Goal: Answer question/provide support: Share knowledge or assist other users

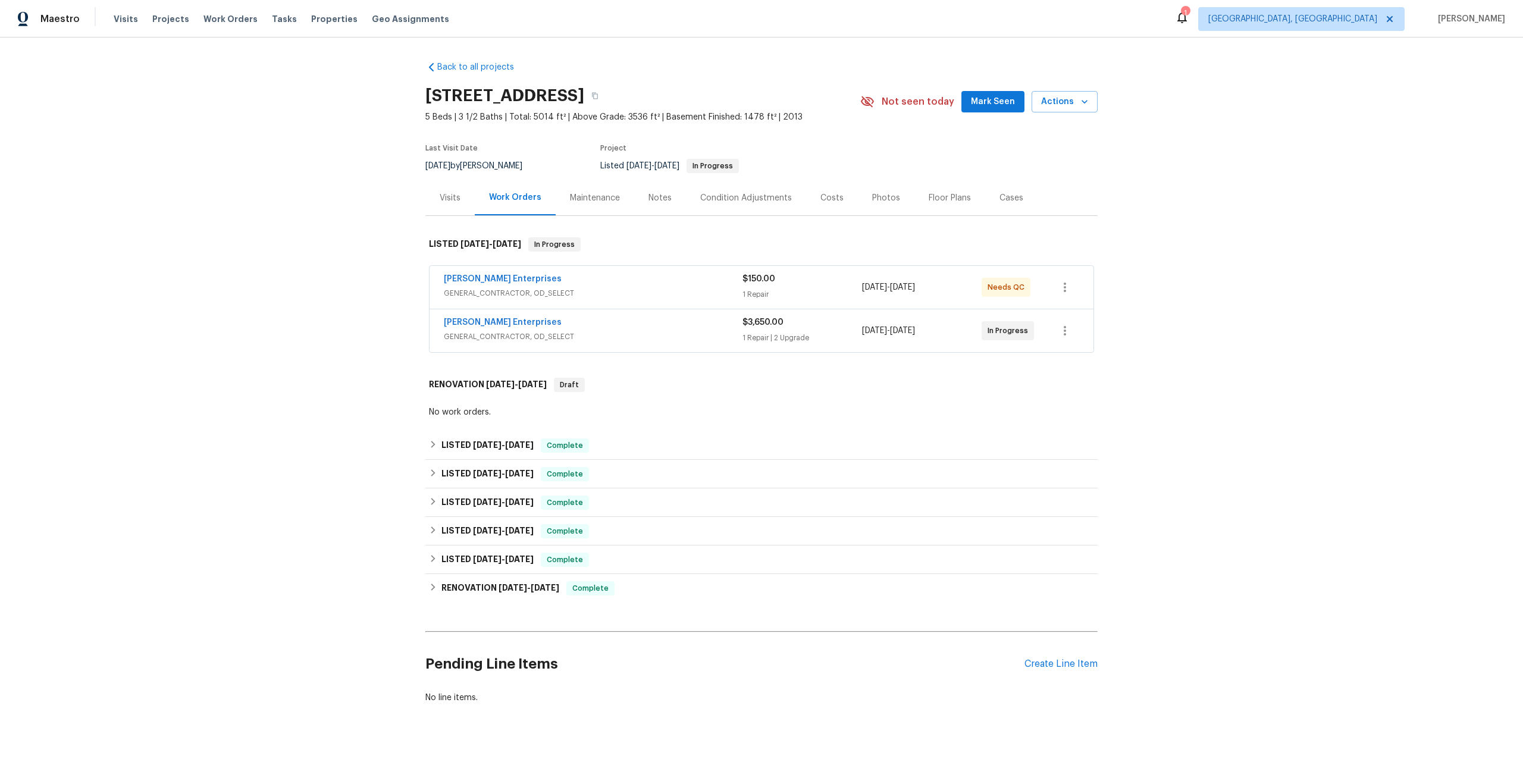
click at [601, 189] on div "Maintenance" at bounding box center [595, 197] width 78 height 35
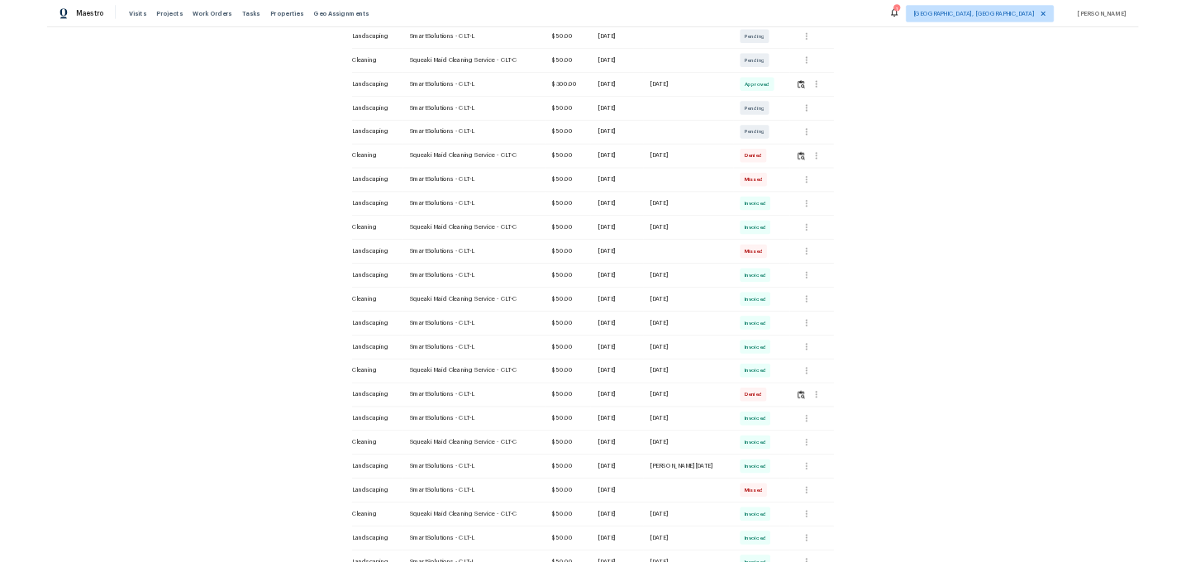
scroll to position [293, 0]
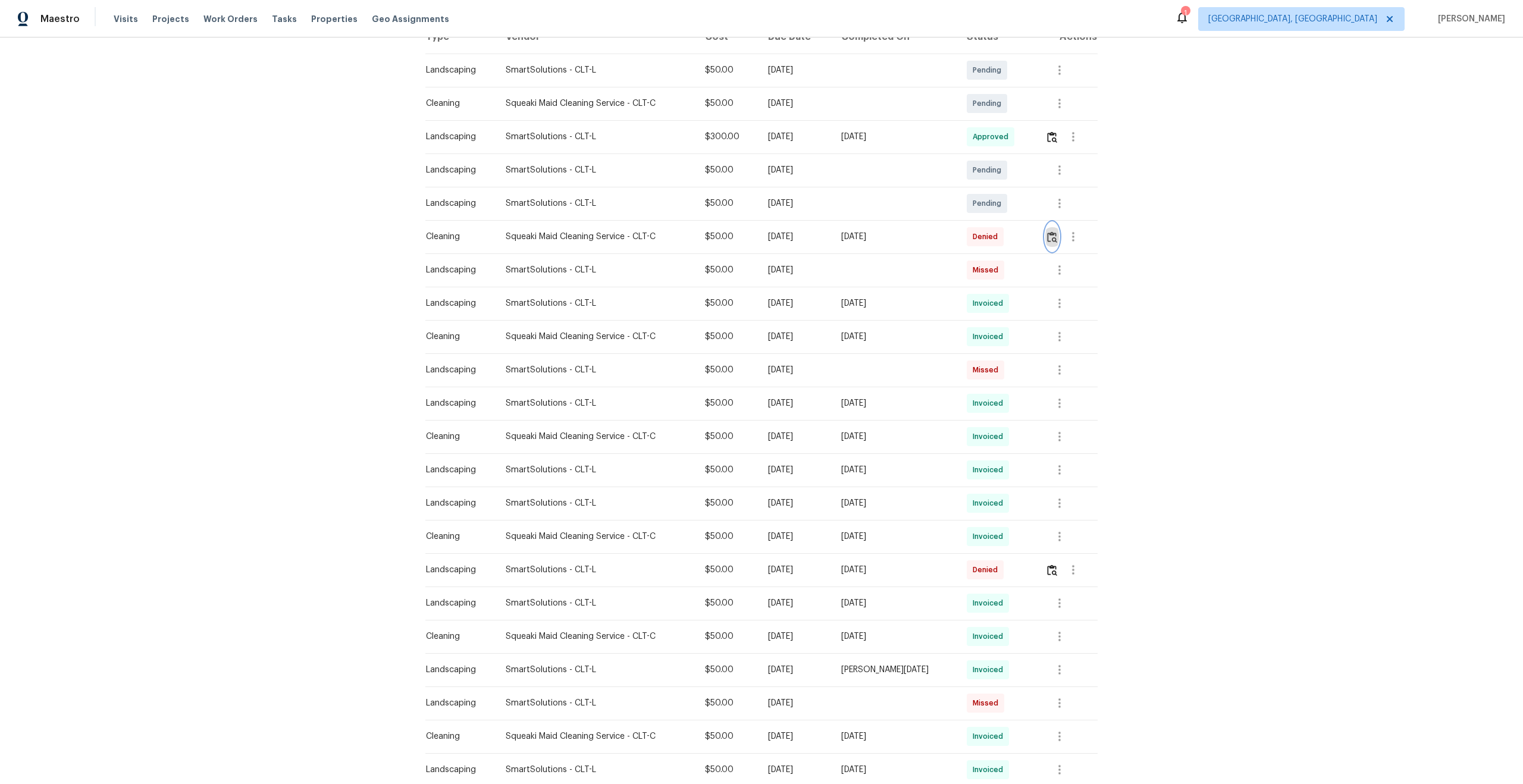
click at [1053, 240] on img "button" at bounding box center [1052, 237] width 10 height 12
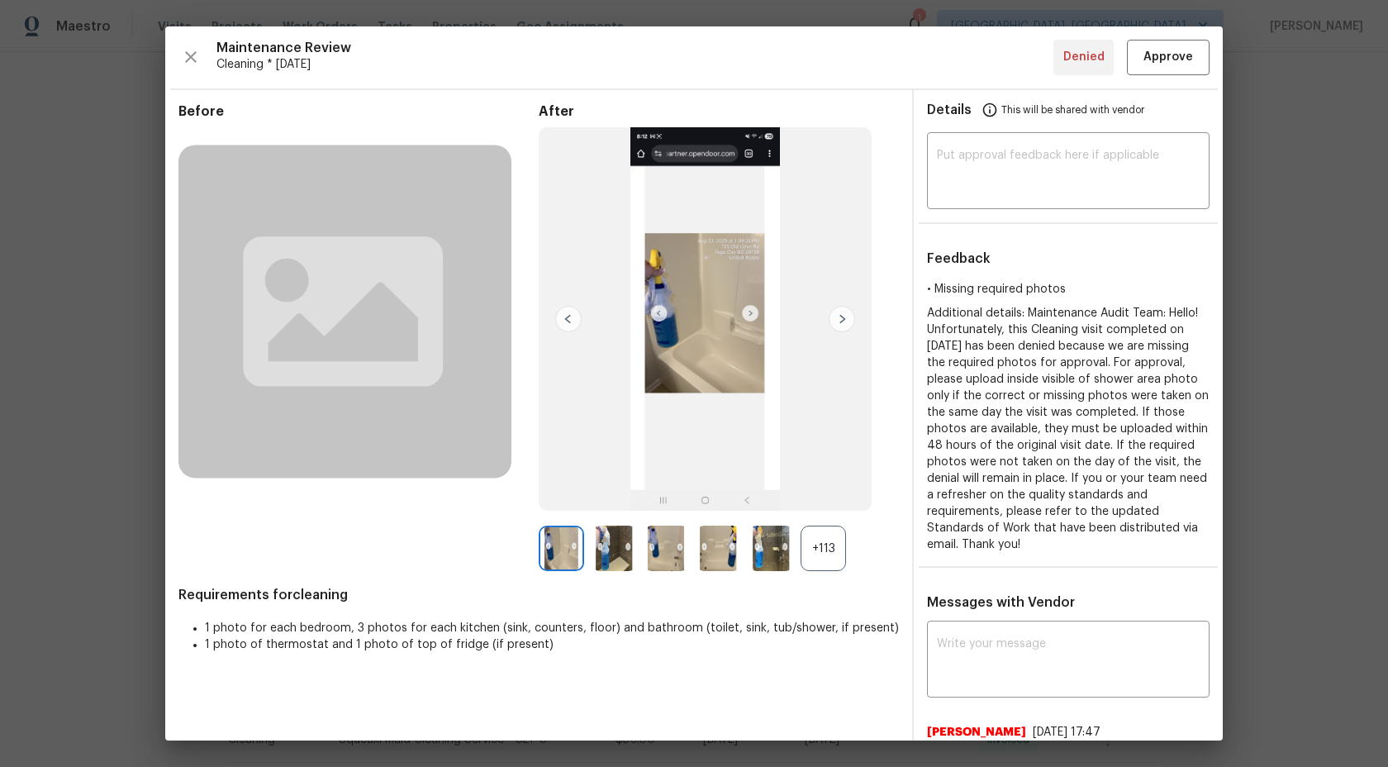
click at [847, 324] on img at bounding box center [842, 319] width 26 height 26
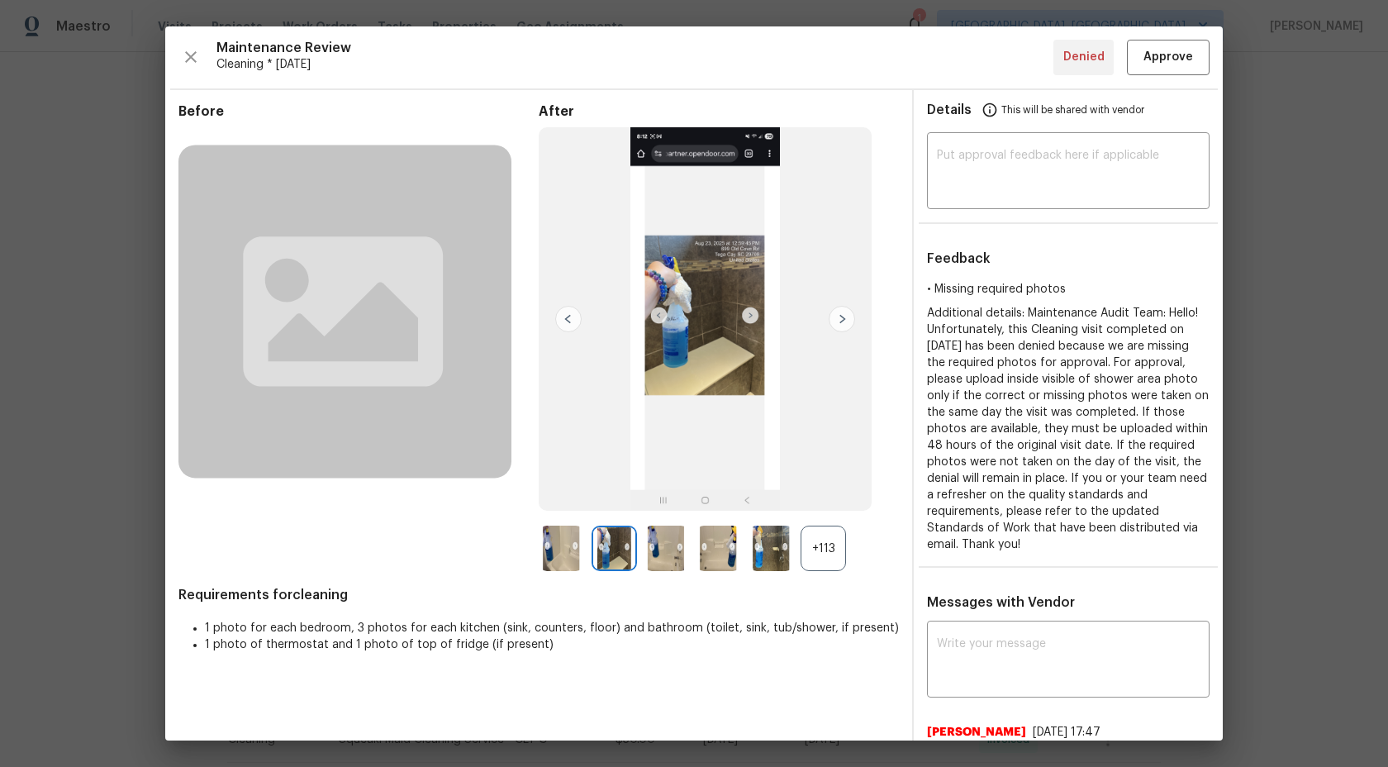
click at [824, 550] on div "+113" at bounding box center [823, 548] width 45 height 45
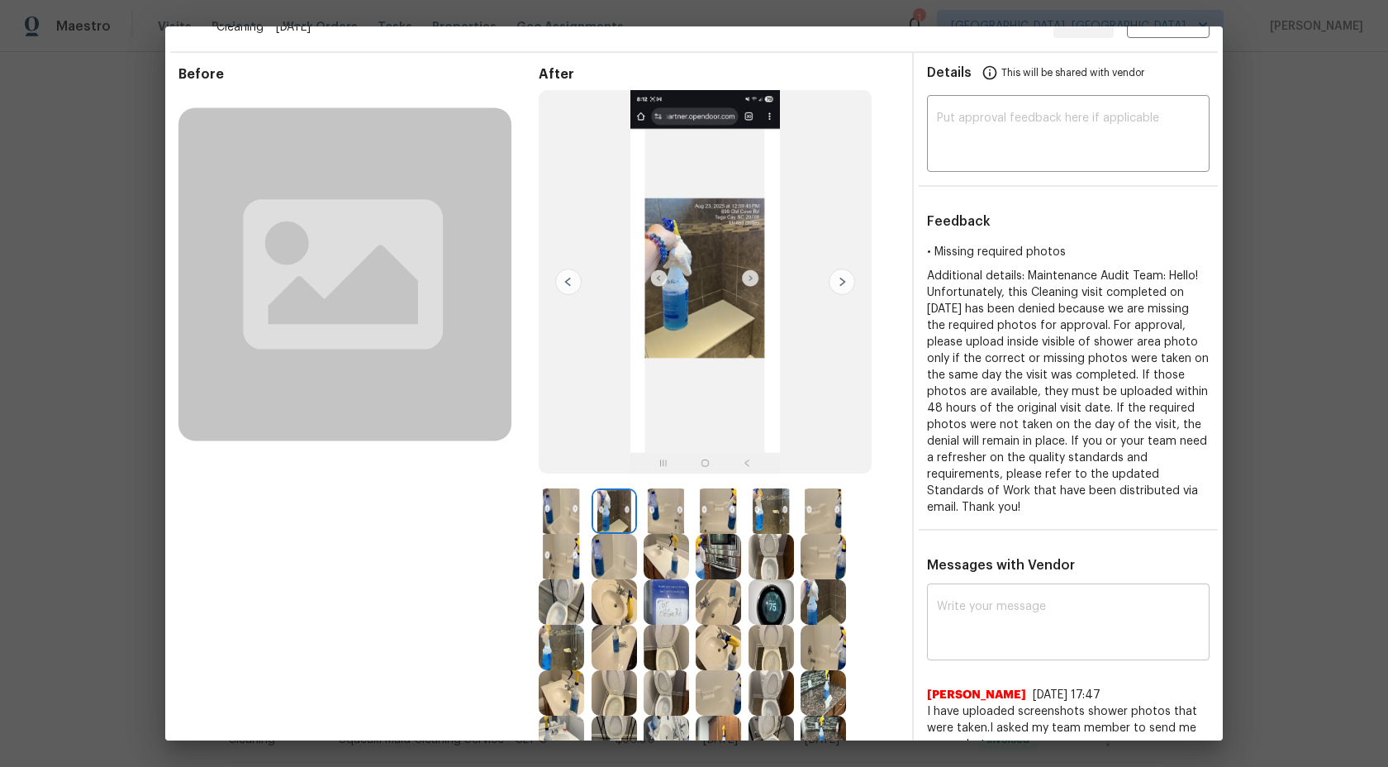
scroll to position [0, 0]
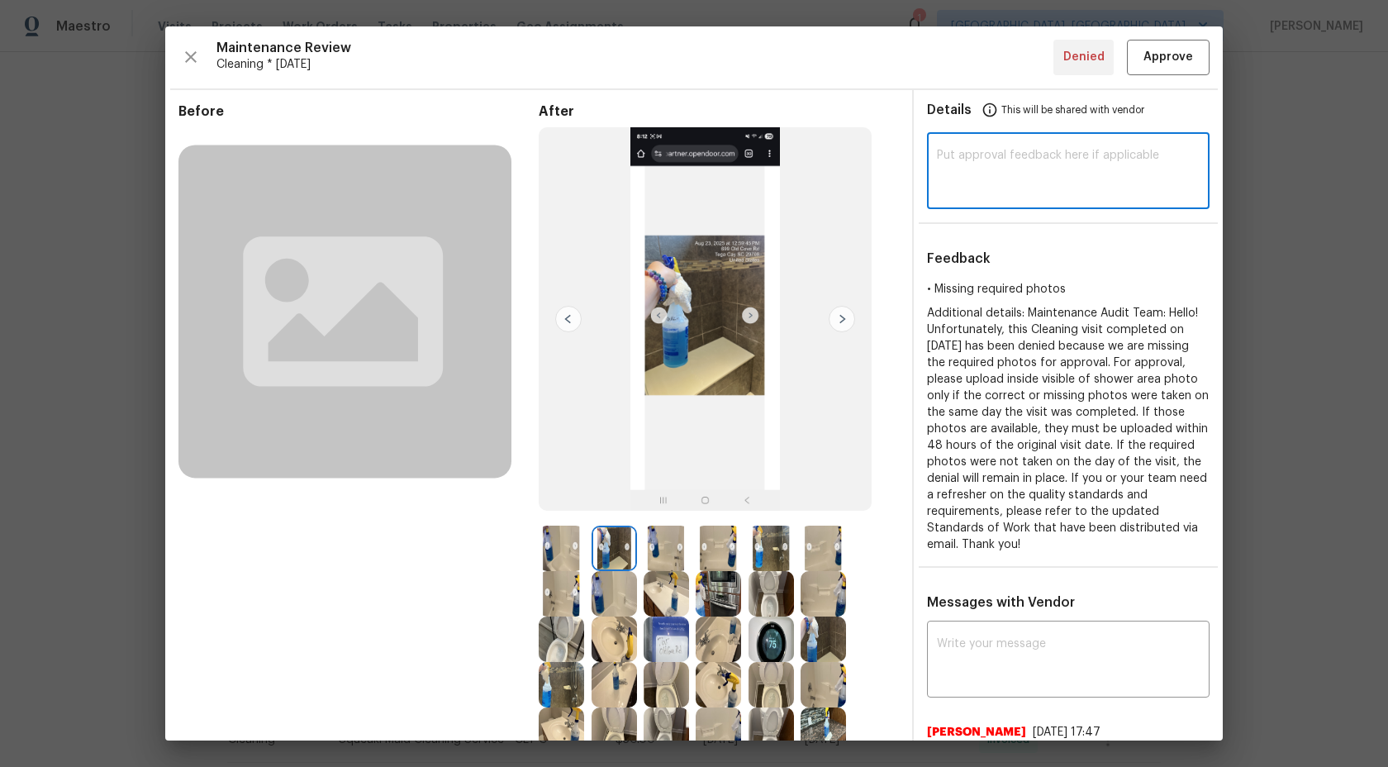
click at [984, 155] on textarea at bounding box center [1068, 173] width 263 height 46
type textarea "A"
type textarea "Maintenance Audit Team; We approved this visit now."
click at [1169, 49] on span "Approve" at bounding box center [1169, 57] width 50 height 21
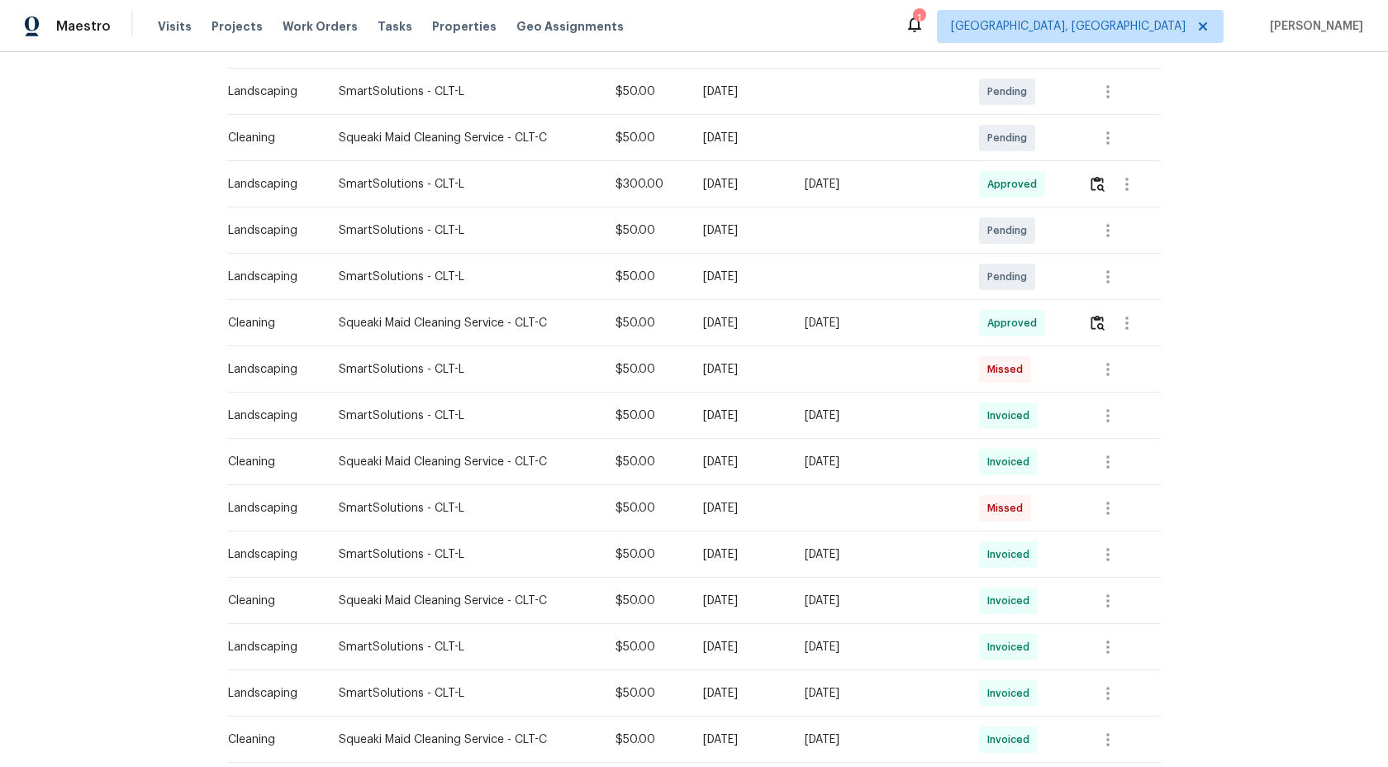
scroll to position [298, 0]
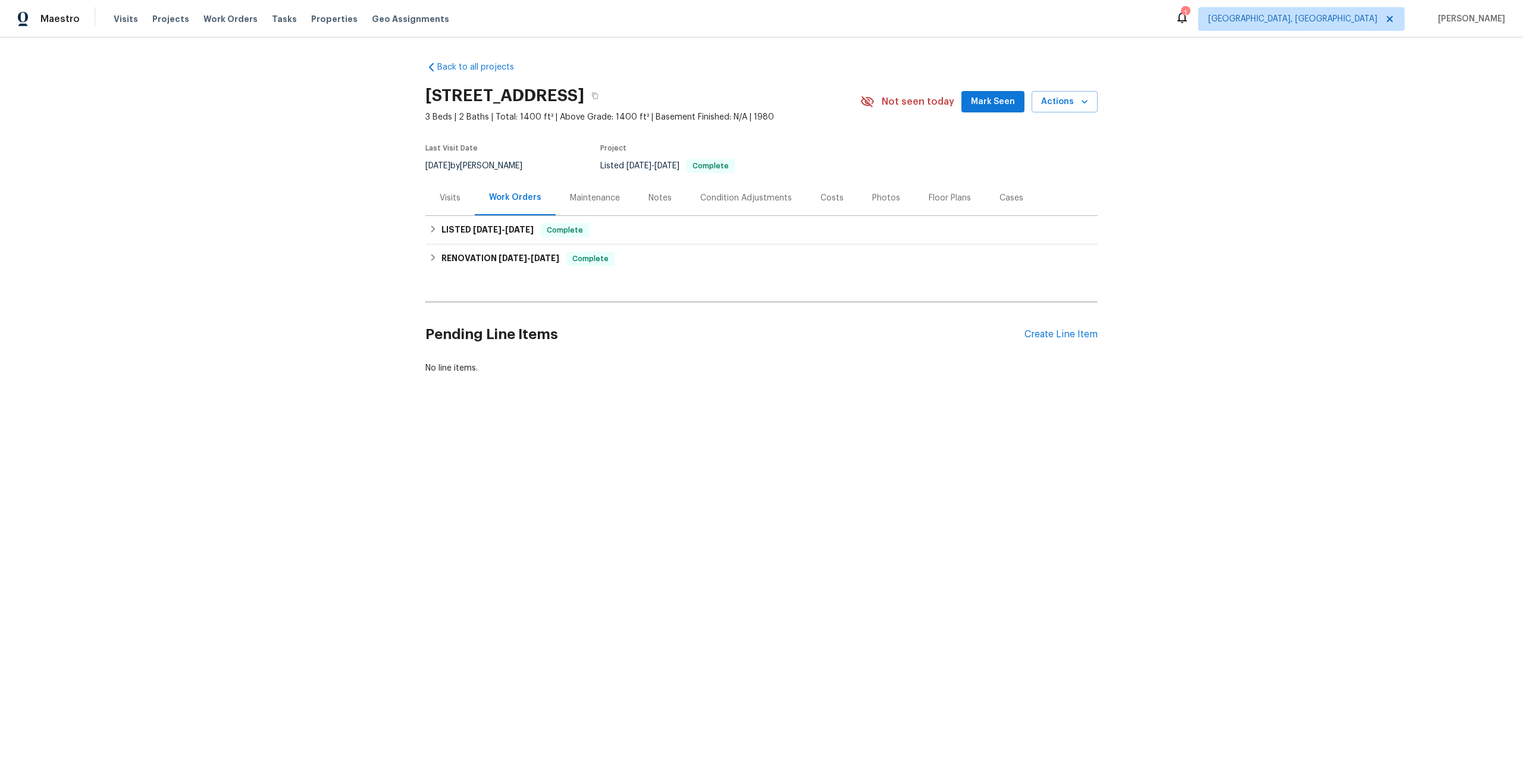
click at [603, 199] on div "Maintenance" at bounding box center [595, 198] width 50 height 12
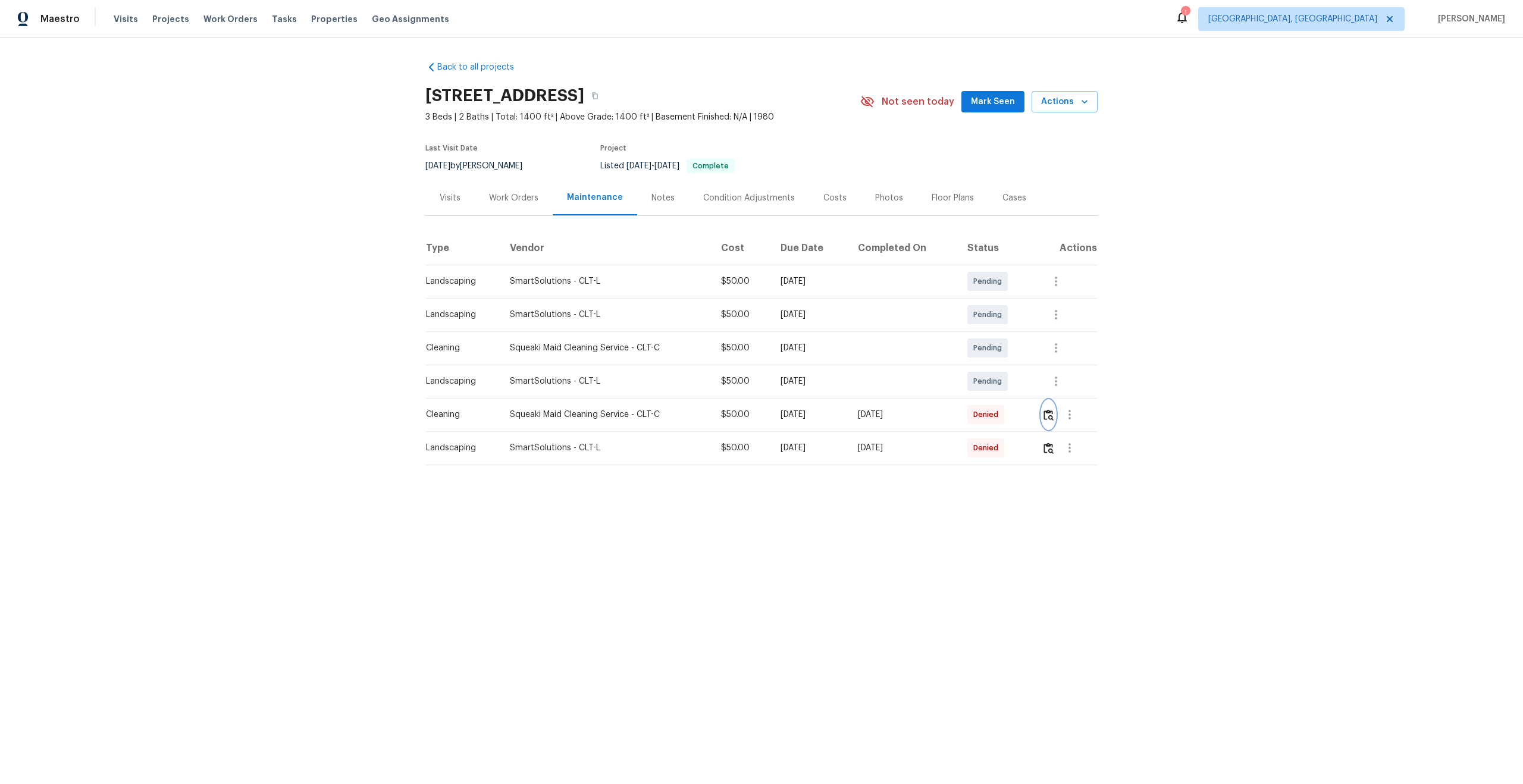
click at [1048, 414] on img "button" at bounding box center [1048, 415] width 10 height 12
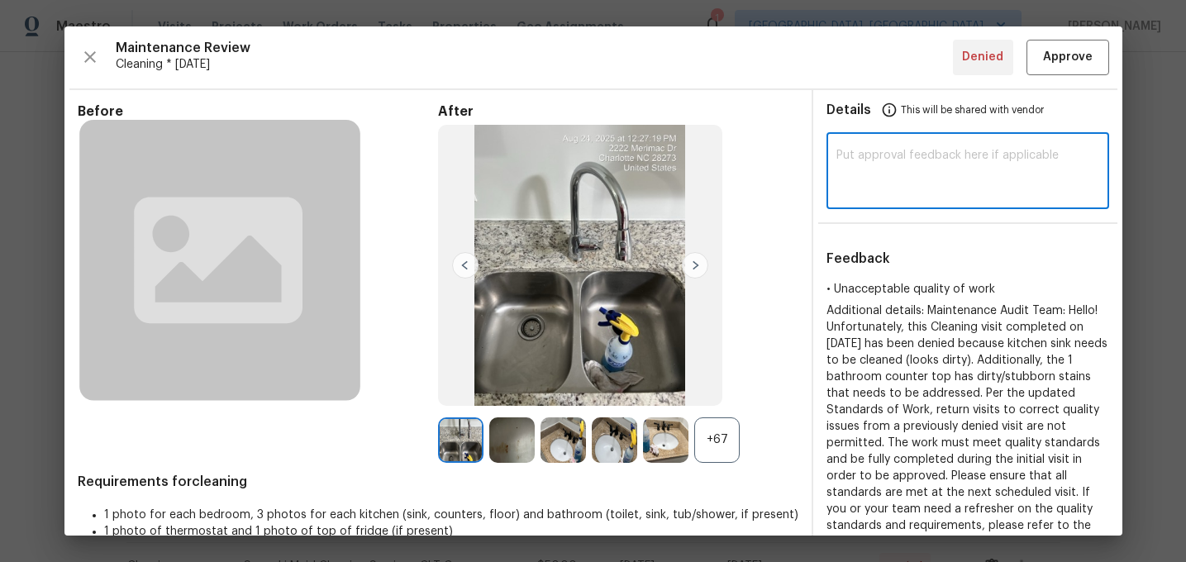
click at [902, 171] on textarea at bounding box center [967, 173] width 263 height 46
type textarea "Maintenance Audit Team; We approve this visit now."
click at [1065, 58] on span "Approve" at bounding box center [1068, 57] width 50 height 21
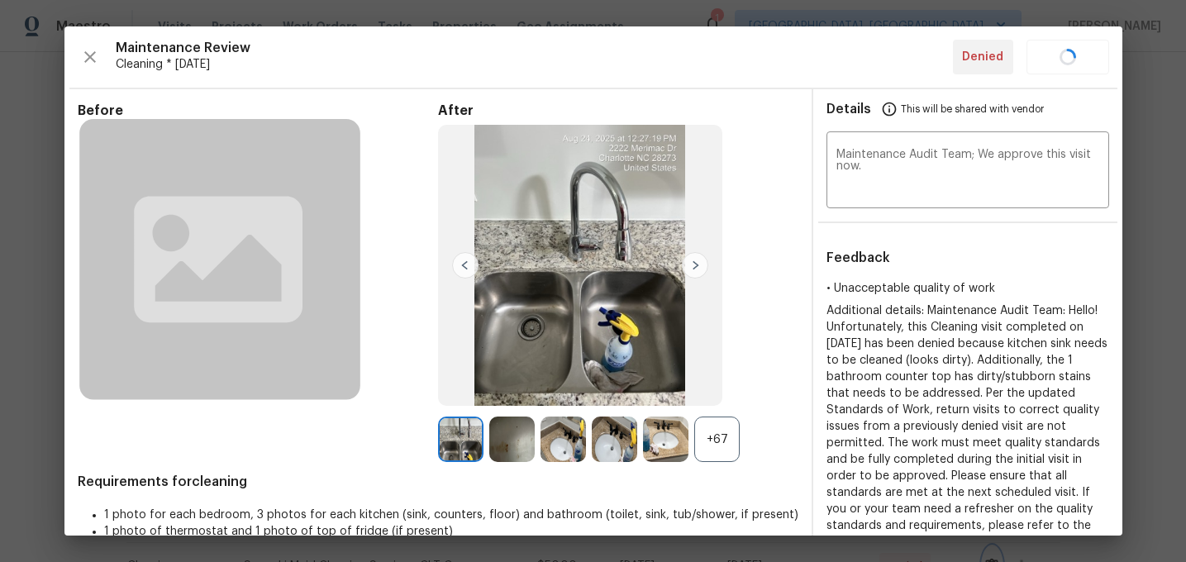
scroll to position [24, 0]
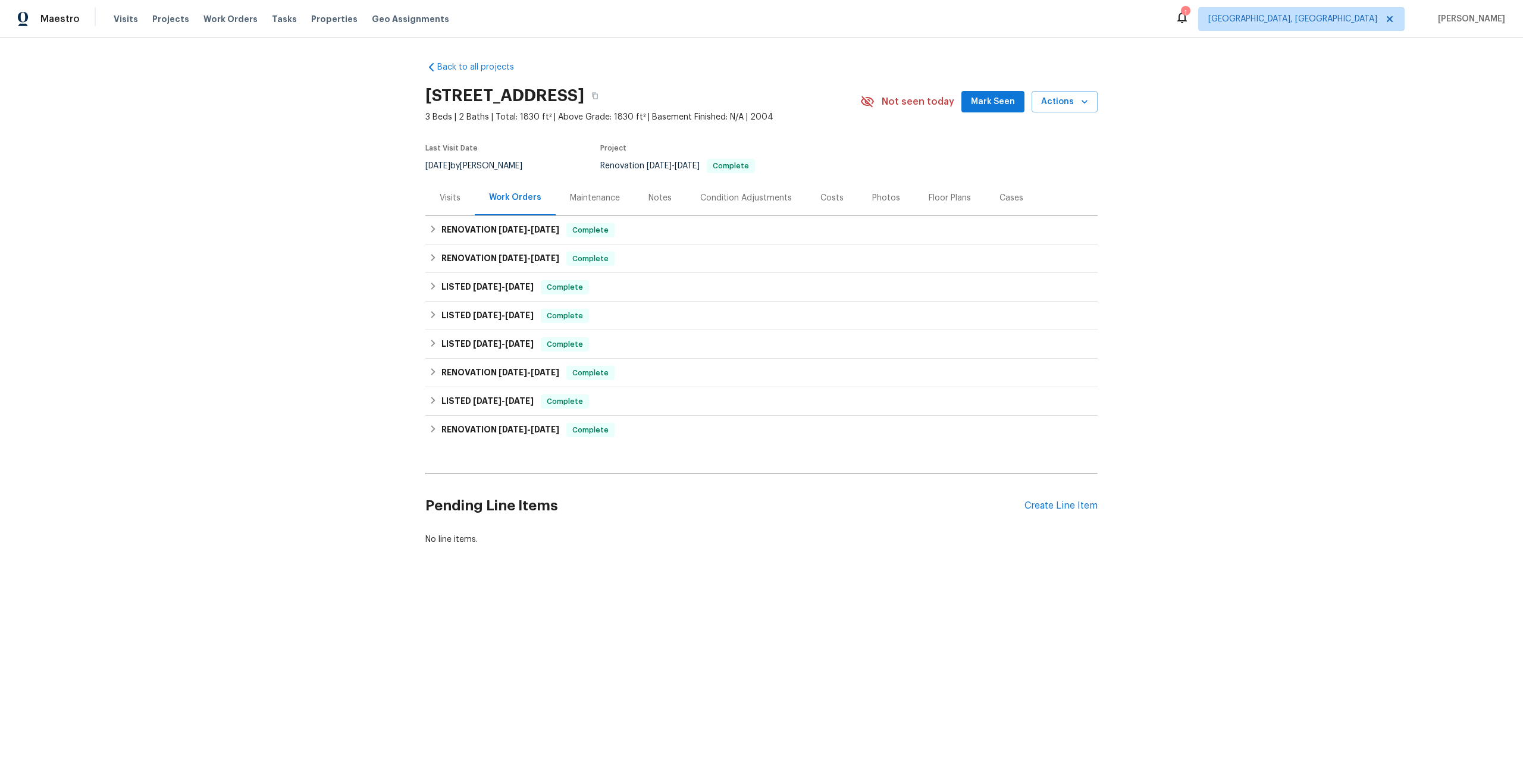
click at [593, 195] on div "Maintenance" at bounding box center [595, 198] width 50 height 12
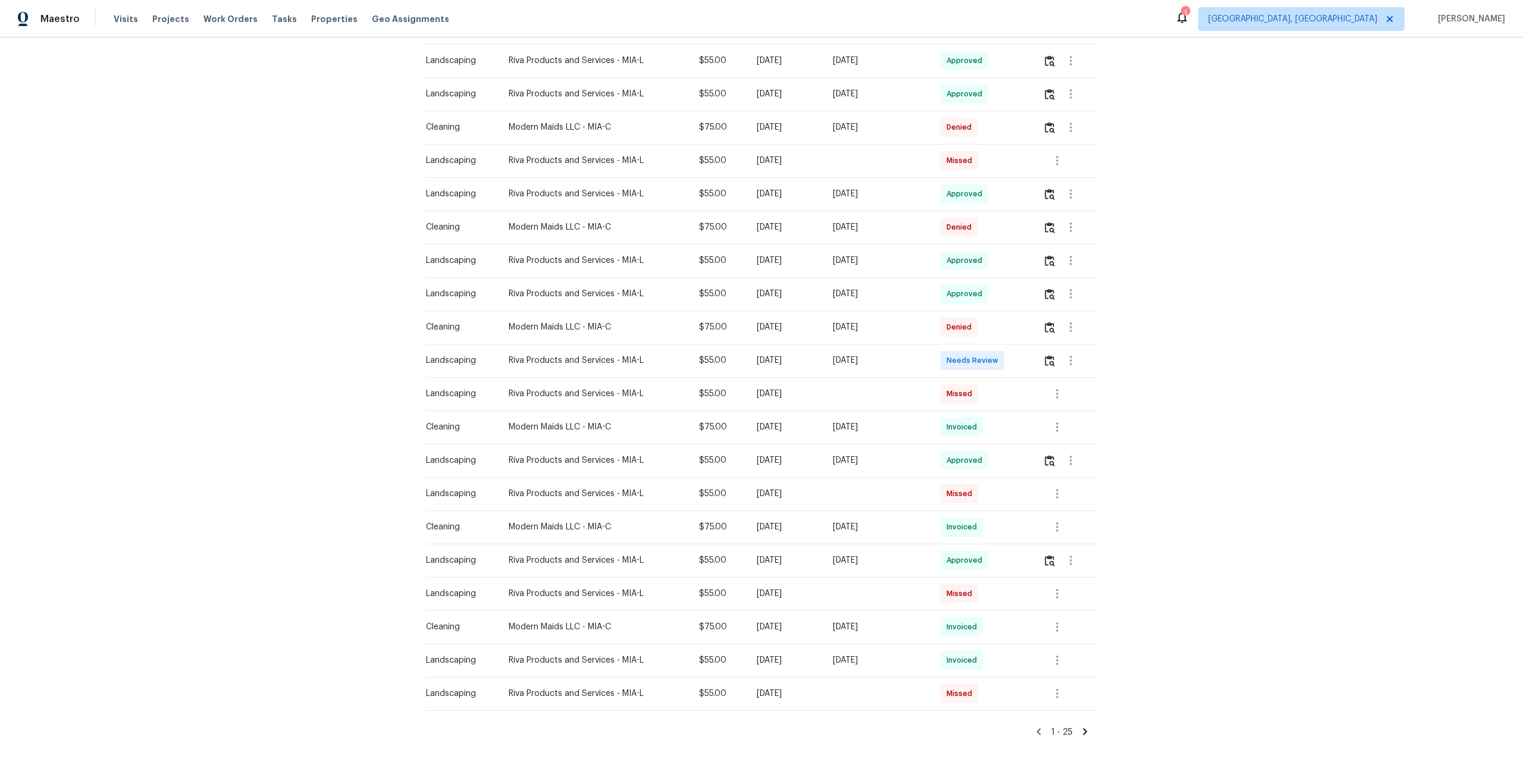
scroll to position [413, 0]
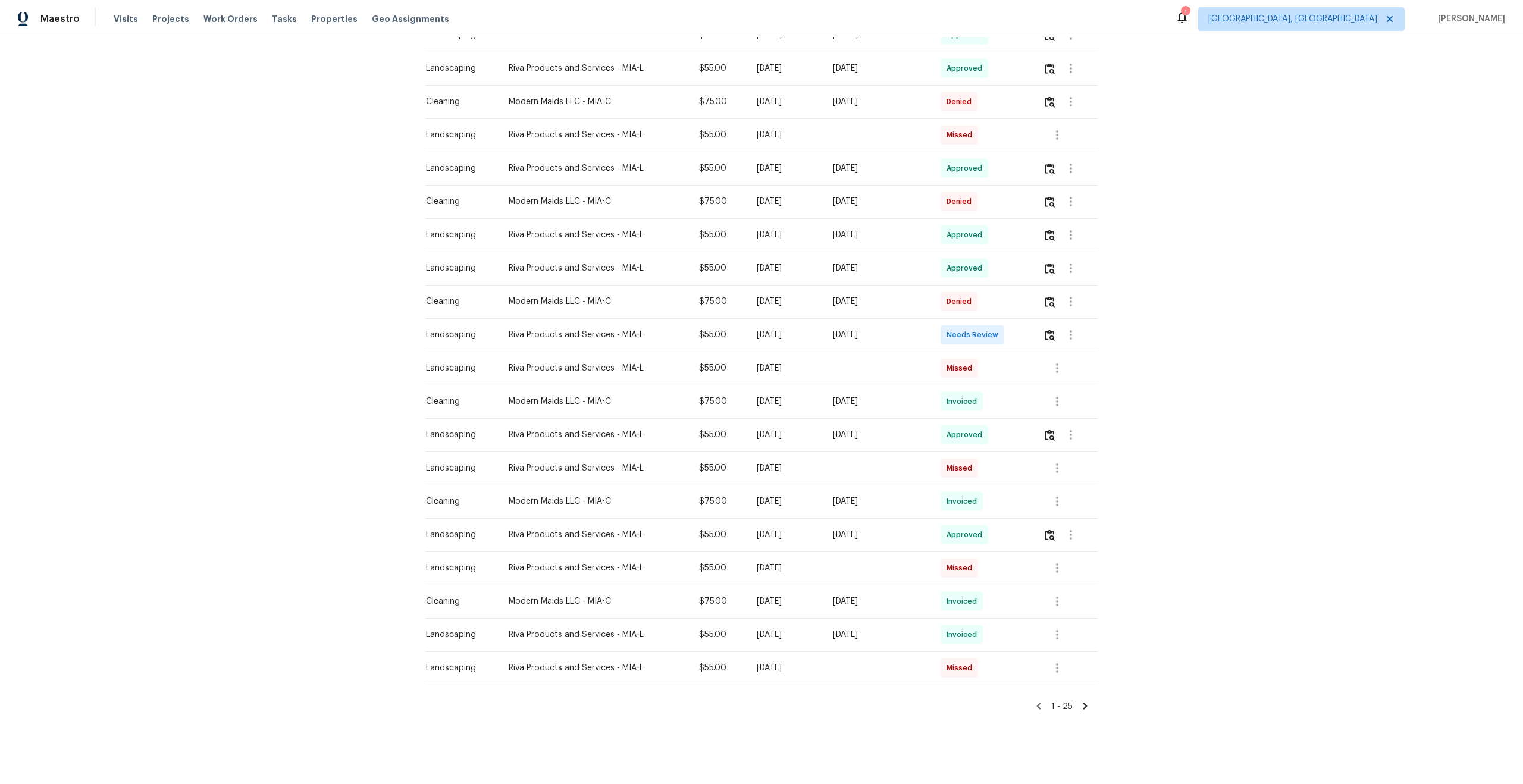
click at [1081, 707] on icon at bounding box center [1085, 706] width 11 height 11
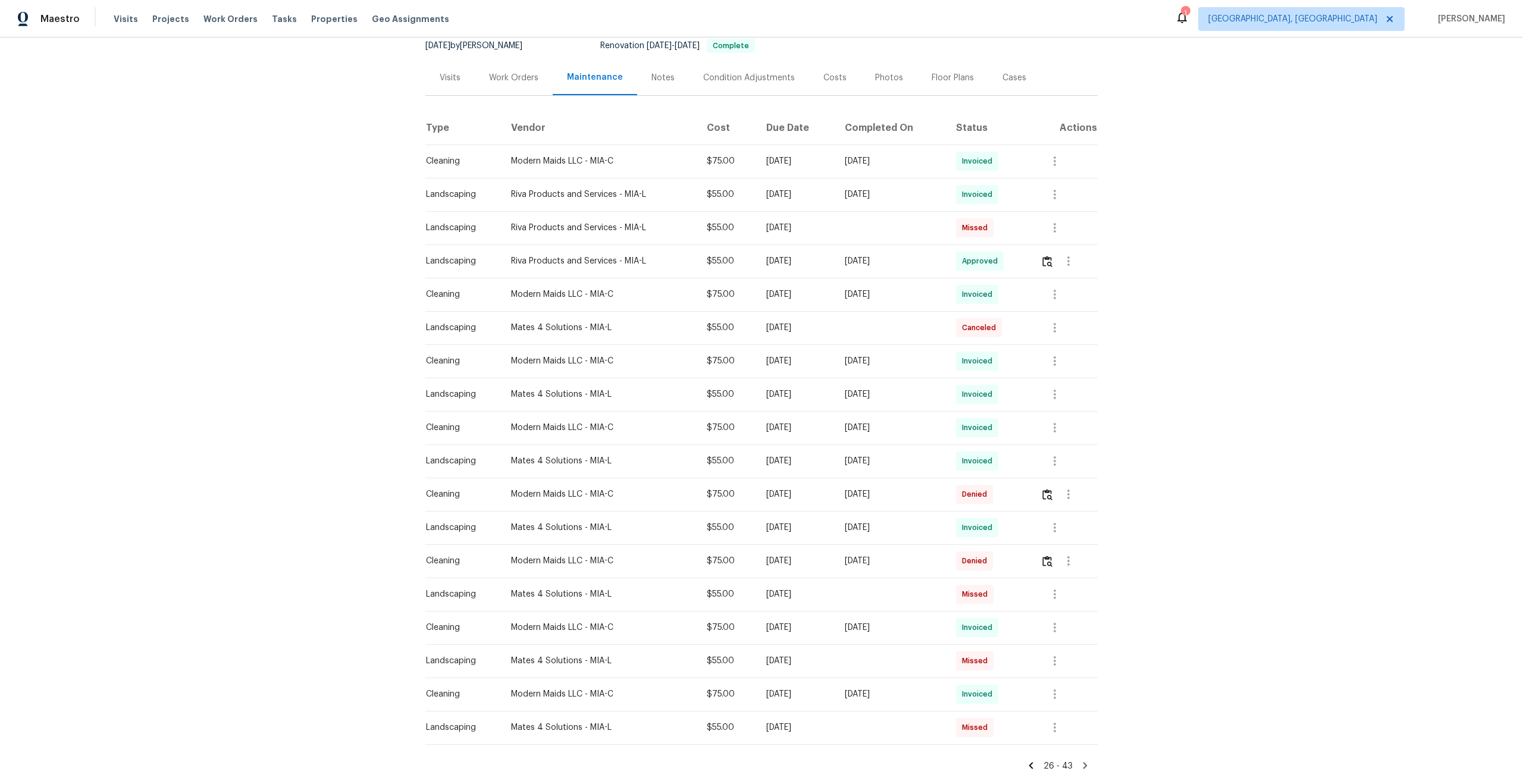
scroll to position [180, 0]
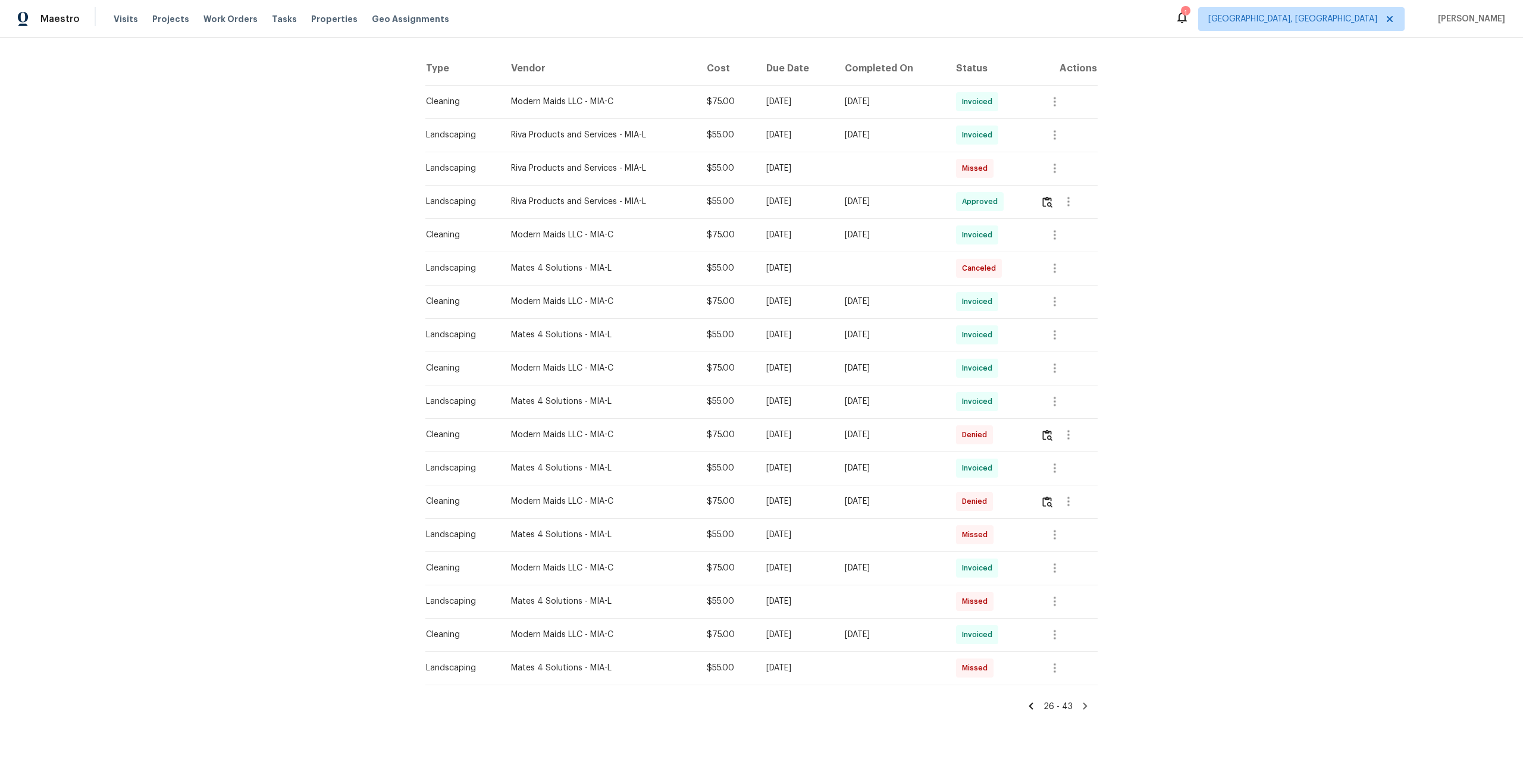
click at [1085, 708] on icon at bounding box center [1086, 706] width 4 height 6
click at [1085, 701] on icon at bounding box center [1085, 706] width 11 height 11
click at [1085, 702] on icon at bounding box center [1085, 706] width 11 height 11
click at [1033, 707] on icon at bounding box center [1032, 706] width 4 height 6
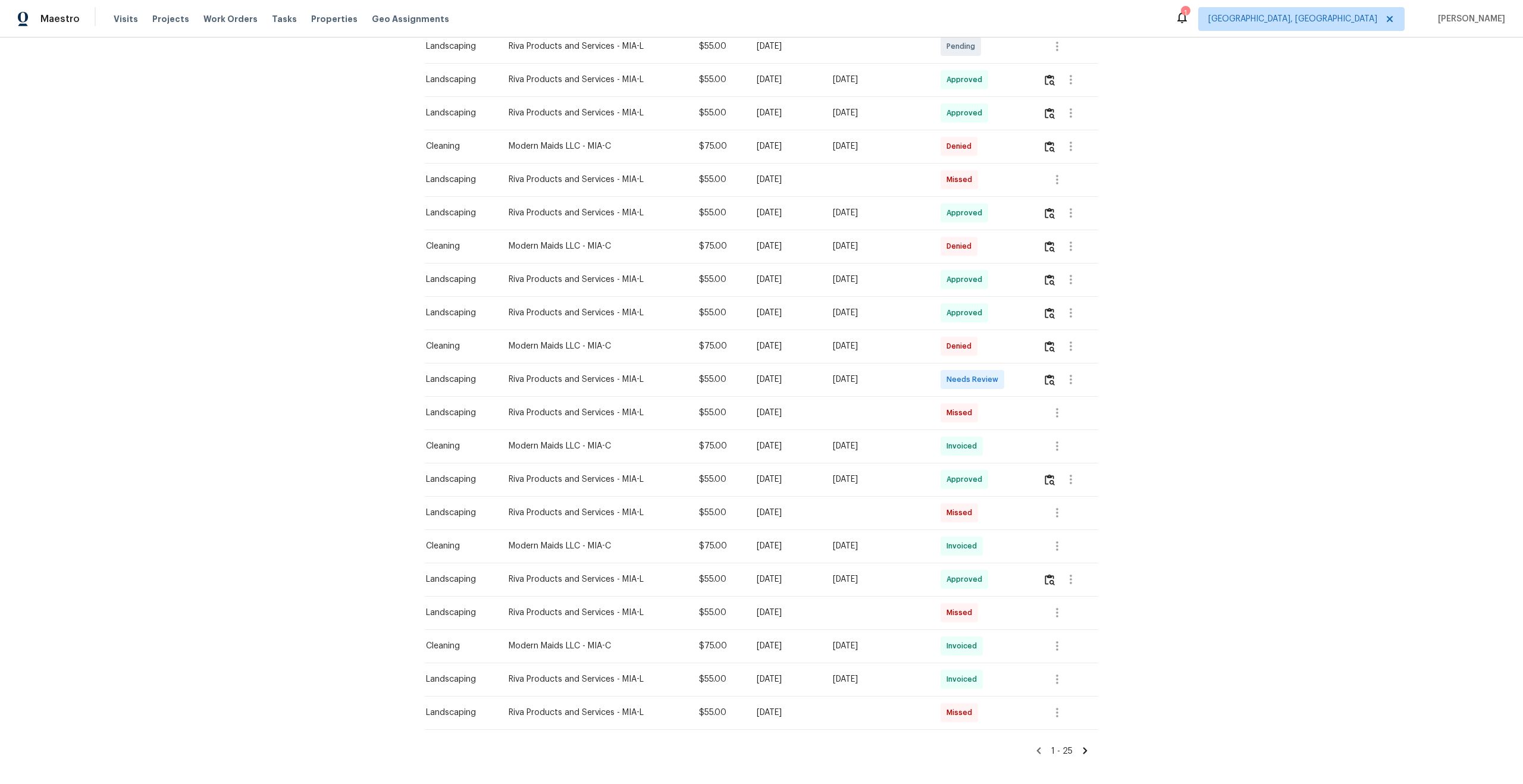
scroll to position [413, 0]
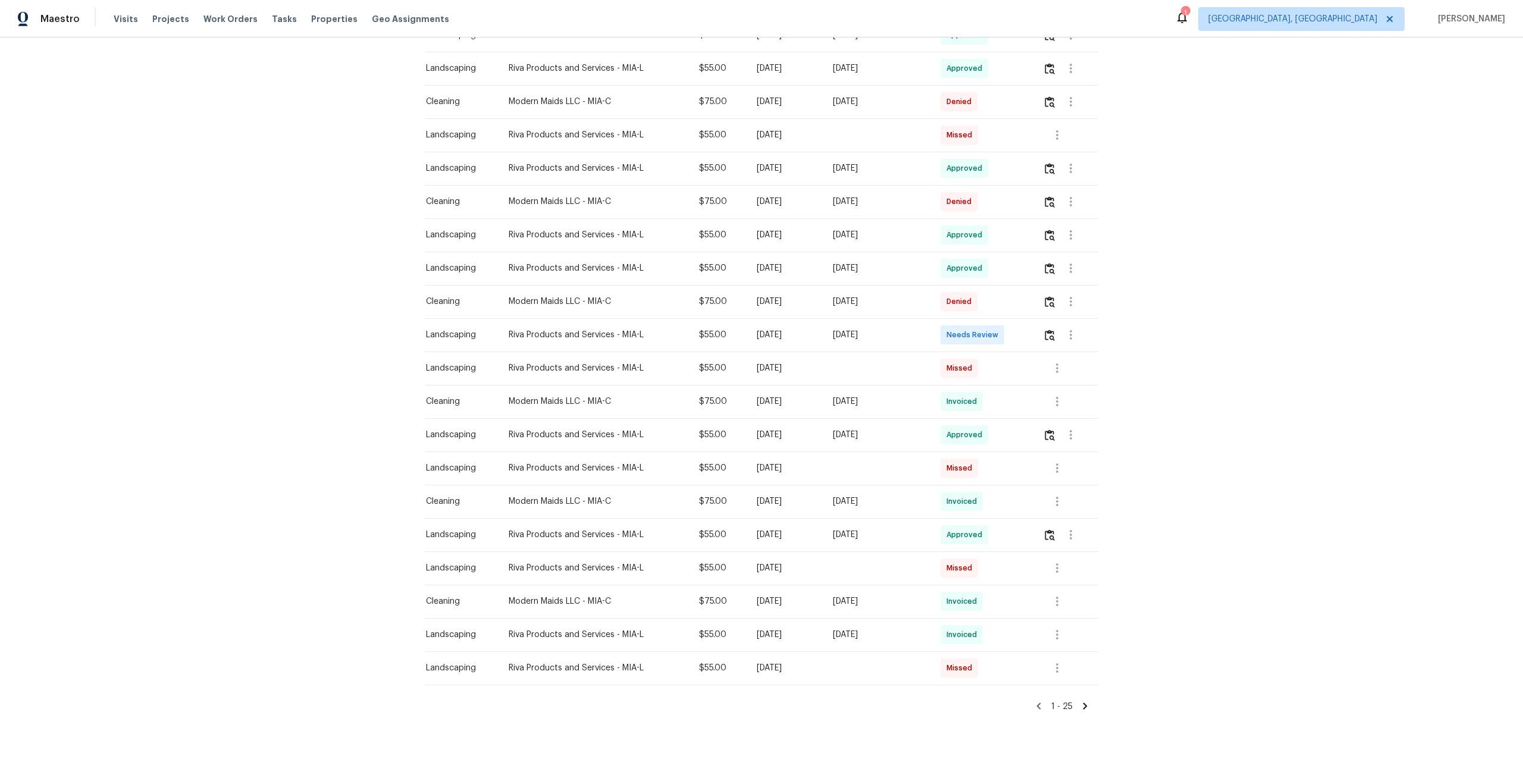
click at [1086, 704] on icon at bounding box center [1086, 706] width 4 height 6
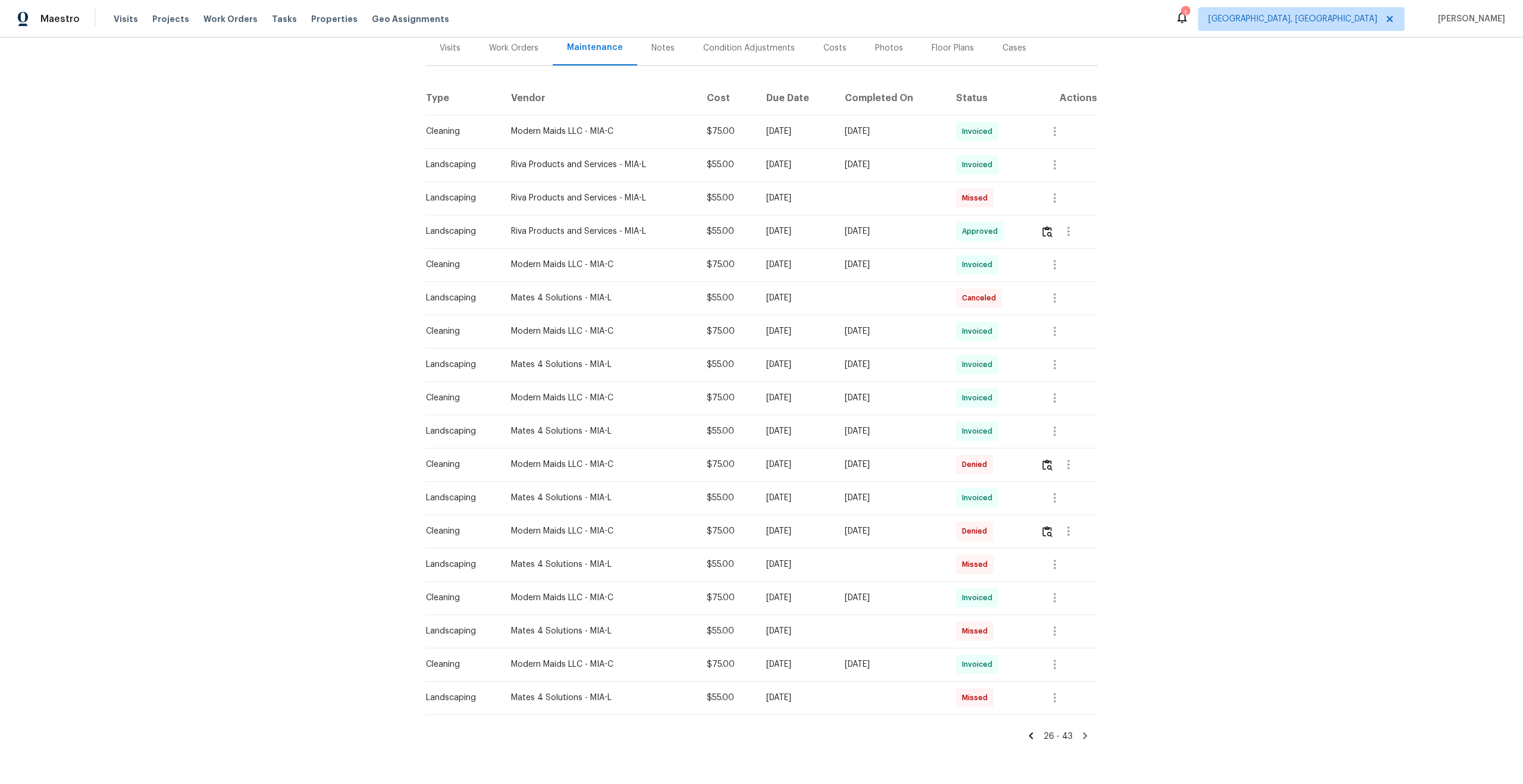
scroll to position [180, 0]
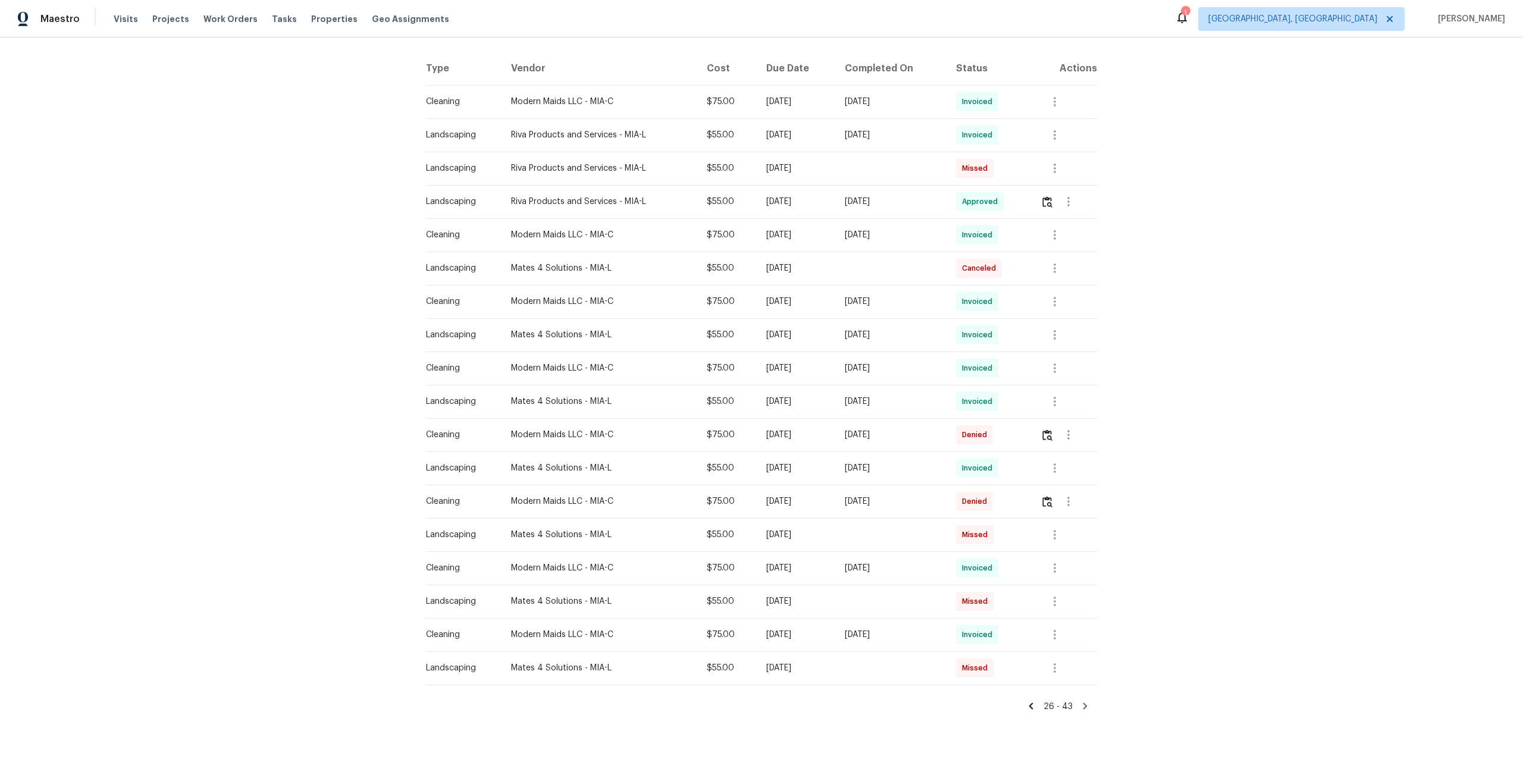
click at [1083, 704] on icon at bounding box center [1085, 706] width 11 height 11
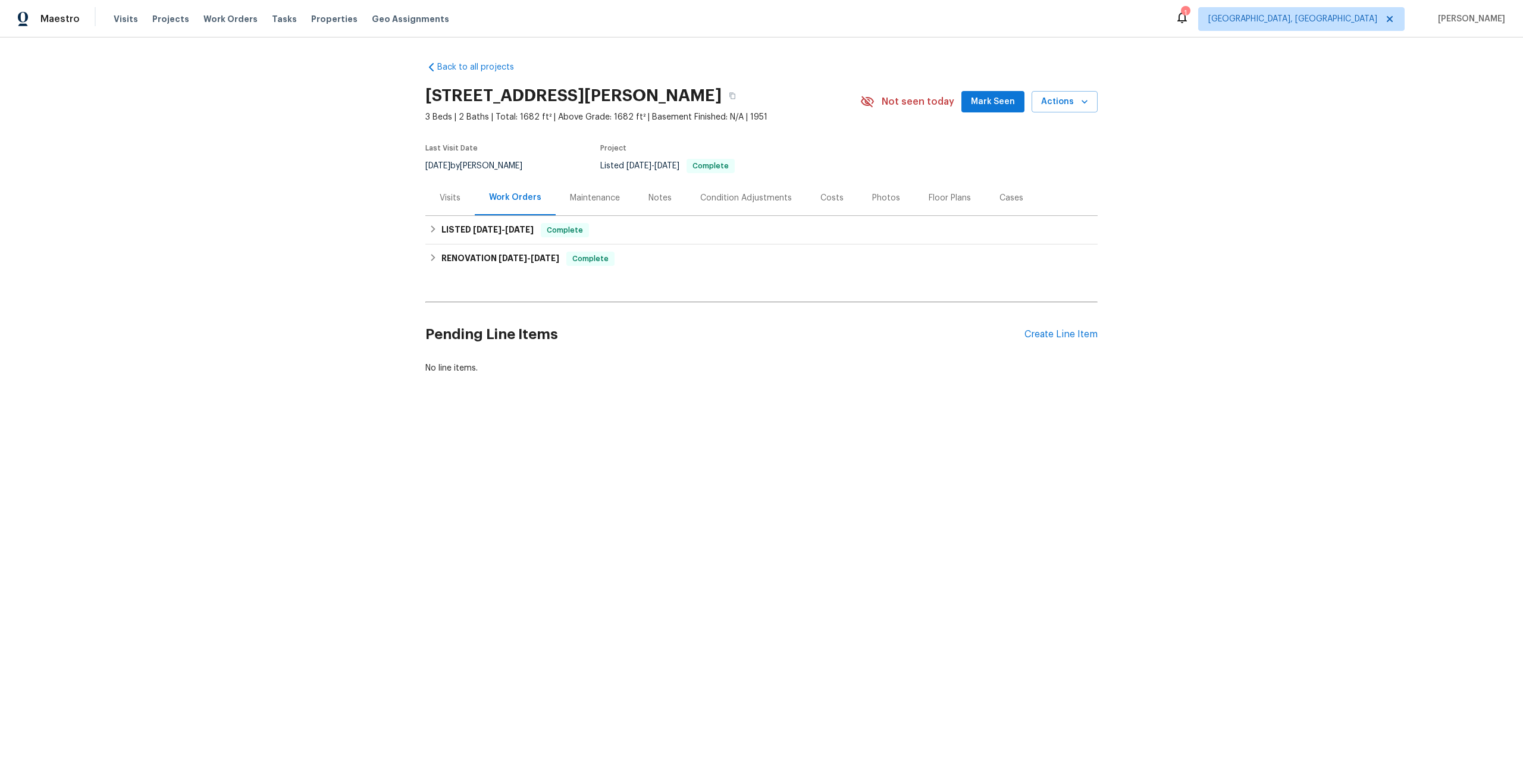
click at [589, 200] on div "Maintenance" at bounding box center [595, 198] width 50 height 12
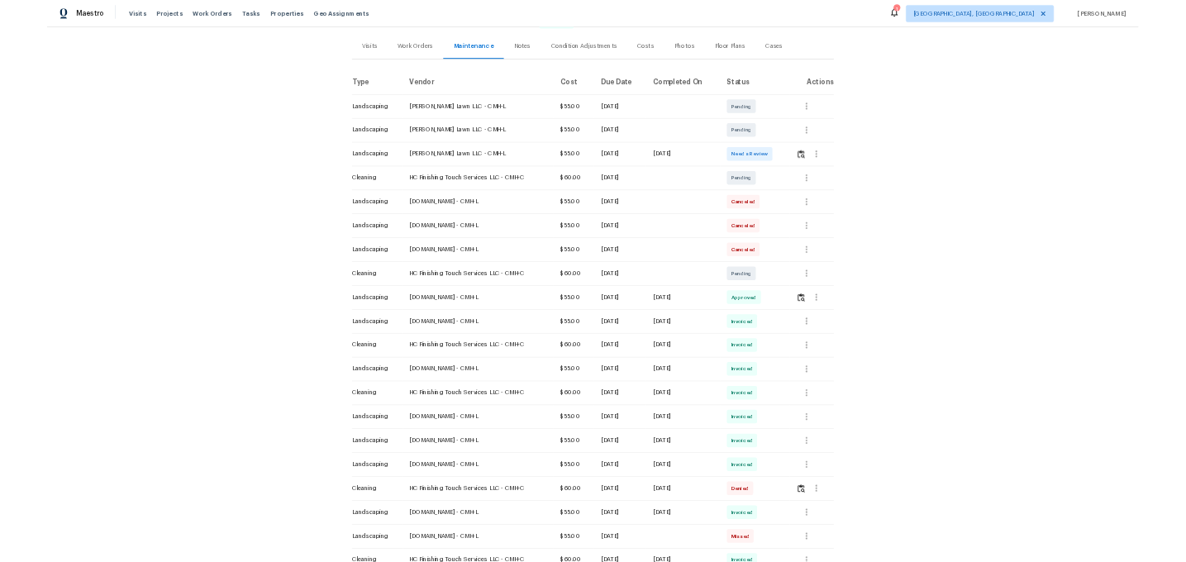
scroll to position [193, 0]
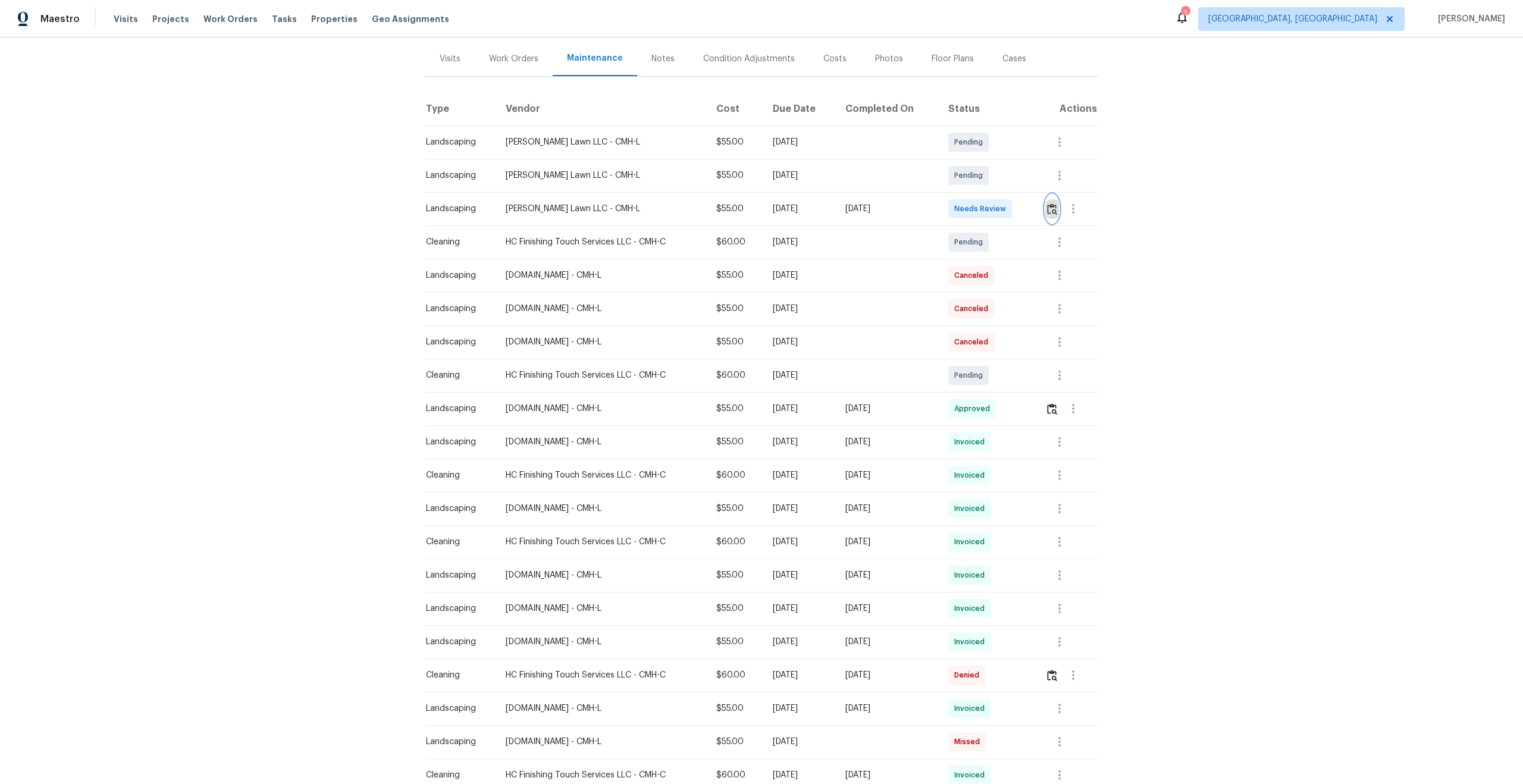
click at [1057, 207] on img "button" at bounding box center [1052, 209] width 10 height 12
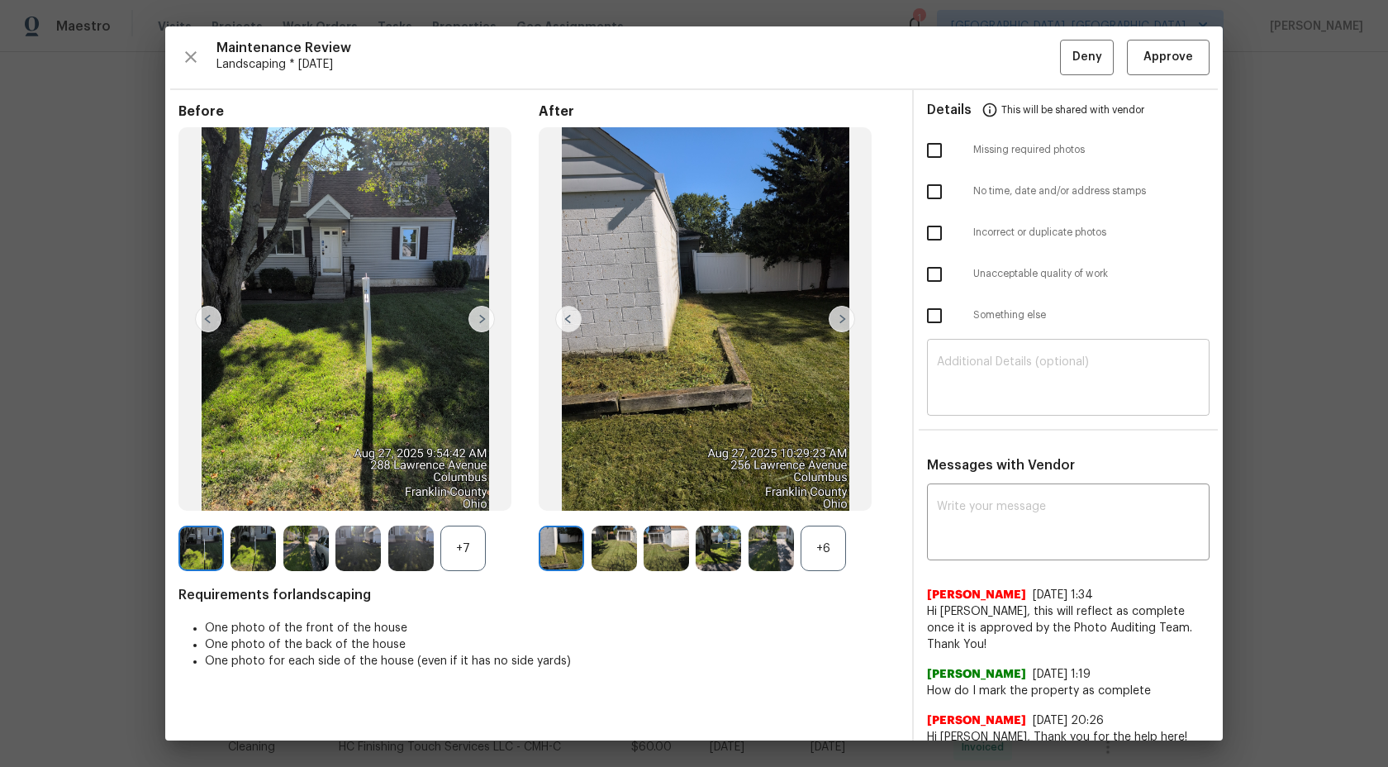
scroll to position [47, 0]
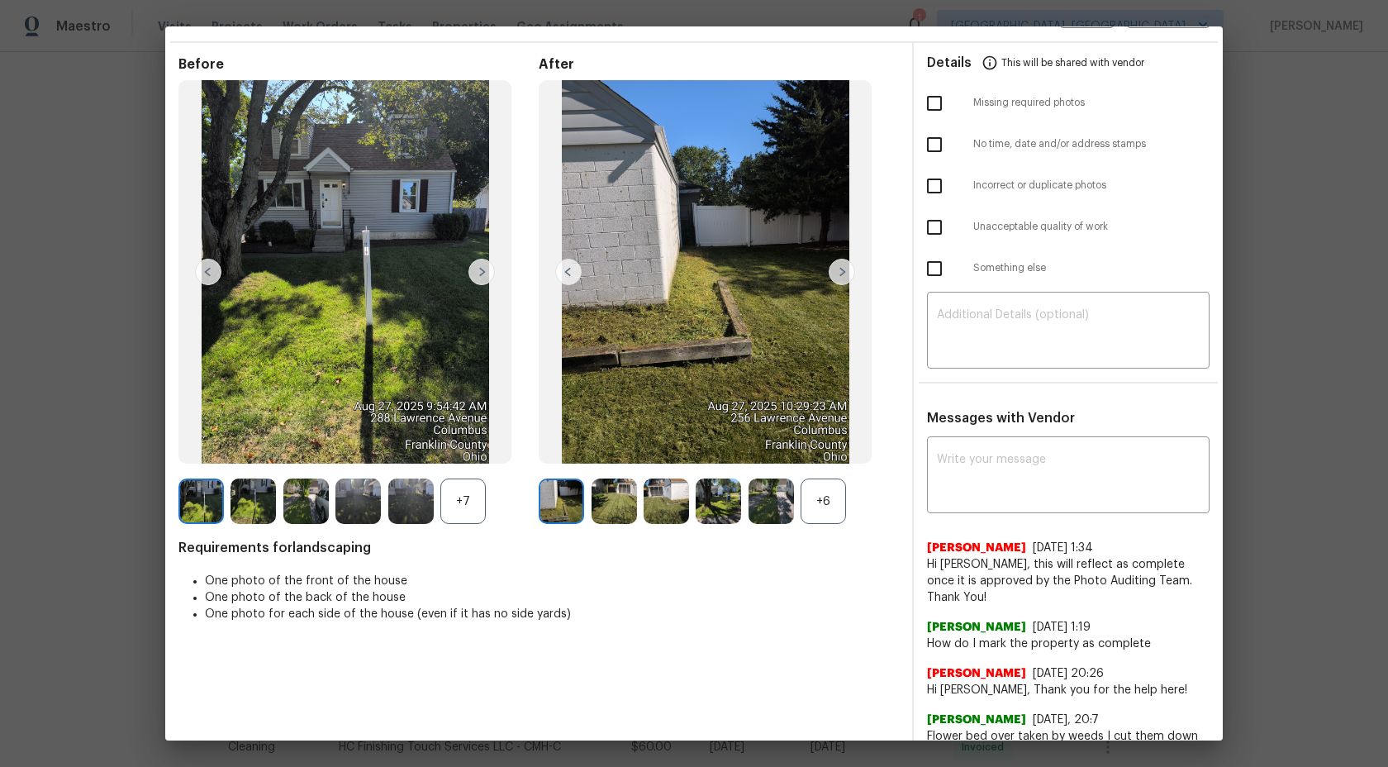
click at [1078, 606] on div "Danny 8/28/25, 1:19 How do I mark the property as complete" at bounding box center [1068, 629] width 283 height 46
click at [828, 502] on div "+6" at bounding box center [823, 500] width 45 height 45
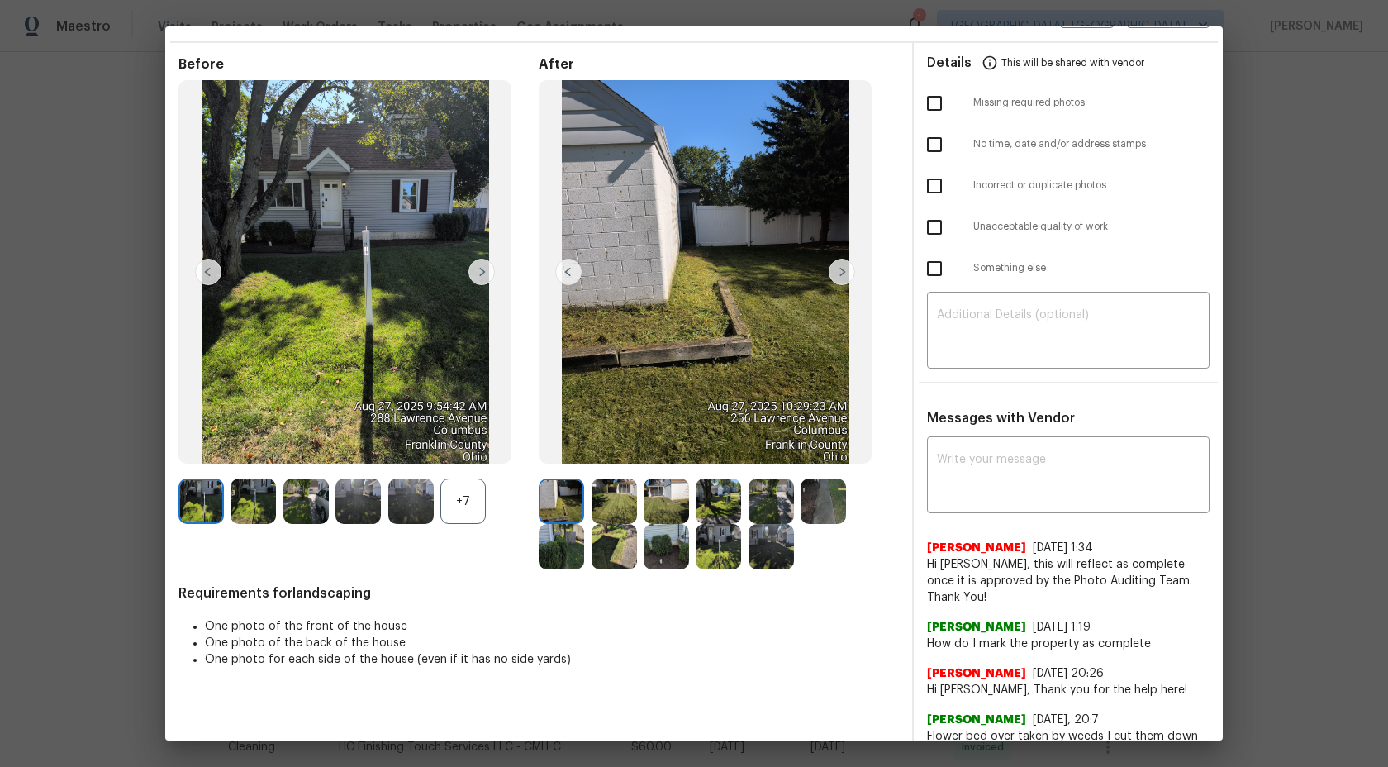
click at [473, 497] on div "+7" at bounding box center [462, 500] width 45 height 45
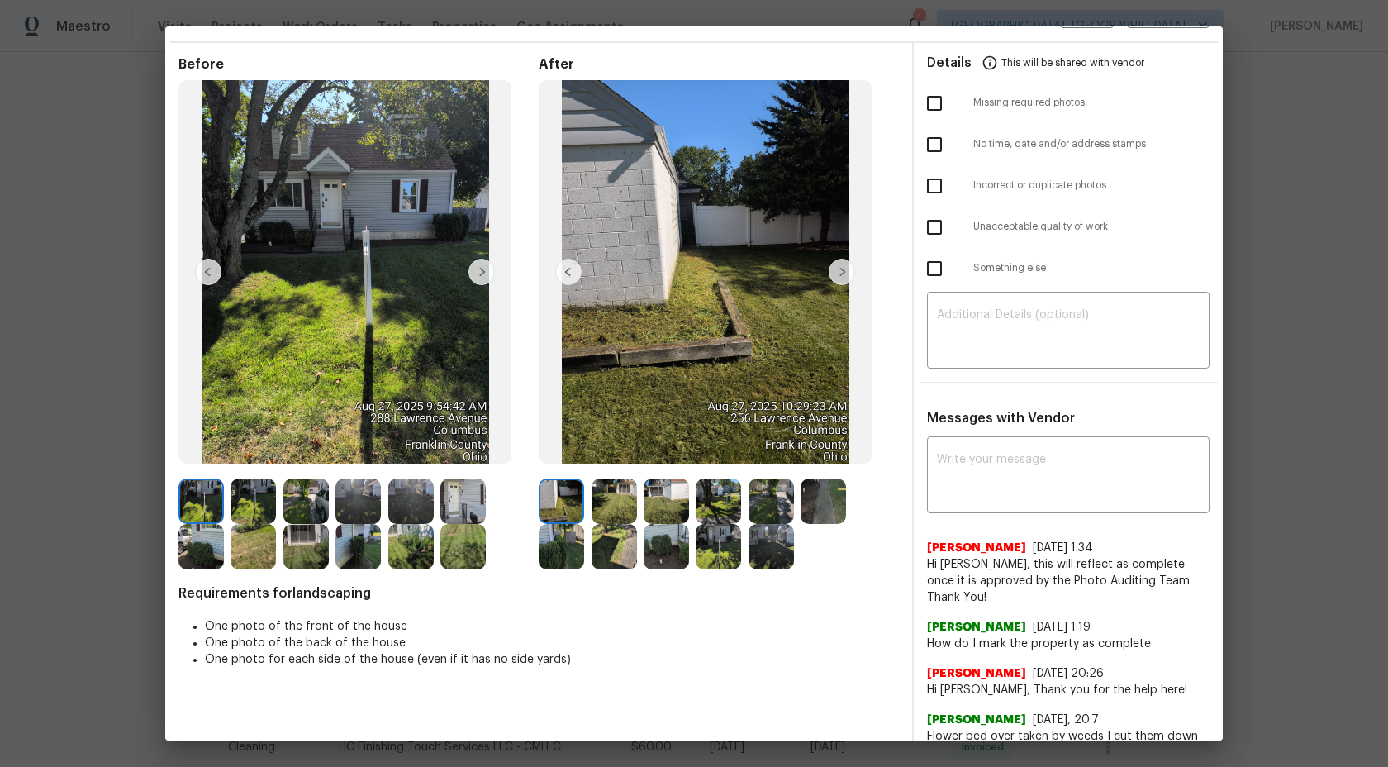
click at [578, 494] on img at bounding box center [561, 500] width 45 height 45
click at [247, 492] on img at bounding box center [253, 500] width 45 height 45
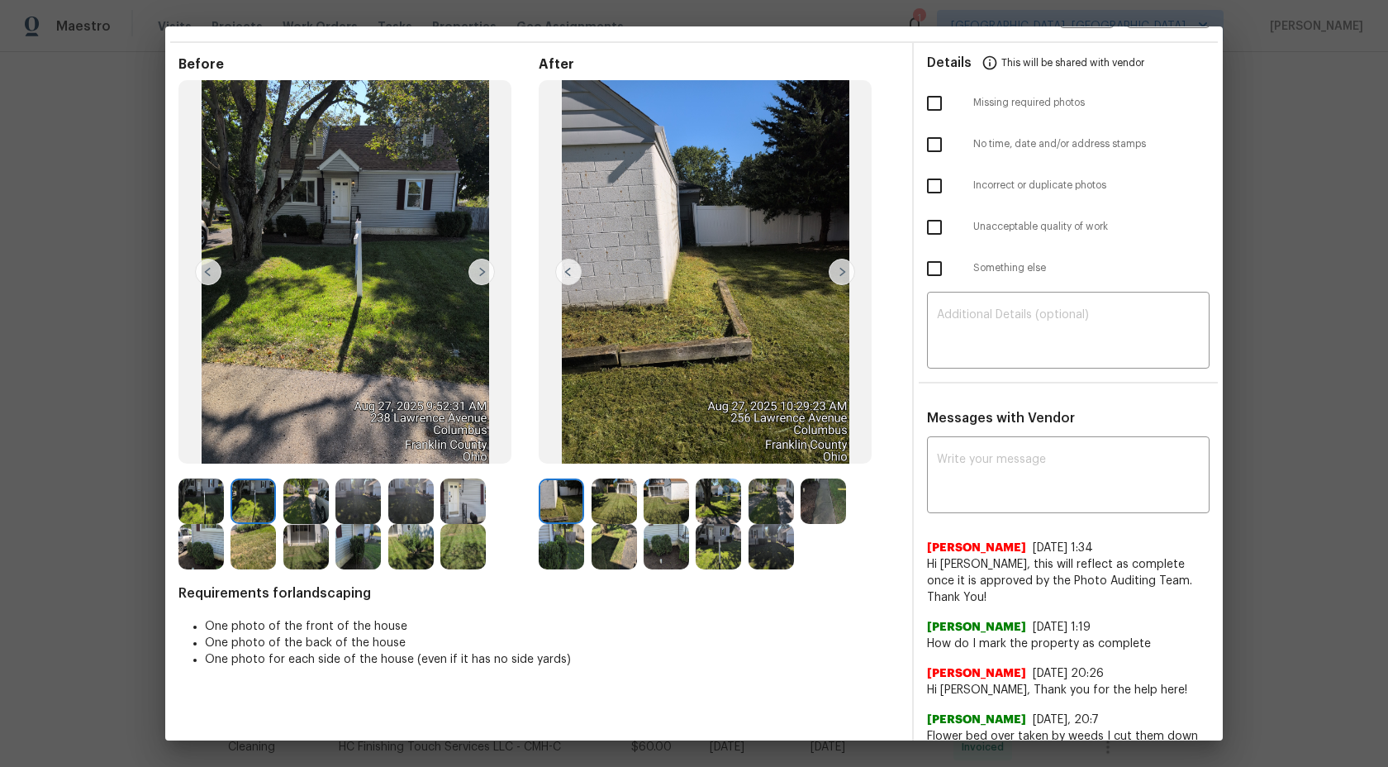
click at [1082, 568] on span "Hi Danny, this will reflect as complete once it is approved by the Photo Auditi…" at bounding box center [1068, 581] width 283 height 50
click at [317, 511] on img at bounding box center [305, 500] width 45 height 45
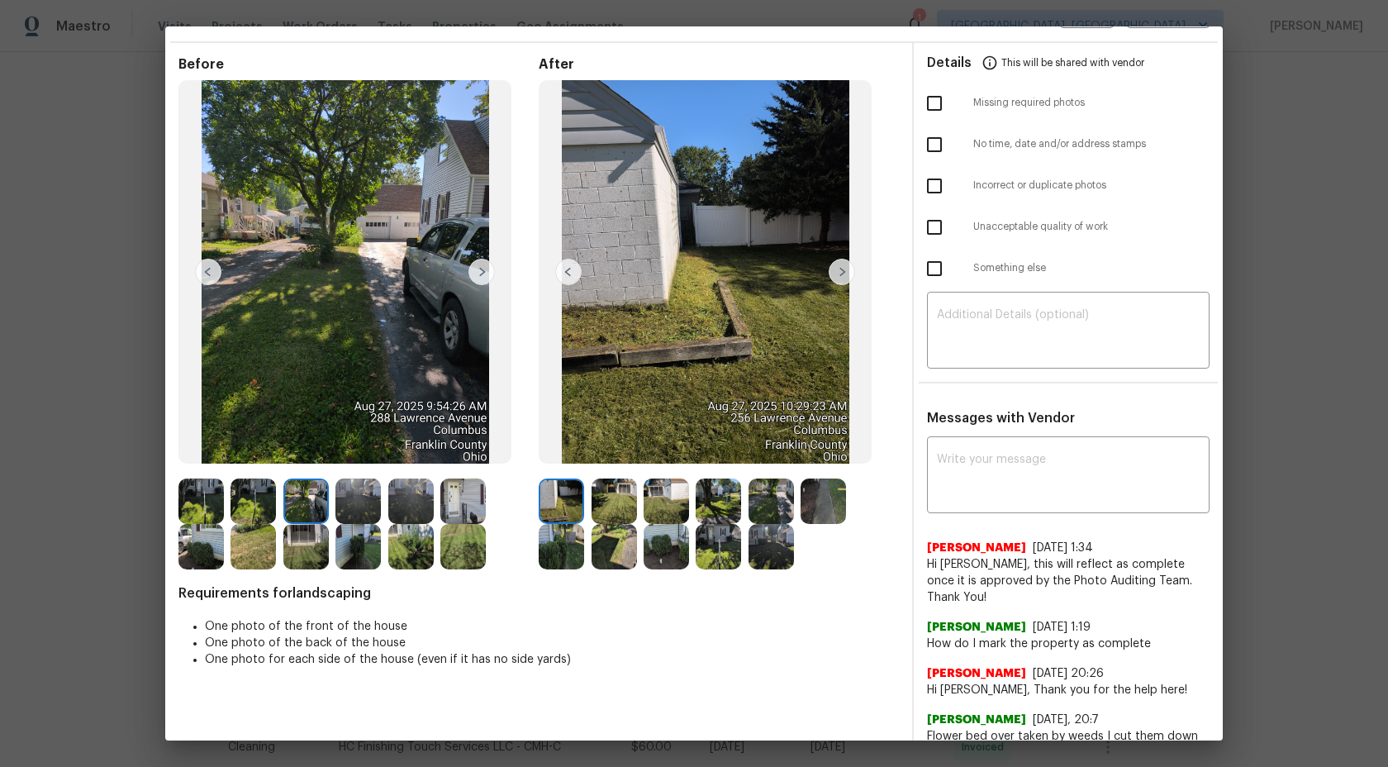
click at [364, 499] on img at bounding box center [357, 500] width 45 height 45
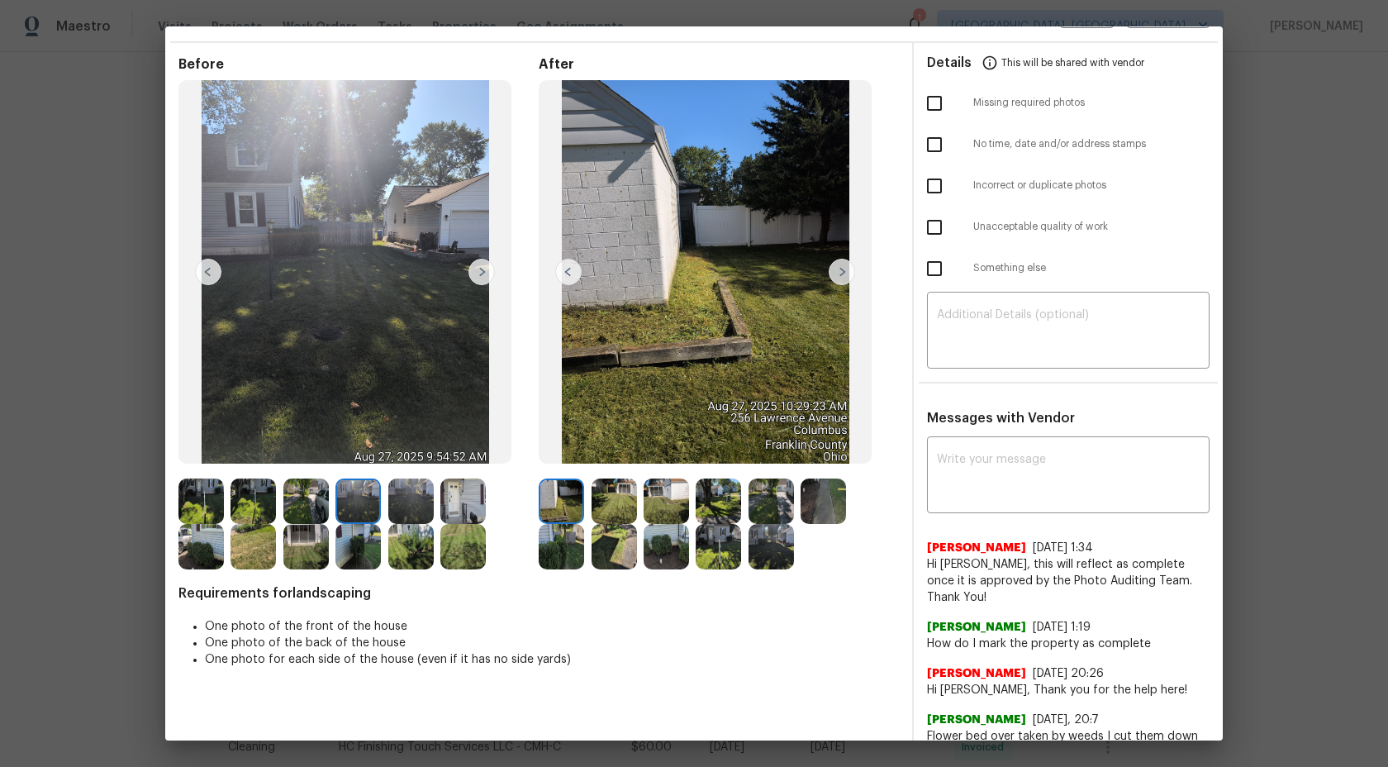
click at [407, 492] on img at bounding box center [410, 500] width 45 height 45
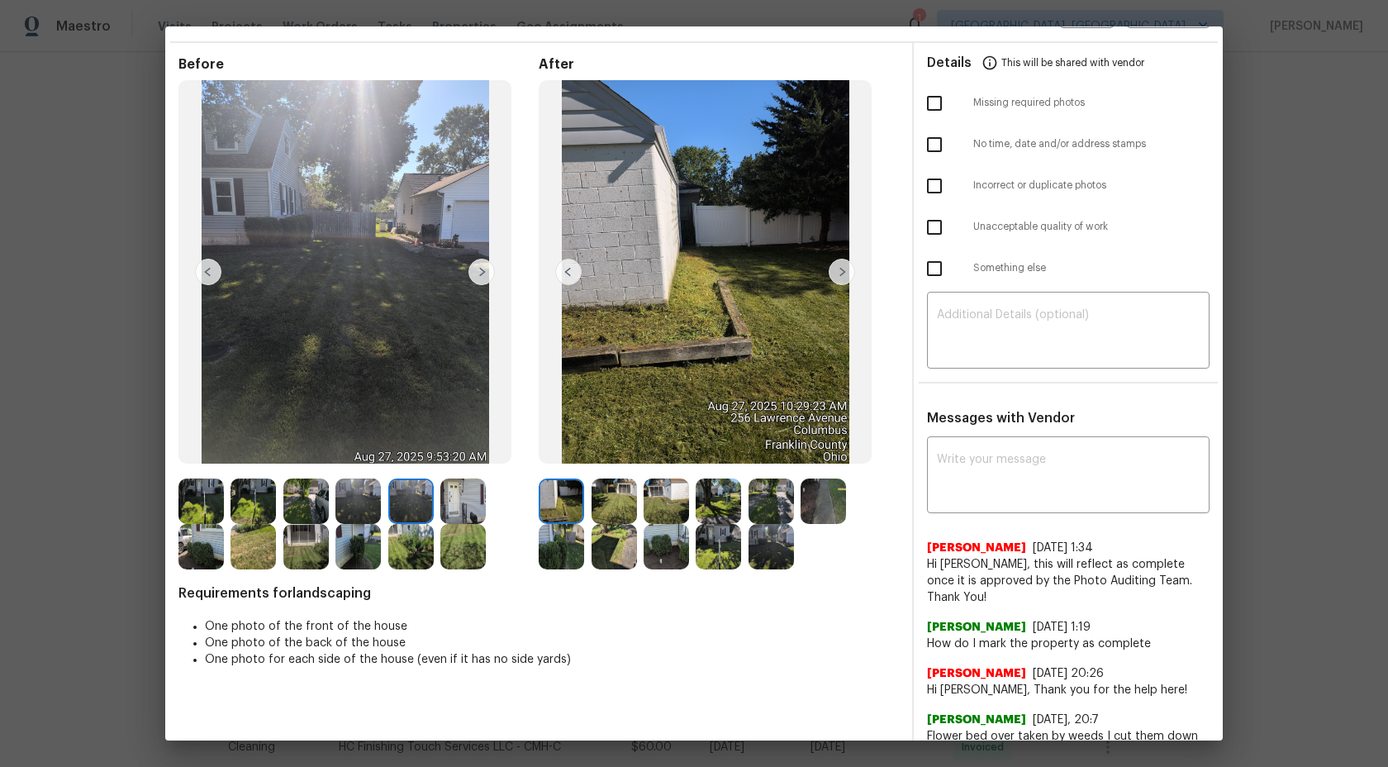
click at [450, 494] on img at bounding box center [462, 500] width 45 height 45
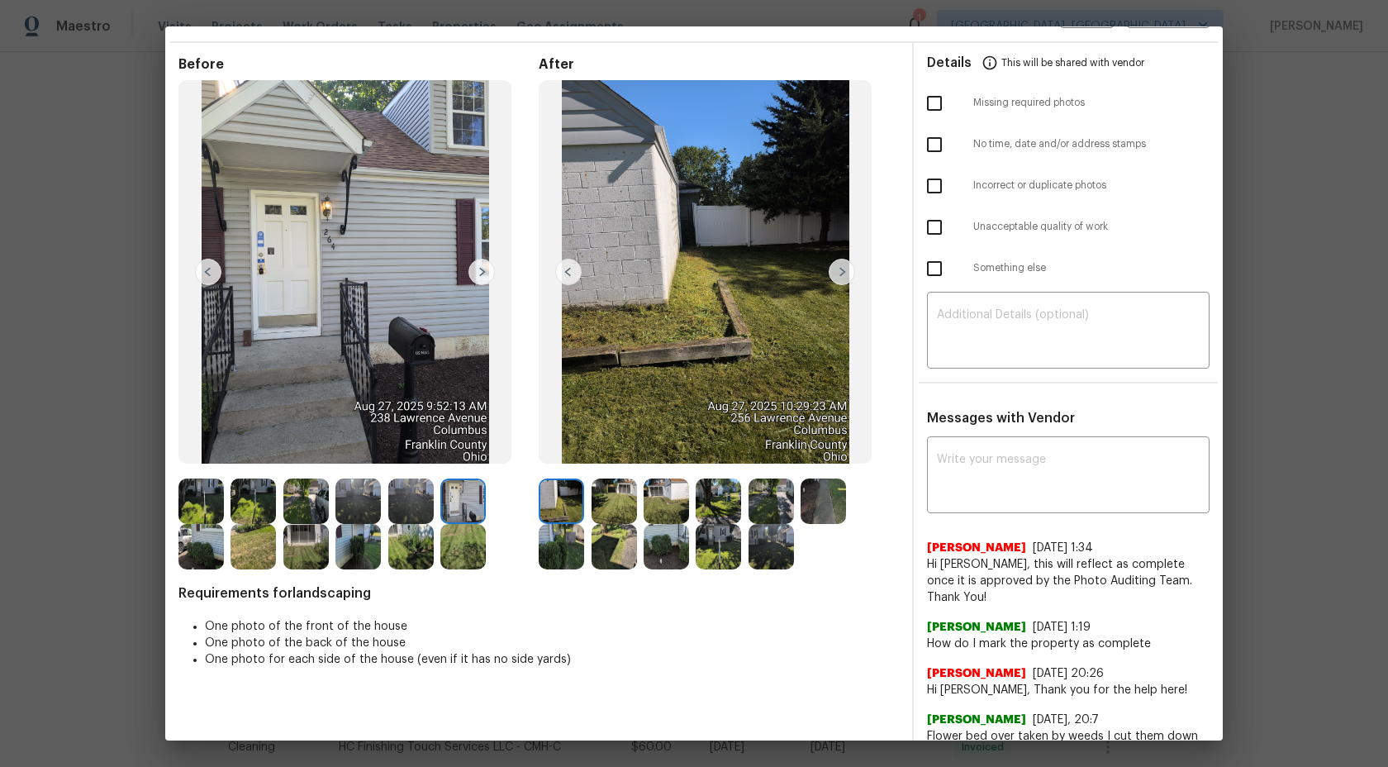
click at [567, 500] on img at bounding box center [561, 500] width 45 height 45
click at [604, 500] on img at bounding box center [614, 500] width 45 height 45
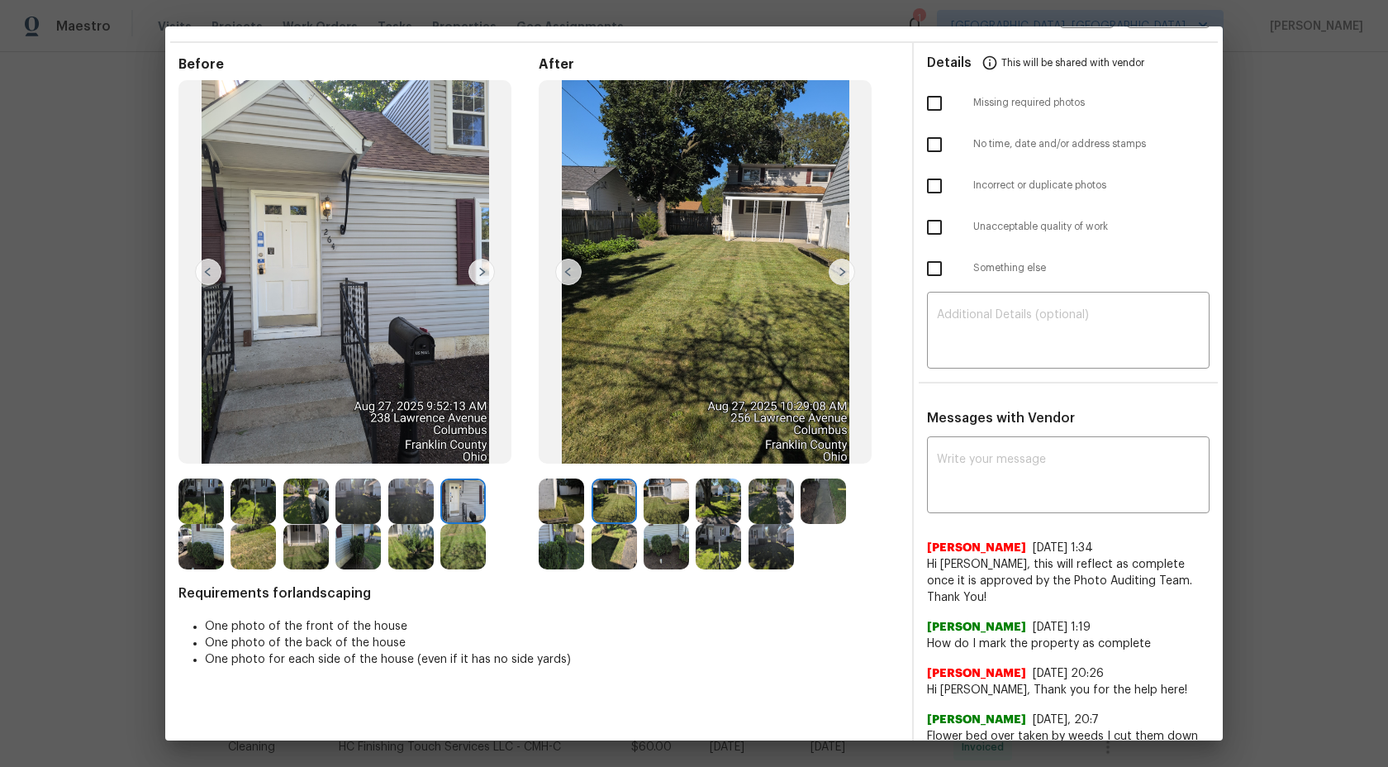
click at [674, 497] on img at bounding box center [666, 500] width 45 height 45
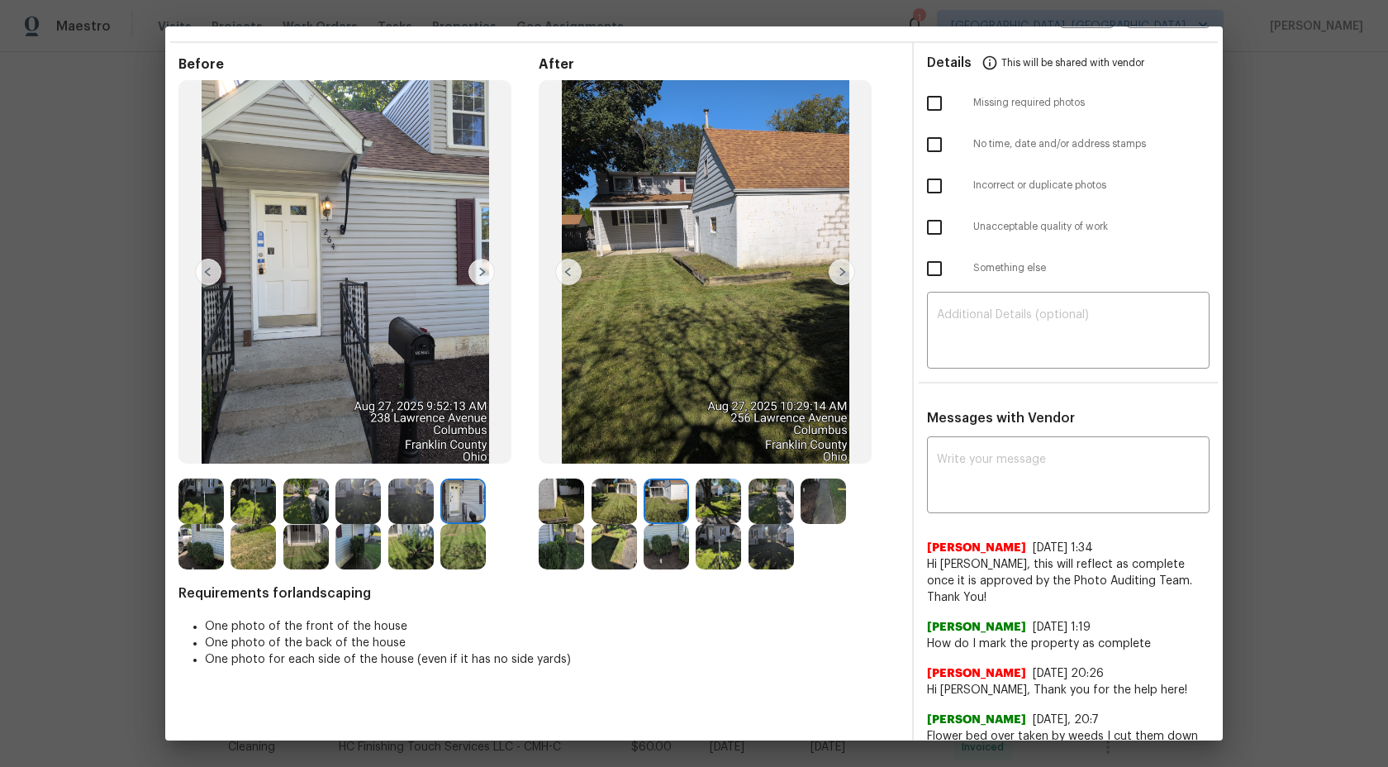
click at [728, 497] on img at bounding box center [718, 500] width 45 height 45
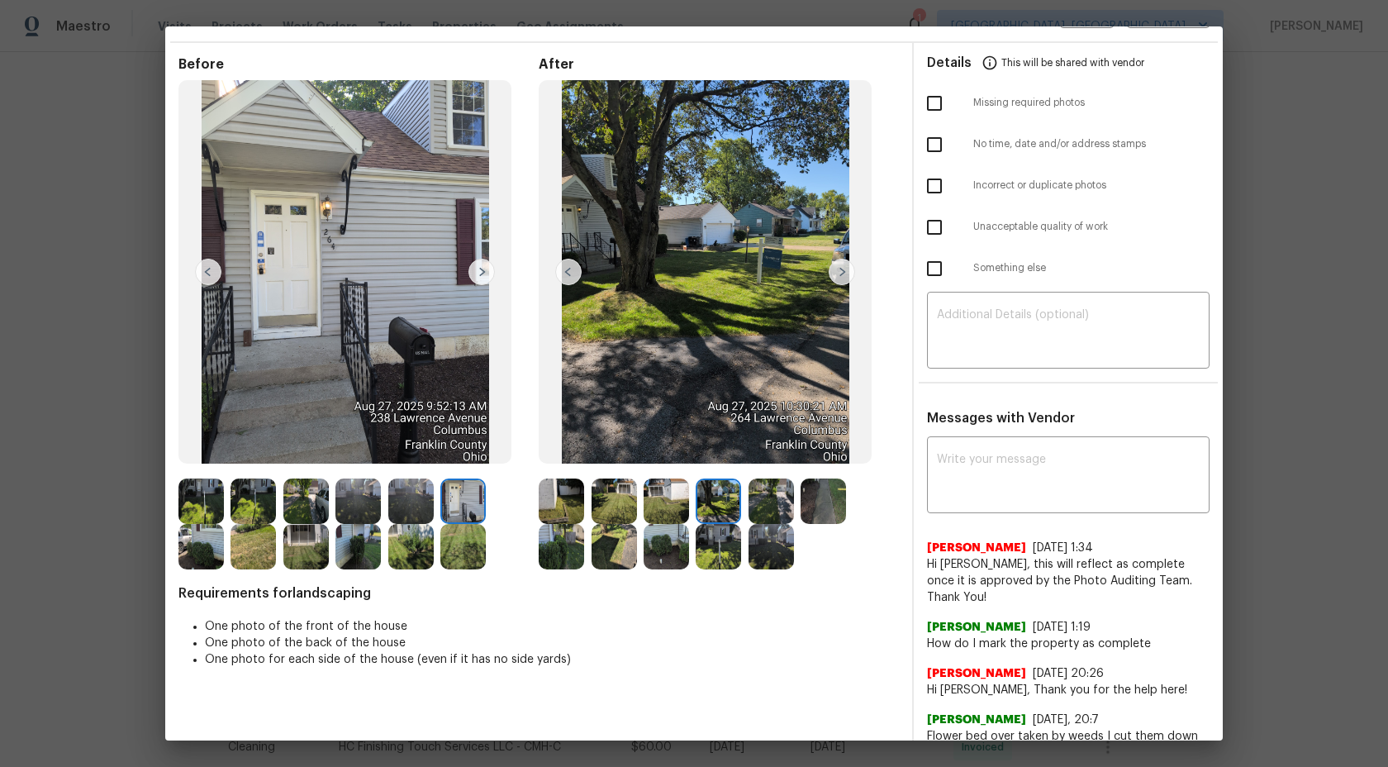
click at [775, 499] on img at bounding box center [771, 500] width 45 height 45
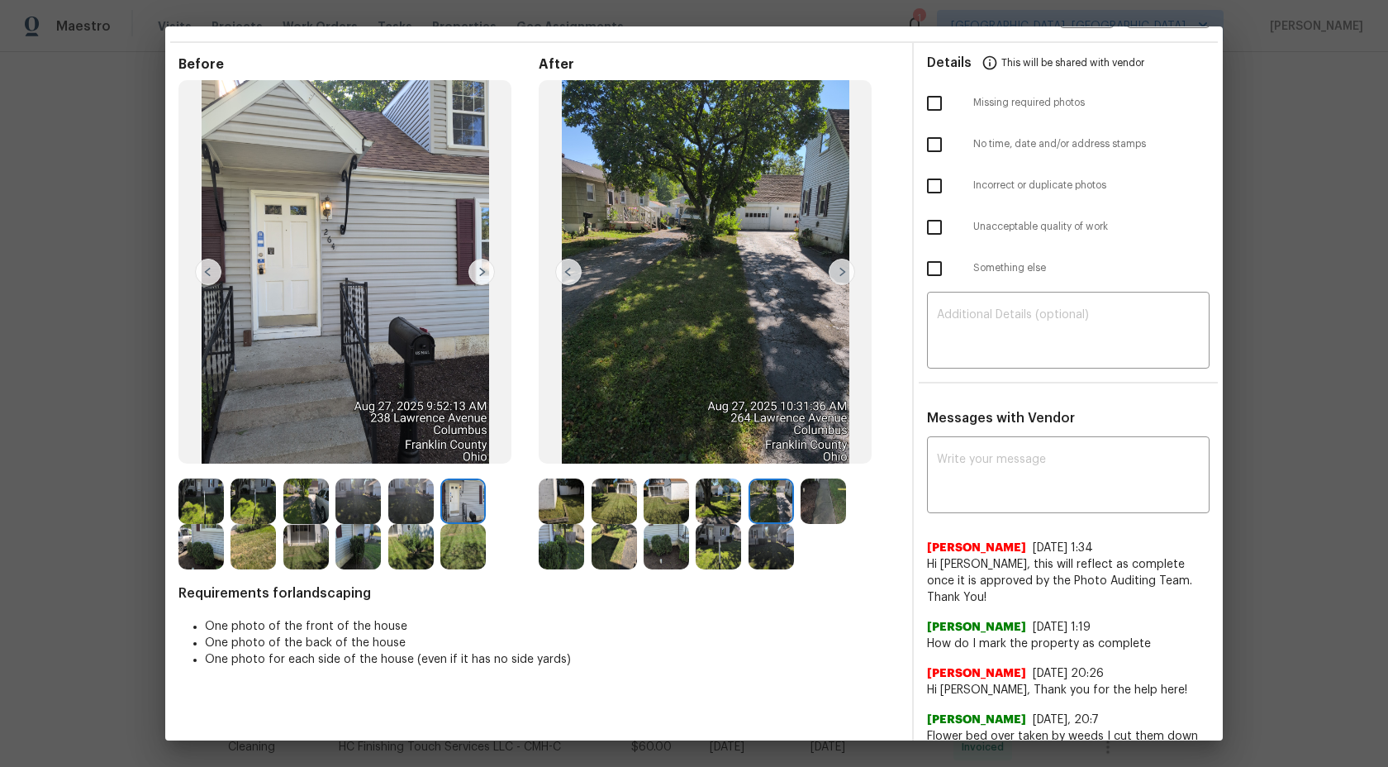
click at [823, 499] on img at bounding box center [823, 500] width 45 height 45
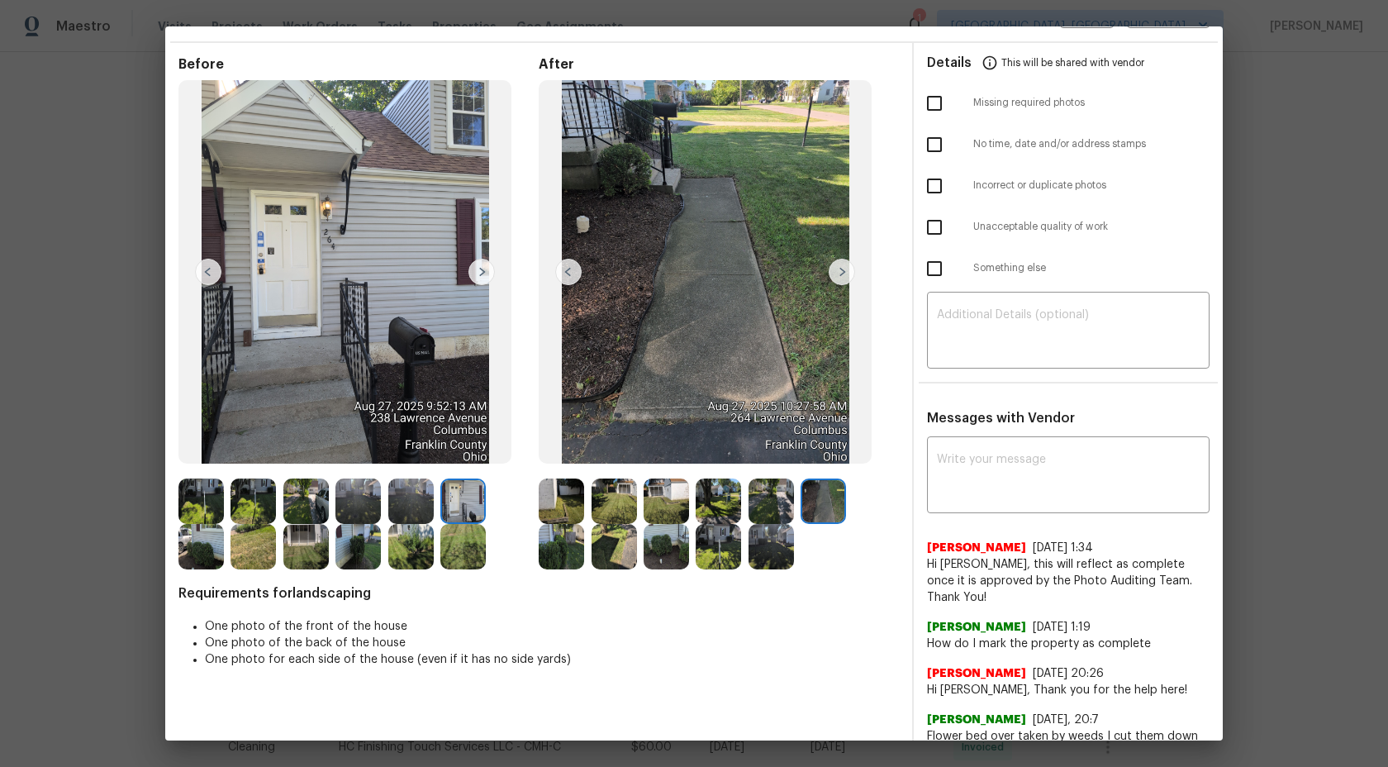
click at [765, 536] on img at bounding box center [771, 546] width 45 height 45
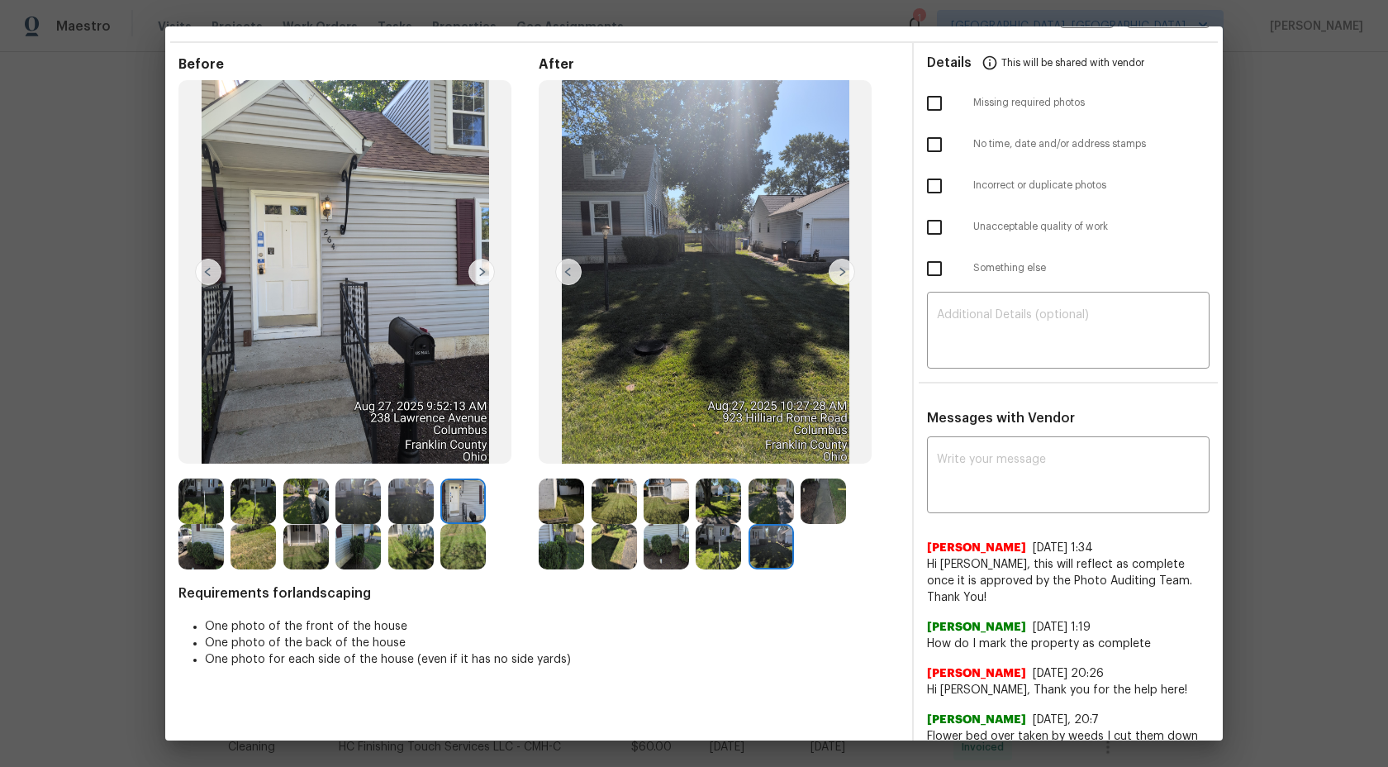
click at [715, 535] on img at bounding box center [718, 546] width 45 height 45
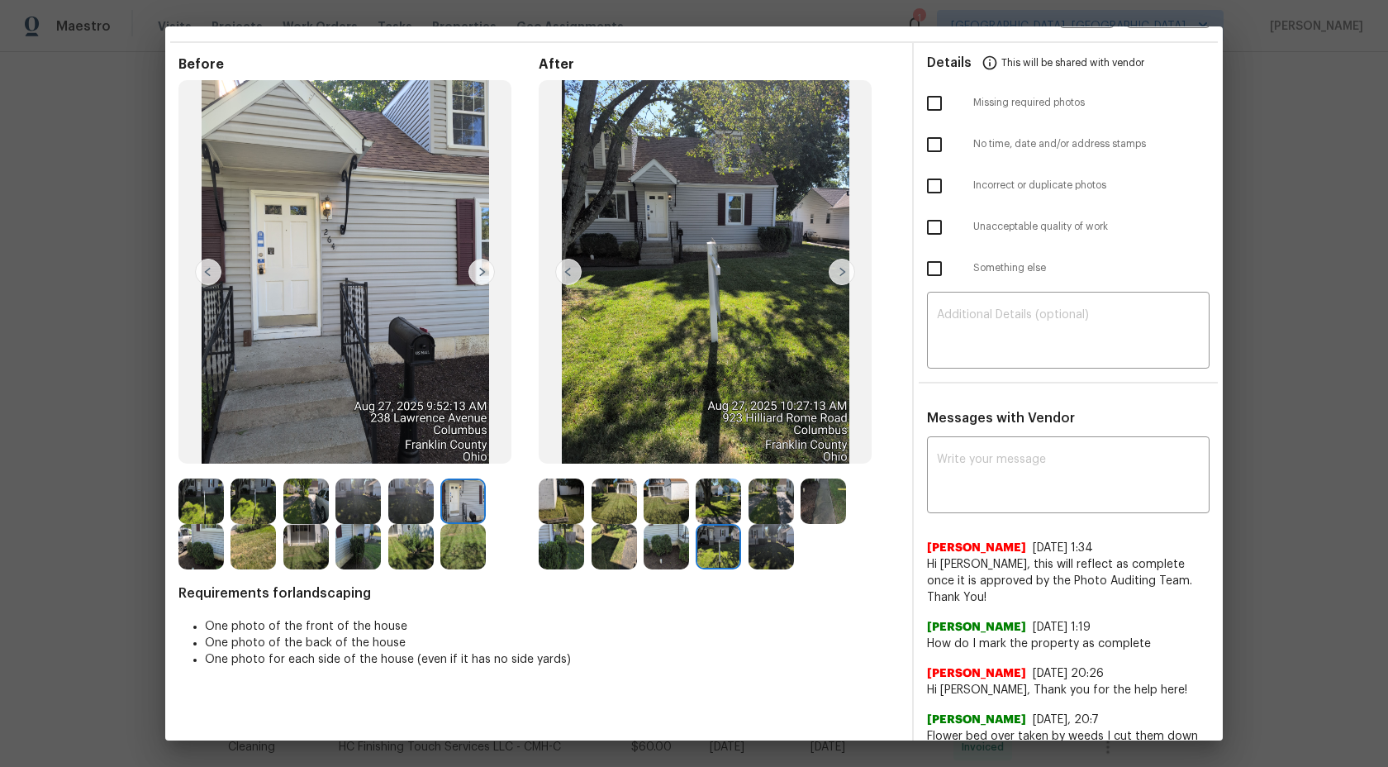
click at [671, 535] on img at bounding box center [666, 546] width 45 height 45
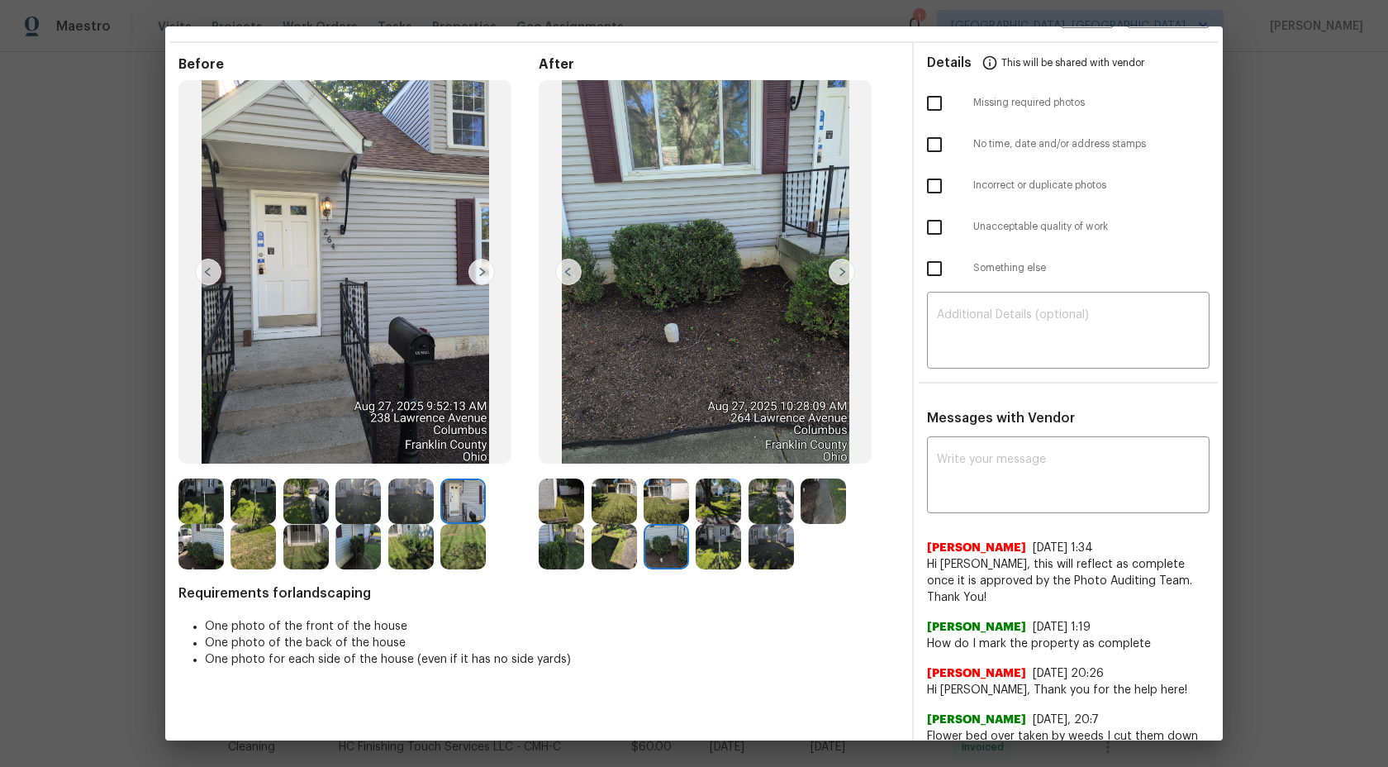
click at [592, 550] on img at bounding box center [614, 546] width 45 height 45
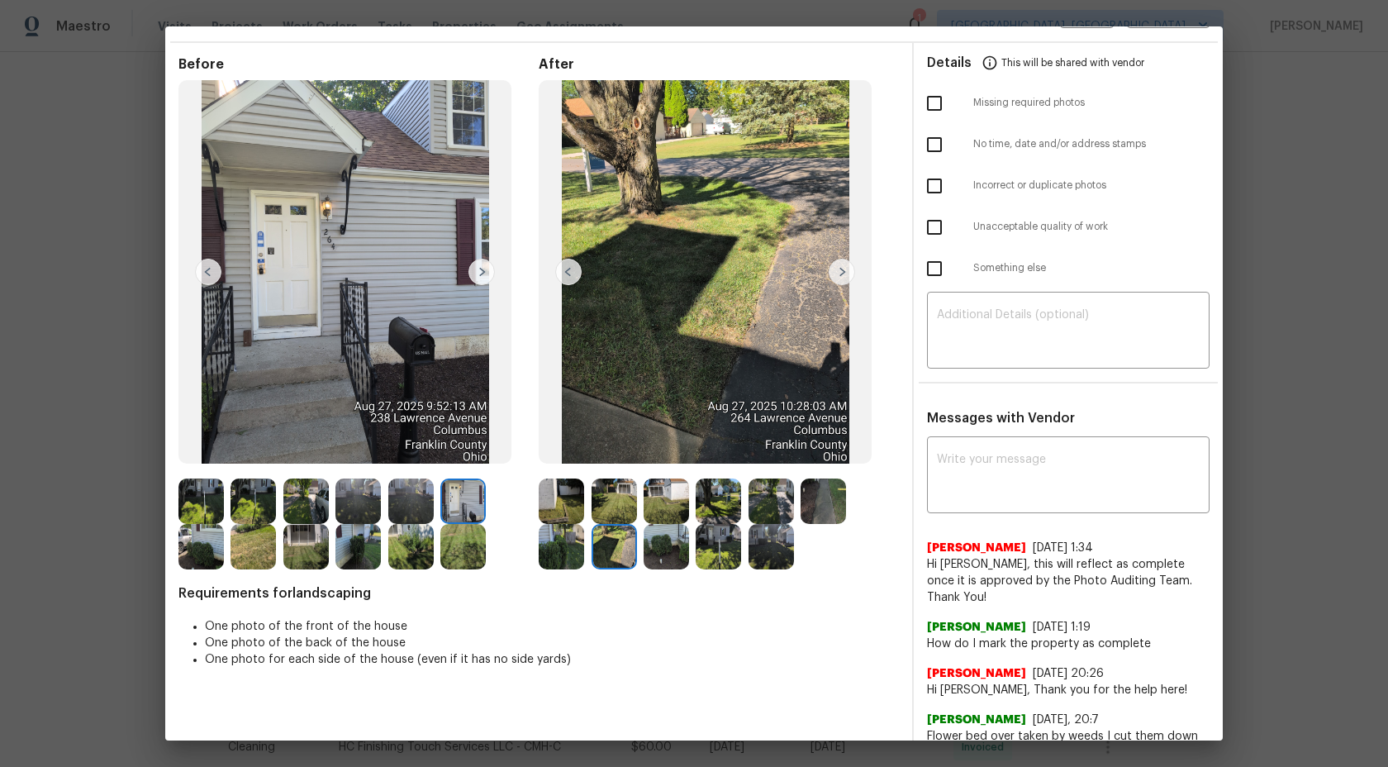
click at [521, 542] on div at bounding box center [358, 523] width 360 height 91
click at [550, 542] on img at bounding box center [561, 546] width 45 height 45
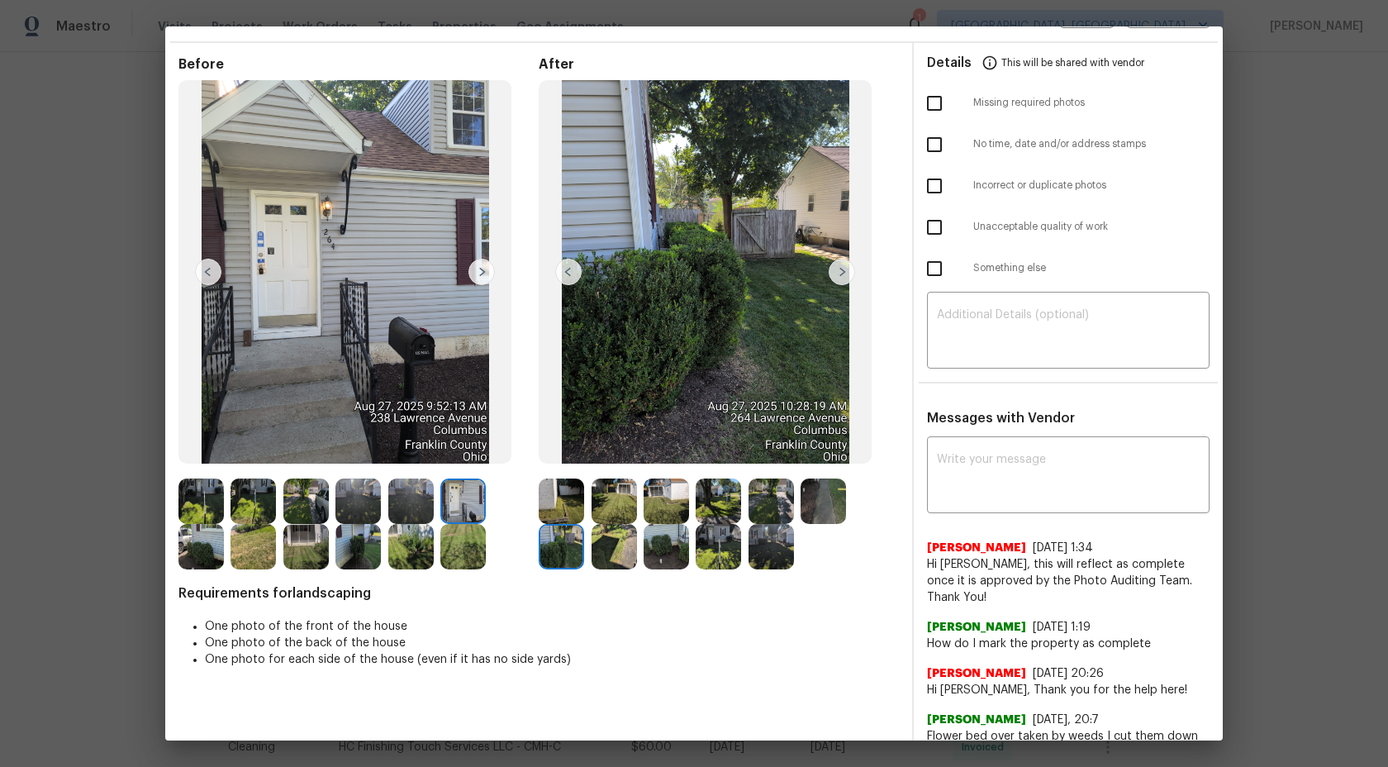
click at [574, 488] on img at bounding box center [561, 500] width 45 height 45
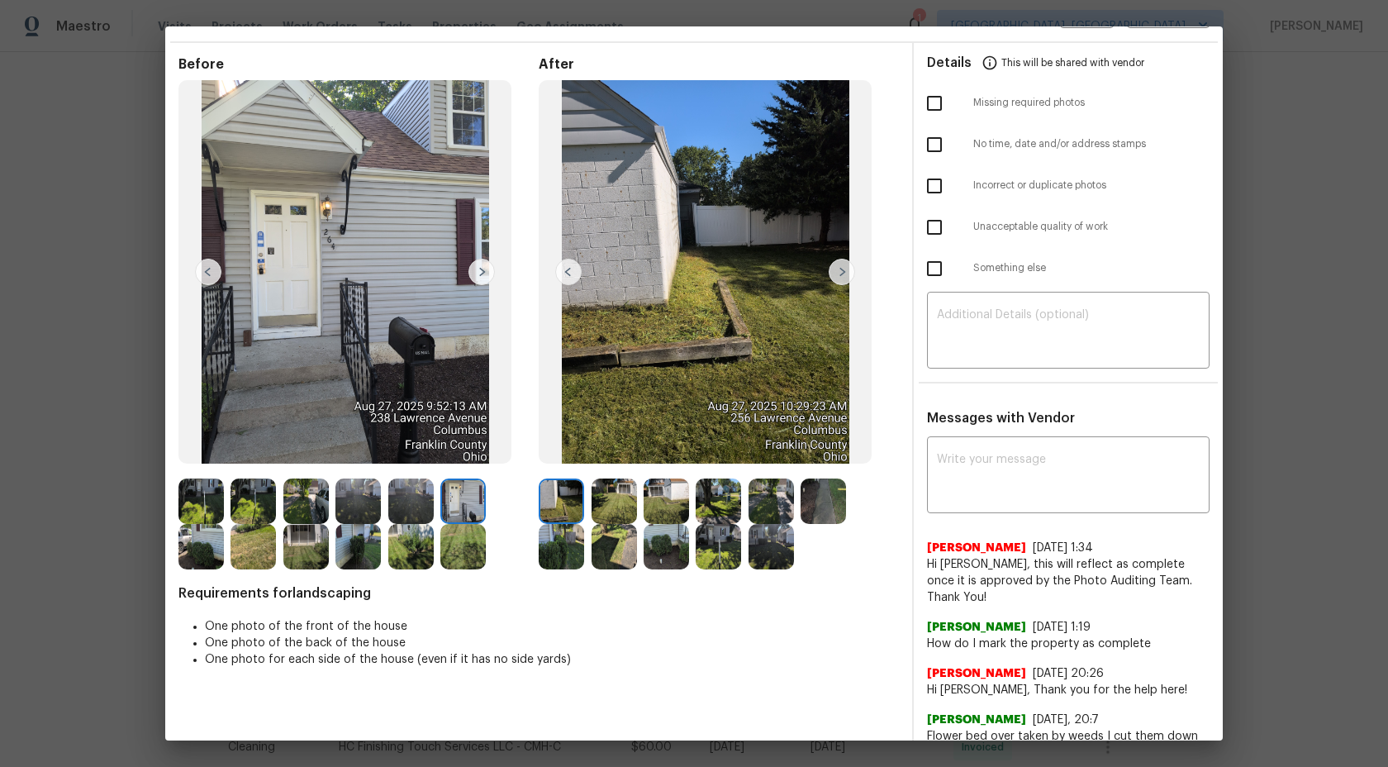
click at [671, 499] on img at bounding box center [666, 500] width 45 height 45
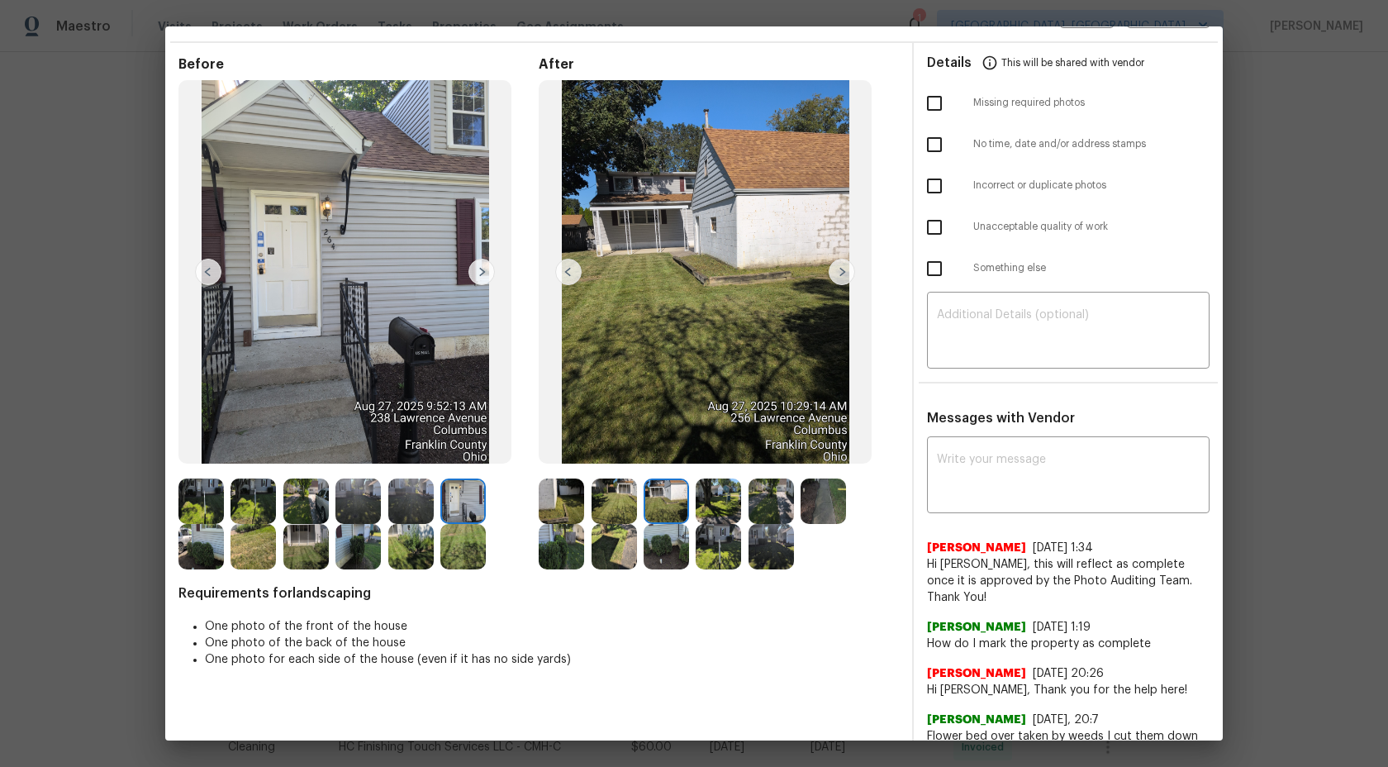
click at [671, 499] on img at bounding box center [666, 500] width 45 height 45
click at [614, 498] on img at bounding box center [614, 500] width 45 height 45
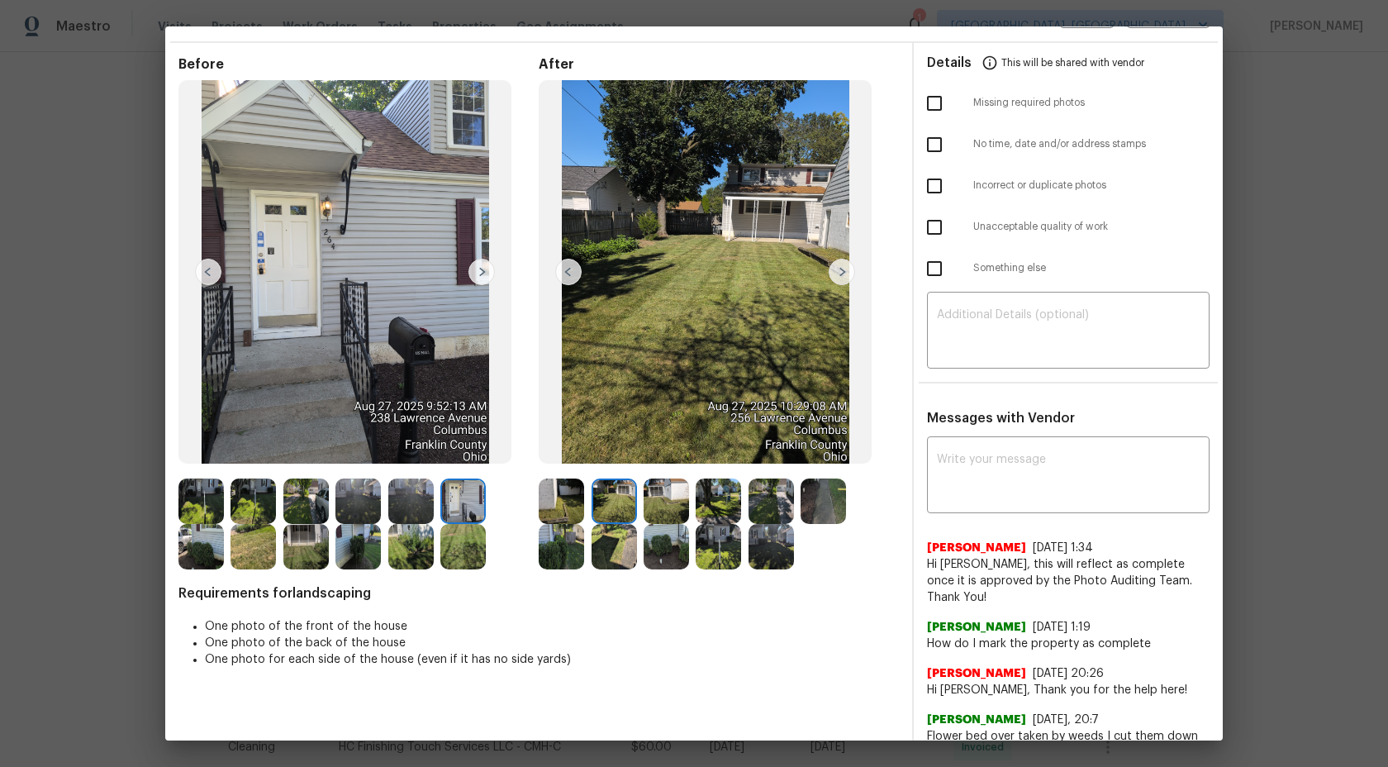
click at [717, 501] on img at bounding box center [718, 500] width 45 height 45
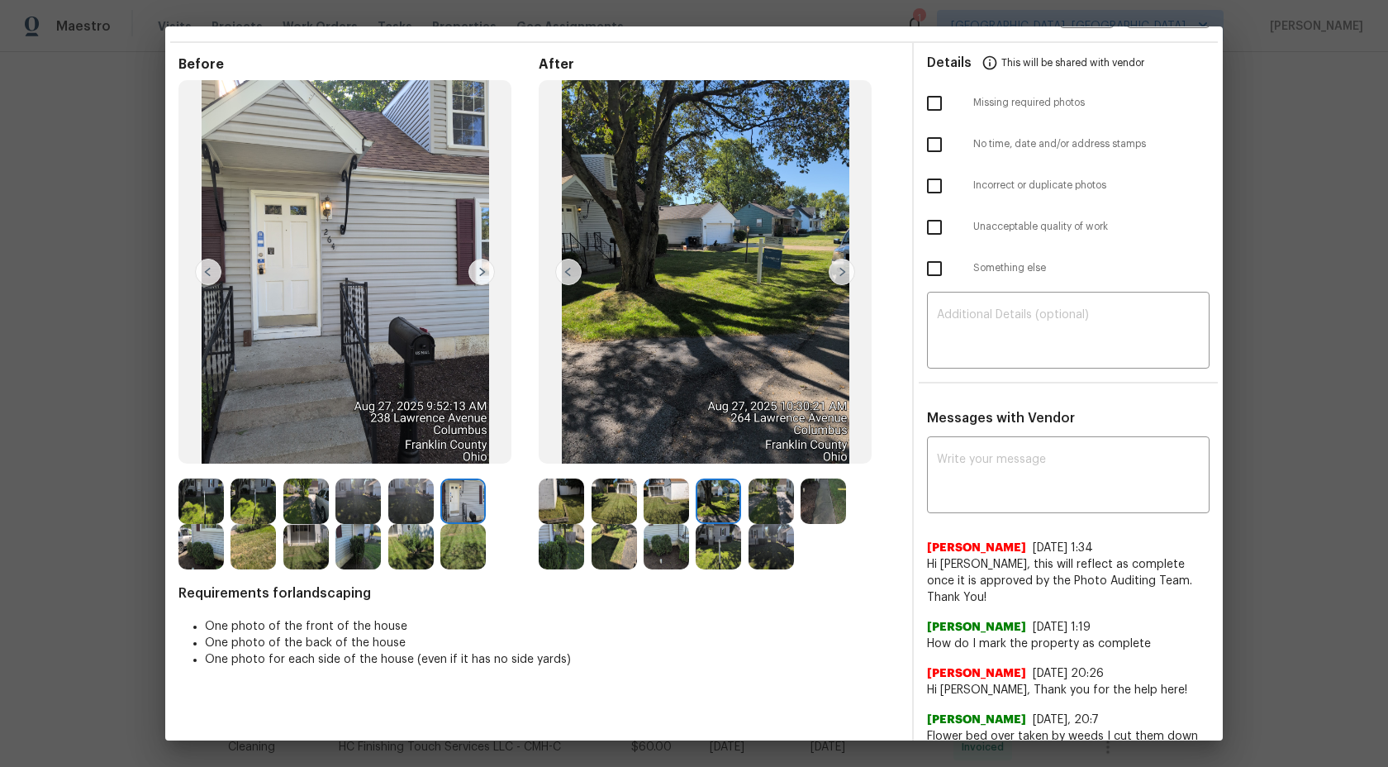
click at [768, 499] on img at bounding box center [771, 500] width 45 height 45
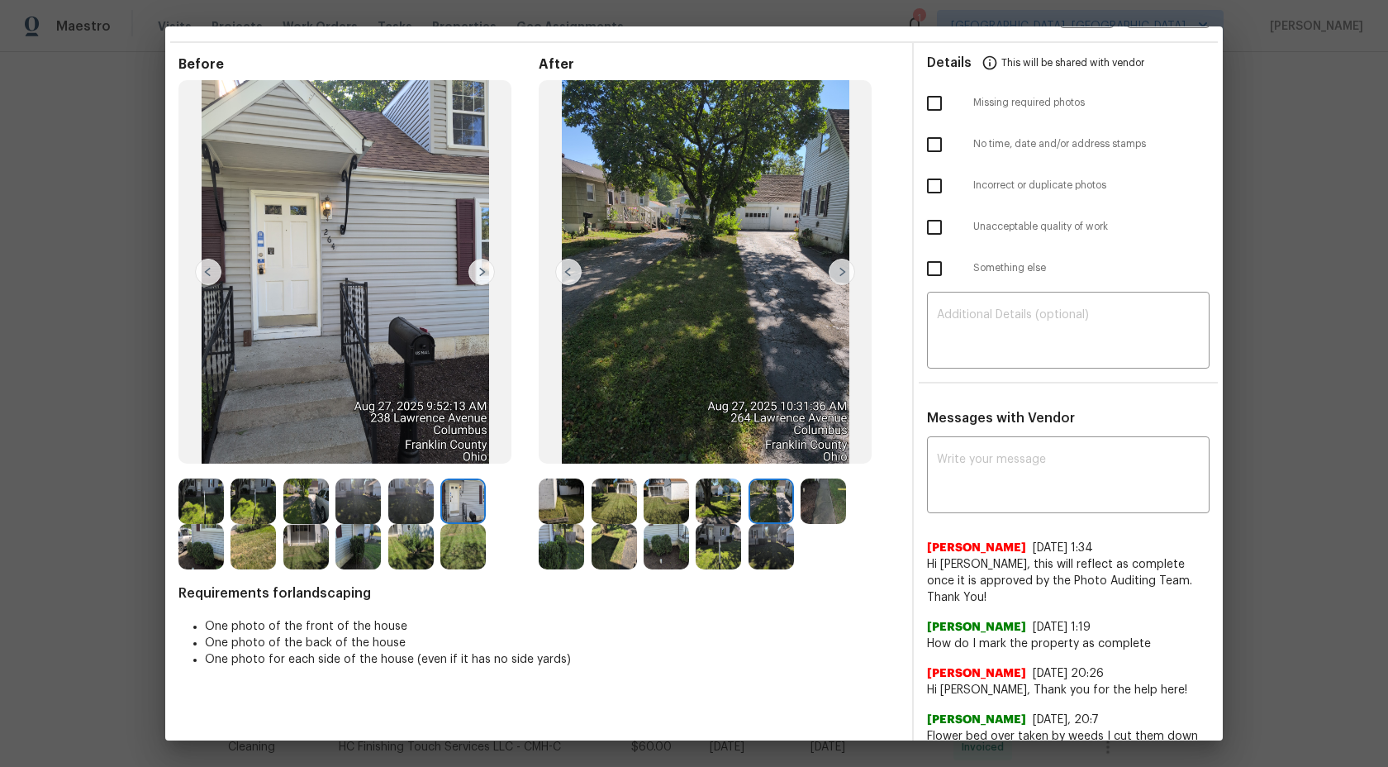
click at [817, 497] on img at bounding box center [823, 500] width 45 height 45
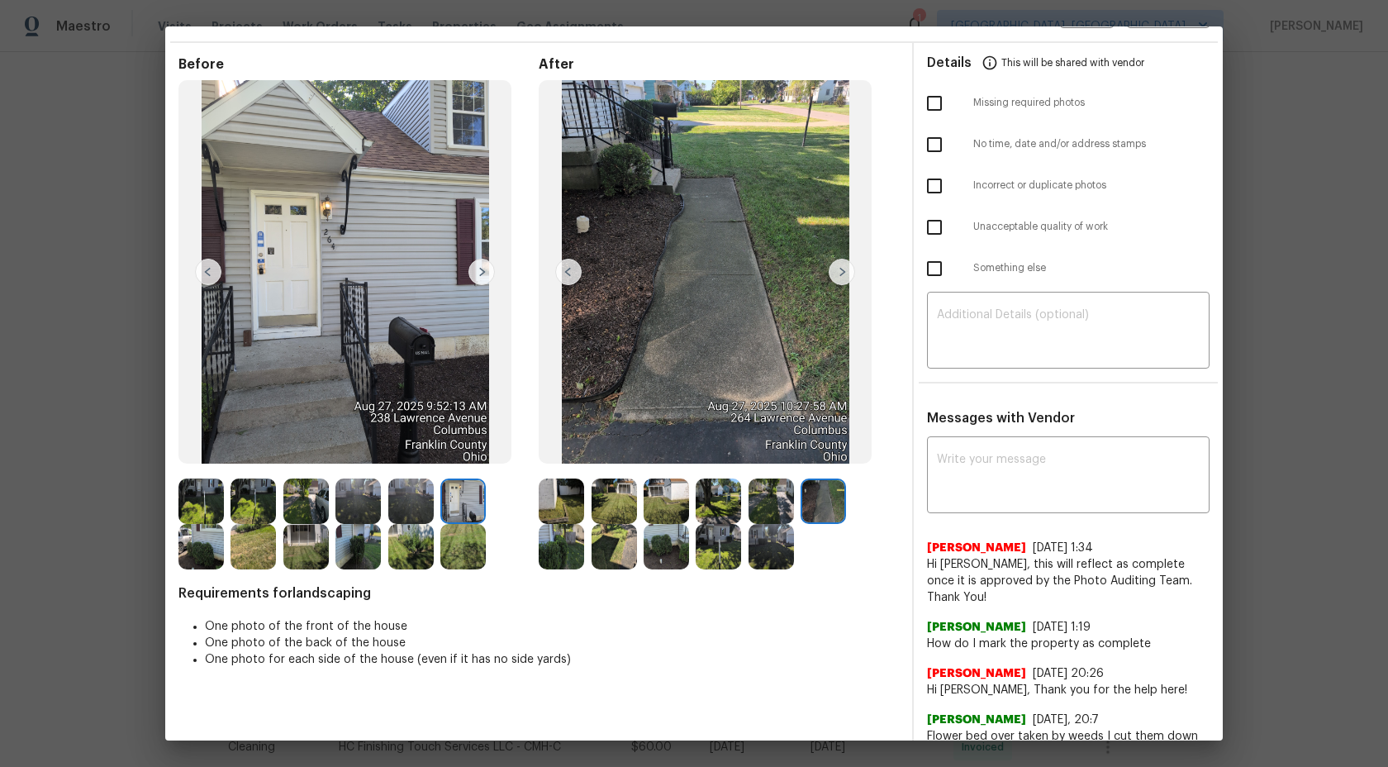
click at [761, 554] on img at bounding box center [771, 546] width 45 height 45
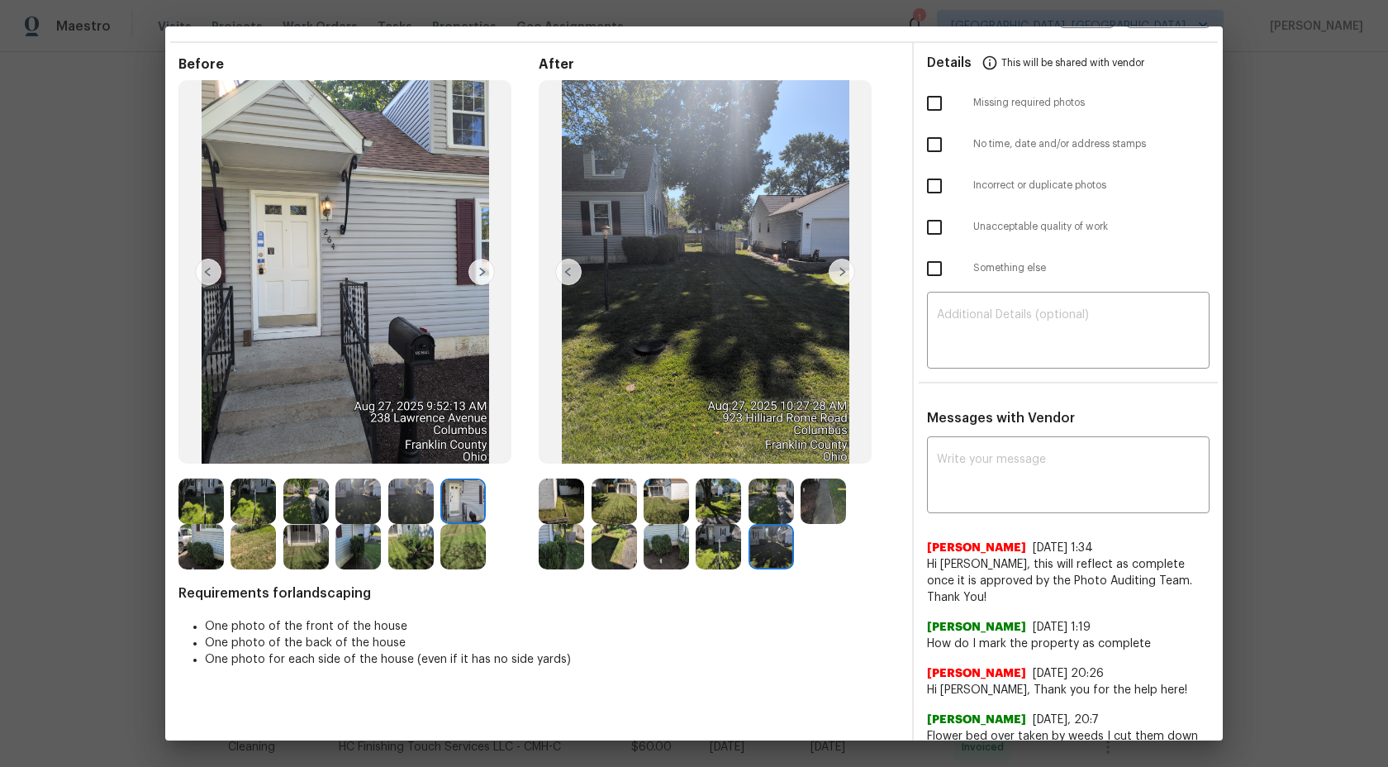
click at [734, 554] on img at bounding box center [718, 546] width 45 height 45
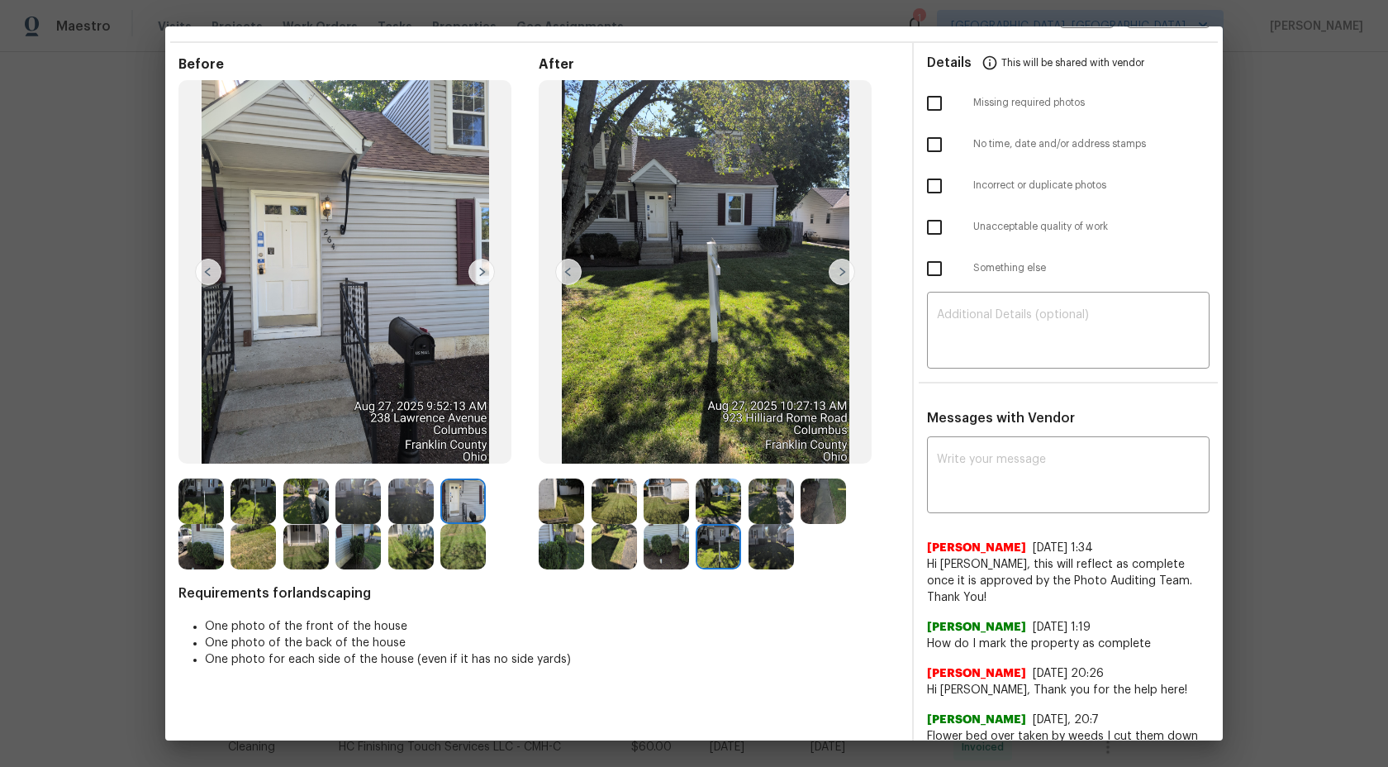
scroll to position [0, 0]
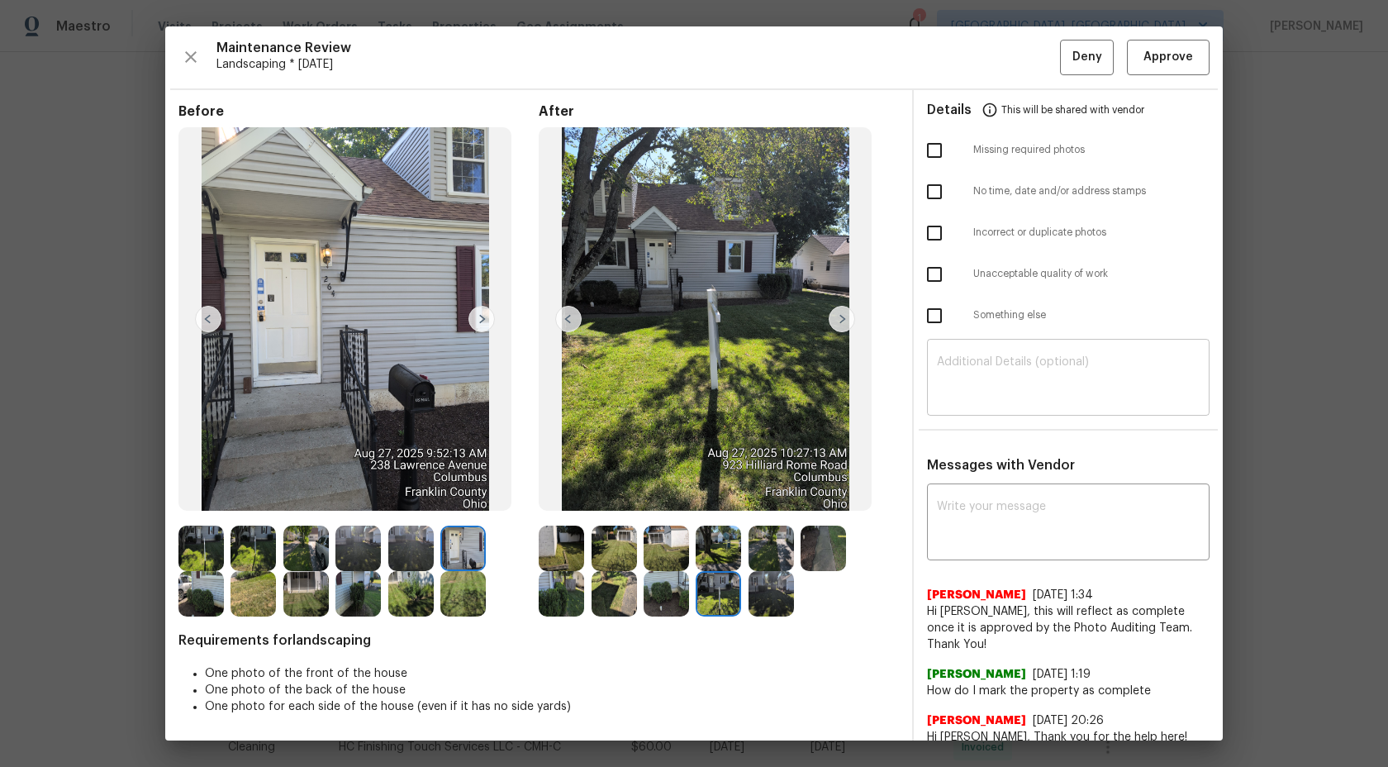
click at [1021, 380] on textarea at bounding box center [1068, 379] width 263 height 46
type textarea "H"
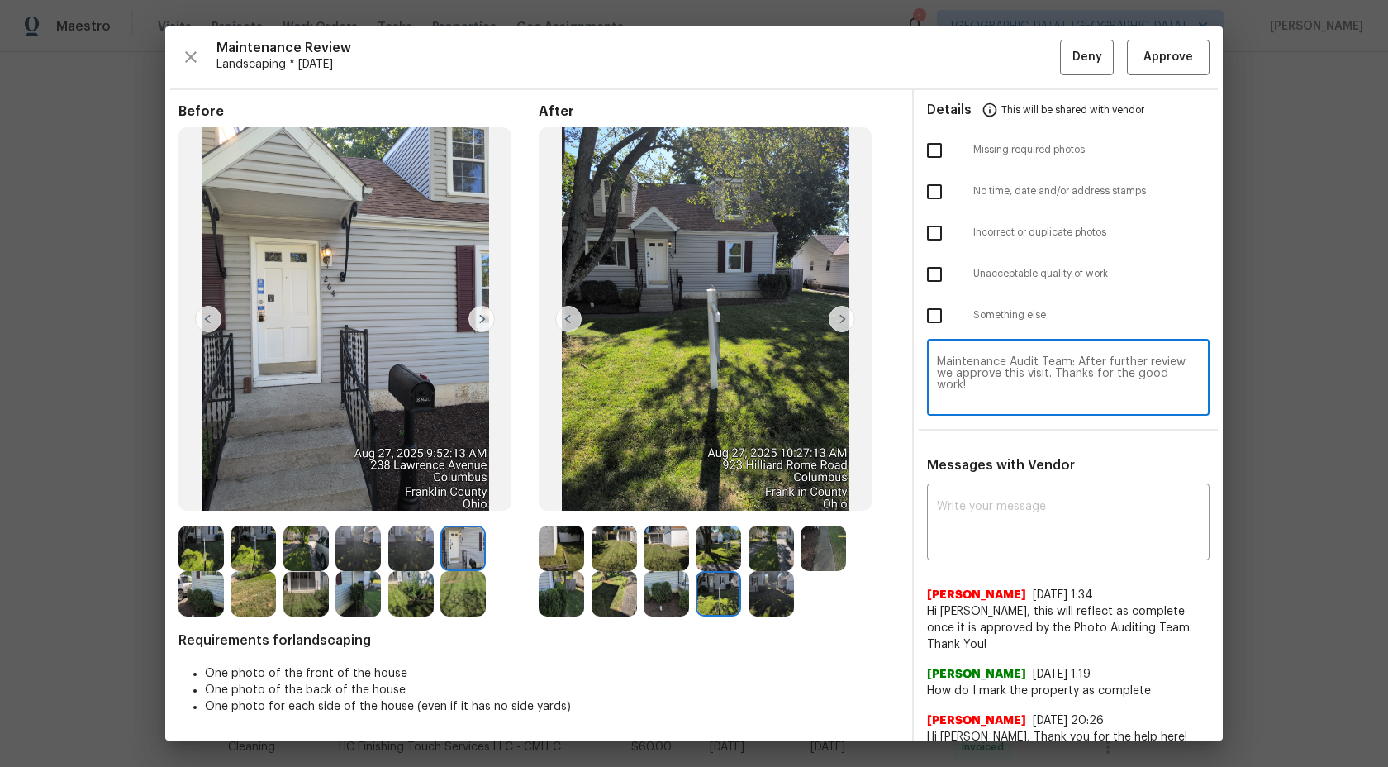
click at [1033, 384] on textarea "Maintenance Audit Team: After further review we approve this visit. Thanks for …" at bounding box center [1068, 379] width 263 height 46
type textarea "Maintenance Audit Team: After further review we approve this visit. Thanks for …"
click at [1031, 547] on div "x ​" at bounding box center [1068, 524] width 283 height 73
paste textarea "Maintenance Audit Team: After further review we approve this visit. Thanks for …"
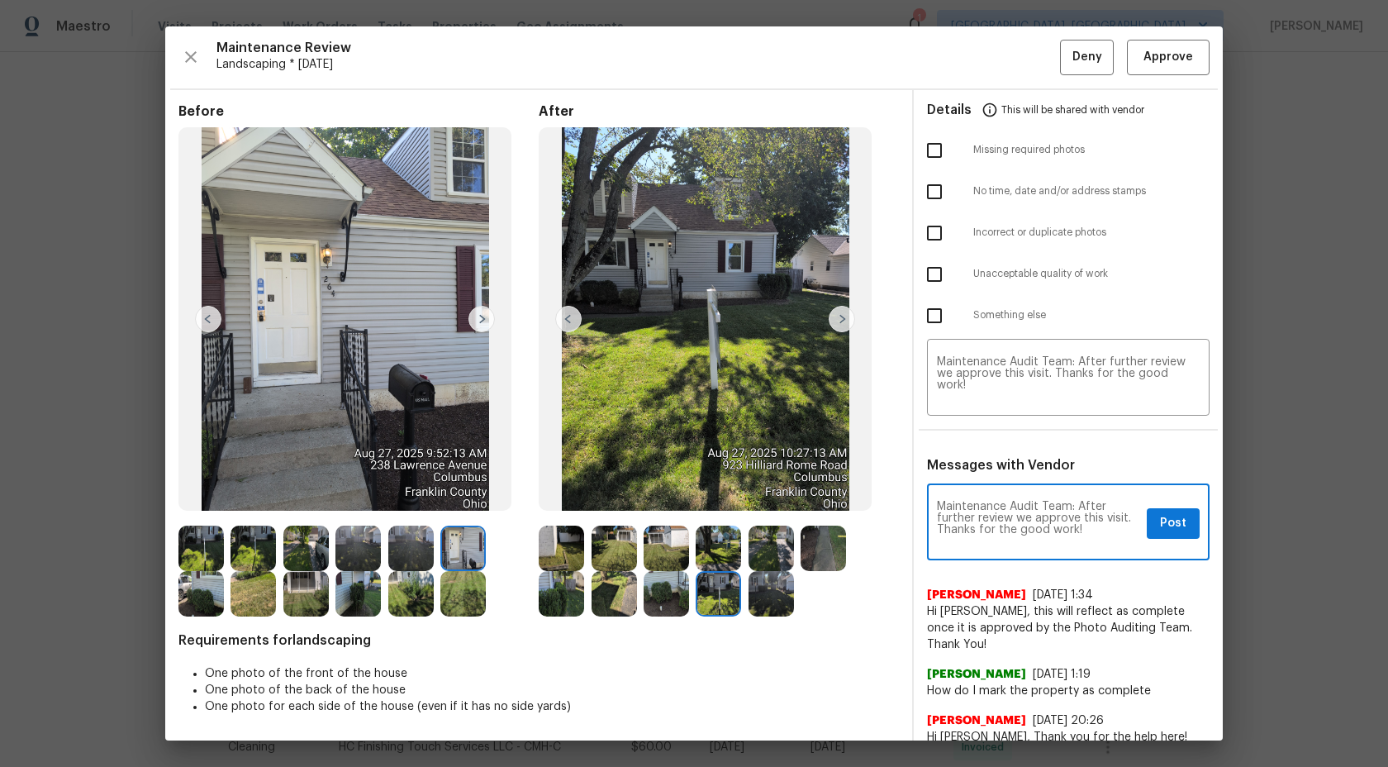
type textarea "Maintenance Audit Team: After further review we approve this visit. Thanks for …"
click at [1182, 526] on span "Post" at bounding box center [1173, 523] width 26 height 21
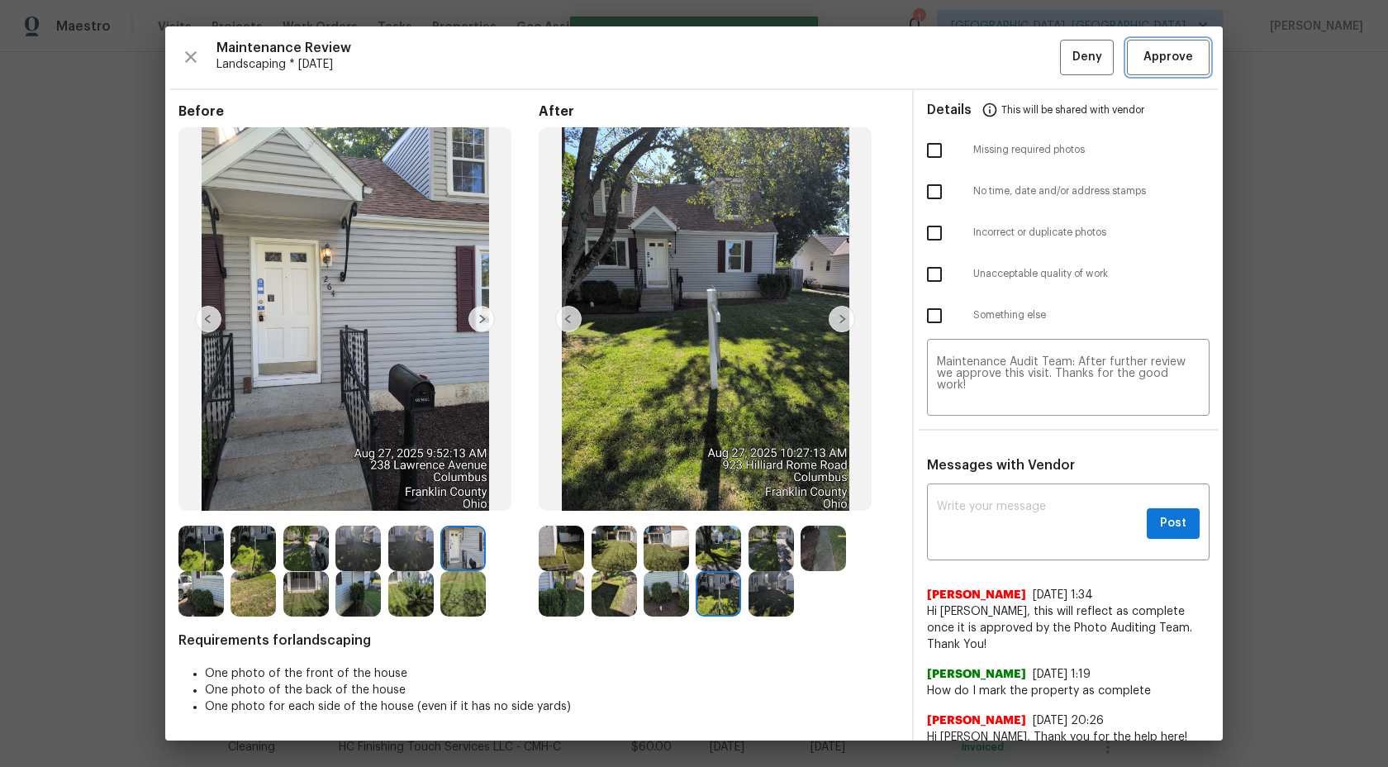
click at [1159, 51] on span "Approve" at bounding box center [1169, 57] width 50 height 21
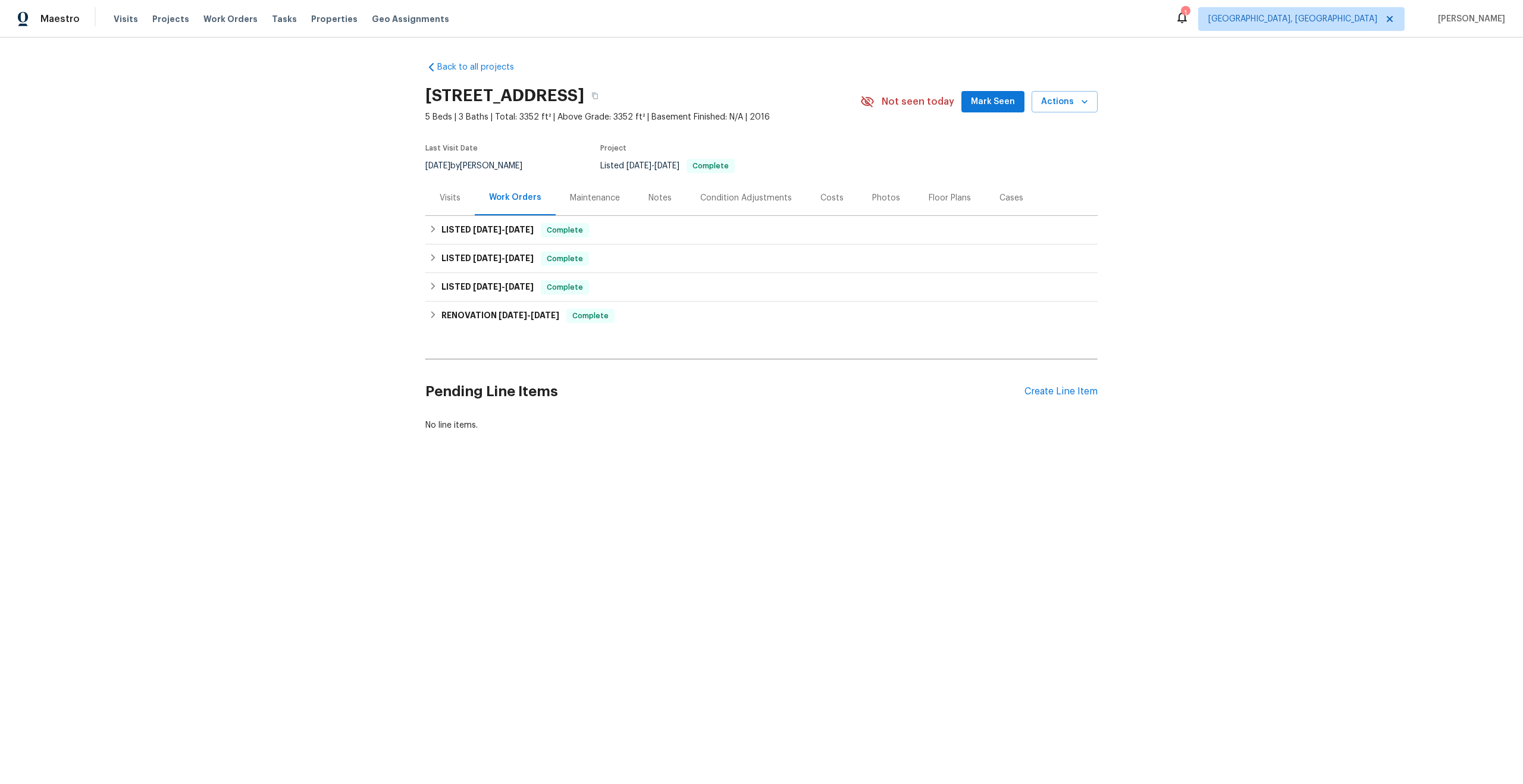
click at [584, 194] on div "Maintenance" at bounding box center [595, 198] width 50 height 12
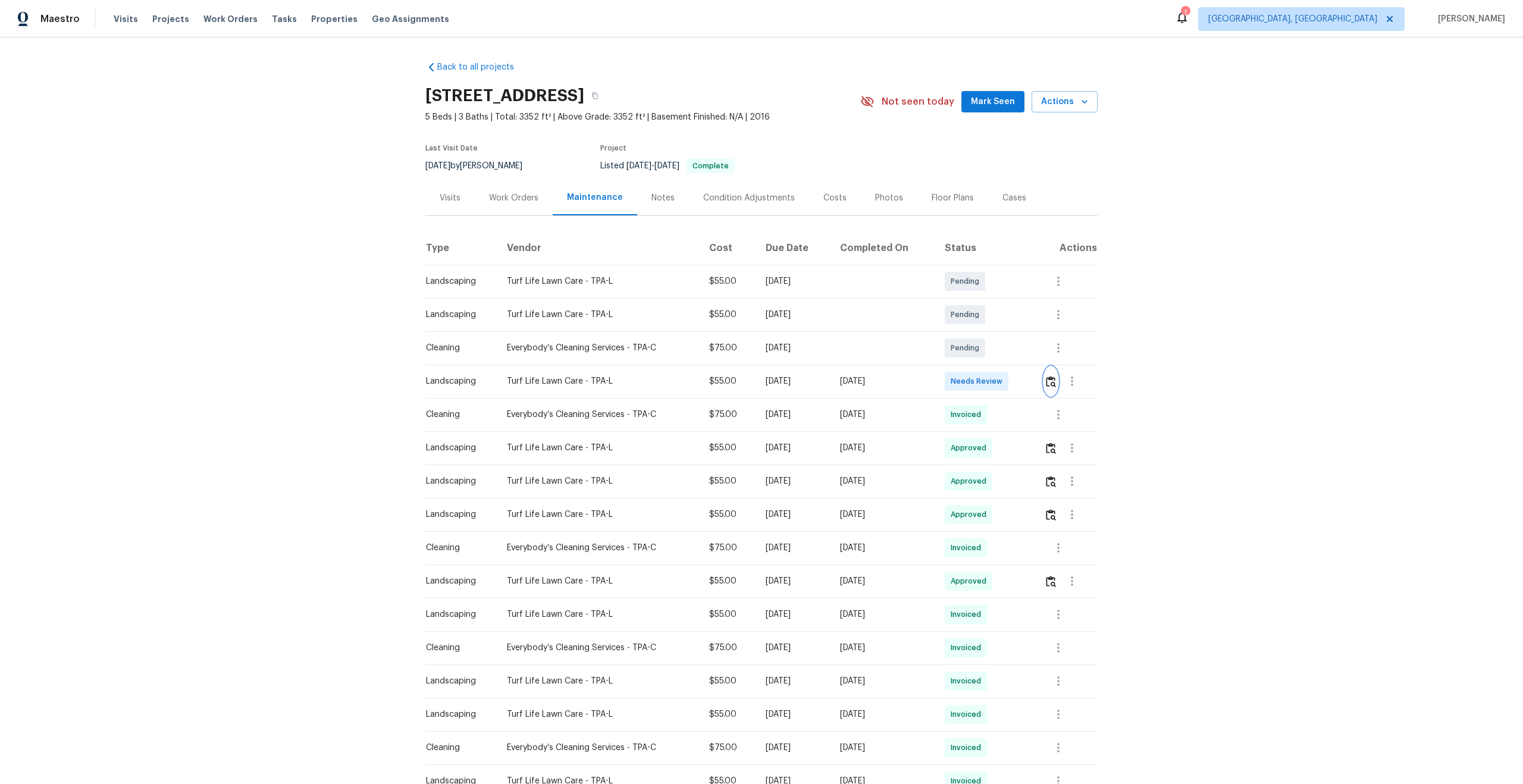
click at [1058, 381] on button "button" at bounding box center [1051, 382] width 14 height 29
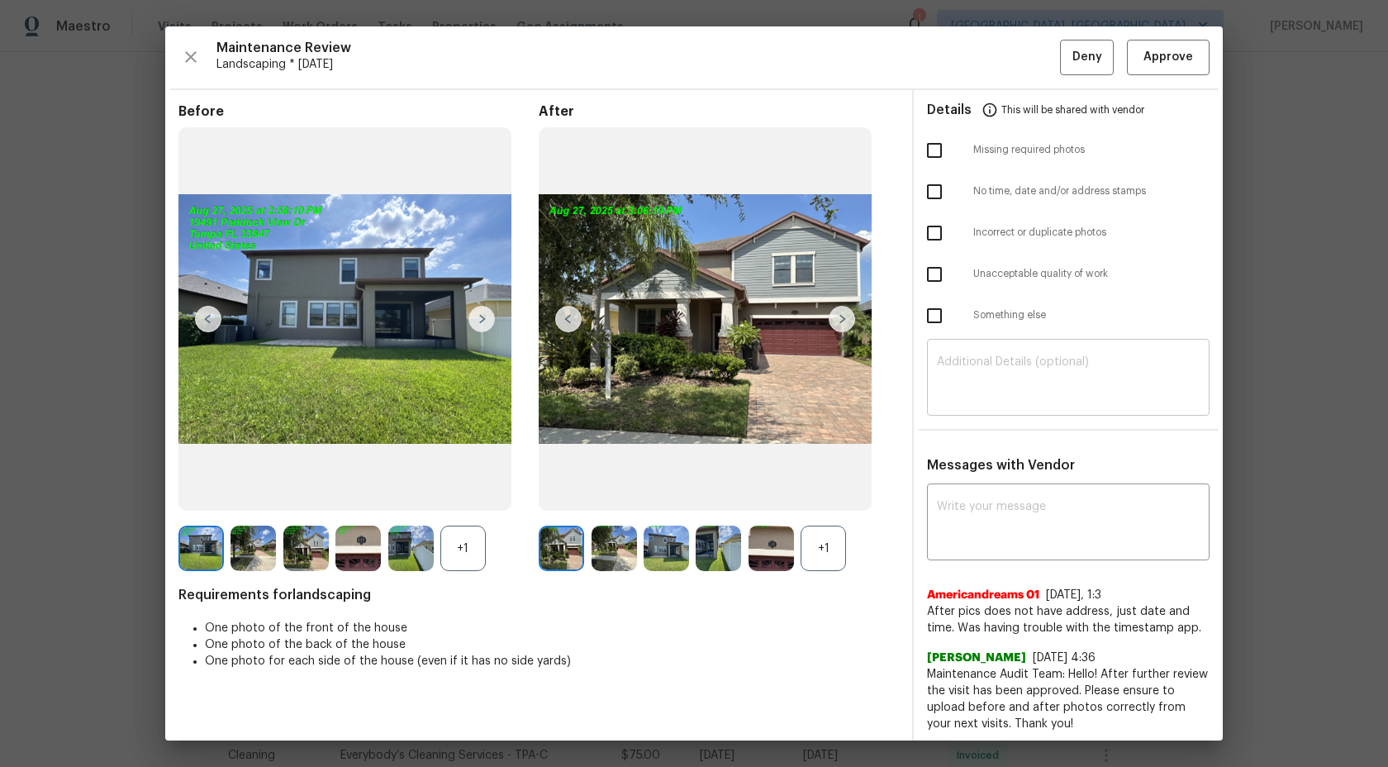
scroll to position [4, 0]
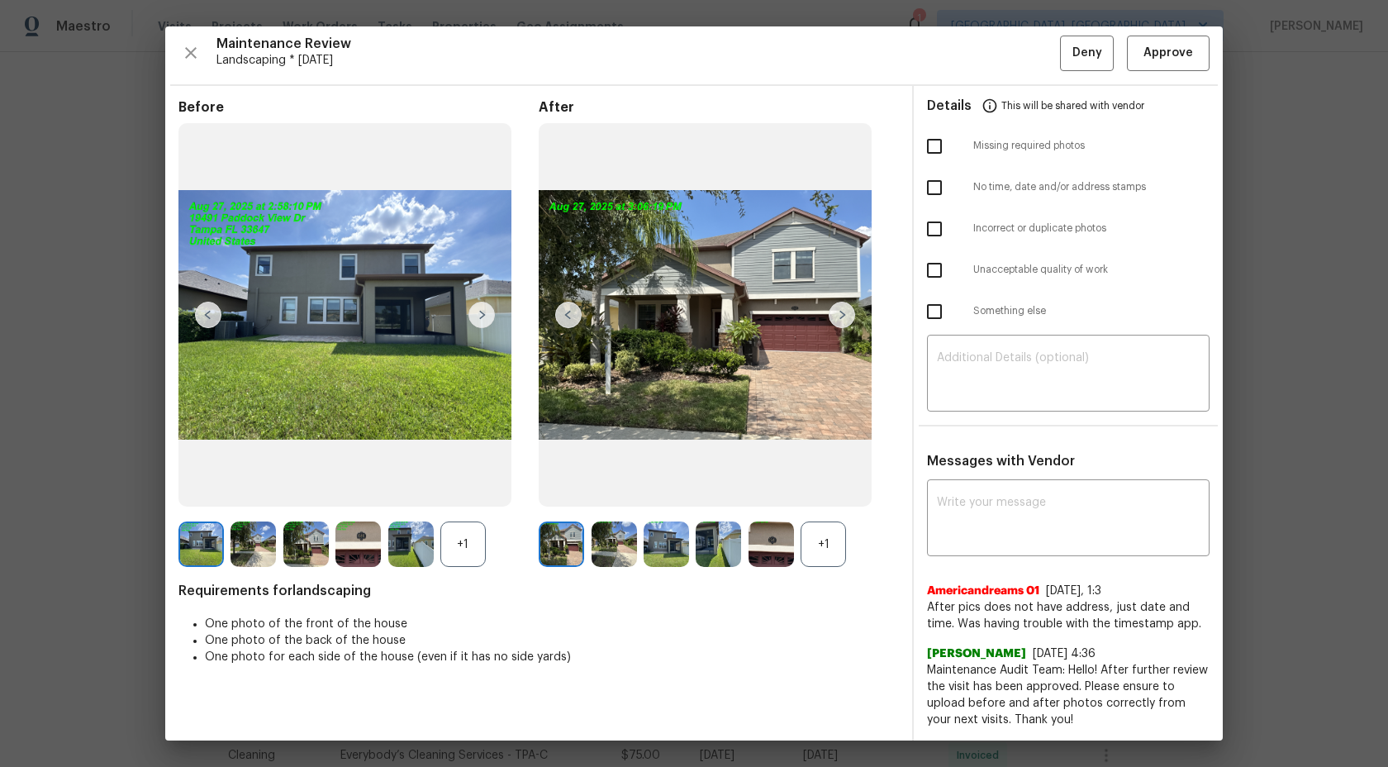
click at [459, 538] on div "+1" at bounding box center [462, 543] width 45 height 45
click at [827, 535] on div "+1" at bounding box center [823, 543] width 45 height 45
click at [559, 550] on img at bounding box center [561, 543] width 45 height 45
click at [597, 543] on img at bounding box center [614, 543] width 45 height 45
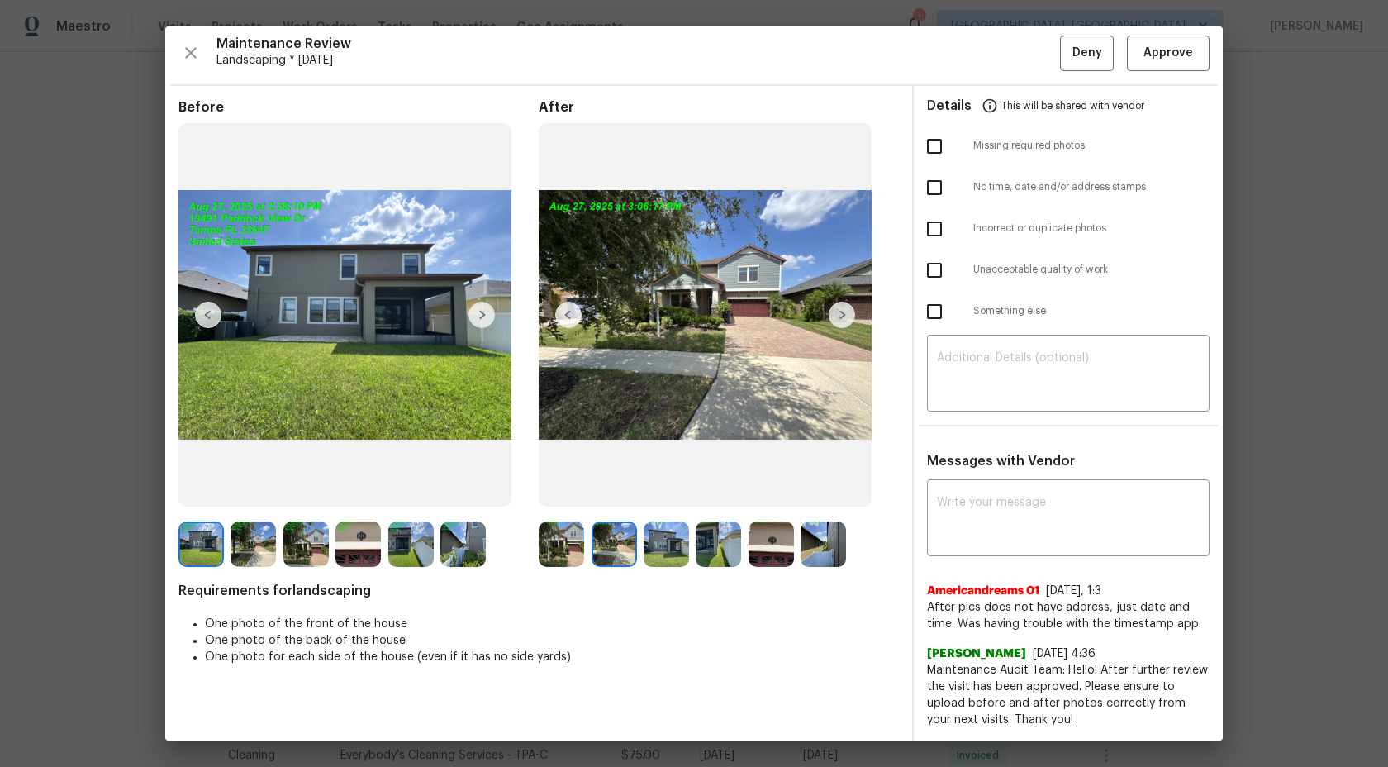
click at [716, 530] on img at bounding box center [718, 543] width 45 height 45
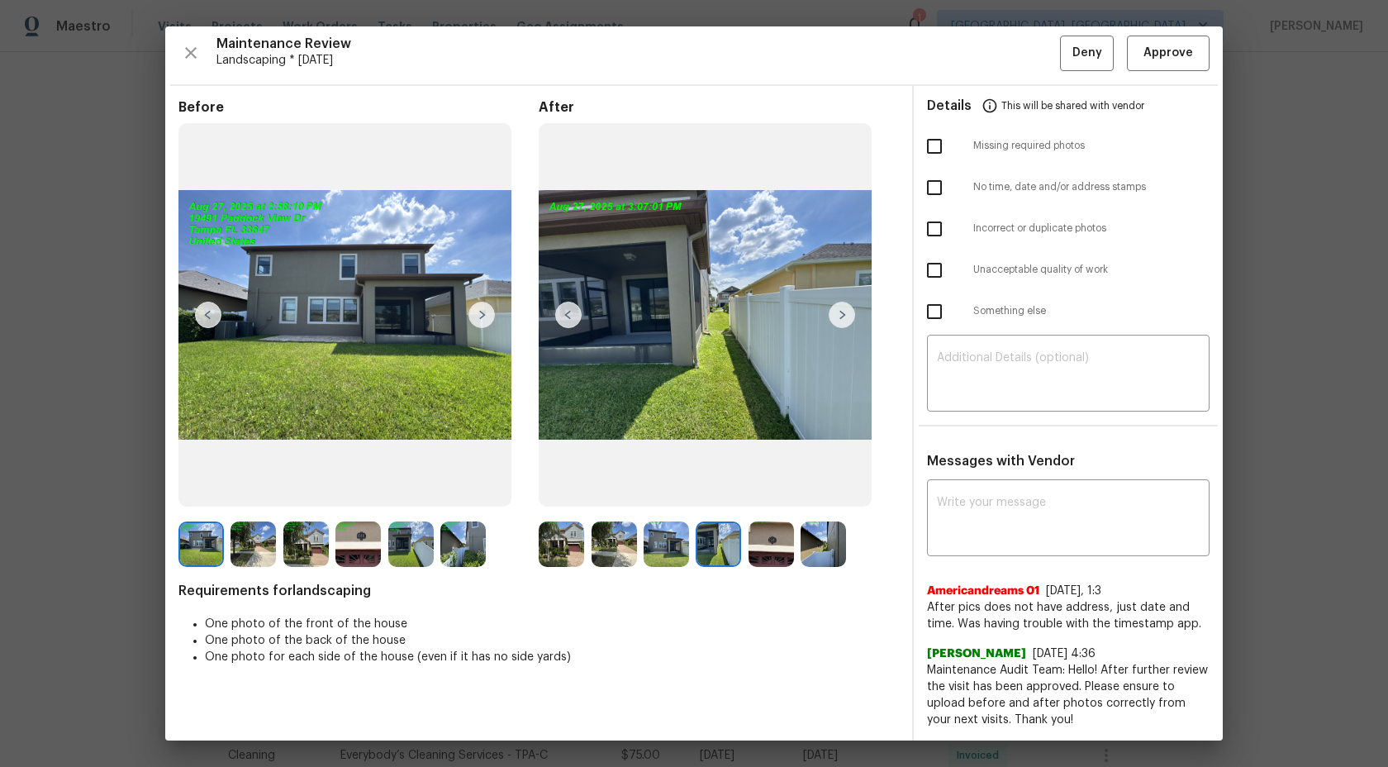
click at [1082, 640] on div "Saravanan Thiagarajan 8/23/25, 4:36 Maintenance Audit Team: Hello! After furthe…" at bounding box center [1068, 680] width 283 height 96
click at [197, 539] on img at bounding box center [200, 543] width 45 height 45
click at [259, 535] on img at bounding box center [253, 543] width 45 height 45
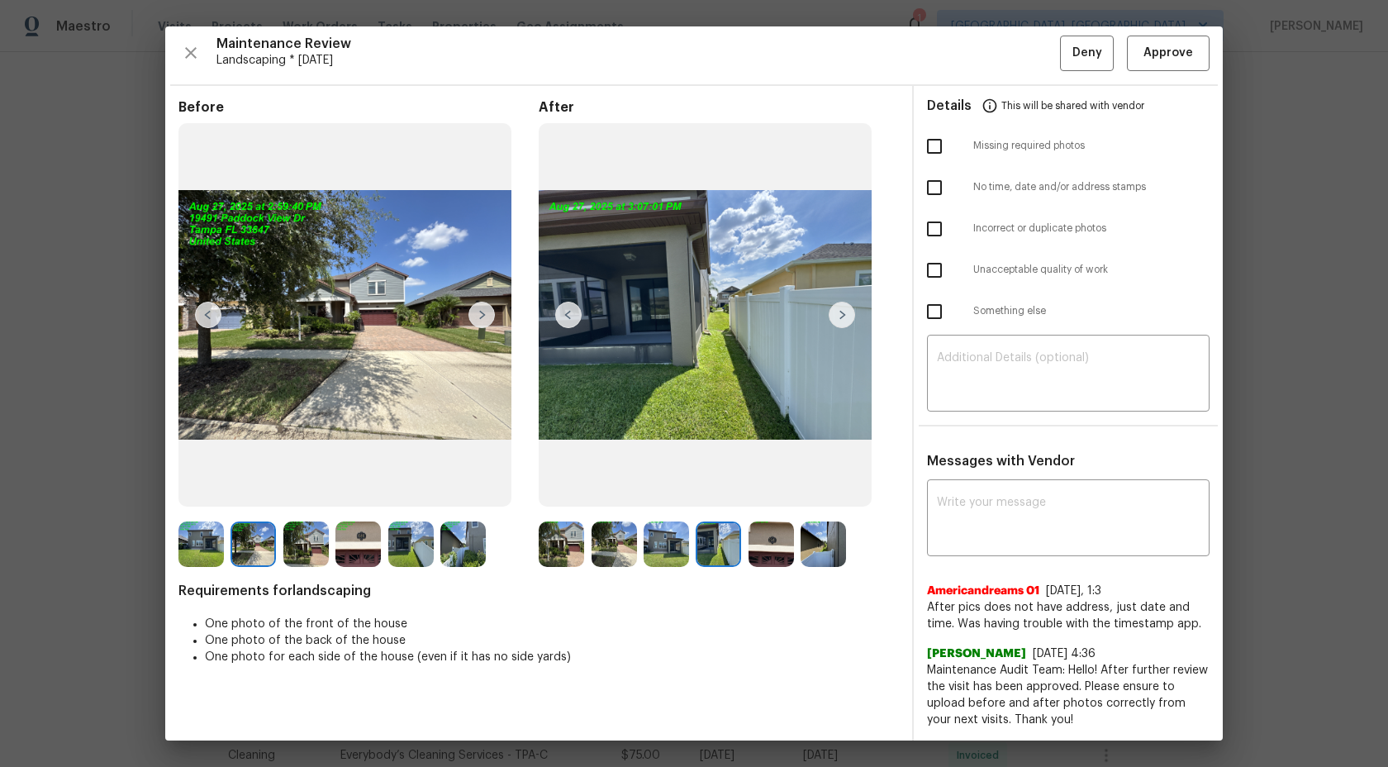
click at [214, 557] on img at bounding box center [200, 543] width 45 height 45
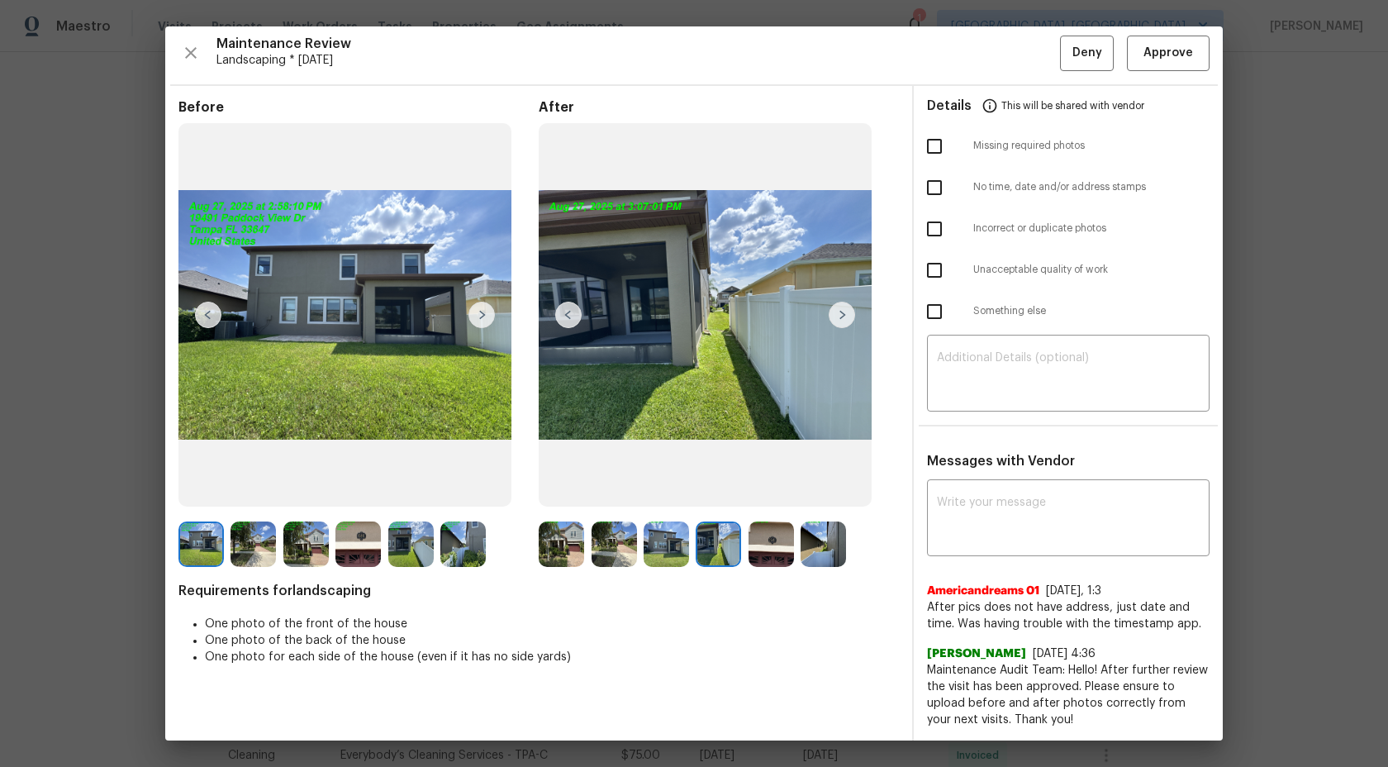
click at [299, 541] on img at bounding box center [305, 543] width 45 height 45
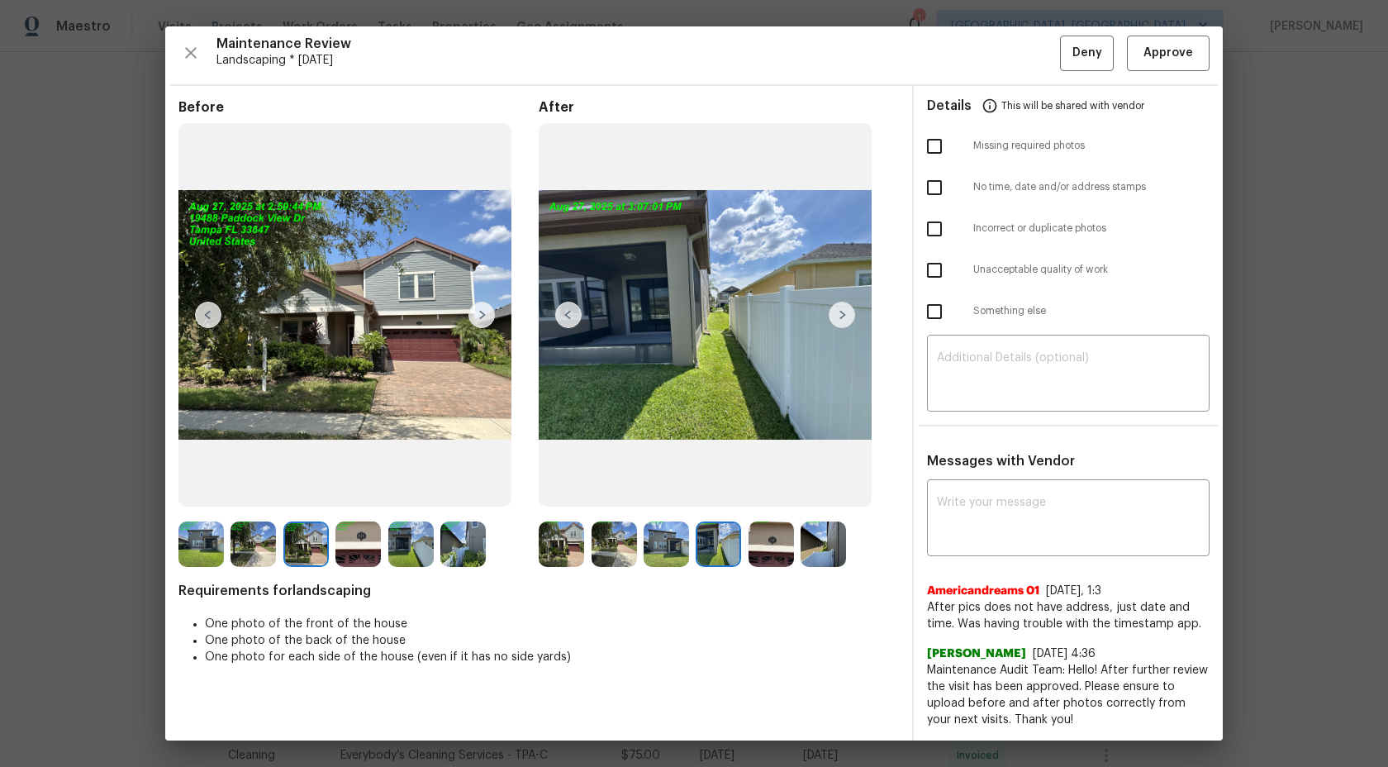
click at [308, 543] on img at bounding box center [305, 543] width 45 height 45
click at [363, 540] on img at bounding box center [357, 543] width 45 height 45
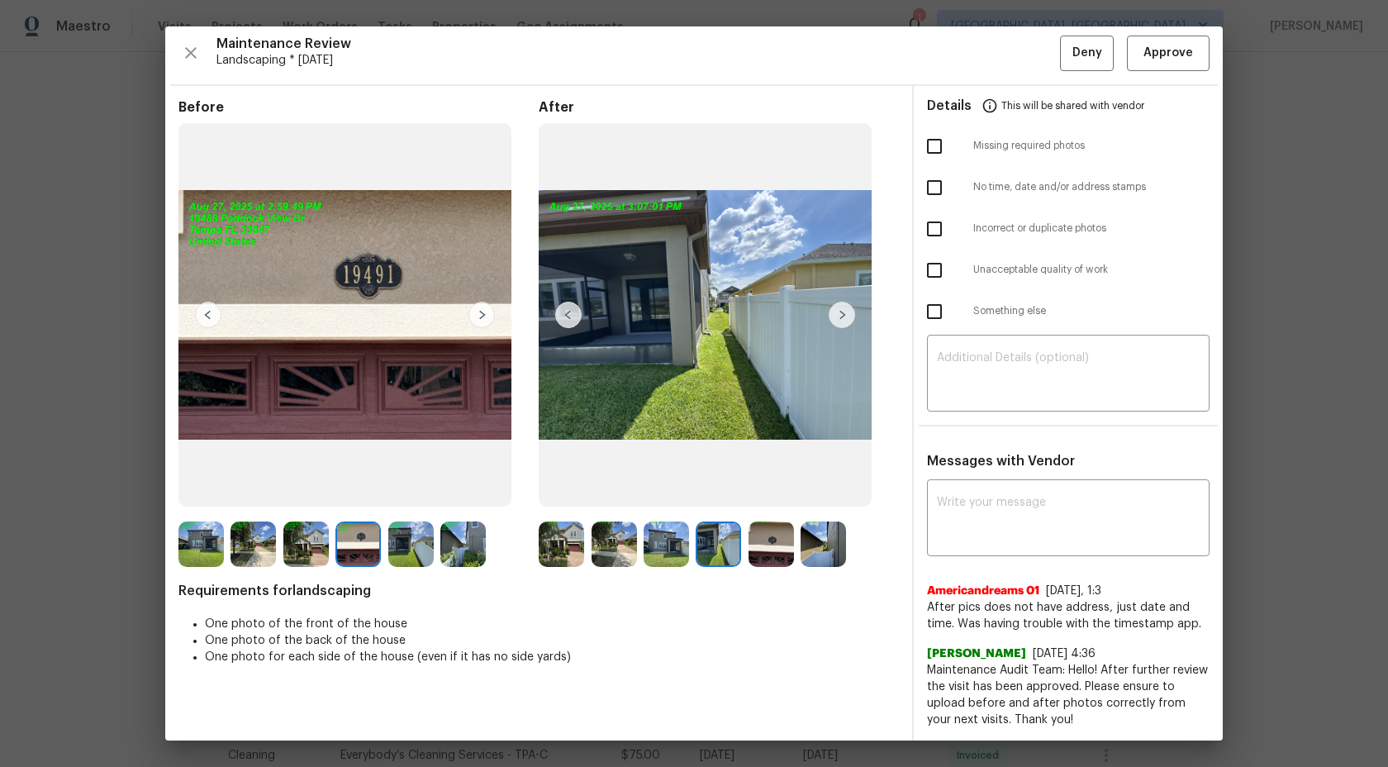
click at [417, 533] on img at bounding box center [410, 543] width 45 height 45
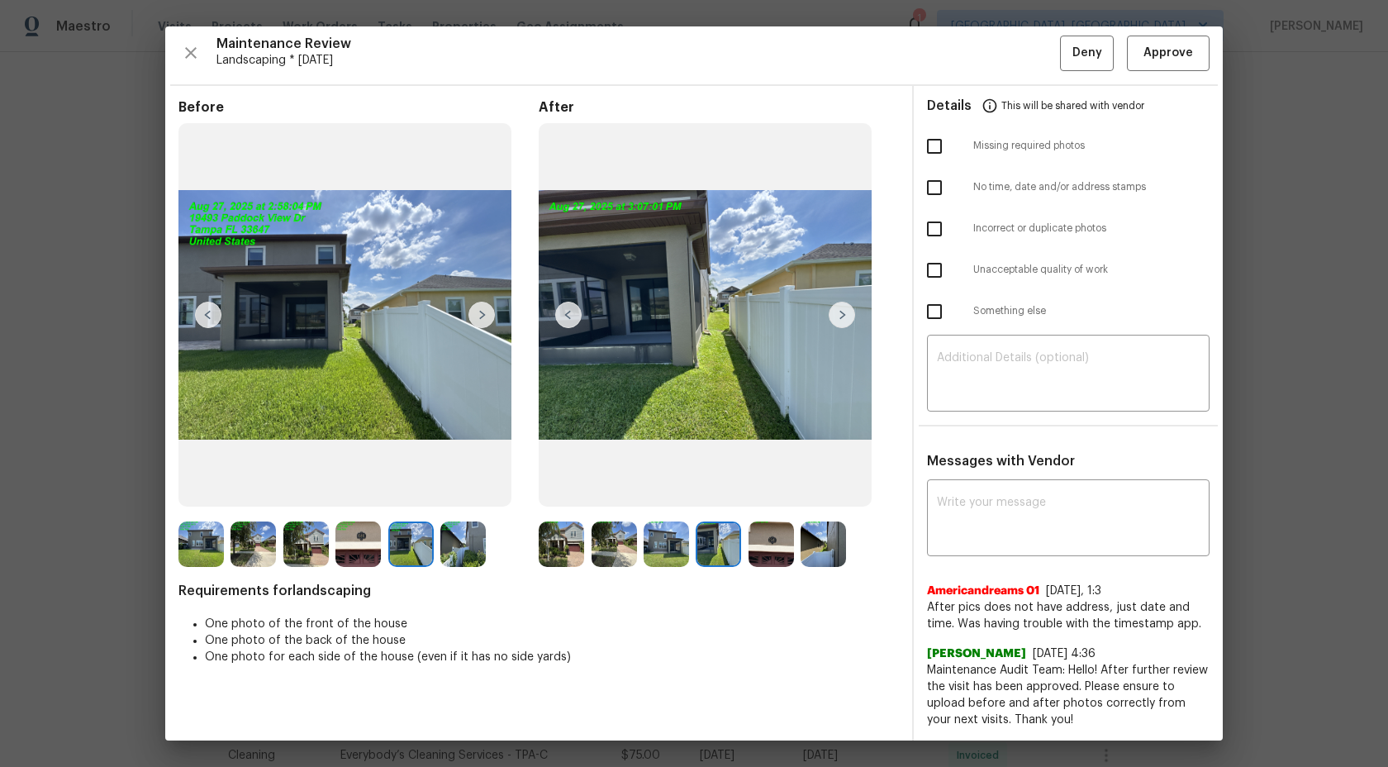
click at [476, 528] on img at bounding box center [462, 543] width 45 height 45
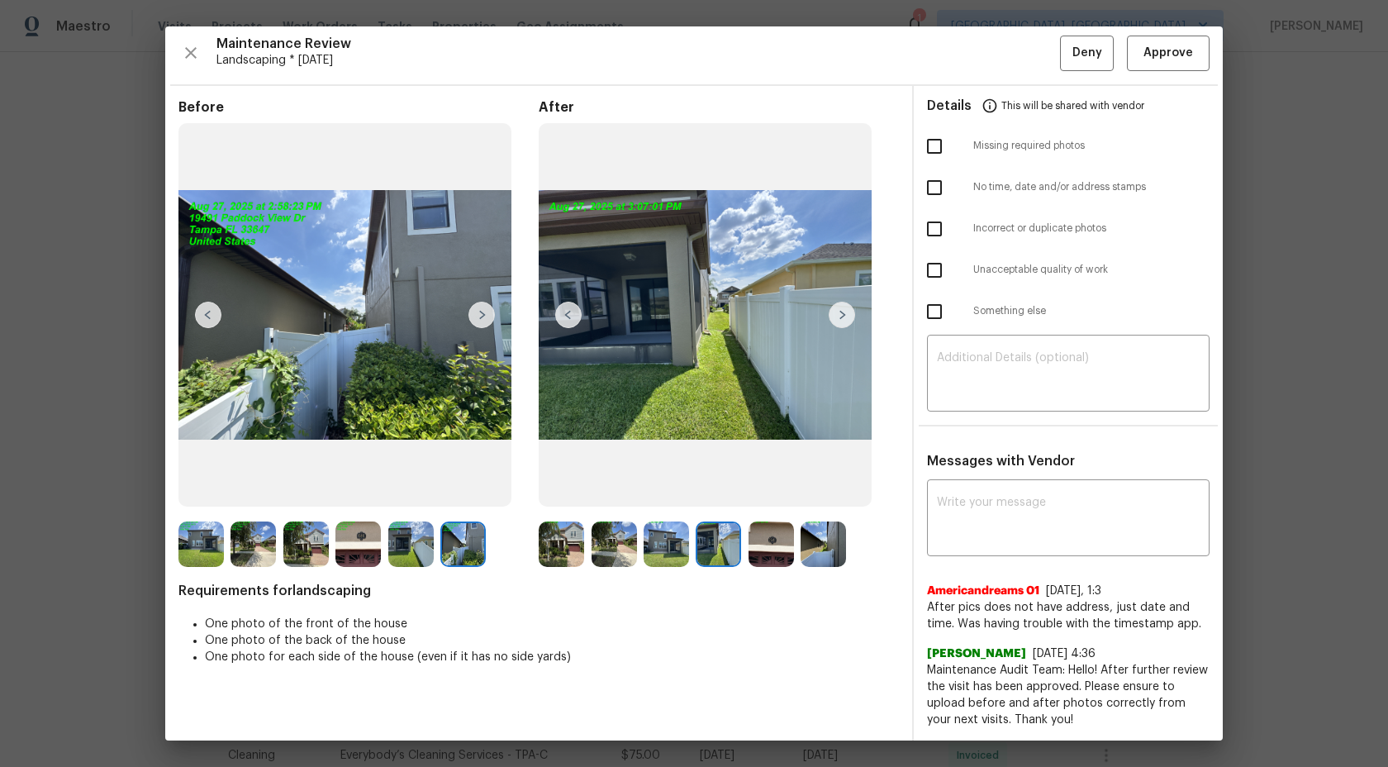
click at [574, 534] on img at bounding box center [561, 543] width 45 height 45
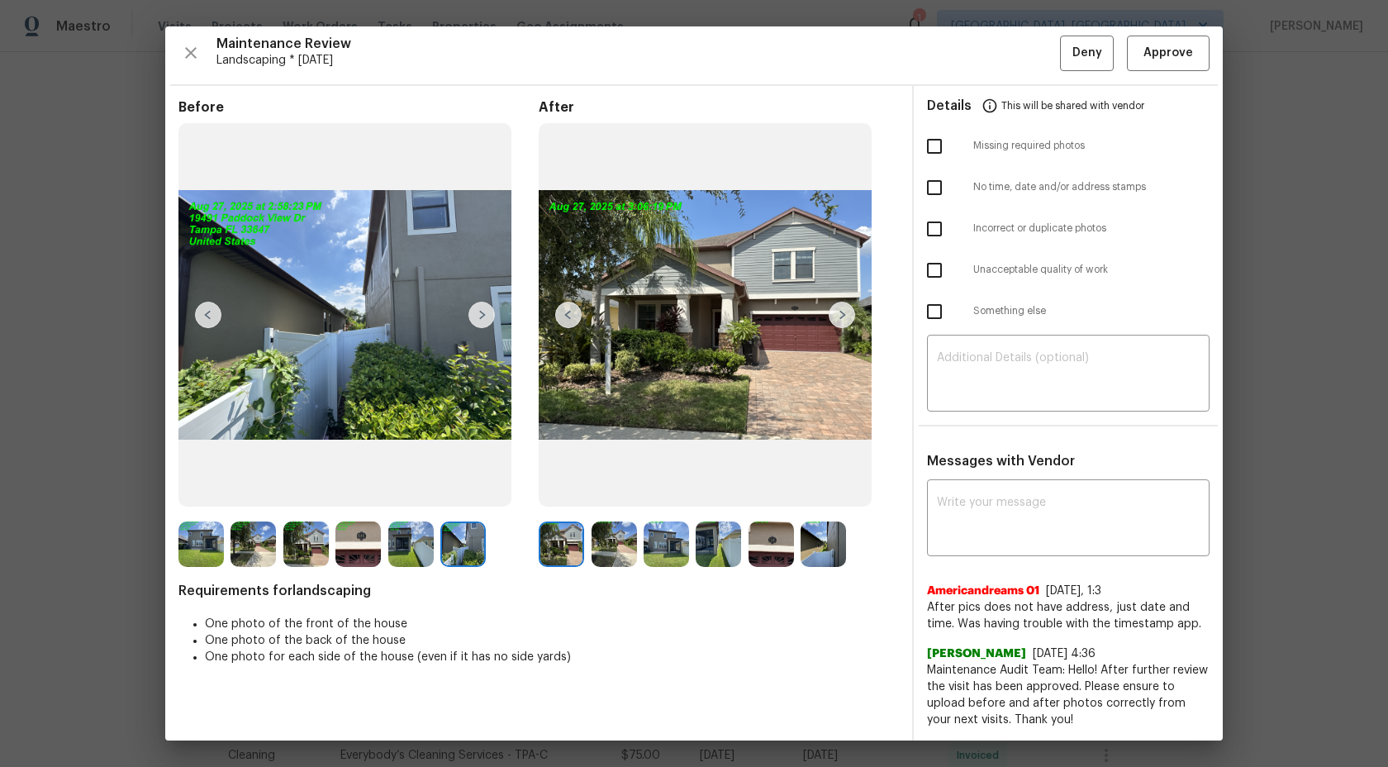
click at [612, 534] on img at bounding box center [614, 543] width 45 height 45
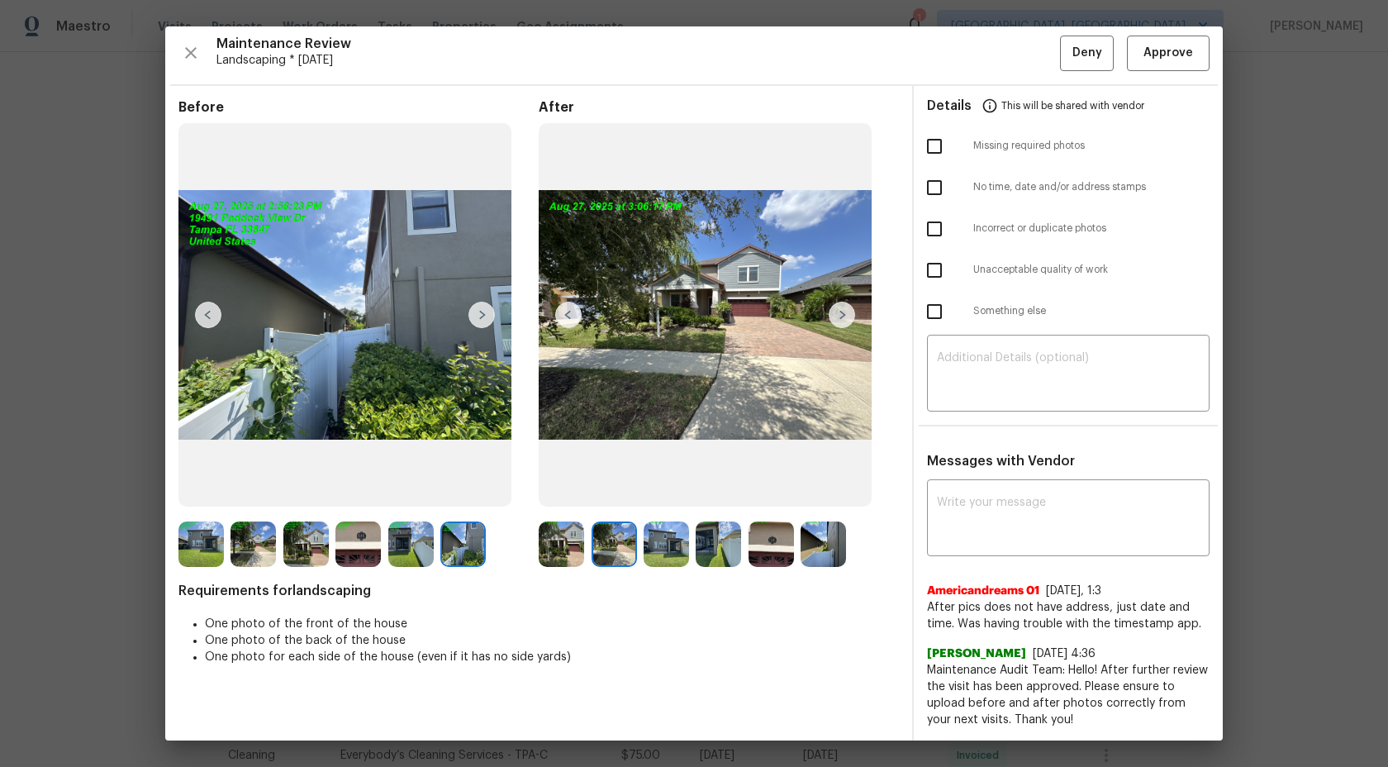
click at [673, 523] on img at bounding box center [666, 543] width 45 height 45
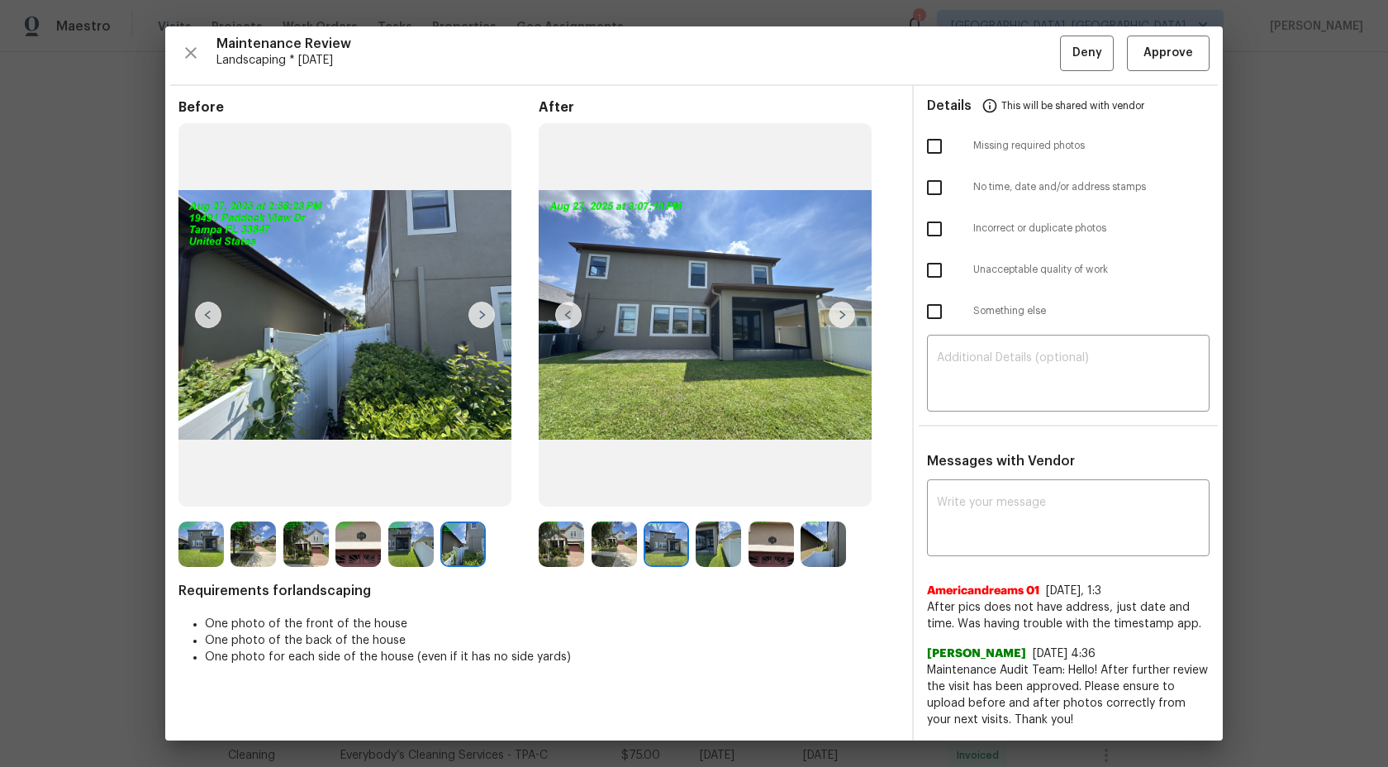
click at [726, 529] on img at bounding box center [718, 543] width 45 height 45
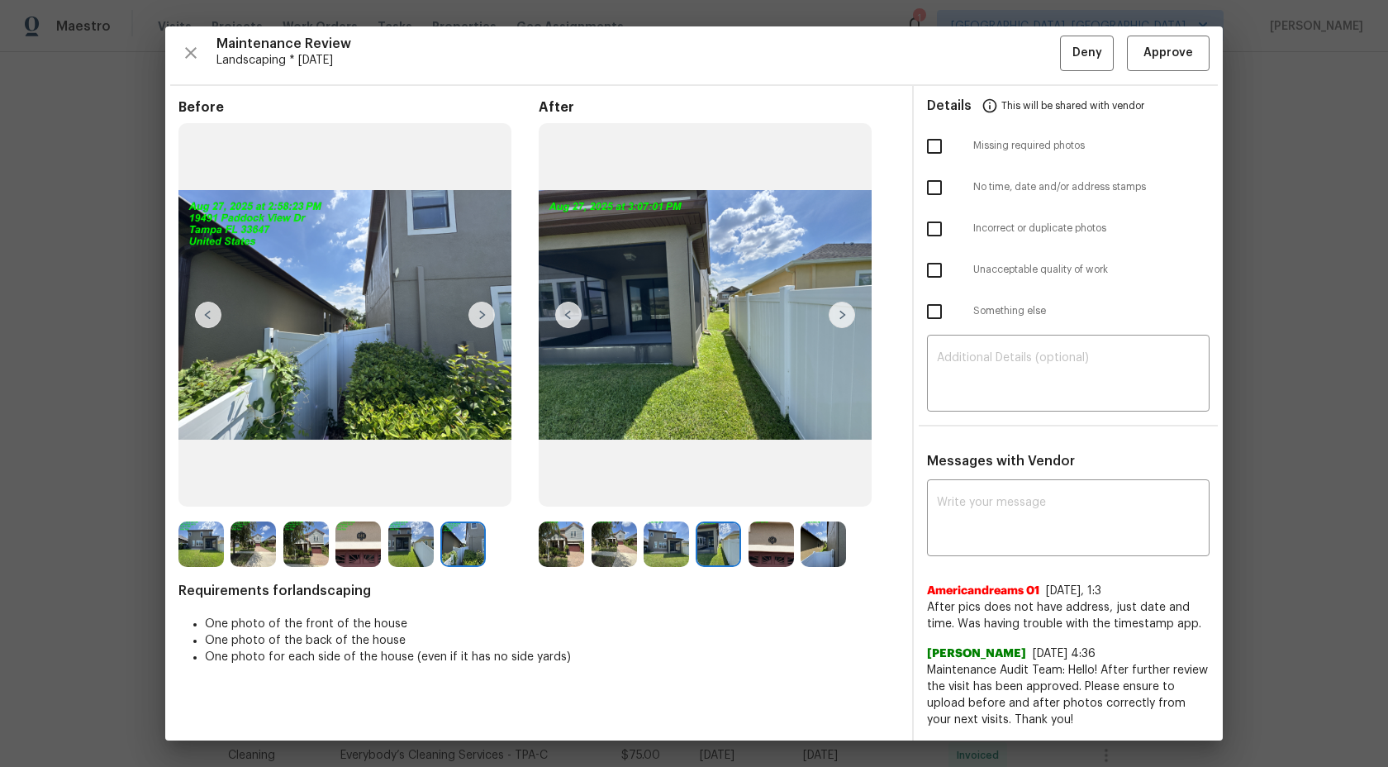
click at [780, 528] on img at bounding box center [771, 543] width 45 height 45
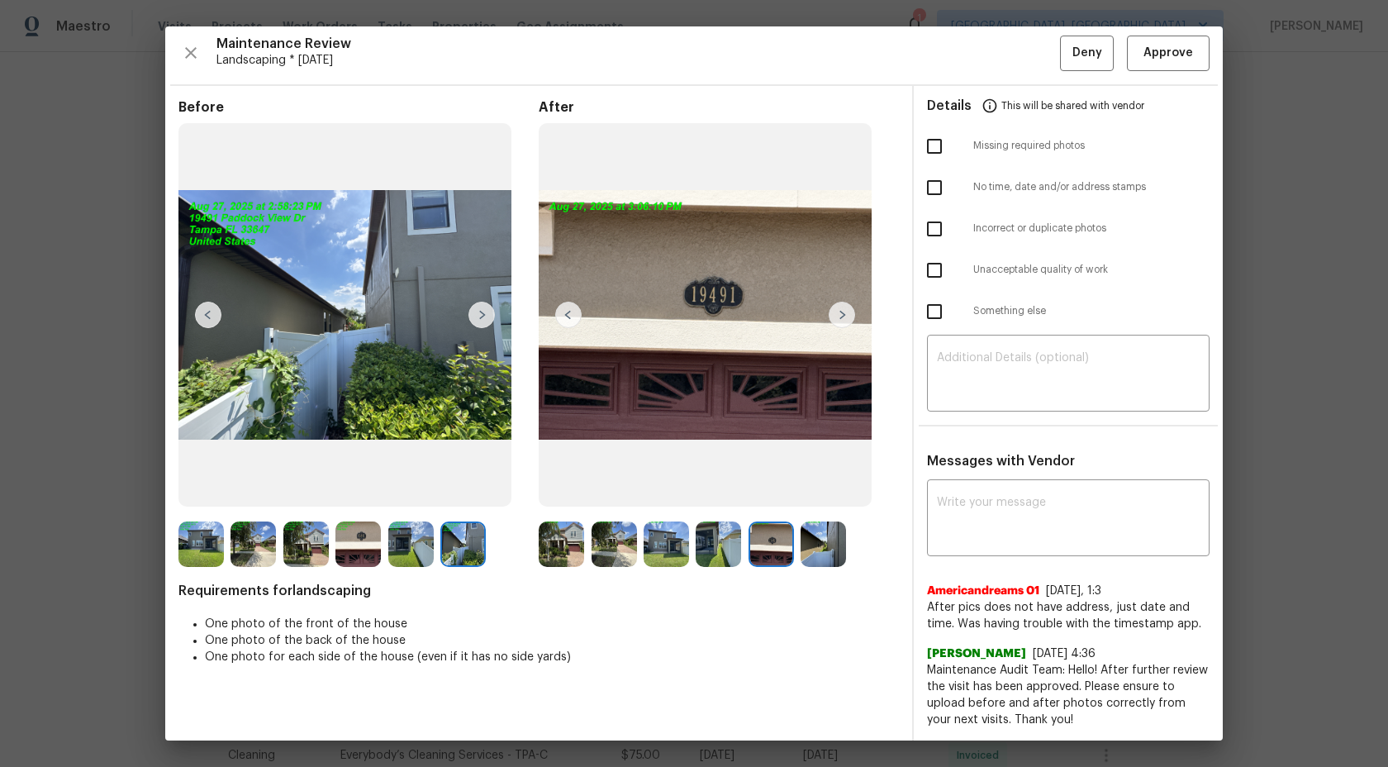
click at [838, 540] on img at bounding box center [823, 543] width 45 height 45
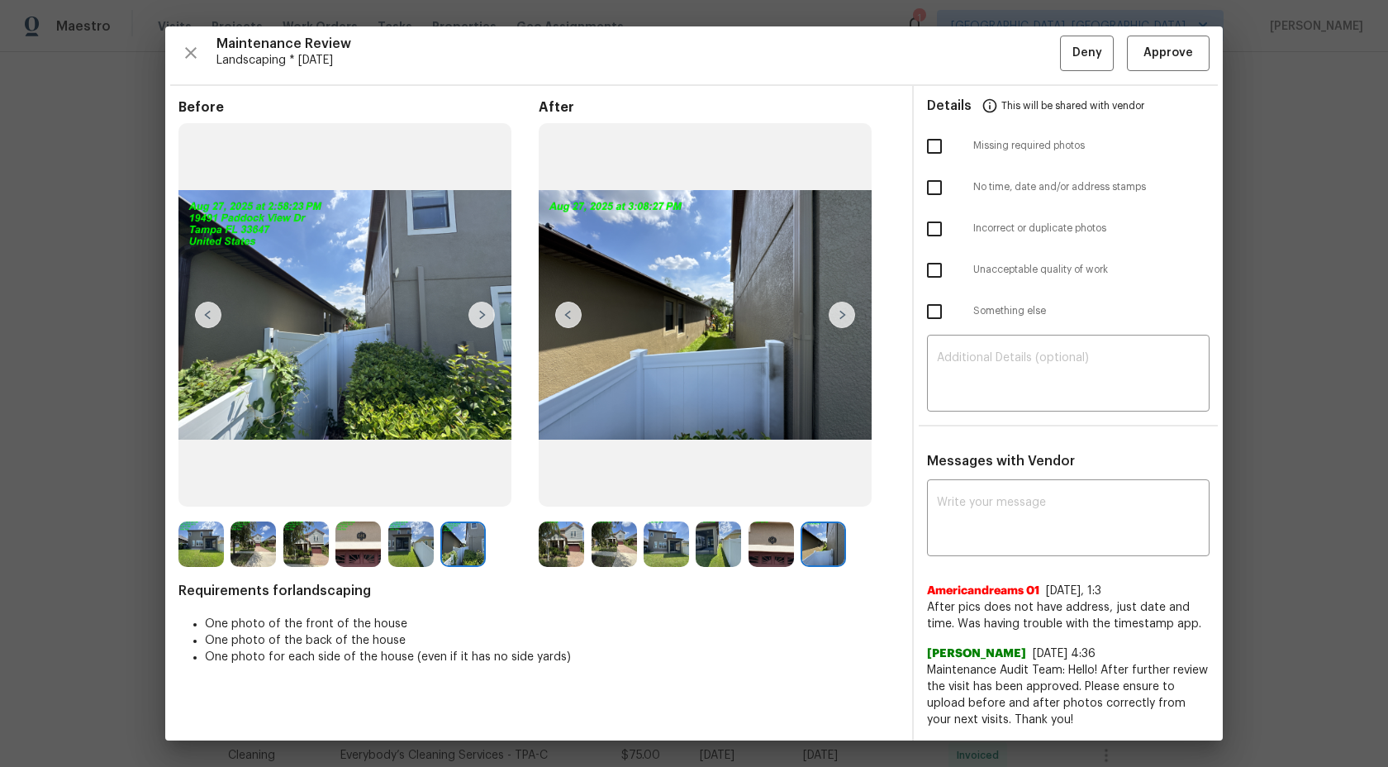
click at [606, 547] on img at bounding box center [614, 543] width 45 height 45
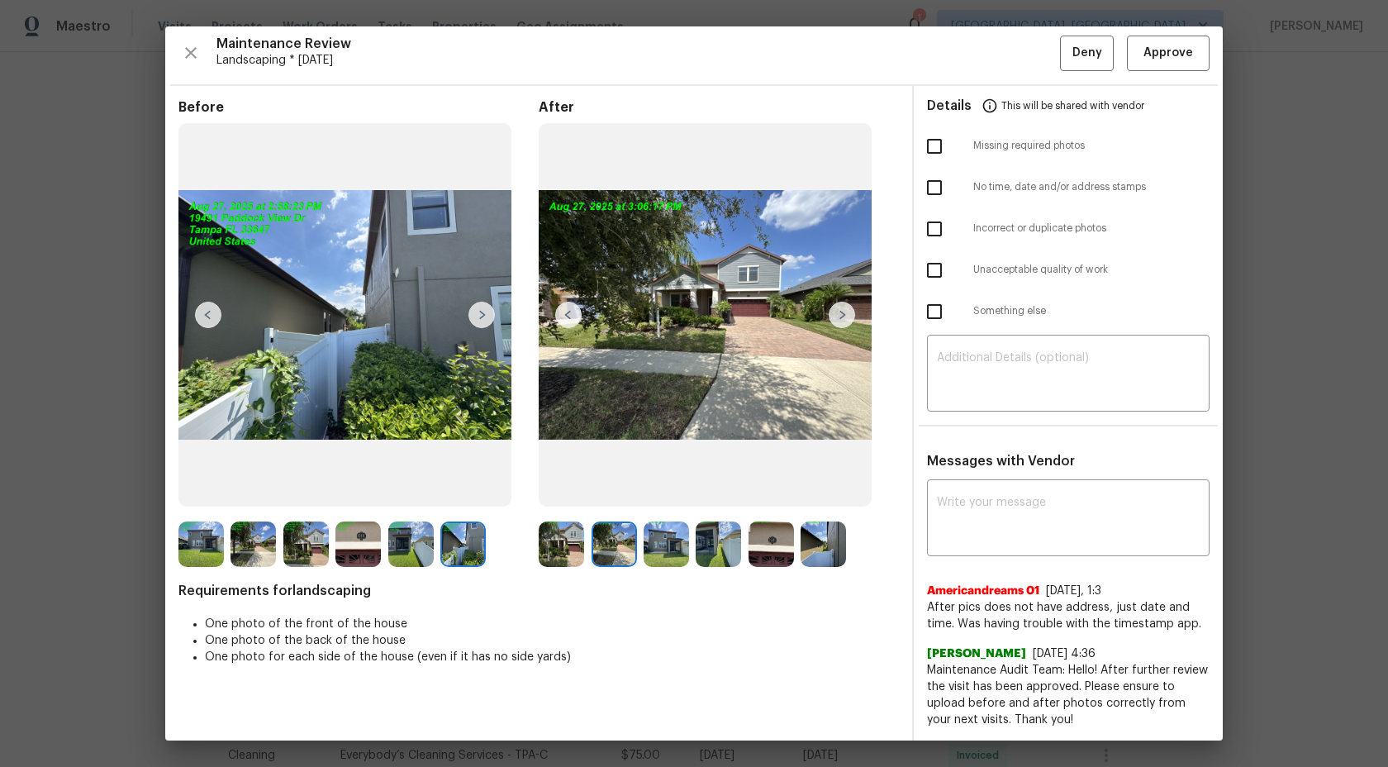
click at [560, 550] on img at bounding box center [561, 543] width 45 height 45
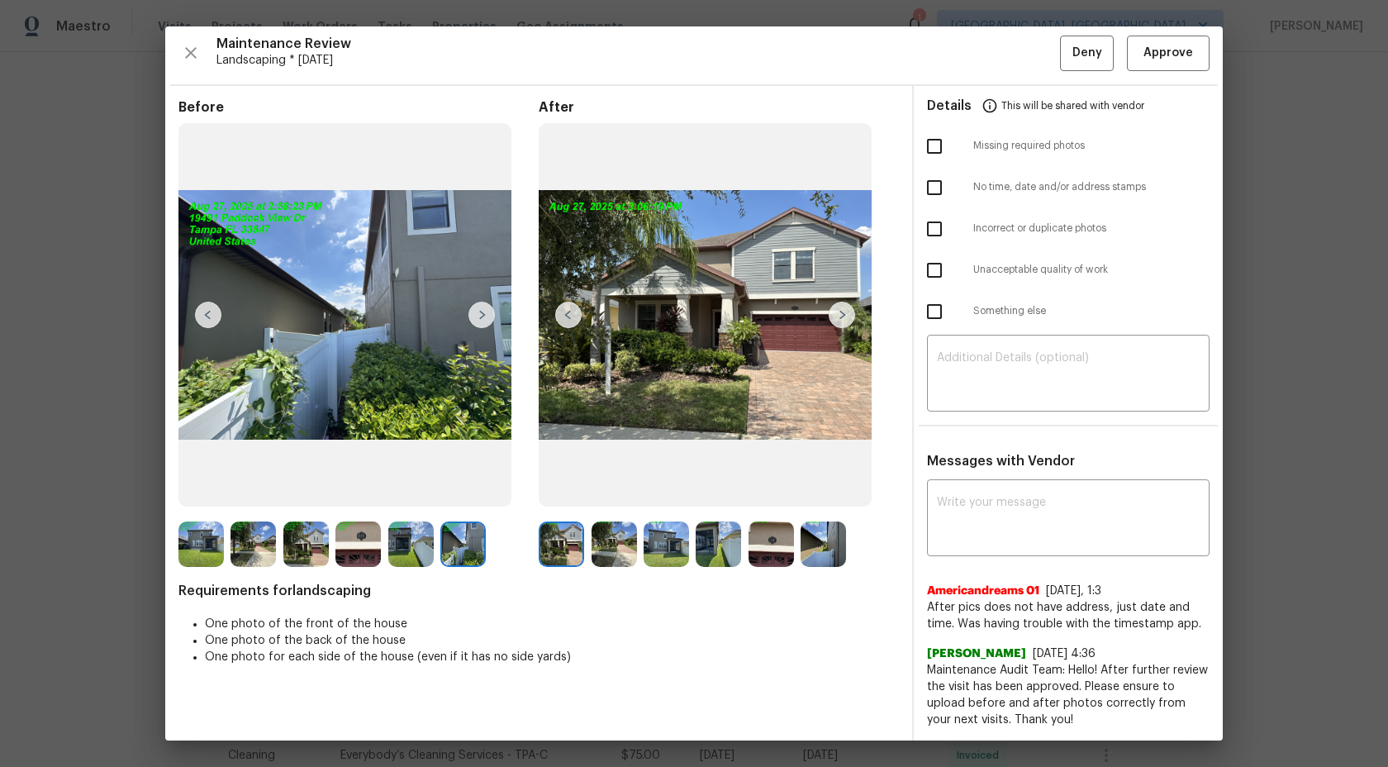
click at [207, 544] on img at bounding box center [200, 543] width 45 height 45
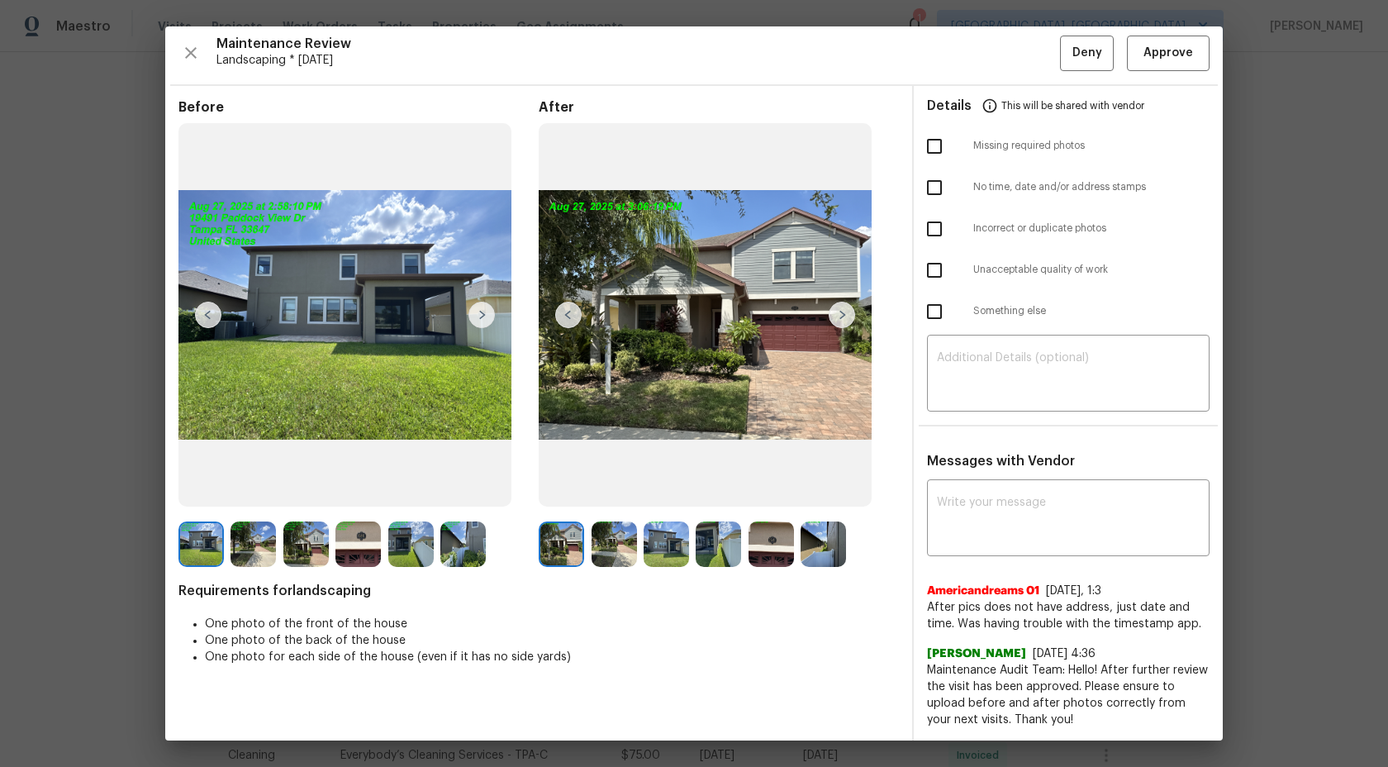
click at [779, 540] on img at bounding box center [771, 543] width 45 height 45
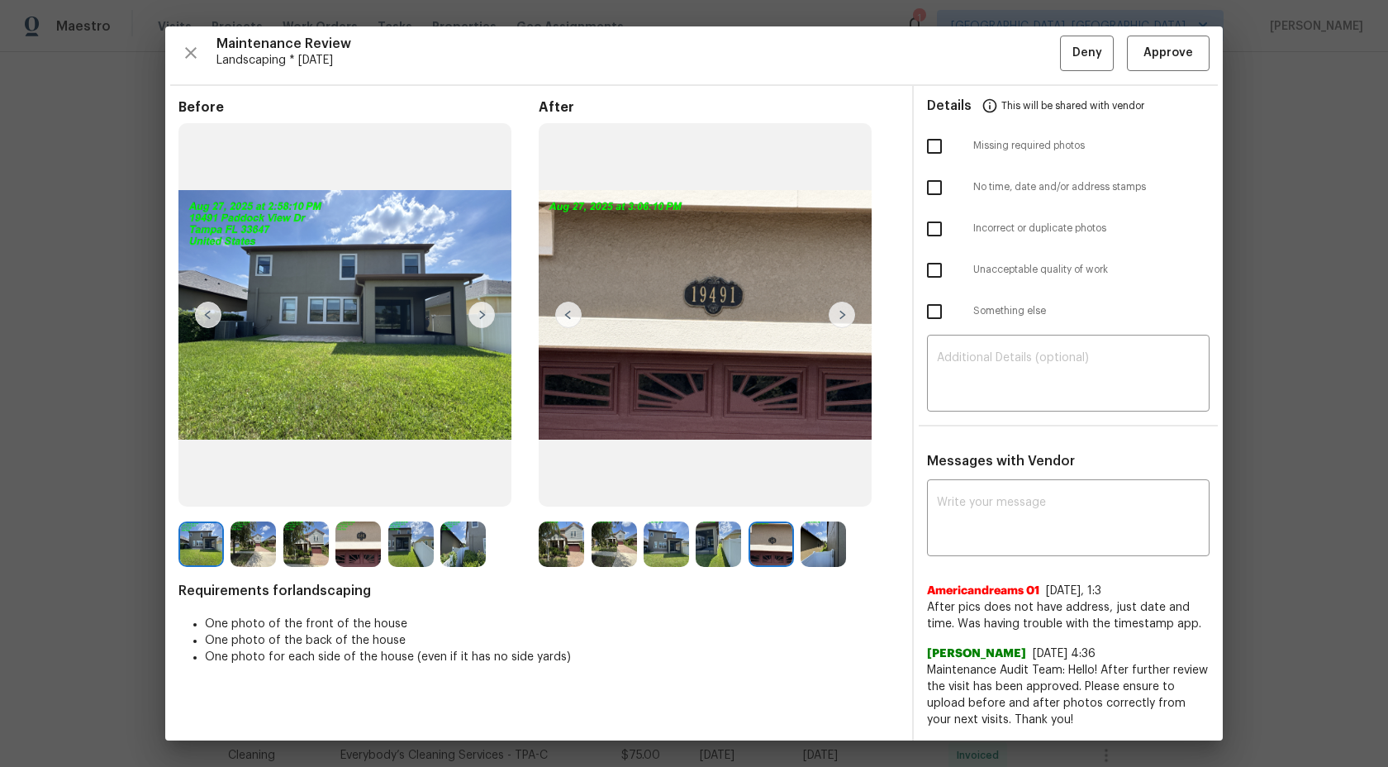
click at [359, 537] on img at bounding box center [357, 543] width 45 height 45
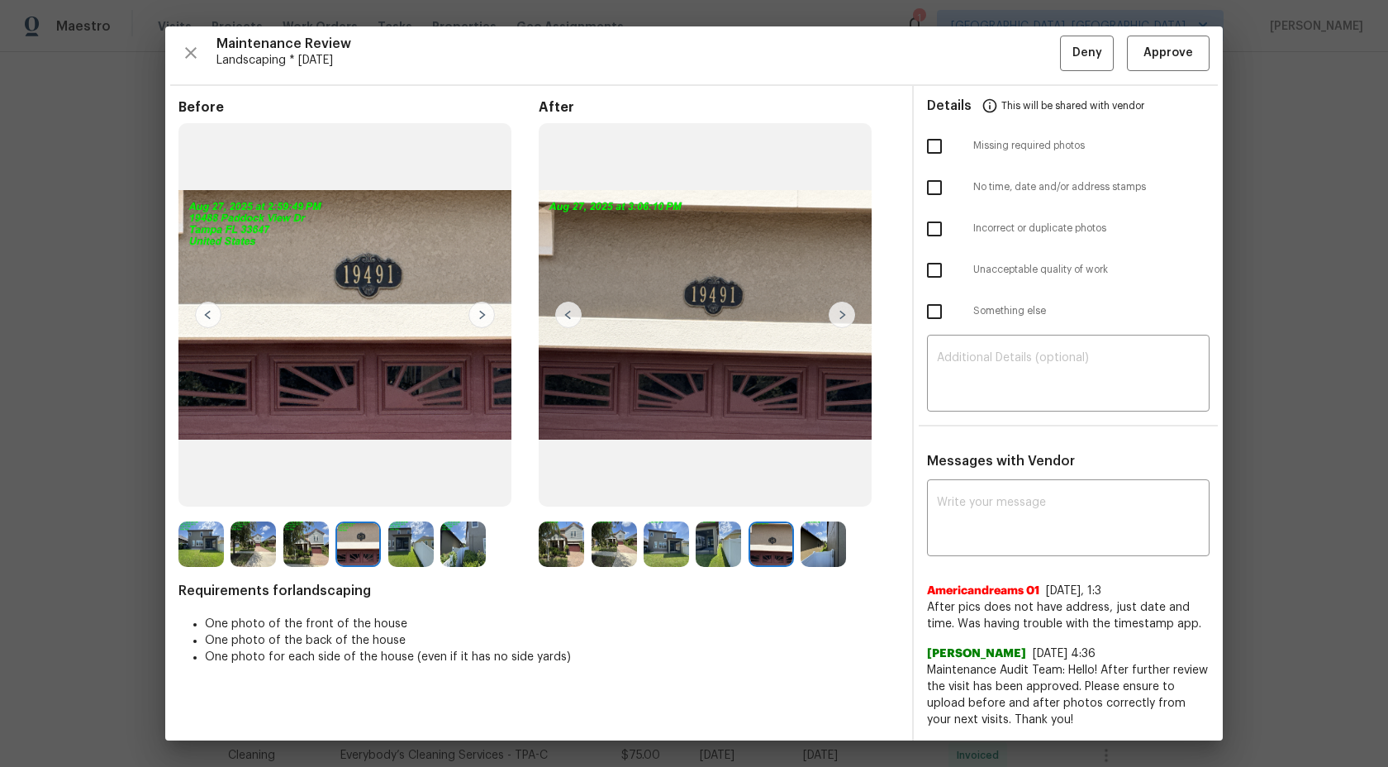
click at [772, 543] on img at bounding box center [771, 543] width 45 height 45
click at [307, 547] on img at bounding box center [305, 543] width 45 height 45
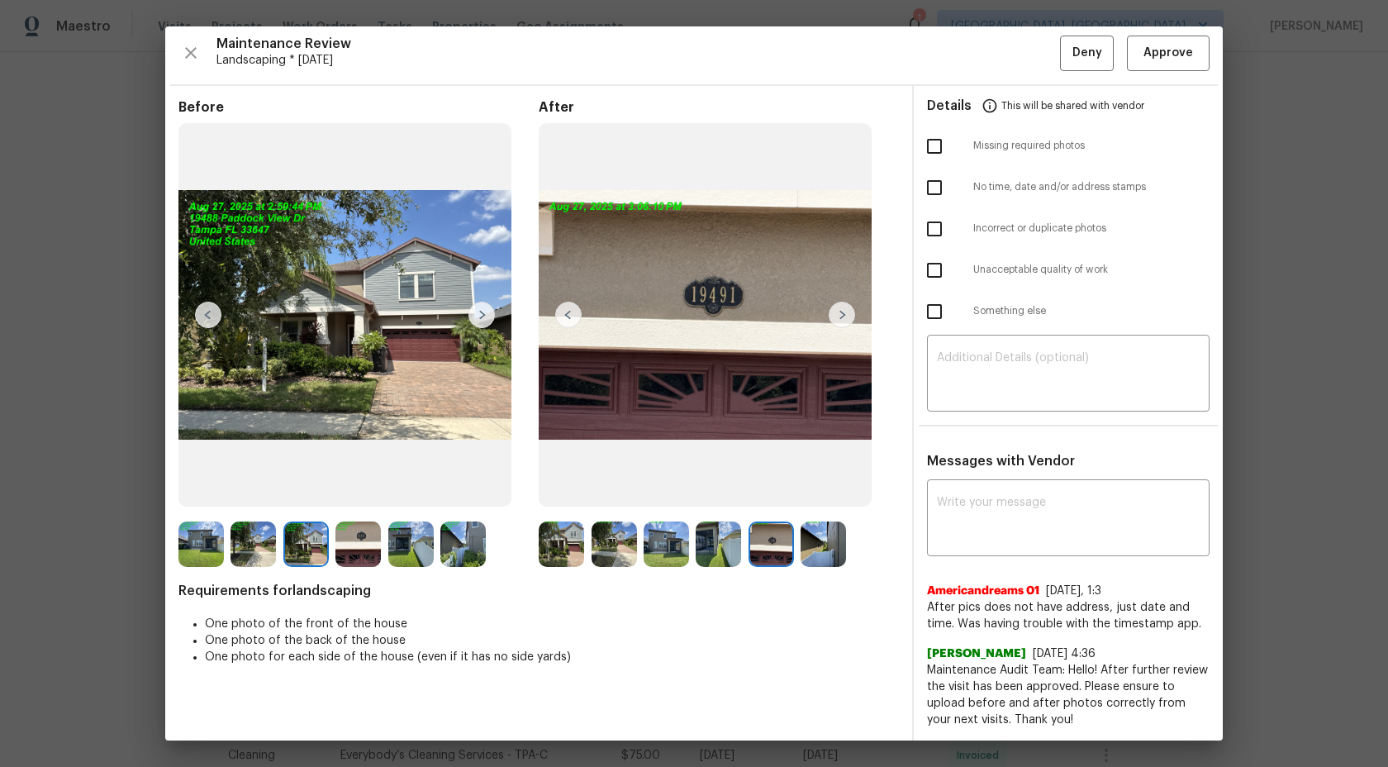
click at [307, 547] on img at bounding box center [305, 543] width 45 height 45
click at [721, 543] on img at bounding box center [718, 543] width 45 height 45
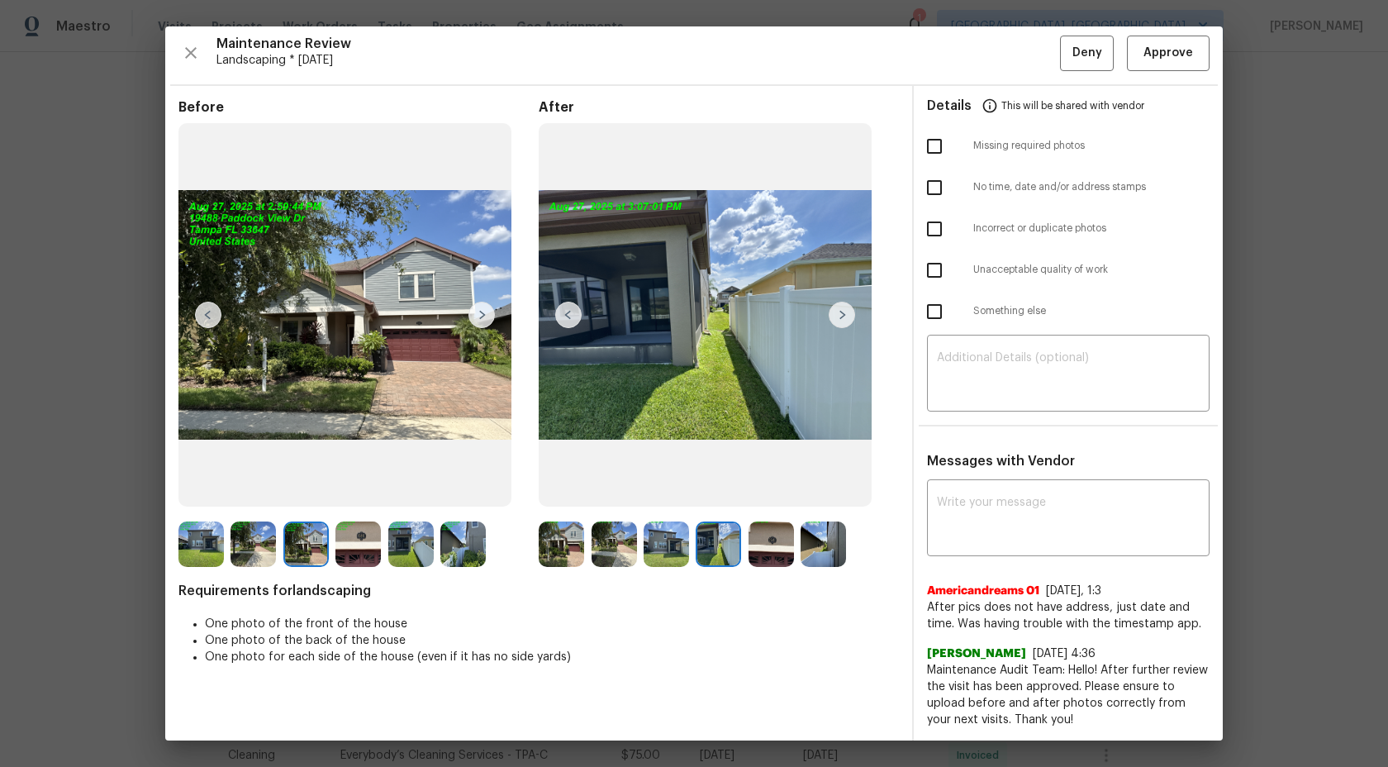
click at [657, 542] on img at bounding box center [666, 543] width 45 height 45
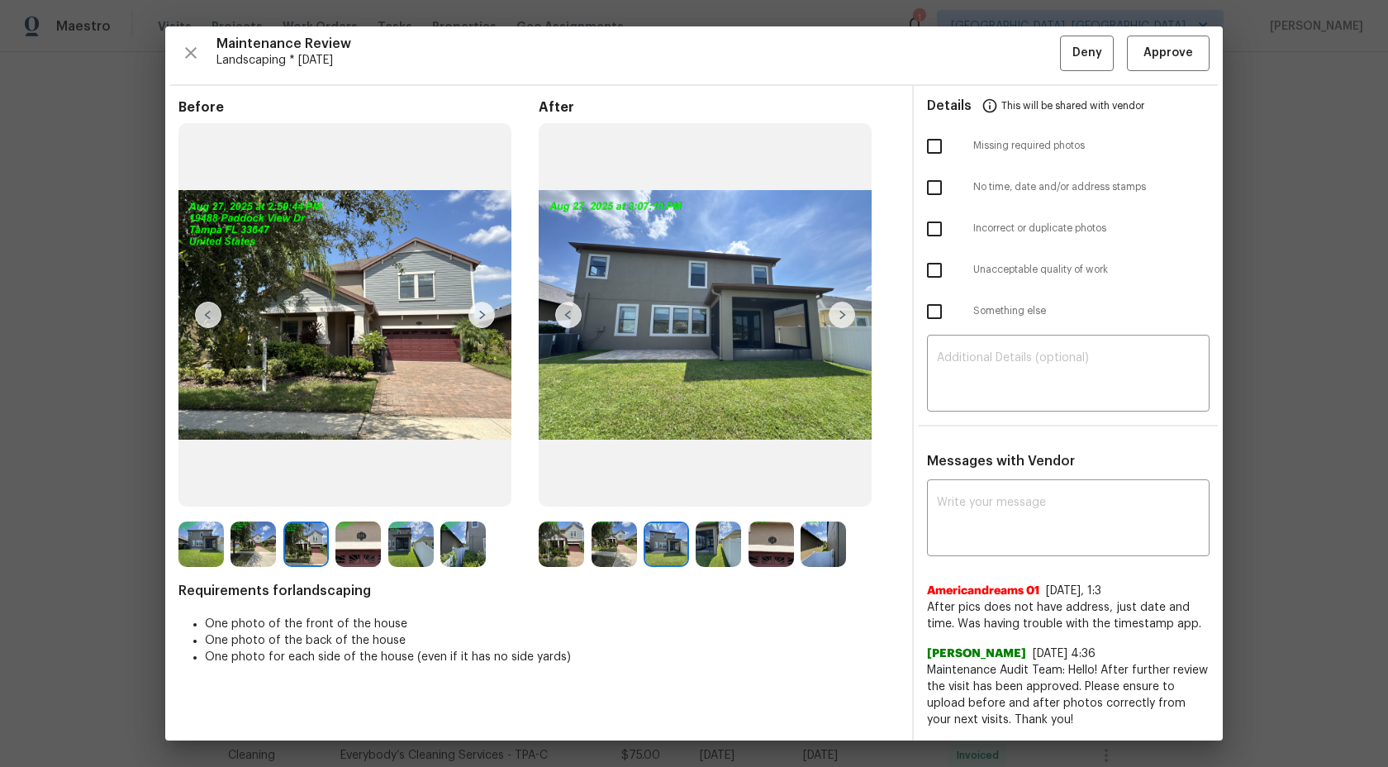
click at [609, 544] on img at bounding box center [614, 543] width 45 height 45
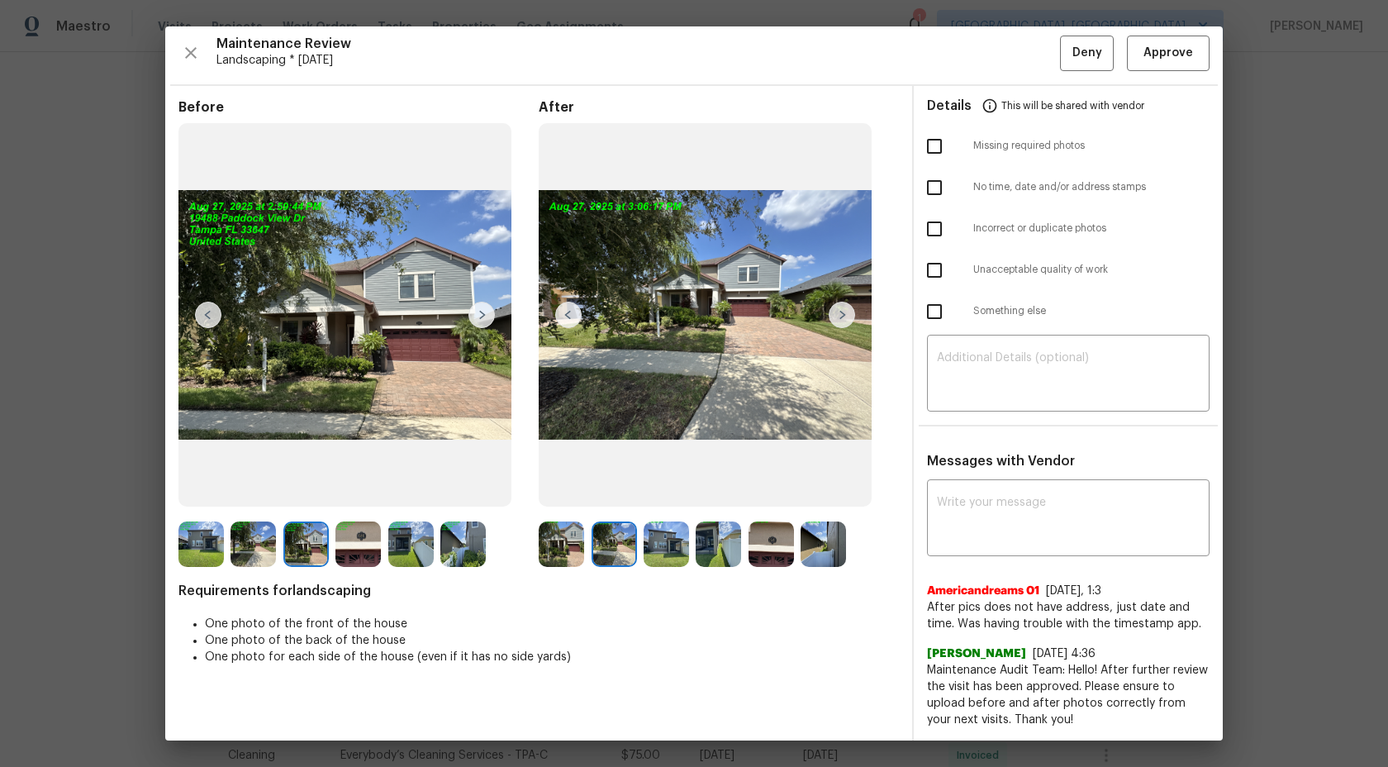
click at [615, 550] on img at bounding box center [614, 543] width 45 height 45
click at [391, 533] on img at bounding box center [410, 543] width 45 height 45
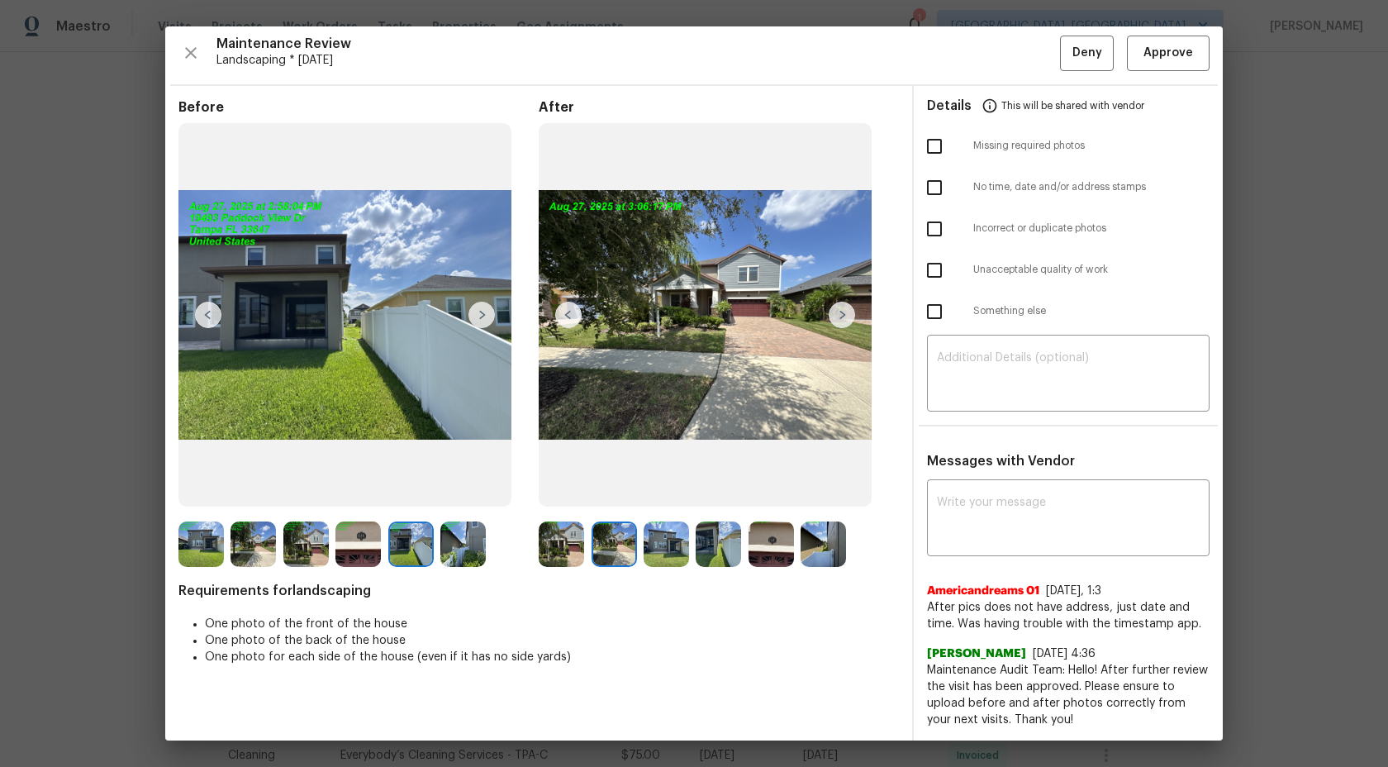
click at [340, 542] on img at bounding box center [357, 543] width 45 height 45
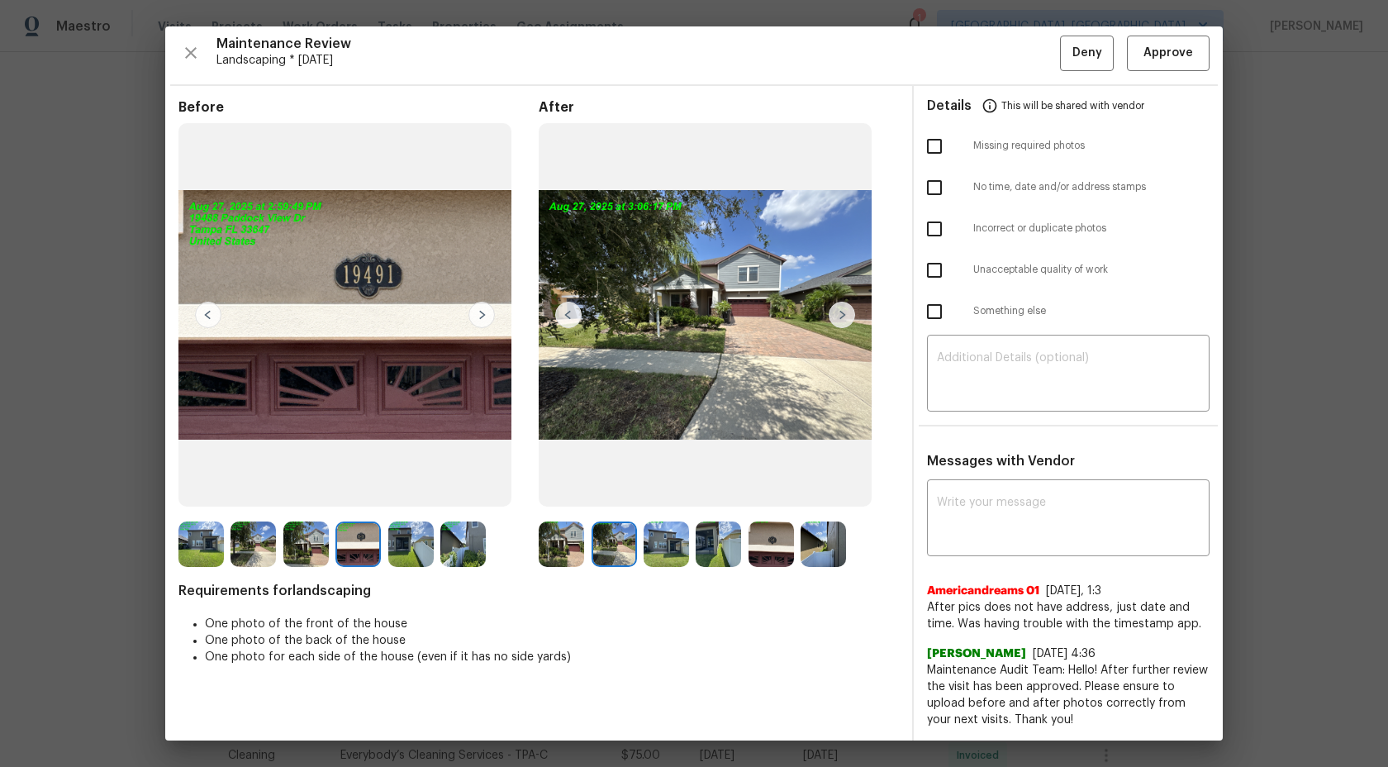
click at [294, 542] on img at bounding box center [305, 543] width 45 height 45
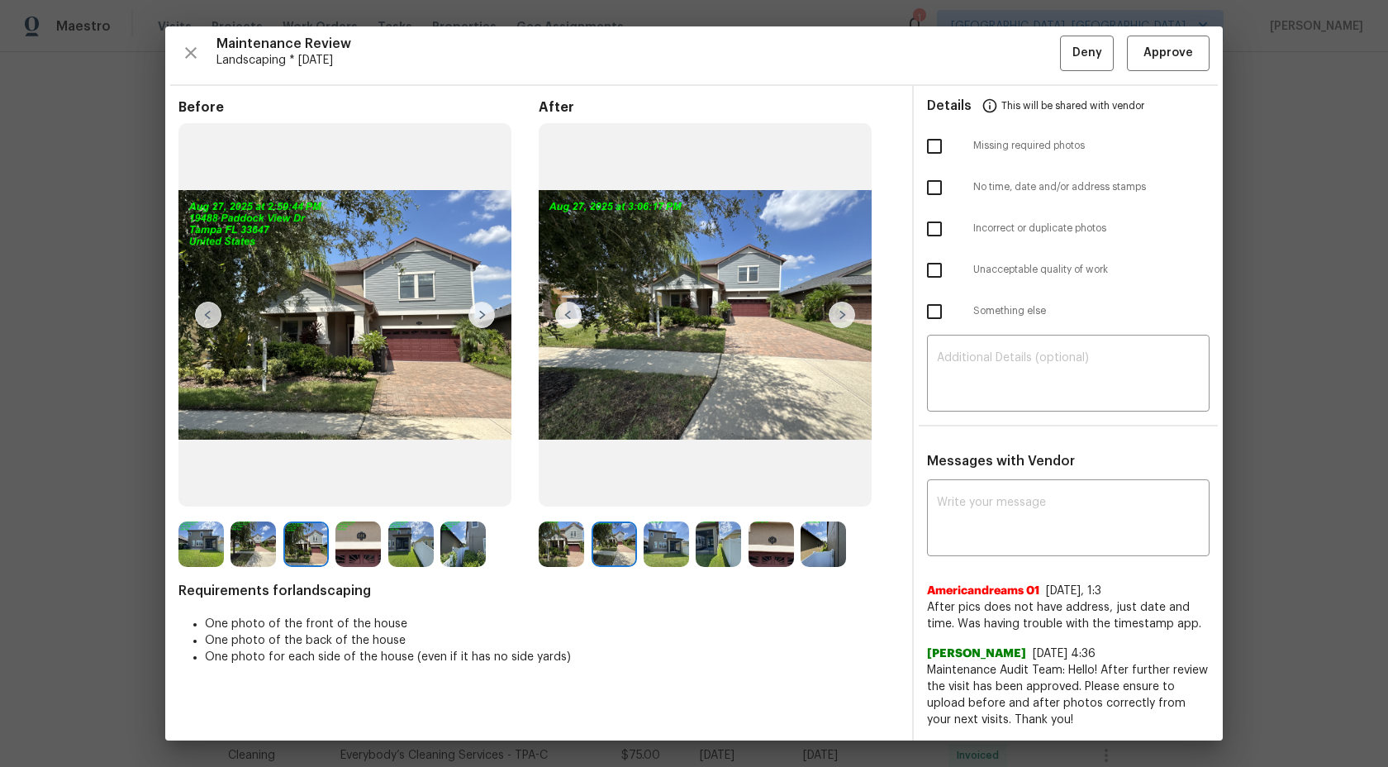
click at [231, 542] on img at bounding box center [253, 543] width 45 height 45
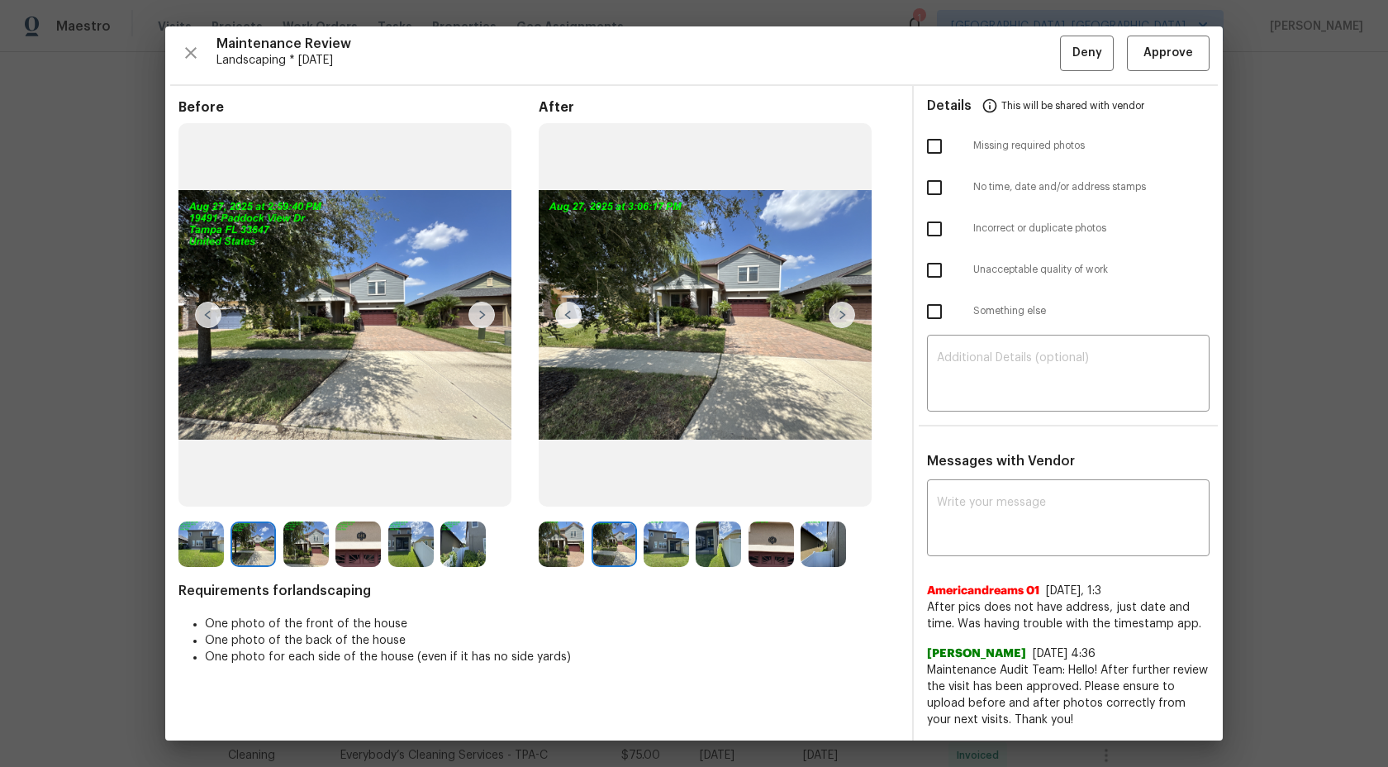
click at [211, 540] on img at bounding box center [200, 543] width 45 height 45
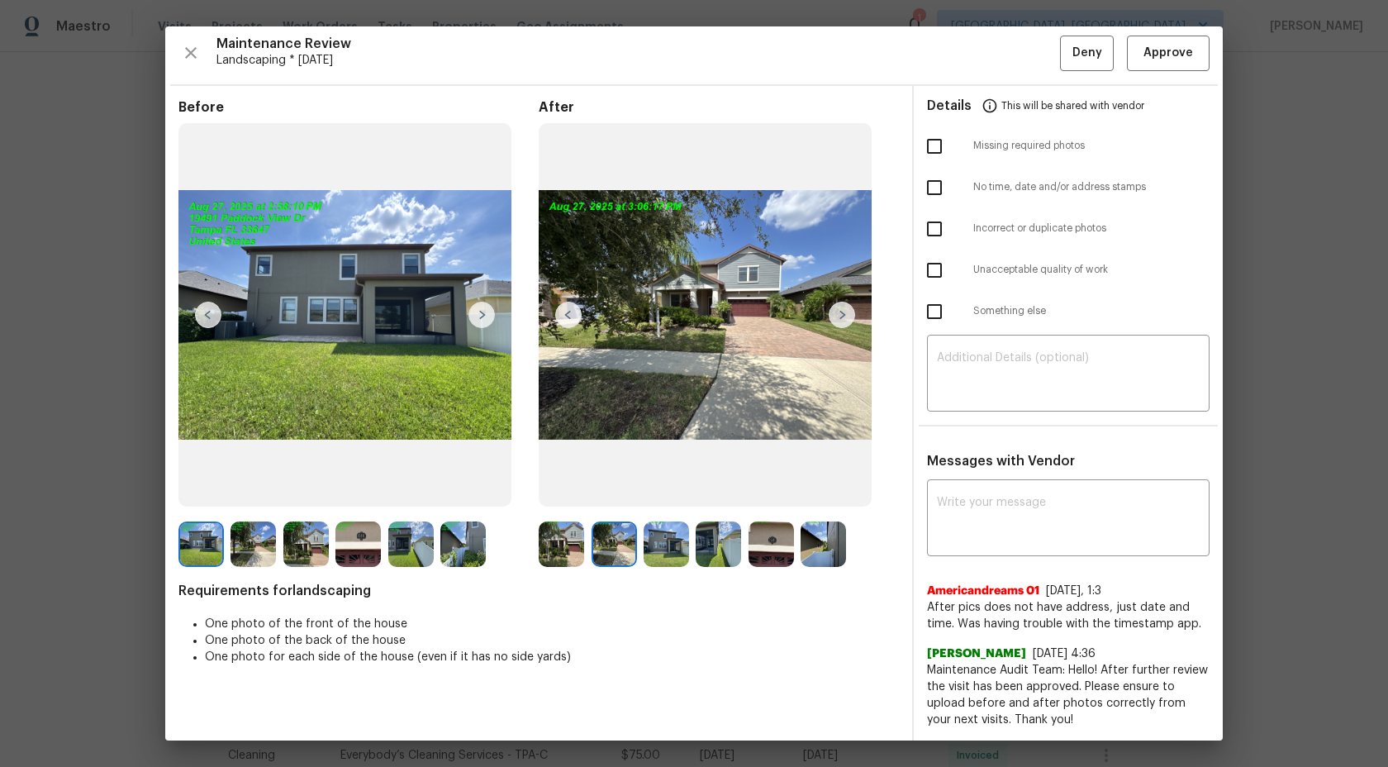
click at [707, 540] on img at bounding box center [718, 543] width 45 height 45
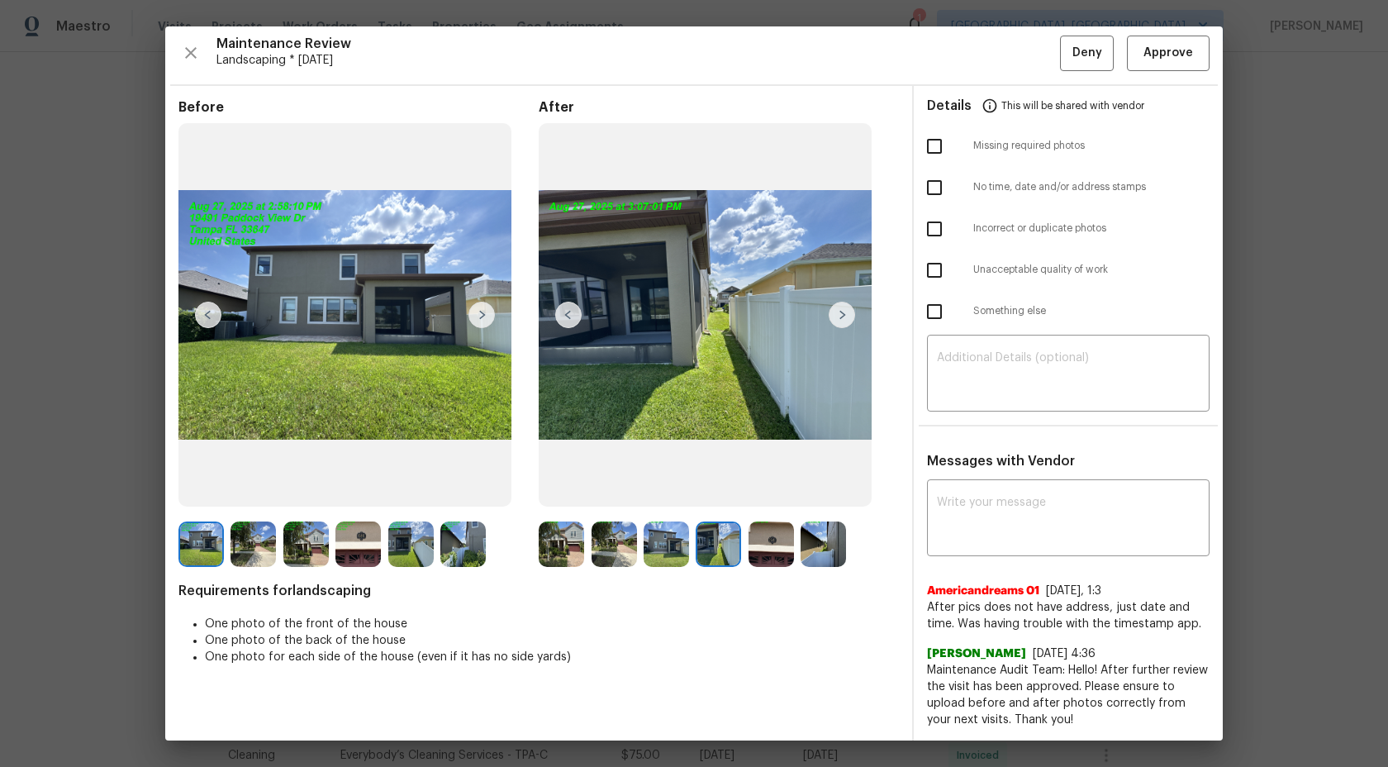
click at [428, 541] on img at bounding box center [410, 543] width 45 height 45
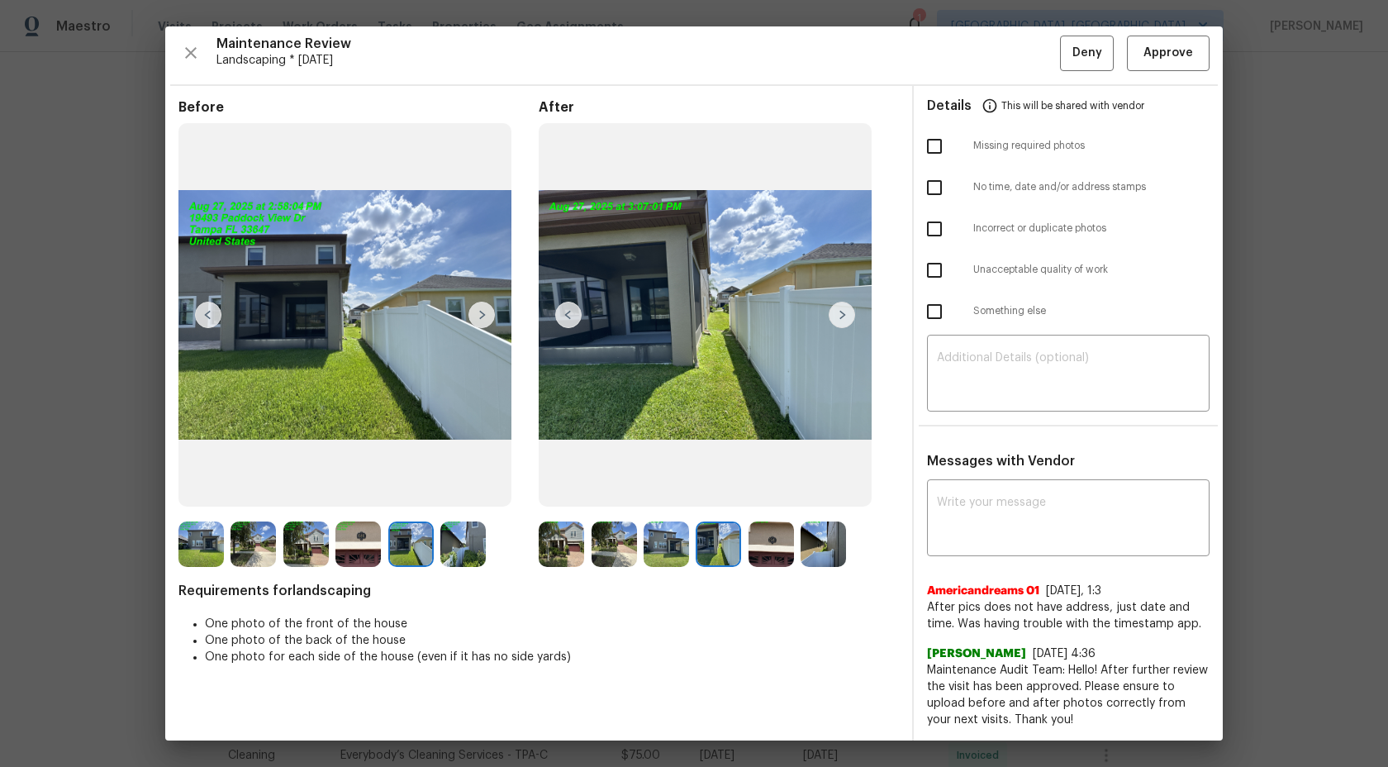
click at [483, 541] on img at bounding box center [462, 543] width 45 height 45
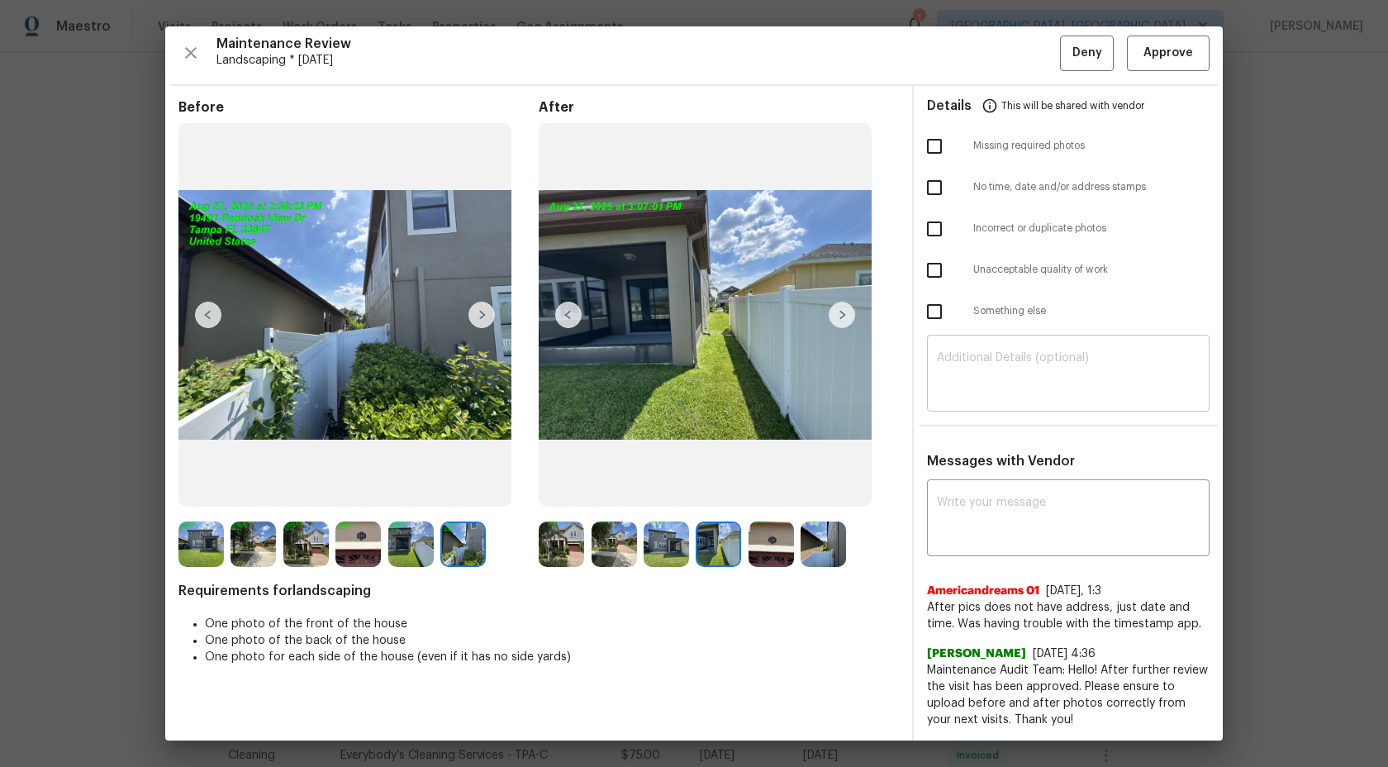
click at [993, 368] on textarea at bounding box center [1068, 375] width 263 height 46
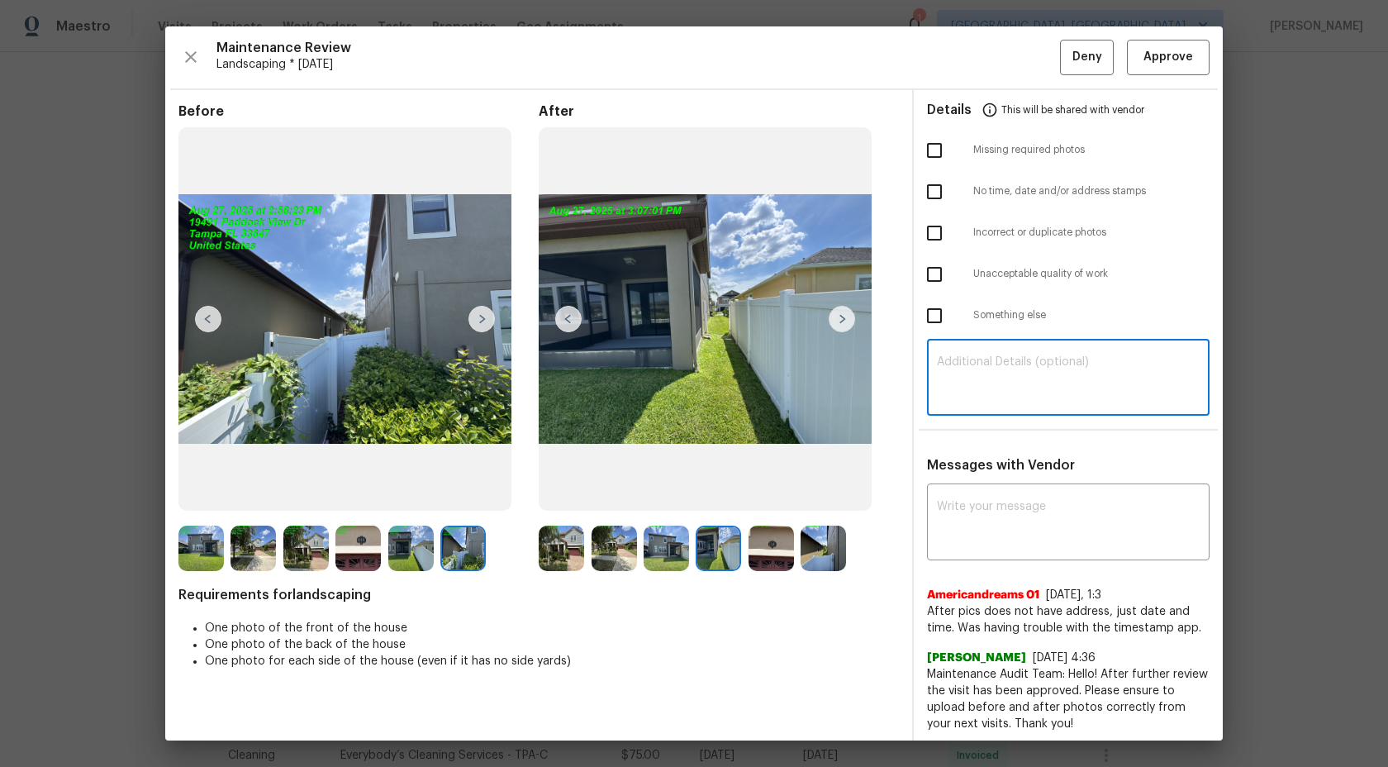
click at [1023, 373] on textarea at bounding box center [1068, 379] width 263 height 46
drag, startPoint x: 1090, startPoint y: 374, endPoint x: 835, endPoint y: 354, distance: 255.3
click at [835, 354] on div "Before After Requirements for landscaping One photo of the front of the house O…" at bounding box center [694, 417] width 1058 height 655
type textarea "Maintenance Audit Team: After further review we approve this visit now."
click at [982, 498] on div "x ​" at bounding box center [1068, 524] width 283 height 73
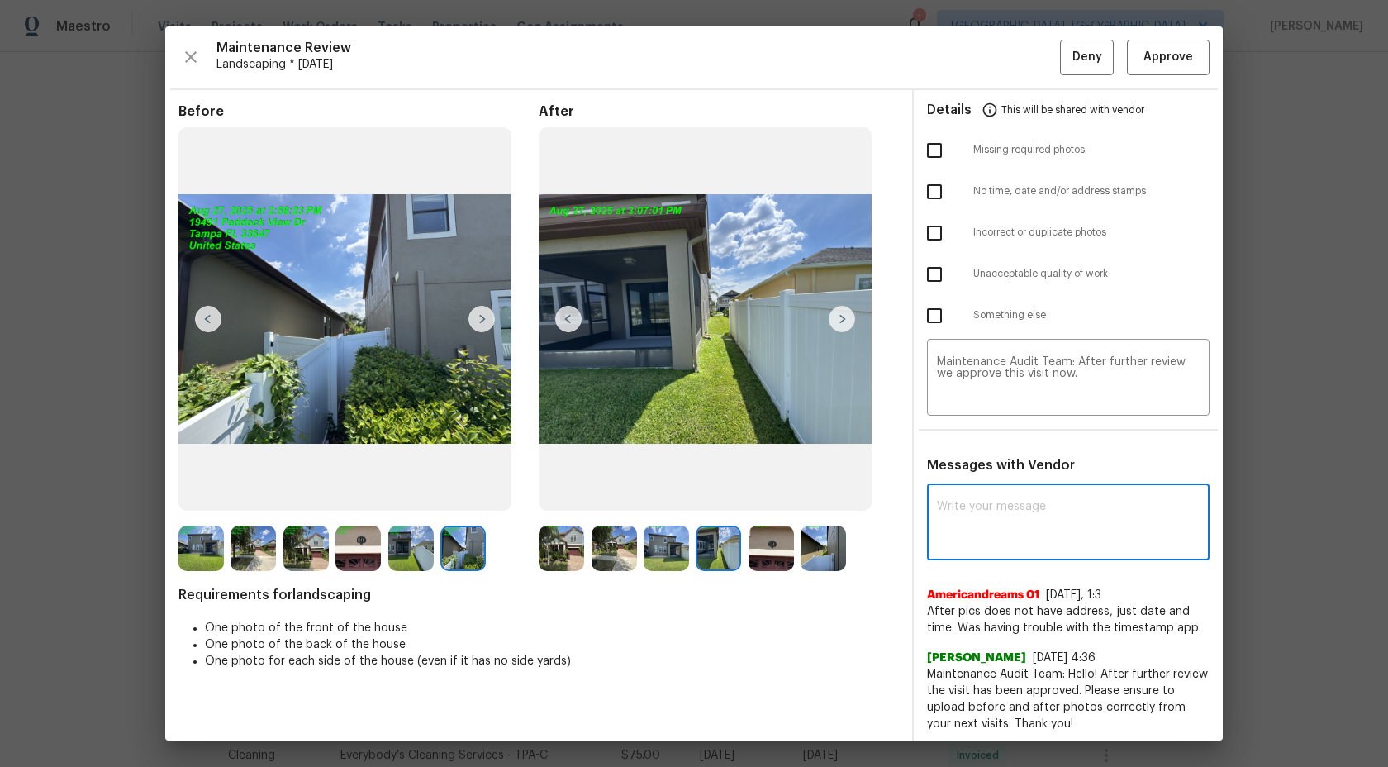
paste textarea "Maintenance Audit Team: After further review we approve this visit now."
type textarea "Maintenance Audit Team: After further review we approve this visit now."
click at [1169, 56] on span "Approve" at bounding box center [1169, 57] width 50 height 21
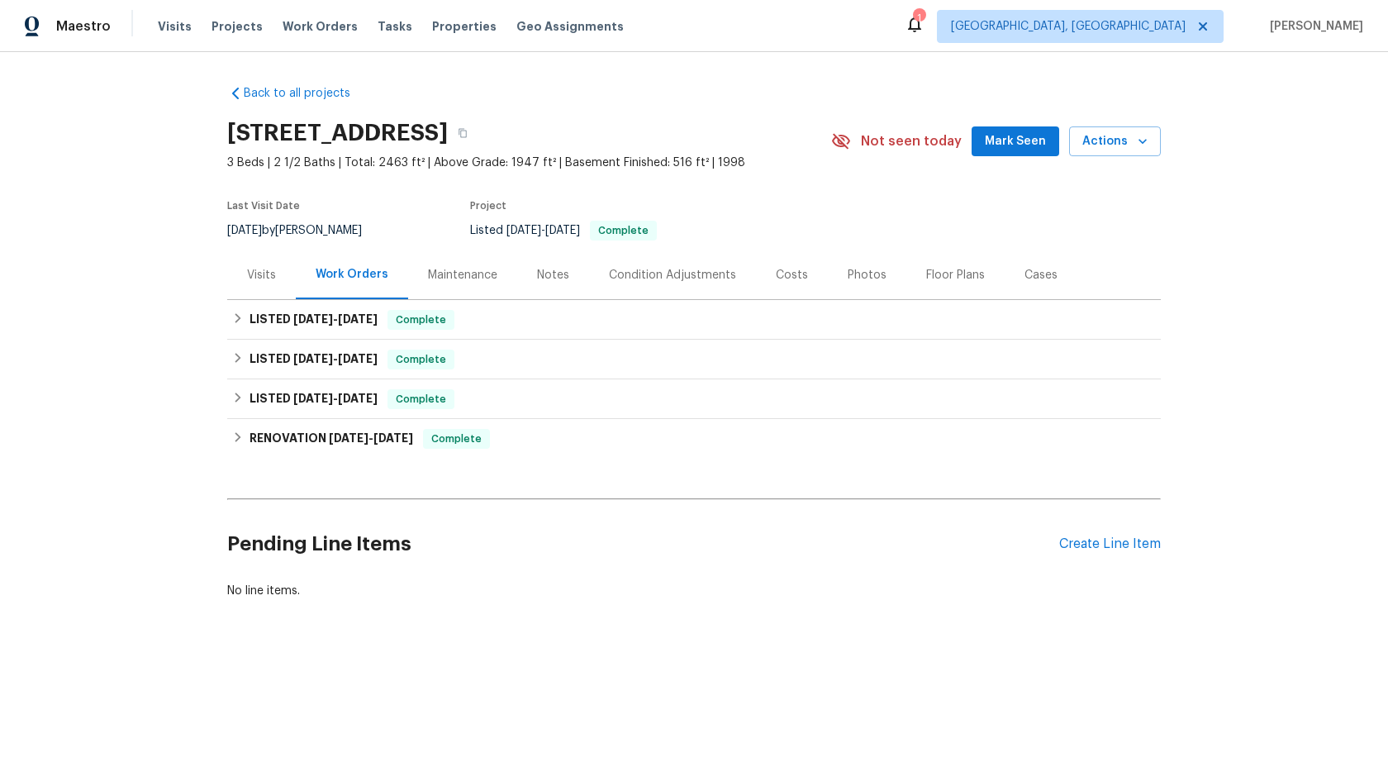
click at [451, 291] on div "Maintenance" at bounding box center [462, 274] width 109 height 49
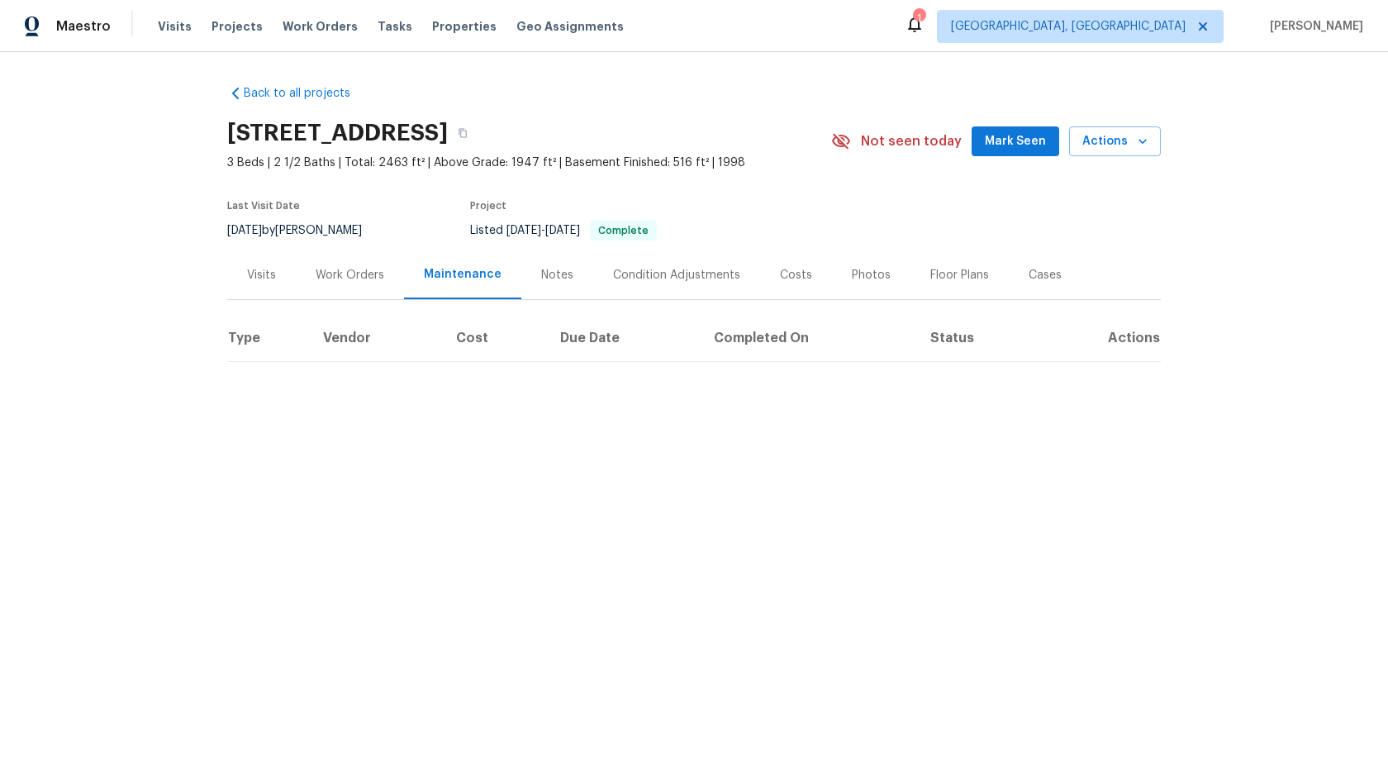
click at [451, 286] on div "Maintenance" at bounding box center [462, 274] width 117 height 49
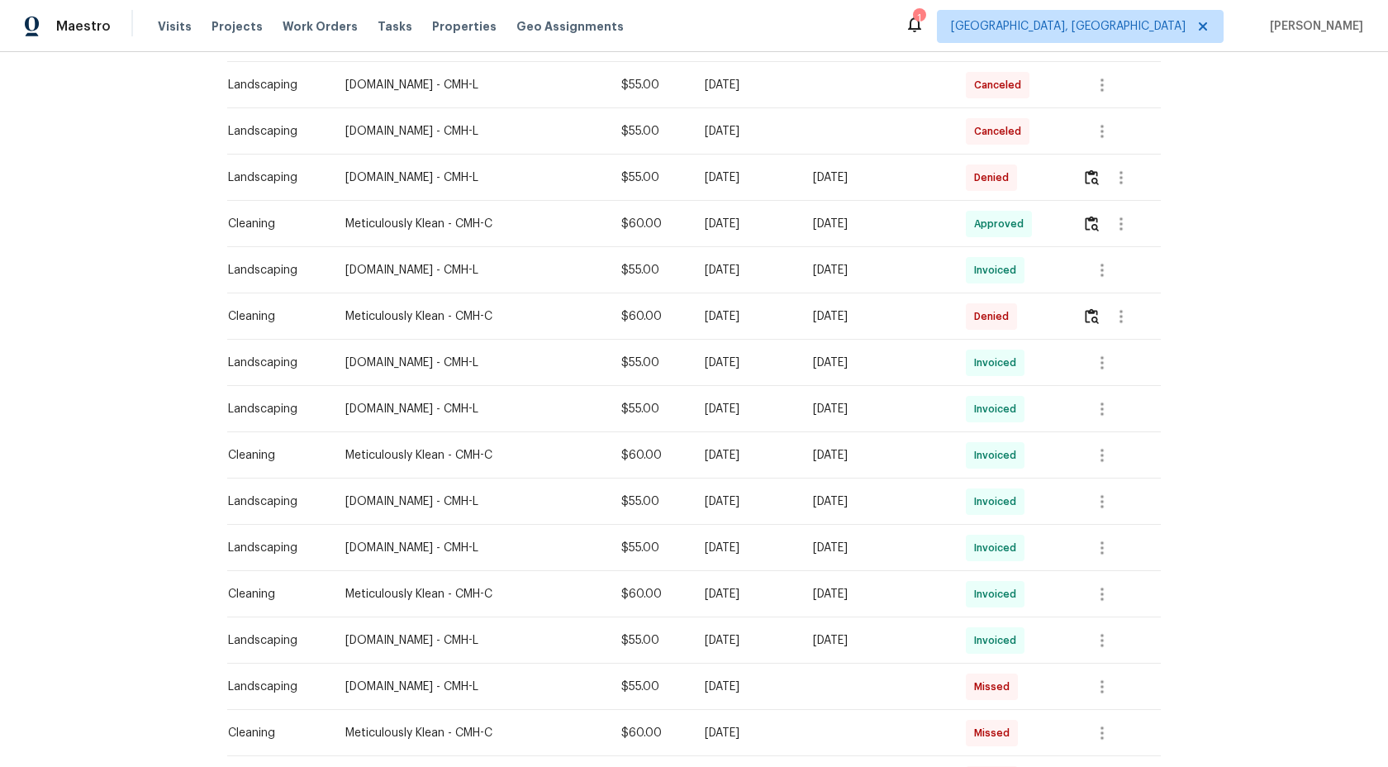
scroll to position [488, 0]
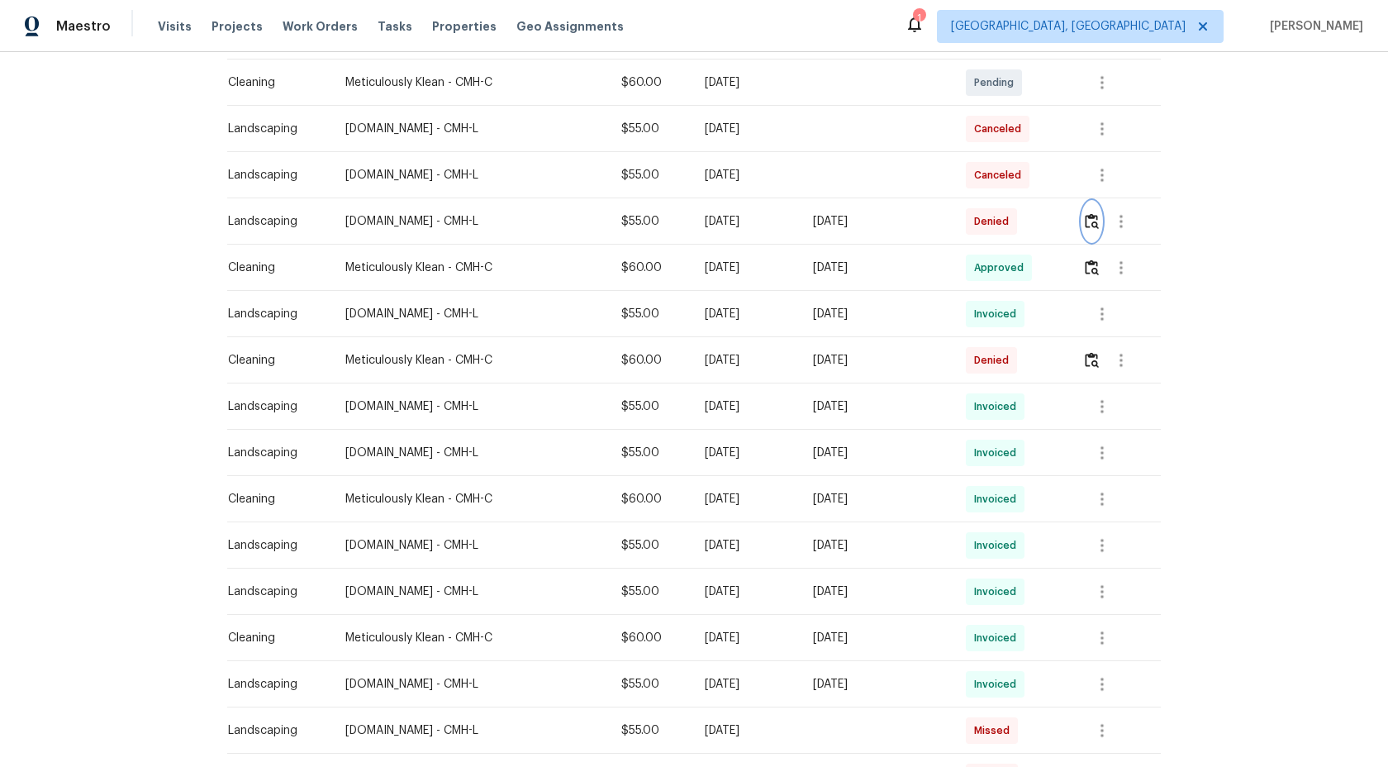
click at [1096, 220] on img "button" at bounding box center [1092, 221] width 14 height 16
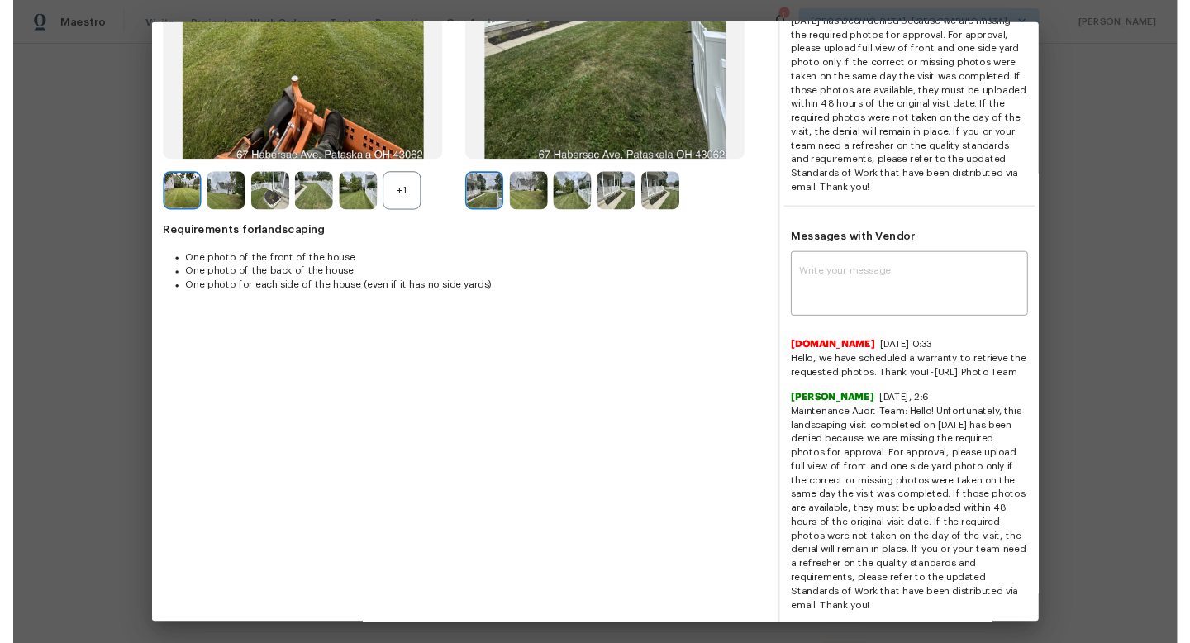
scroll to position [340, 0]
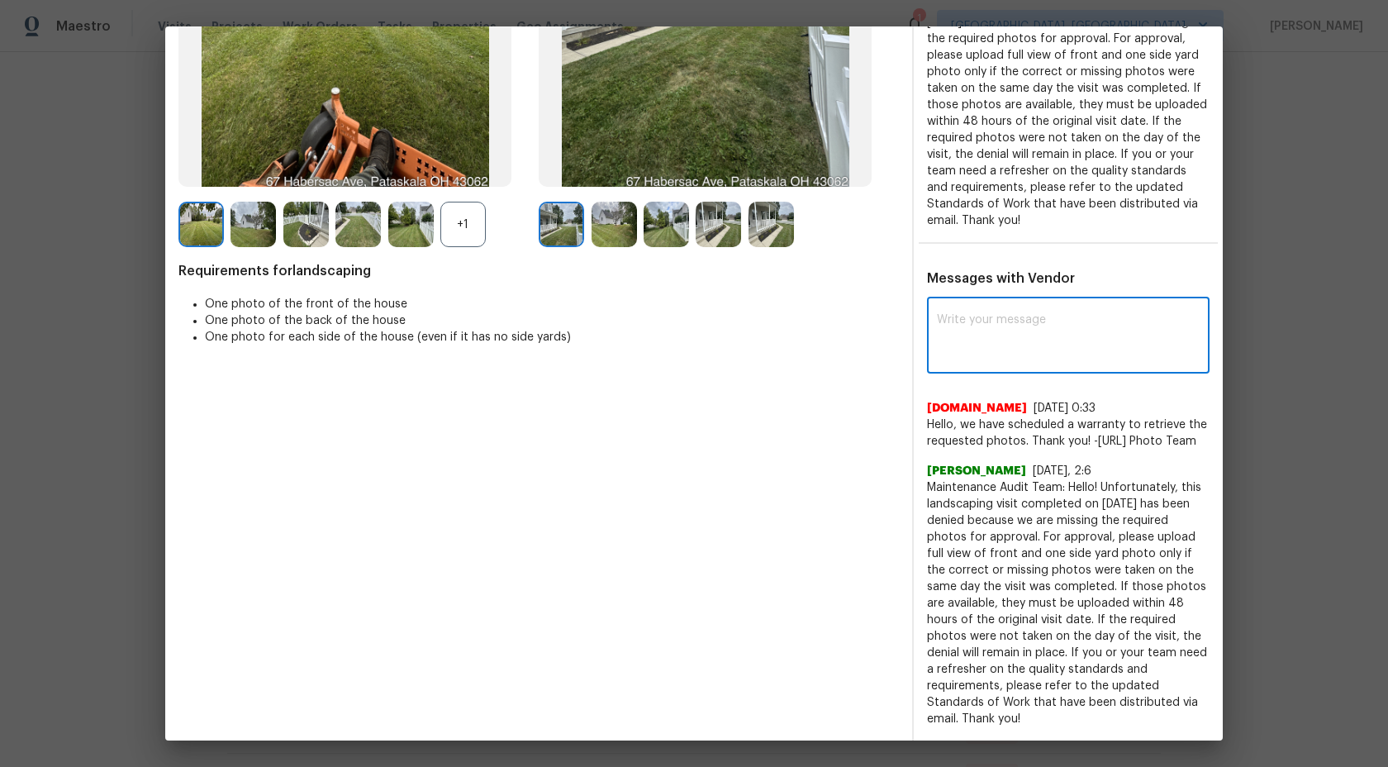
click at [1059, 332] on textarea at bounding box center [1068, 337] width 263 height 46
click at [933, 307] on div "will look into it once you get it x Post ​" at bounding box center [1068, 337] width 283 height 73
click at [931, 301] on div "will look into it once you get it x Post ​" at bounding box center [1068, 337] width 283 height 73
click at [940, 314] on textarea "will look into it once you get it" at bounding box center [1038, 337] width 203 height 46
click at [1123, 315] on textarea "Maintenance Audit team: Hi Team. we will look into it once you get it" at bounding box center [1038, 337] width 203 height 46
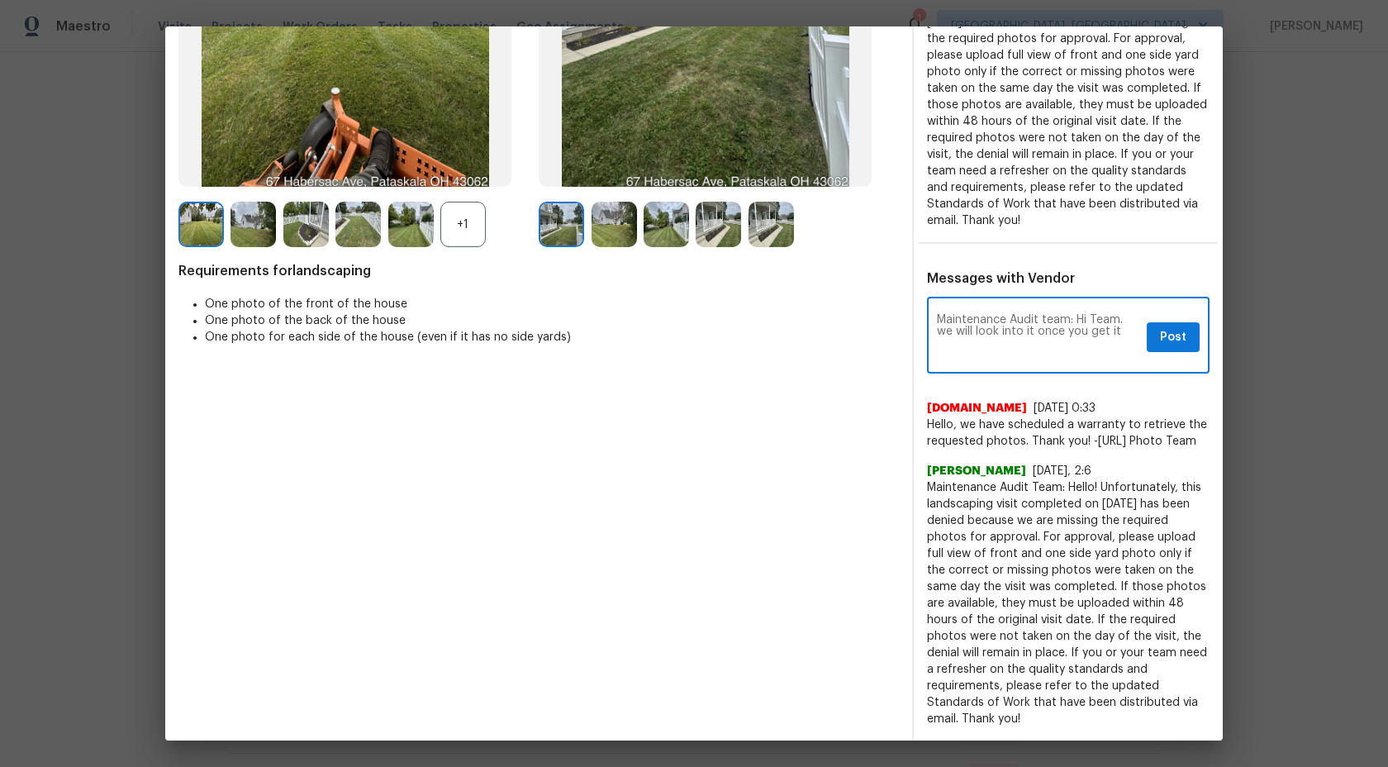
drag, startPoint x: 1119, startPoint y: 316, endPoint x: 1108, endPoint y: 318, distance: 11.0
click at [1108, 318] on textarea "Maintenance Audit team: Hi Team. we will look into it once you get it" at bounding box center [1038, 337] width 203 height 46
click at [1121, 316] on textarea "Maintenance Audit team: Hi Team. we will look into it once you get it" at bounding box center [1038, 337] width 203 height 46
click at [1081, 330] on textarea "Maintenance Audit team: Hi Team. we will look into it once you get it . Thanks" at bounding box center [1038, 337] width 203 height 46
type textarea "Maintenance Audit team: Hi Team. we will look into it once you get it . Thanks"
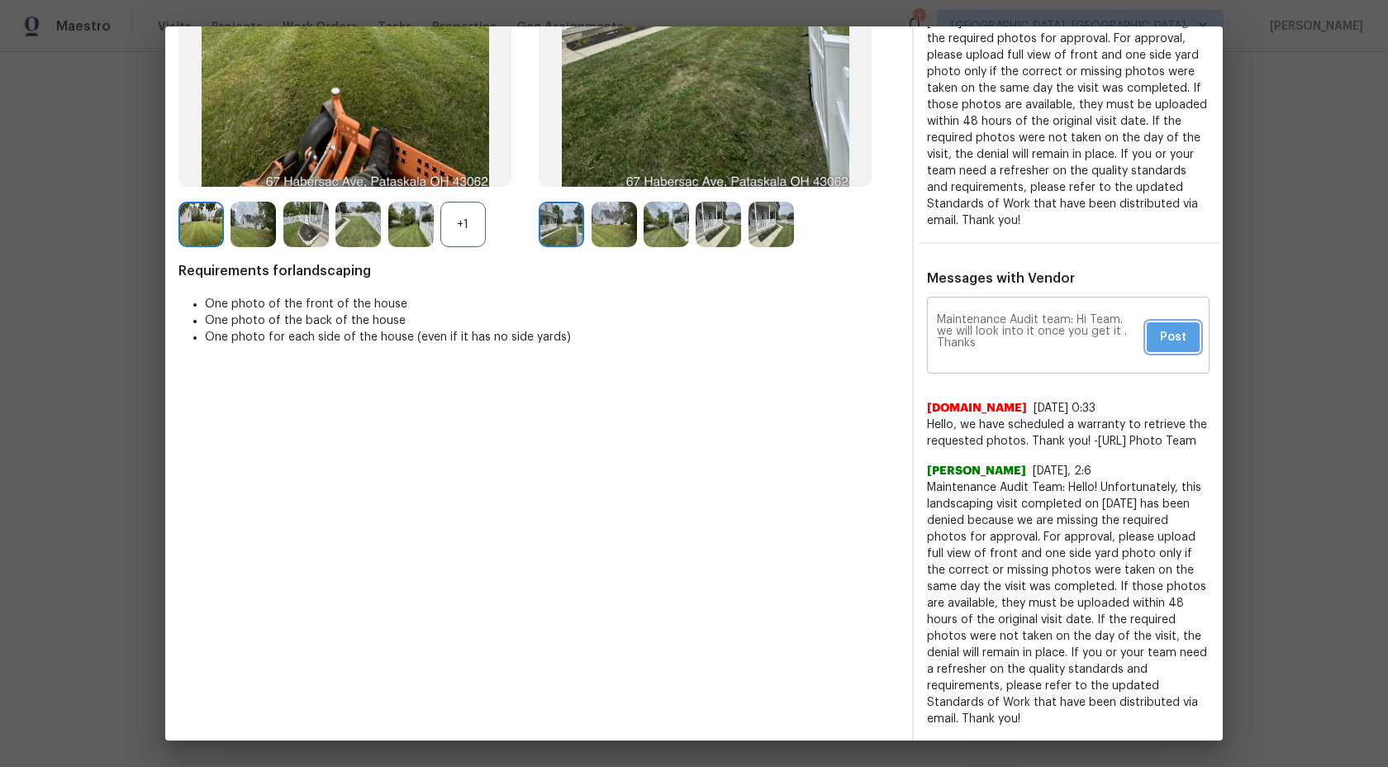
click at [1164, 327] on span "Post" at bounding box center [1173, 337] width 26 height 21
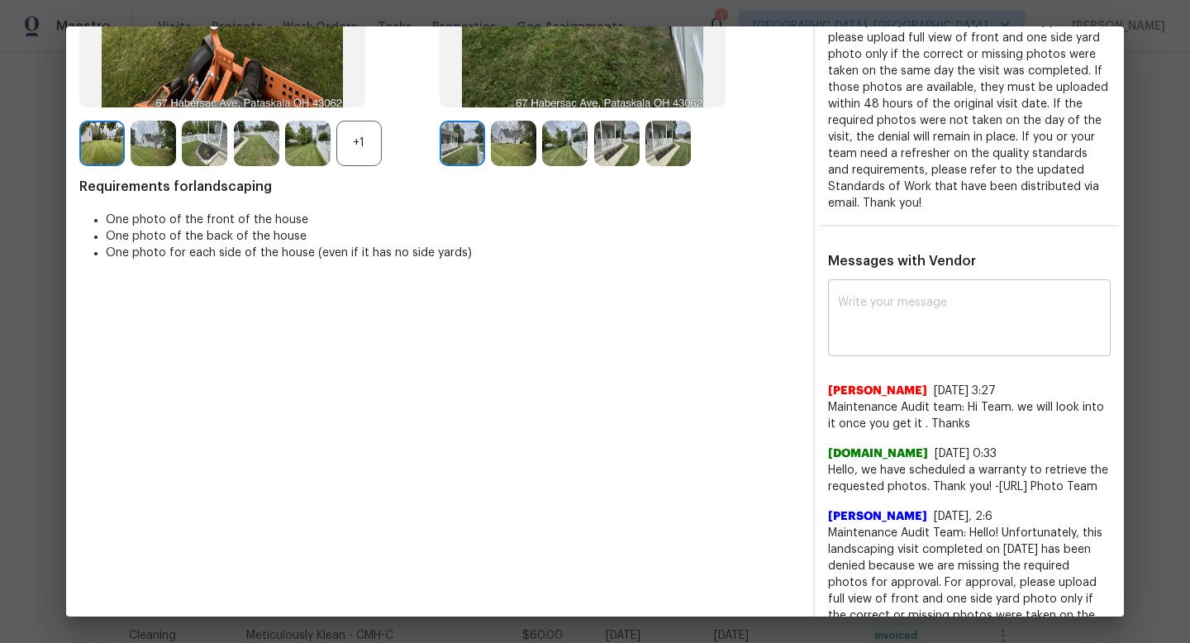
scroll to position [351, 0]
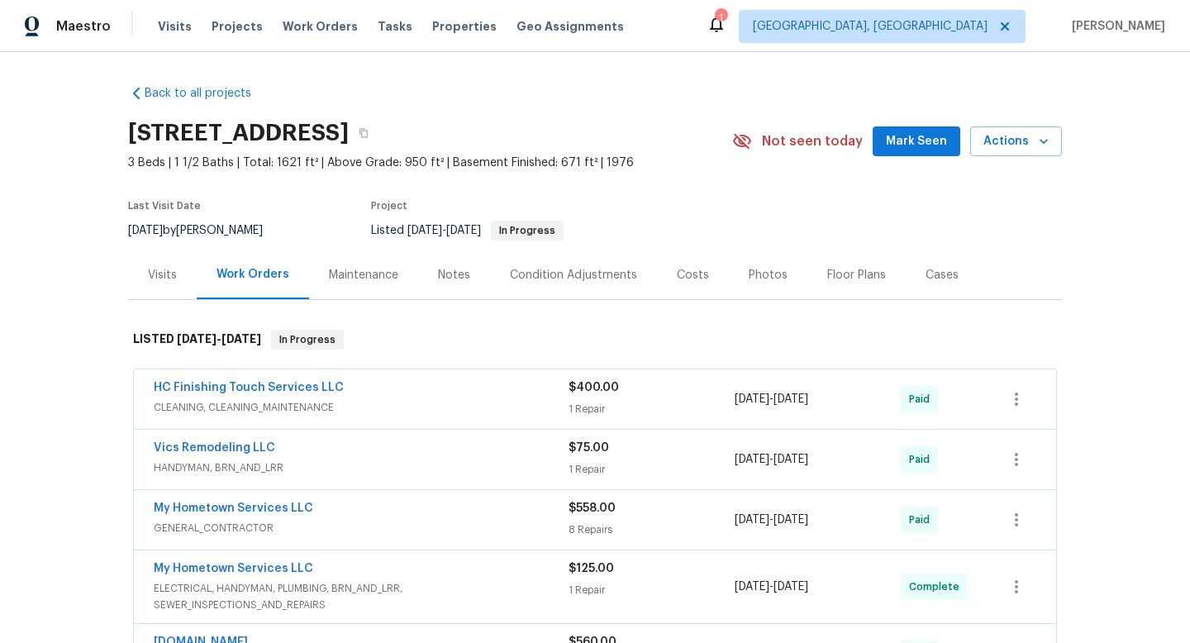
click at [354, 277] on div "Maintenance" at bounding box center [363, 275] width 69 height 17
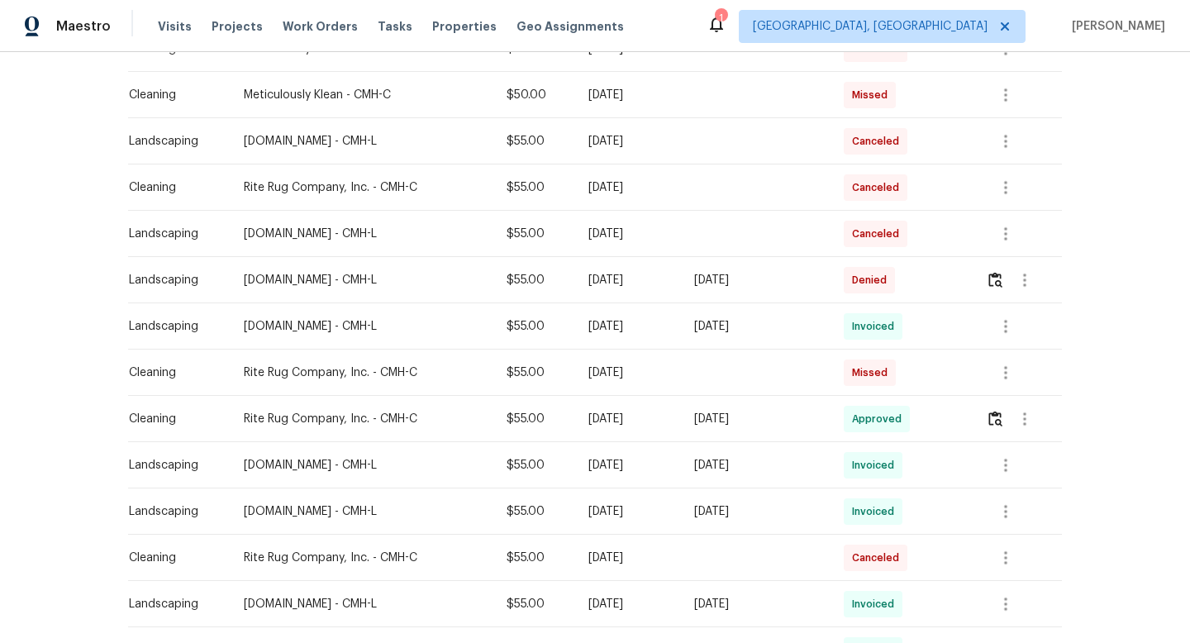
scroll to position [457, 0]
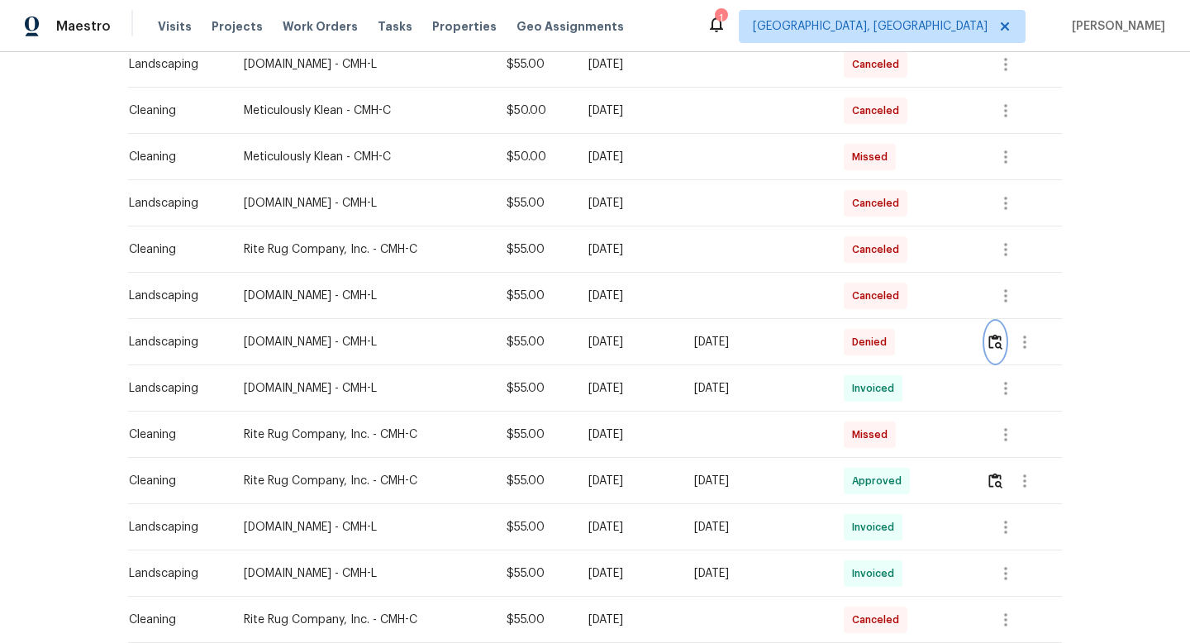
click at [1000, 333] on button "button" at bounding box center [995, 342] width 19 height 40
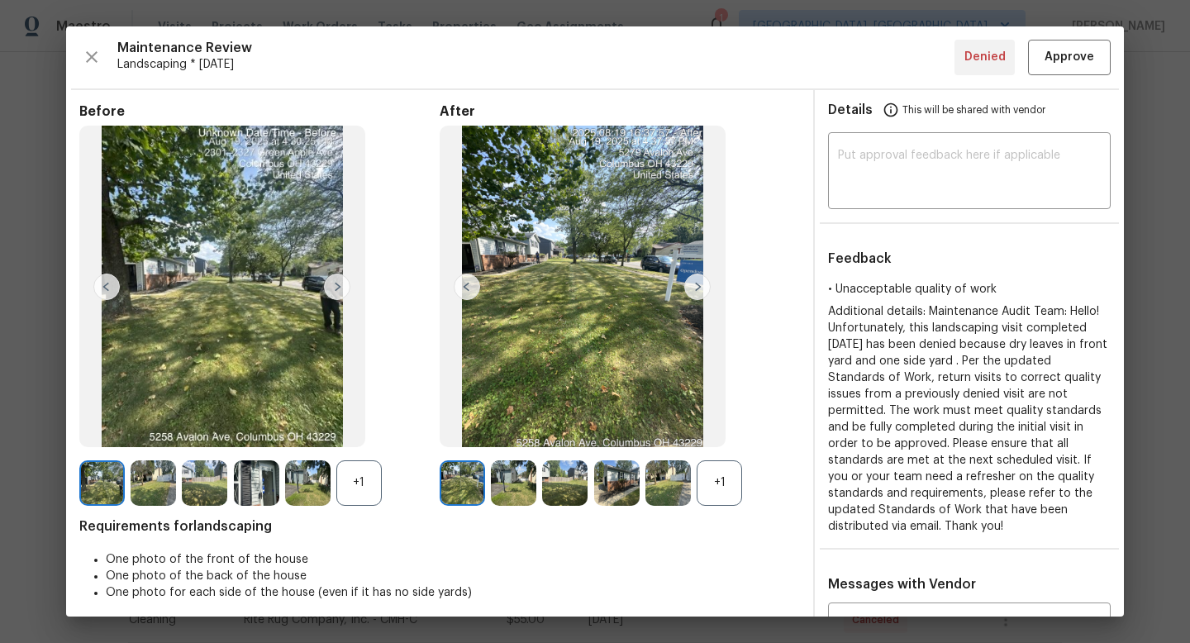
click at [354, 471] on div "+1" at bounding box center [358, 482] width 45 height 45
click at [726, 475] on div "+1" at bounding box center [719, 482] width 45 height 45
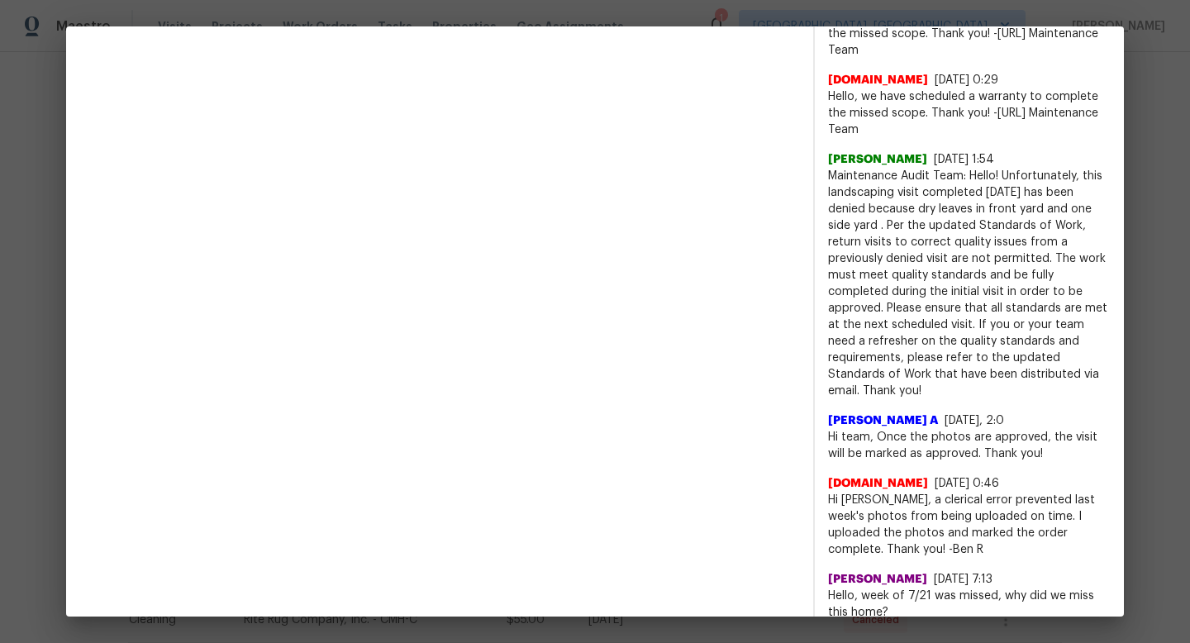
scroll to position [647, 0]
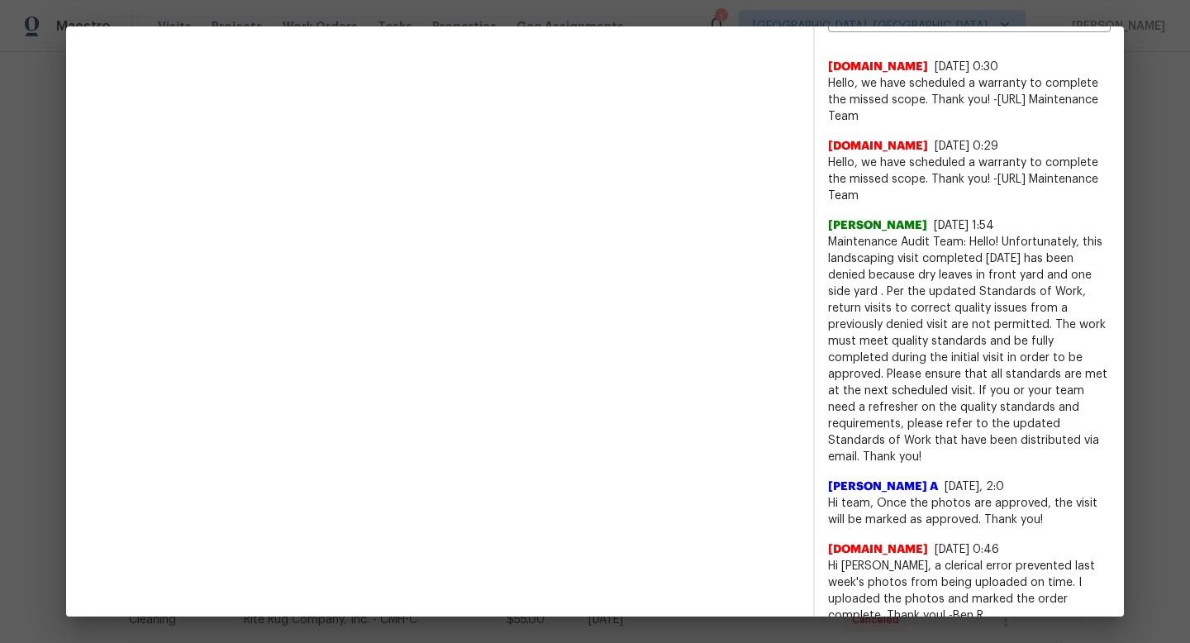
click at [982, 189] on span "Hello, we have scheduled a warranty to complete the missed scope. Thank you! -L…" at bounding box center [969, 180] width 283 height 50
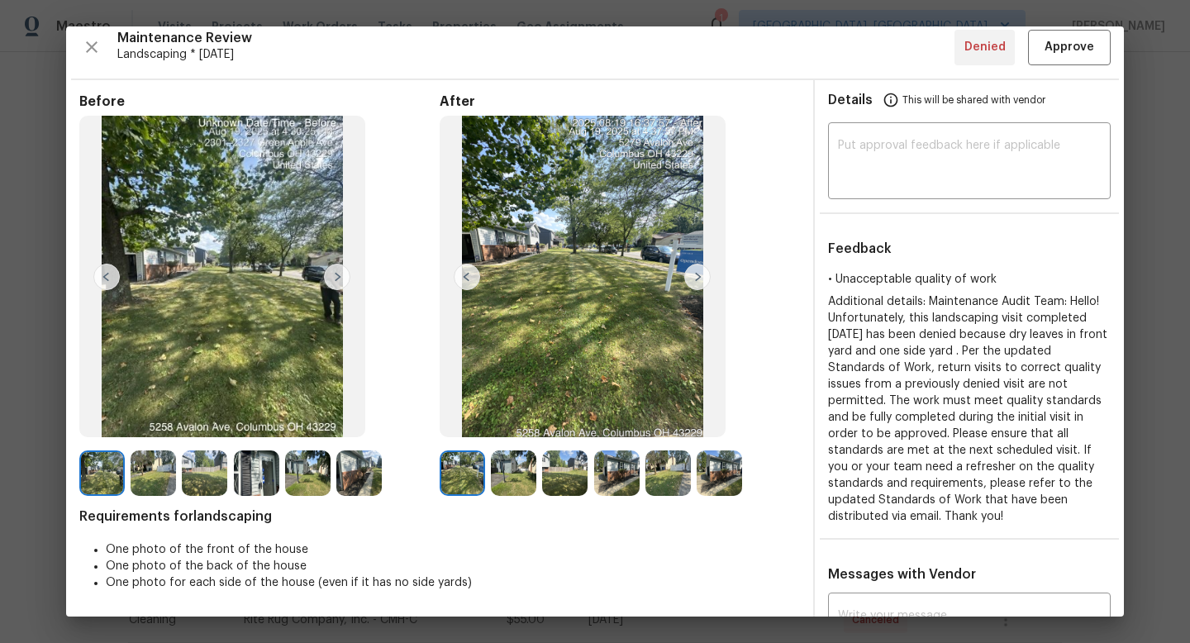
scroll to position [0, 0]
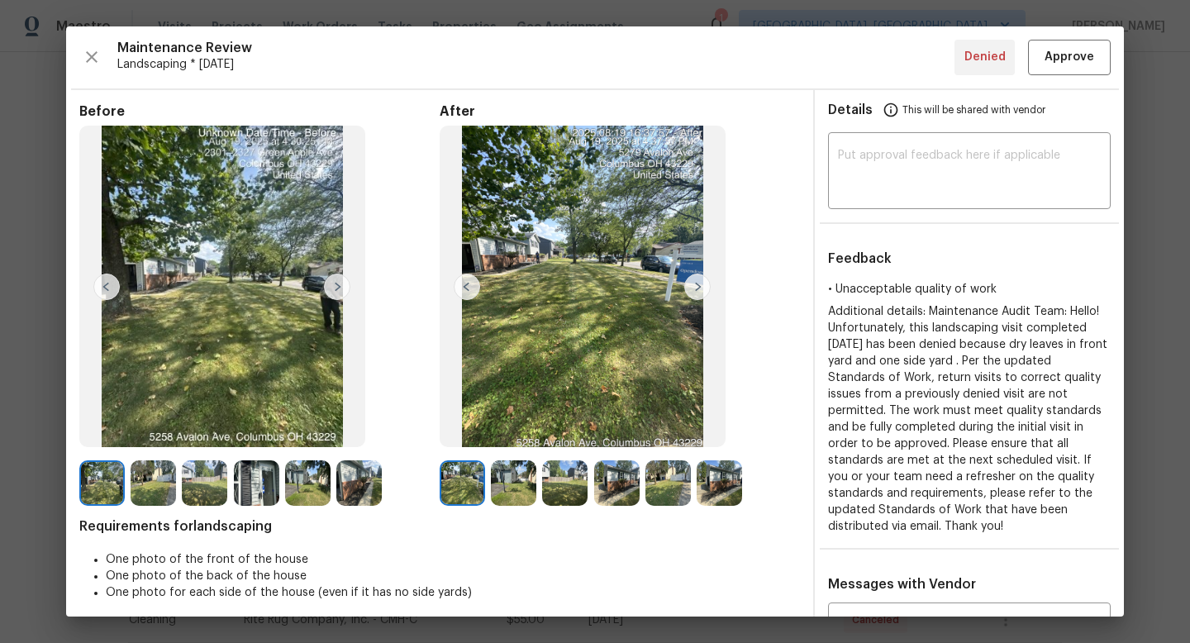
click at [515, 492] on img at bounding box center [513, 482] width 45 height 45
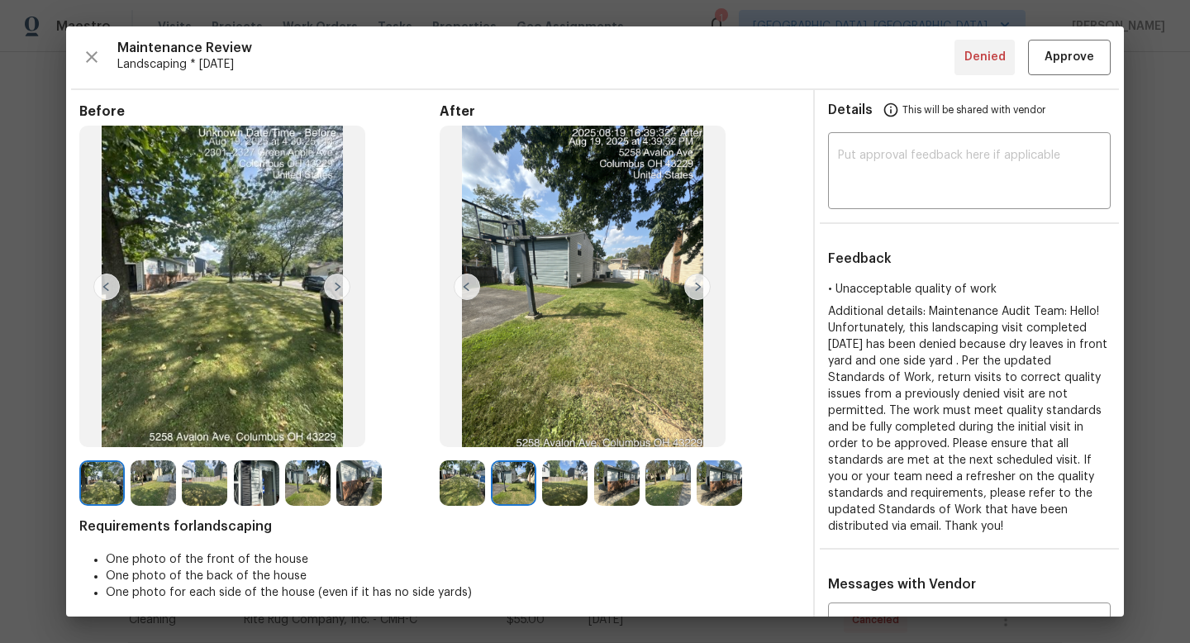
click at [572, 472] on img at bounding box center [564, 482] width 45 height 45
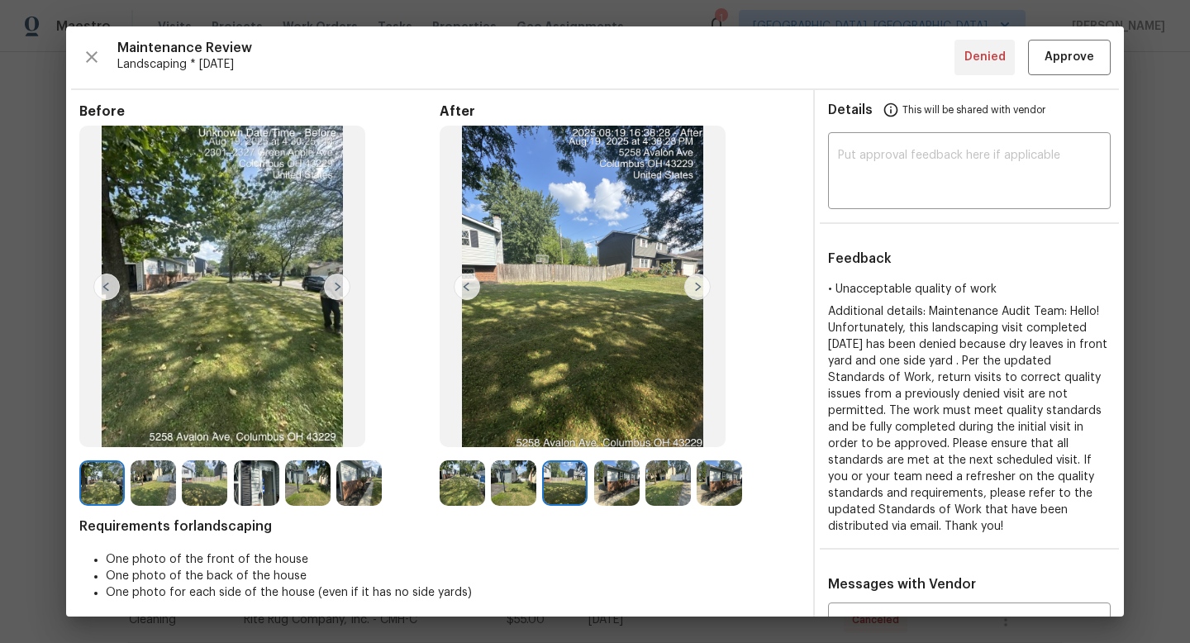
click at [640, 474] on div at bounding box center [619, 482] width 51 height 45
click at [612, 477] on img at bounding box center [616, 482] width 45 height 45
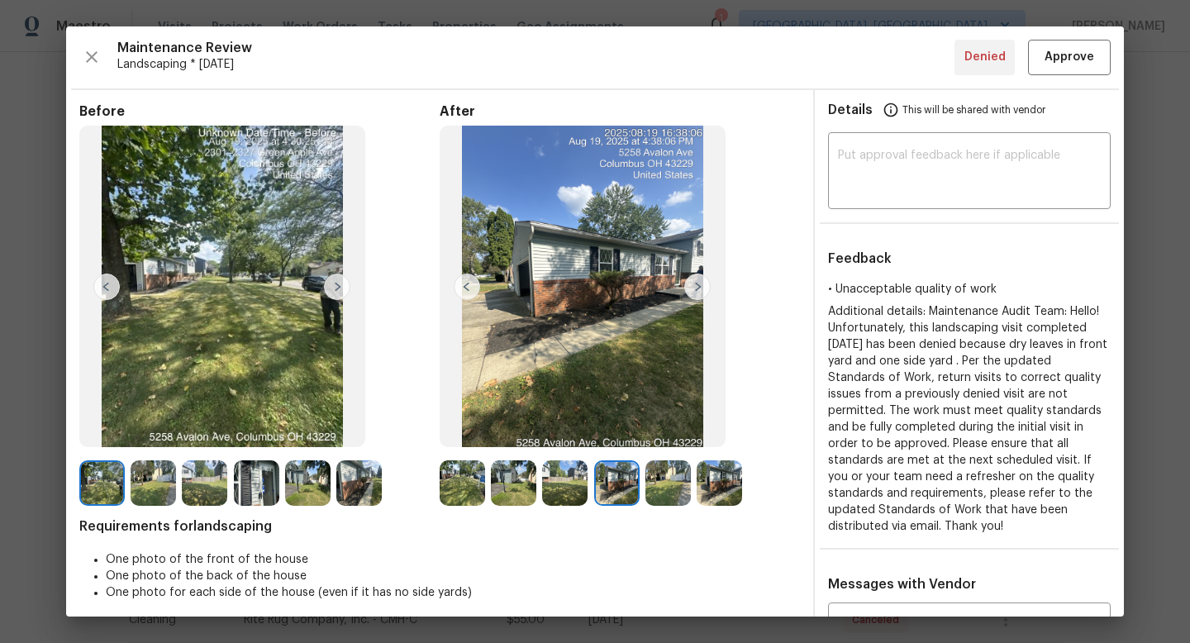
click at [669, 479] on img at bounding box center [667, 482] width 45 height 45
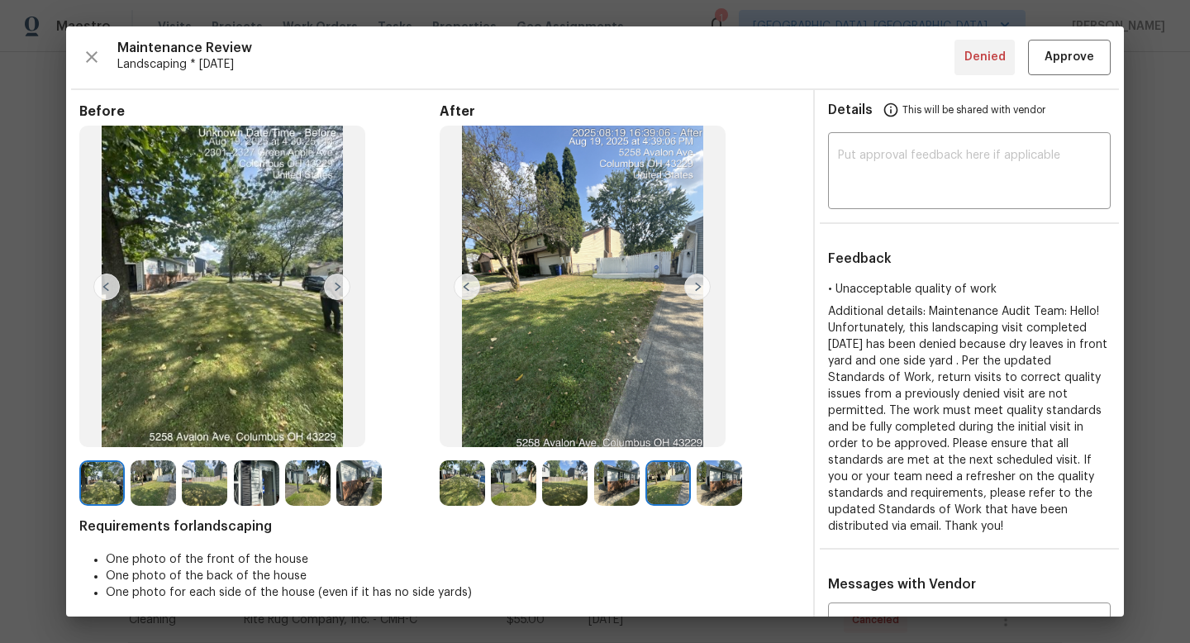
click at [734, 480] on img at bounding box center [719, 482] width 45 height 45
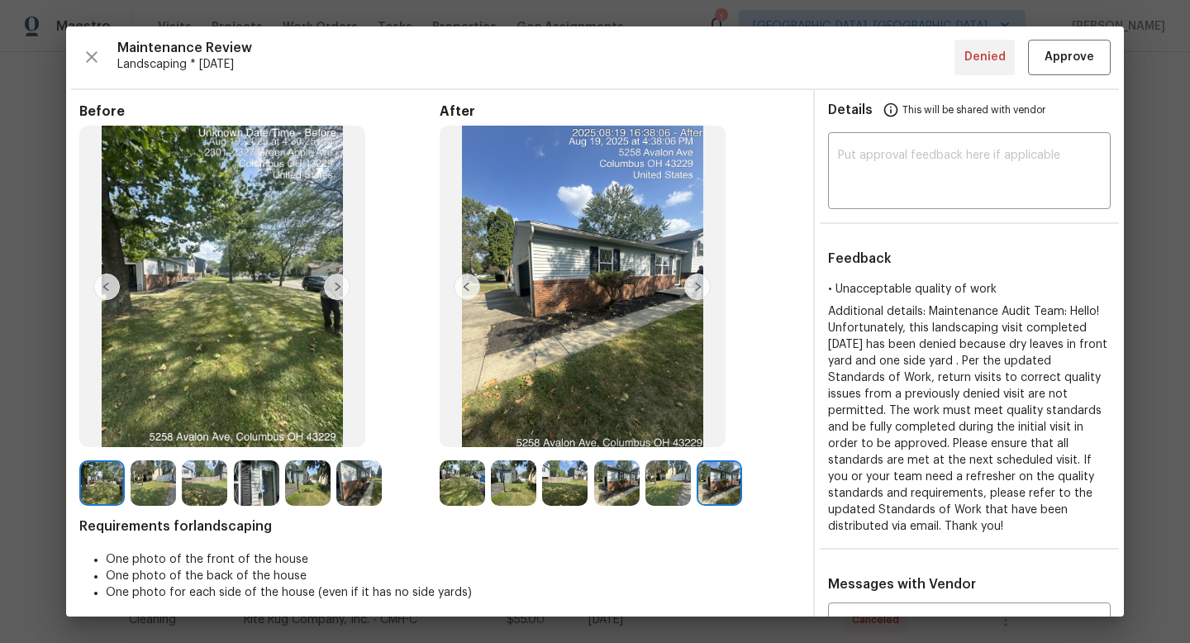
click at [445, 498] on img at bounding box center [462, 482] width 45 height 45
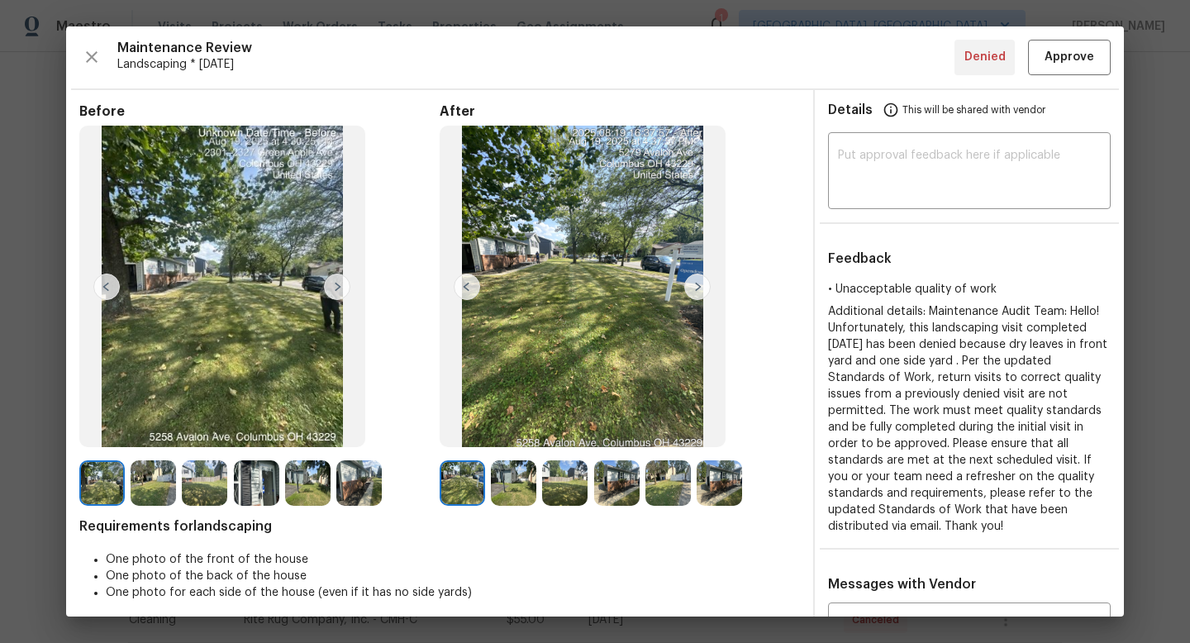
scroll to position [324, 0]
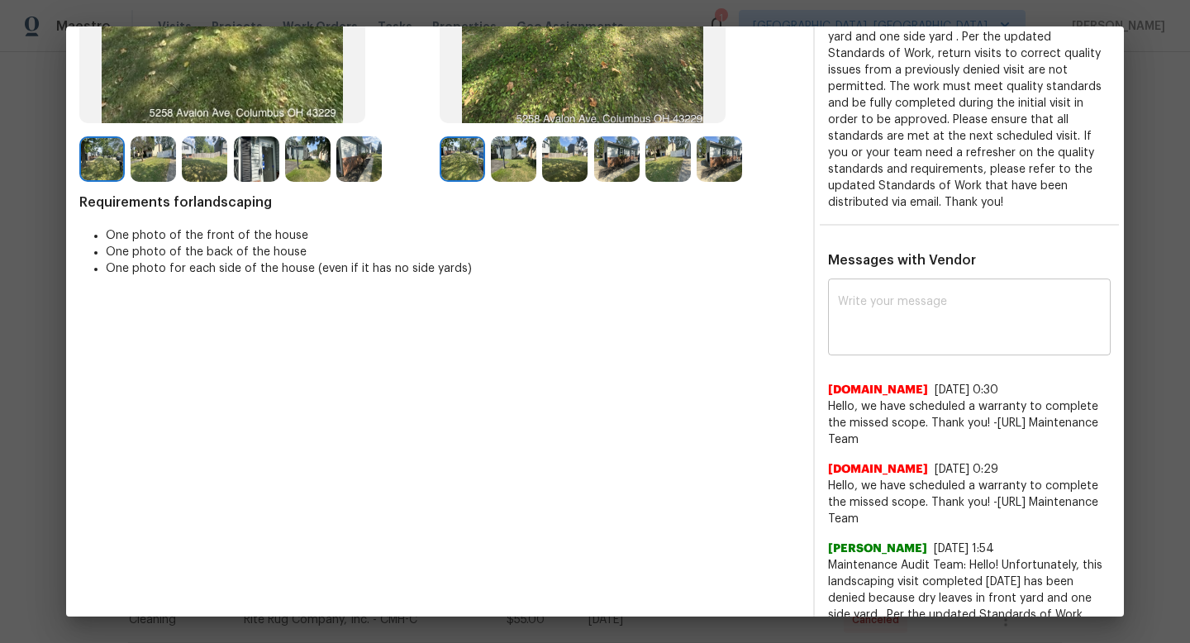
click at [883, 307] on textarea at bounding box center [969, 319] width 263 height 46
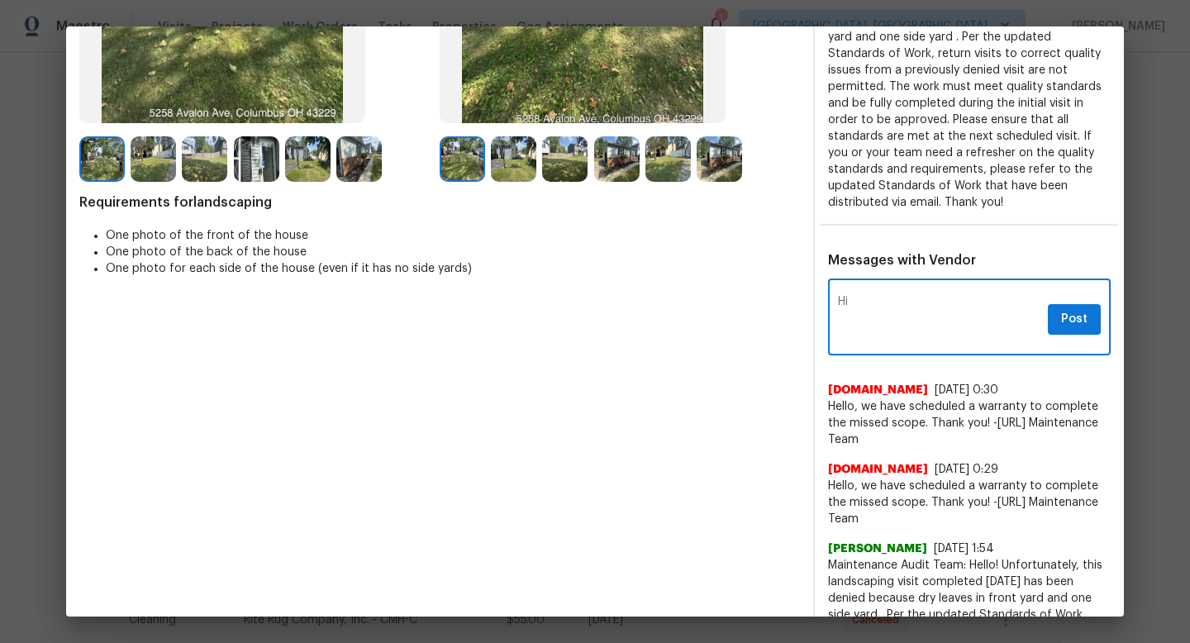
type textarea "H"
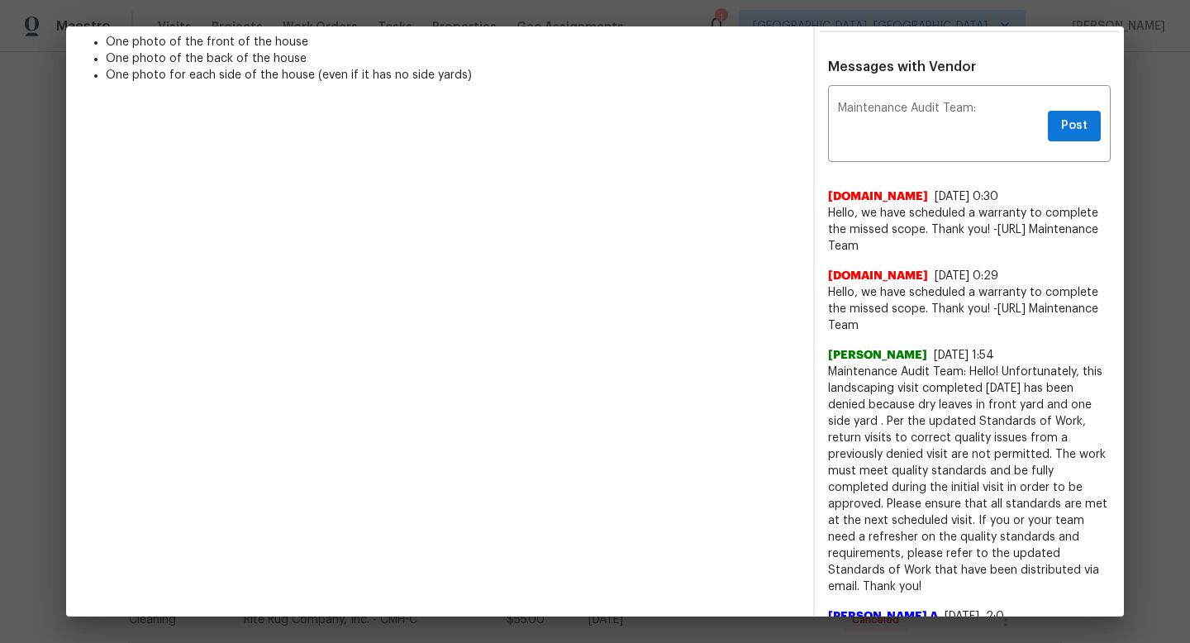
drag, startPoint x: 1040, startPoint y: 573, endPoint x: 968, endPoint y: 375, distance: 210.9
click at [968, 375] on span "Maintenance Audit Team: Hello! Unfortunately, this landscaping visit completed …" at bounding box center [969, 479] width 283 height 231
copy span "Hello! Unfortunately, this landscaping visit completed 08/25/2025 has been deni…"
click at [922, 108] on textarea "Maintenance Audit Team:" at bounding box center [939, 125] width 203 height 46
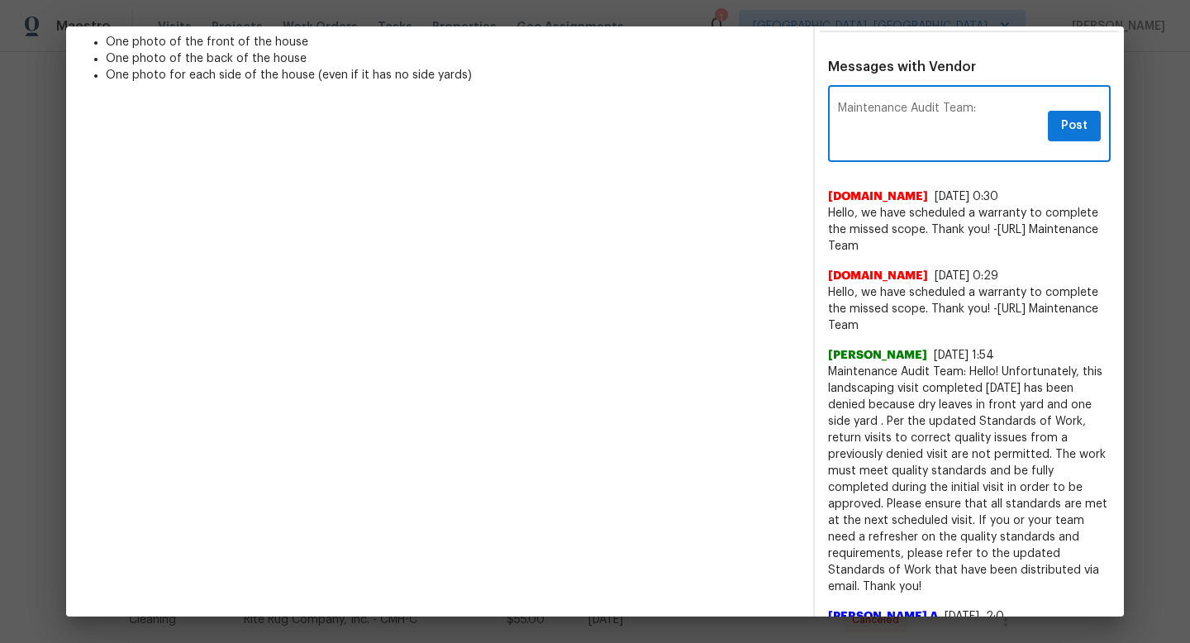
click at [1006, 111] on textarea "Maintenance Audit Team:" at bounding box center [939, 125] width 203 height 46
paste textarea "Hello! Unfortunately, this landscaping visit completed 08/25/2025 has been deni…"
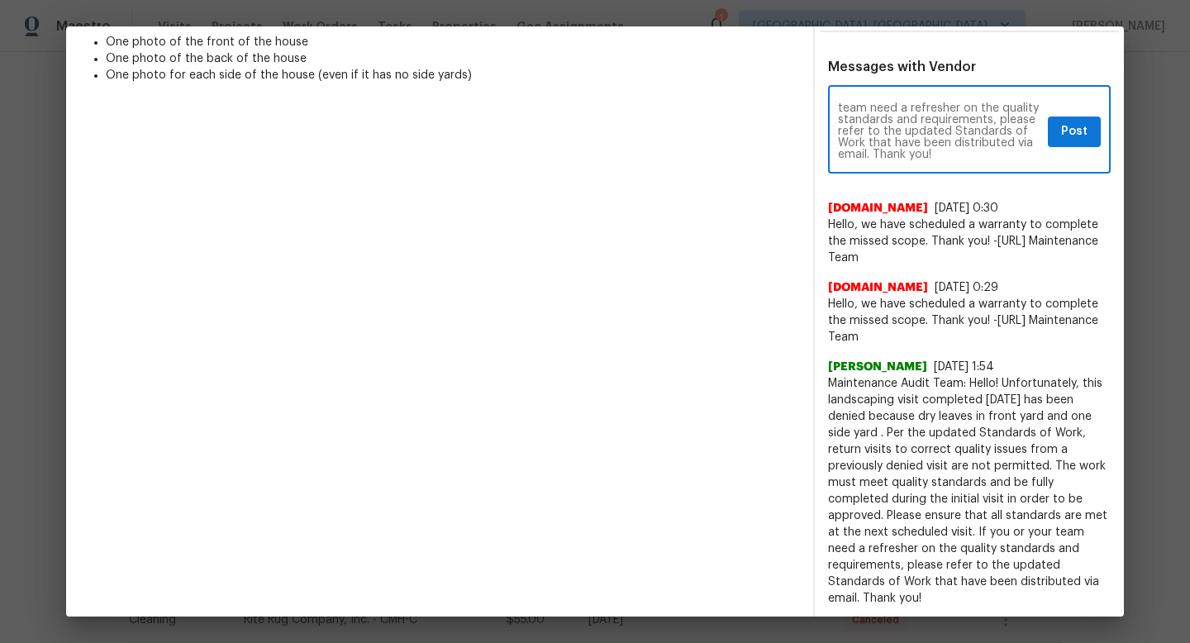
type textarea "Maintenance Audit Team: Hello! Unfortunately, this landscaping visit completed …"
click at [1097, 143] on button "Post" at bounding box center [1074, 132] width 53 height 31
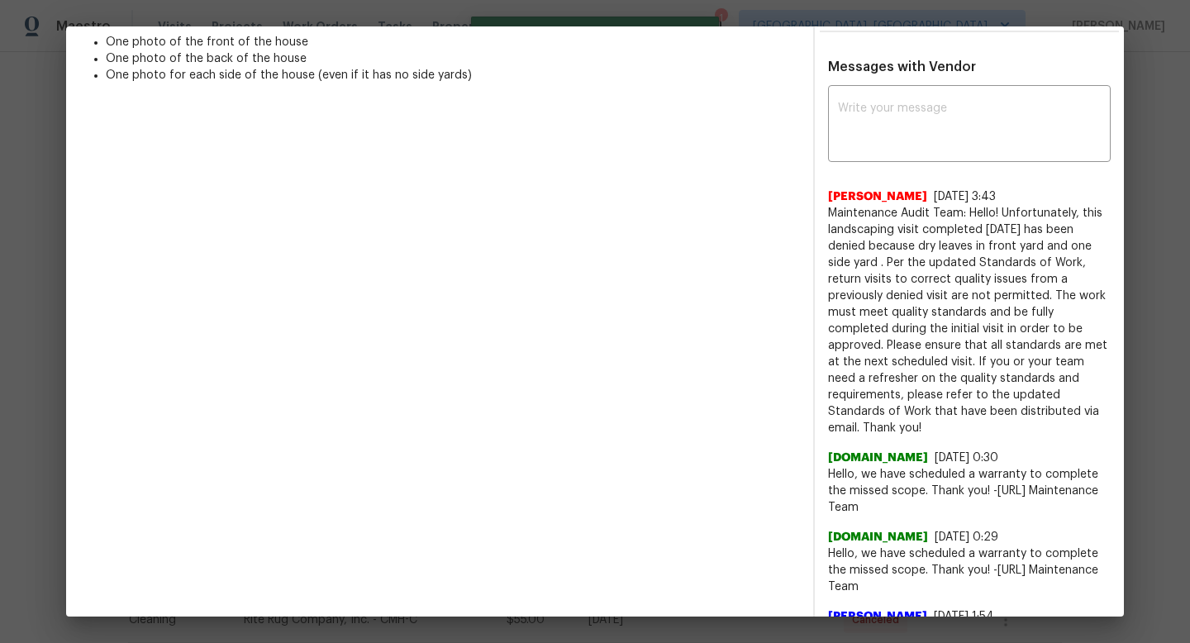
scroll to position [0, 0]
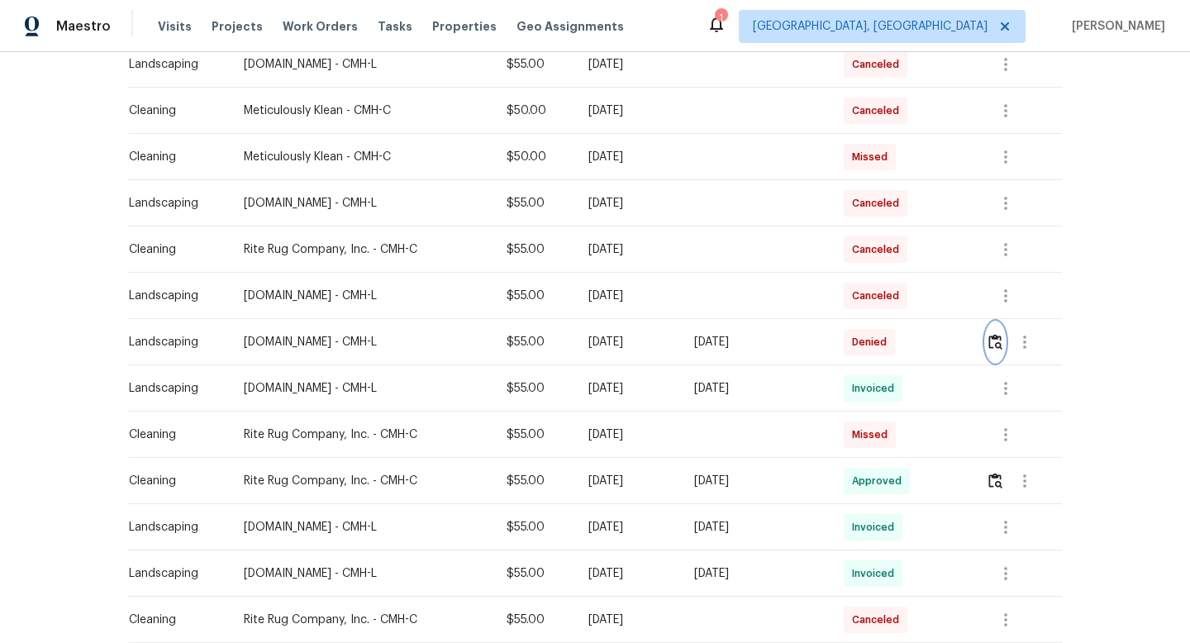
click at [1002, 342] on img "button" at bounding box center [995, 342] width 14 height 16
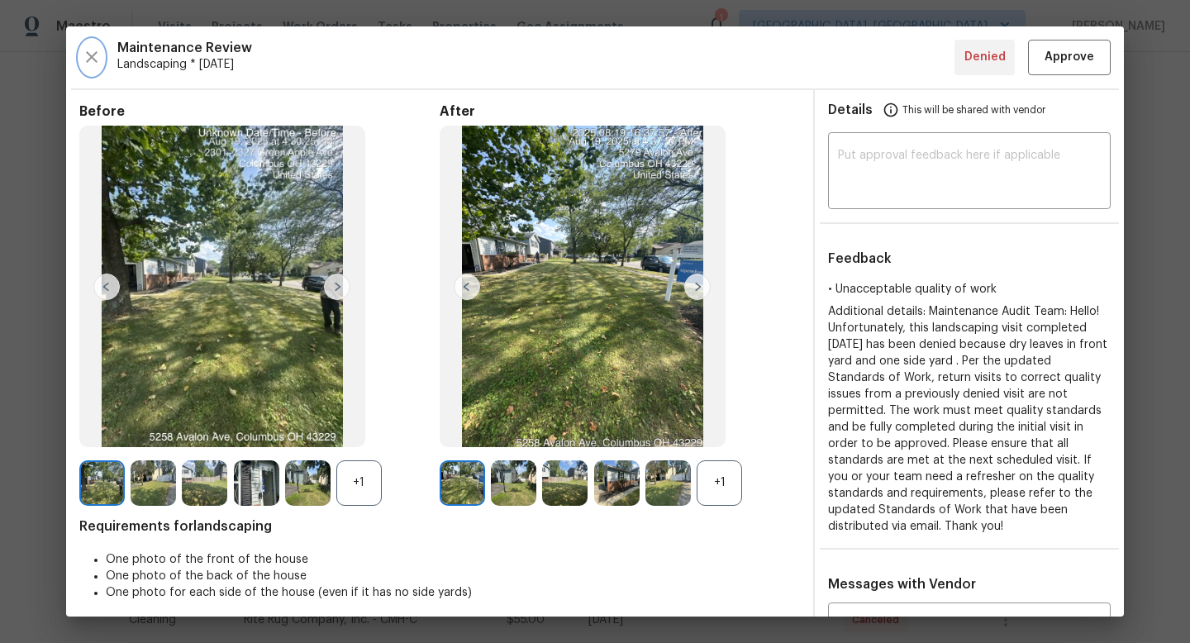
click at [88, 58] on icon "button" at bounding box center [92, 57] width 20 height 20
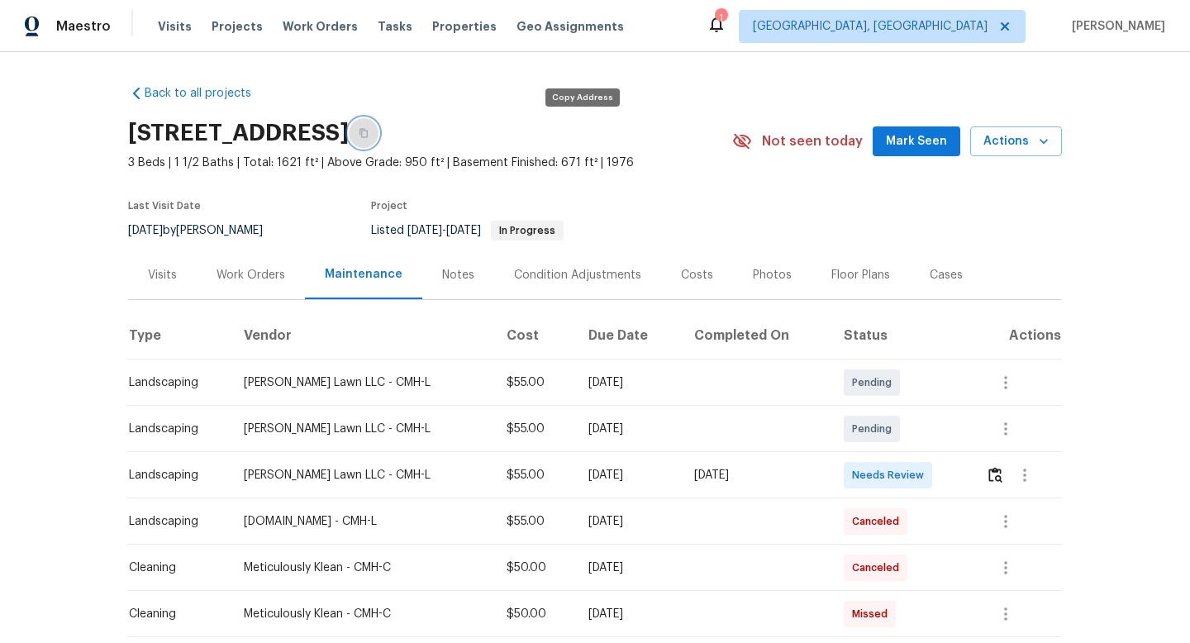
click at [369, 136] on icon "button" at bounding box center [364, 133] width 10 height 10
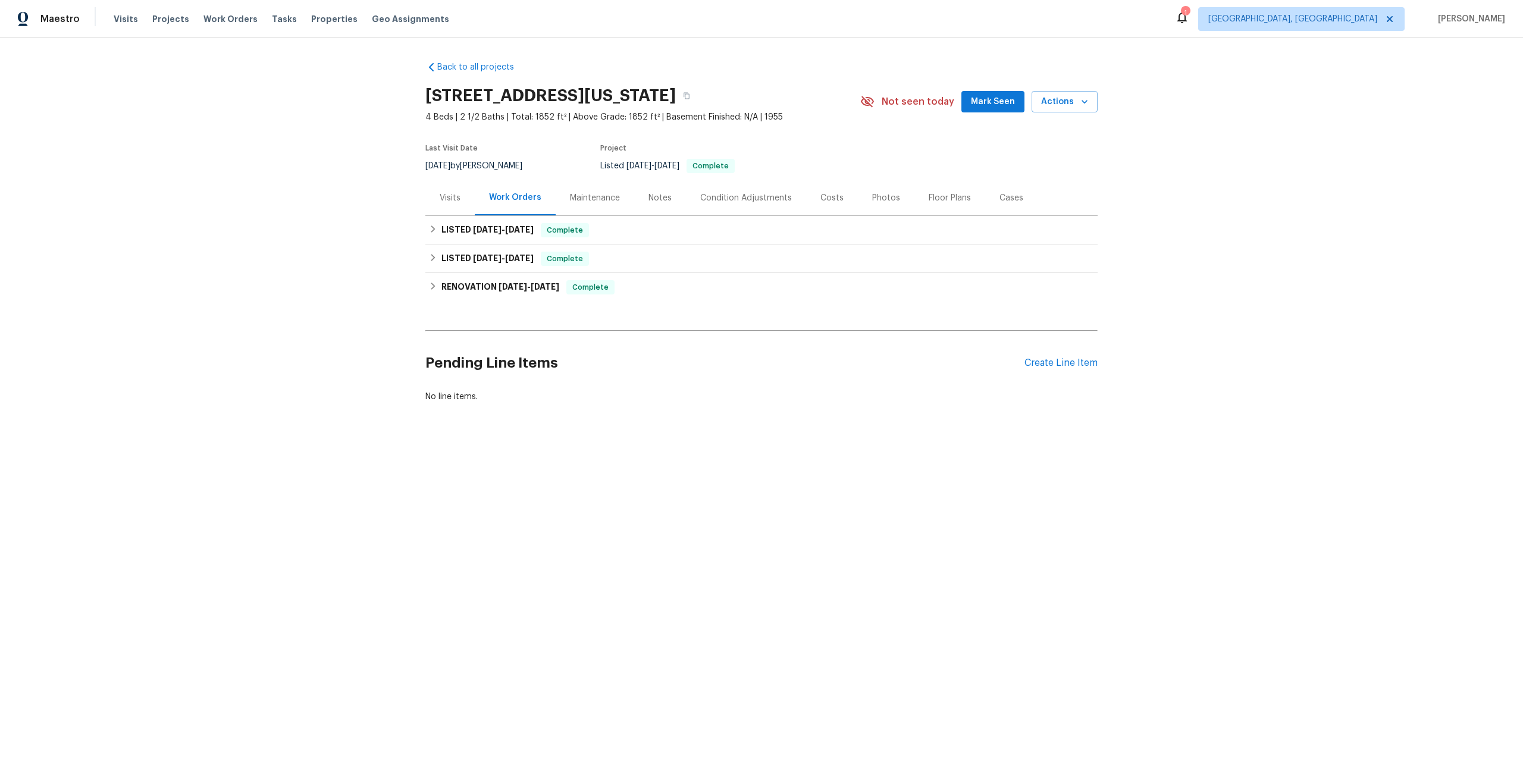
click at [594, 190] on div "Maintenance" at bounding box center [595, 197] width 78 height 35
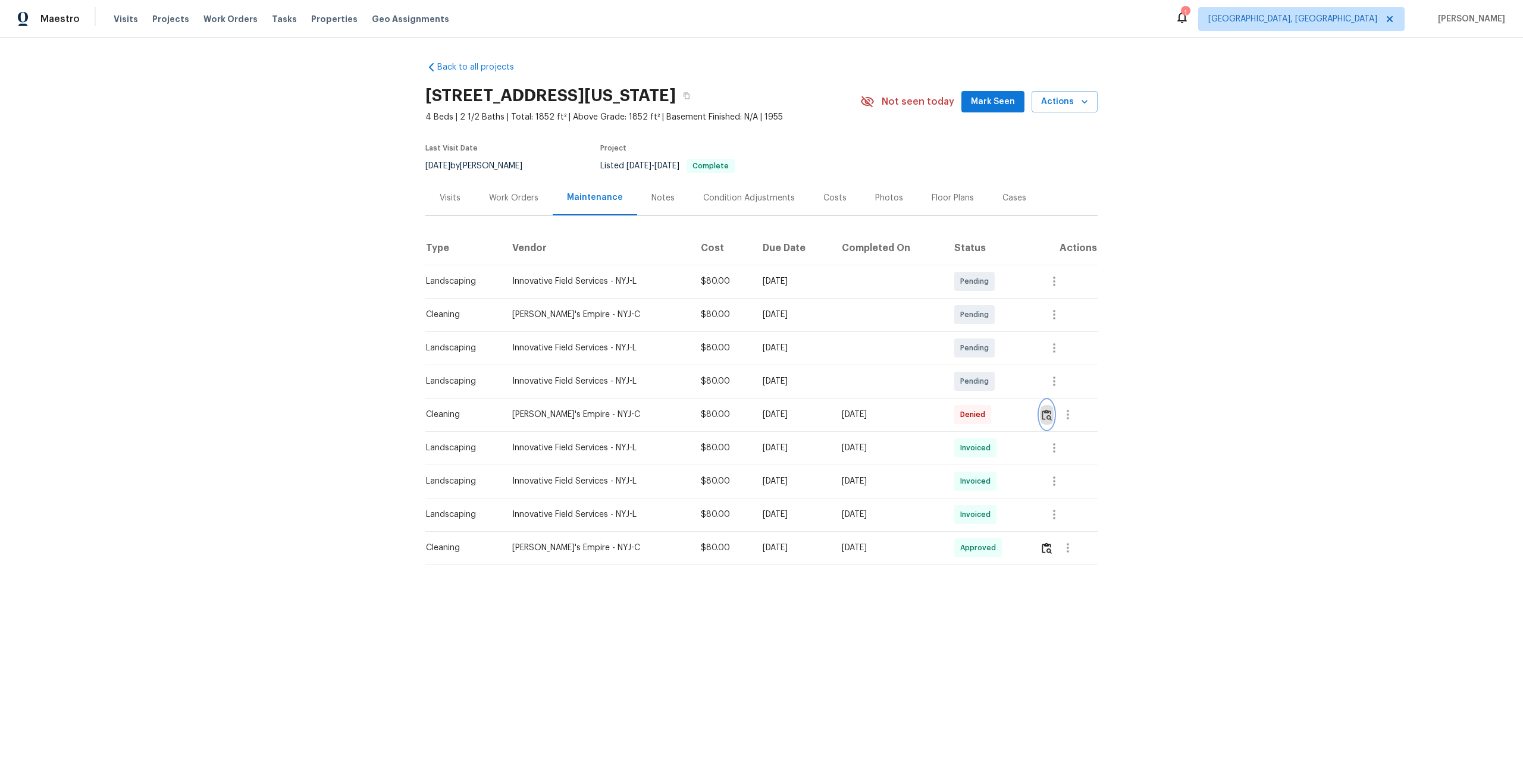
click at [1051, 414] on img "button" at bounding box center [1047, 415] width 10 height 12
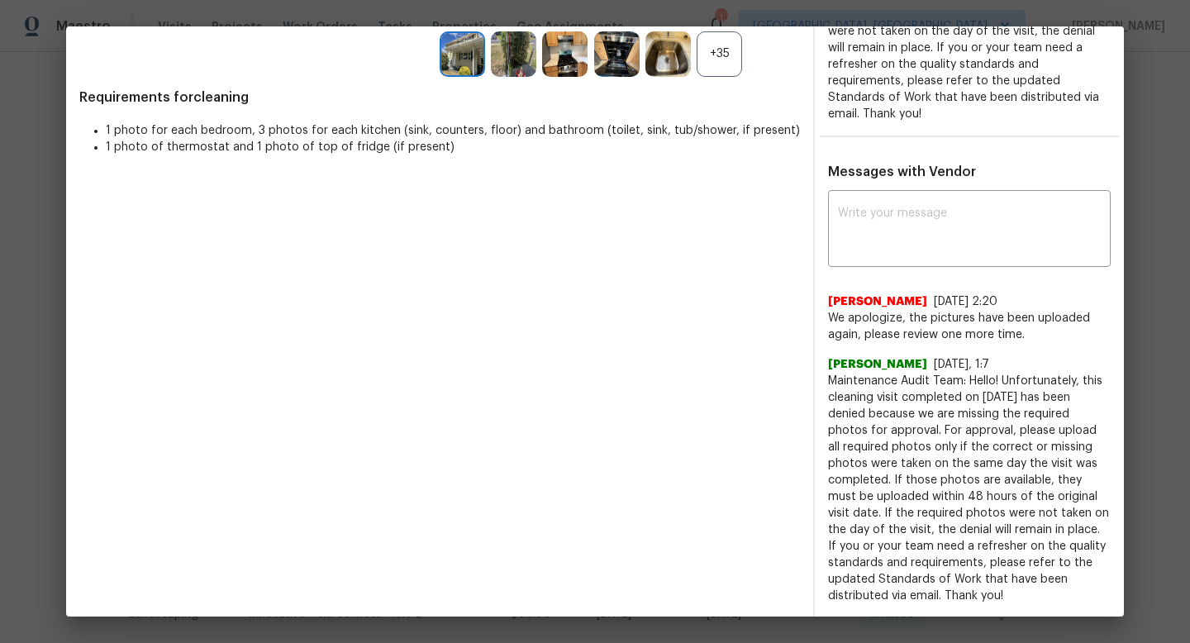
scroll to position [429, 0]
click at [565, 366] on div "Before After +35 Requirements for cleaning 1 photo for each bedroom, 3 photos f…" at bounding box center [439, 146] width 721 height 944
click at [562, 354] on div "Before After +35 Requirements for cleaning 1 photo for each bedroom, 3 photos f…" at bounding box center [439, 146] width 721 height 944
click at [1004, 440] on span "Maintenance Audit Team: Hello! Unfortunately, this cleaning visit completed on …" at bounding box center [969, 488] width 283 height 231
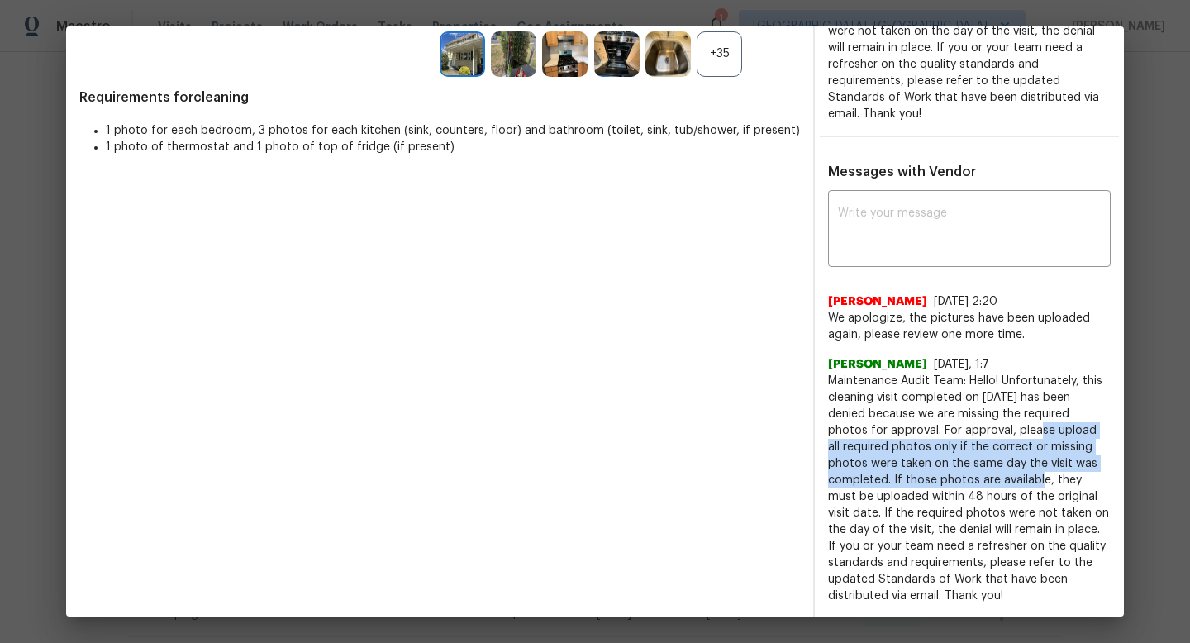
drag, startPoint x: 974, startPoint y: 433, endPoint x: 1018, endPoint y: 487, distance: 69.3
click at [1018, 487] on span "Maintenance Audit Team: Hello! Unfortunately, this cleaning visit completed on …" at bounding box center [969, 488] width 283 height 231
click at [1023, 439] on span "Maintenance Audit Team: Hello! Unfortunately, this cleaning visit completed on …" at bounding box center [969, 488] width 283 height 231
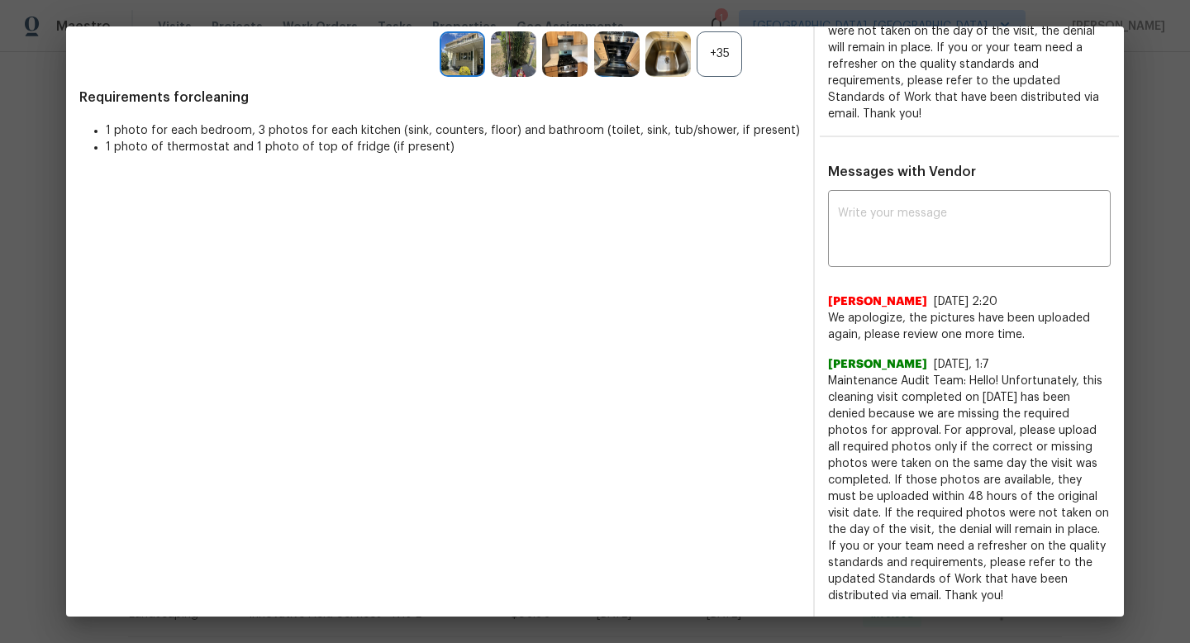
click at [1007, 390] on span "Maintenance Audit Team: Hello! Unfortunately, this cleaning visit completed on …" at bounding box center [969, 488] width 283 height 231
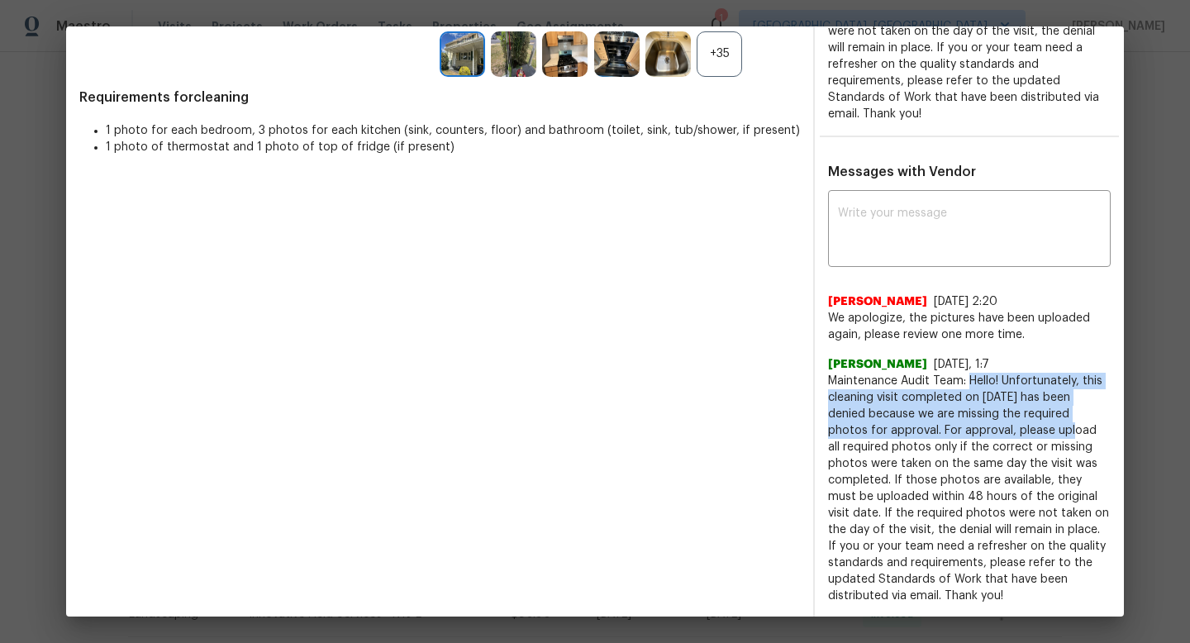
drag, startPoint x: 971, startPoint y: 373, endPoint x: 1006, endPoint y: 431, distance: 67.9
click at [1007, 432] on span "Maintenance Audit Team: Hello! Unfortunately, this cleaning visit completed on …" at bounding box center [969, 488] width 283 height 231
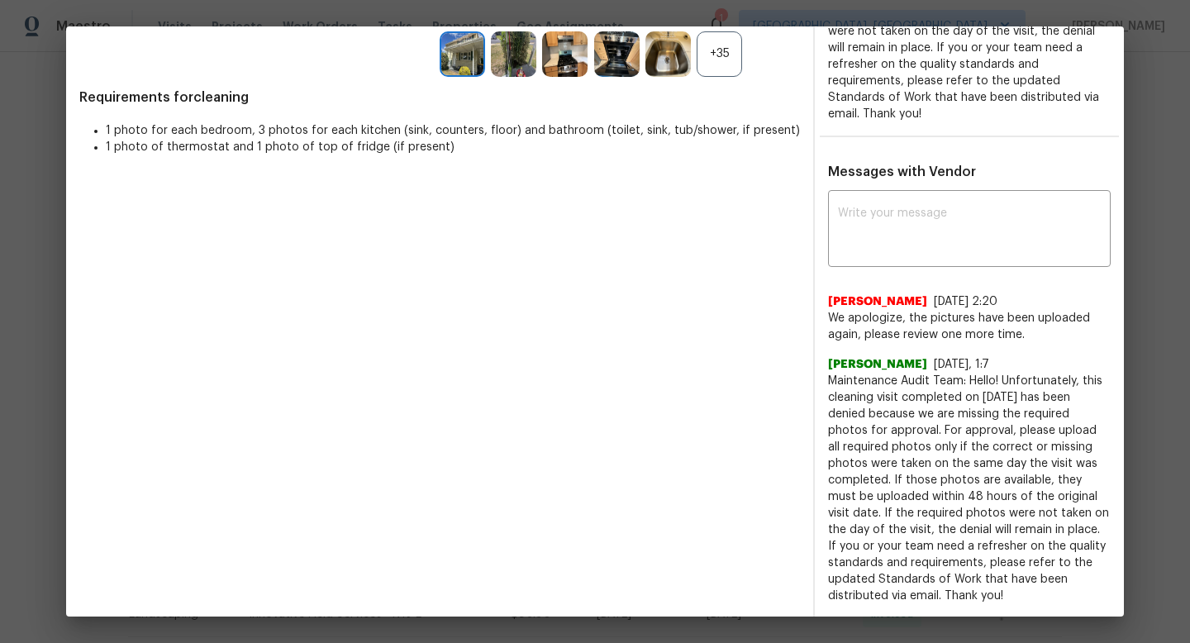
click at [1066, 424] on span "Maintenance Audit Team: Hello! Unfortunately, this cleaning visit completed on …" at bounding box center [969, 488] width 283 height 231
click at [987, 464] on span "Maintenance Audit Team: Hello! Unfortunately, this cleaning visit completed on …" at bounding box center [969, 488] width 283 height 231
drag, startPoint x: 972, startPoint y: 381, endPoint x: 1044, endPoint y: 592, distance: 223.4
click at [1044, 593] on span "Maintenance Audit Team: Hello! Unfortunately, this cleaning visit completed on …" at bounding box center [969, 488] width 283 height 231
click at [1016, 403] on span "Maintenance Audit Team: Hello! Unfortunately, this cleaning visit completed on …" at bounding box center [969, 488] width 283 height 231
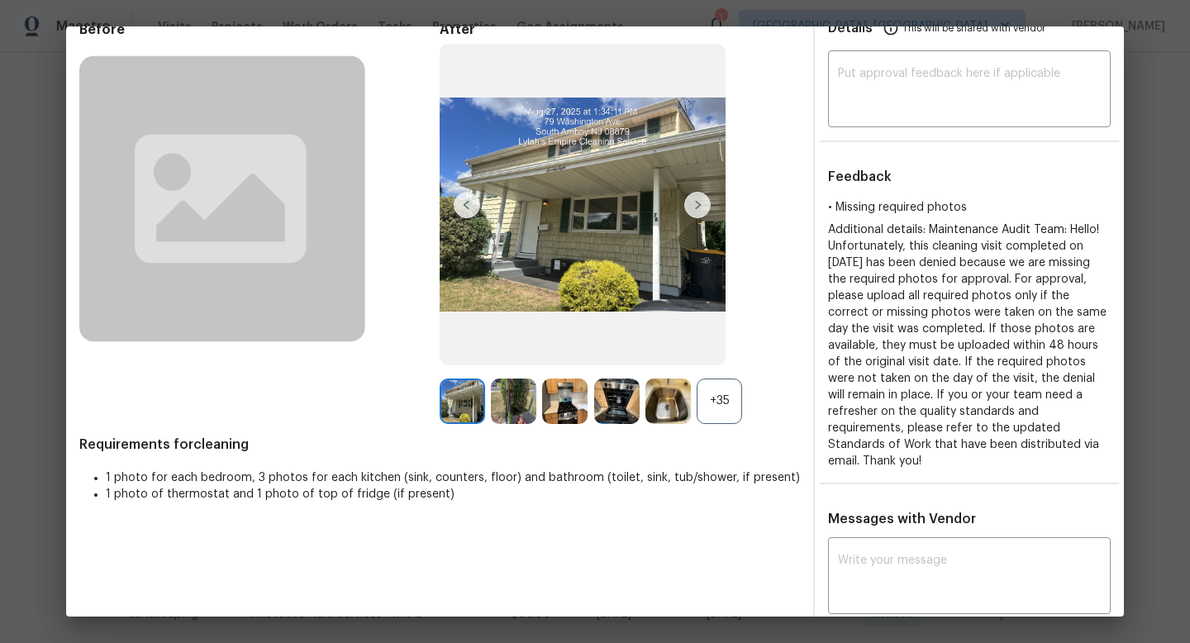
scroll to position [0, 0]
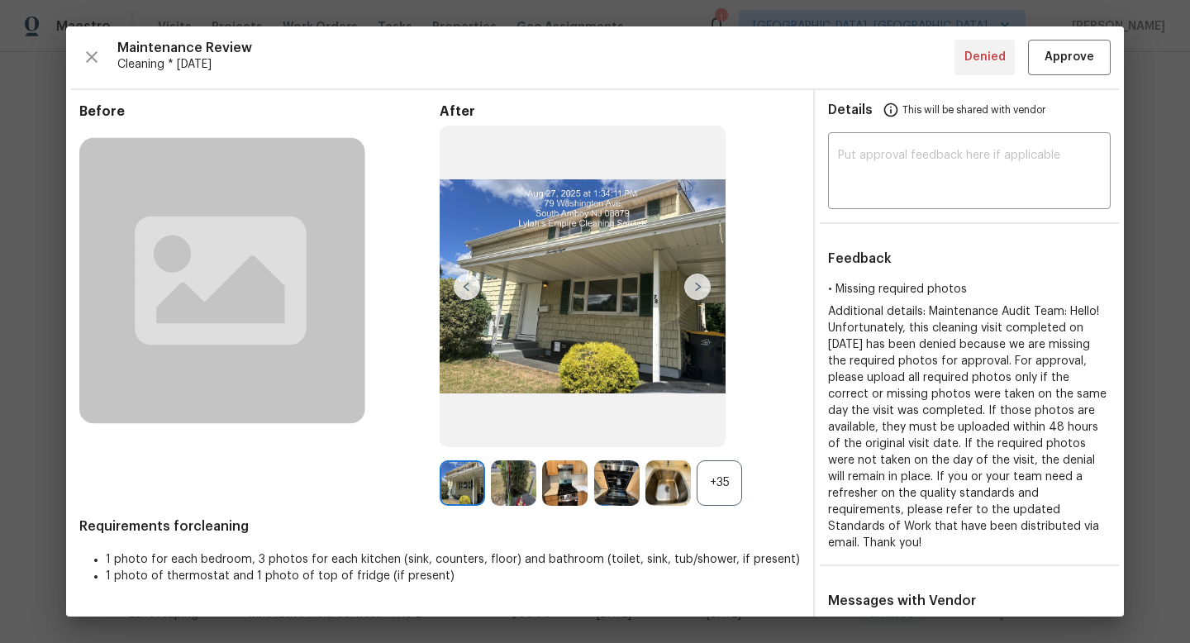
click at [701, 283] on img at bounding box center [697, 287] width 26 height 26
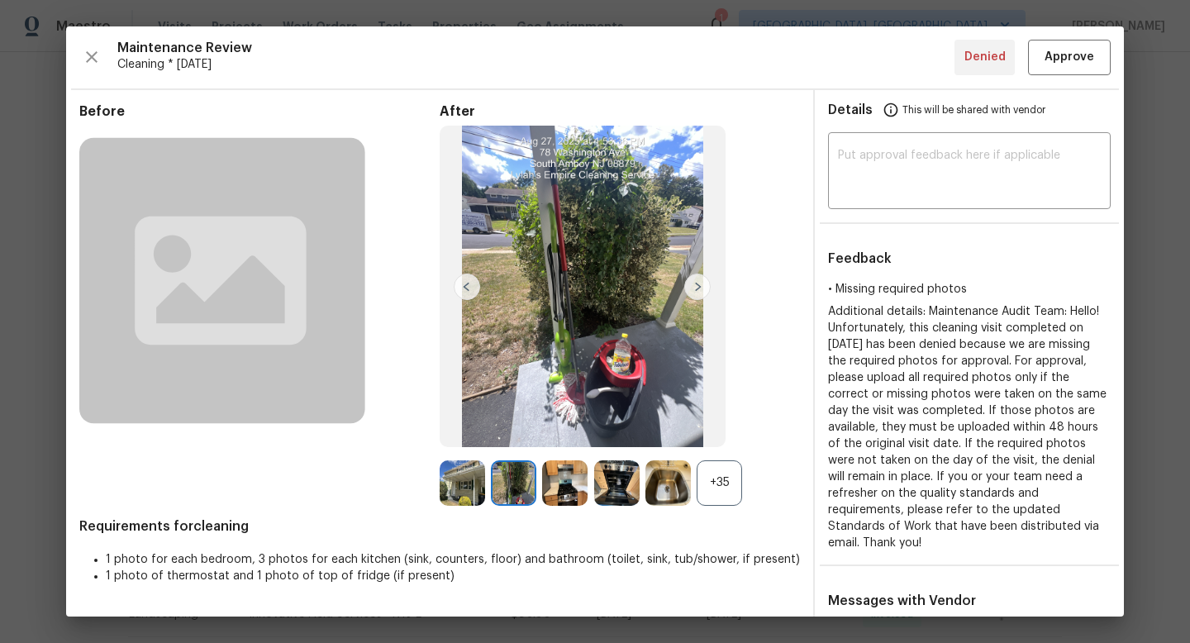
click at [726, 486] on div "+35" at bounding box center [719, 482] width 45 height 45
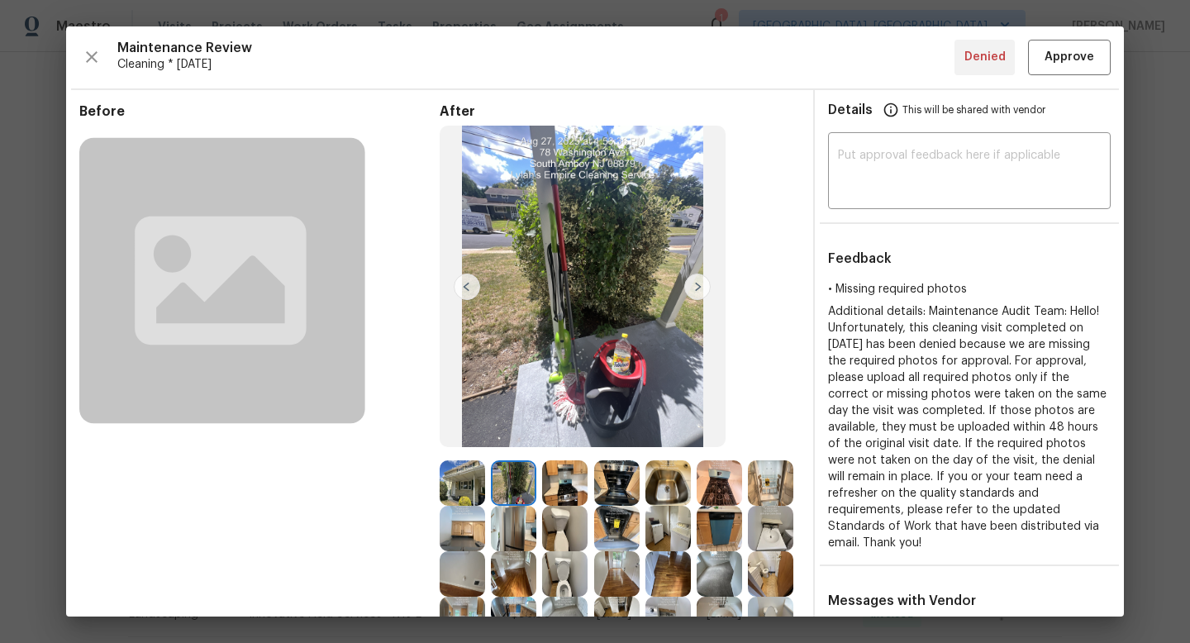
click at [461, 471] on img at bounding box center [462, 482] width 45 height 45
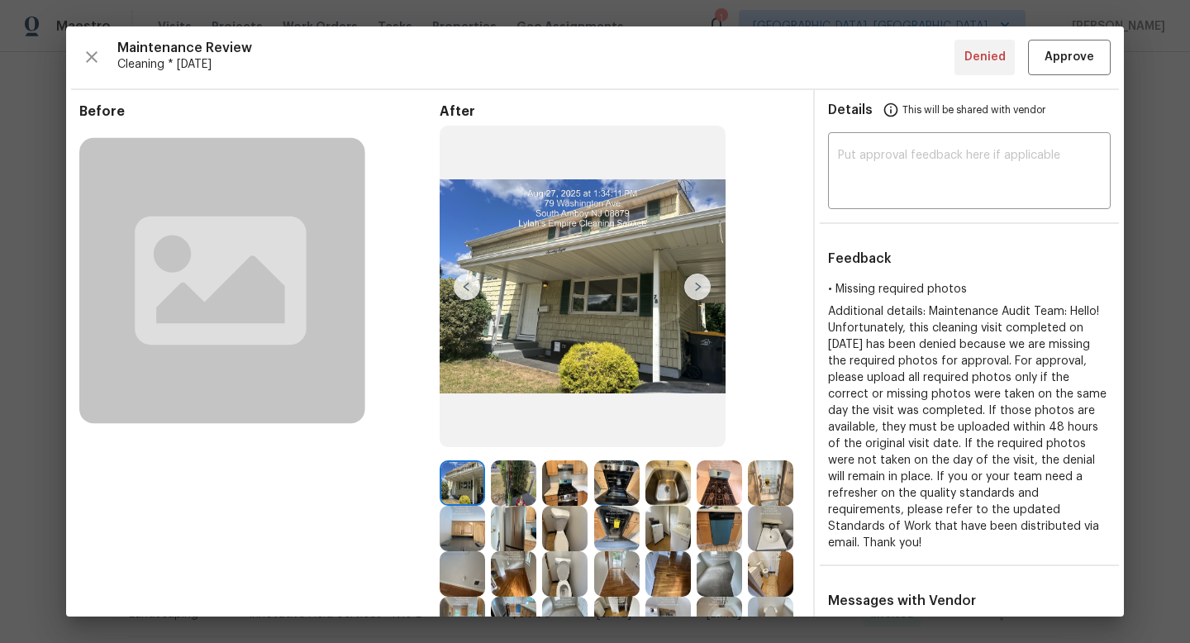
click at [505, 488] on img at bounding box center [513, 482] width 45 height 45
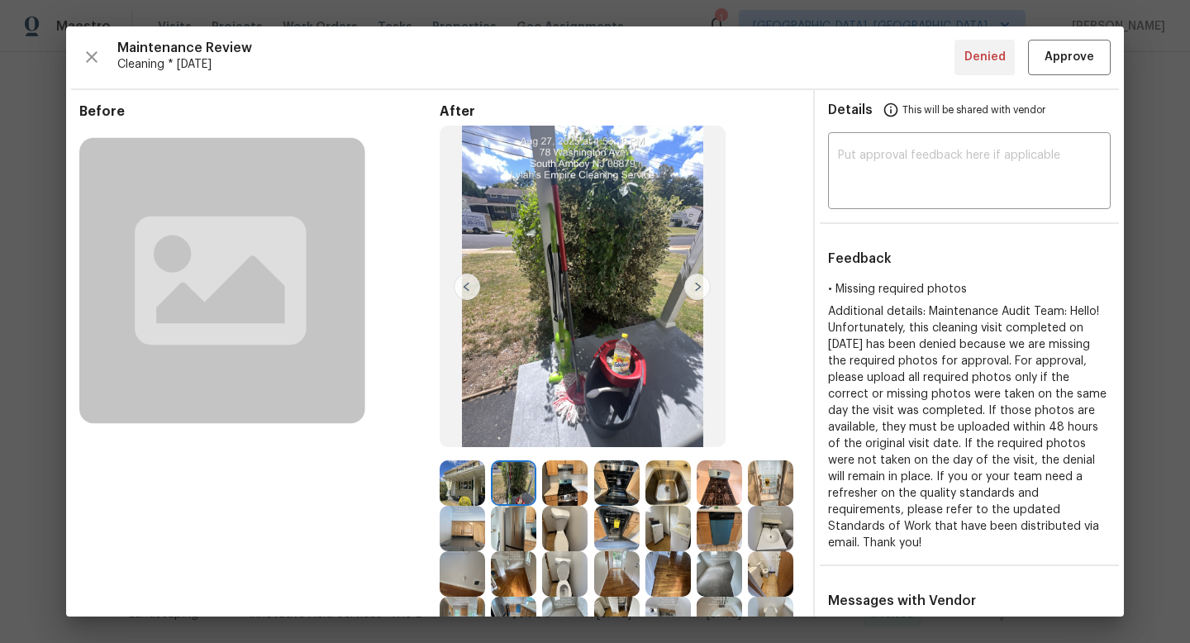
click at [565, 469] on img at bounding box center [564, 482] width 45 height 45
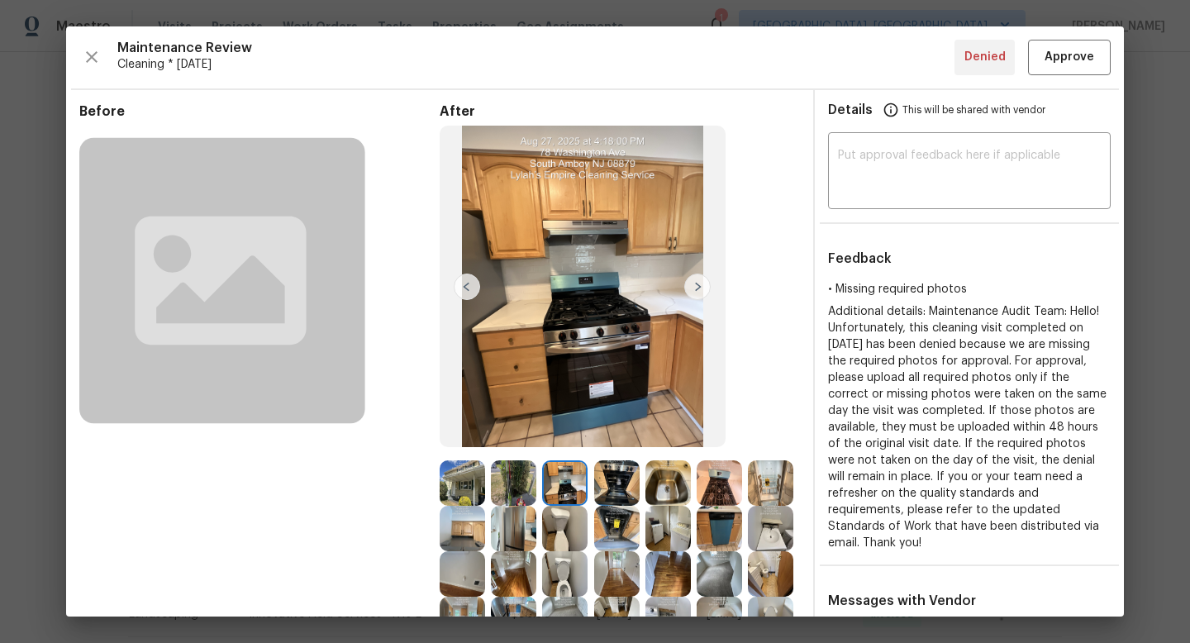
click at [619, 480] on img at bounding box center [616, 482] width 45 height 45
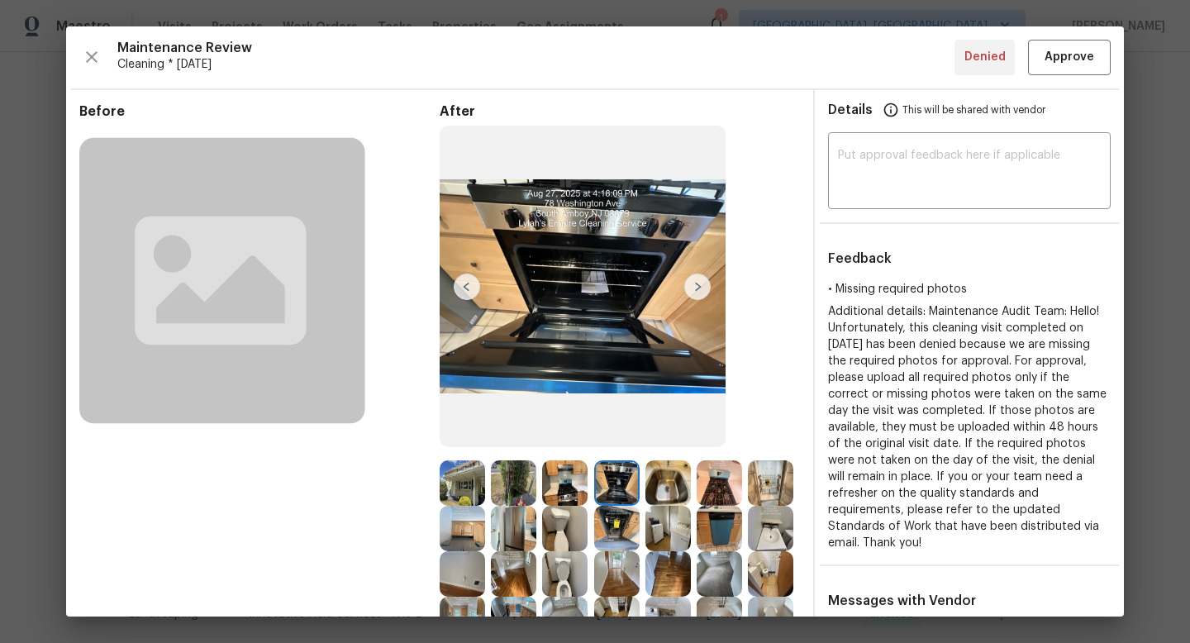
click at [677, 482] on img at bounding box center [667, 482] width 45 height 45
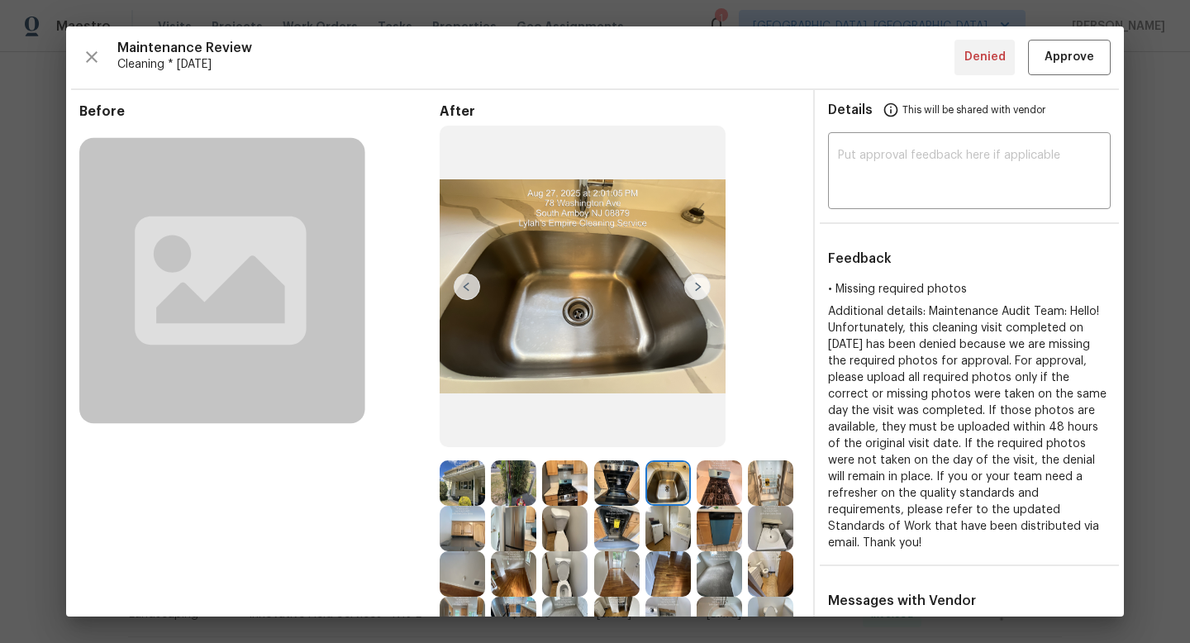
click at [607, 483] on img at bounding box center [616, 482] width 45 height 45
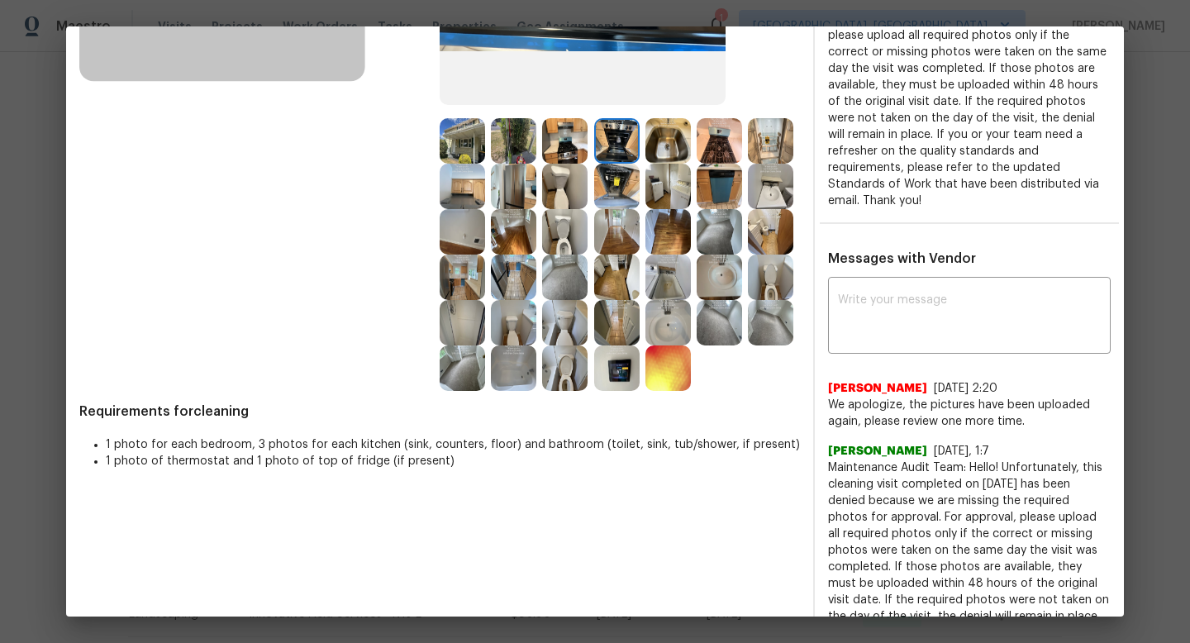
scroll to position [214, 0]
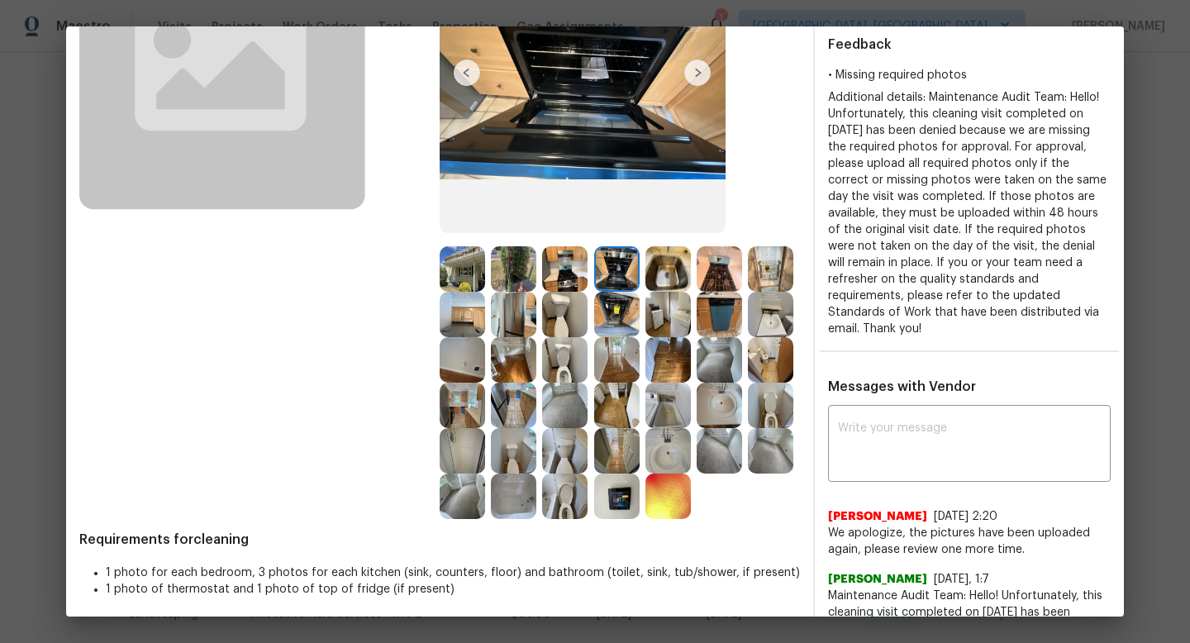
click at [463, 269] on img at bounding box center [462, 268] width 45 height 45
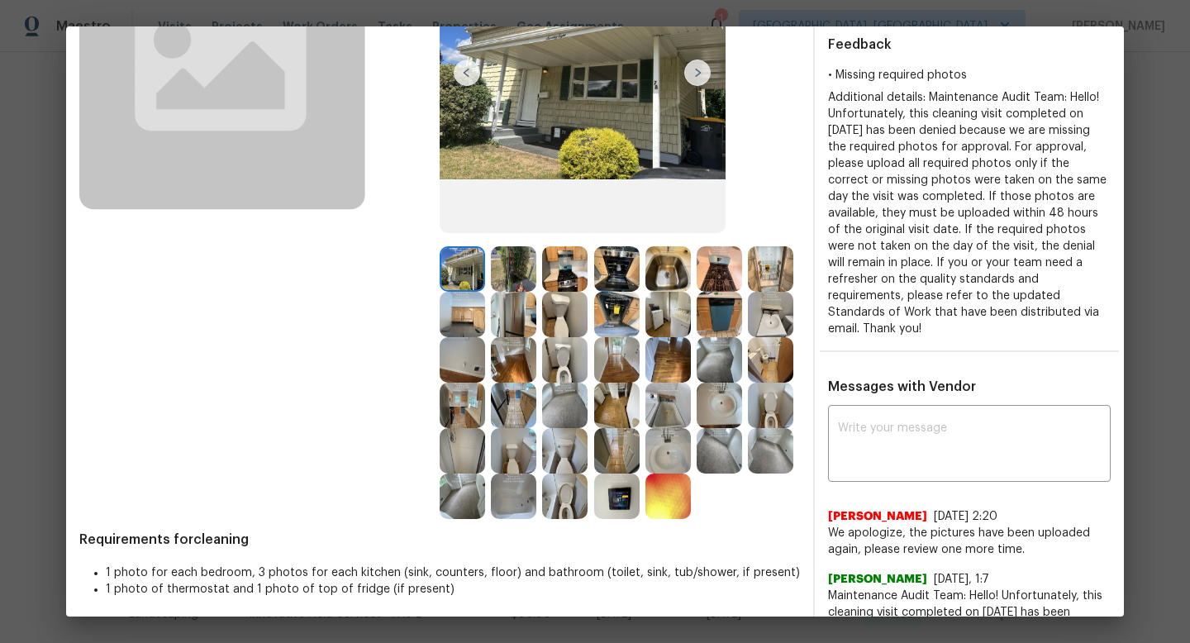
click at [463, 269] on img at bounding box center [462, 268] width 45 height 45
click at [522, 257] on img at bounding box center [513, 268] width 45 height 45
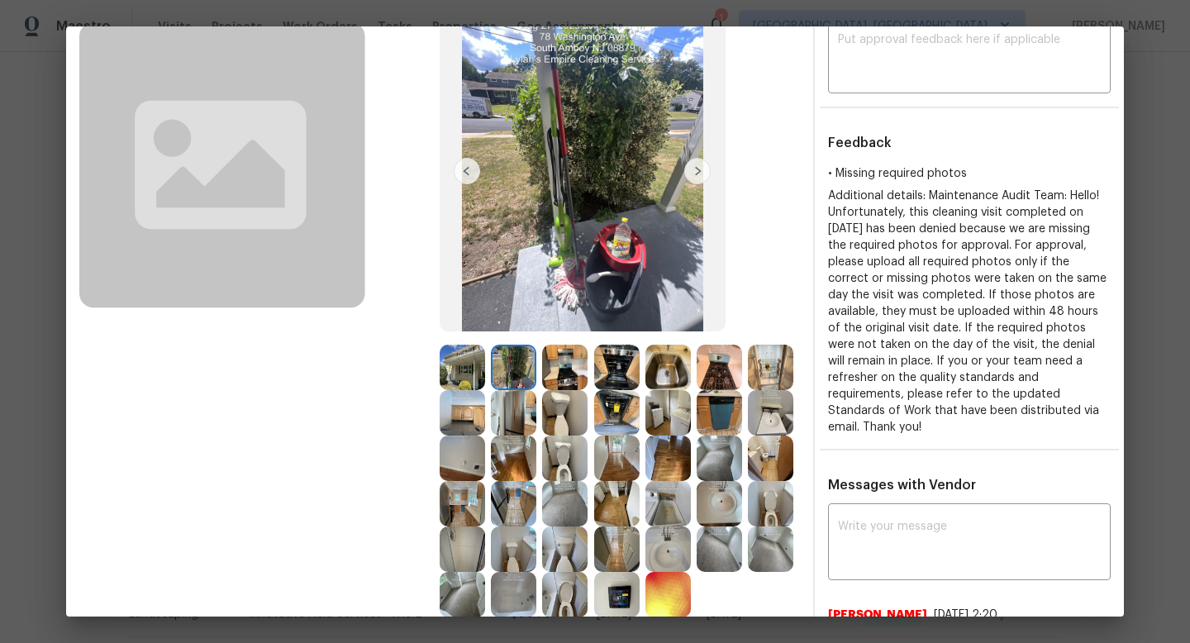
scroll to position [136, 0]
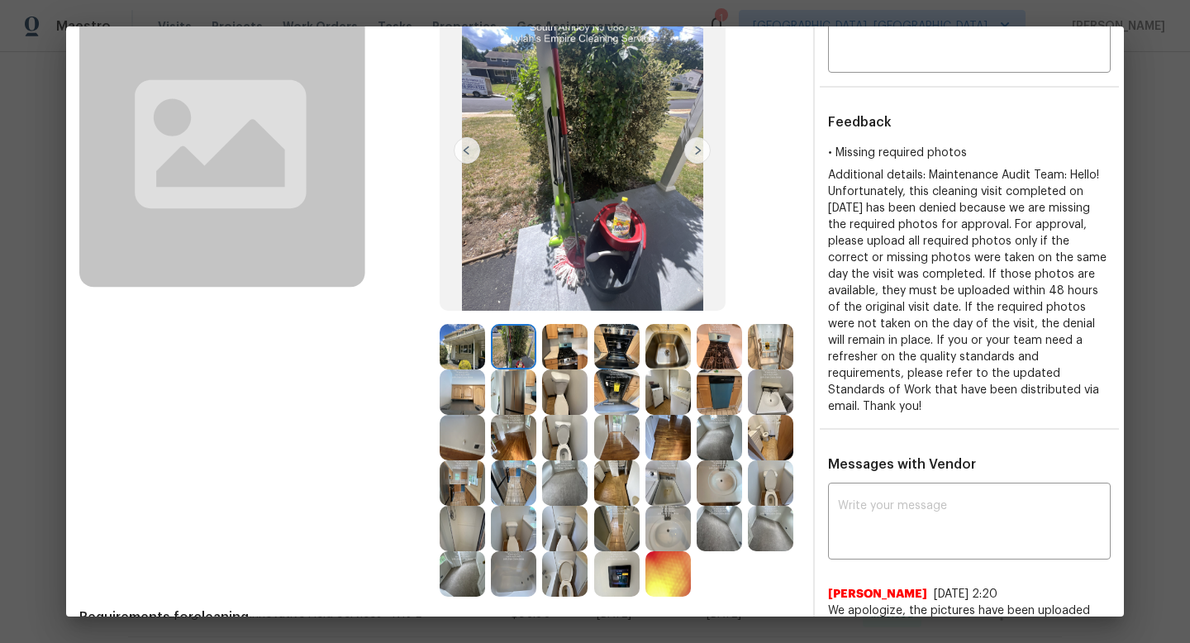
click at [566, 523] on img at bounding box center [564, 528] width 45 height 45
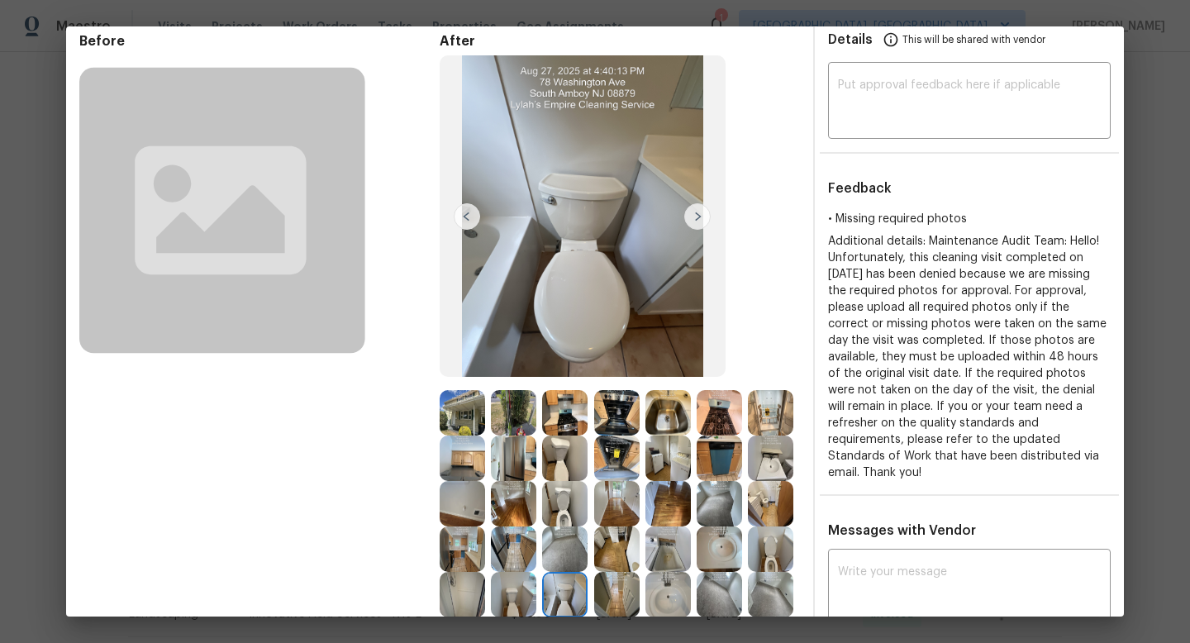
scroll to position [108, 0]
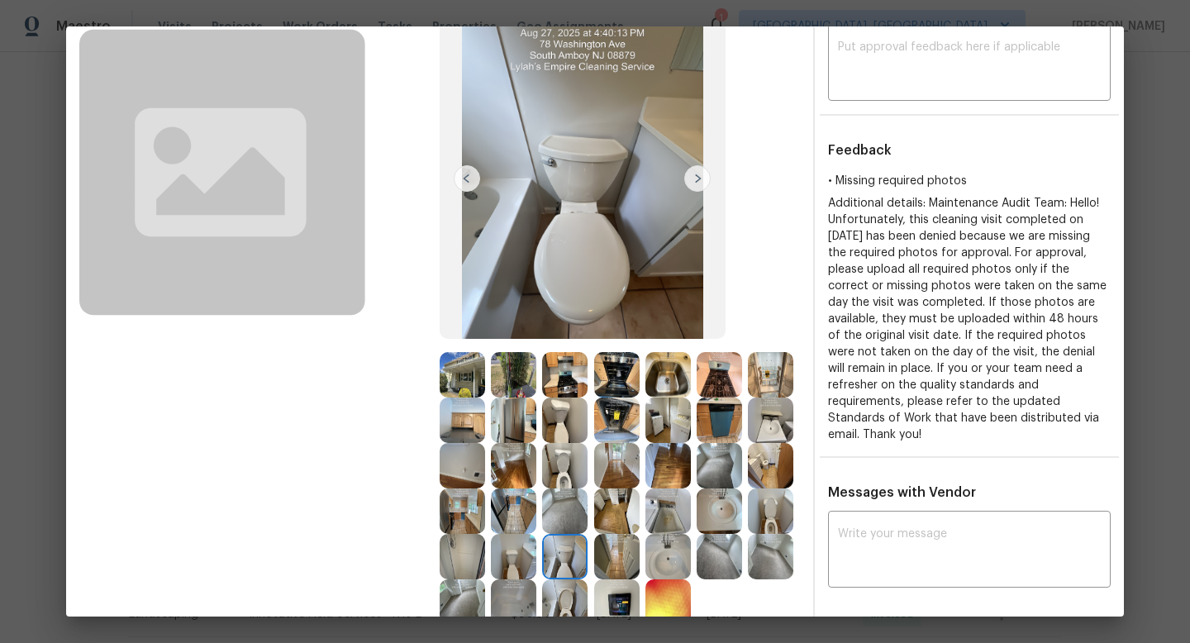
click at [564, 501] on img at bounding box center [564, 510] width 45 height 45
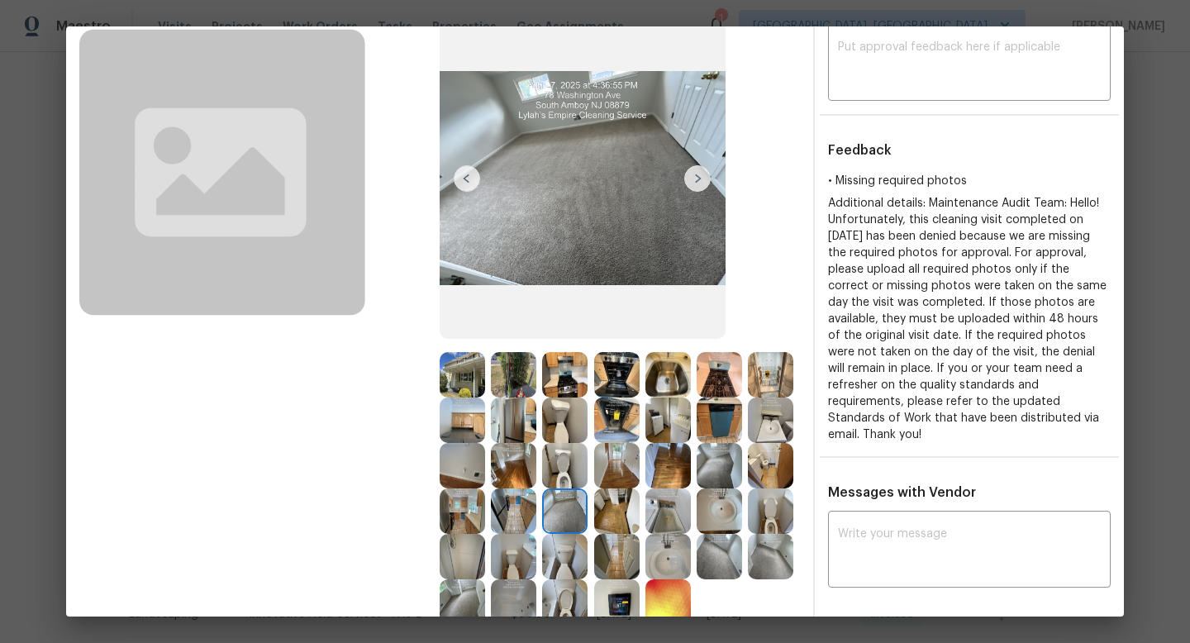
click at [615, 504] on img at bounding box center [616, 510] width 45 height 45
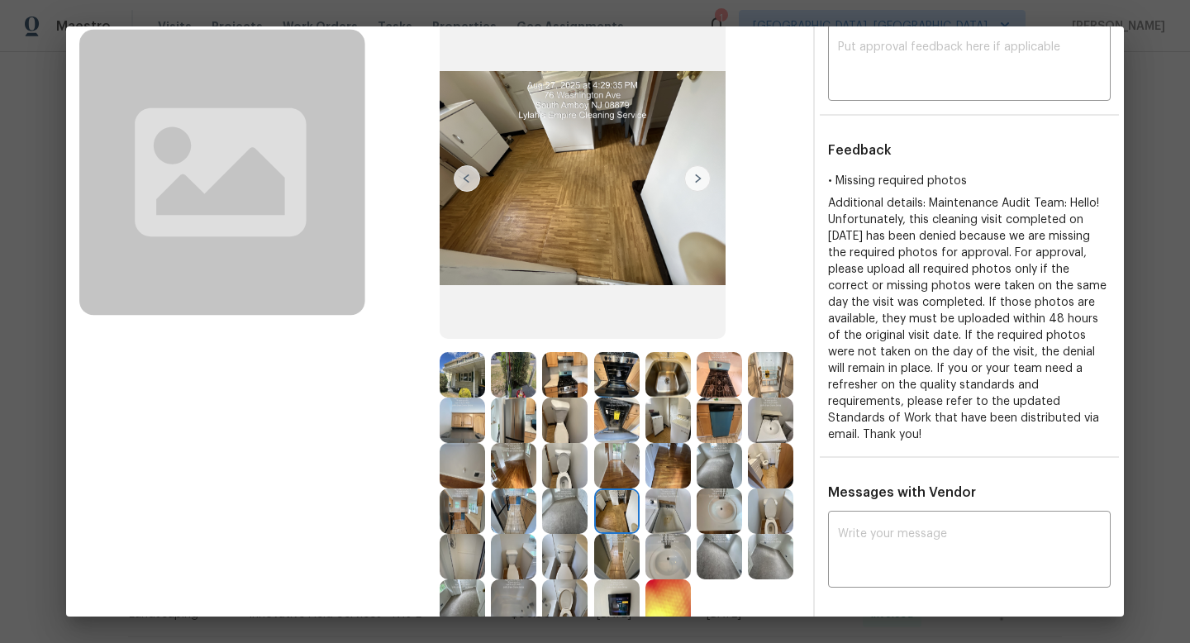
click at [615, 458] on img at bounding box center [616, 465] width 45 height 45
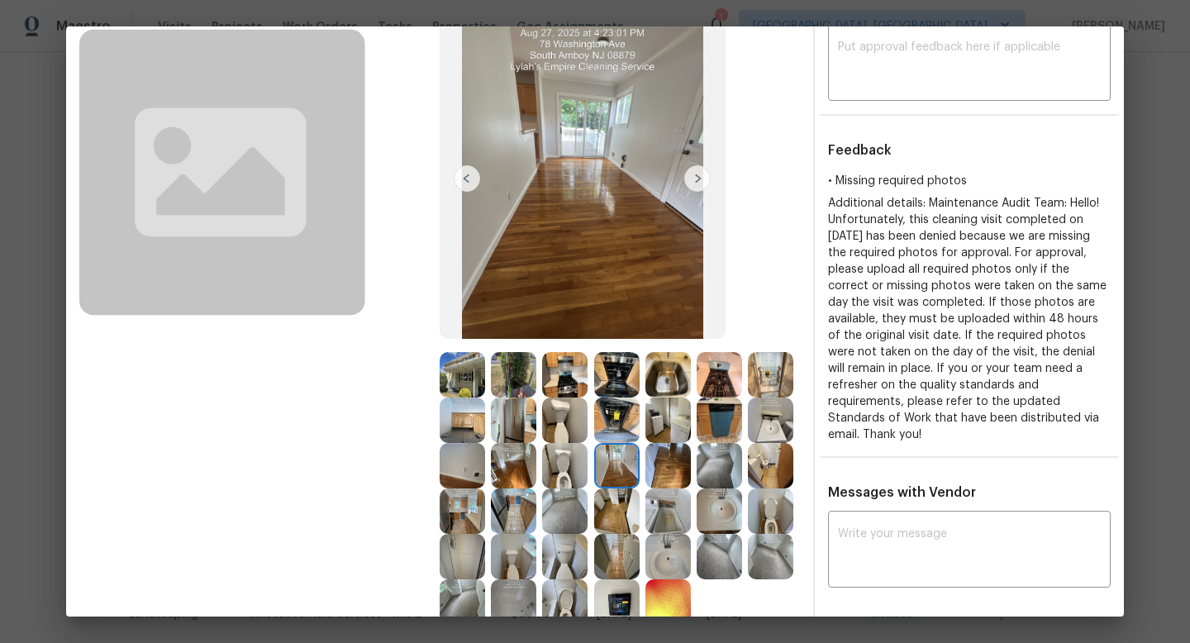
scroll to position [0, 0]
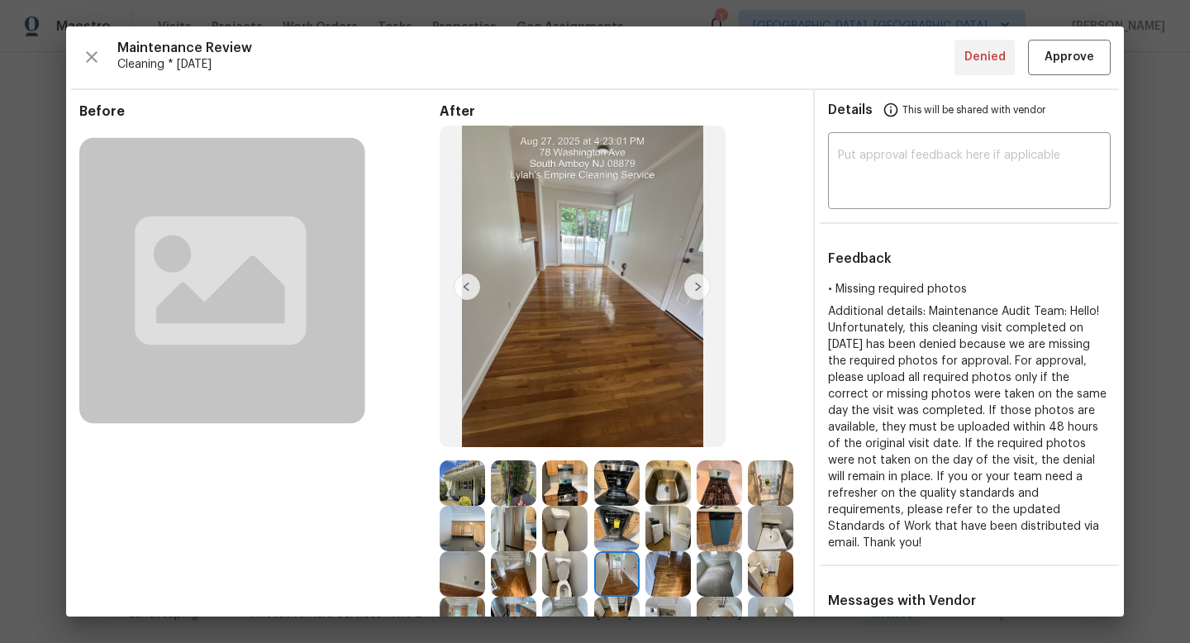
click at [662, 522] on img at bounding box center [667, 528] width 45 height 45
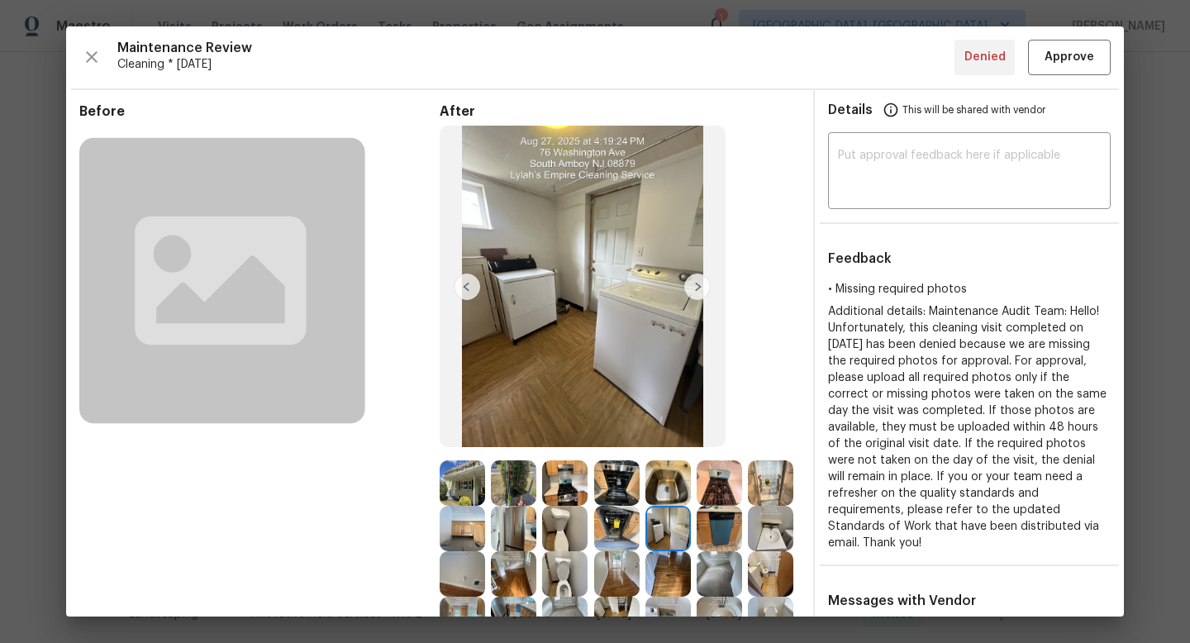
click at [442, 488] on img at bounding box center [462, 482] width 45 height 45
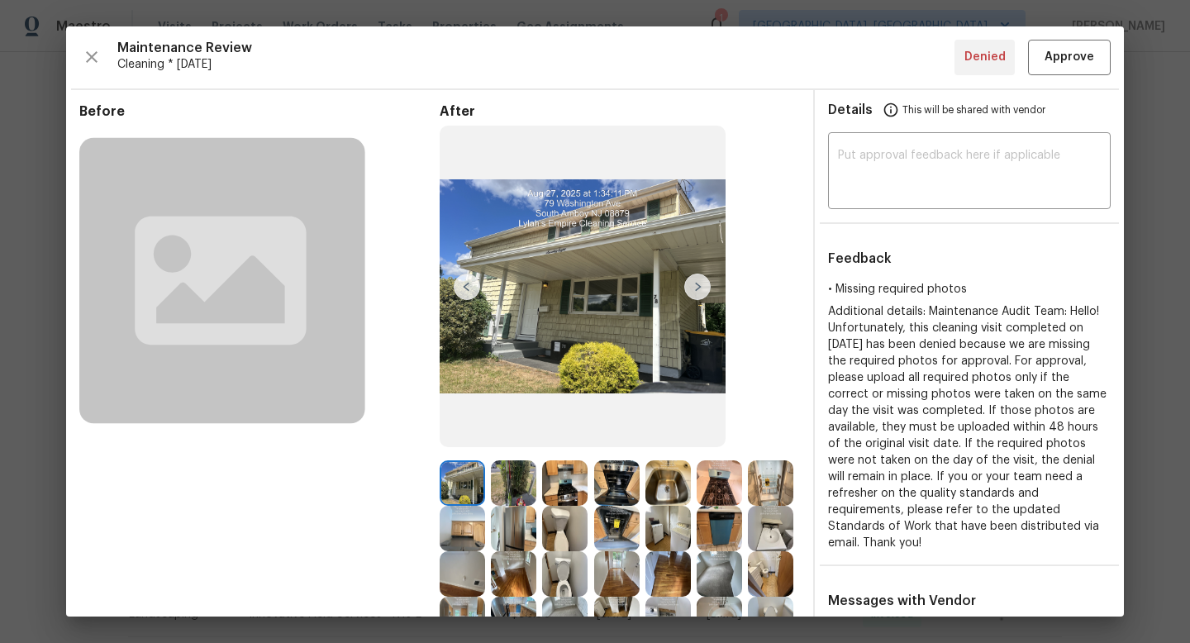
scroll to position [429, 0]
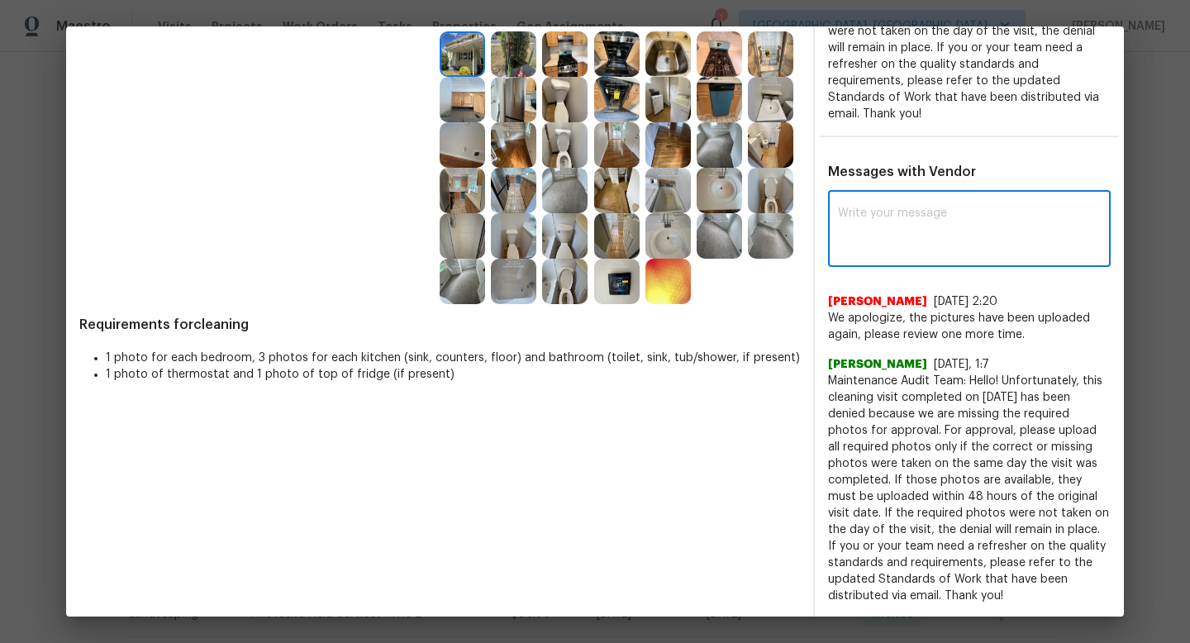
click at [895, 216] on textarea at bounding box center [969, 230] width 263 height 46
type textarea "H"
type textarea "M"
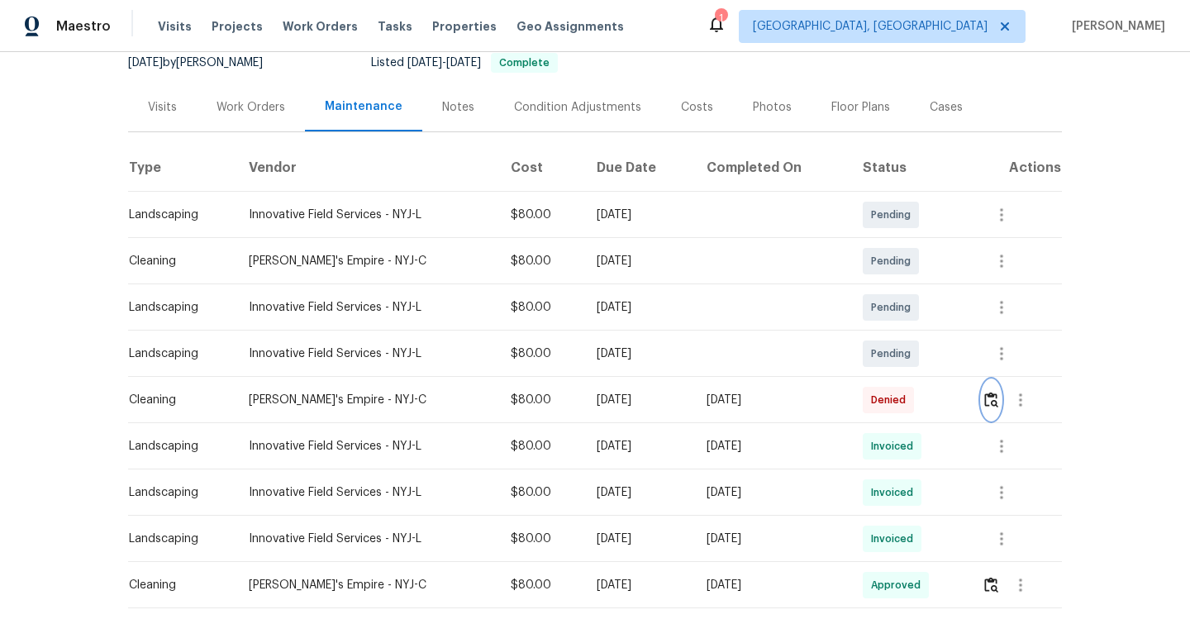
scroll to position [232, 0]
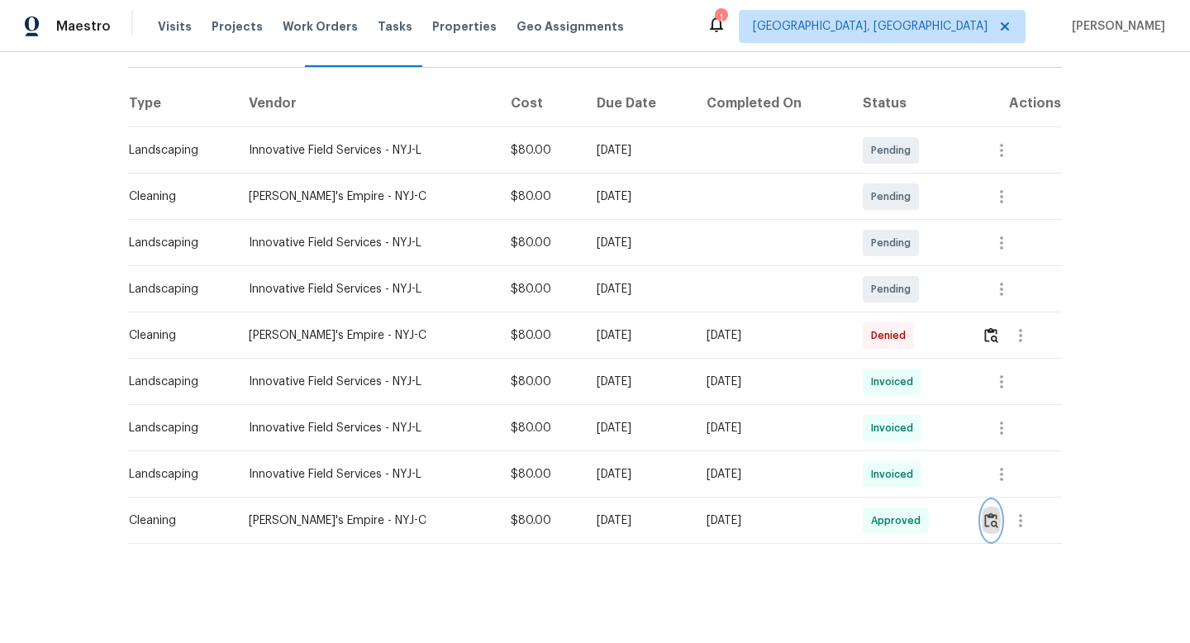
click at [998, 521] on img "button" at bounding box center [991, 520] width 14 height 16
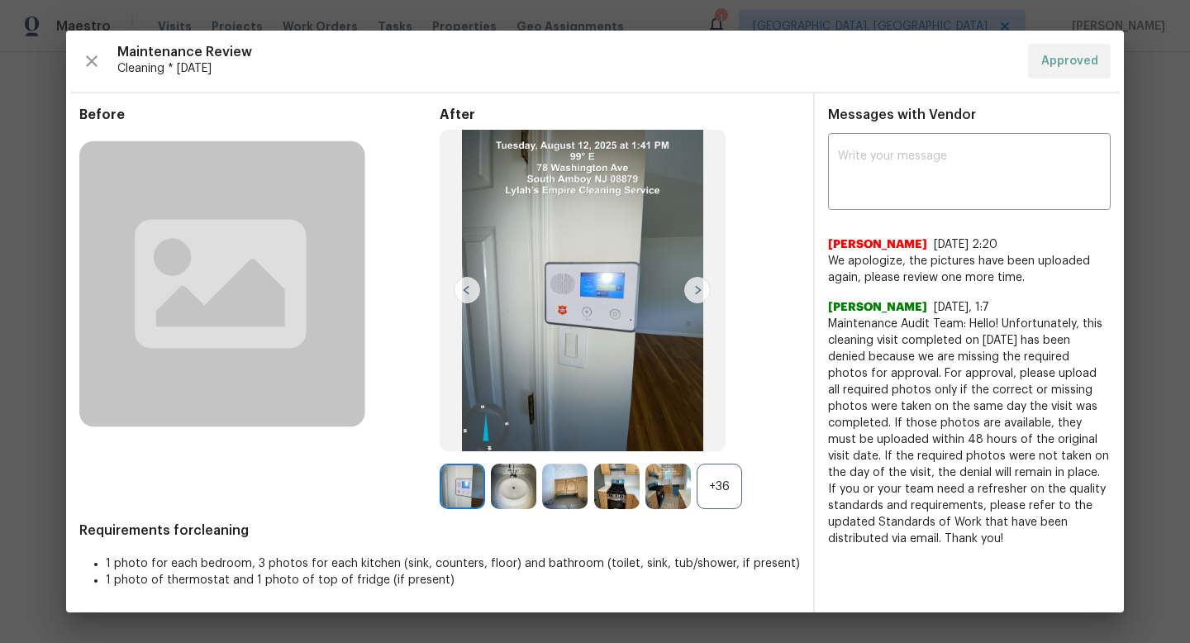
click at [735, 488] on div "+36" at bounding box center [719, 486] width 45 height 45
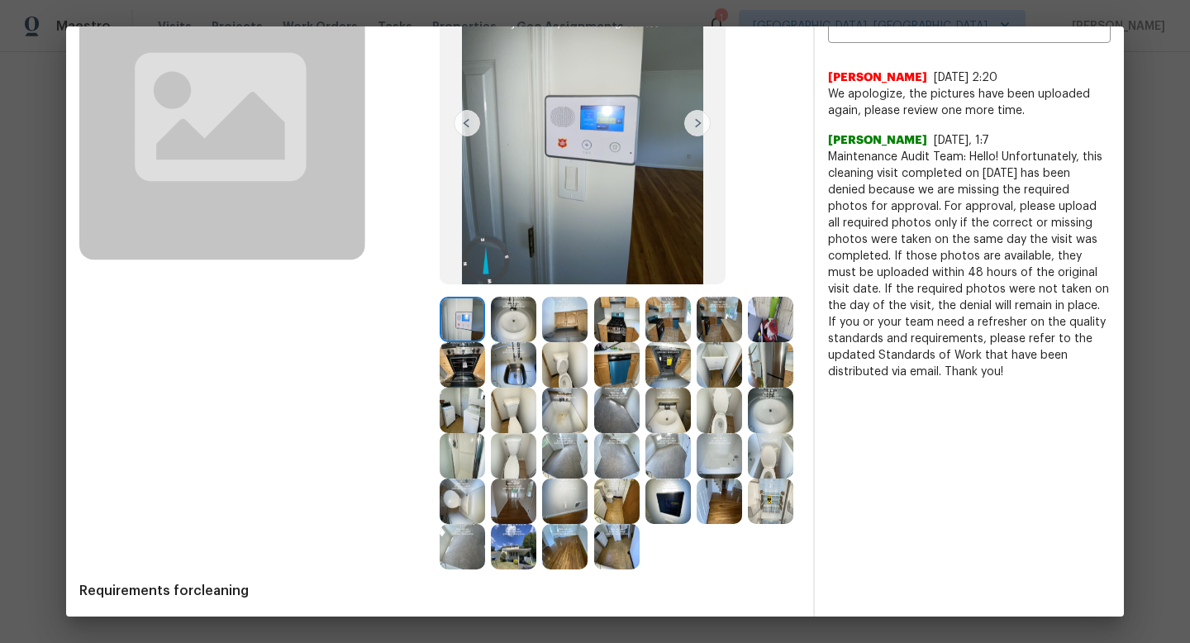
scroll to position [219, 0]
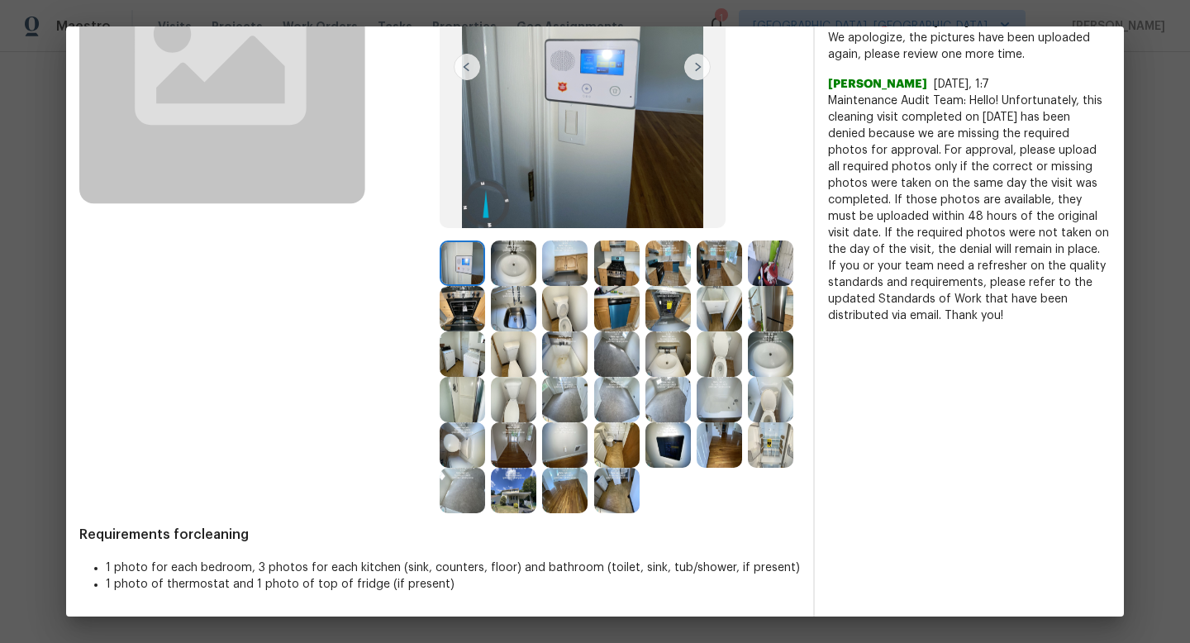
click at [727, 396] on img at bounding box center [719, 399] width 45 height 45
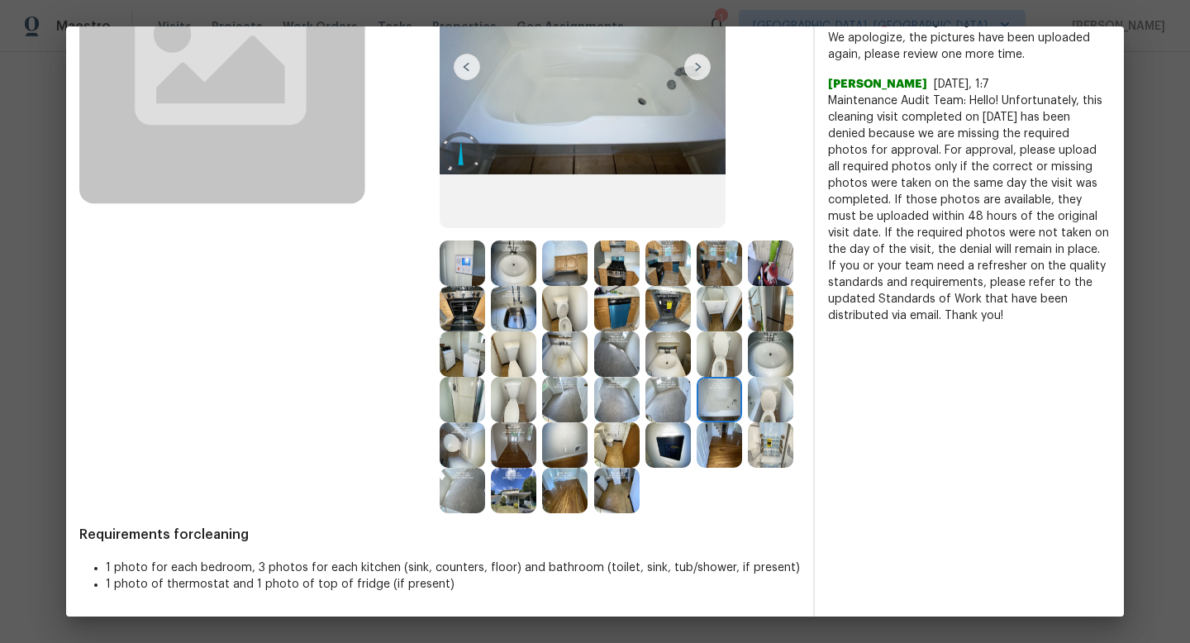
click at [561, 354] on img at bounding box center [564, 353] width 45 height 45
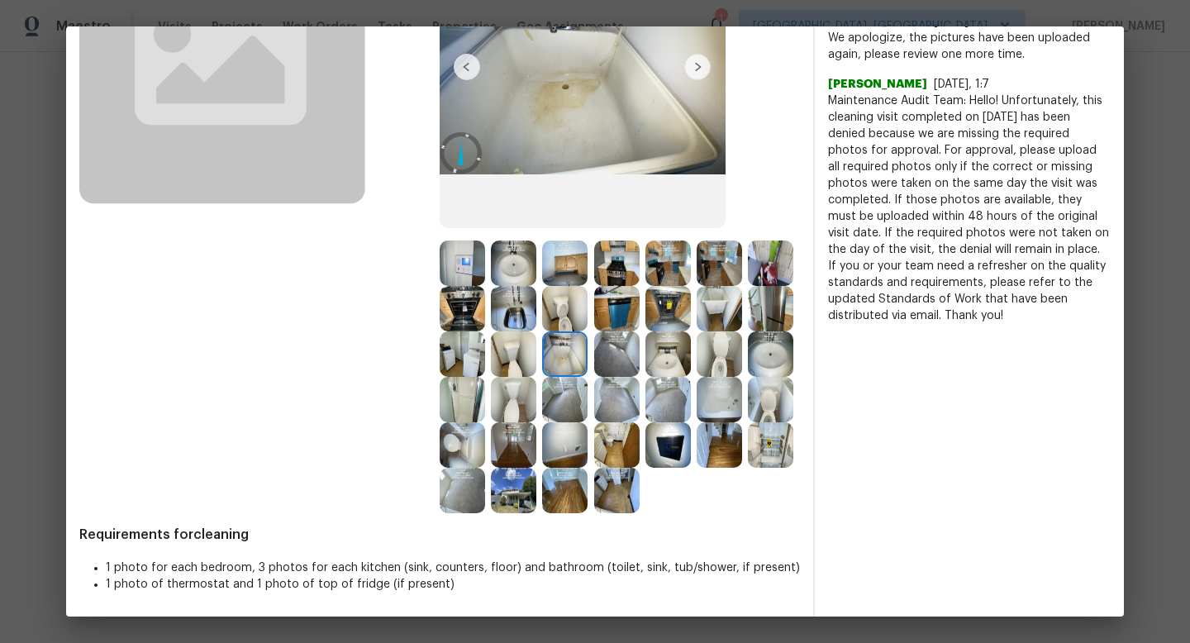
click at [561, 353] on img at bounding box center [564, 353] width 45 height 45
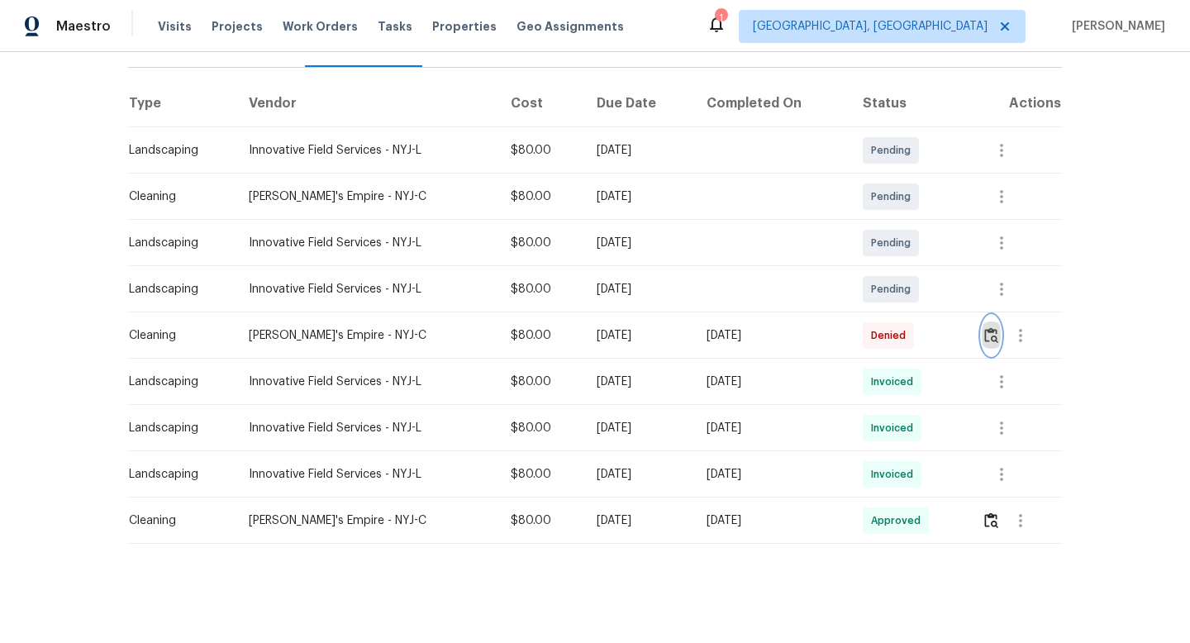
click at [997, 333] on img "button" at bounding box center [991, 335] width 14 height 16
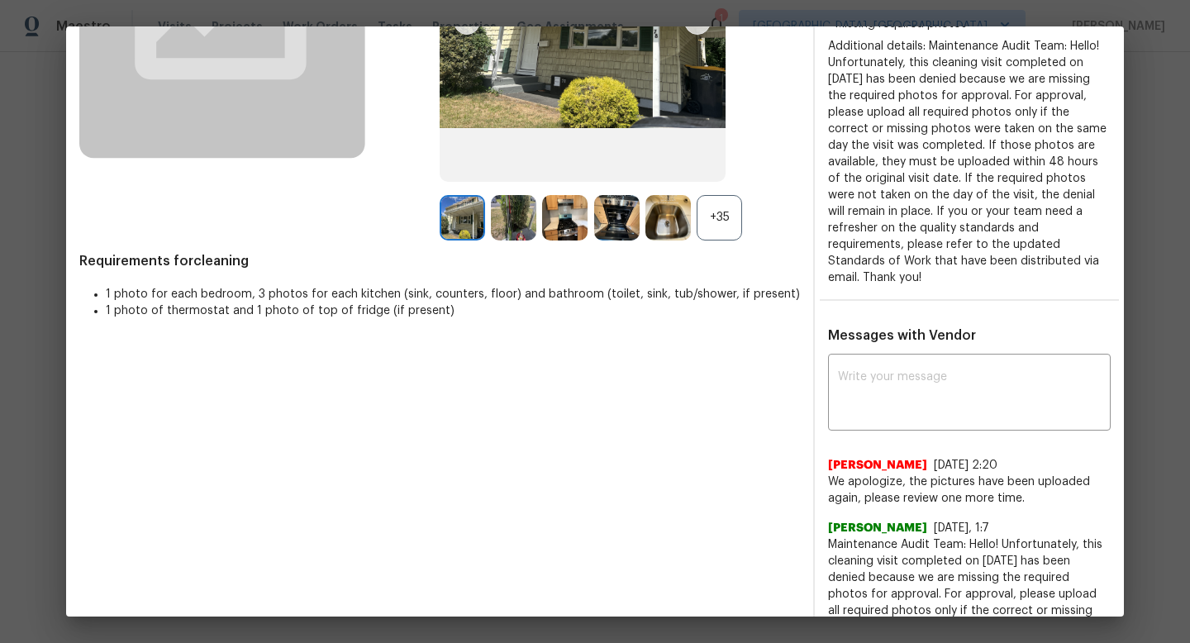
scroll to position [245, 0]
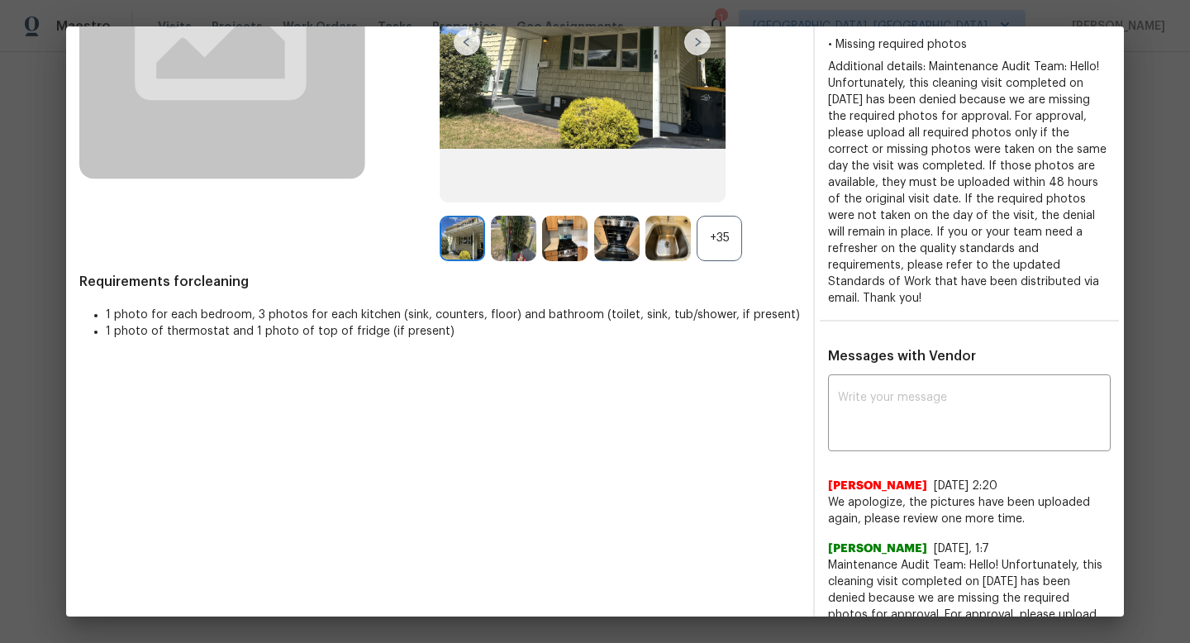
click at [721, 223] on div "+35" at bounding box center [719, 238] width 45 height 45
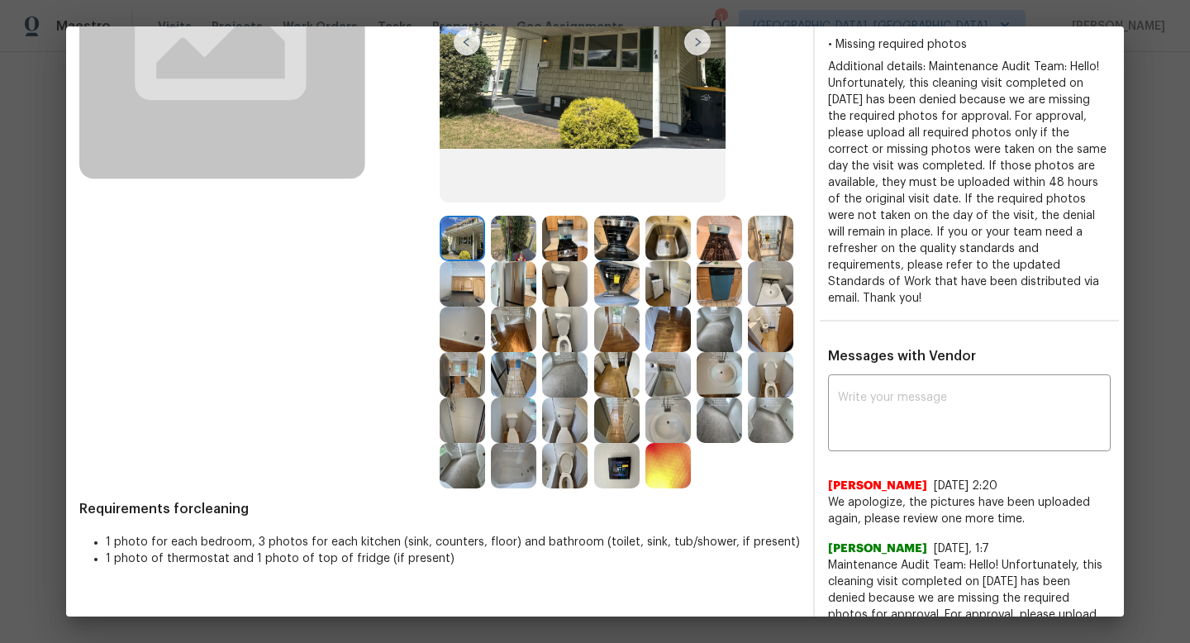
click at [471, 240] on img at bounding box center [462, 238] width 45 height 45
click at [471, 273] on img at bounding box center [462, 283] width 45 height 45
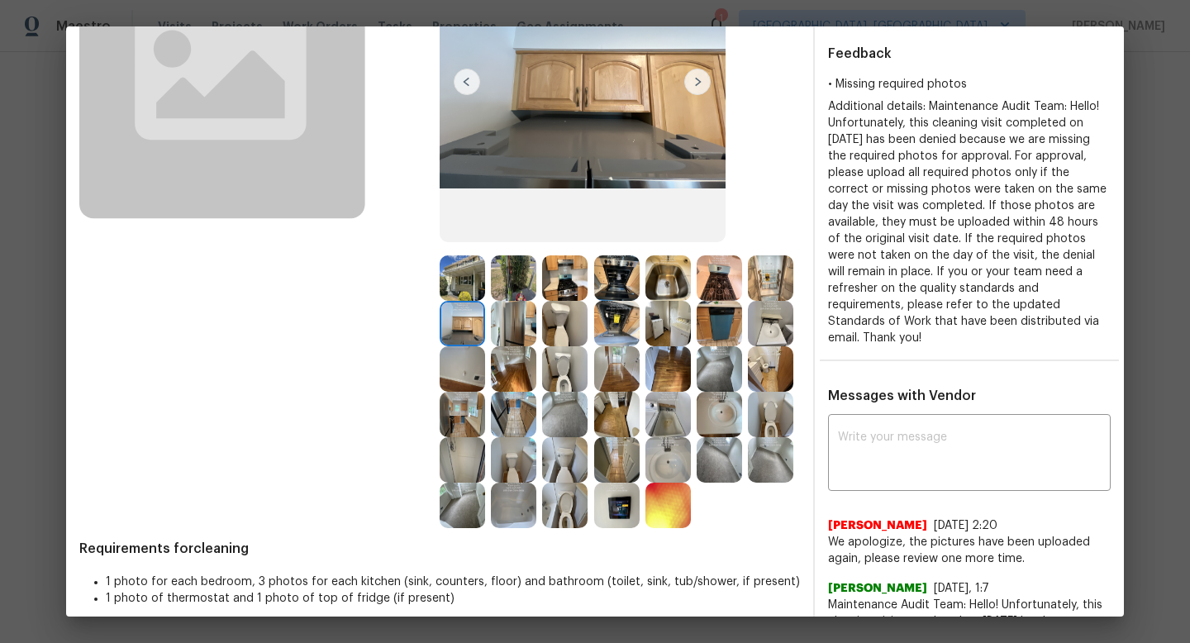
scroll to position [204, 0]
click at [511, 280] on img at bounding box center [513, 278] width 45 height 45
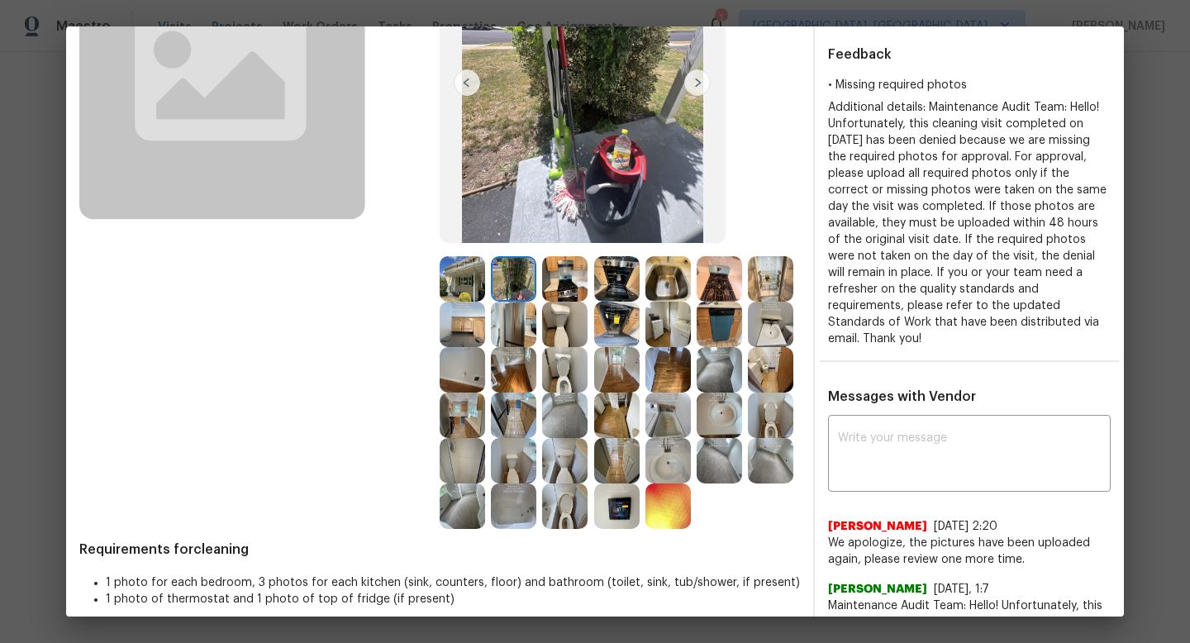
click at [584, 269] on img at bounding box center [564, 278] width 45 height 45
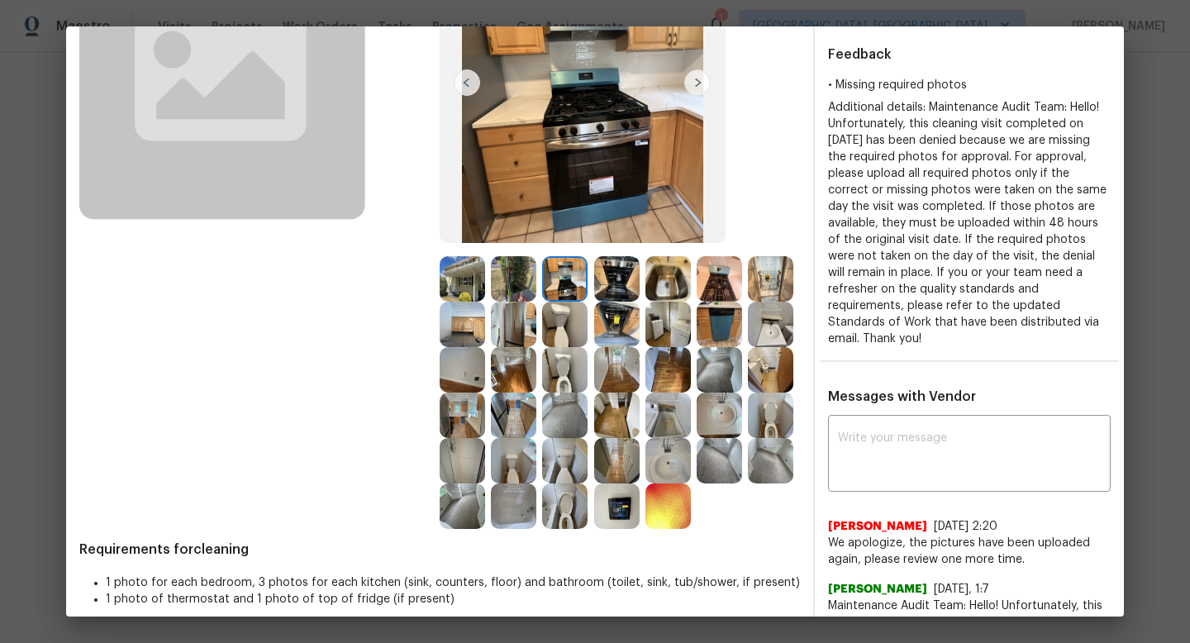
click at [612, 278] on img at bounding box center [616, 278] width 45 height 45
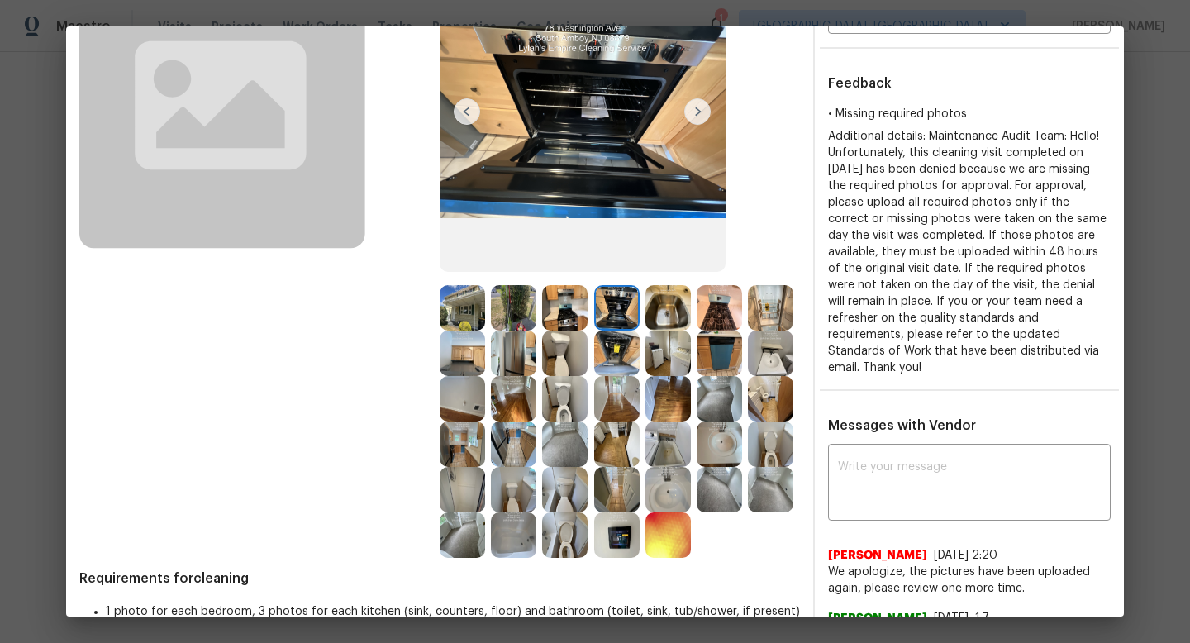
scroll to position [211, 0]
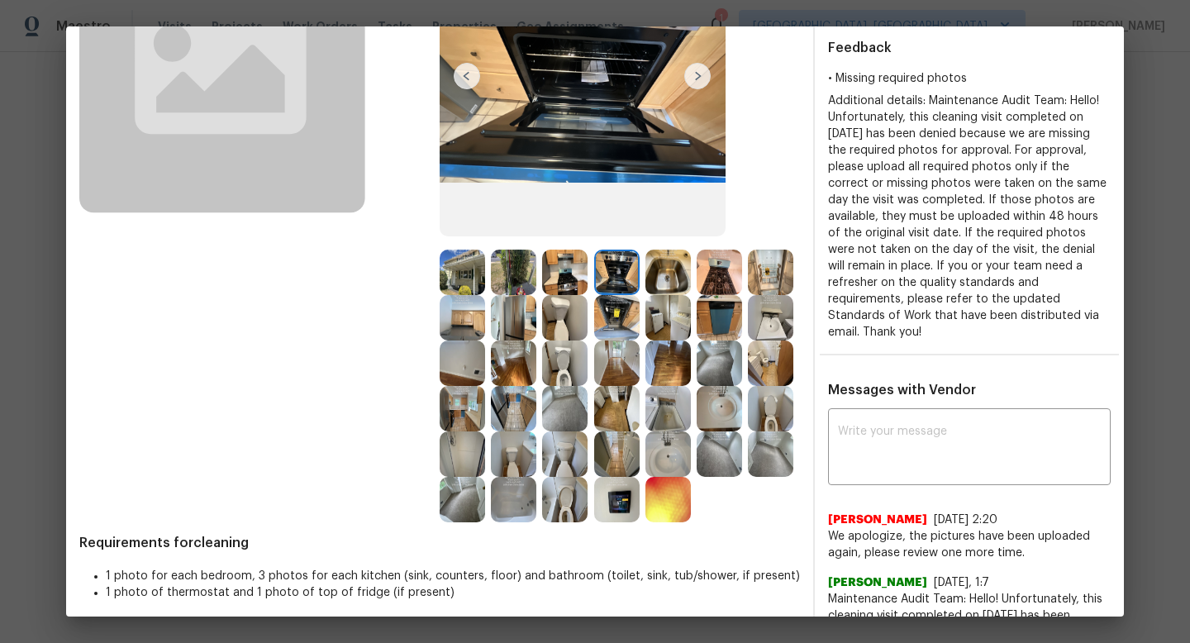
click at [677, 276] on img at bounding box center [667, 272] width 45 height 45
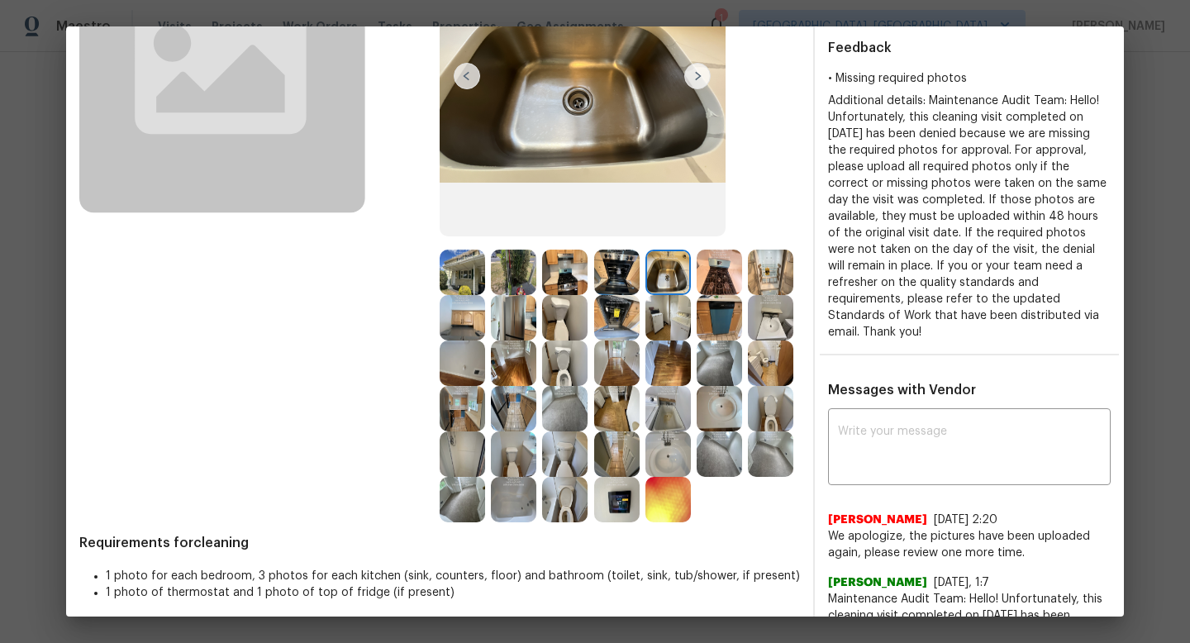
click at [754, 278] on img at bounding box center [770, 272] width 45 height 45
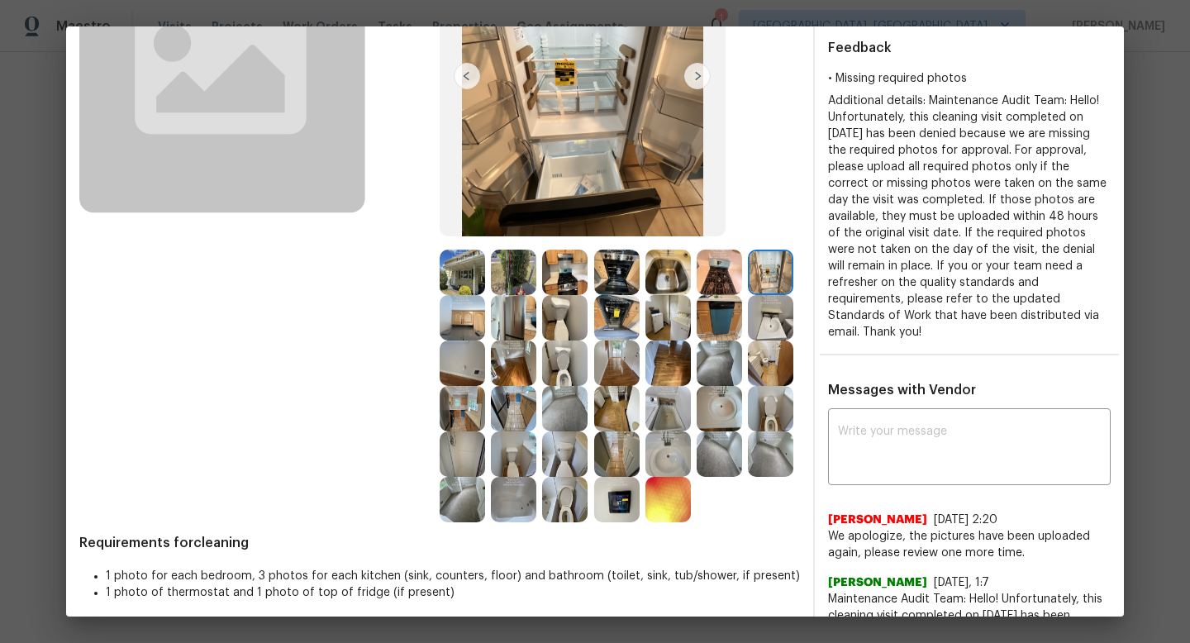
click at [737, 279] on img at bounding box center [719, 272] width 45 height 45
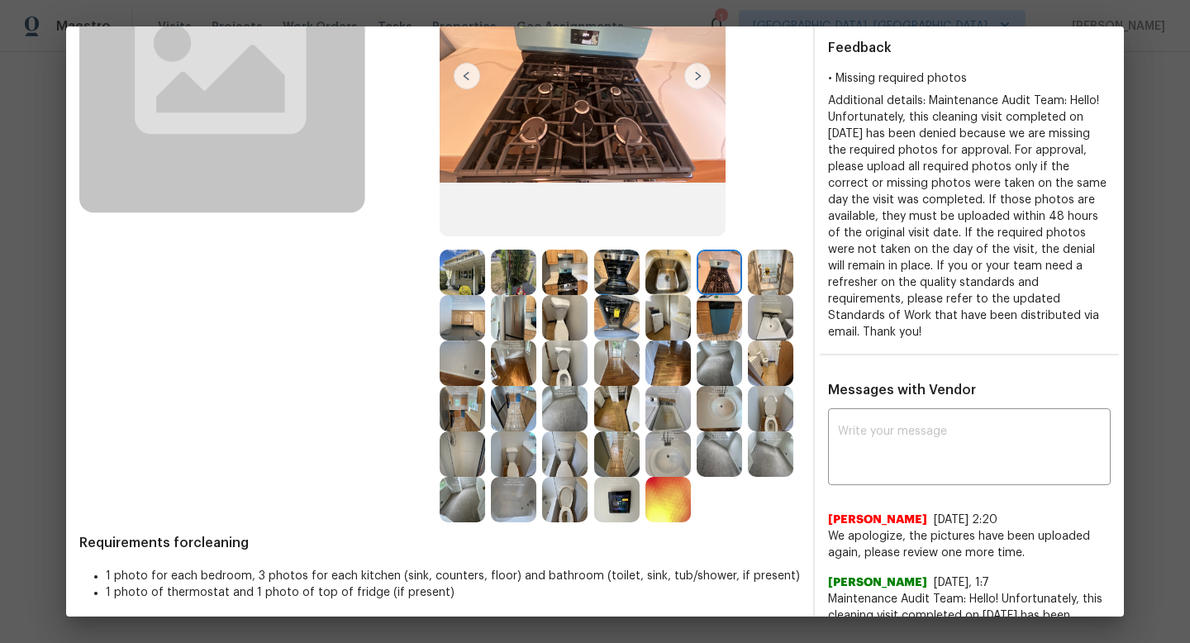
scroll to position [184, 0]
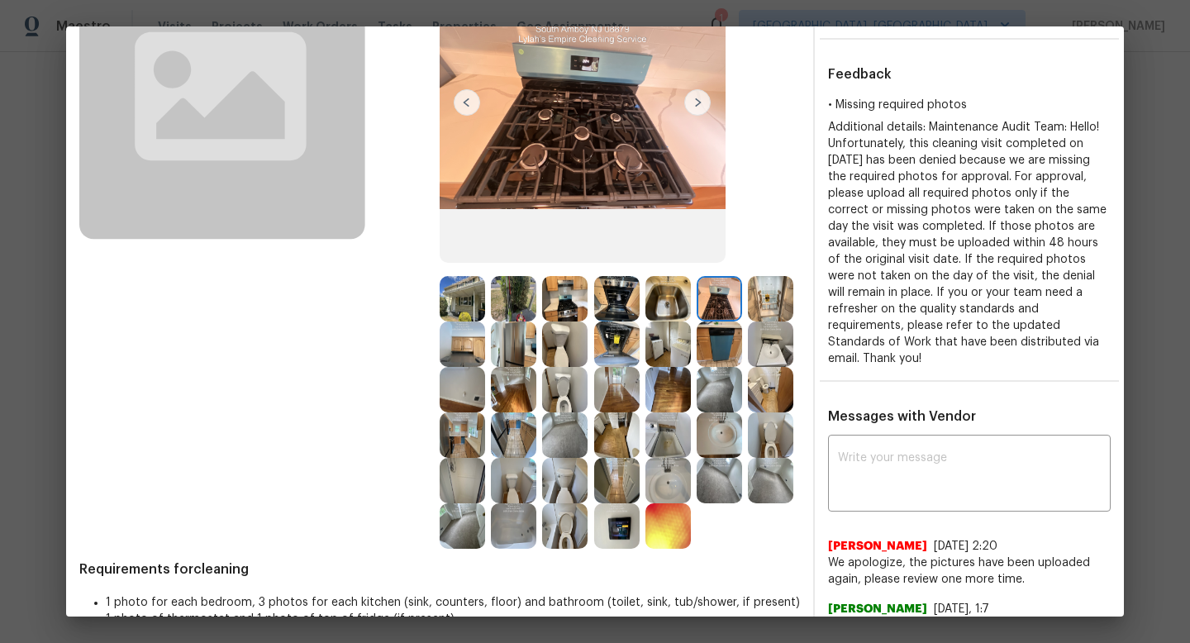
click at [711, 330] on img at bounding box center [719, 343] width 45 height 45
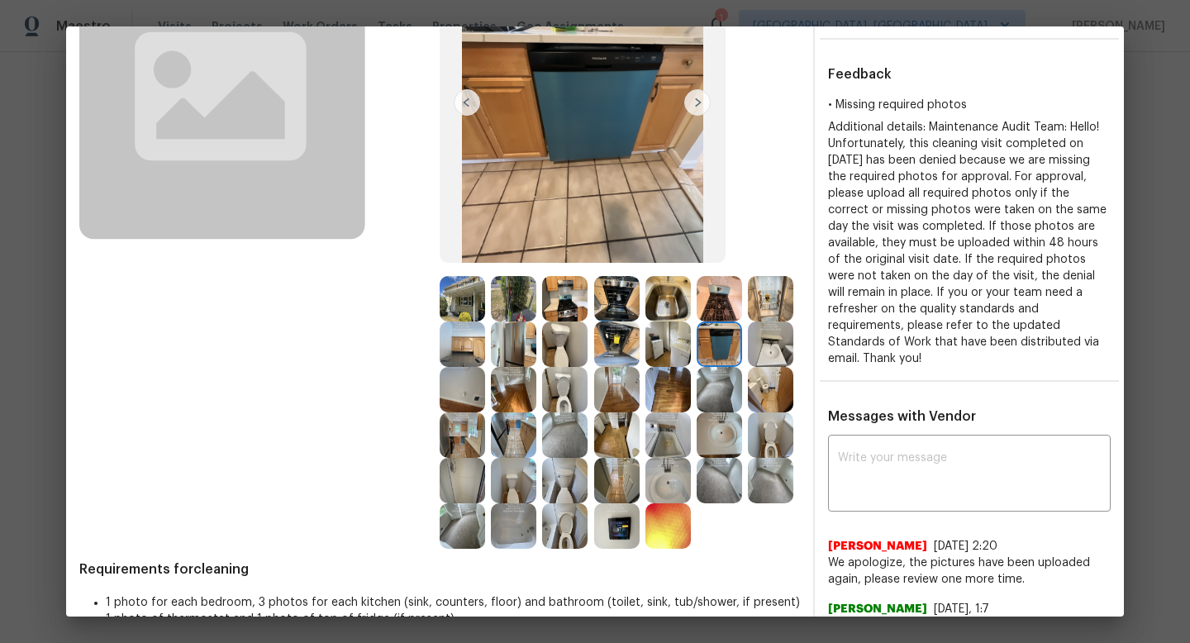
click at [681, 340] on img at bounding box center [667, 343] width 45 height 45
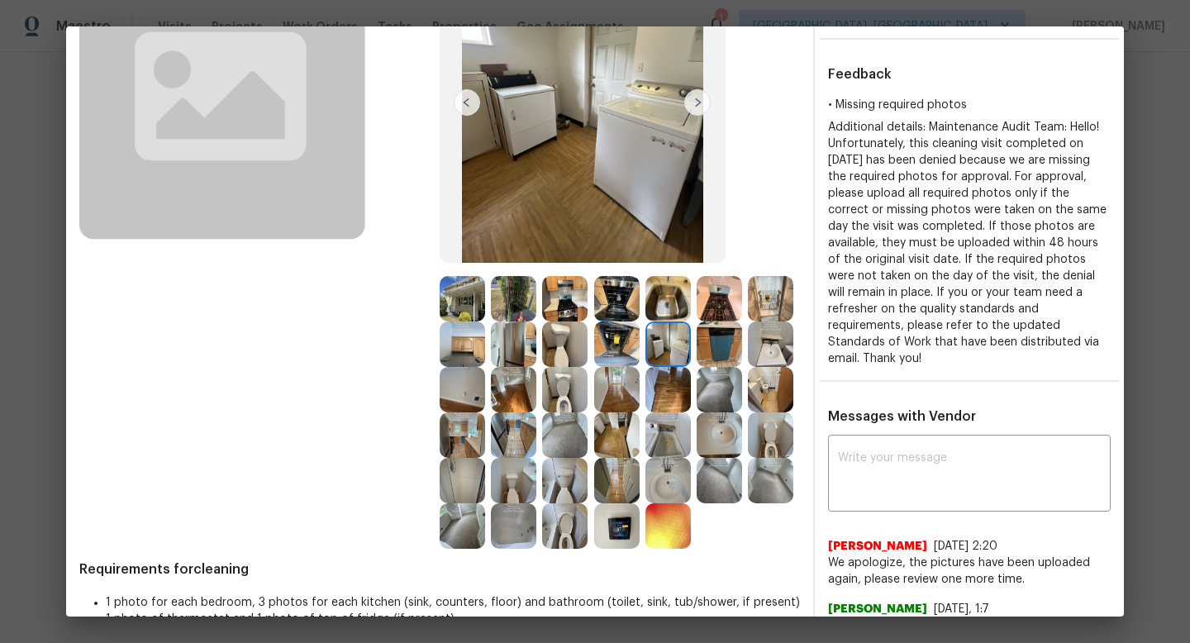
click at [616, 322] on img at bounding box center [616, 343] width 45 height 45
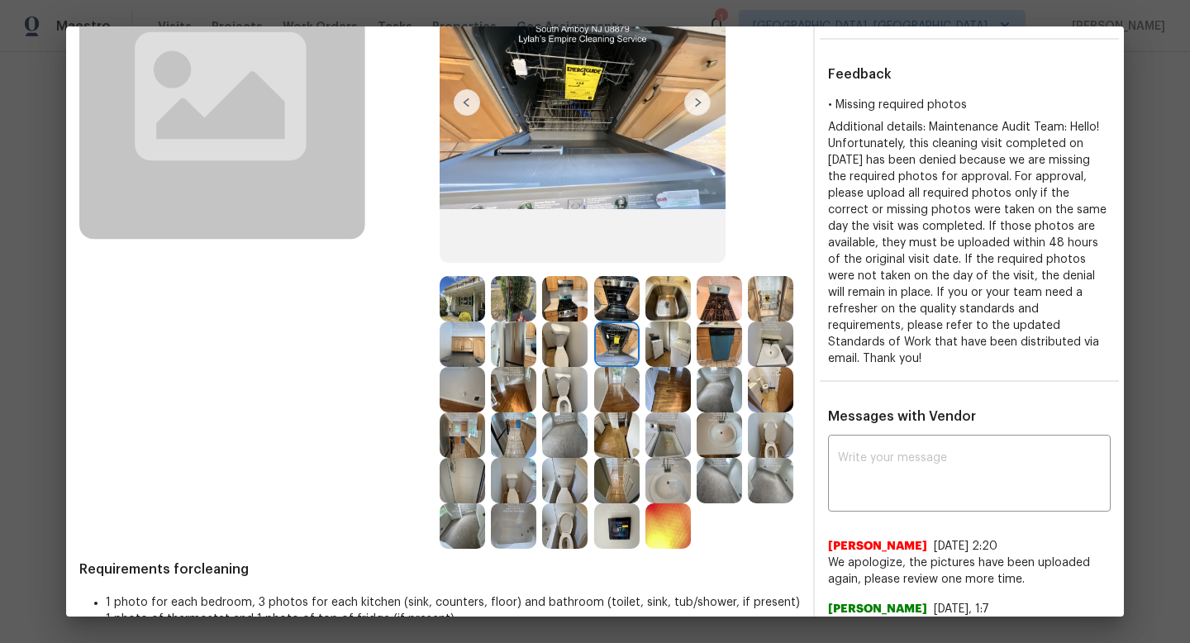
click at [560, 334] on img at bounding box center [564, 343] width 45 height 45
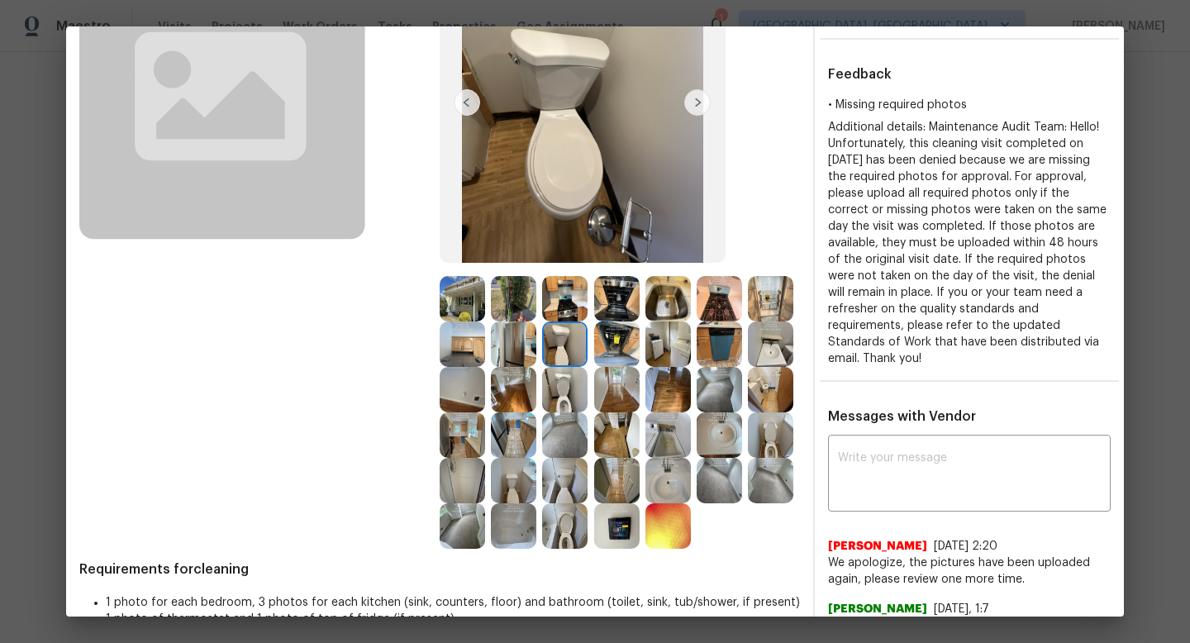
click at [529, 339] on img at bounding box center [513, 343] width 45 height 45
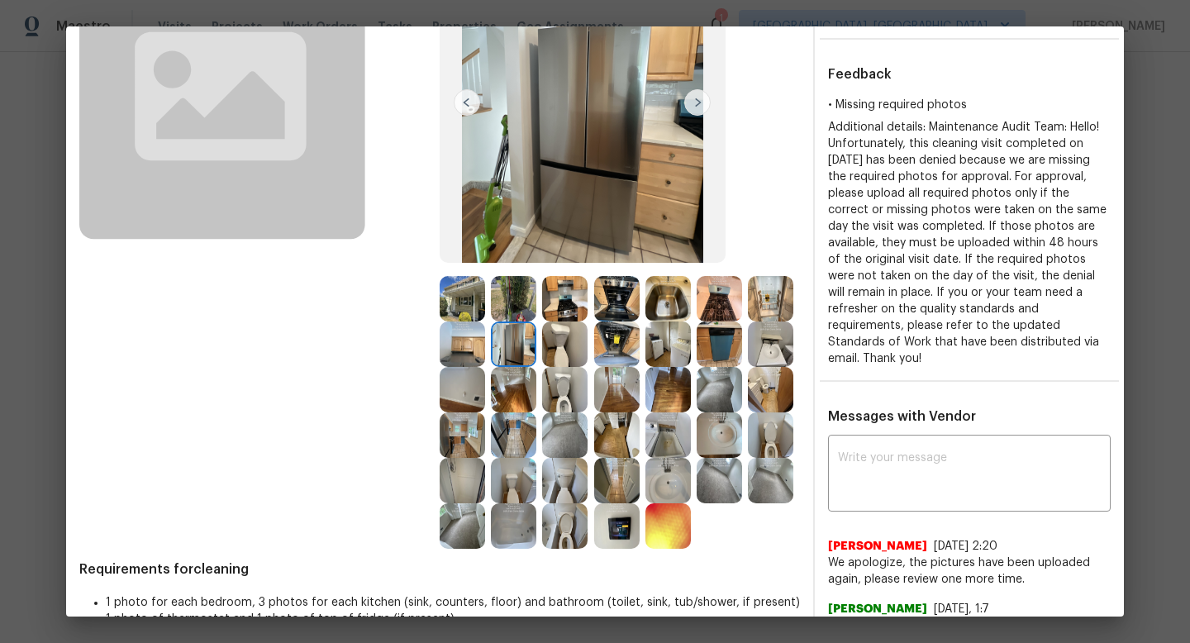
click at [457, 344] on img at bounding box center [462, 343] width 45 height 45
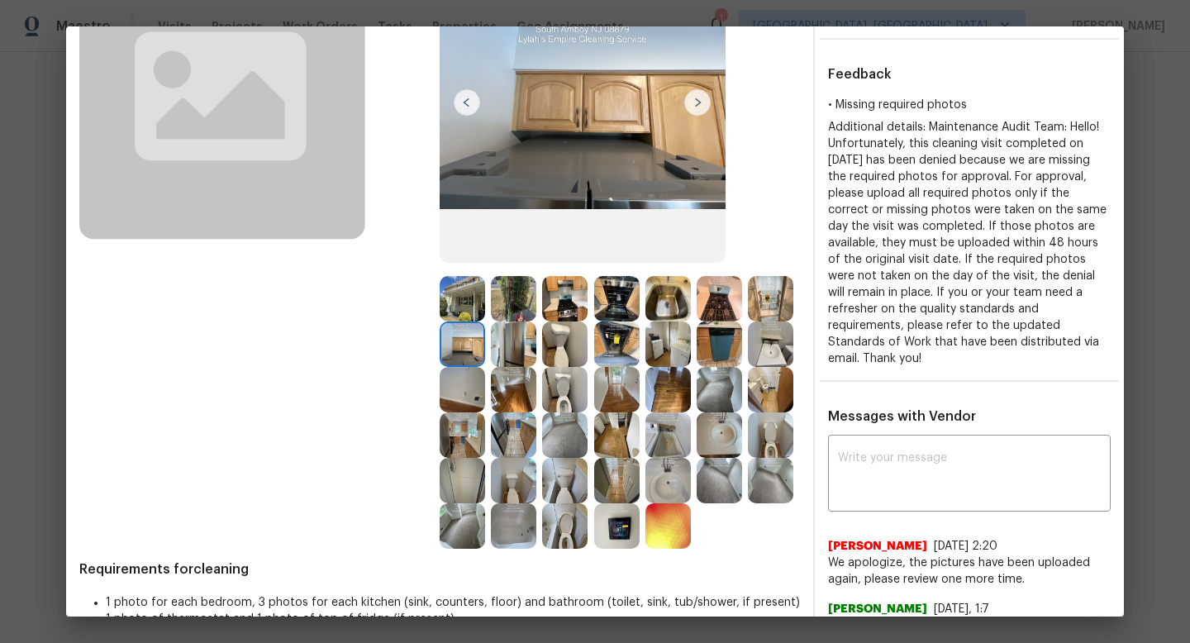
click at [459, 398] on img at bounding box center [462, 389] width 45 height 45
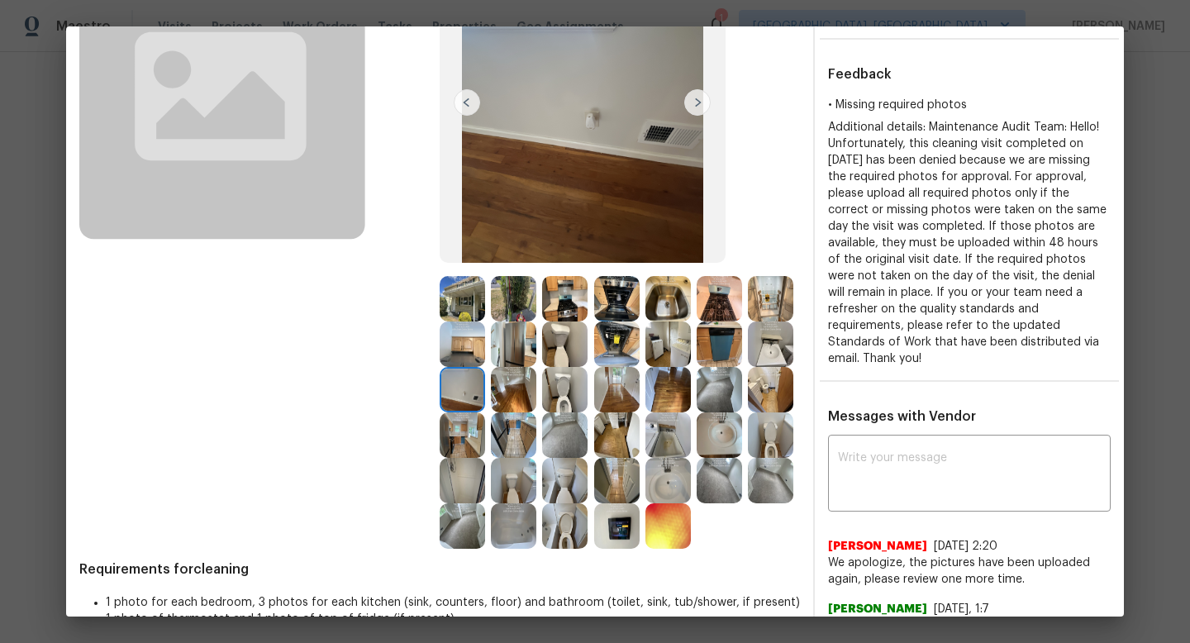
click at [506, 400] on img at bounding box center [513, 389] width 45 height 45
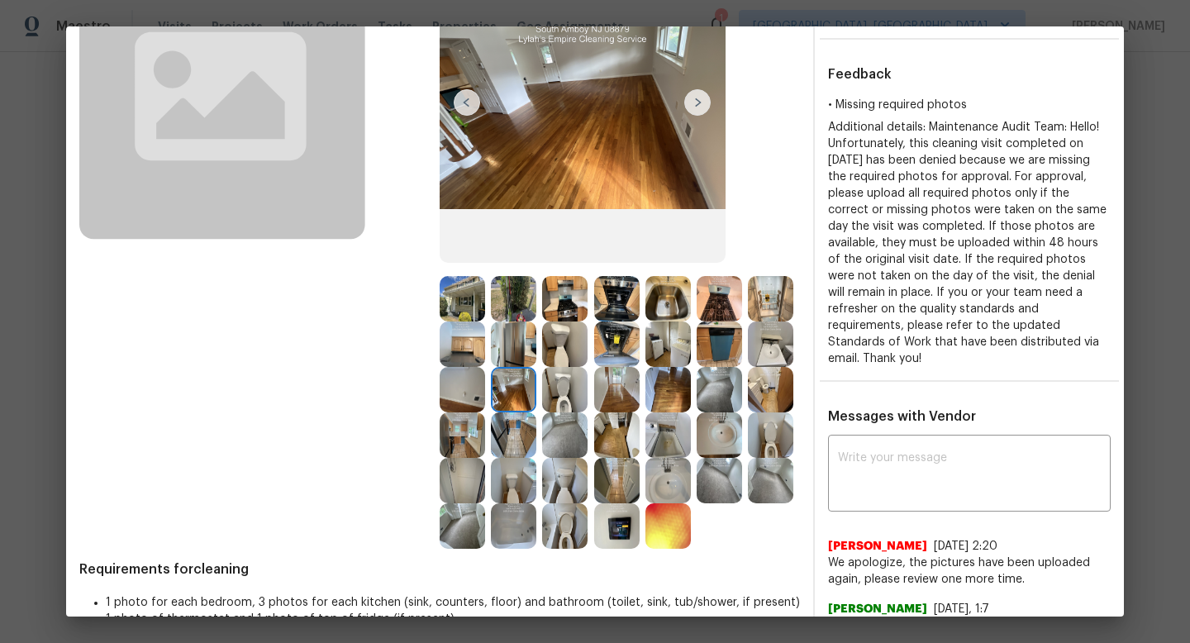
click at [563, 390] on img at bounding box center [564, 389] width 45 height 45
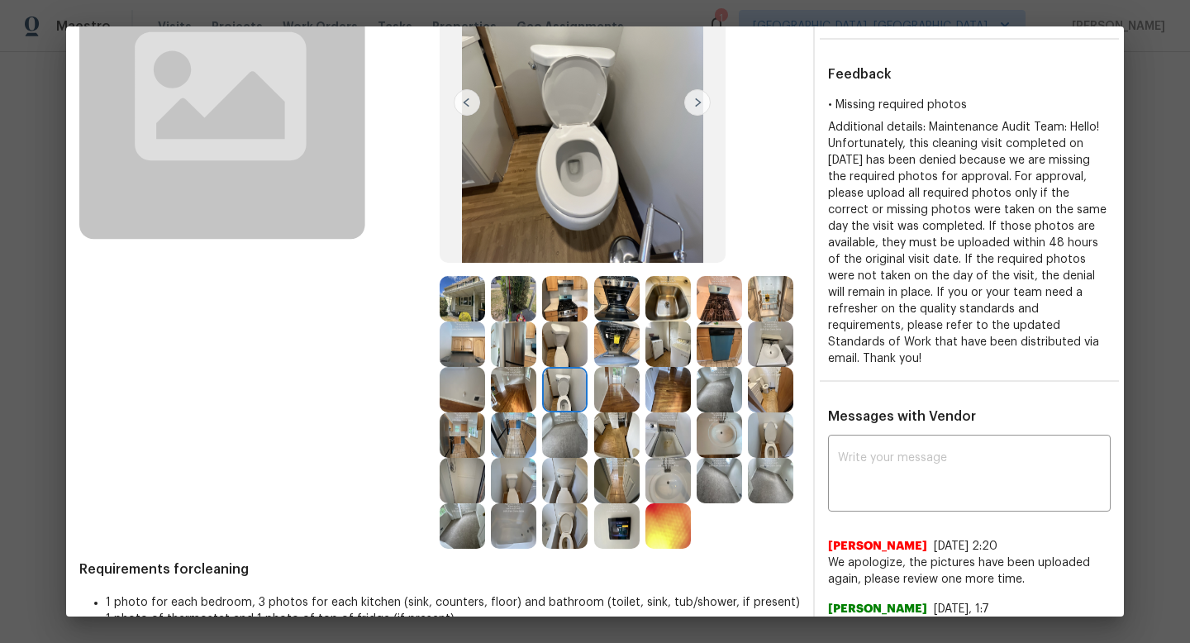
click at [632, 394] on img at bounding box center [616, 389] width 45 height 45
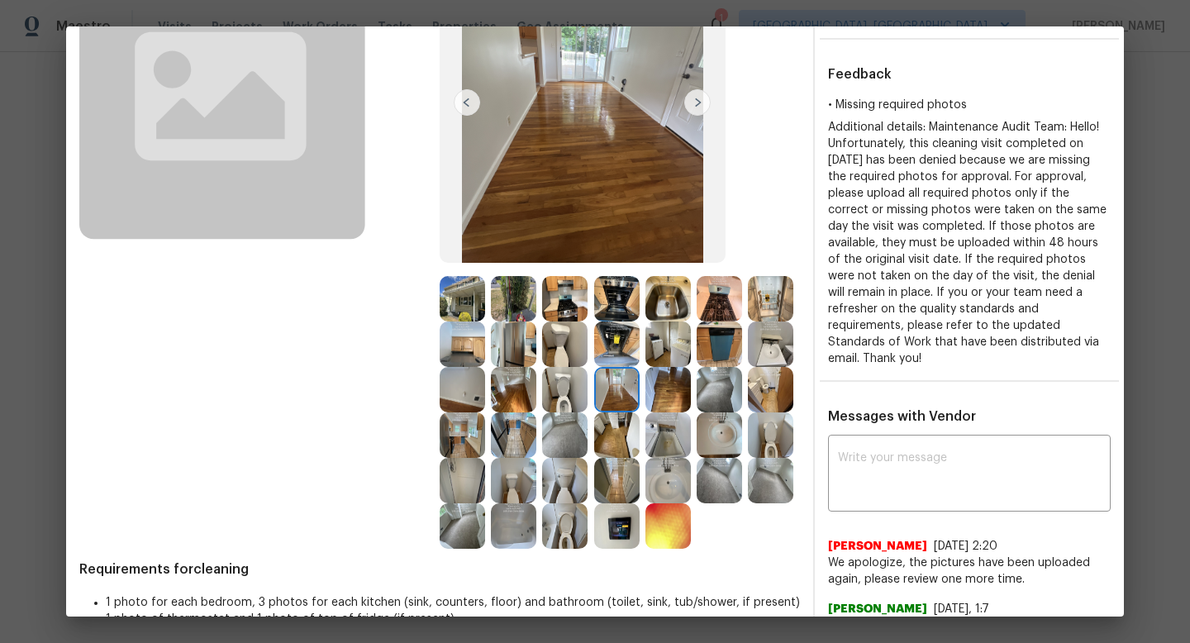
click at [678, 380] on img at bounding box center [667, 389] width 45 height 45
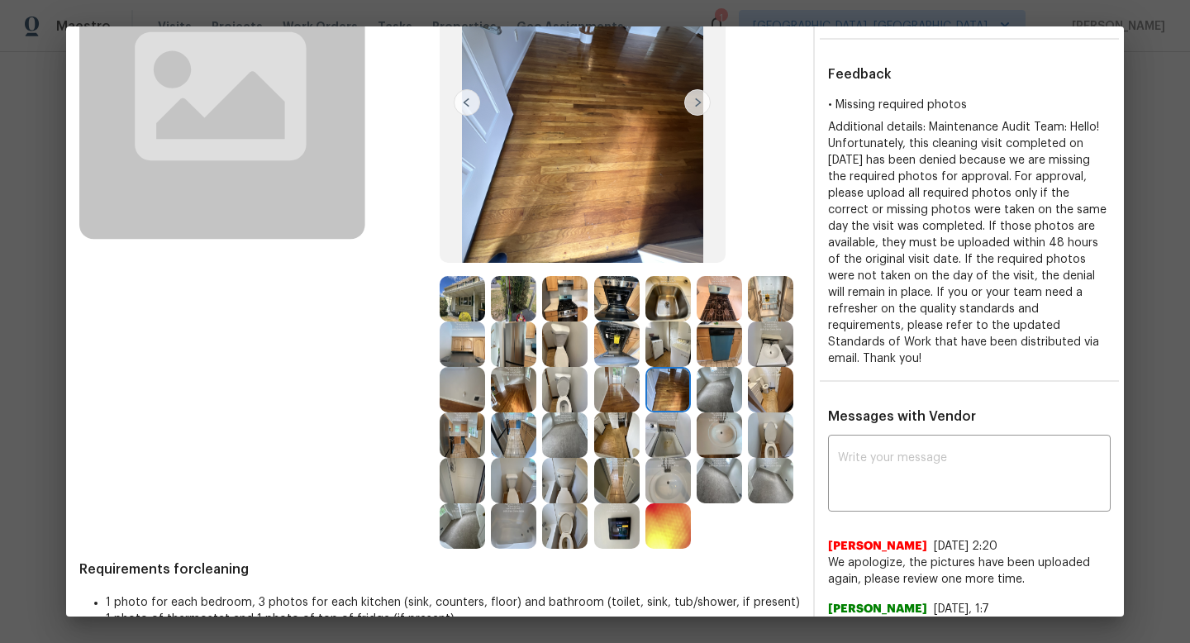
click at [730, 397] on img at bounding box center [719, 389] width 45 height 45
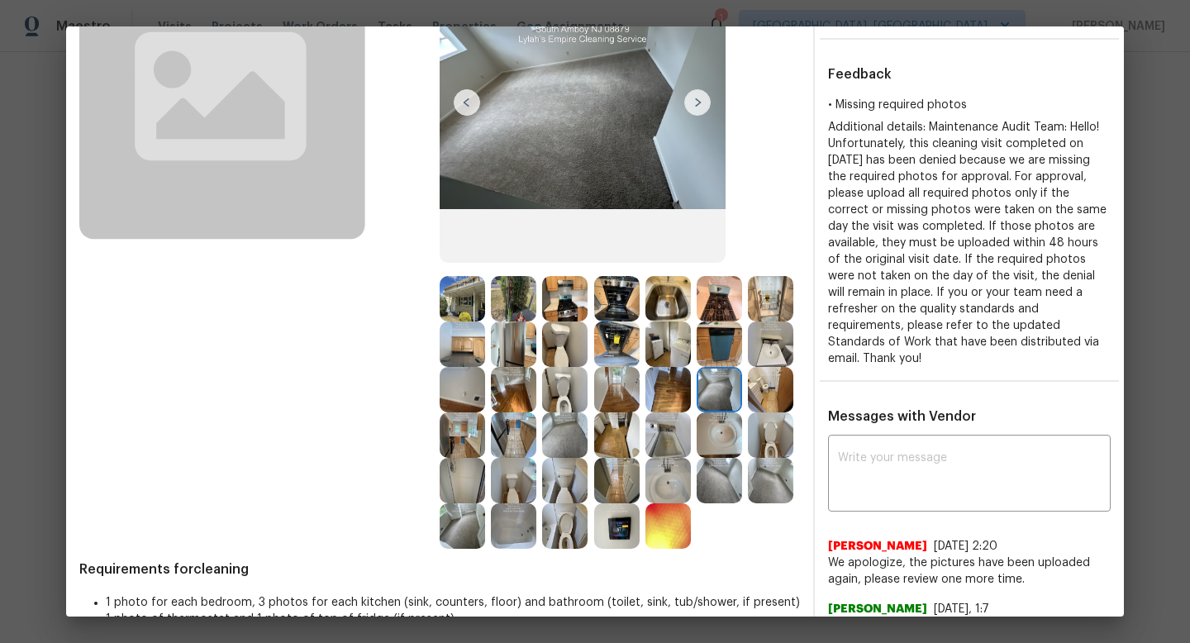
click at [794, 392] on div at bounding box center [773, 389] width 51 height 45
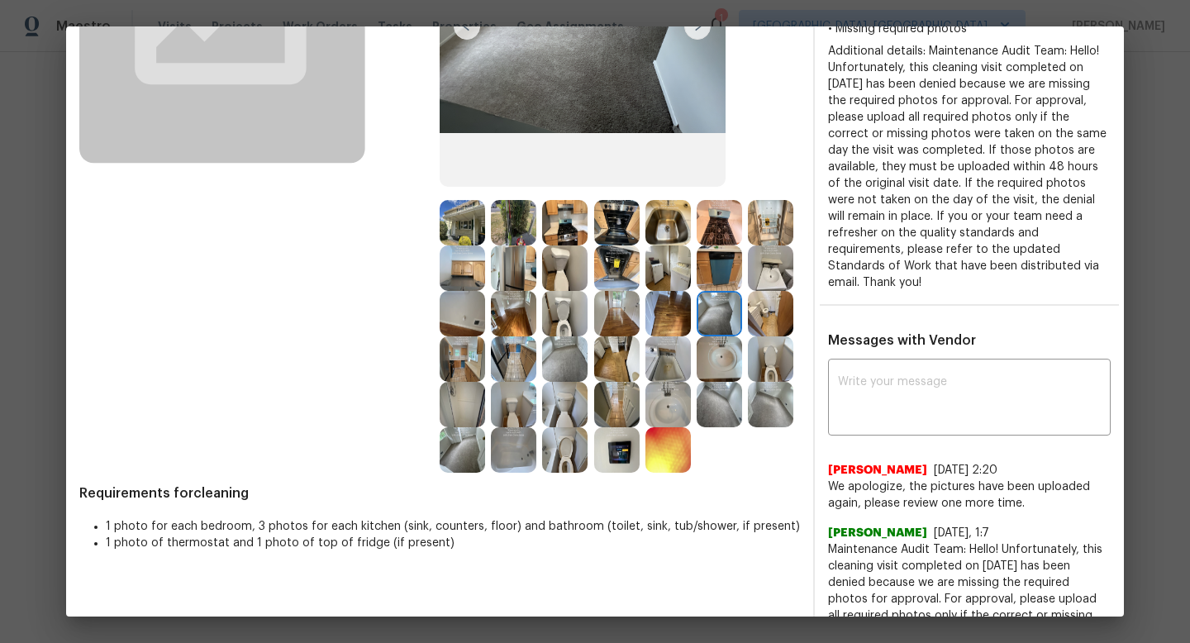
scroll to position [264, 0]
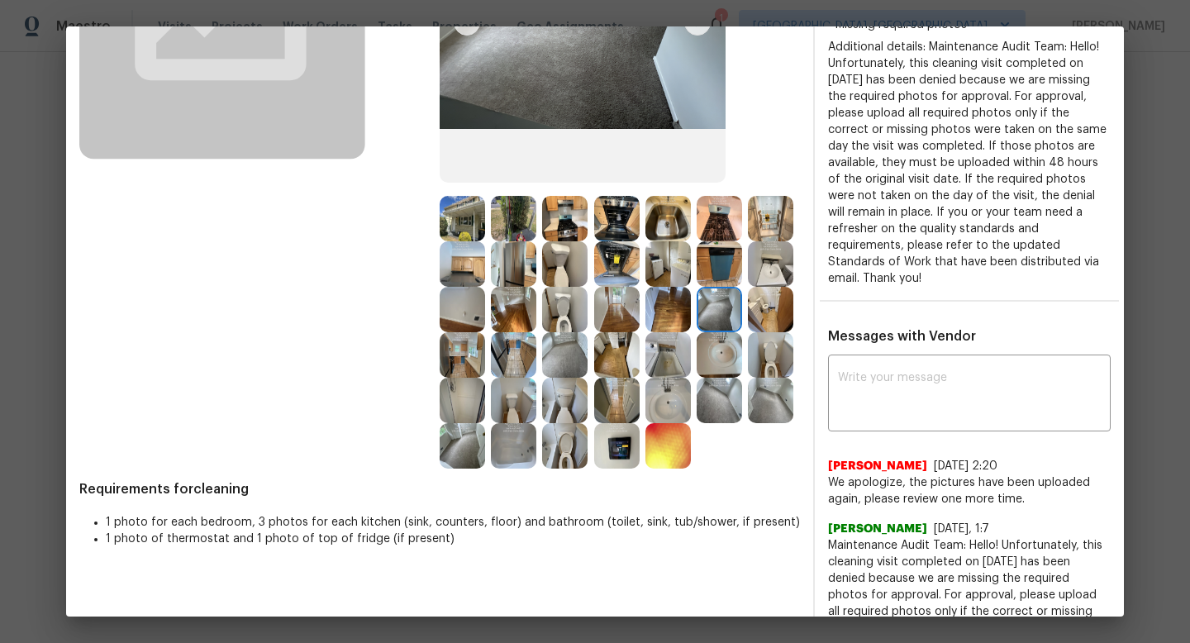
click at [766, 377] on div at bounding box center [620, 332] width 360 height 273
click at [776, 288] on img at bounding box center [770, 309] width 45 height 45
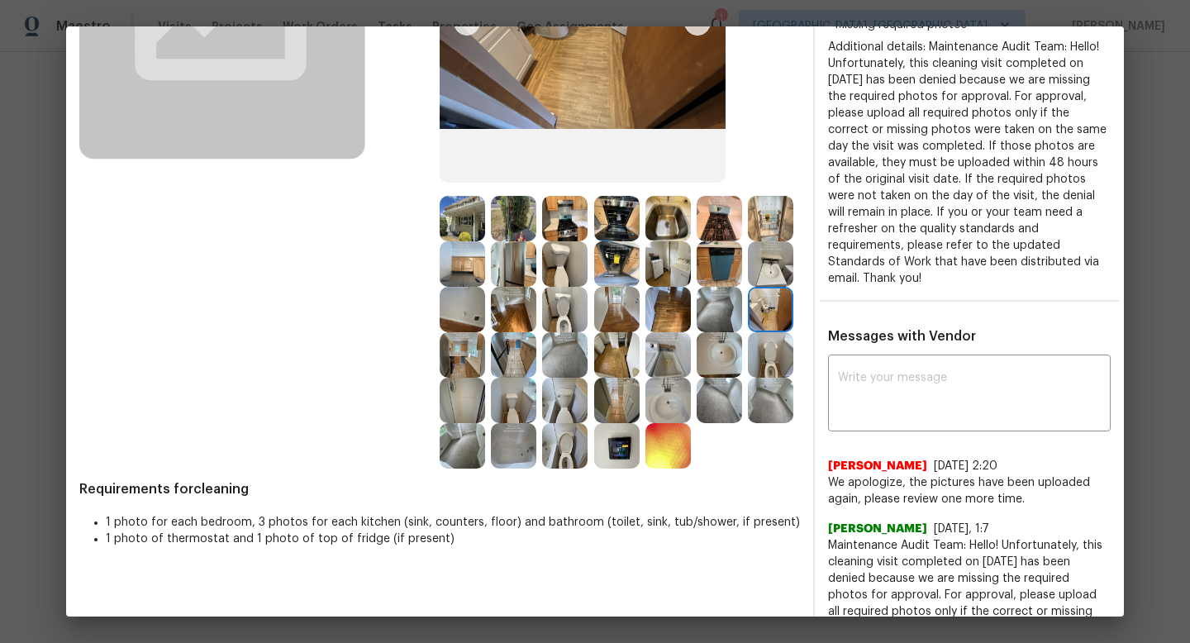
click at [776, 335] on img at bounding box center [770, 354] width 45 height 45
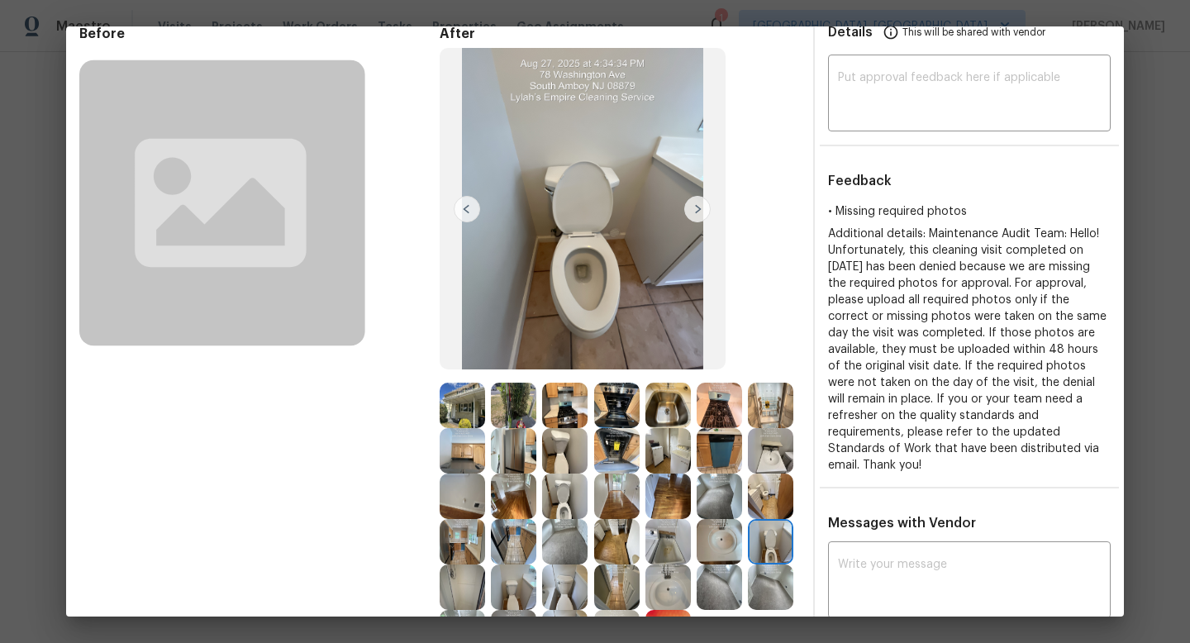
scroll to position [0, 0]
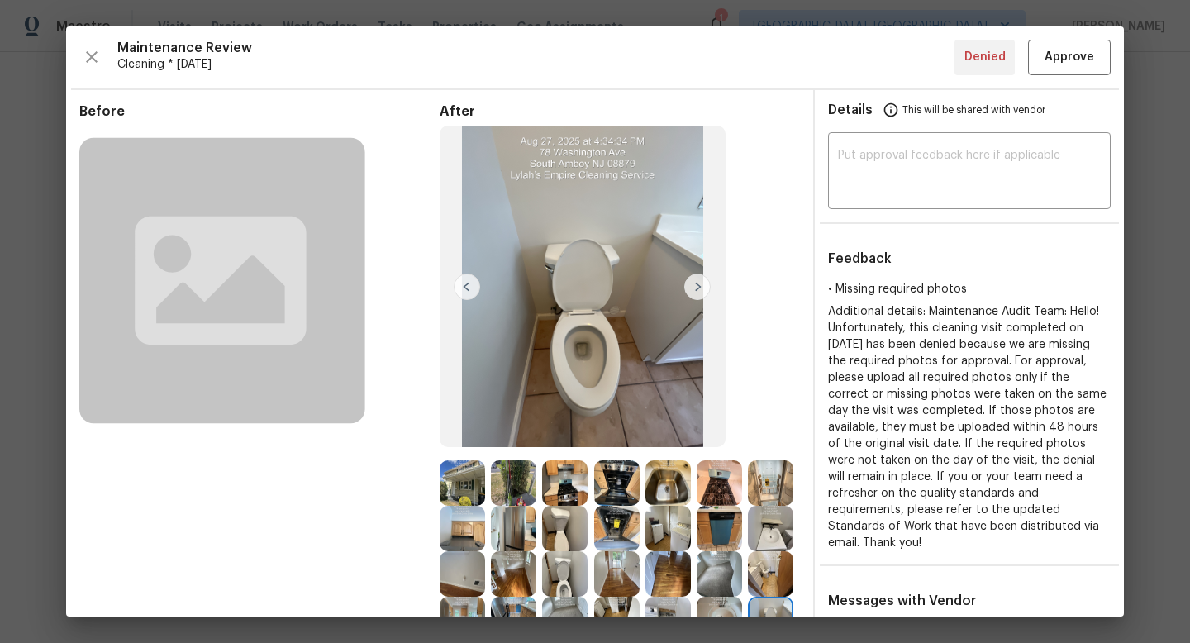
click at [769, 489] on img at bounding box center [770, 482] width 45 height 45
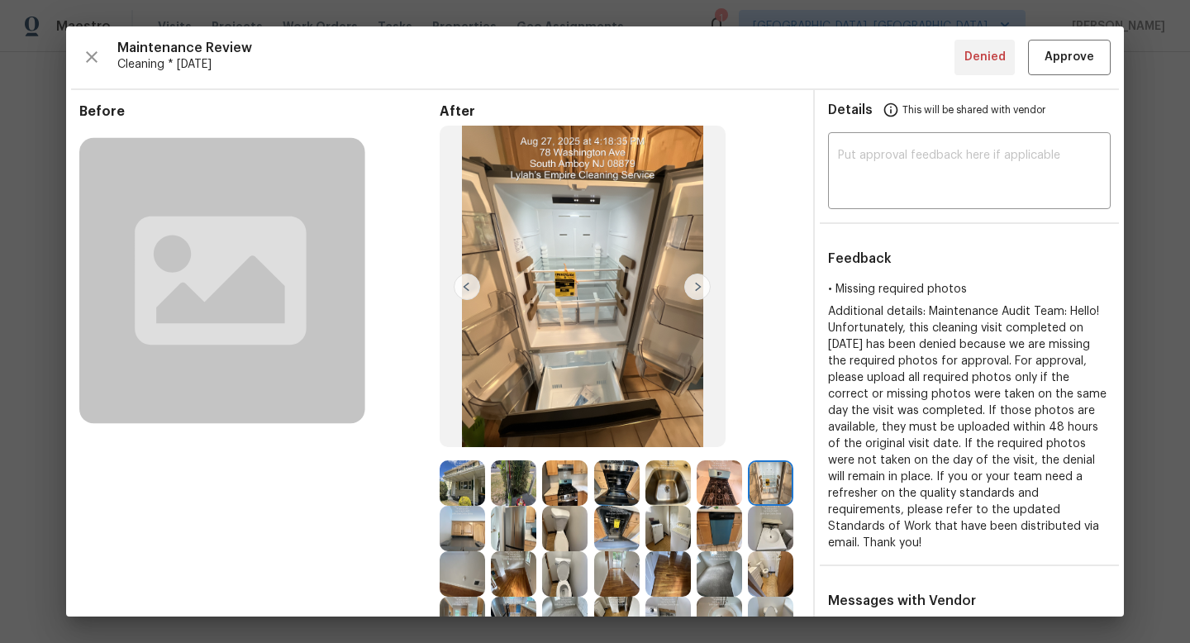
click at [714, 491] on img at bounding box center [719, 482] width 45 height 45
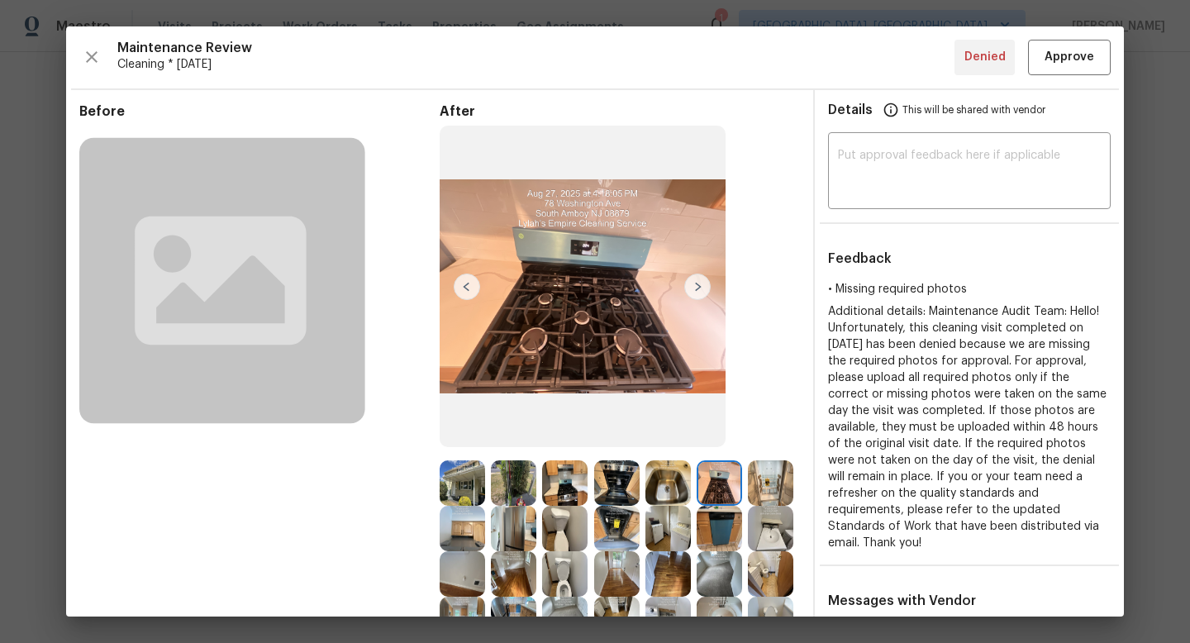
click at [646, 473] on img at bounding box center [667, 482] width 45 height 45
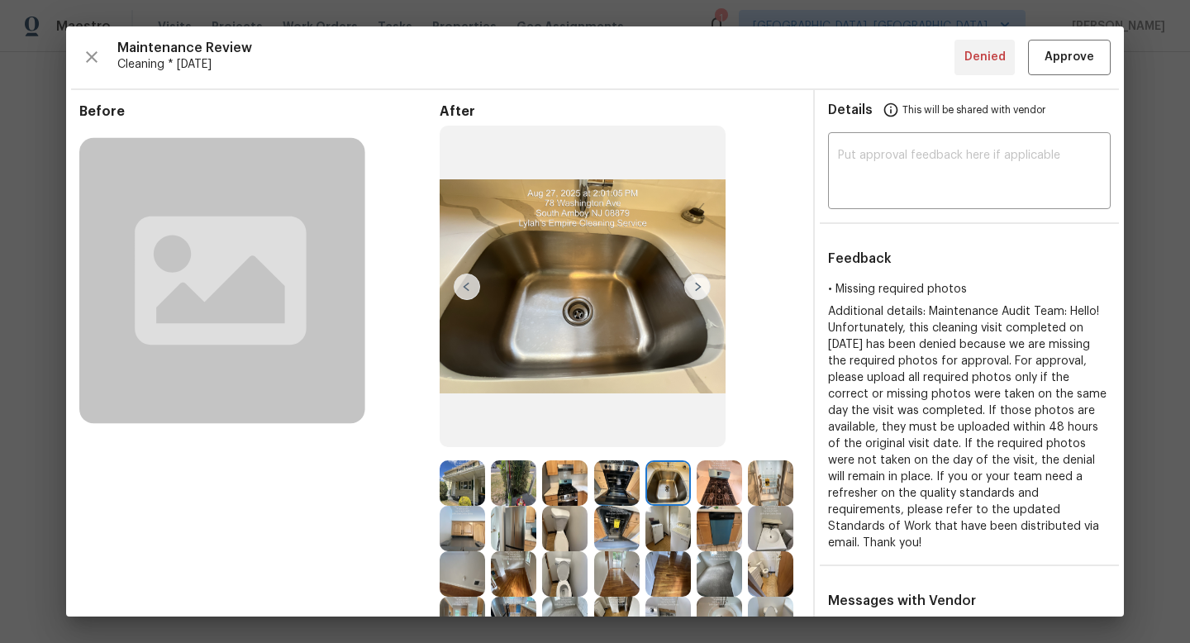
click at [609, 474] on img at bounding box center [616, 482] width 45 height 45
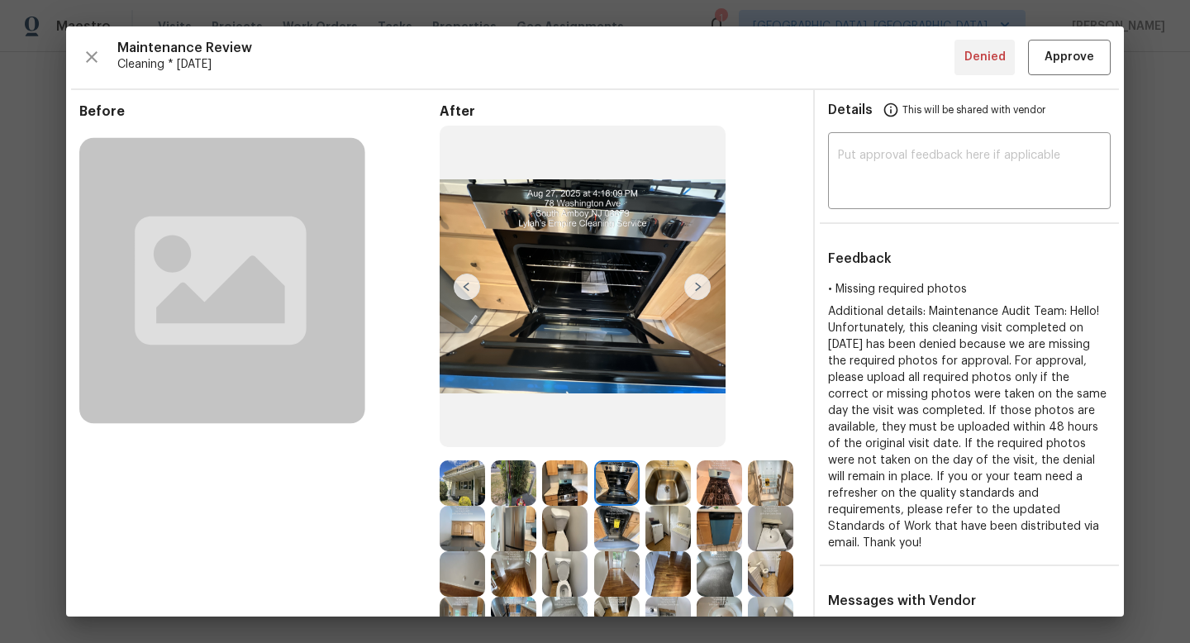
click at [554, 478] on img at bounding box center [564, 482] width 45 height 45
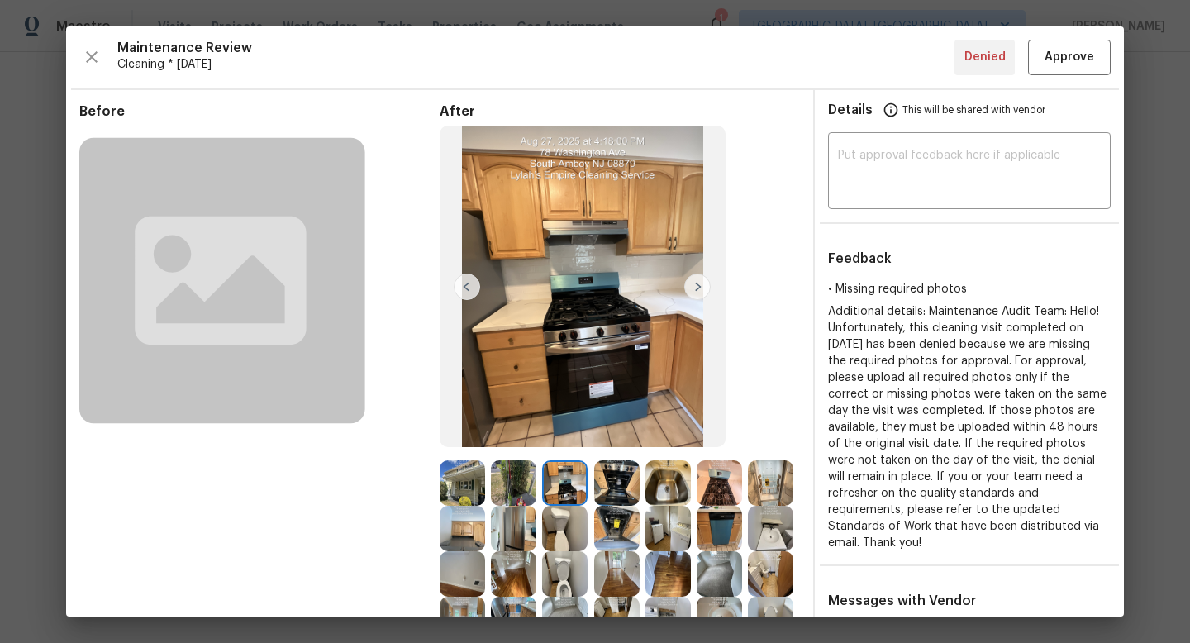
click at [498, 478] on img at bounding box center [513, 482] width 45 height 45
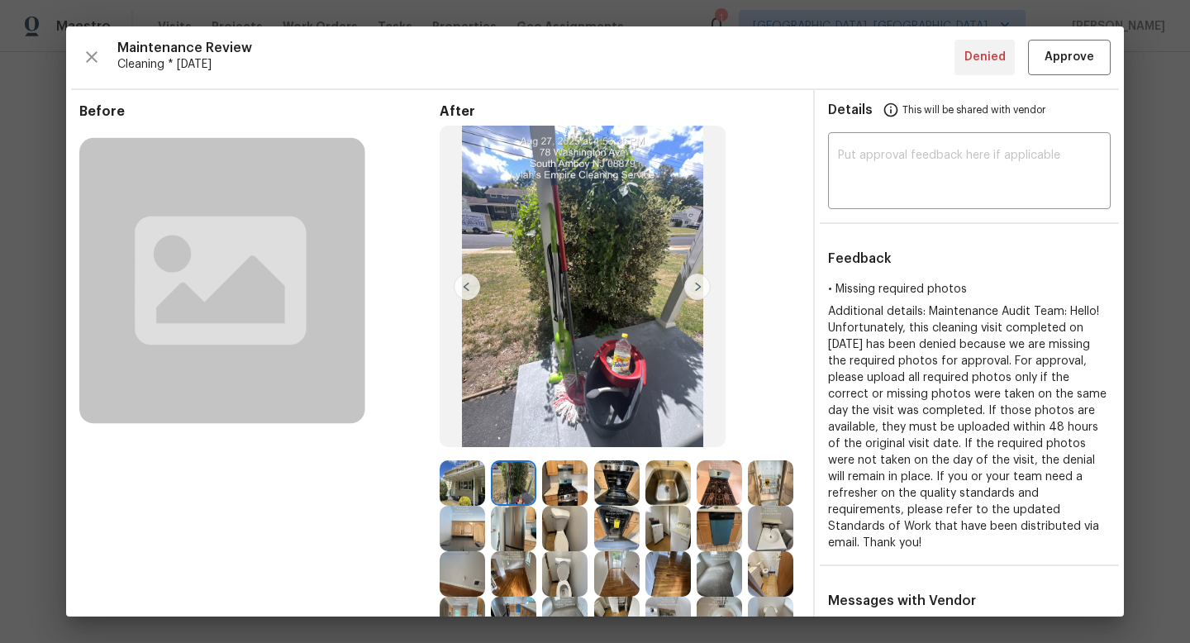
click at [437, 481] on div "Before" at bounding box center [259, 418] width 360 height 630
click at [472, 486] on img at bounding box center [462, 482] width 45 height 45
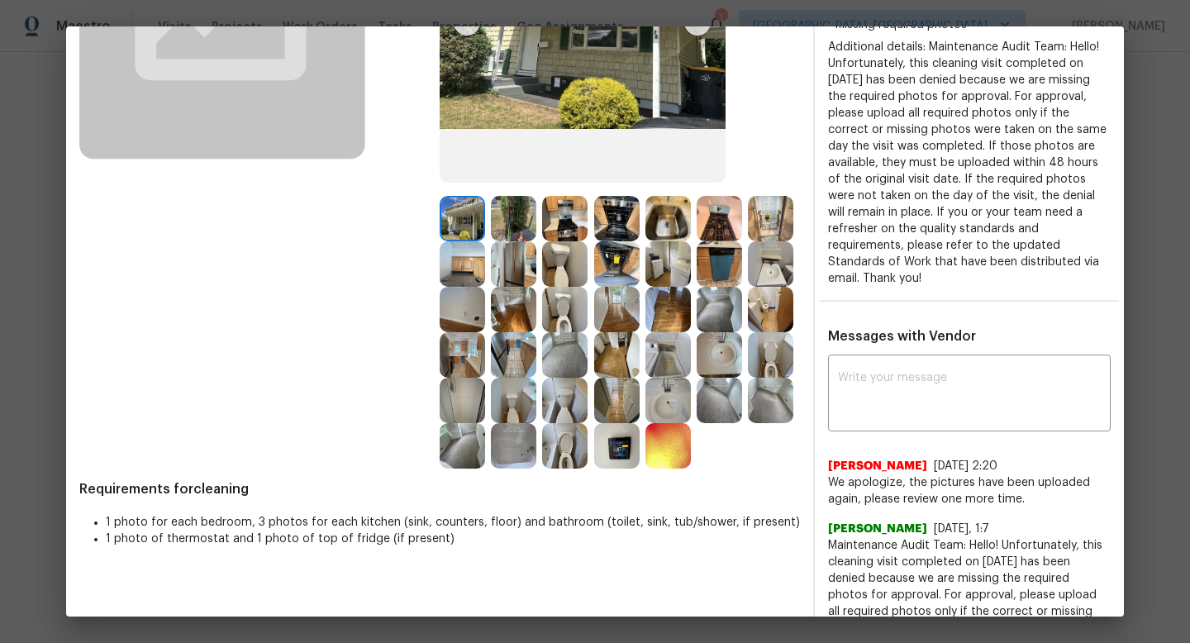
scroll to position [429, 0]
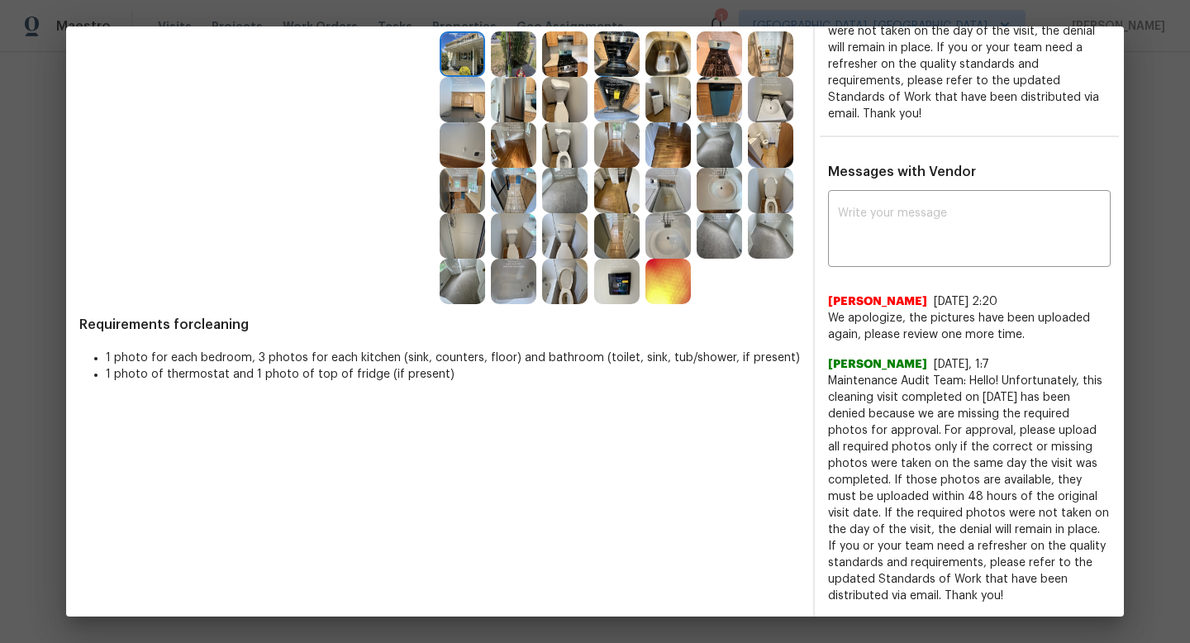
click at [454, 288] on img at bounding box center [462, 281] width 45 height 45
click at [503, 288] on img at bounding box center [513, 281] width 45 height 45
click at [568, 273] on img at bounding box center [564, 281] width 45 height 45
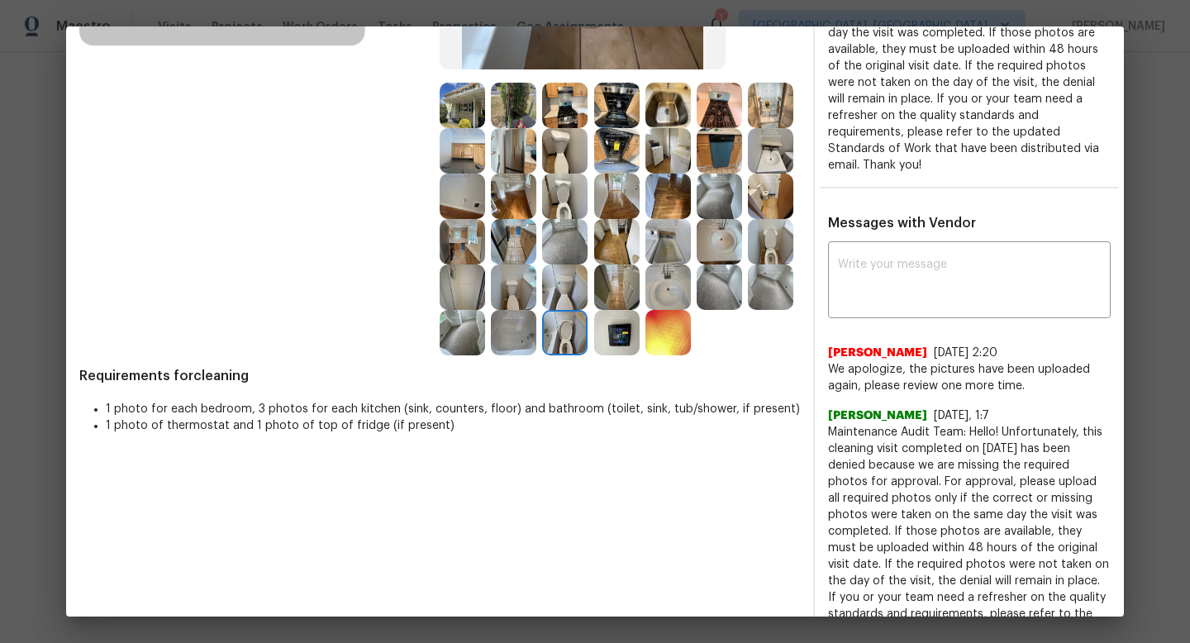
scroll to position [339, 0]
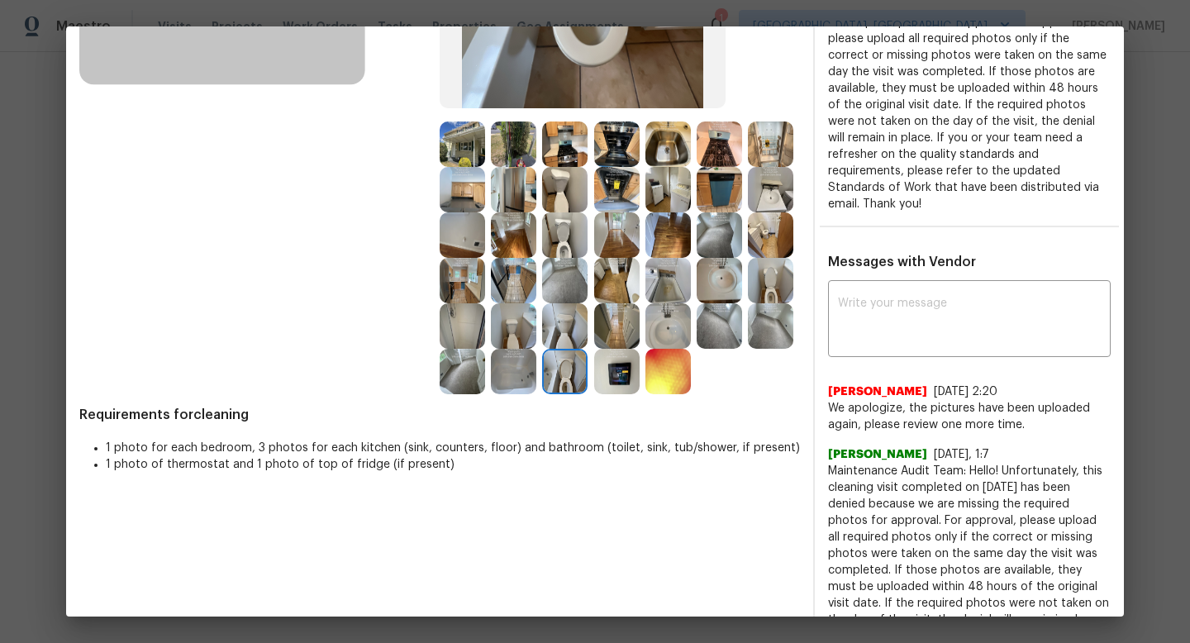
click at [560, 327] on img at bounding box center [564, 325] width 45 height 45
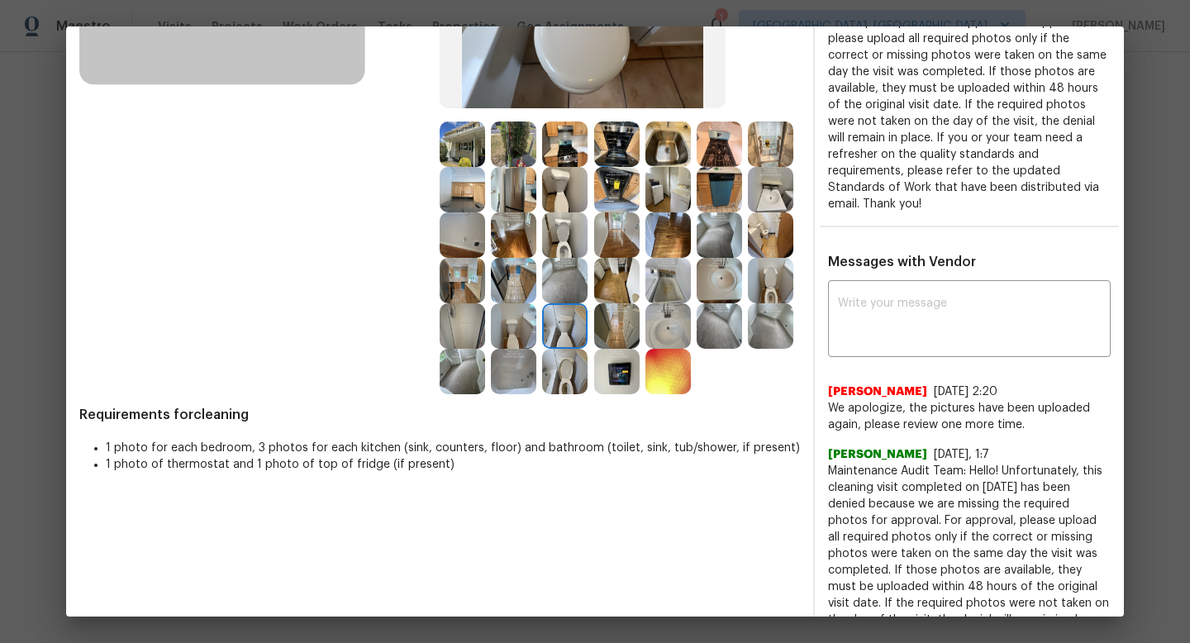
click at [611, 326] on img at bounding box center [616, 325] width 45 height 45
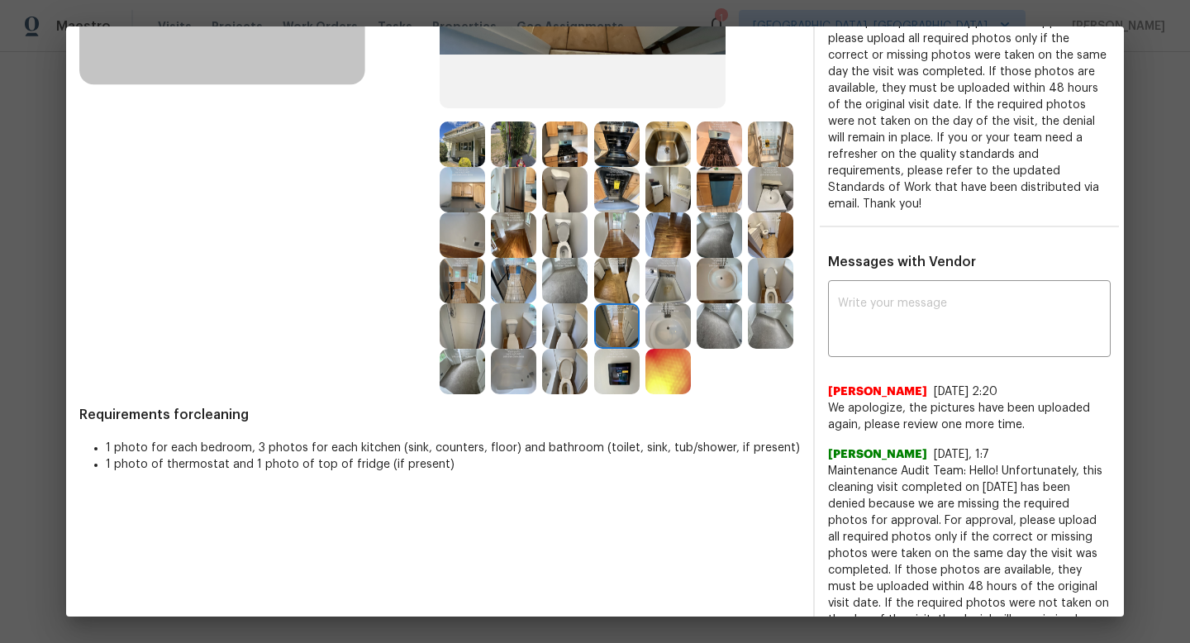
click at [618, 401] on div "Before After Requirements for cleaning 1 photo for each bedroom, 3 photos for e…" at bounding box center [439, 236] width 721 height 944
click at [618, 384] on img at bounding box center [616, 371] width 45 height 45
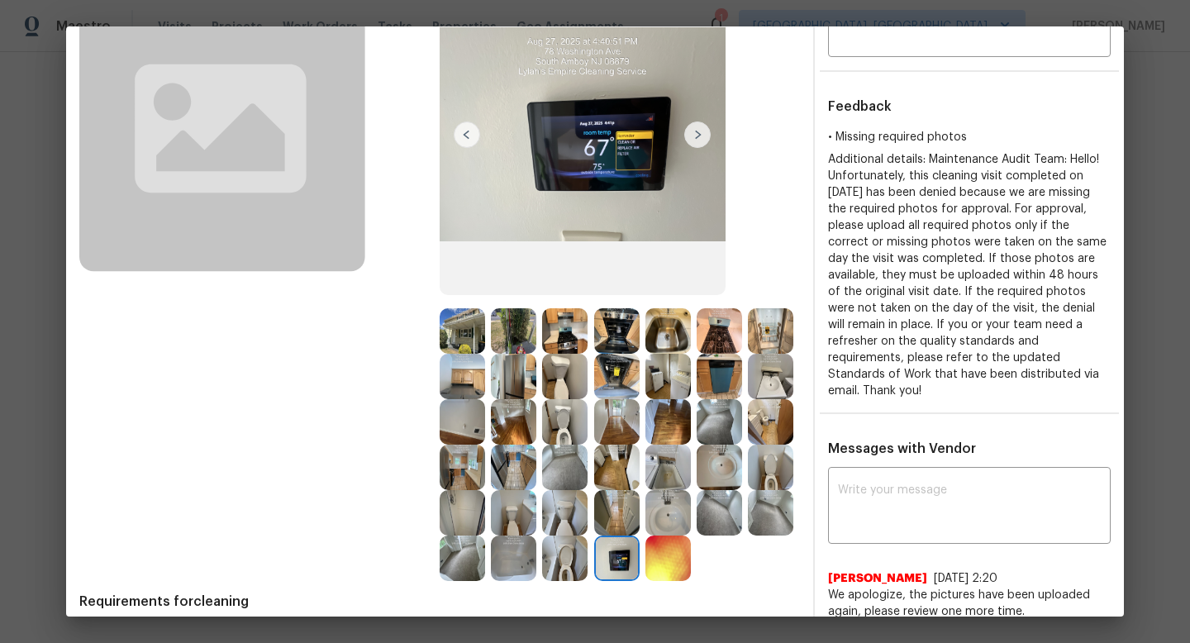
scroll to position [429, 0]
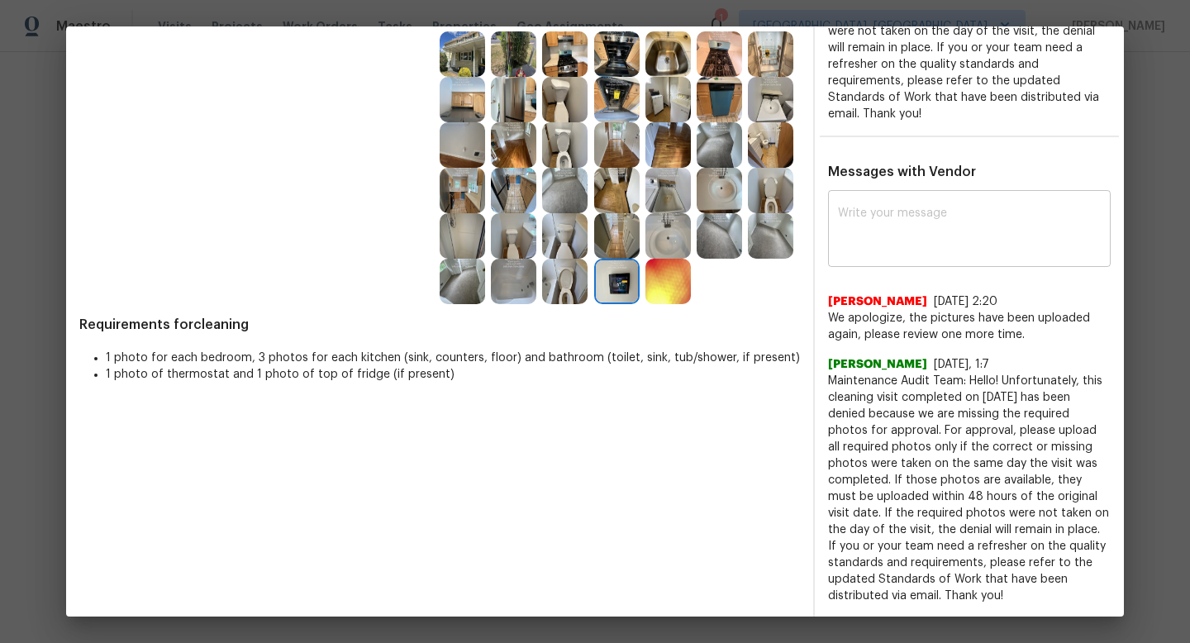
click at [979, 203] on div "x ​" at bounding box center [969, 230] width 283 height 73
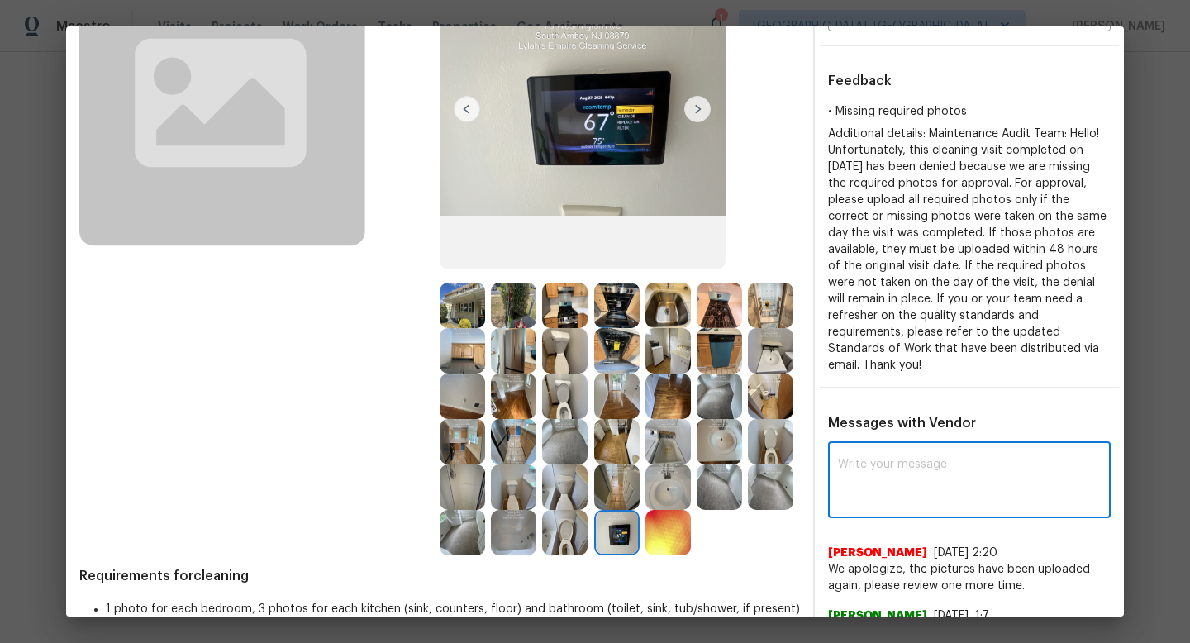
scroll to position [174, 0]
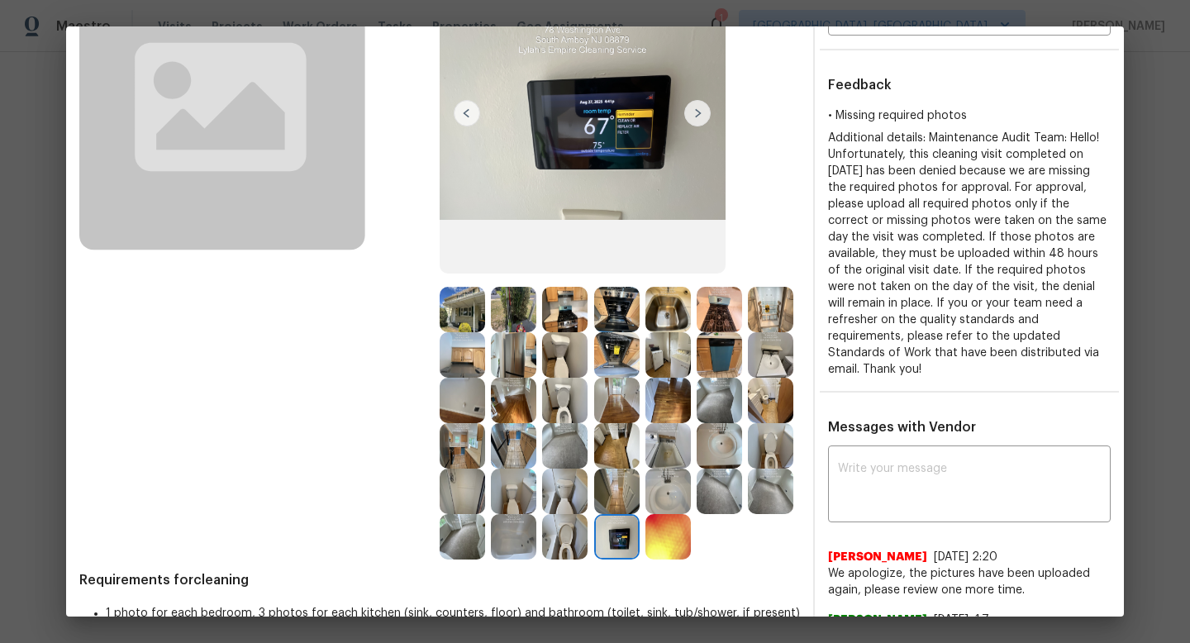
click at [469, 307] on img at bounding box center [462, 309] width 45 height 45
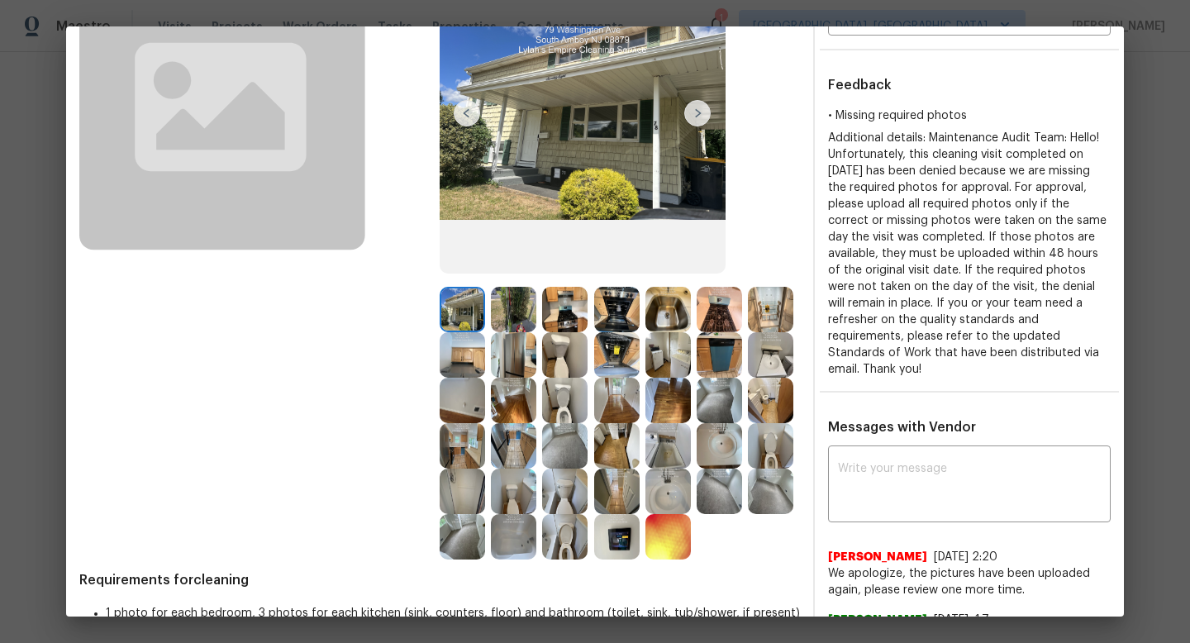
click at [520, 307] on img at bounding box center [513, 309] width 45 height 45
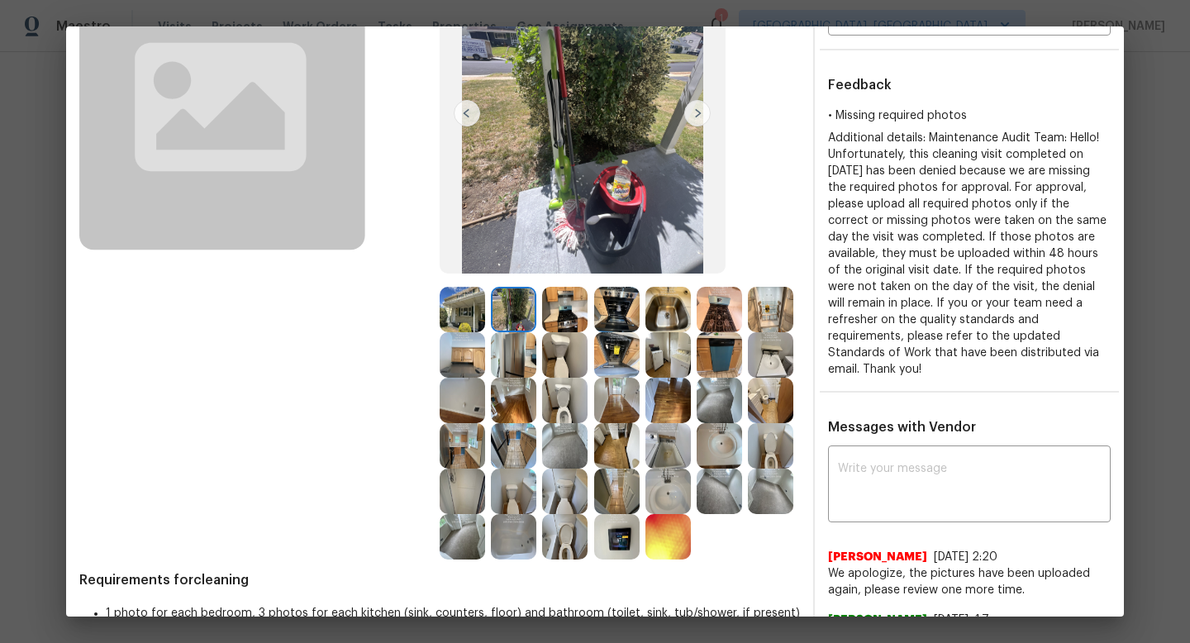
click at [556, 304] on img at bounding box center [564, 309] width 45 height 45
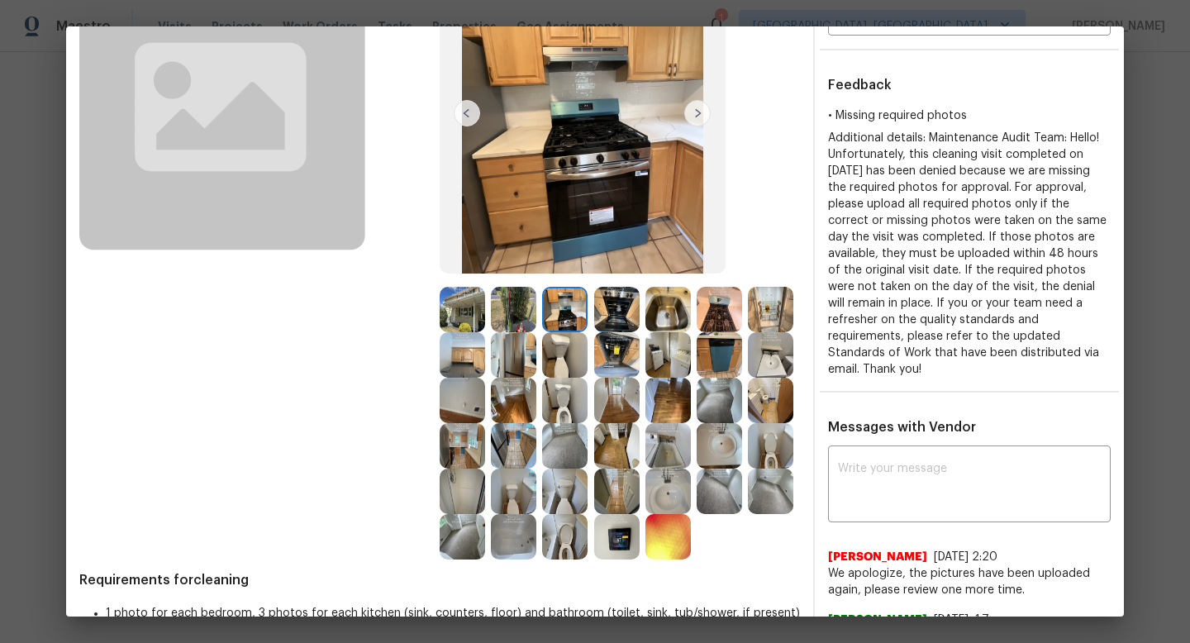
click at [617, 304] on img at bounding box center [616, 309] width 45 height 45
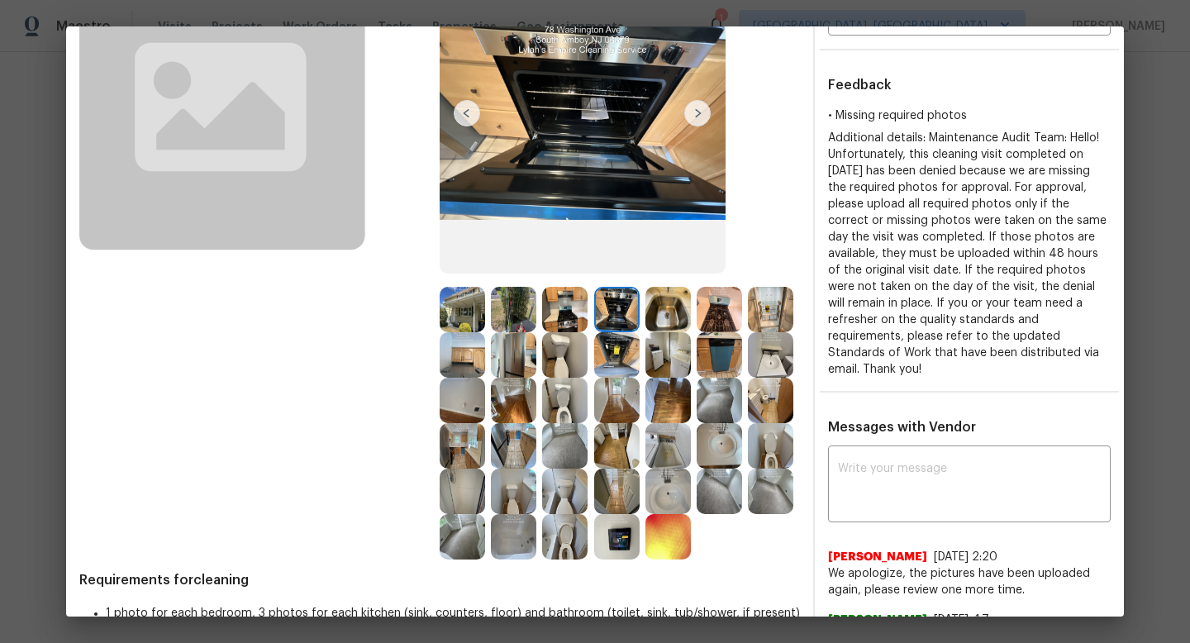
click at [657, 307] on img at bounding box center [667, 309] width 45 height 45
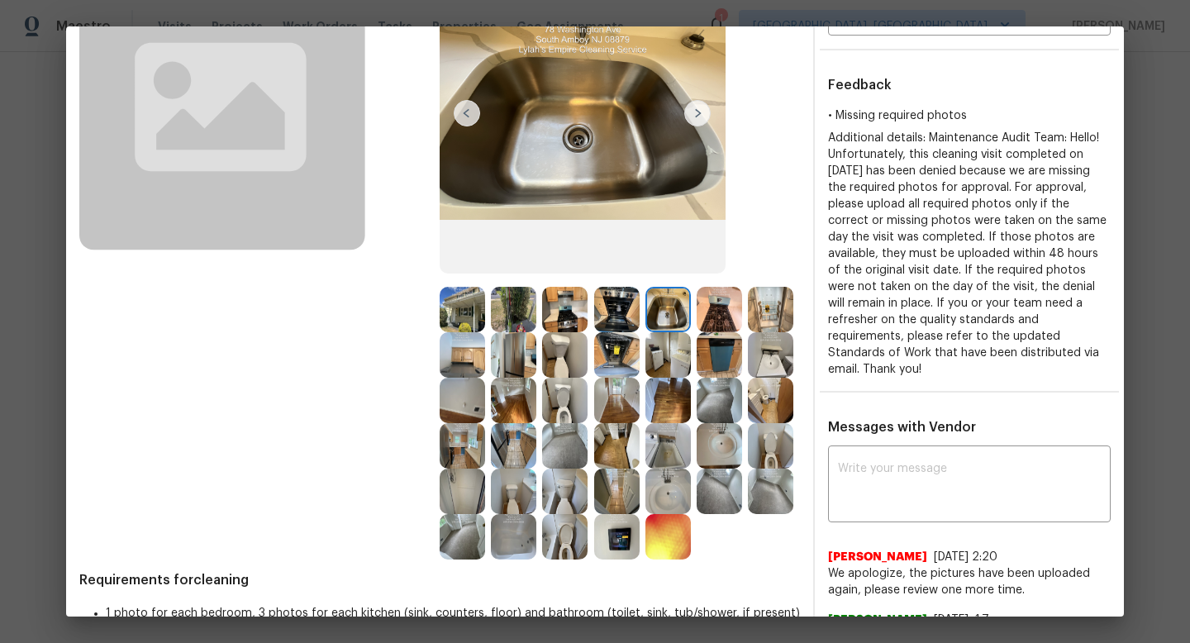
click at [711, 310] on img at bounding box center [719, 309] width 45 height 45
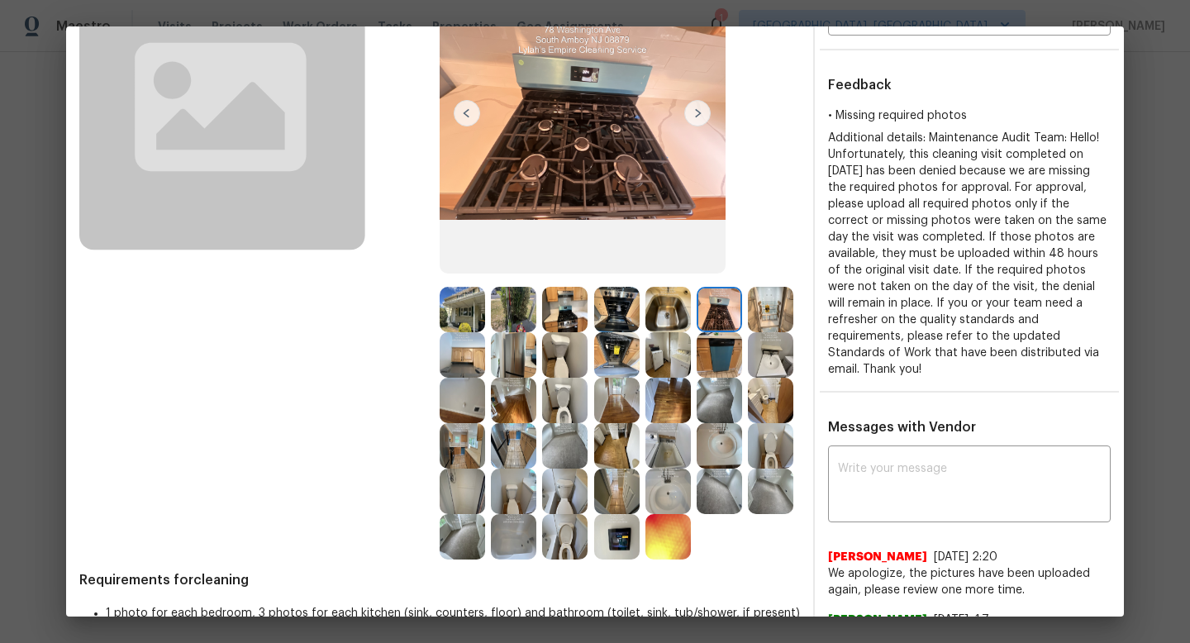
click at [768, 316] on img at bounding box center [770, 309] width 45 height 45
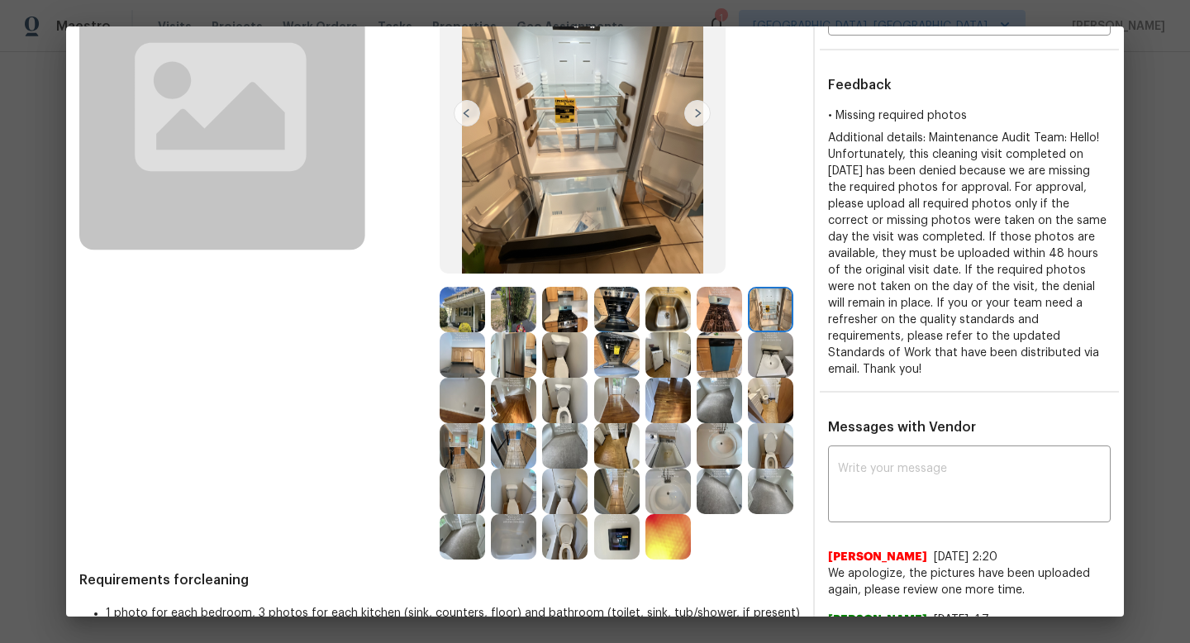
click at [769, 369] on img at bounding box center [770, 354] width 45 height 45
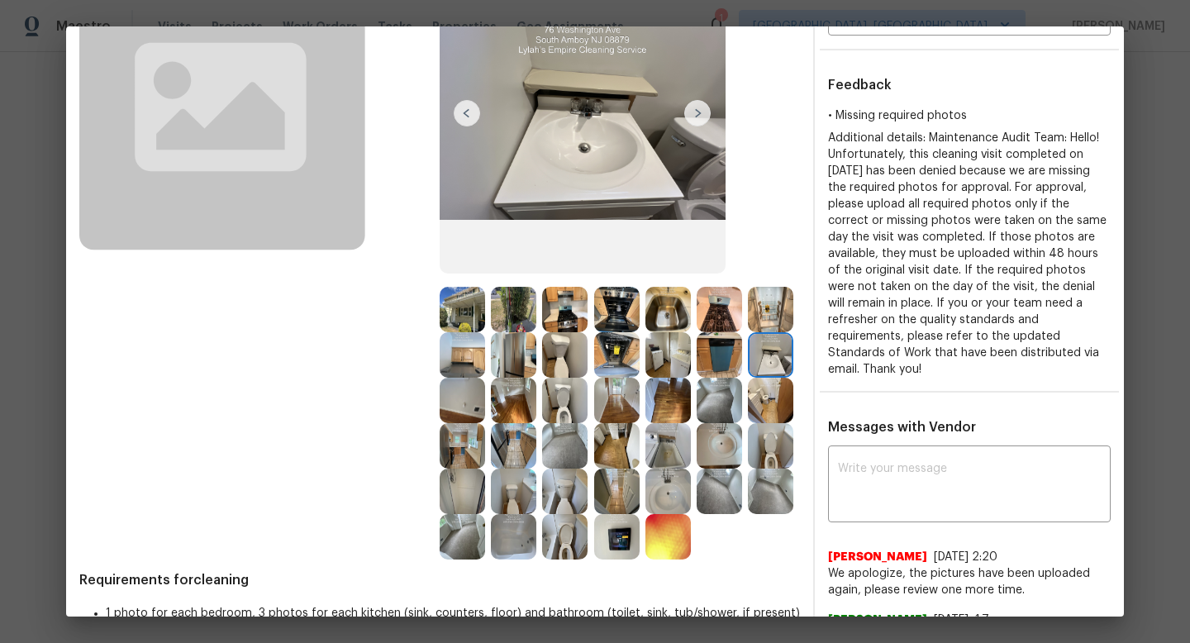
click at [700, 373] on img at bounding box center [719, 354] width 45 height 45
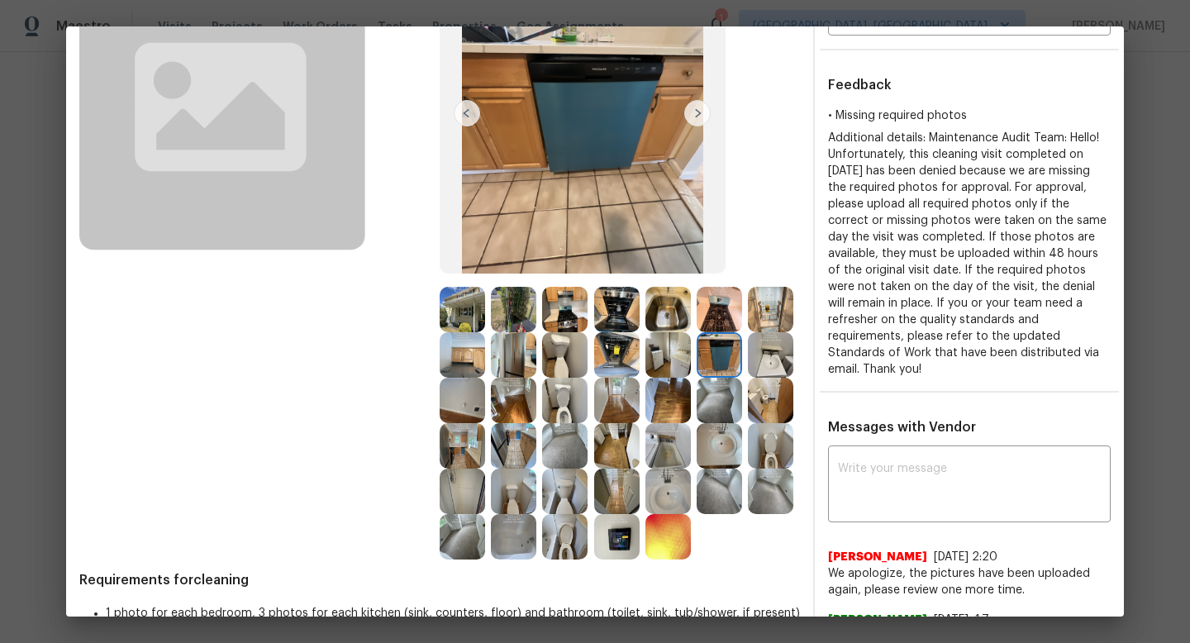
scroll to position [205, 0]
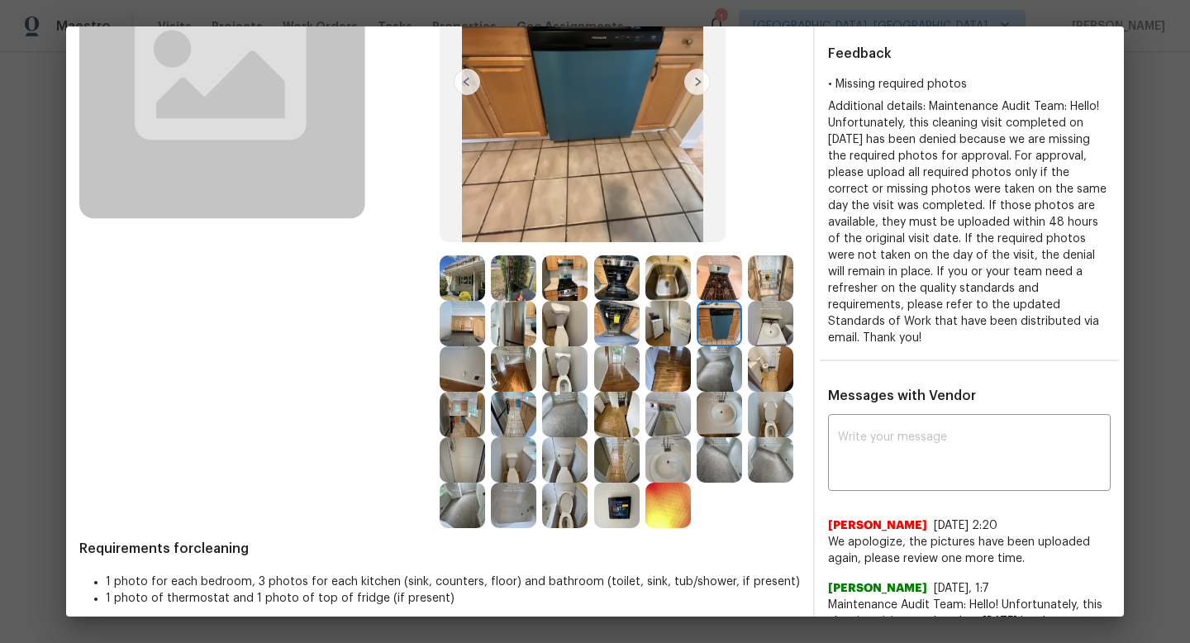
click at [523, 364] on img at bounding box center [513, 368] width 45 height 45
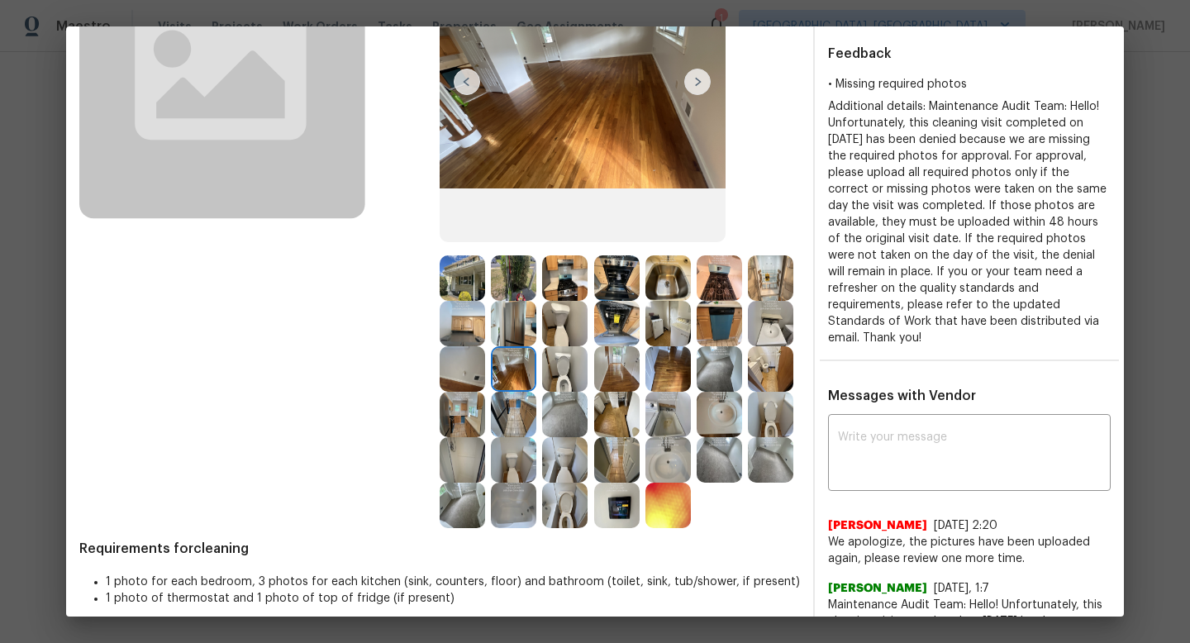
click at [563, 366] on img at bounding box center [564, 368] width 45 height 45
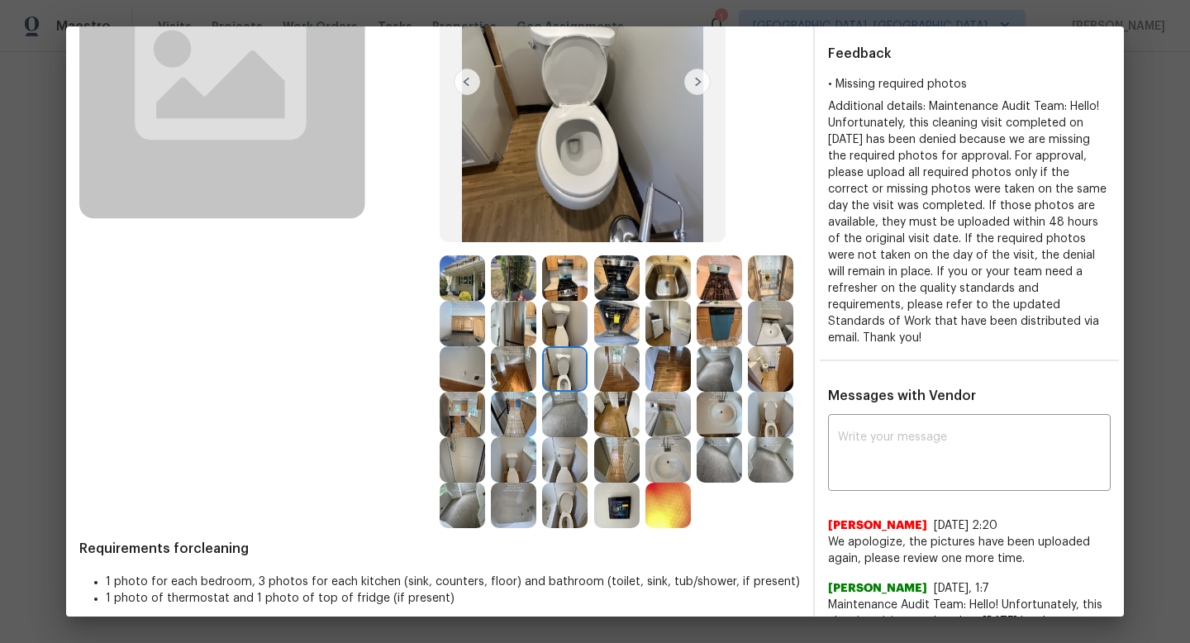
click at [603, 370] on img at bounding box center [616, 368] width 45 height 45
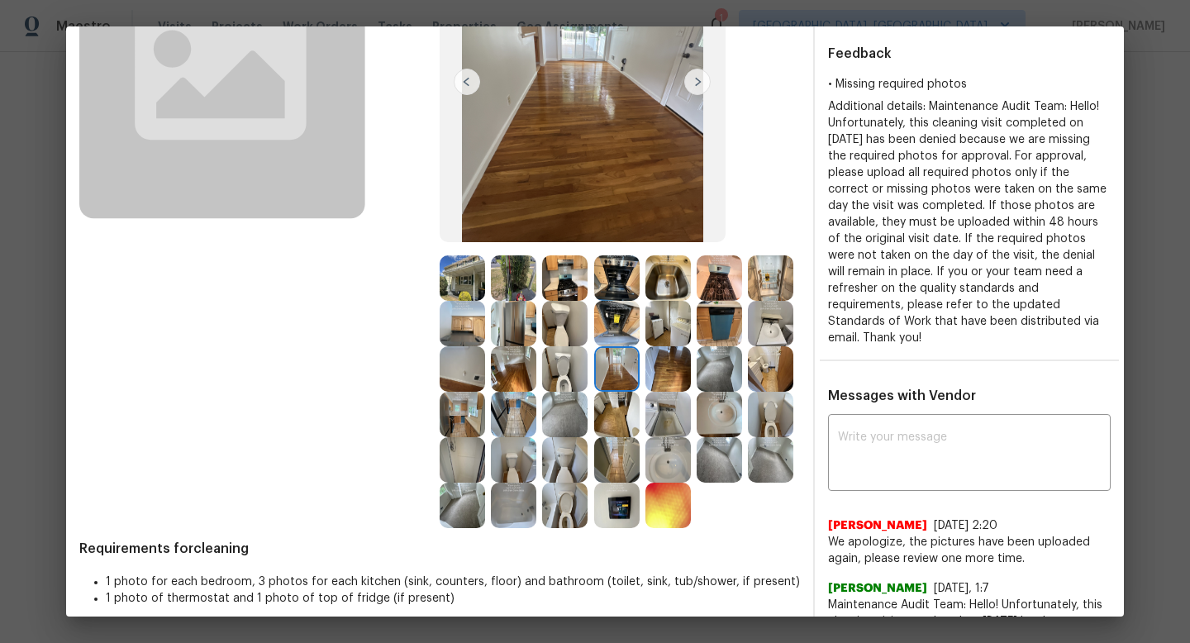
click at [662, 369] on img at bounding box center [667, 368] width 45 height 45
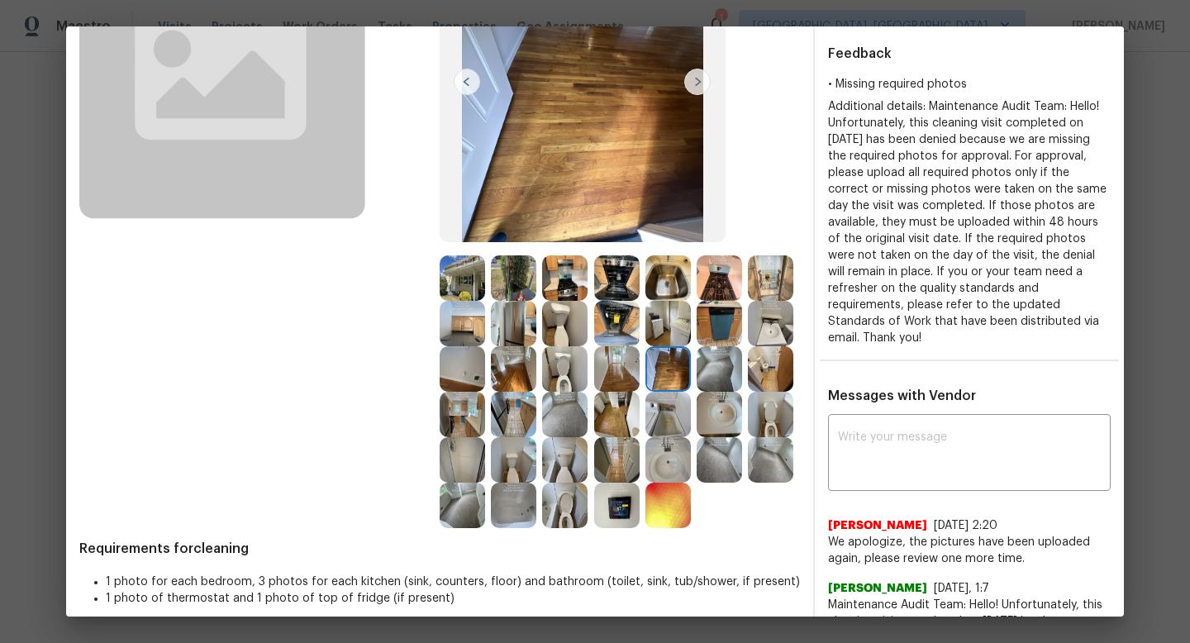
click at [712, 377] on img at bounding box center [719, 368] width 45 height 45
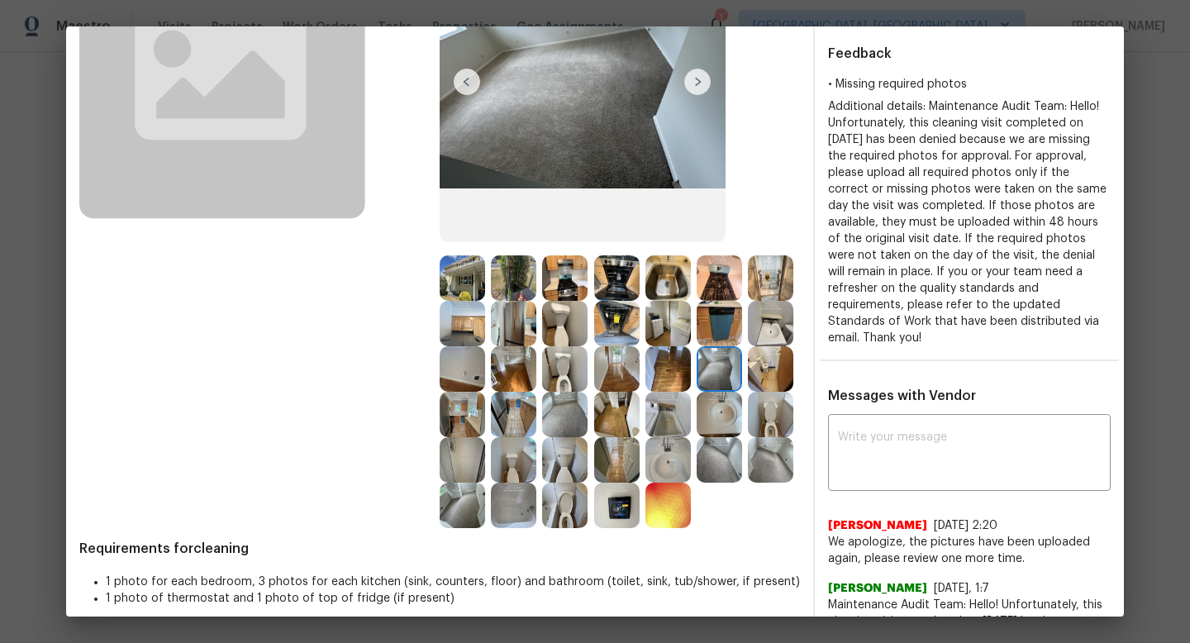
click at [762, 369] on img at bounding box center [770, 368] width 45 height 45
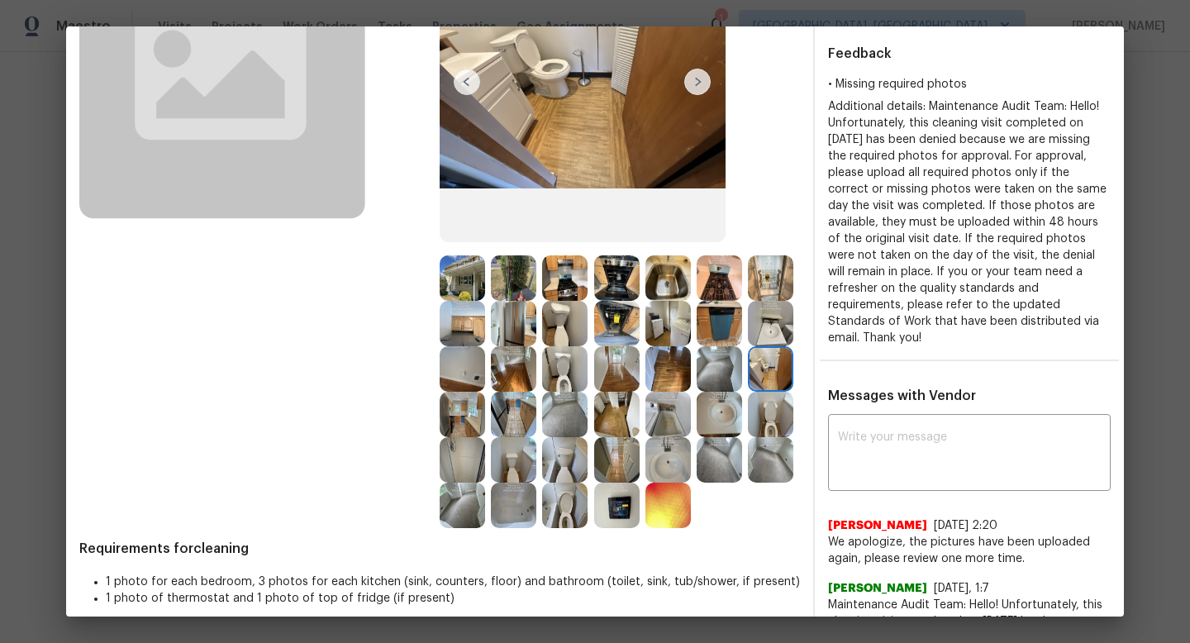
click at [771, 429] on img at bounding box center [770, 414] width 45 height 45
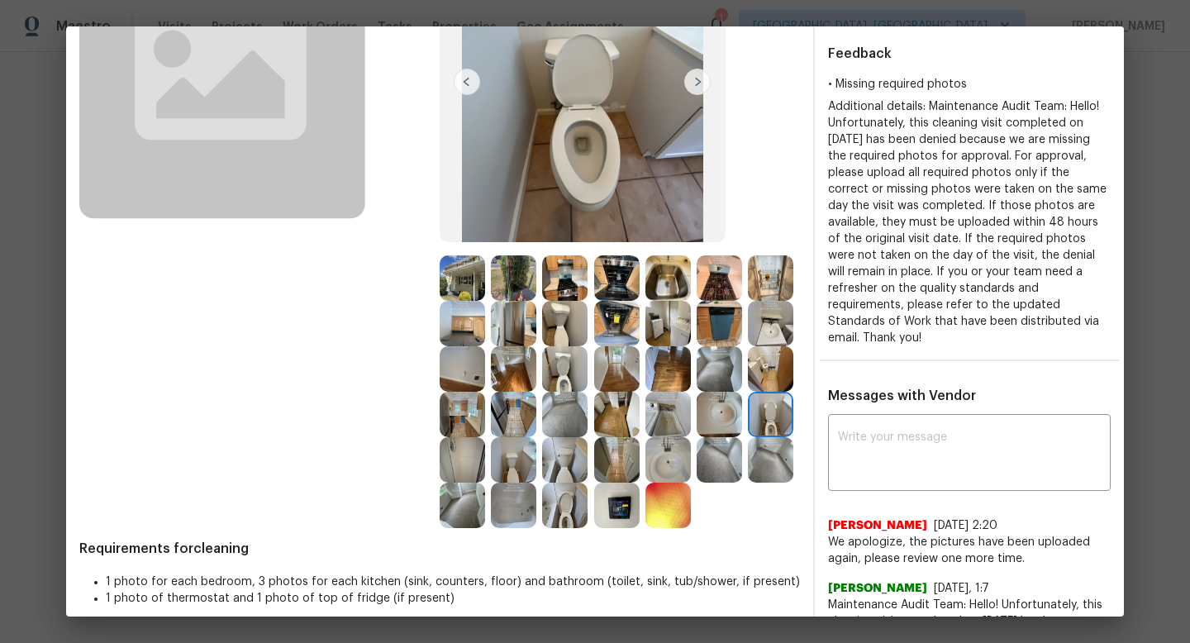
click at [715, 405] on img at bounding box center [719, 414] width 45 height 45
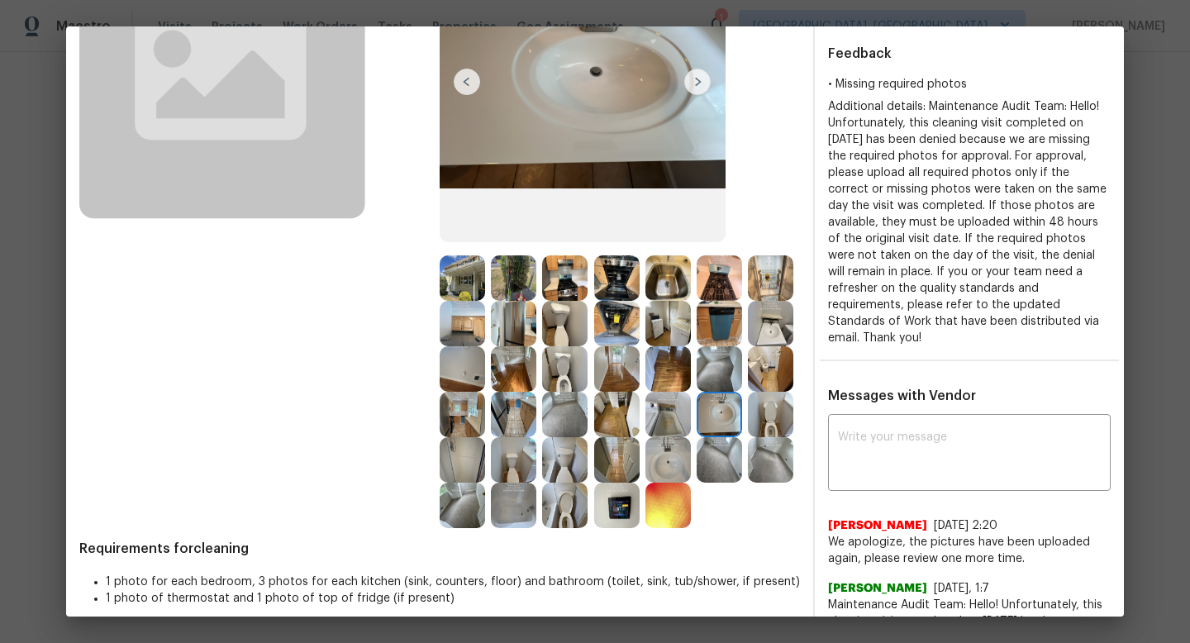
click at [707, 429] on img at bounding box center [719, 414] width 45 height 45
click at [664, 403] on img at bounding box center [667, 414] width 45 height 45
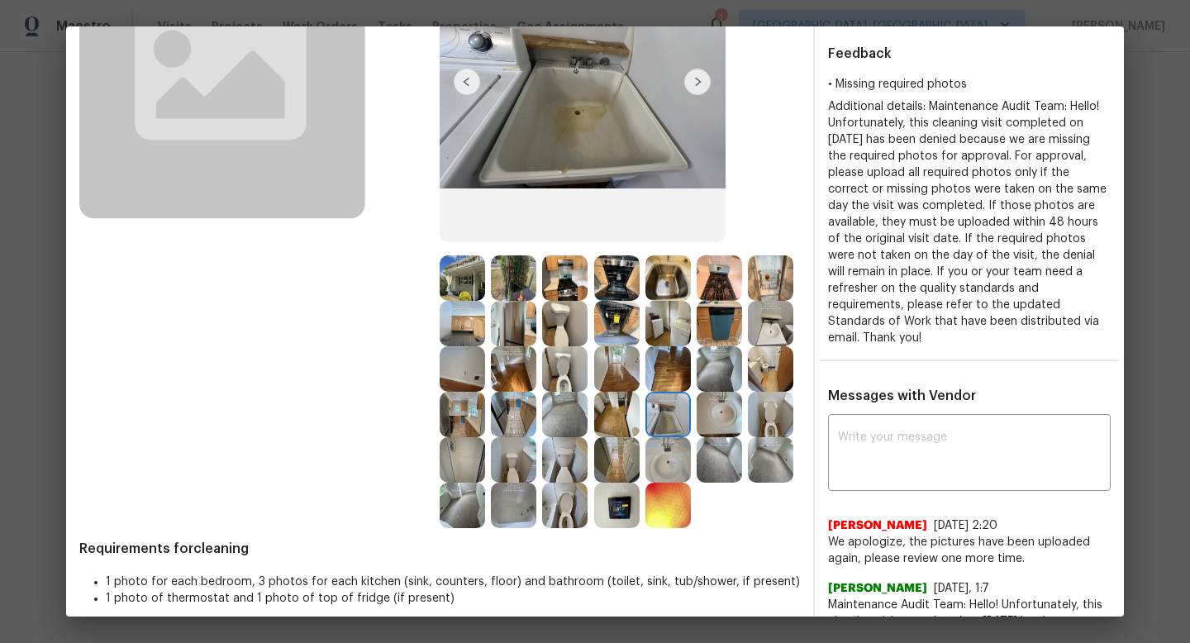
click at [665, 441] on img at bounding box center [667, 459] width 45 height 45
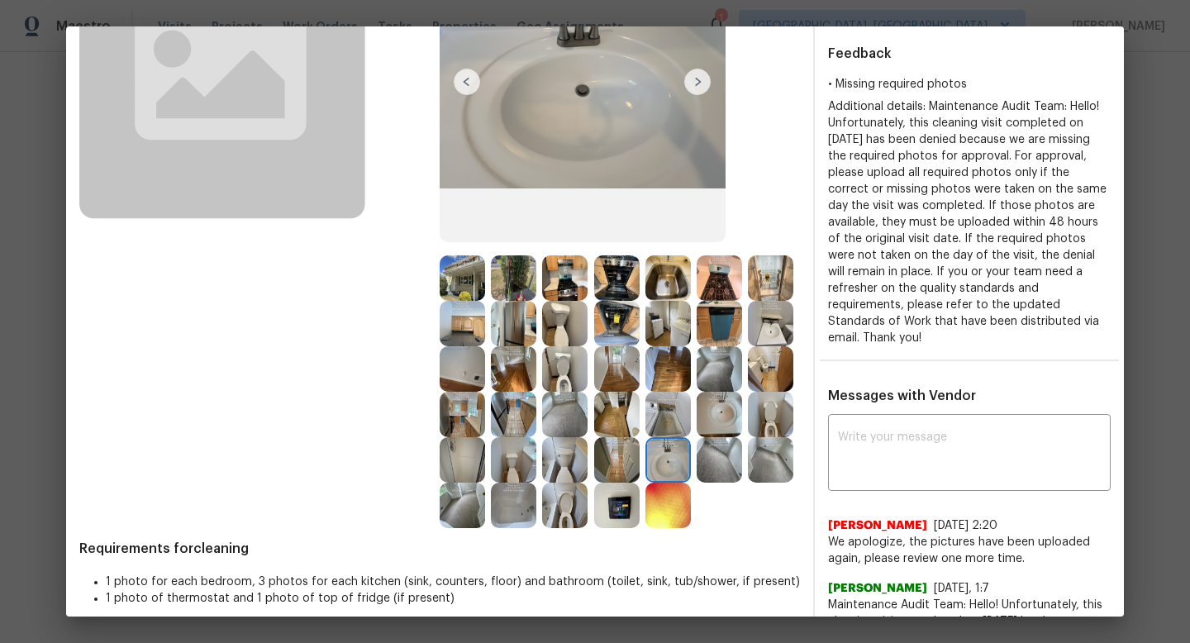
click at [613, 453] on img at bounding box center [616, 459] width 45 height 45
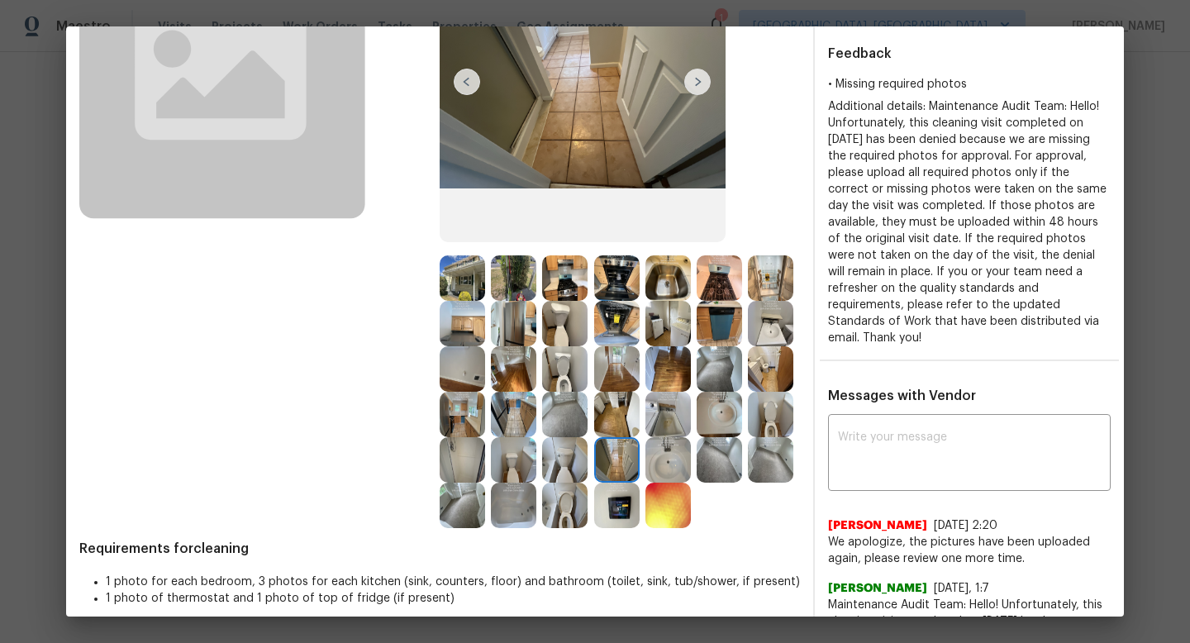
click at [555, 459] on img at bounding box center [564, 459] width 45 height 45
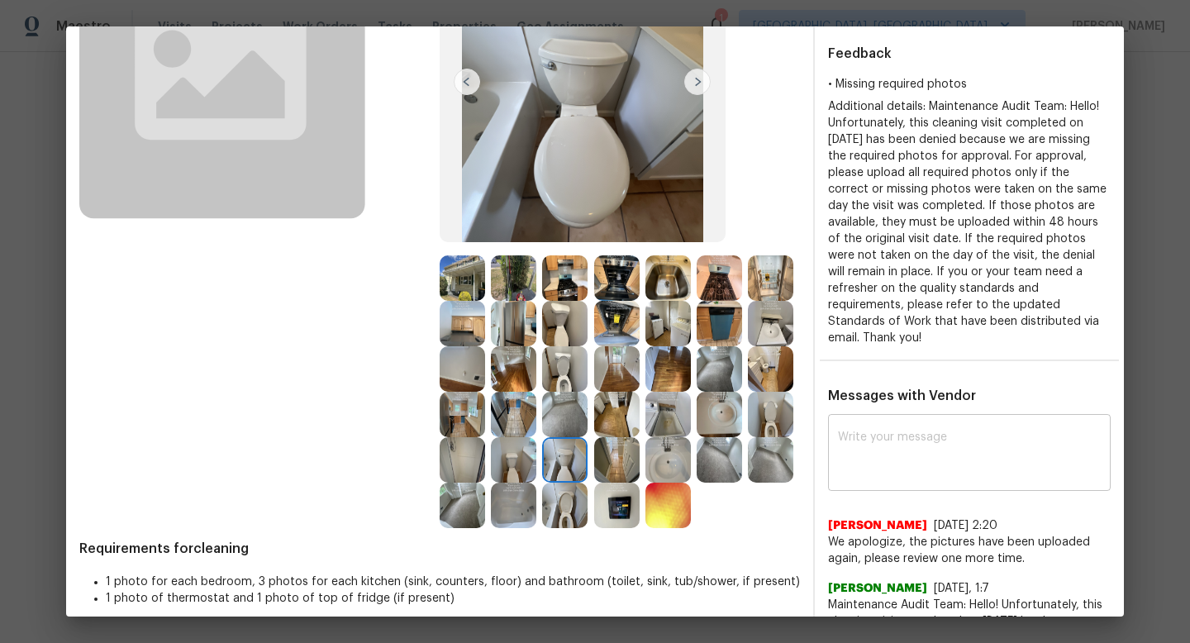
click at [946, 419] on div "x ​" at bounding box center [969, 454] width 283 height 73
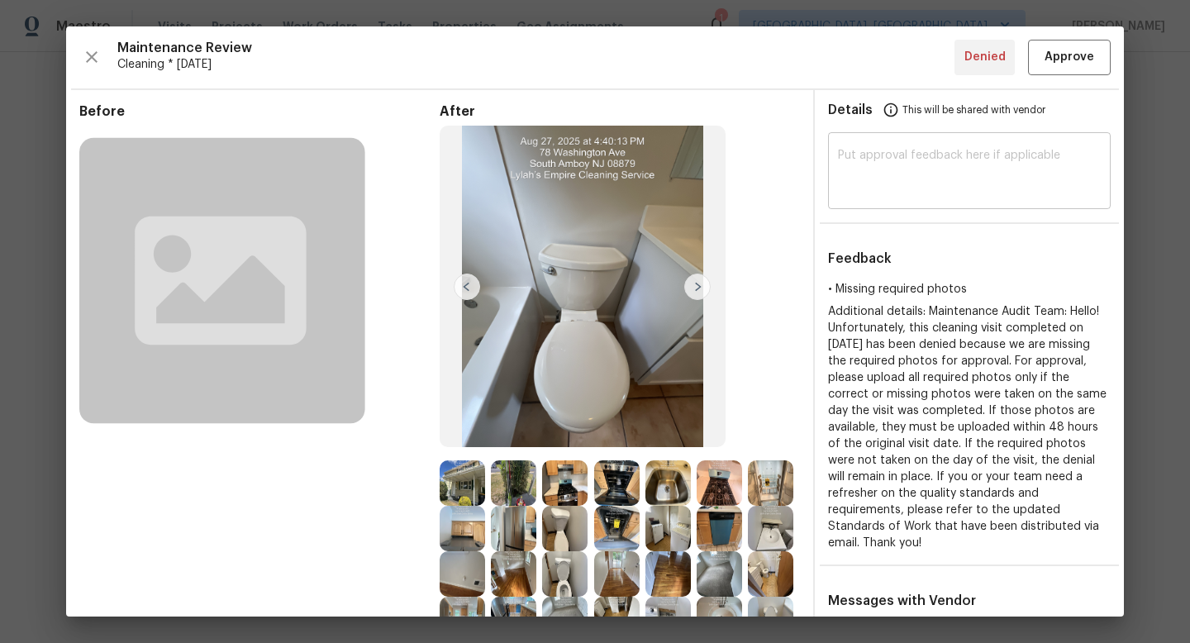
click at [922, 184] on textarea at bounding box center [969, 173] width 263 height 46
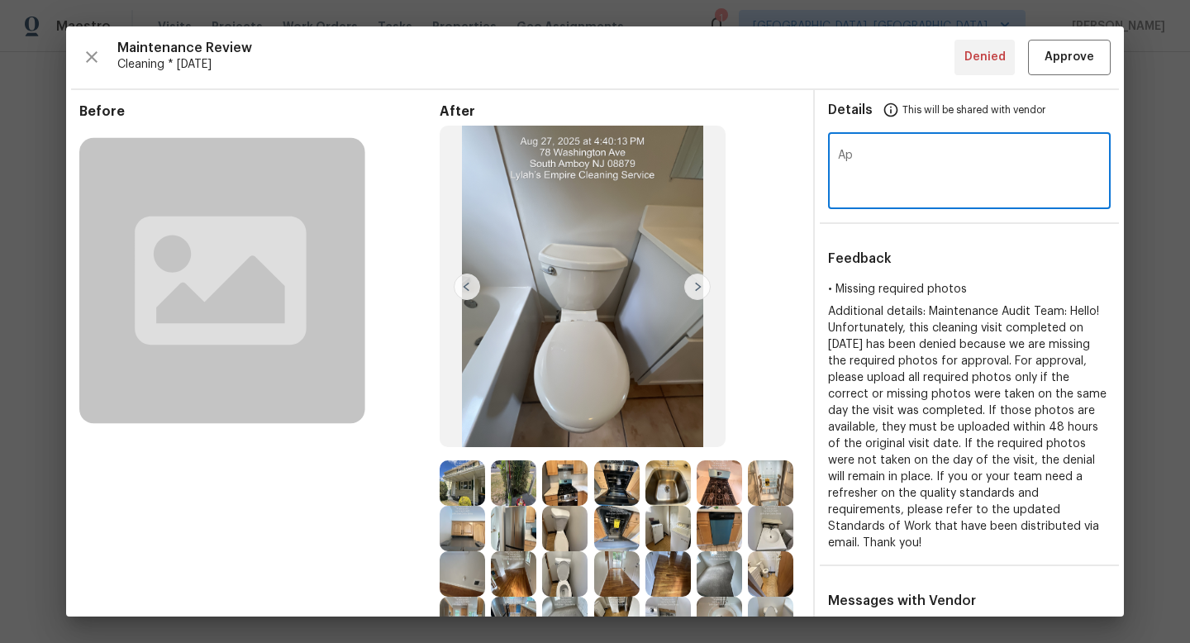
type textarea "A"
type textarea "<"
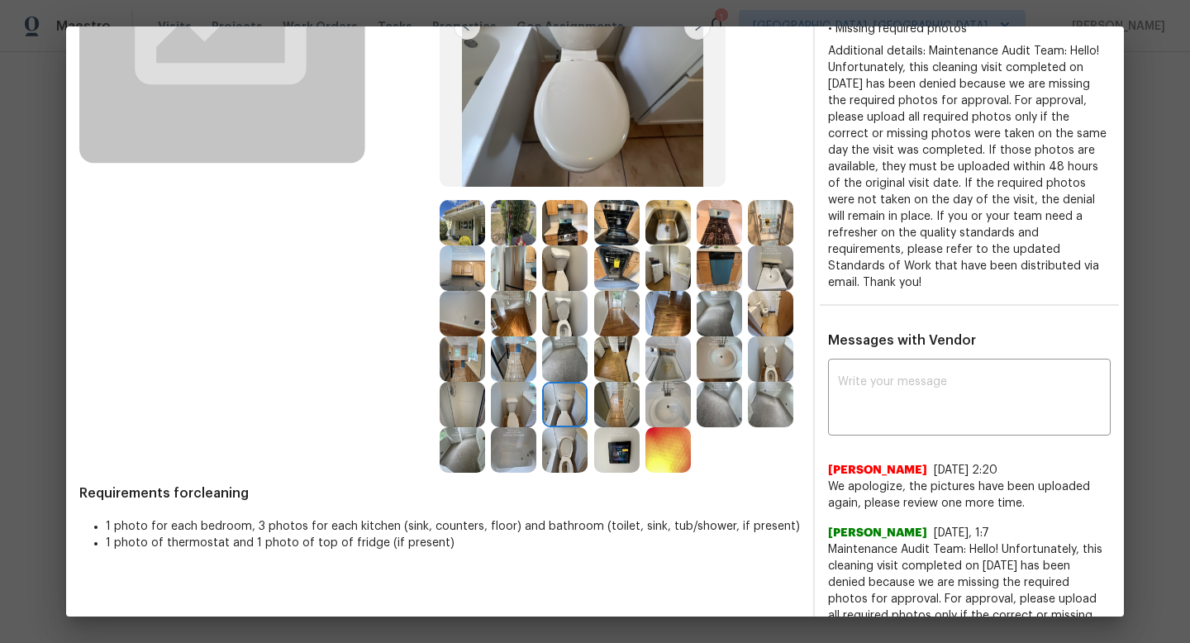
scroll to position [247, 0]
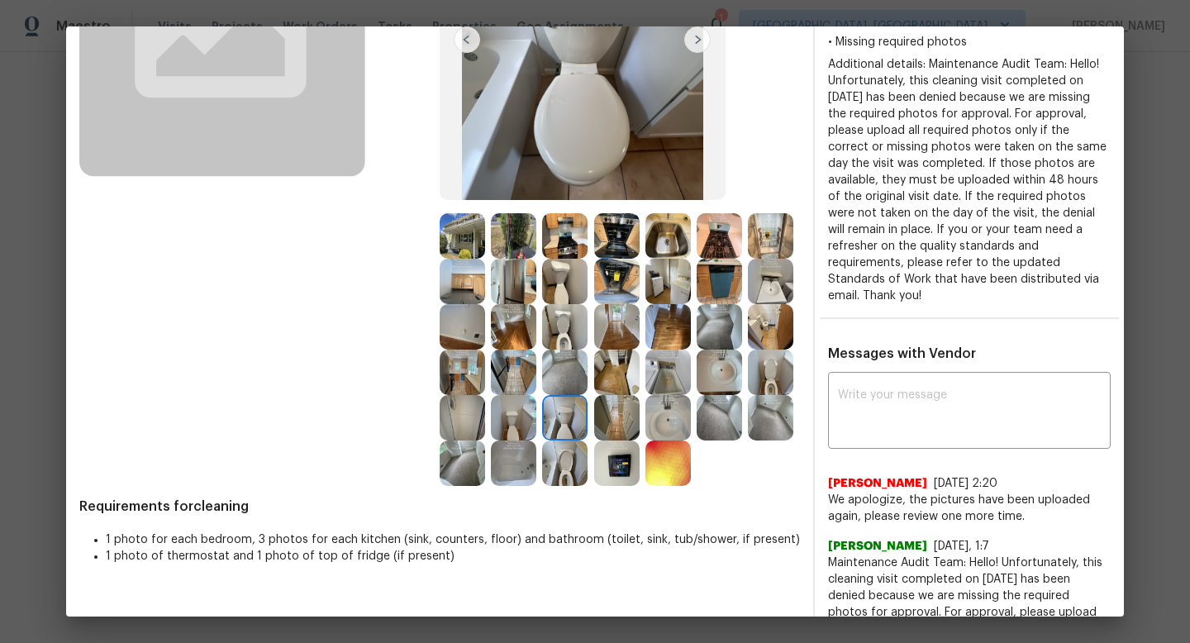
type textarea "Maintenance Audit Team: We approve this visit after further review."
click at [545, 225] on img at bounding box center [564, 235] width 45 height 45
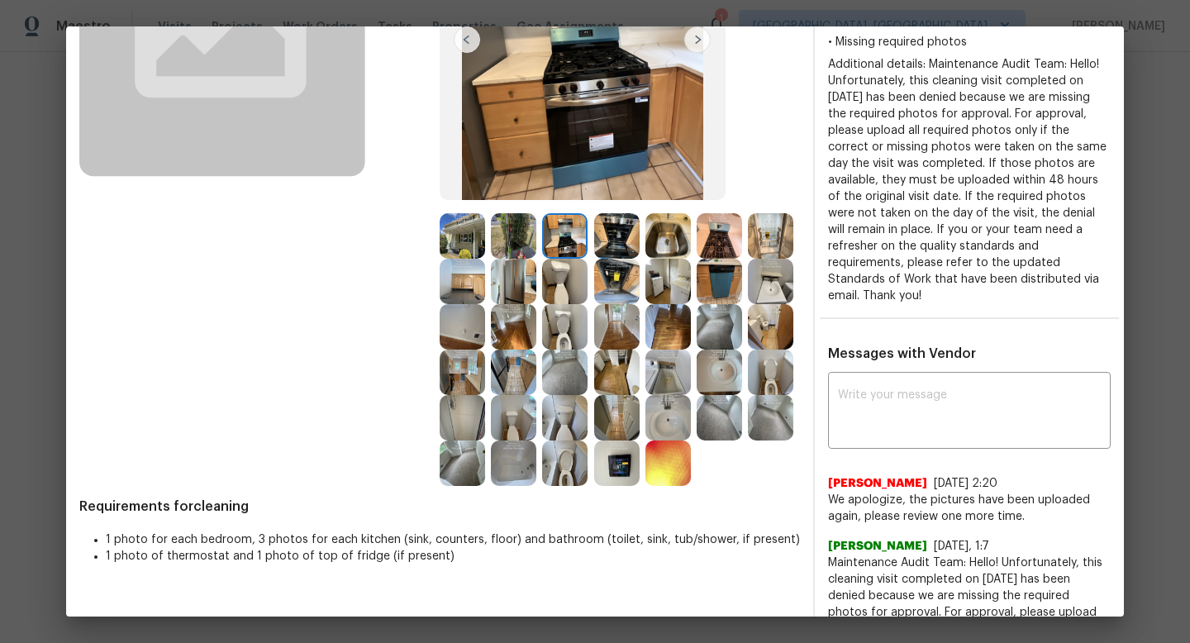
click at [624, 245] on img at bounding box center [616, 235] width 45 height 45
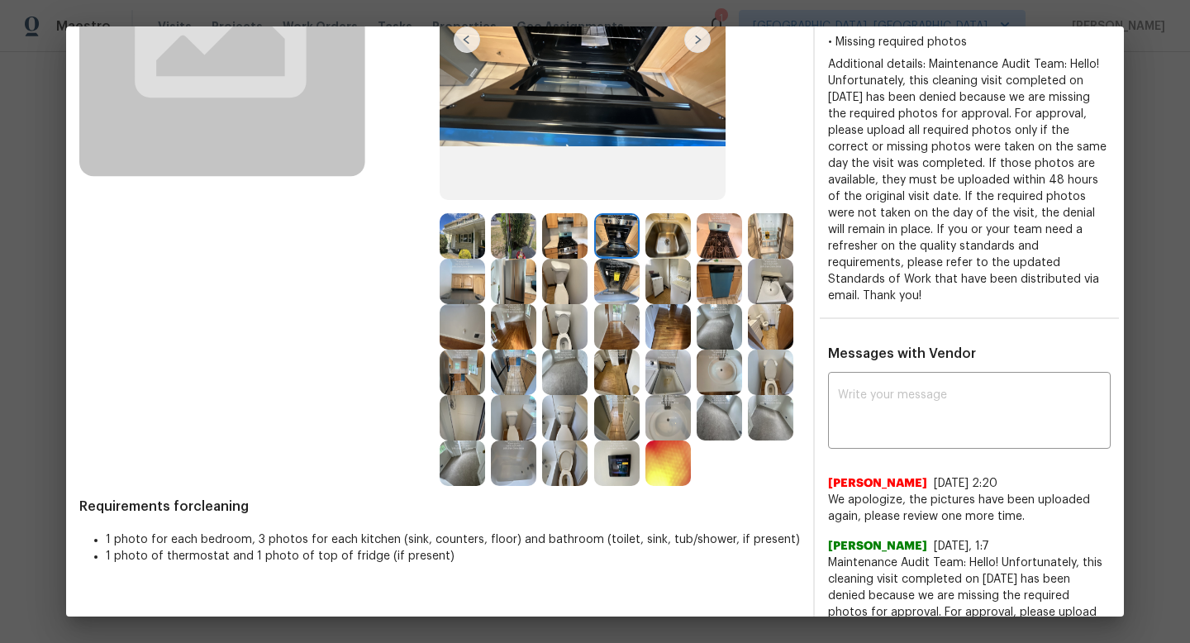
scroll to position [156, 0]
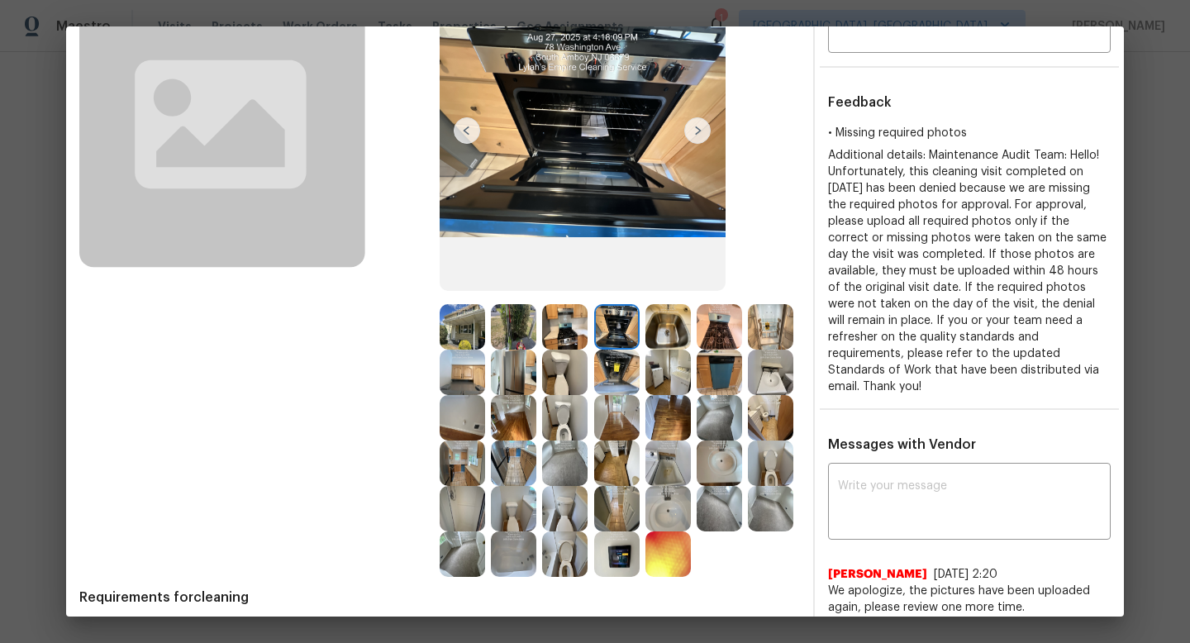
click at [660, 326] on img at bounding box center [667, 326] width 45 height 45
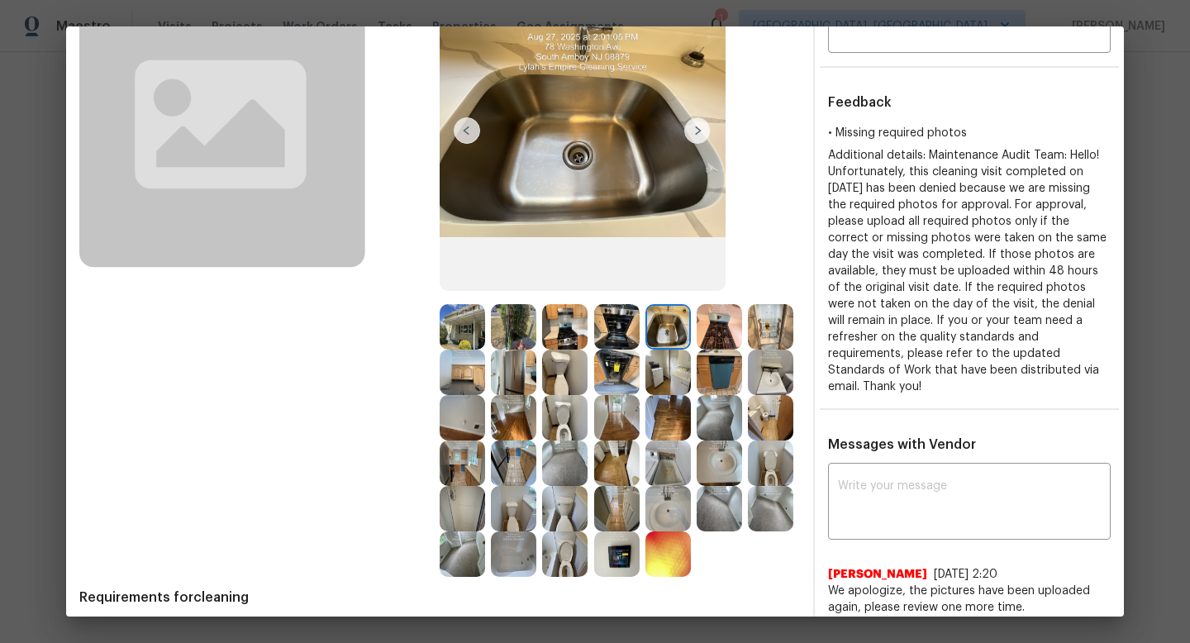
click at [508, 332] on img at bounding box center [513, 326] width 45 height 45
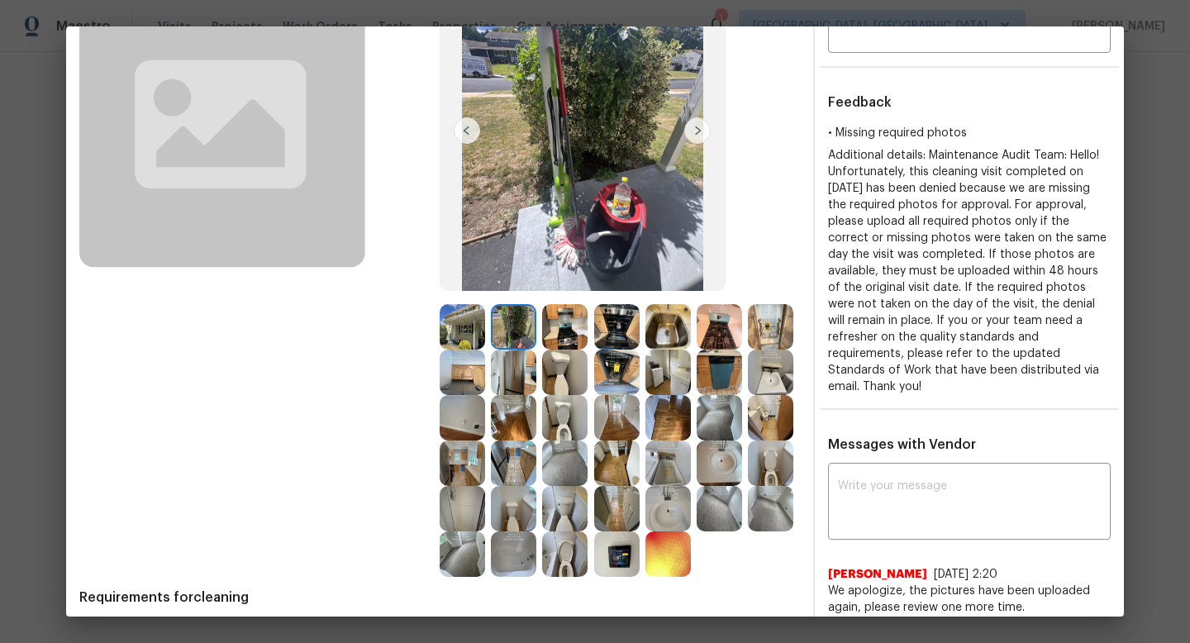
click at [561, 333] on img at bounding box center [564, 326] width 45 height 45
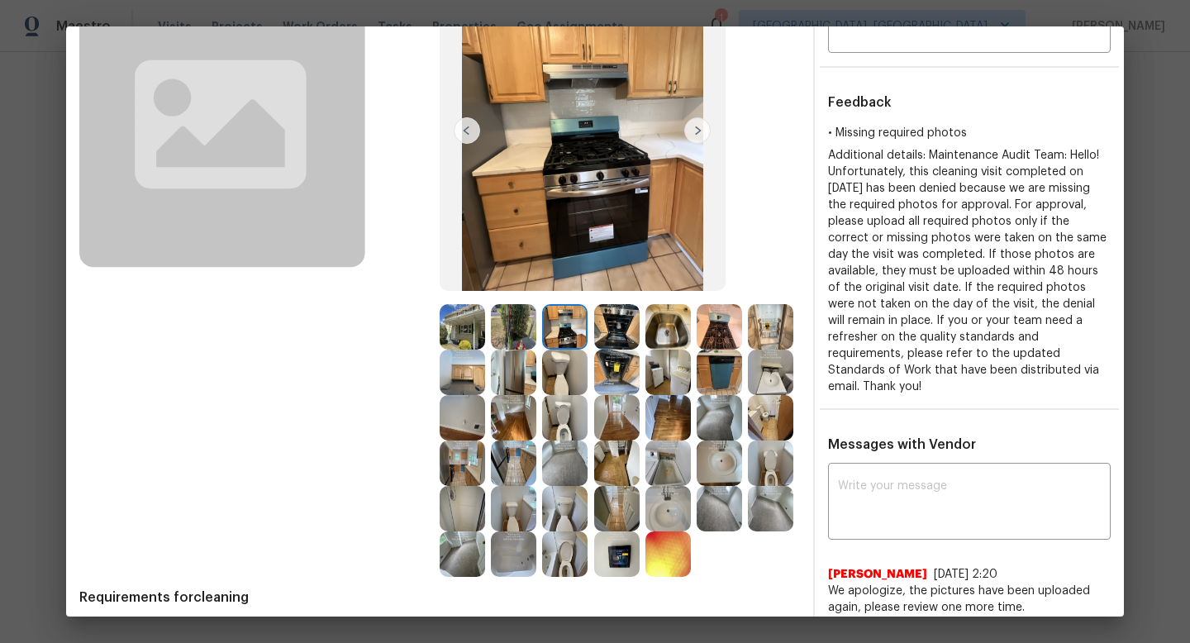
click at [727, 331] on img at bounding box center [719, 326] width 45 height 45
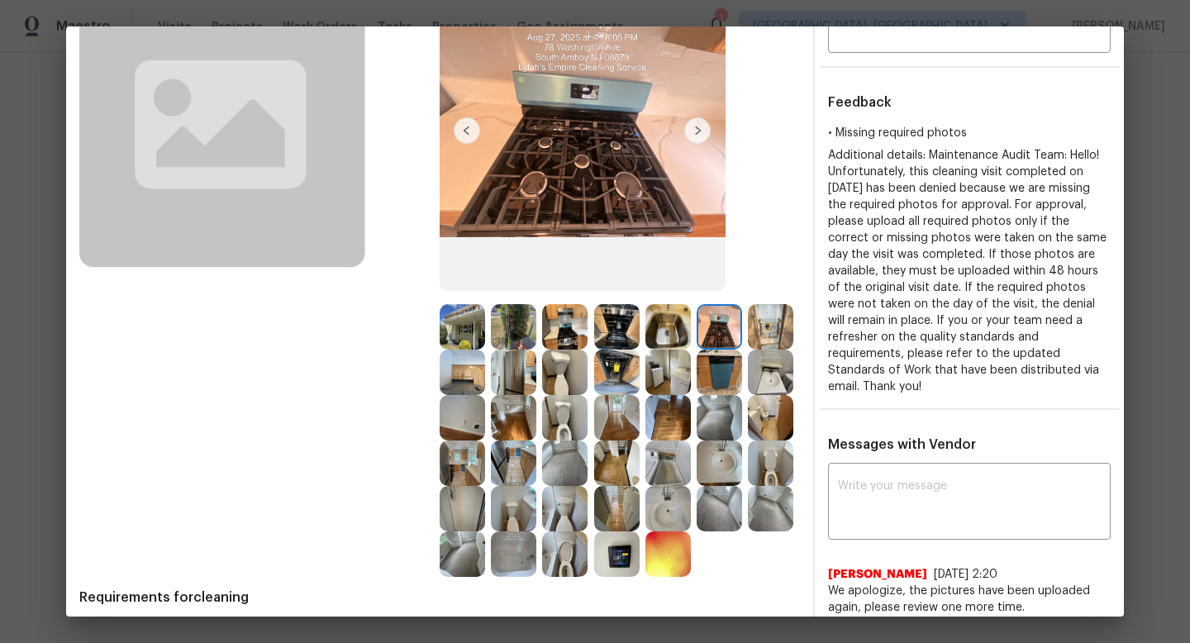
click at [780, 328] on img at bounding box center [770, 326] width 45 height 45
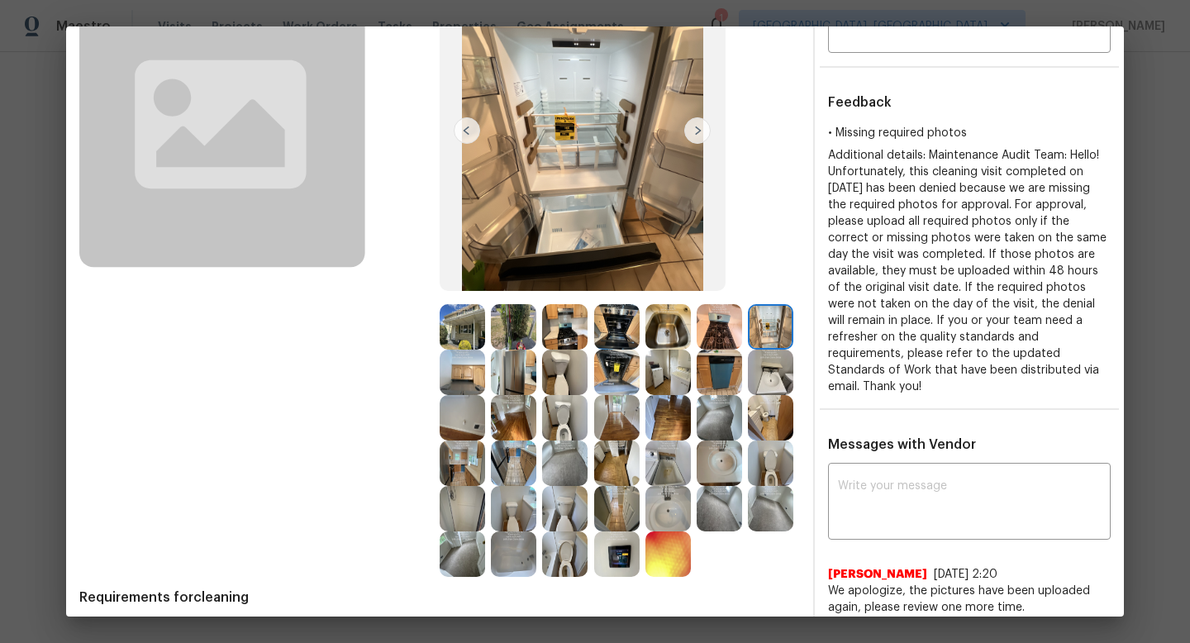
click at [468, 378] on img at bounding box center [462, 372] width 45 height 45
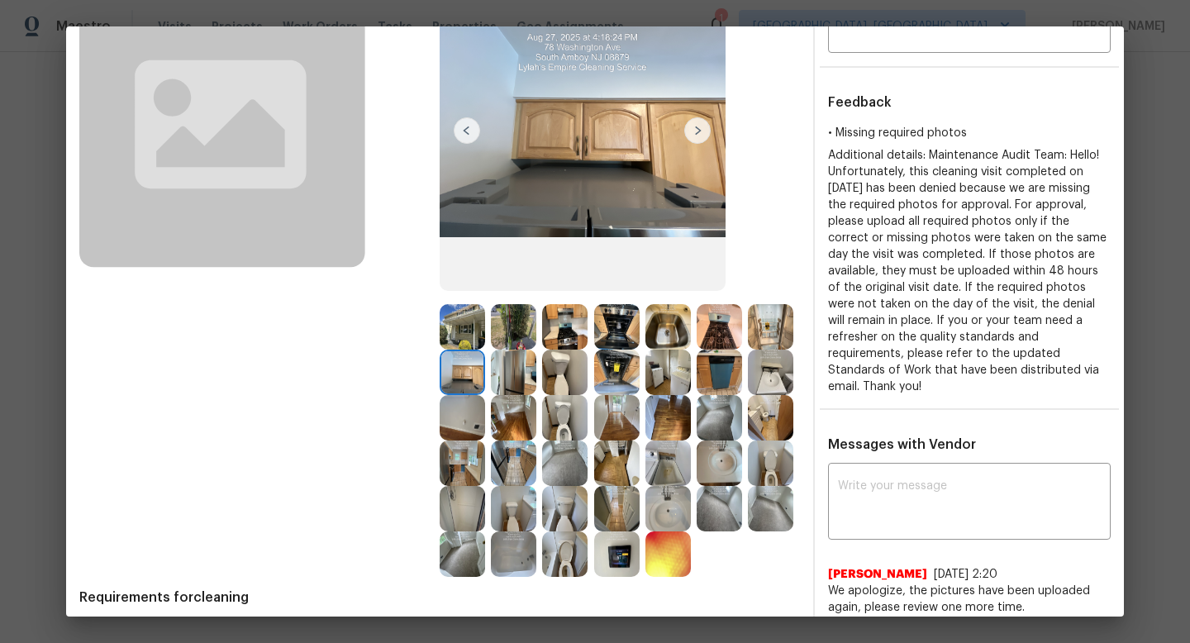
click at [540, 377] on div at bounding box center [516, 372] width 51 height 45
click at [516, 376] on img at bounding box center [513, 372] width 45 height 45
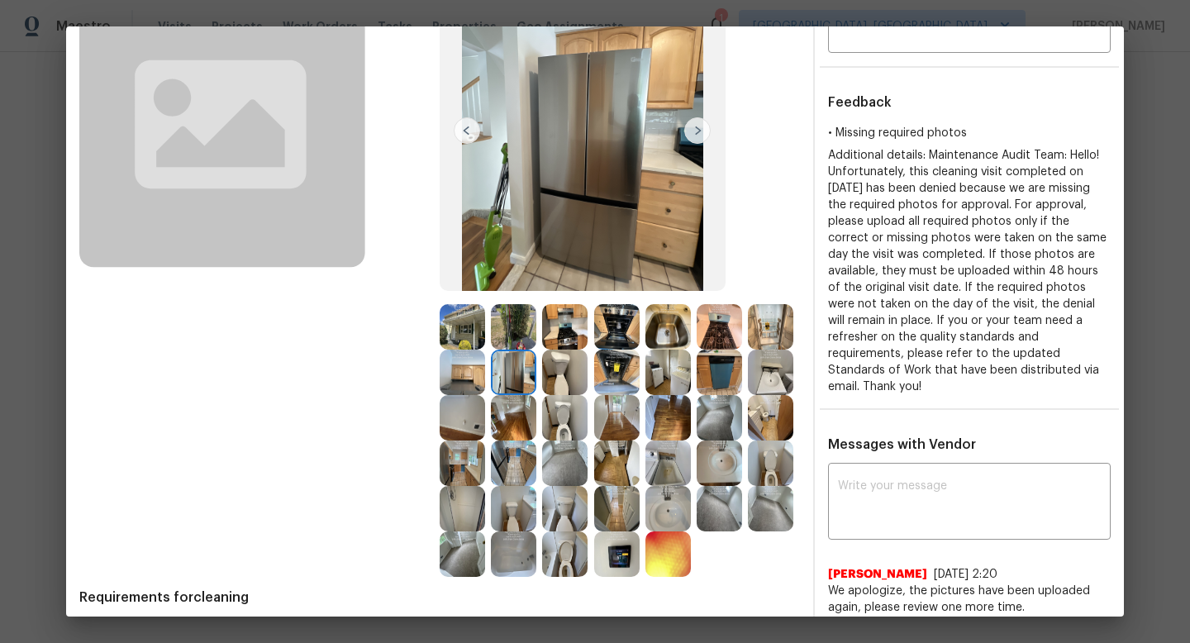
click at [563, 376] on img at bounding box center [564, 372] width 45 height 45
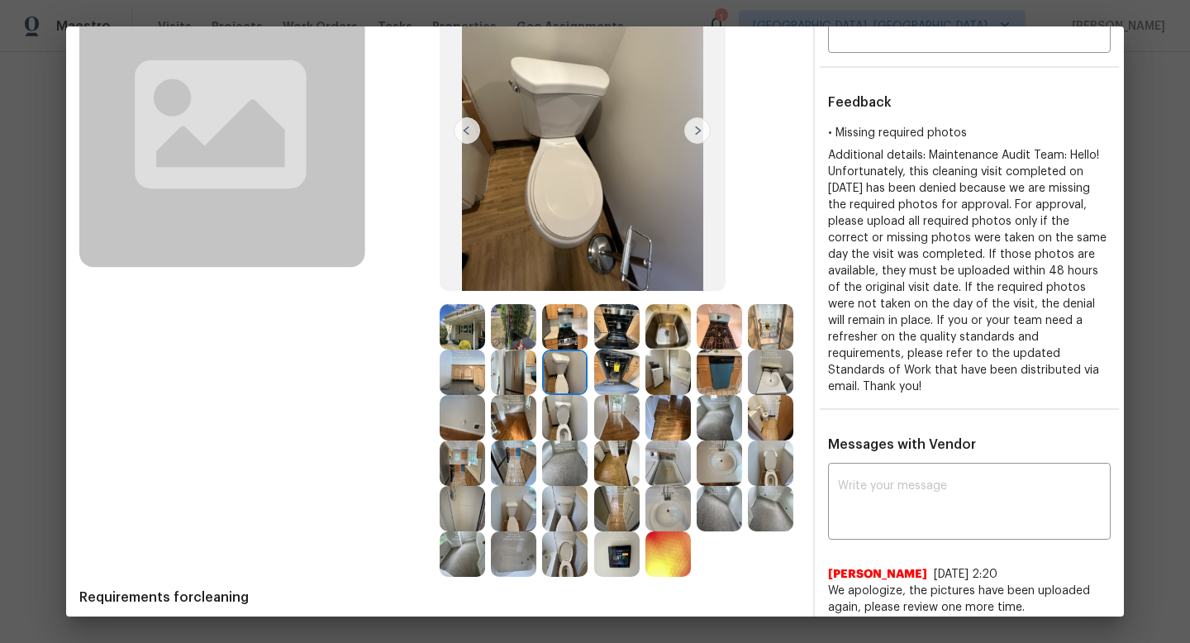
click at [629, 375] on img at bounding box center [616, 372] width 45 height 45
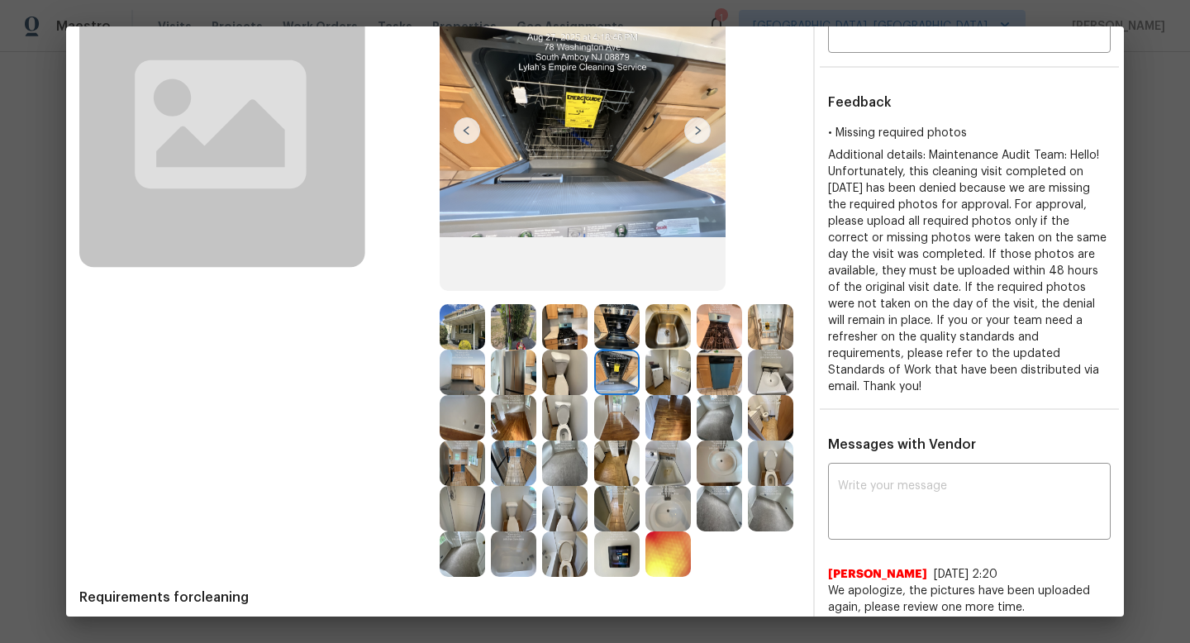
click at [670, 368] on img at bounding box center [667, 372] width 45 height 45
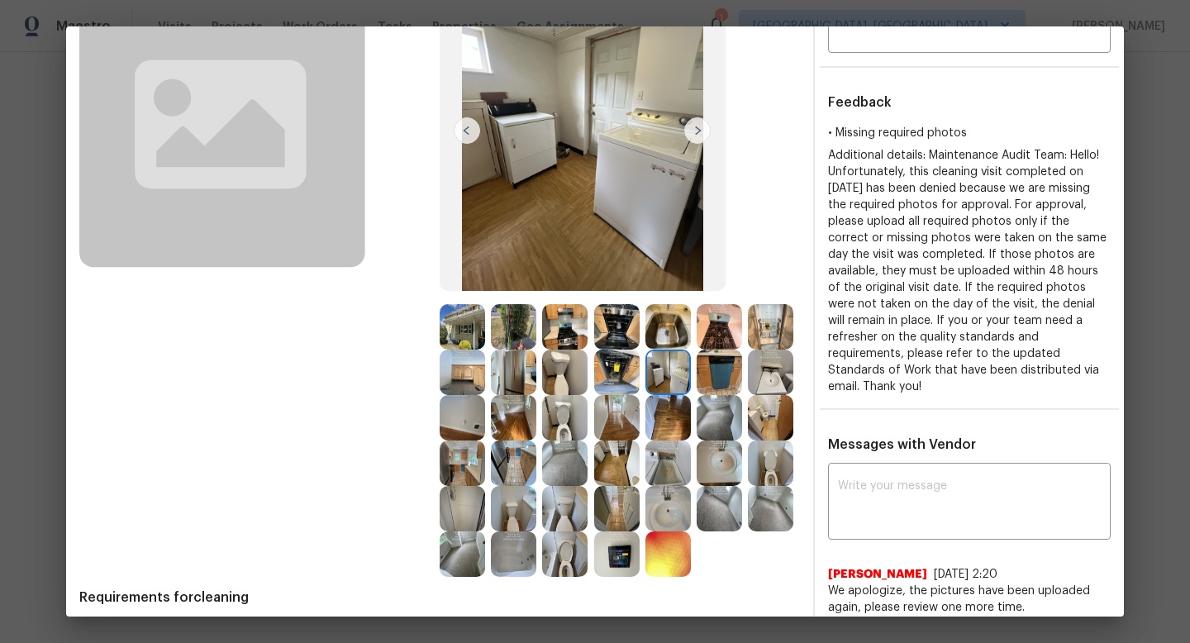
click at [707, 367] on img at bounding box center [719, 372] width 45 height 45
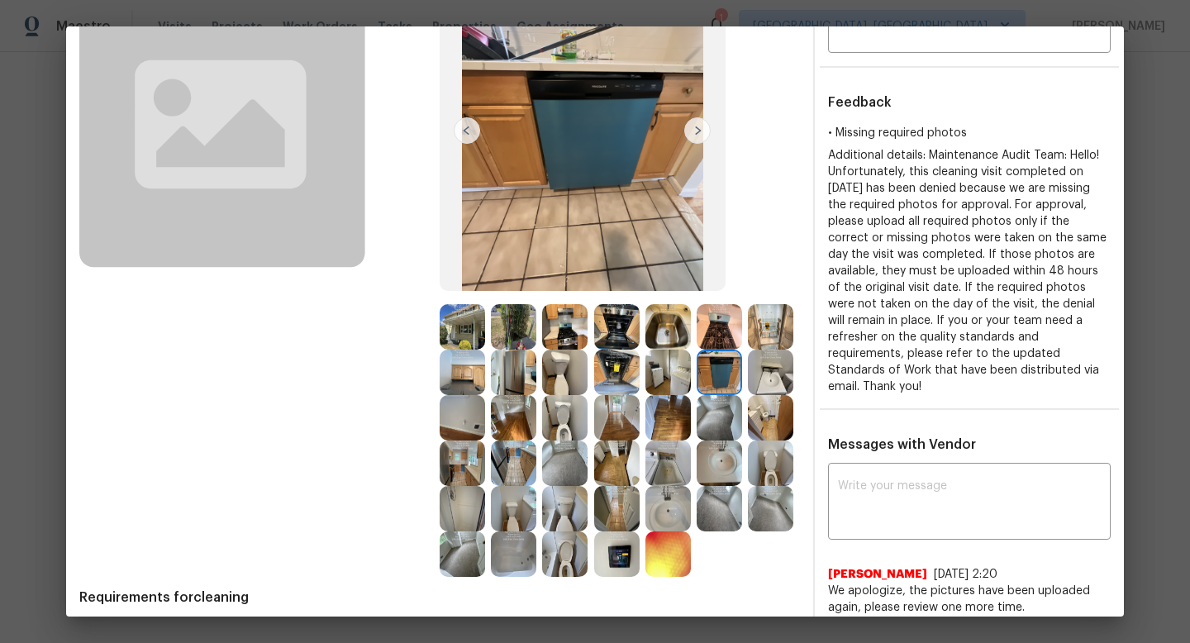
click at [764, 369] on img at bounding box center [770, 372] width 45 height 45
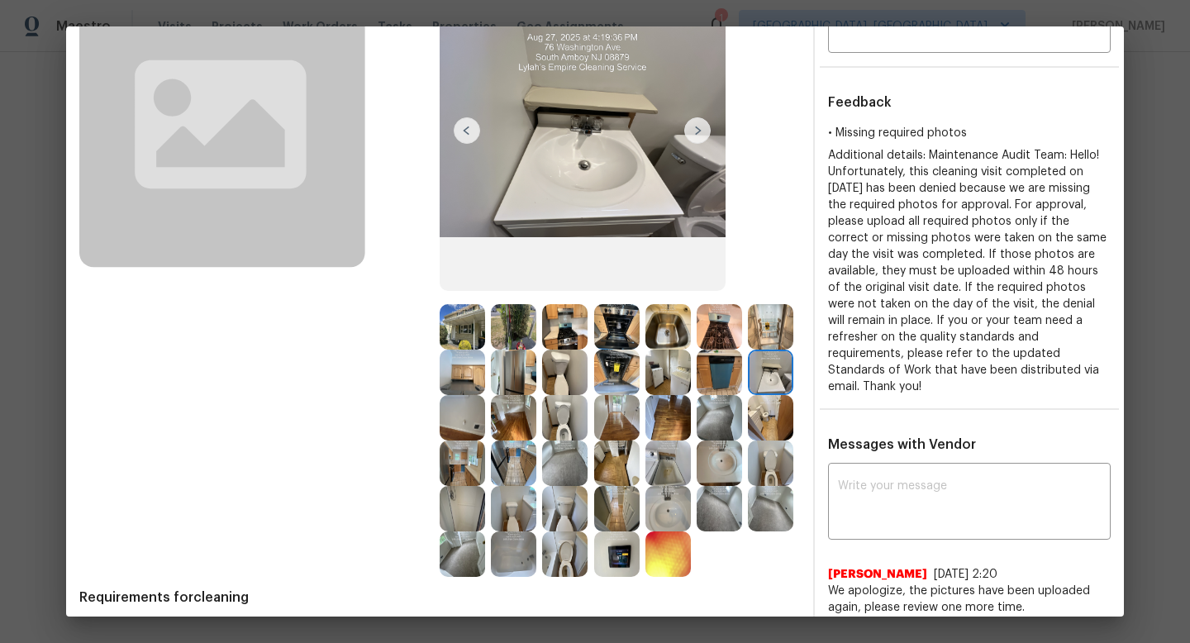
click at [769, 412] on img at bounding box center [770, 417] width 45 height 45
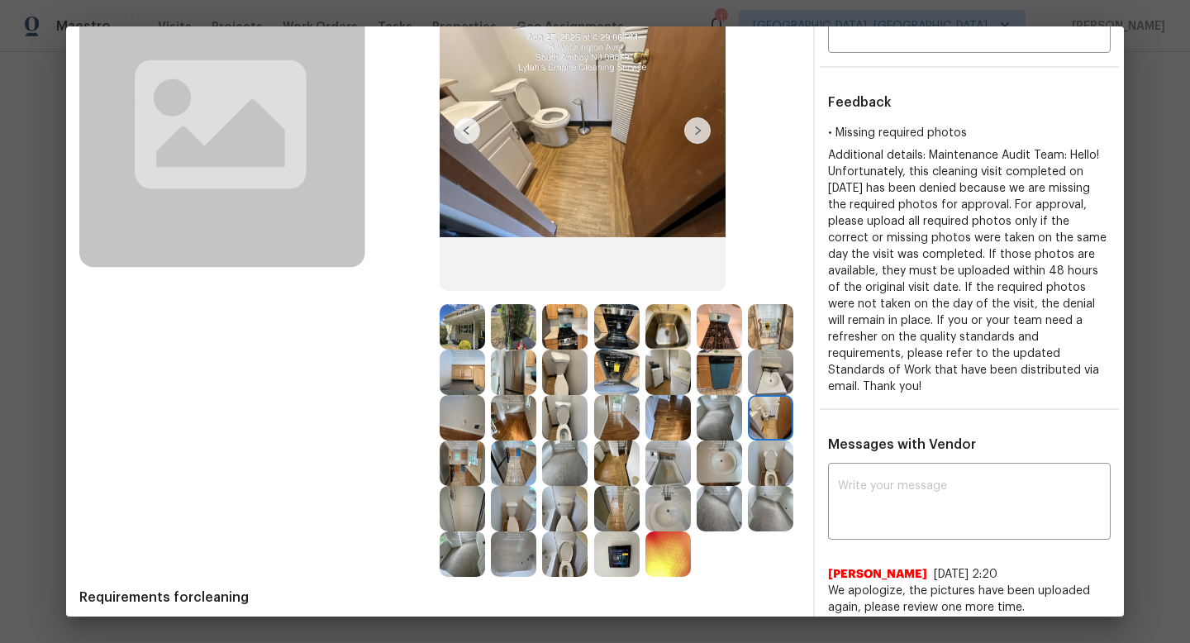
click at [722, 416] on img at bounding box center [719, 417] width 45 height 45
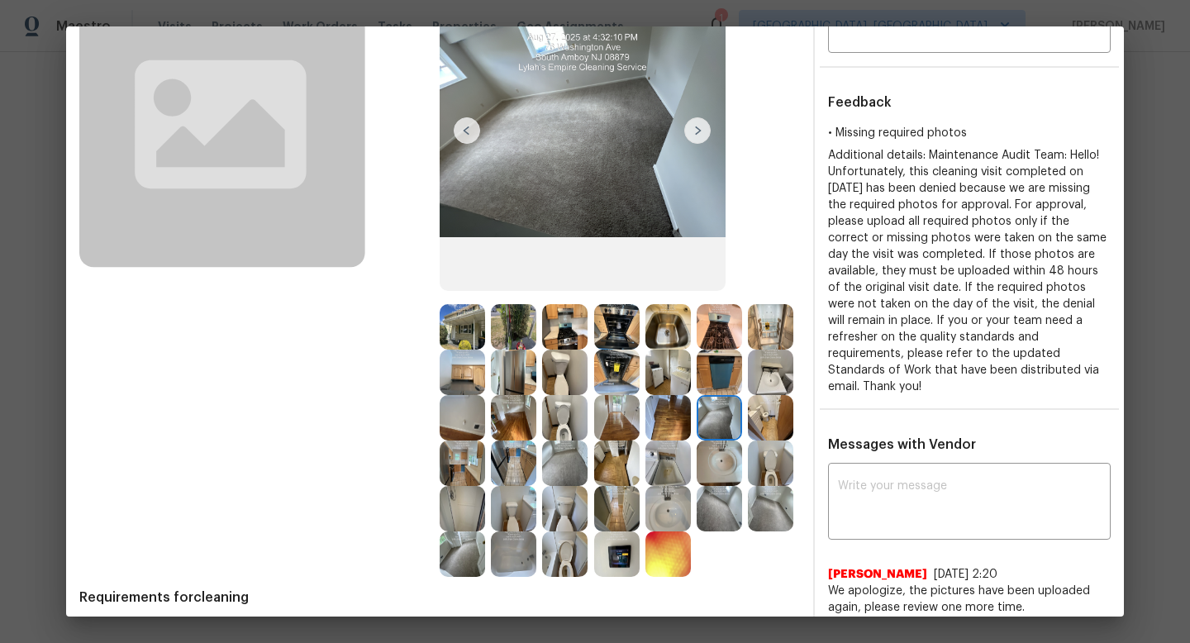
click at [685, 414] on img at bounding box center [667, 417] width 45 height 45
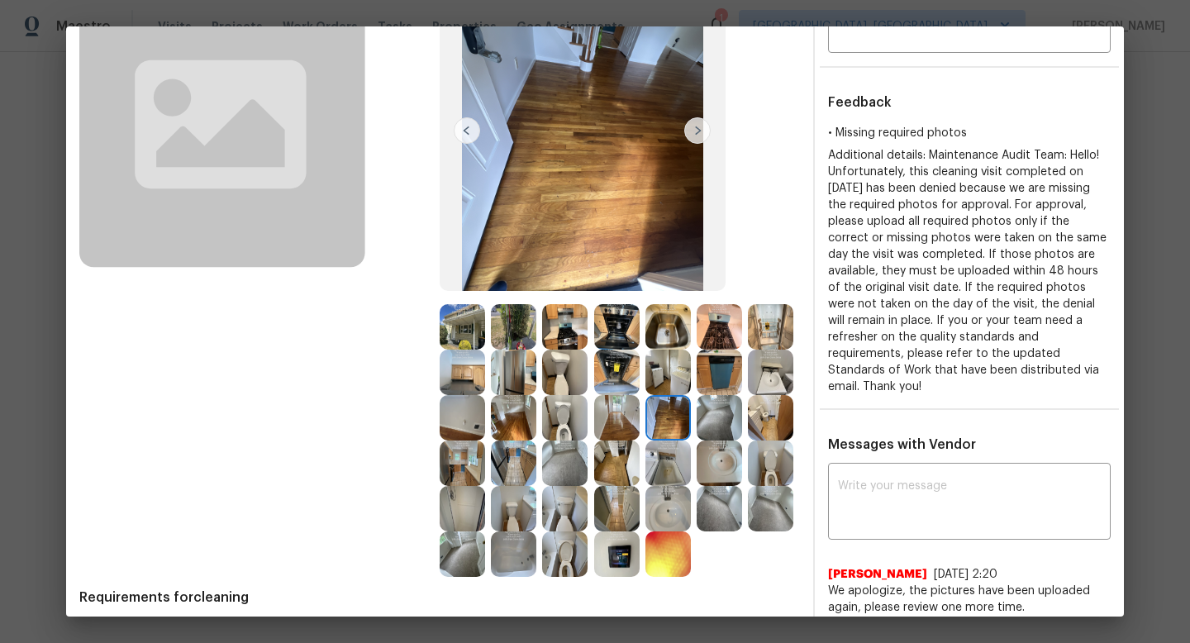
click at [600, 420] on img at bounding box center [616, 417] width 45 height 45
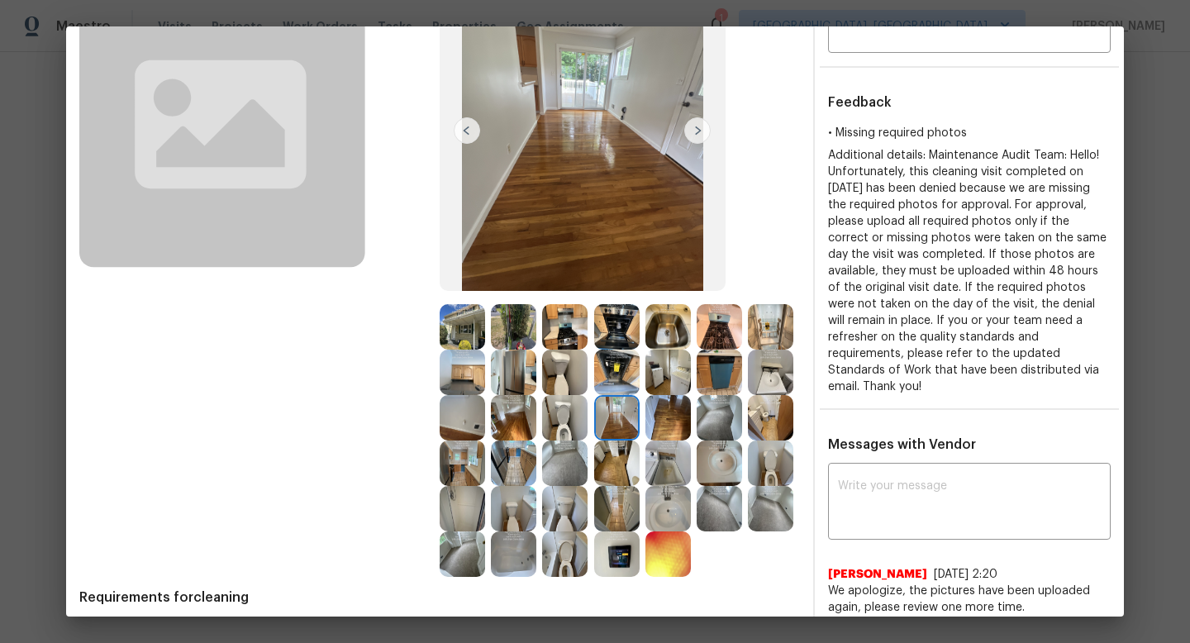
click at [584, 417] on img at bounding box center [564, 417] width 45 height 45
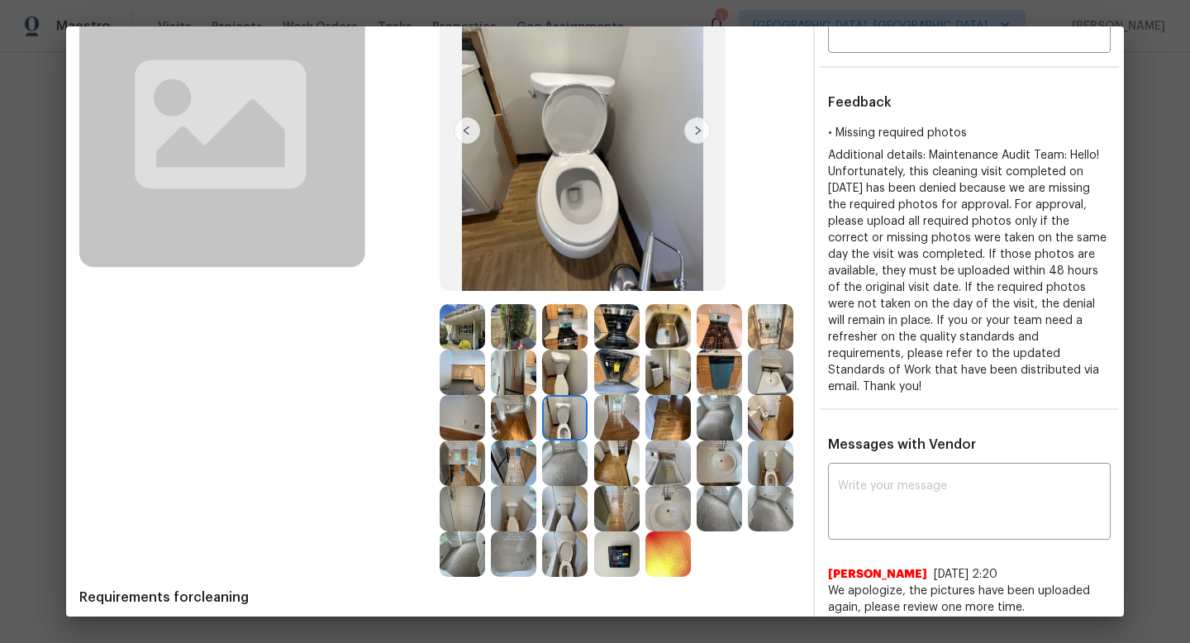
click at [540, 411] on div at bounding box center [516, 417] width 51 height 45
click at [517, 406] on img at bounding box center [513, 417] width 45 height 45
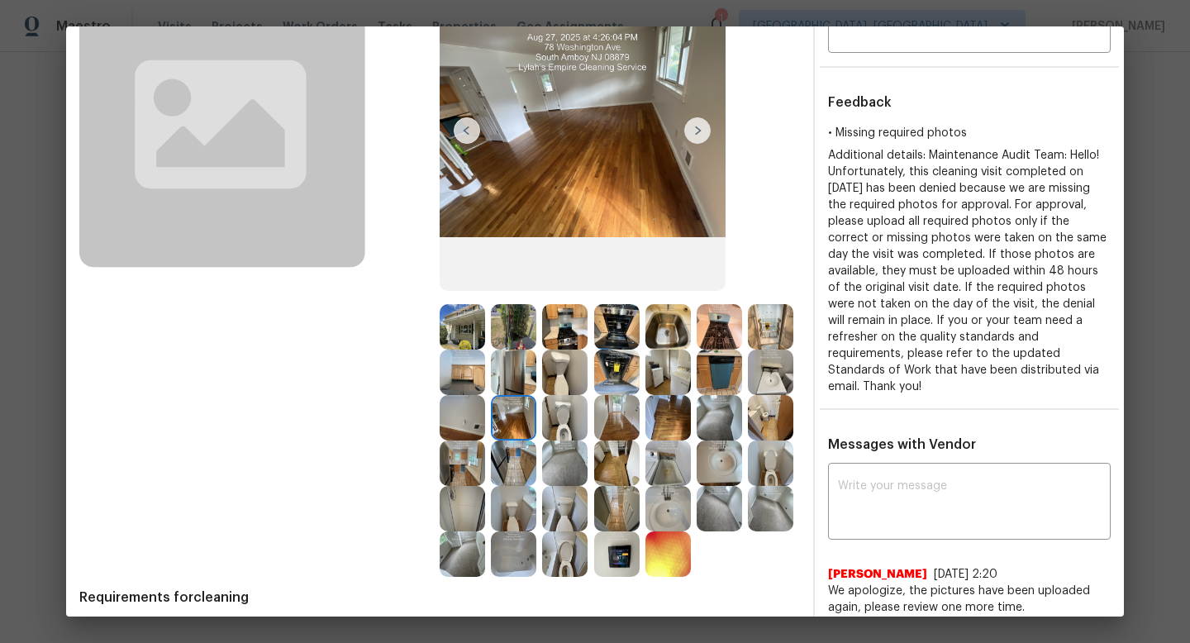
click at [457, 407] on img at bounding box center [462, 417] width 45 height 45
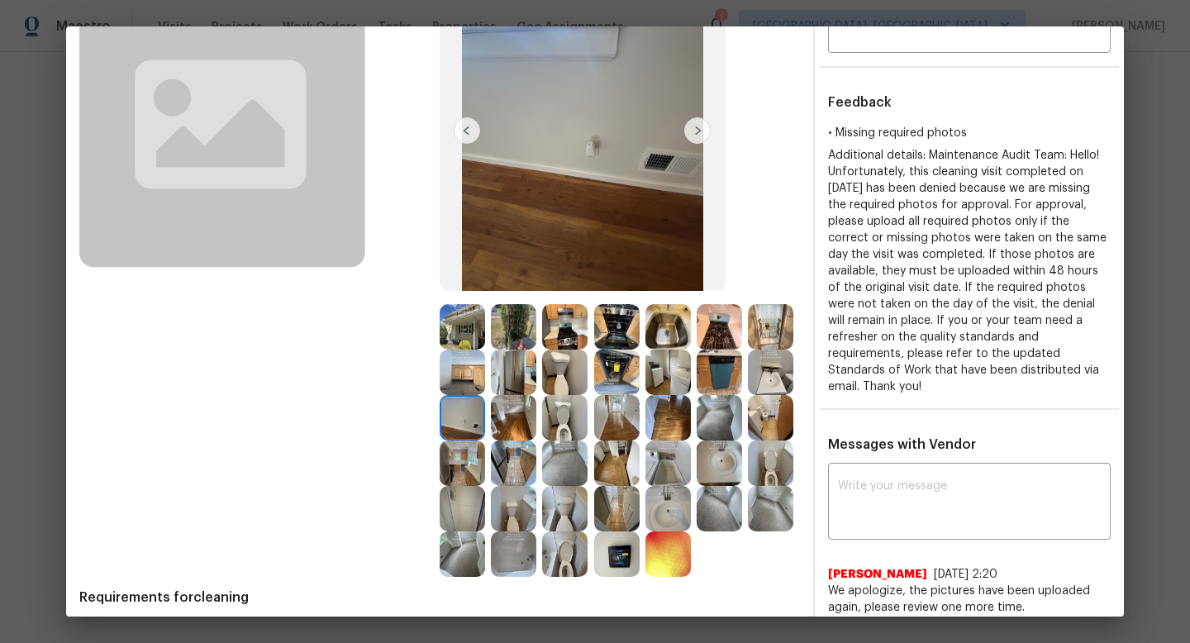
click at [508, 414] on img at bounding box center [513, 417] width 45 height 45
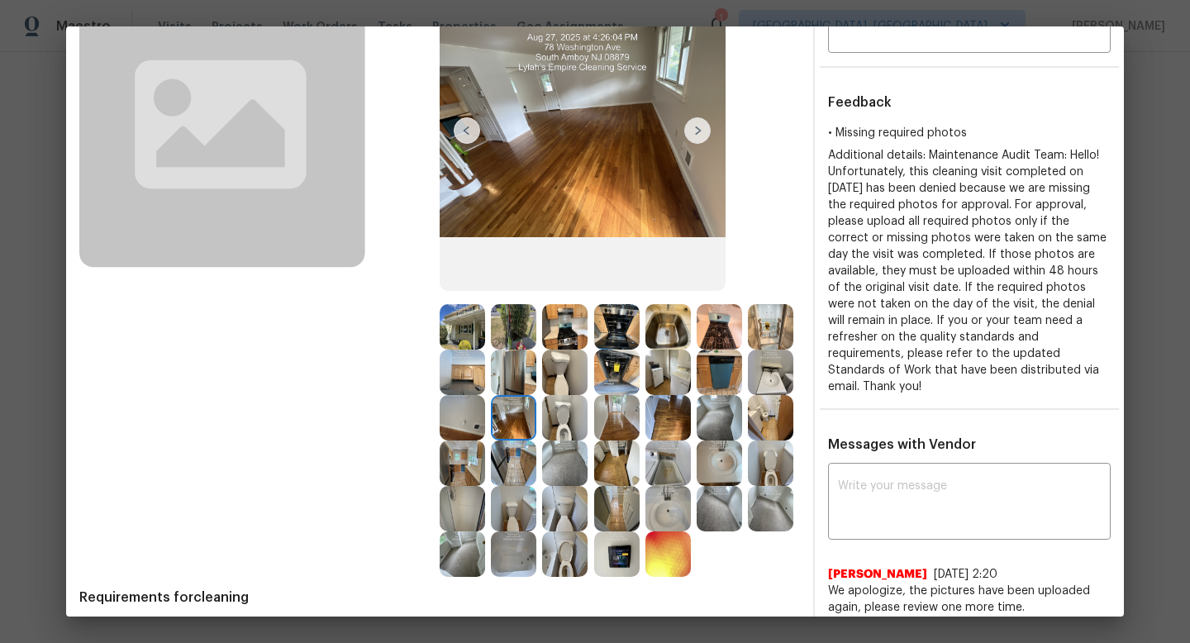
click at [476, 457] on img at bounding box center [462, 462] width 45 height 45
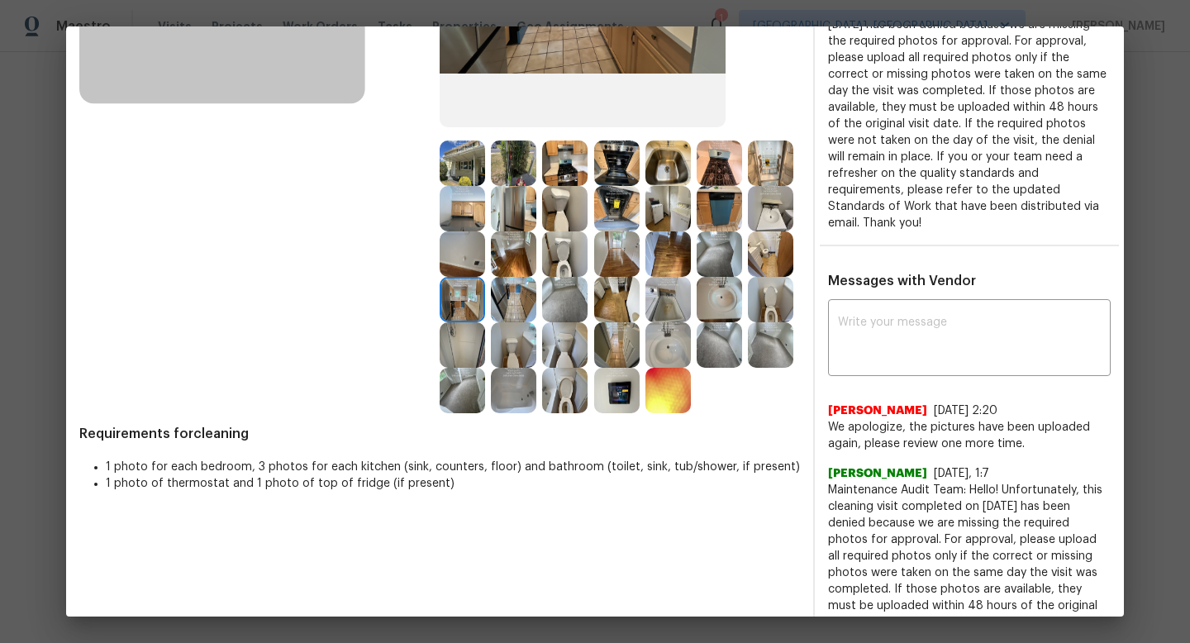
scroll to position [429, 0]
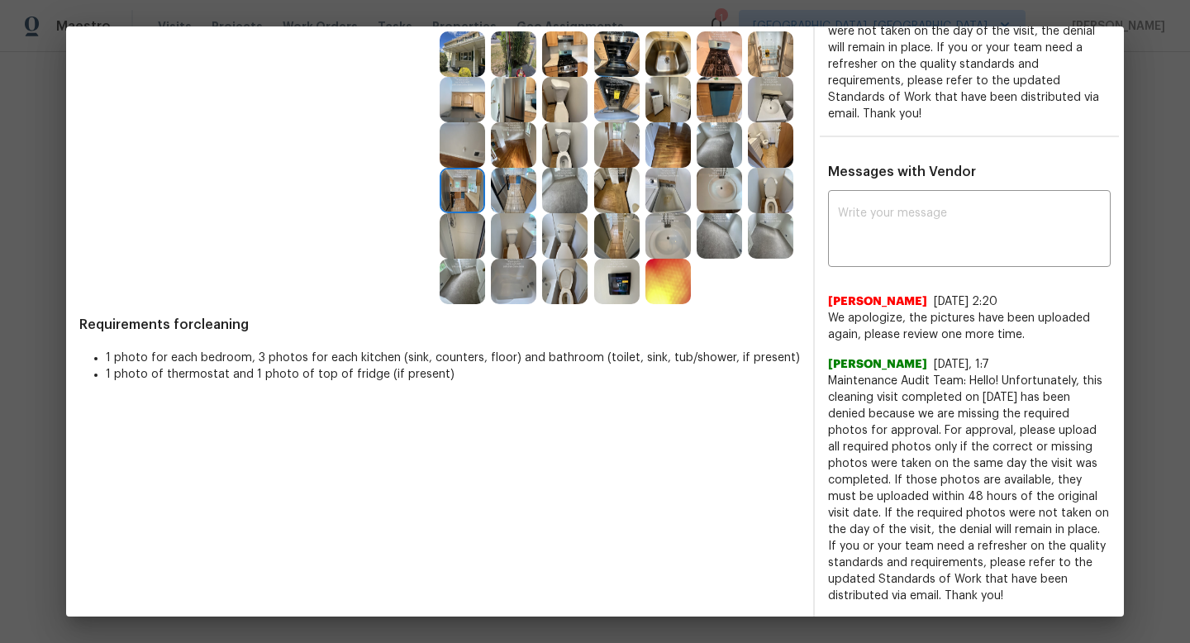
click at [564, 231] on img at bounding box center [564, 235] width 45 height 45
click at [562, 185] on img at bounding box center [564, 190] width 45 height 45
click at [627, 237] on img at bounding box center [616, 235] width 45 height 45
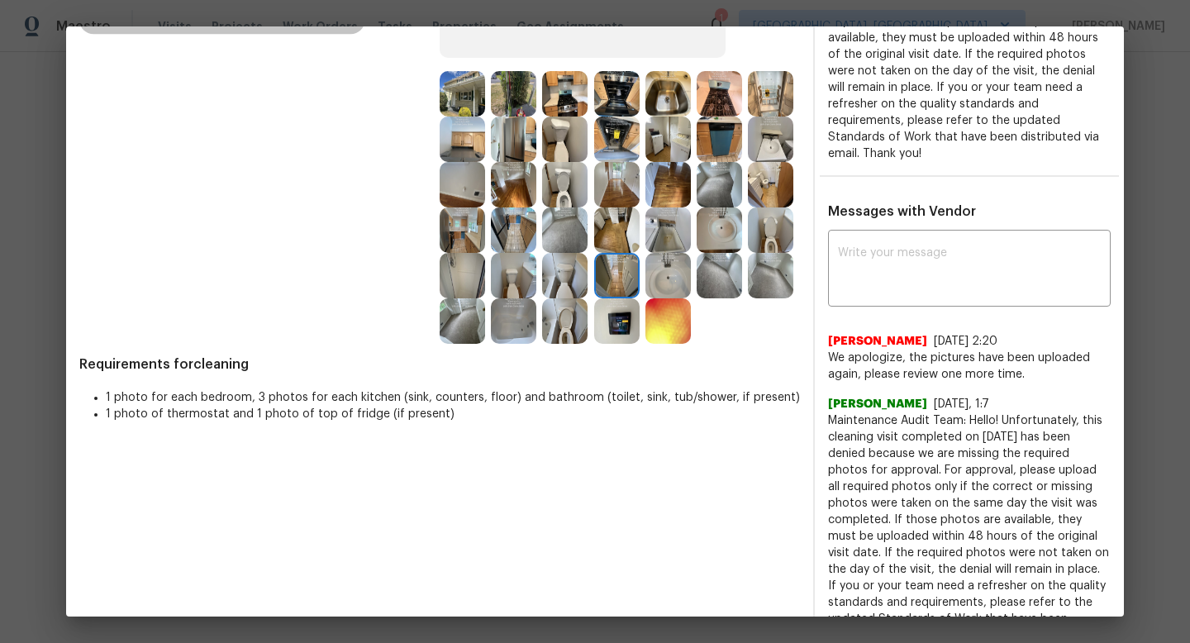
scroll to position [385, 0]
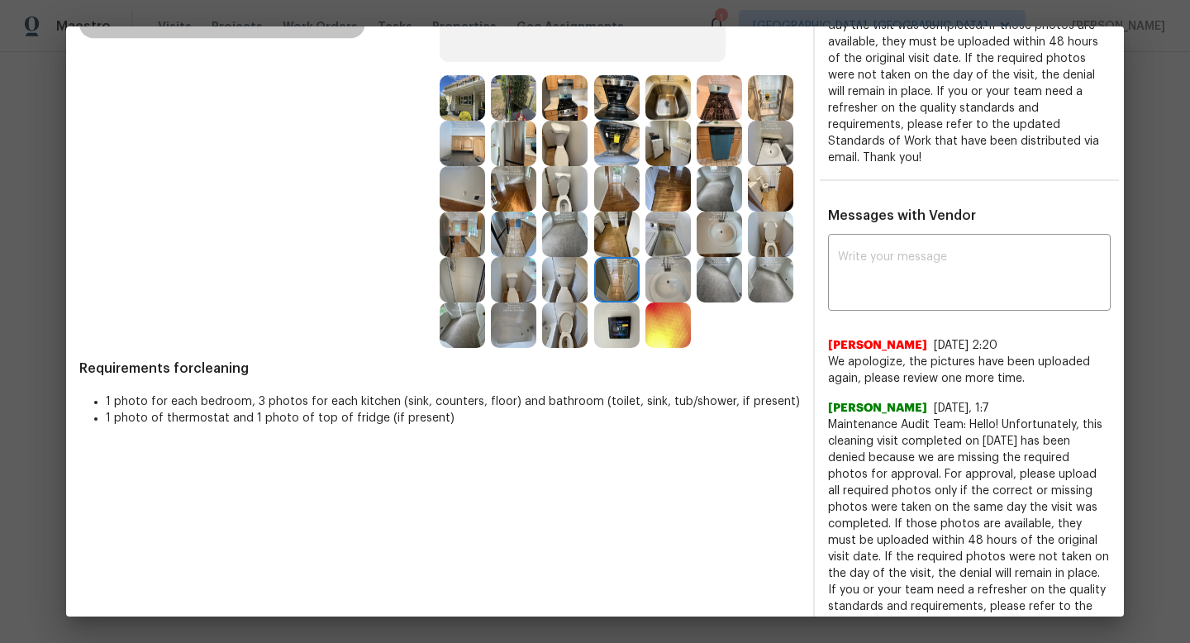
click at [627, 197] on img at bounding box center [616, 188] width 45 height 45
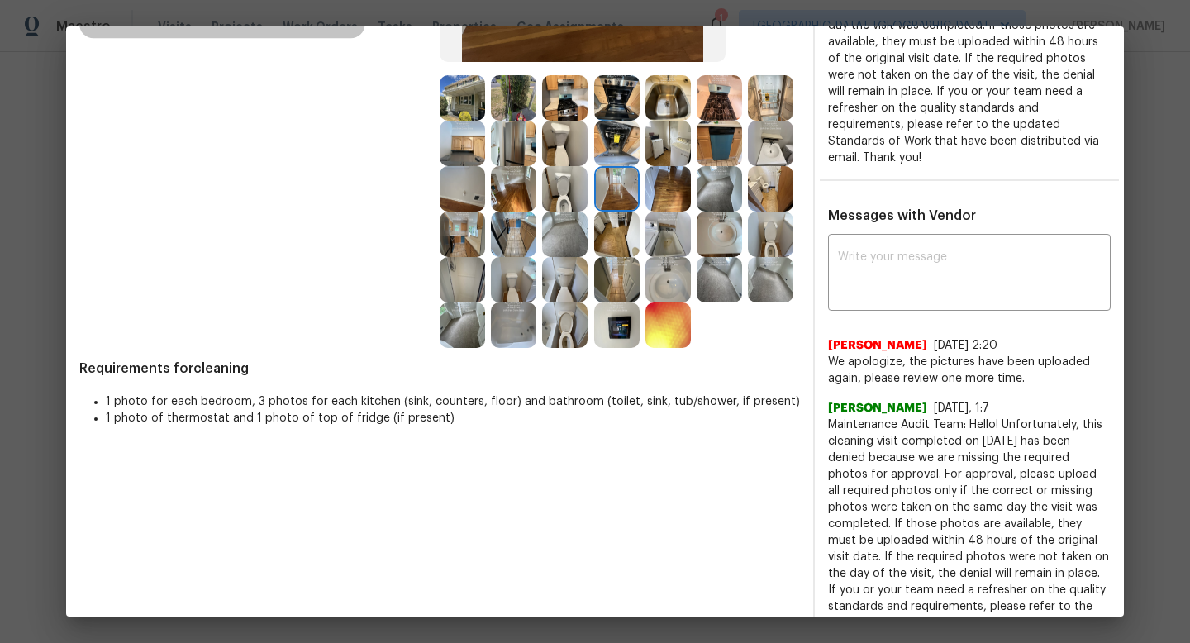
click at [627, 216] on img at bounding box center [616, 234] width 45 height 45
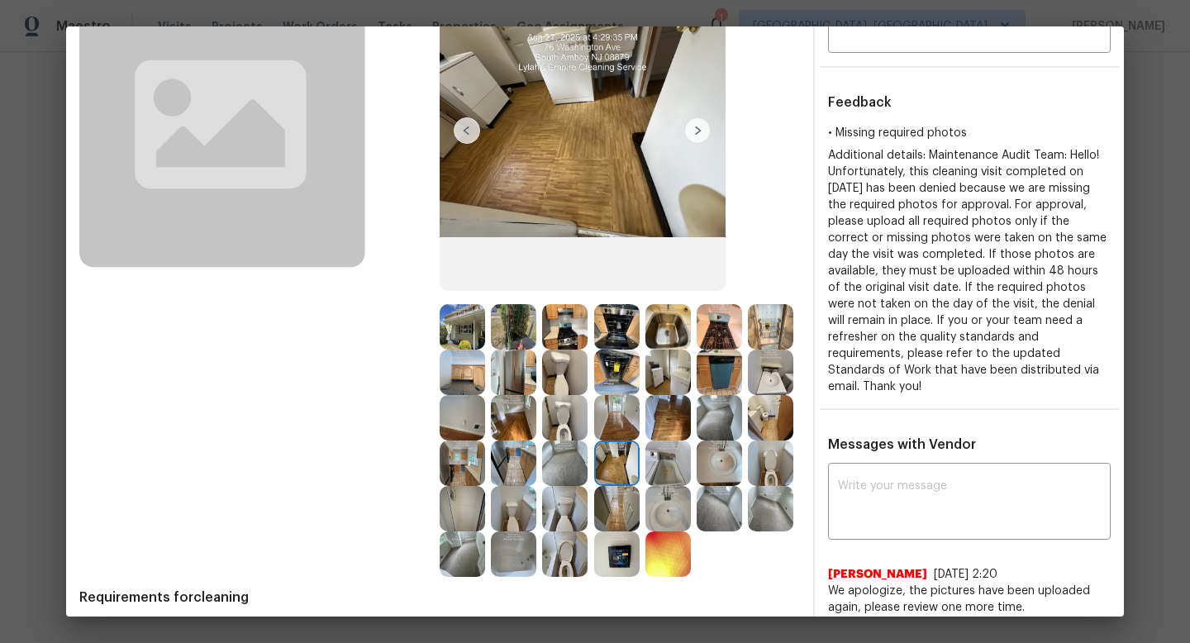
scroll to position [161, 0]
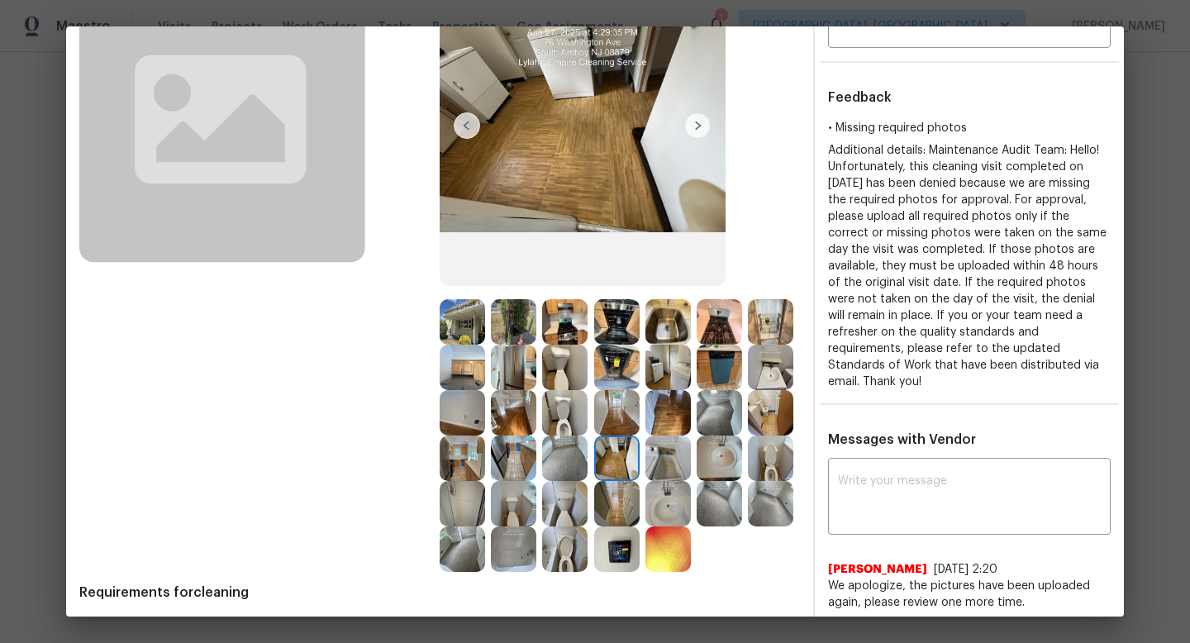
click at [665, 471] on img at bounding box center [667, 457] width 45 height 45
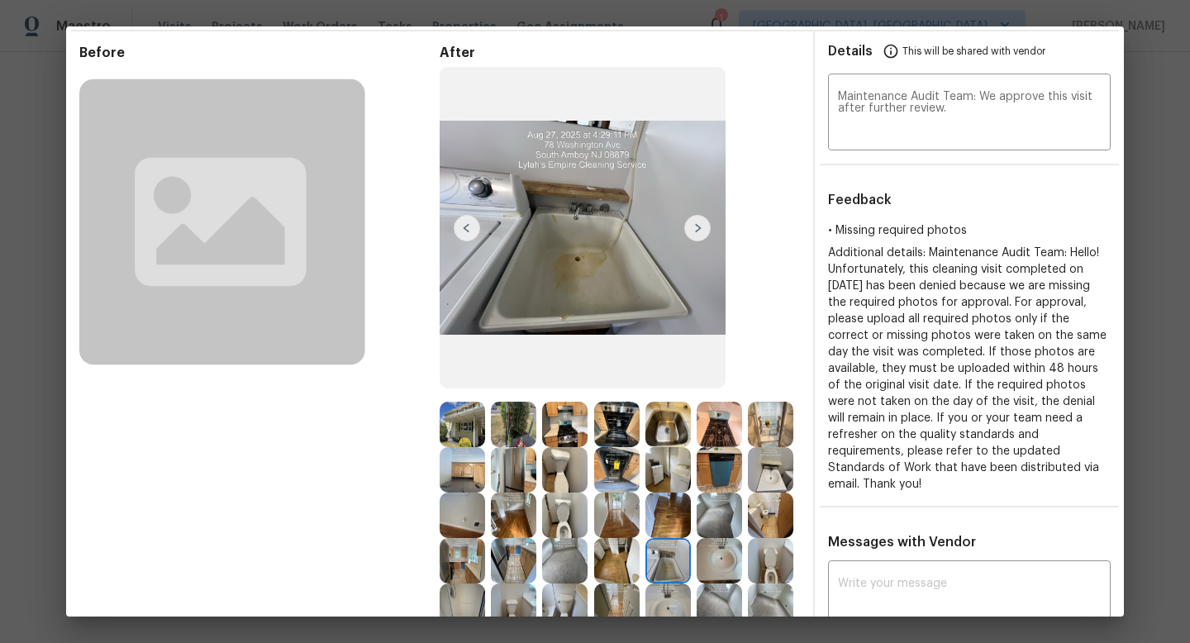
scroll to position [230, 0]
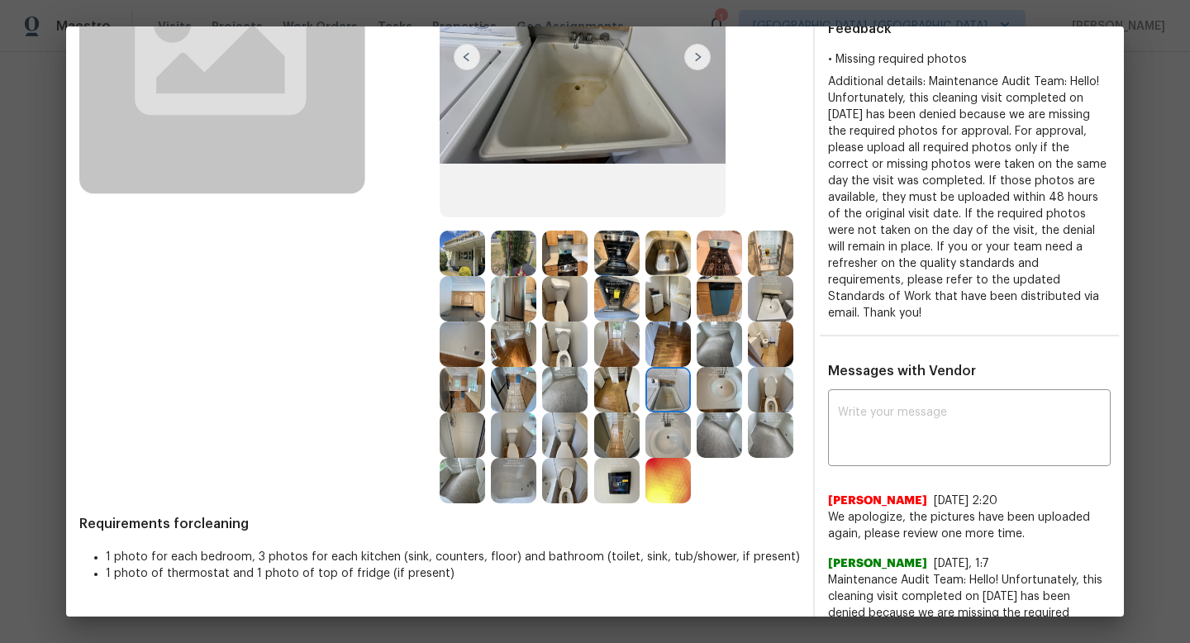
click at [742, 378] on div at bounding box center [722, 389] width 51 height 45
click at [915, 413] on textarea at bounding box center [969, 430] width 263 height 46
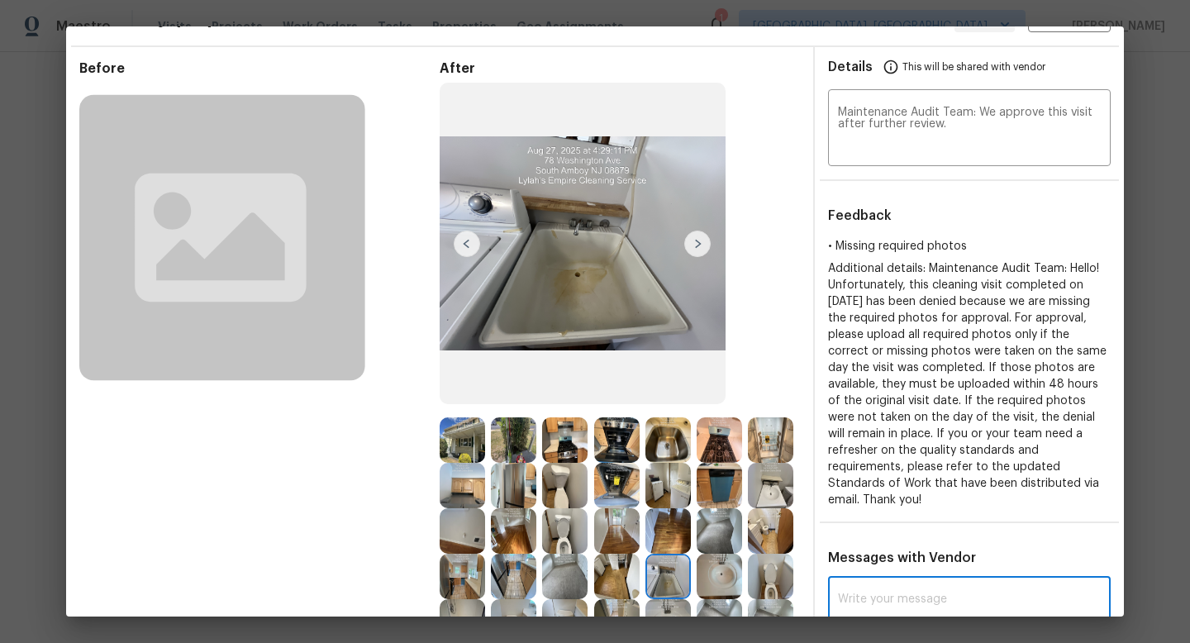
scroll to position [0, 0]
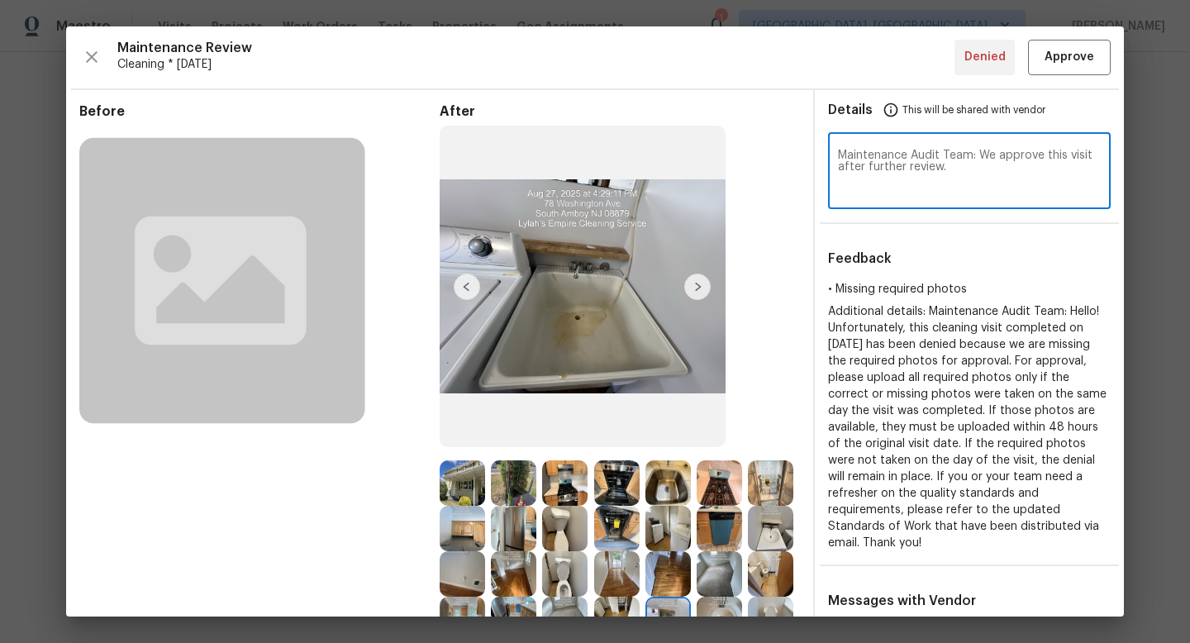
click at [956, 183] on textarea "Maintenance Audit Team: We approve this visit after further review." at bounding box center [969, 173] width 263 height 46
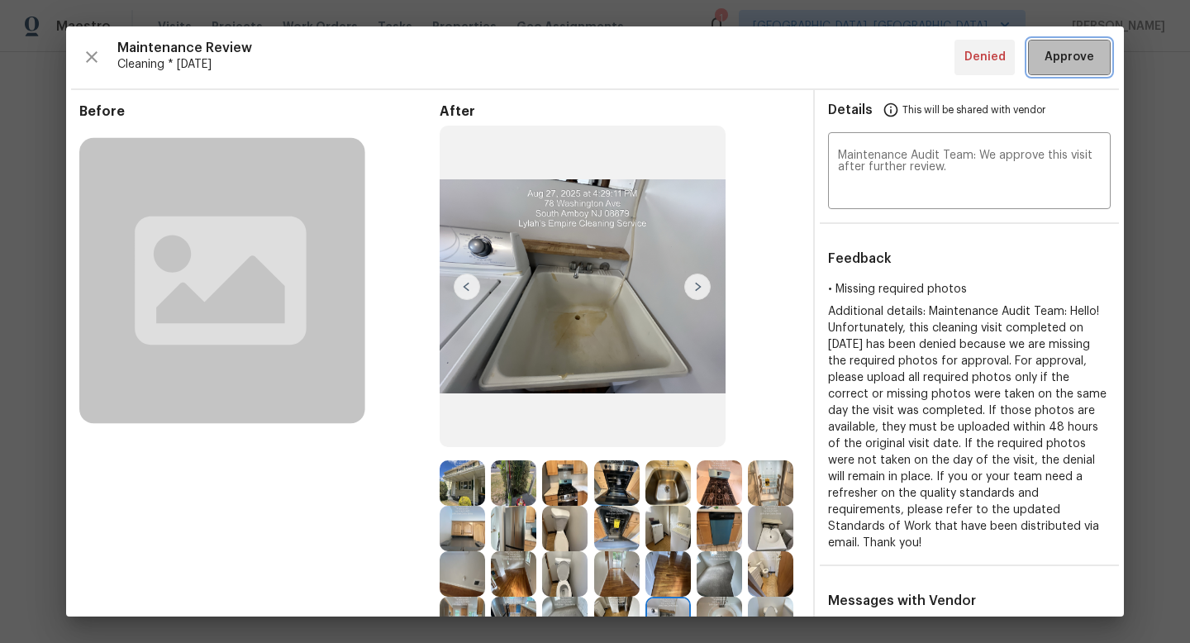
click at [1060, 40] on button "Approve" at bounding box center [1069, 58] width 83 height 36
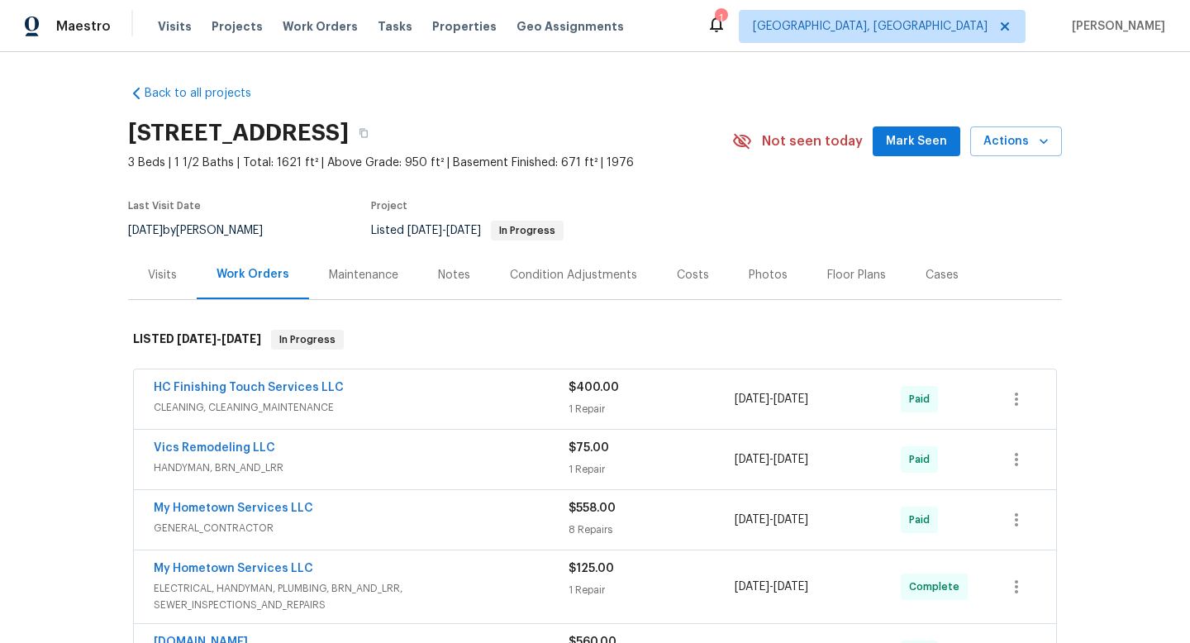
click at [368, 274] on div "Maintenance" at bounding box center [363, 275] width 69 height 17
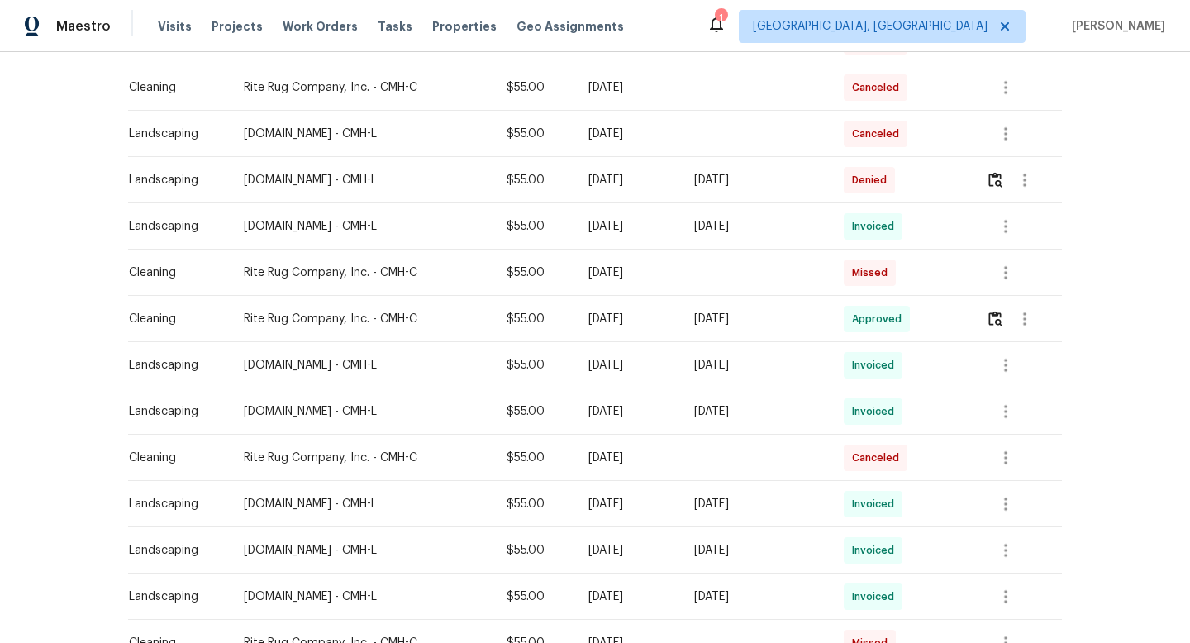
scroll to position [633, 0]
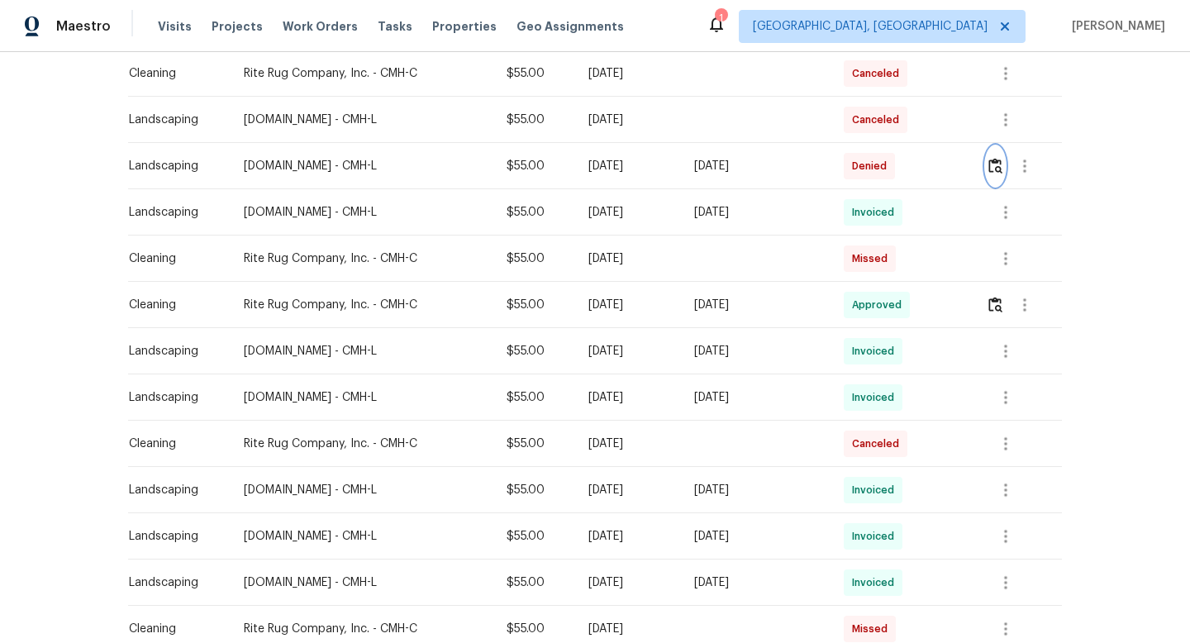
click at [999, 164] on img "button" at bounding box center [995, 166] width 14 height 16
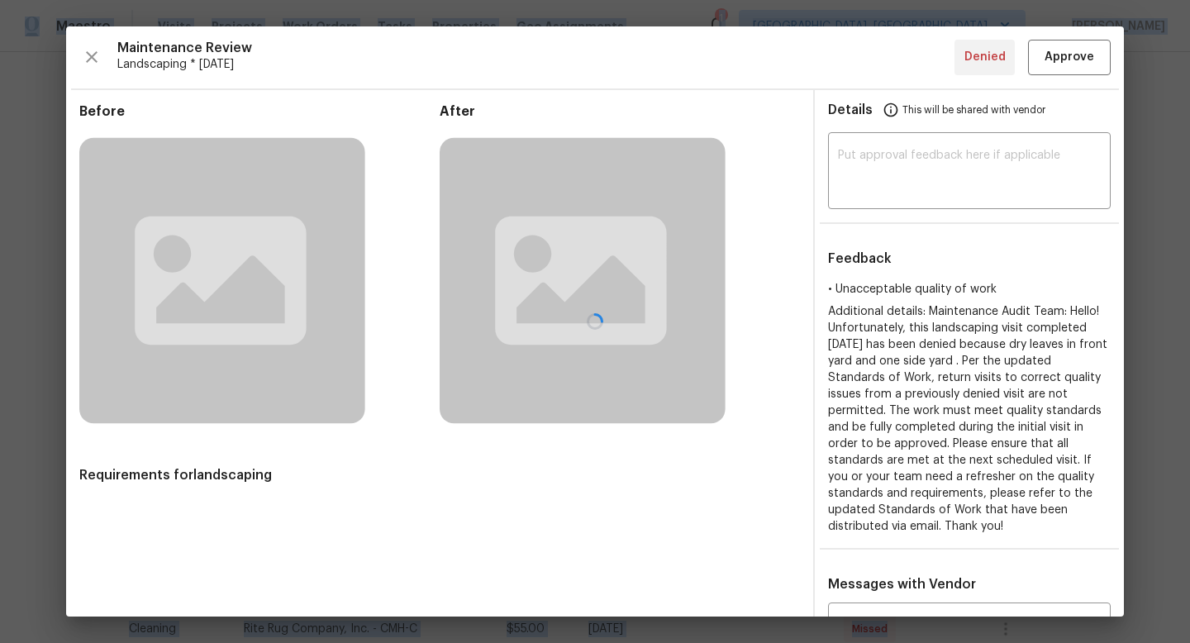
click at [999, 164] on div at bounding box center [595, 321] width 1058 height 590
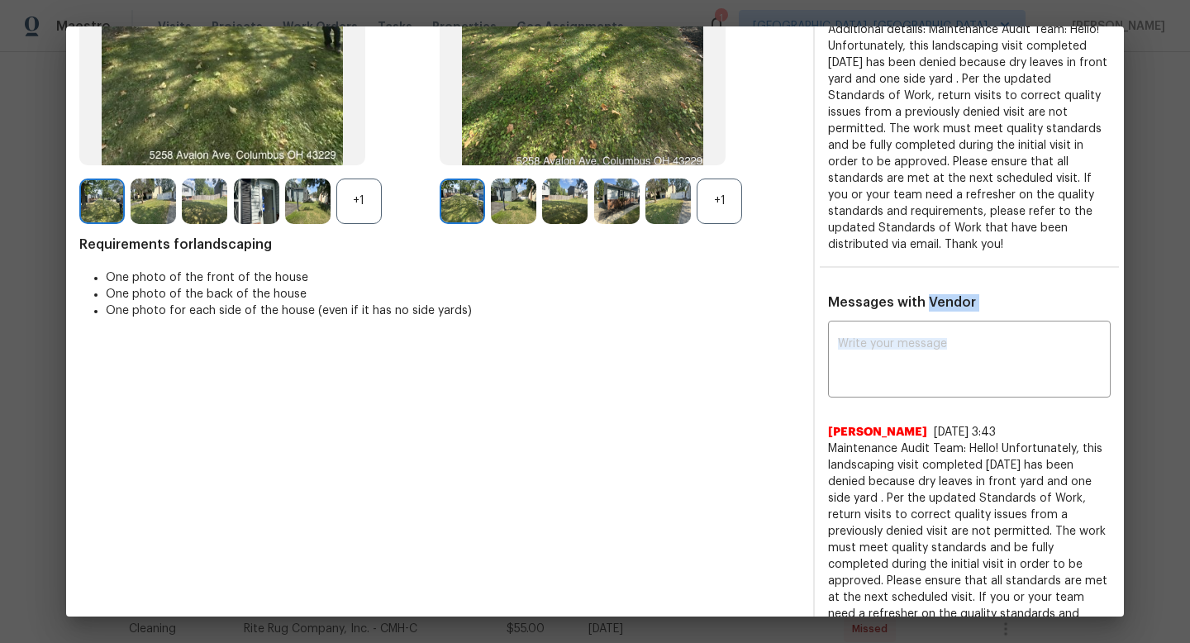
scroll to position [490, 0]
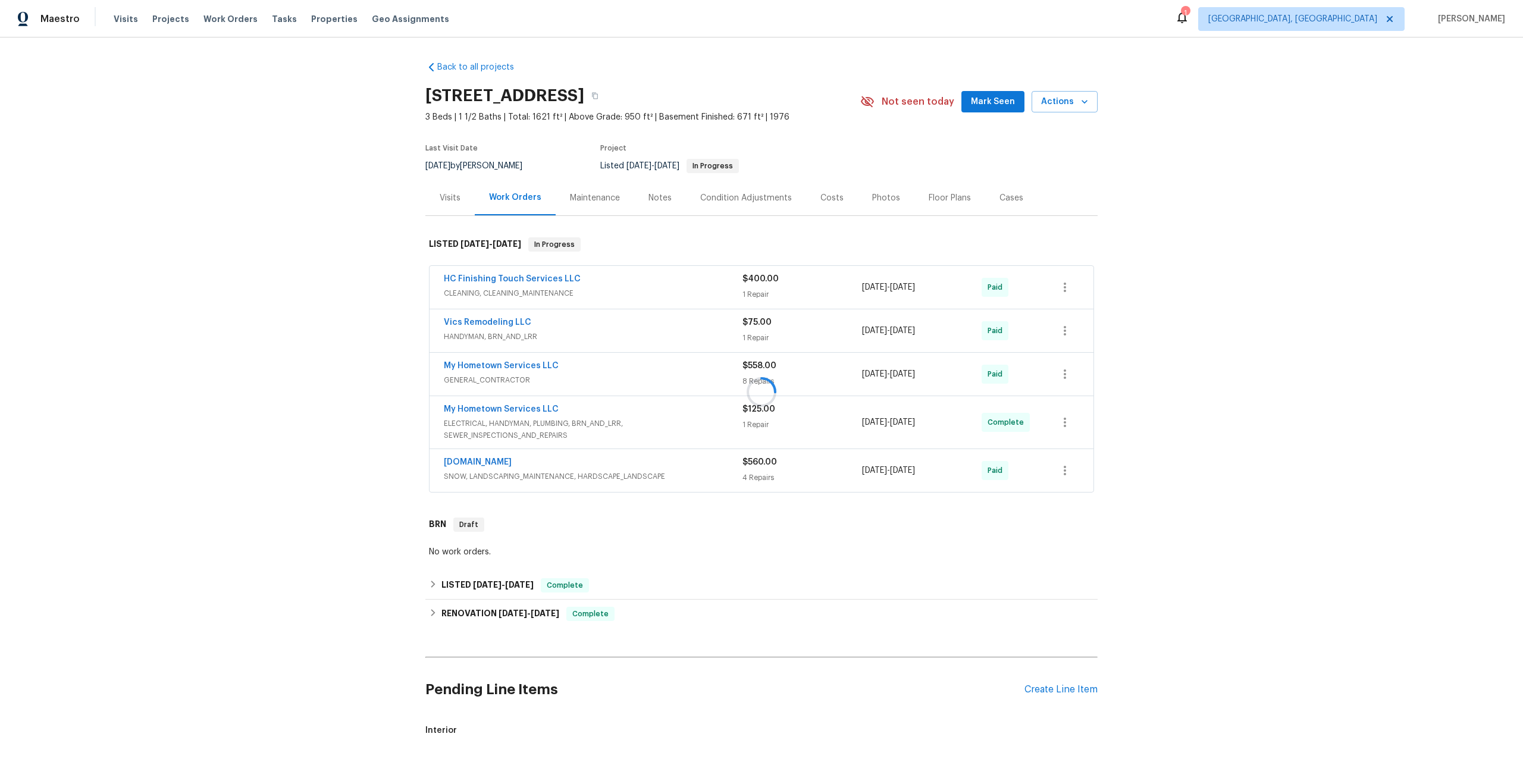
click at [601, 198] on div "Maintenance" at bounding box center [595, 198] width 50 height 12
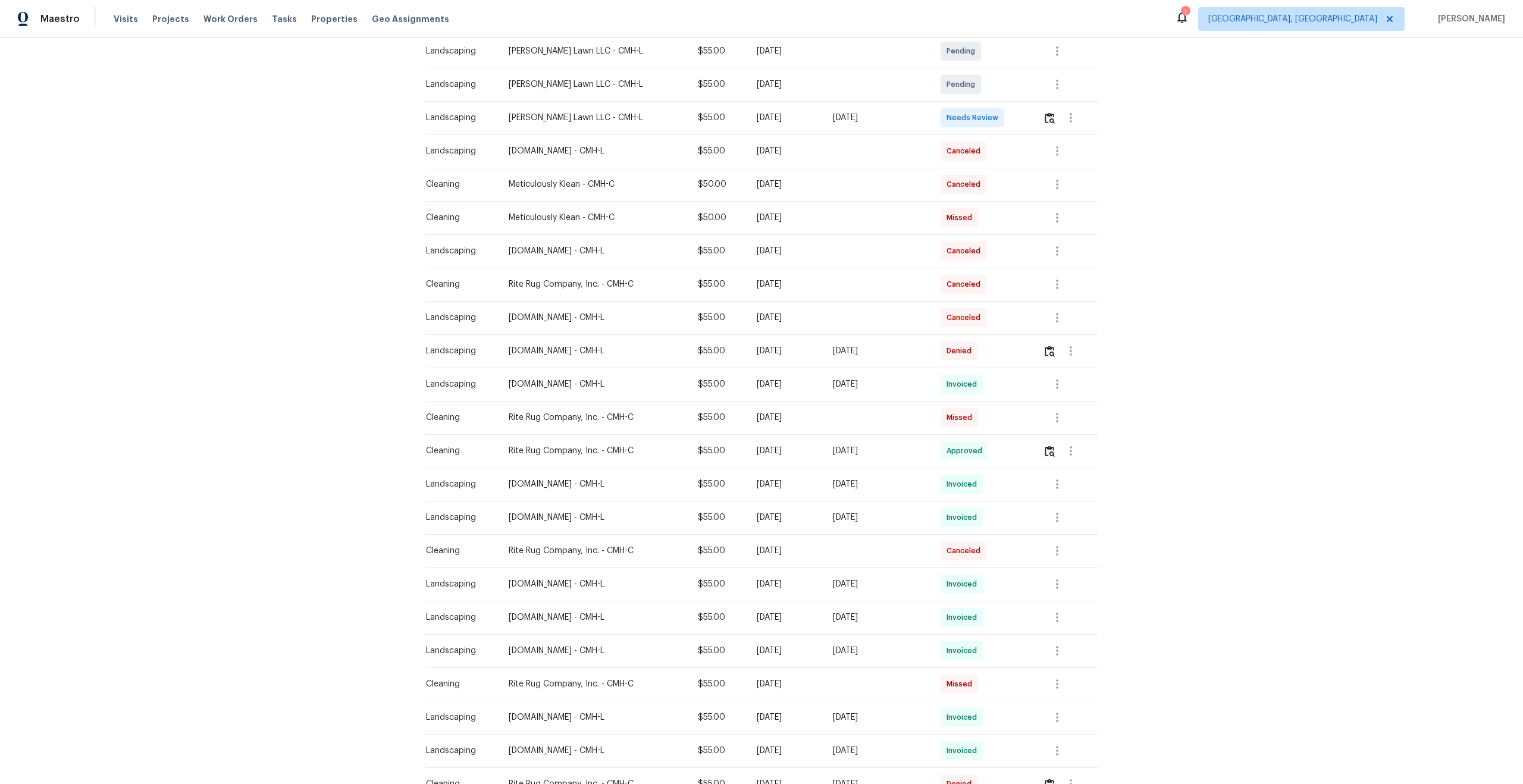
scroll to position [241, 0]
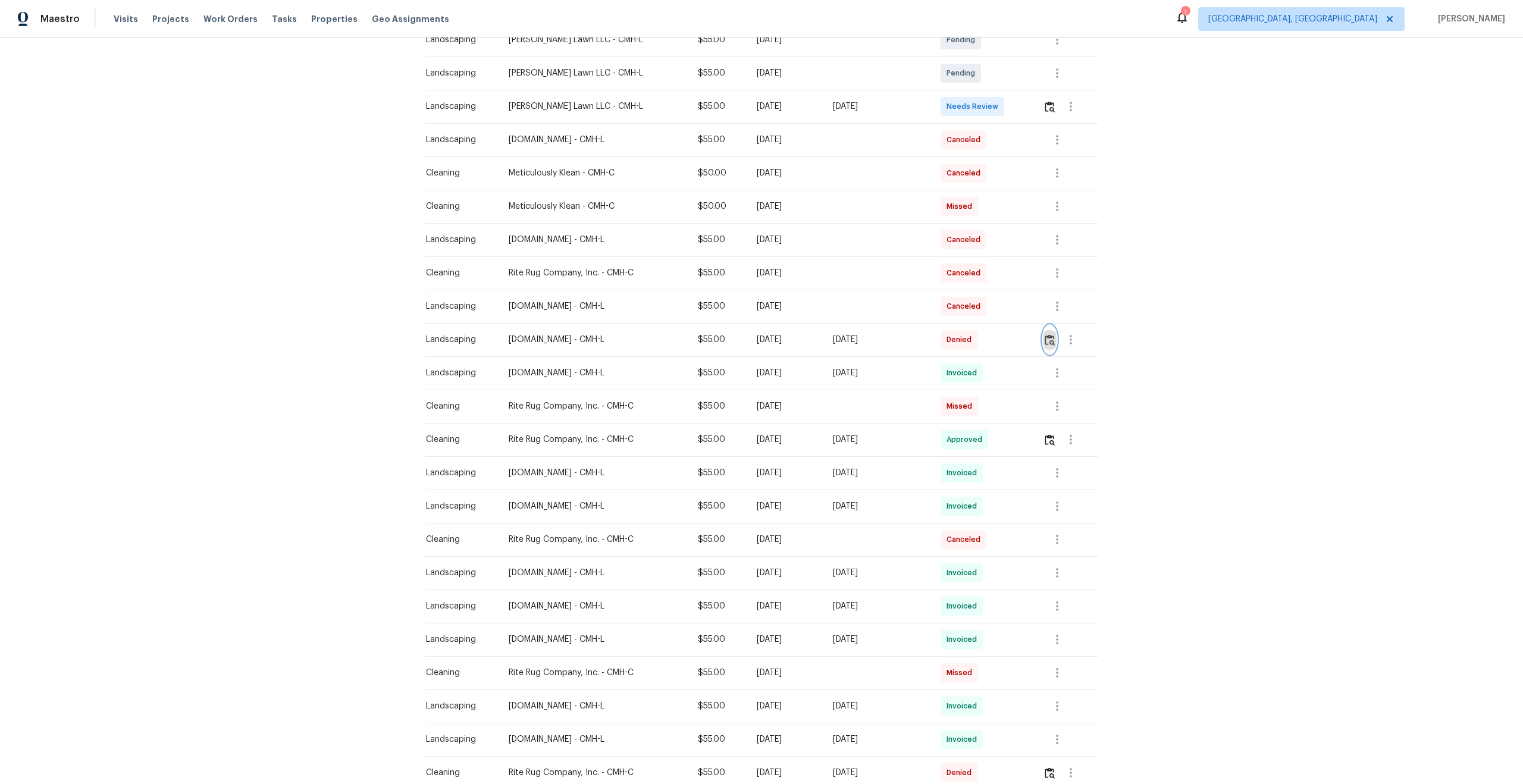
click at [1048, 339] on img "button" at bounding box center [1050, 340] width 10 height 12
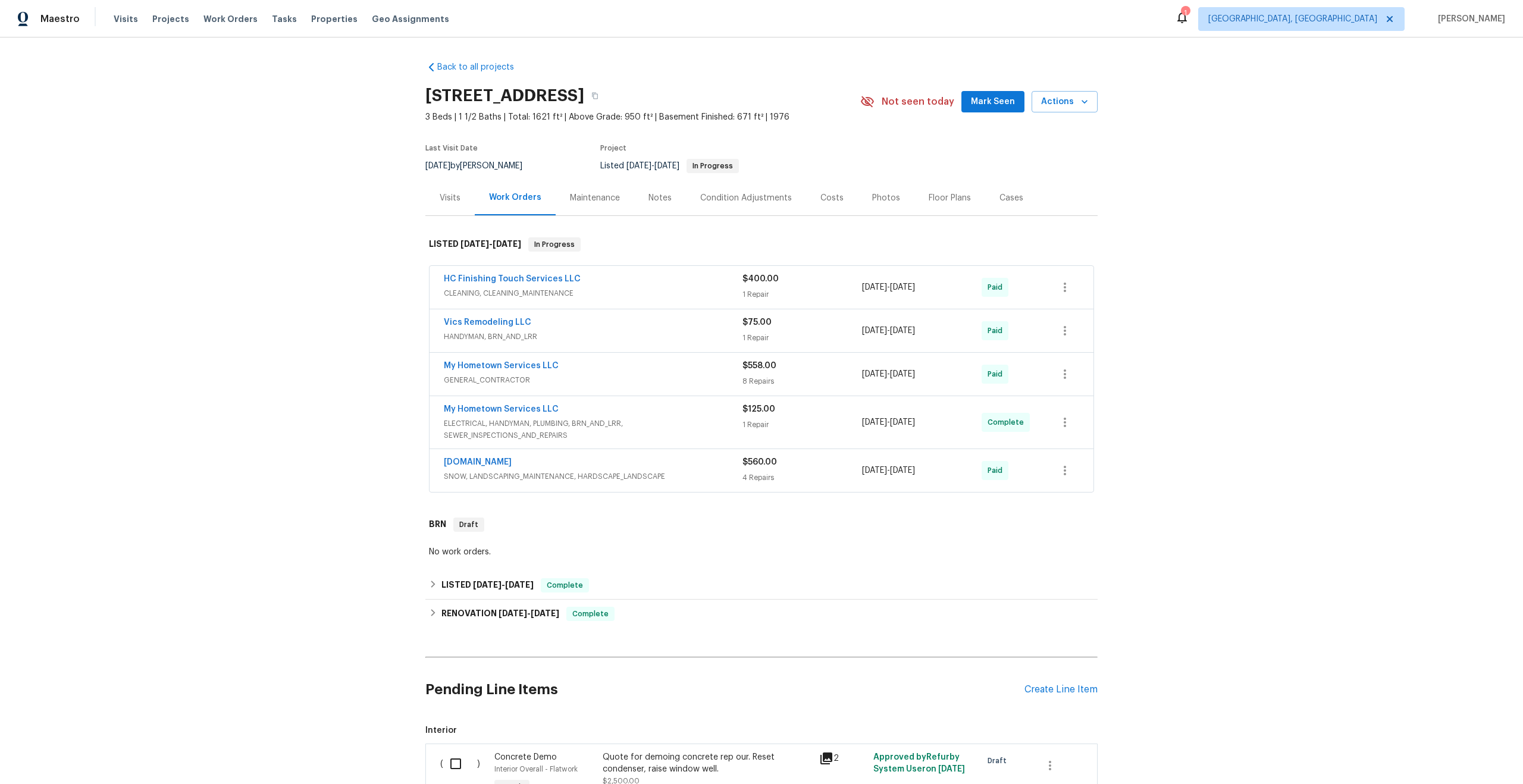
click at [601, 200] on div "Maintenance" at bounding box center [595, 198] width 50 height 12
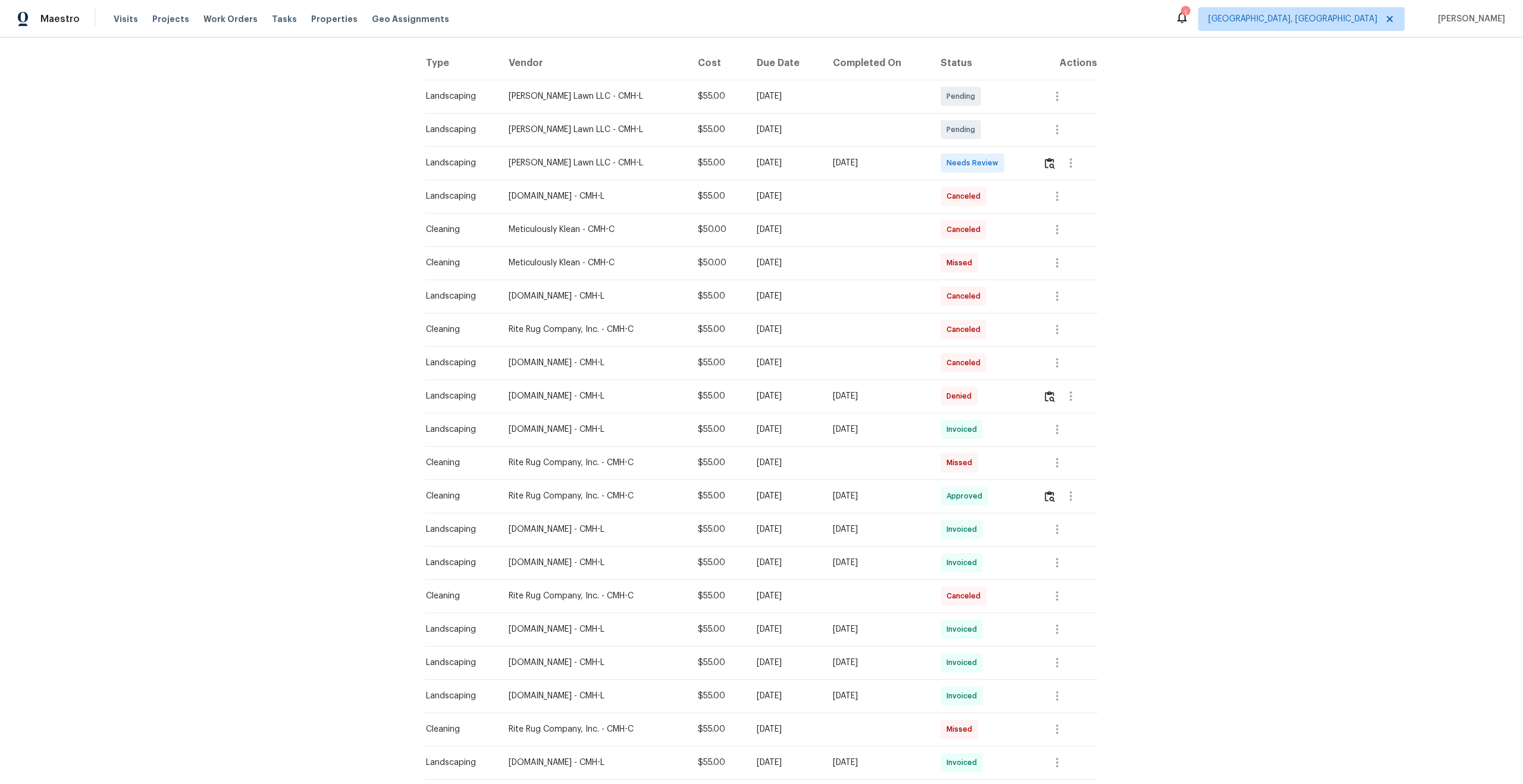
scroll to position [413, 0]
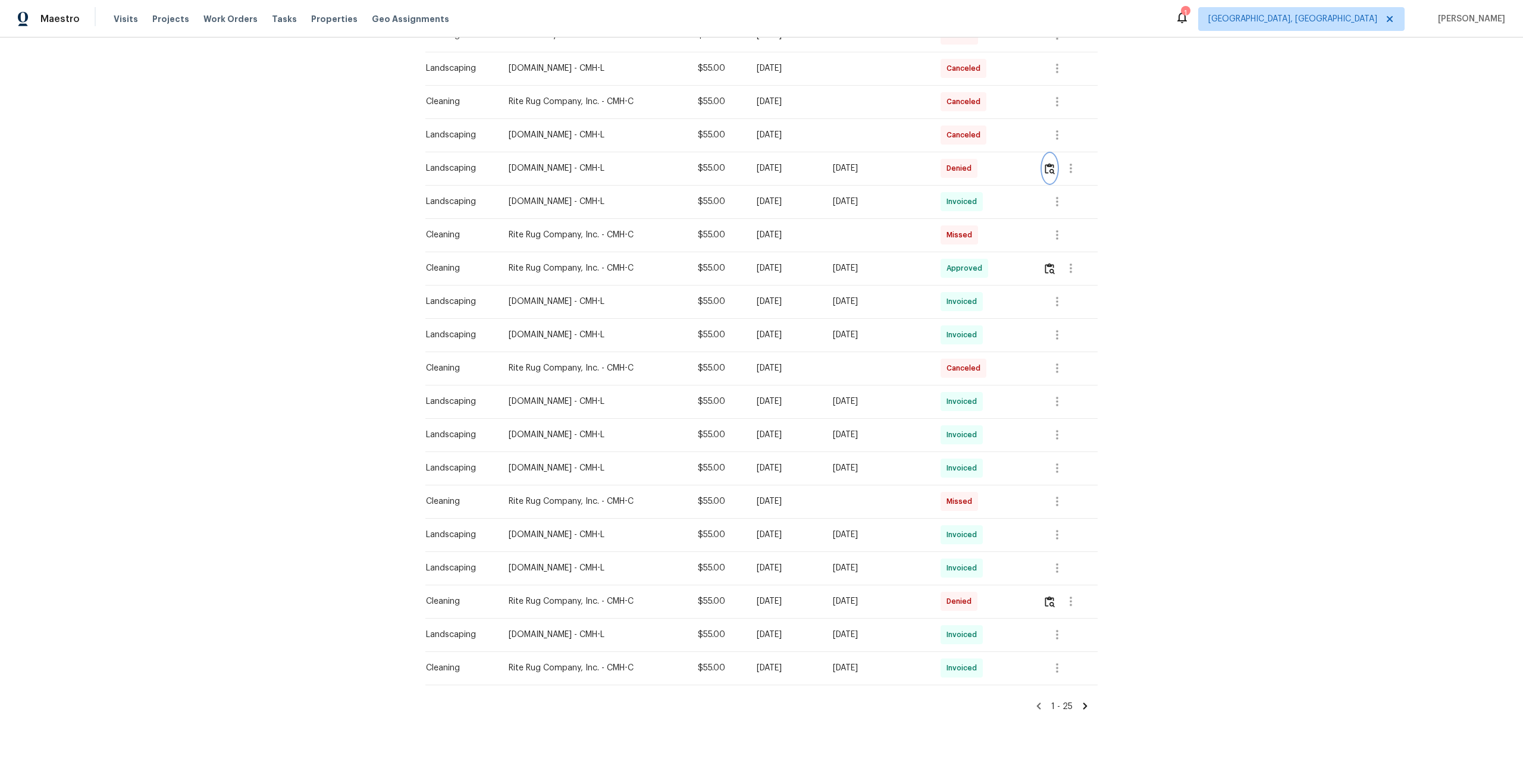
click at [1051, 163] on img "button" at bounding box center [1050, 168] width 10 height 12
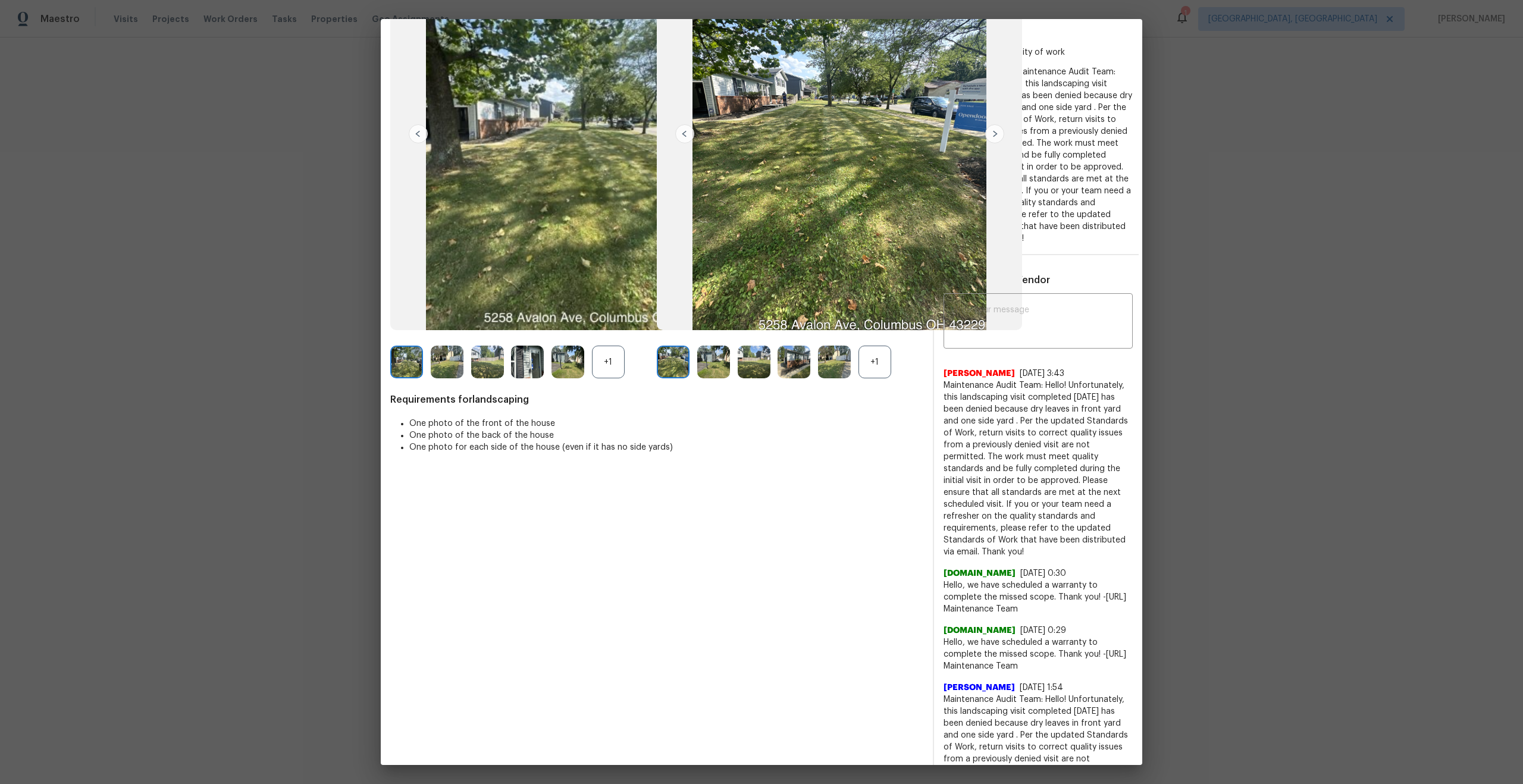
scroll to position [281, 0]
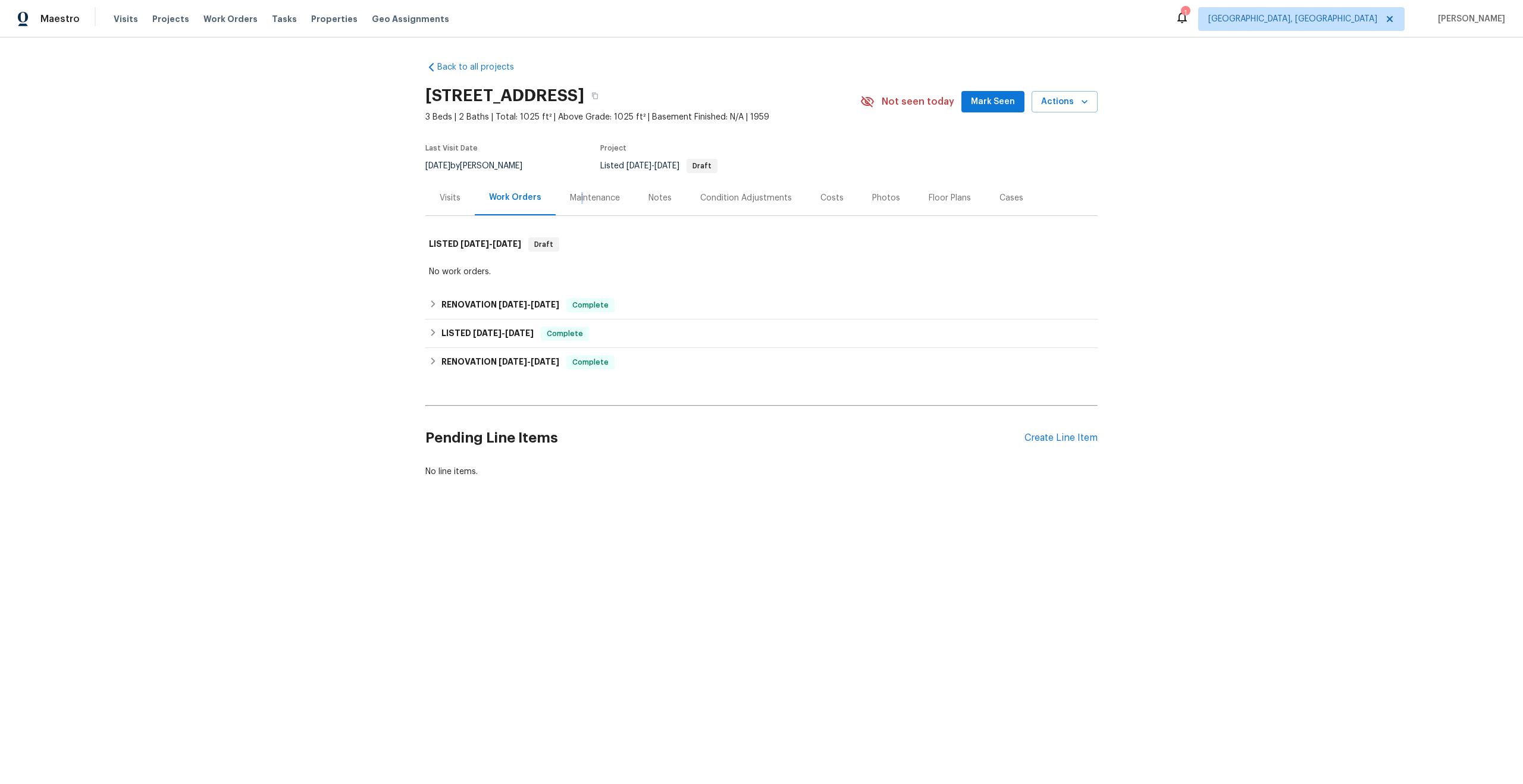
click at [580, 193] on div "Maintenance" at bounding box center [595, 198] width 50 height 12
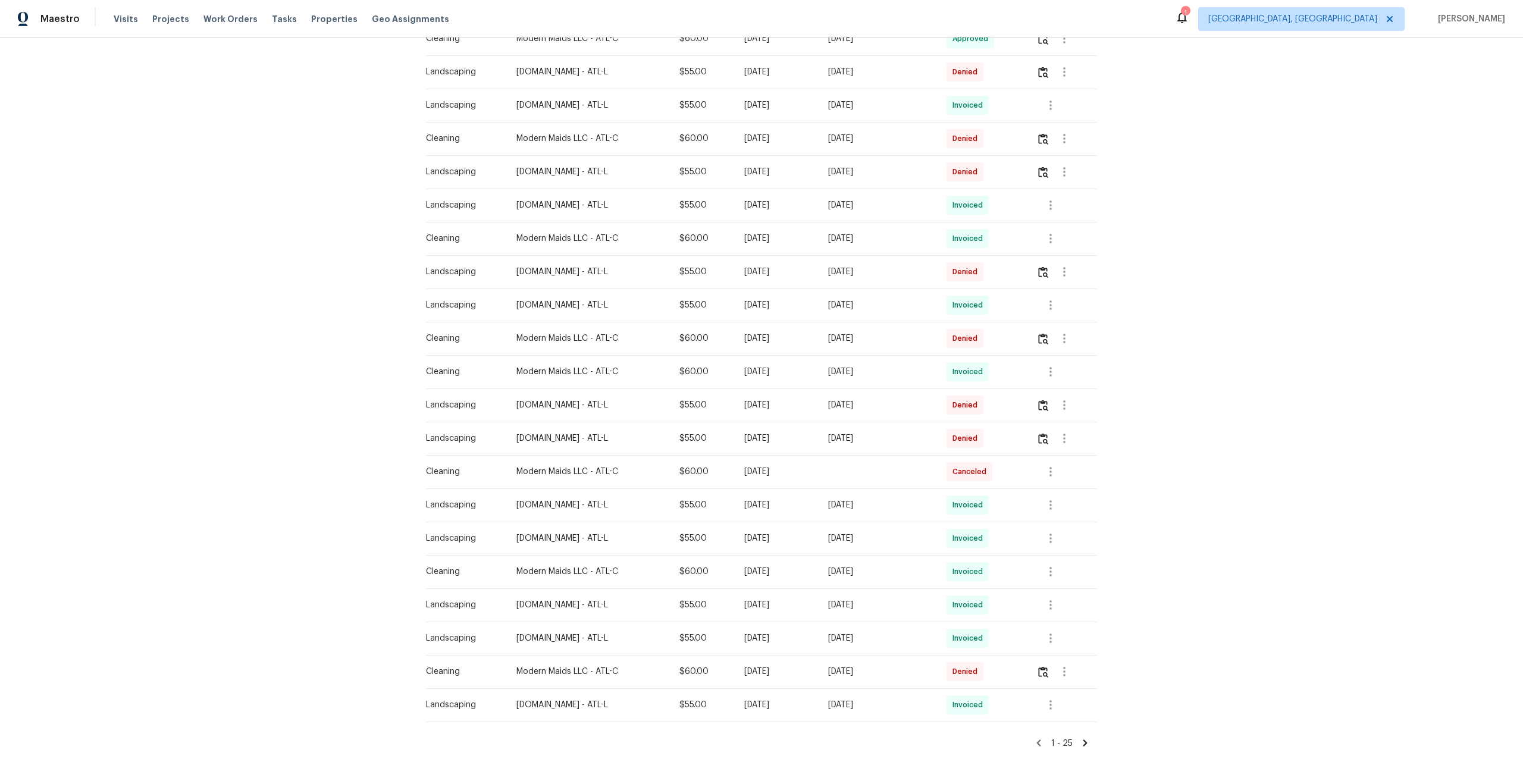
scroll to position [413, 0]
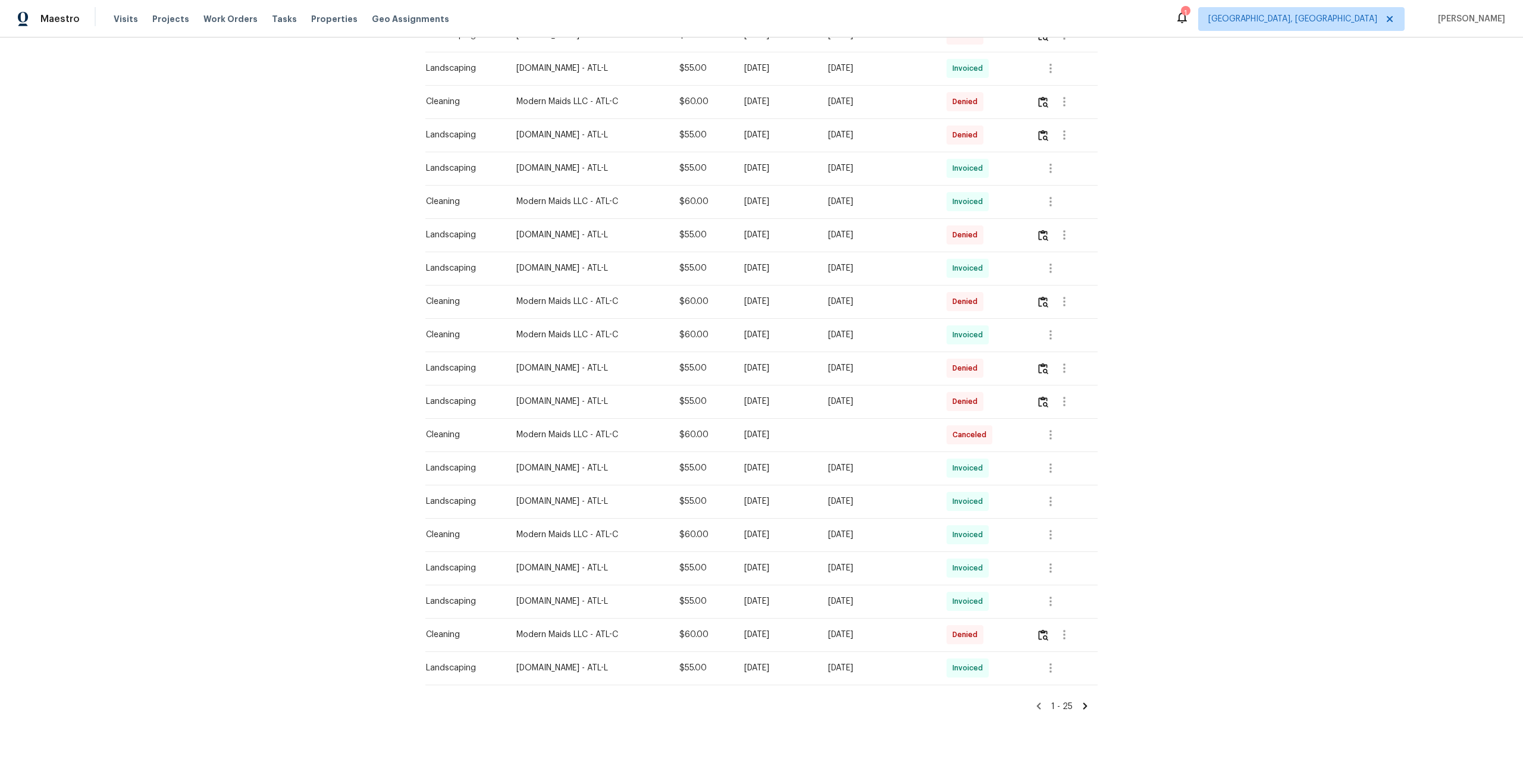
click at [1084, 706] on icon at bounding box center [1085, 706] width 11 height 11
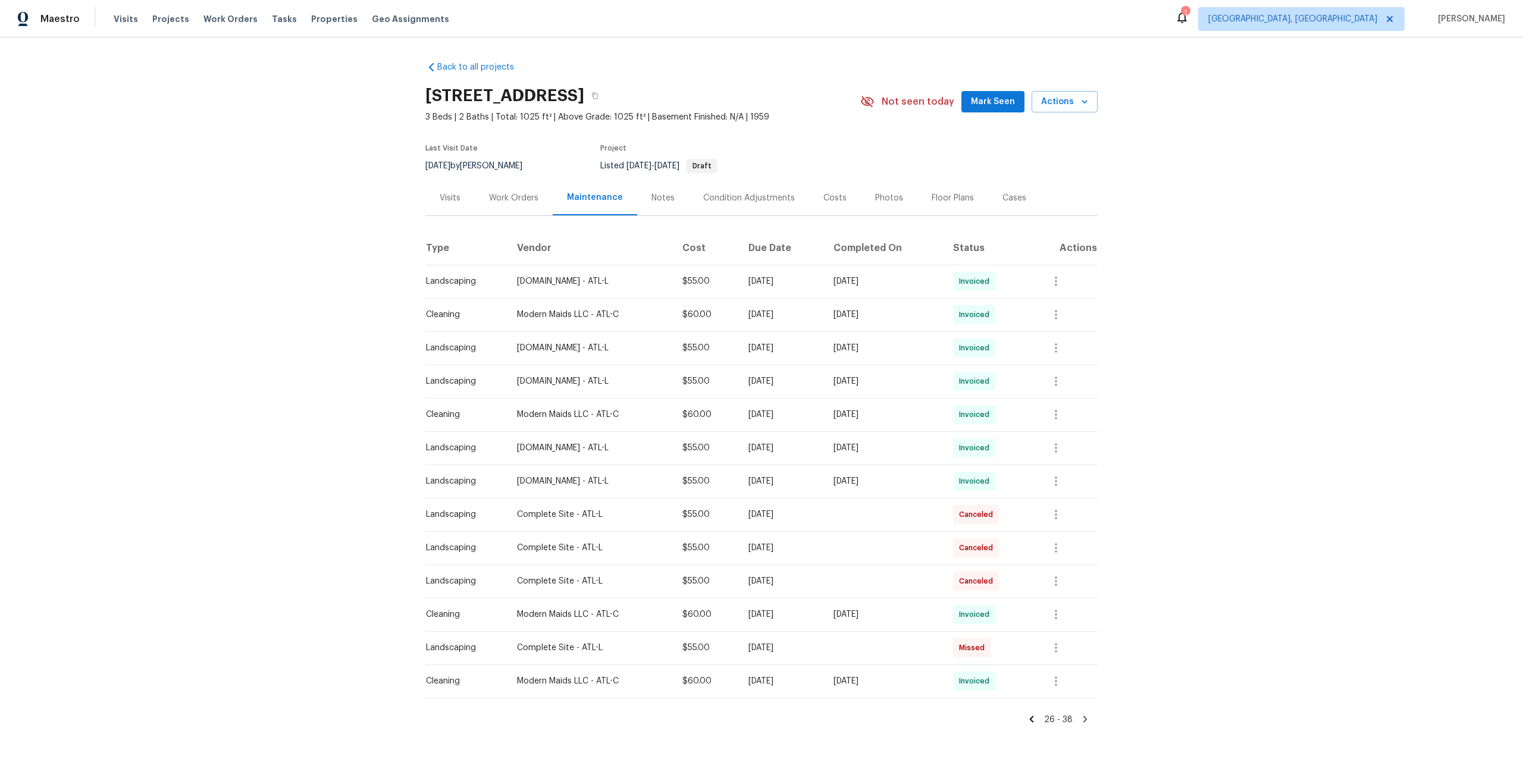
scroll to position [1, 0]
click at [1033, 720] on icon at bounding box center [1032, 718] width 4 height 6
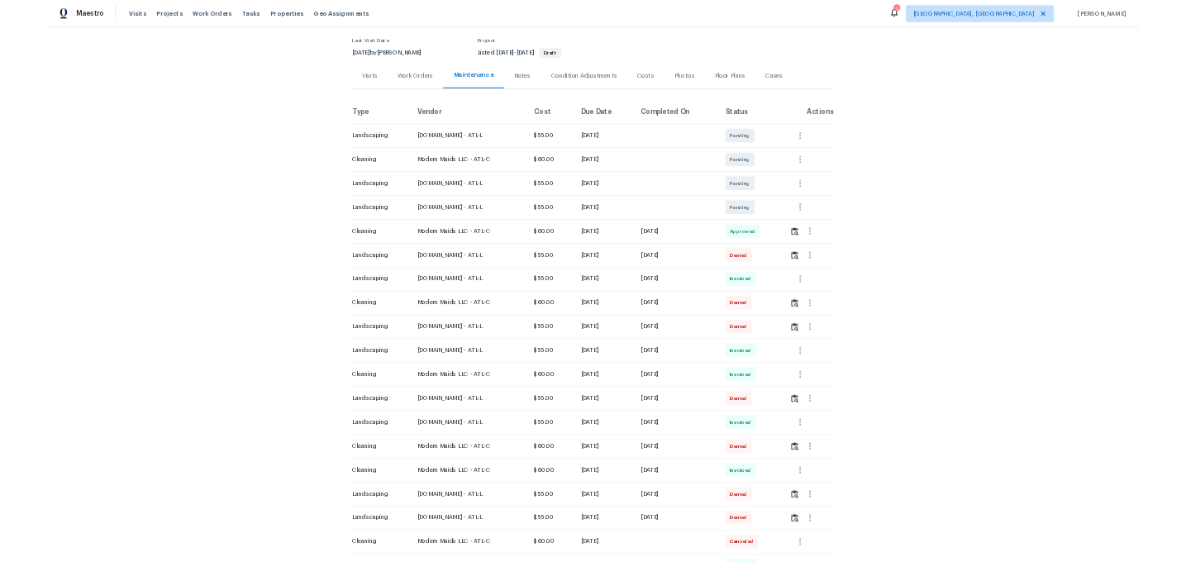
scroll to position [573, 0]
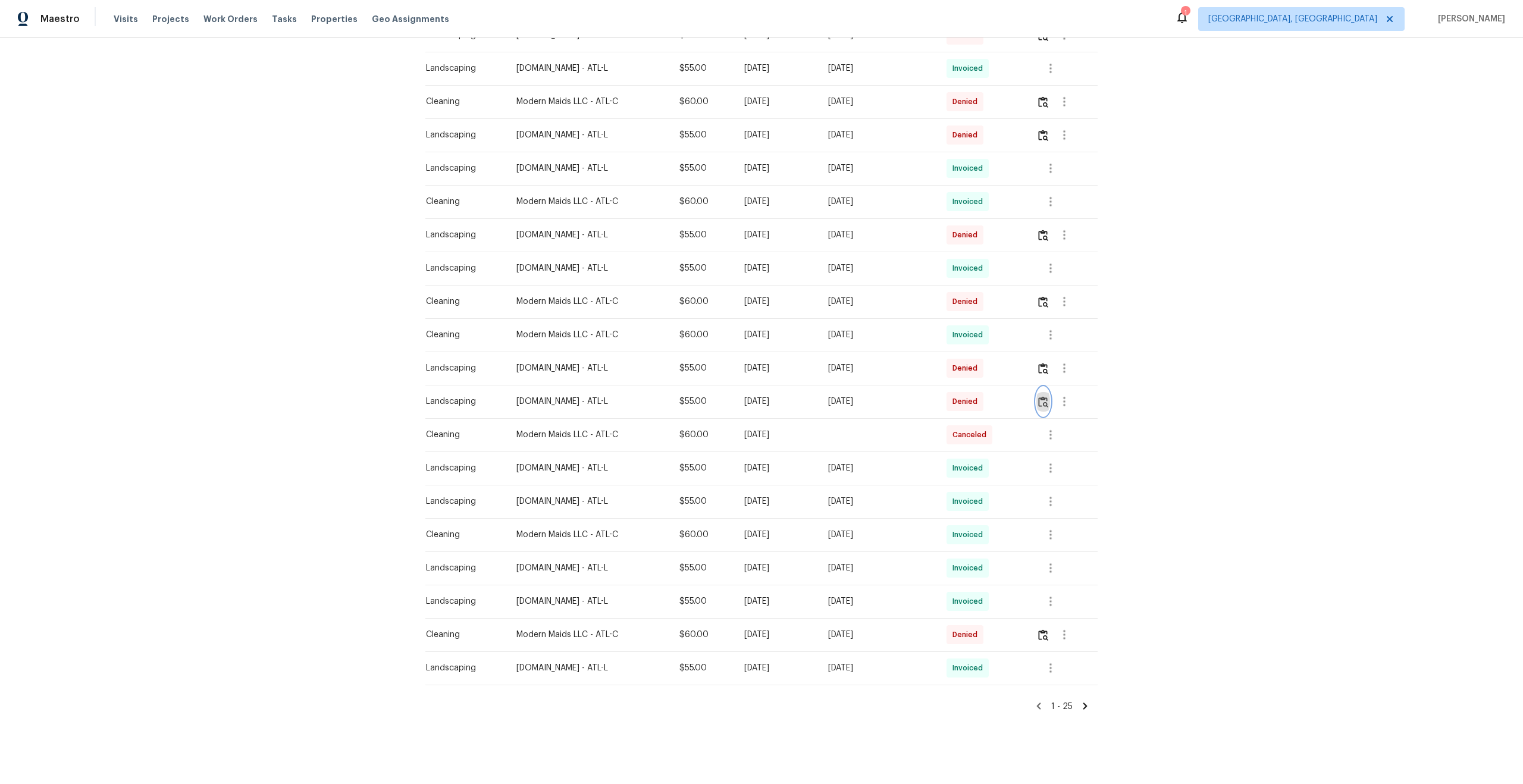
click at [1048, 400] on img "button" at bounding box center [1043, 402] width 10 height 12
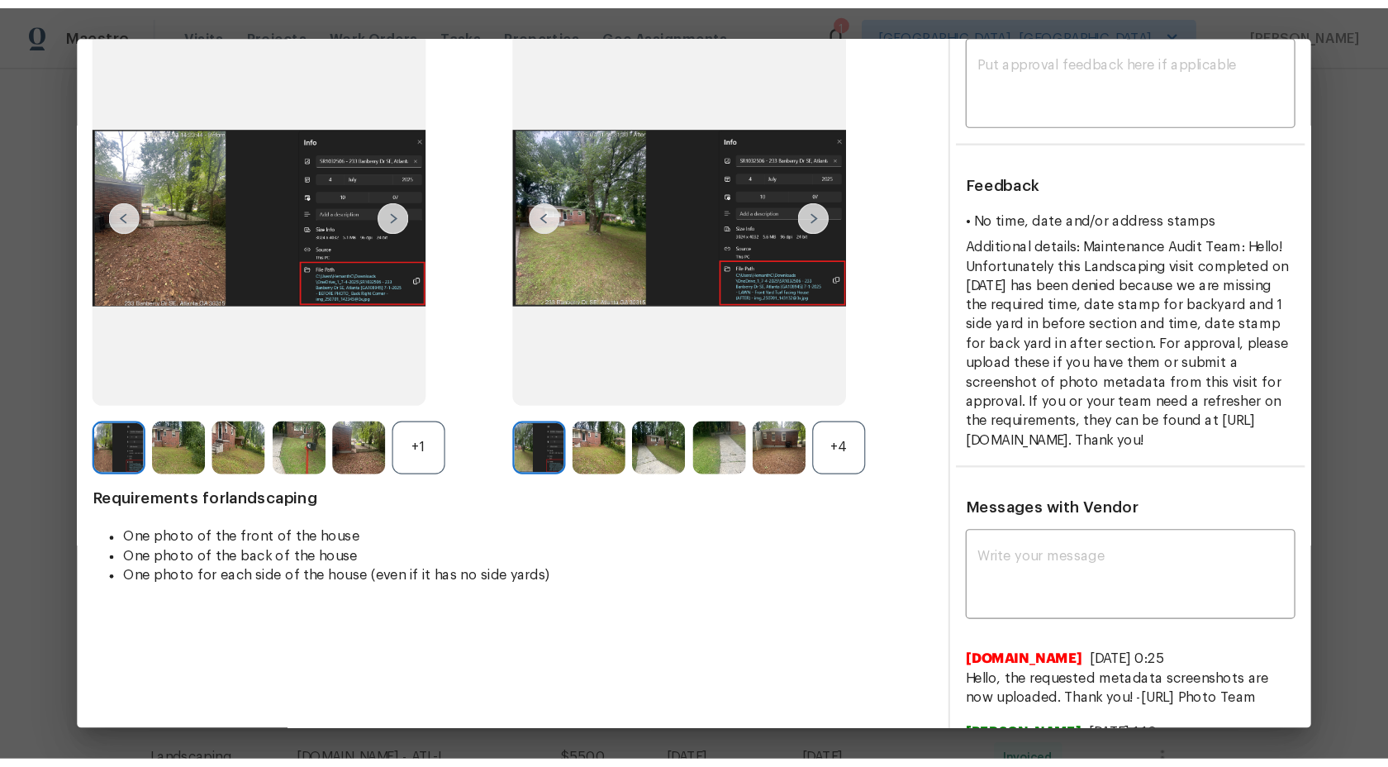
scroll to position [0, 0]
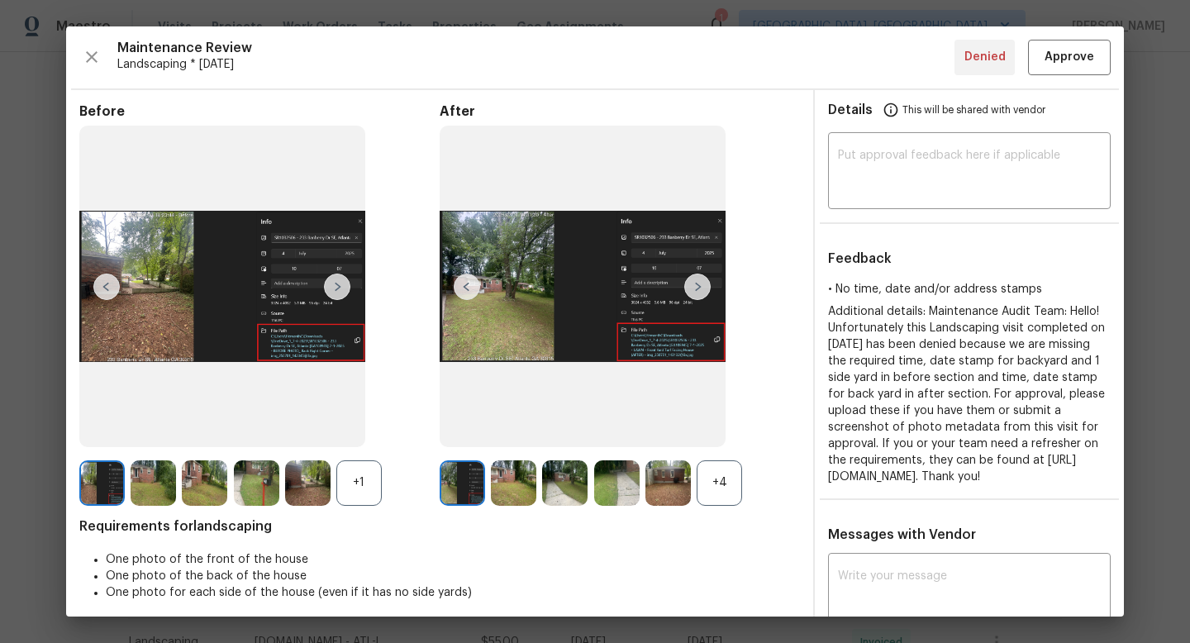
click at [1009, 133] on ul "Details This will be shared with vendor" at bounding box center [969, 113] width 309 height 46
click at [910, 164] on textarea at bounding box center [969, 173] width 263 height 46
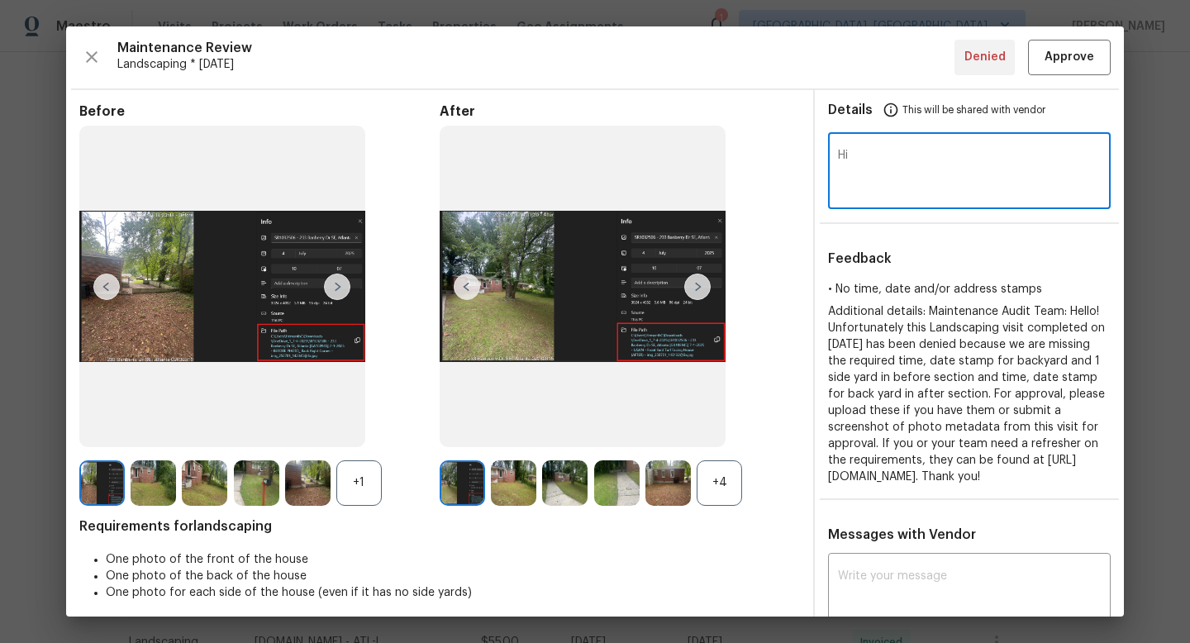
type textarea "H"
type textarea "Maintenance Audit Team: Its Approved after further review."
click at [1065, 58] on span "Approve" at bounding box center [1069, 57] width 50 height 21
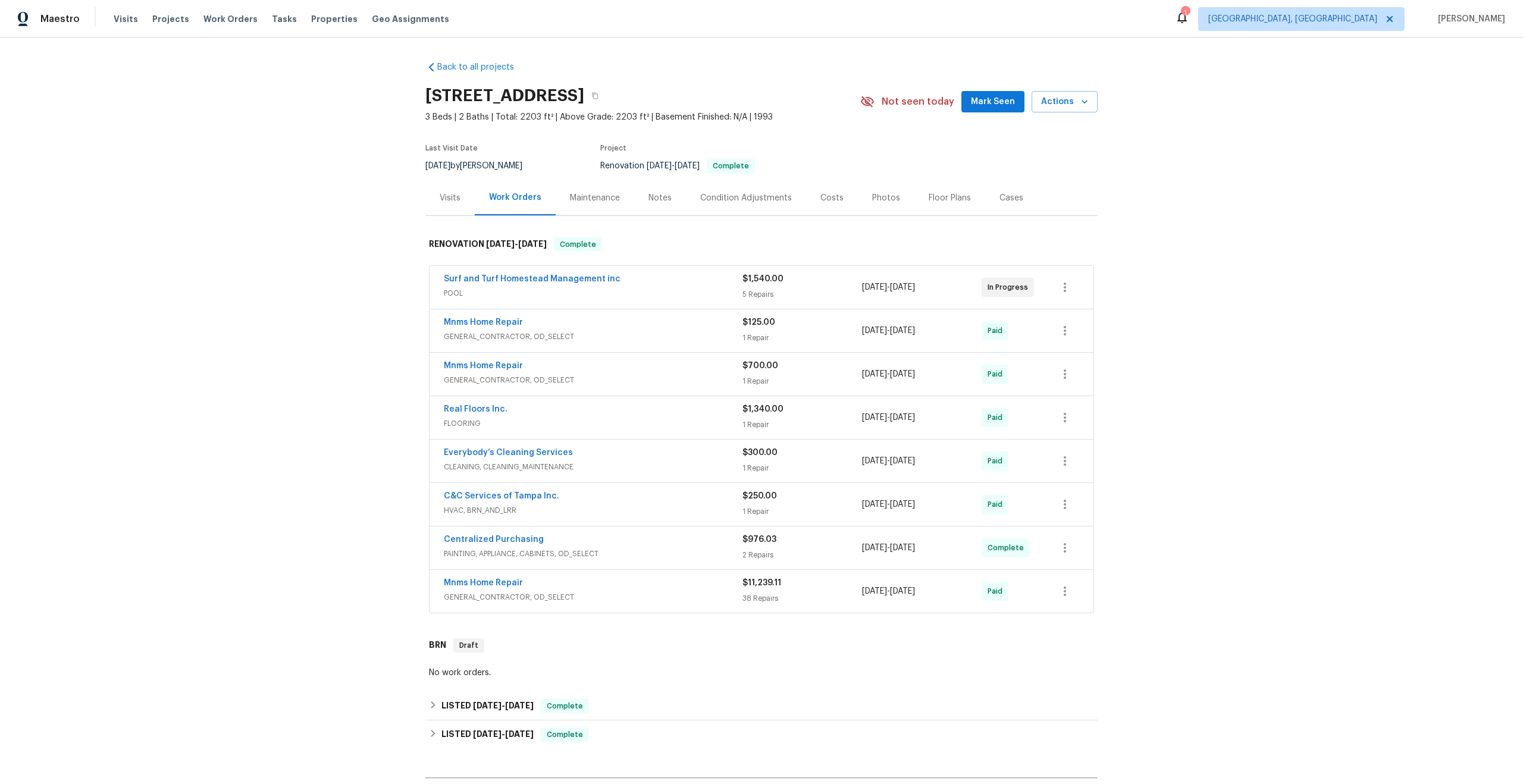
click at [591, 203] on div "Maintenance" at bounding box center [595, 198] width 50 height 12
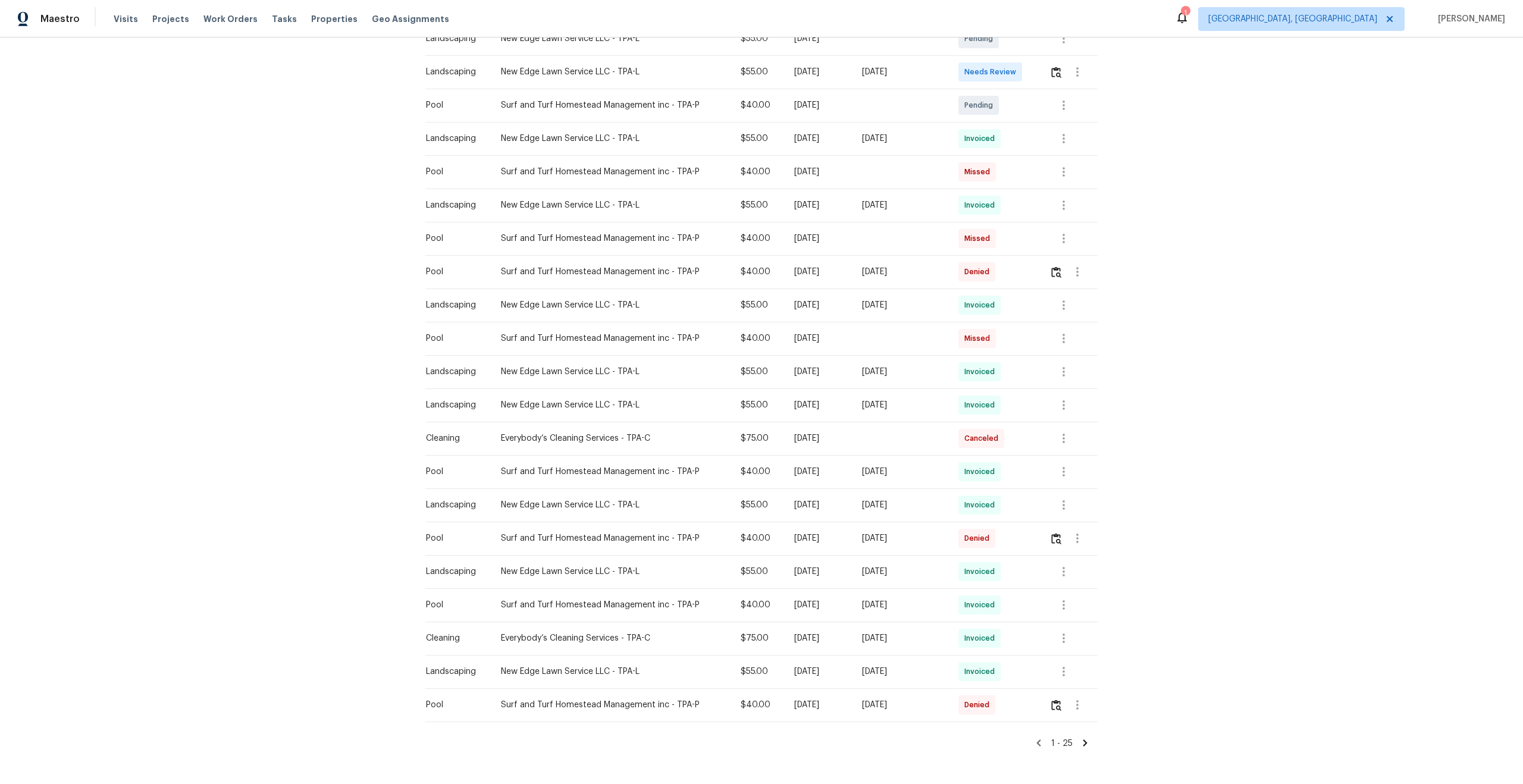
scroll to position [413, 0]
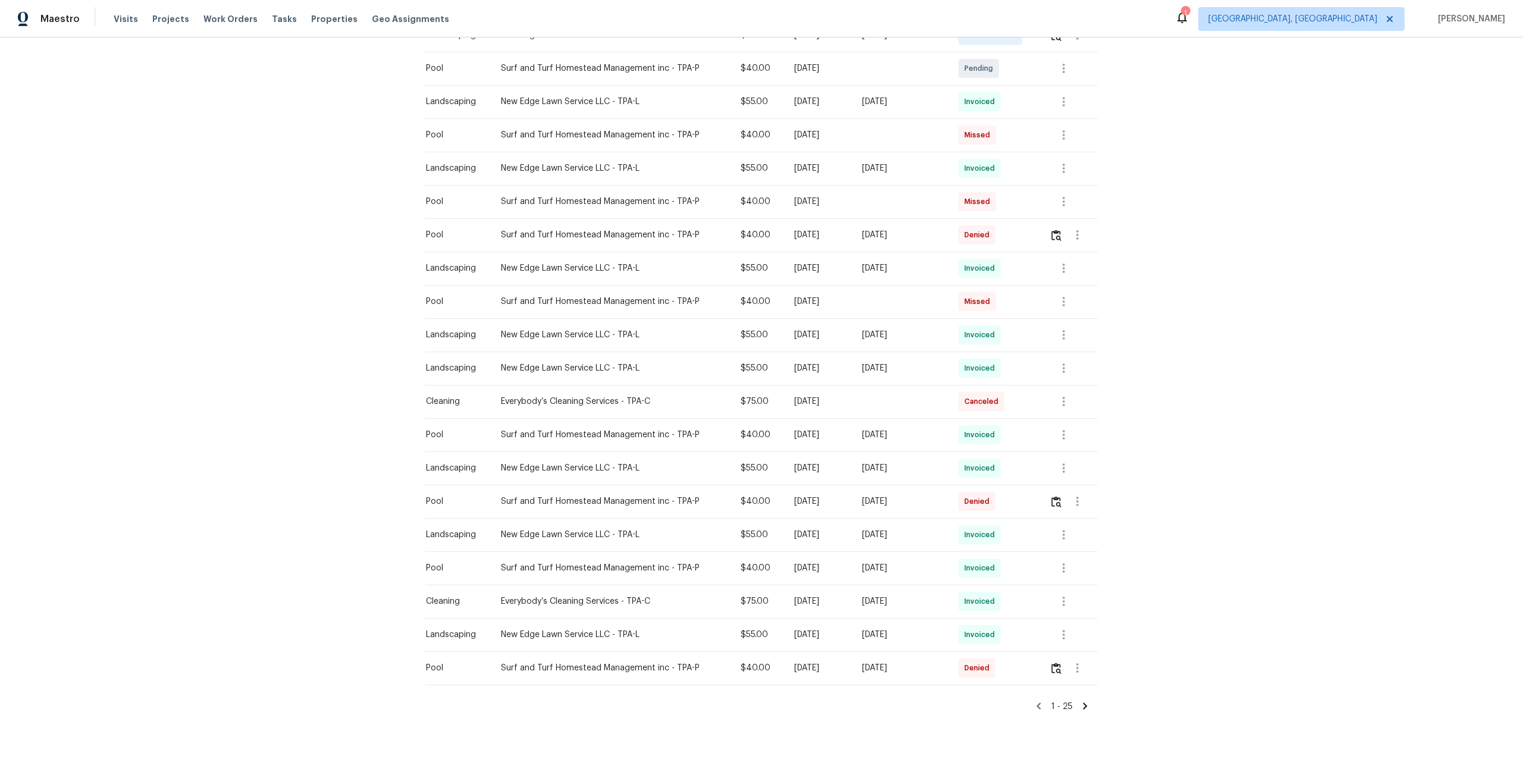
click at [1082, 703] on icon at bounding box center [1085, 706] width 11 height 11
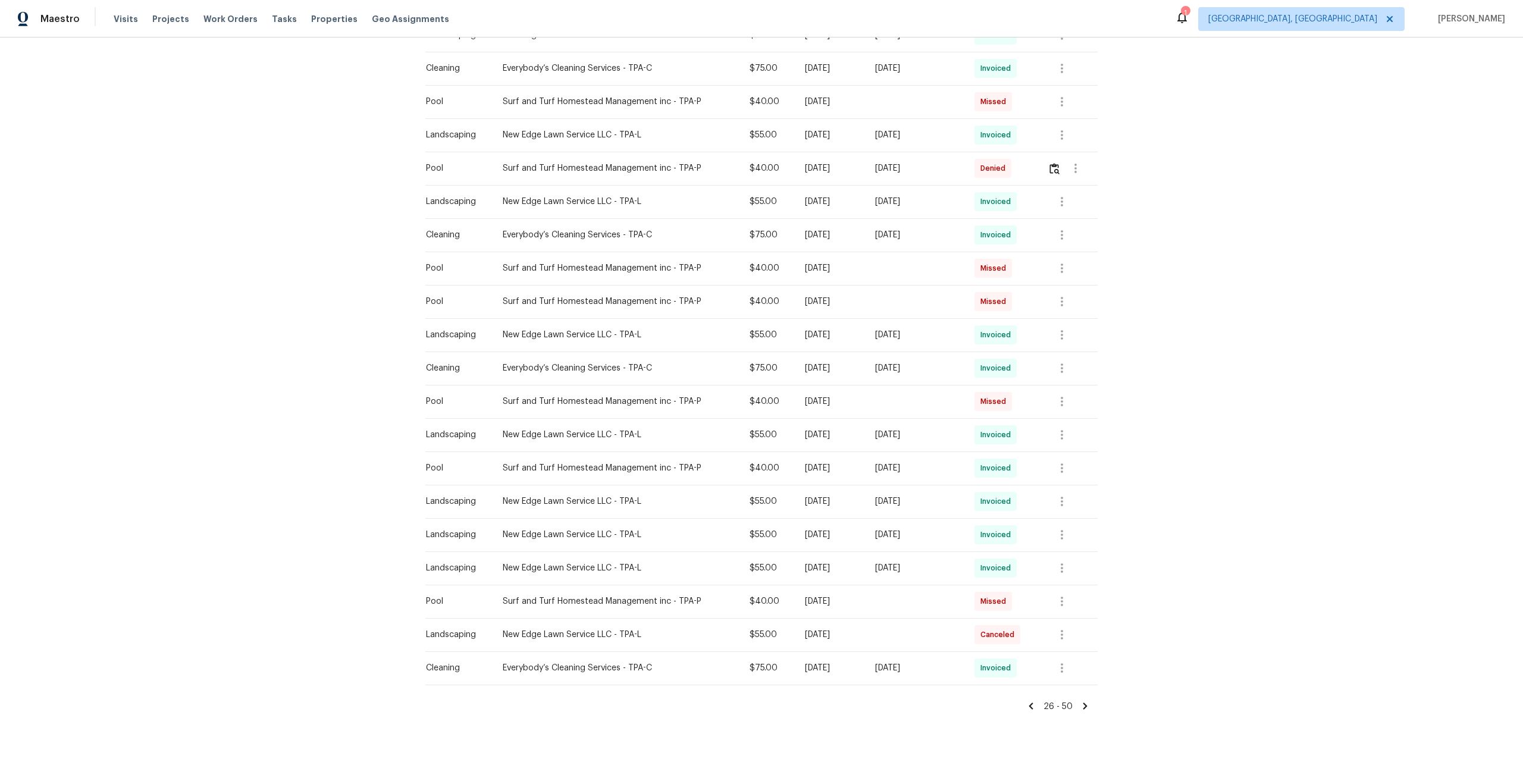
scroll to position [390, 0]
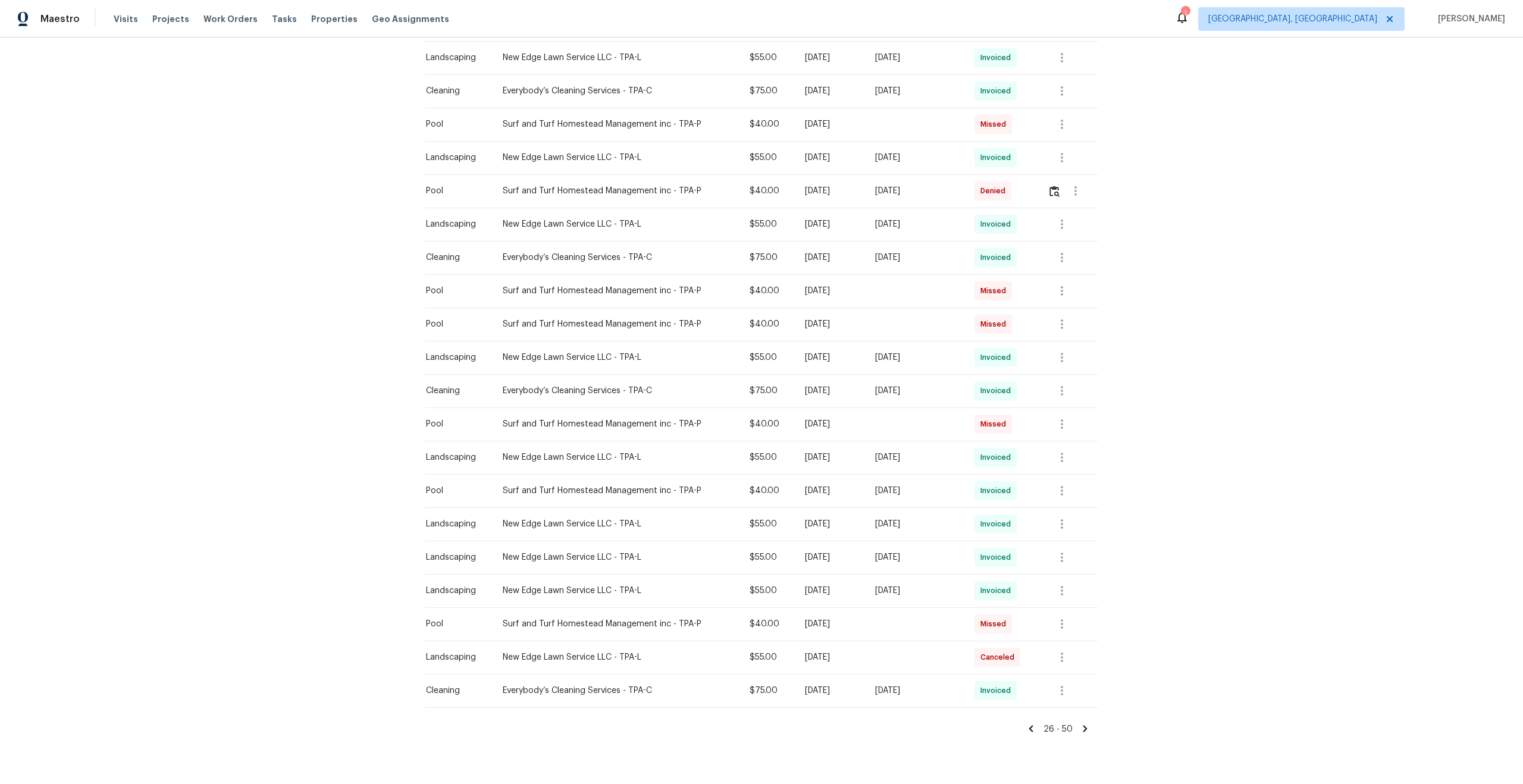
click at [1083, 724] on icon at bounding box center [1085, 729] width 11 height 11
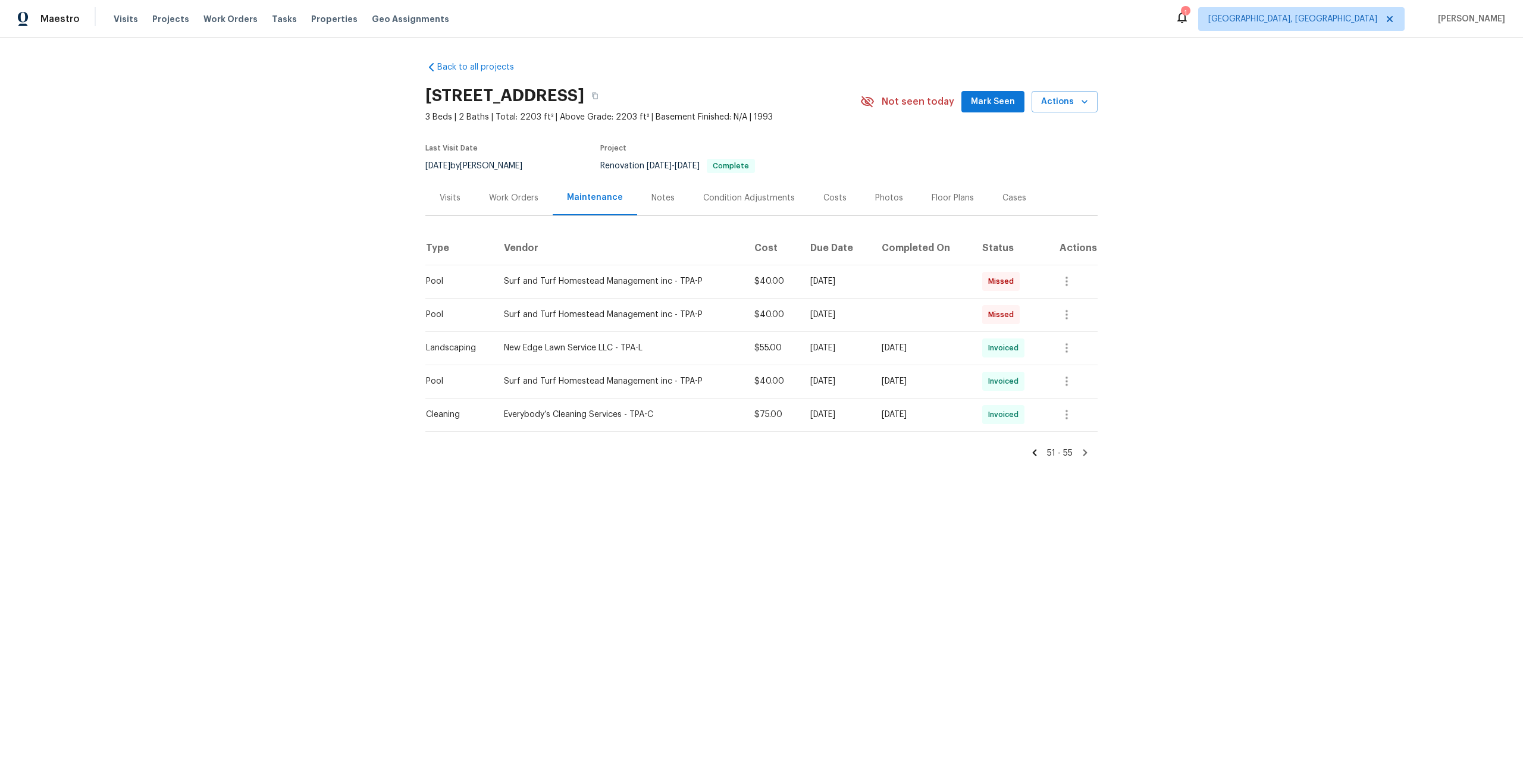
click at [1038, 451] on icon at bounding box center [1035, 452] width 11 height 11
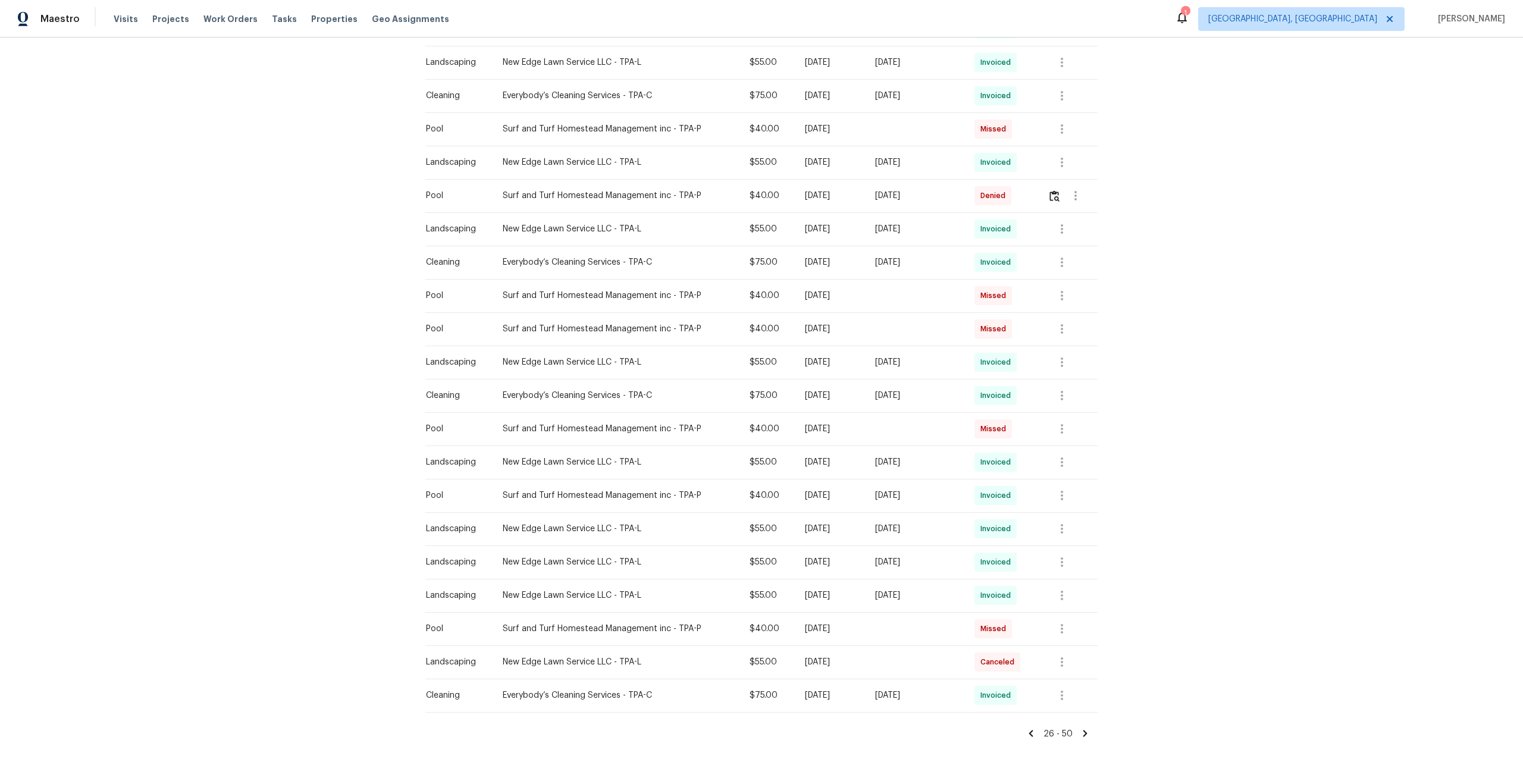
scroll to position [413, 0]
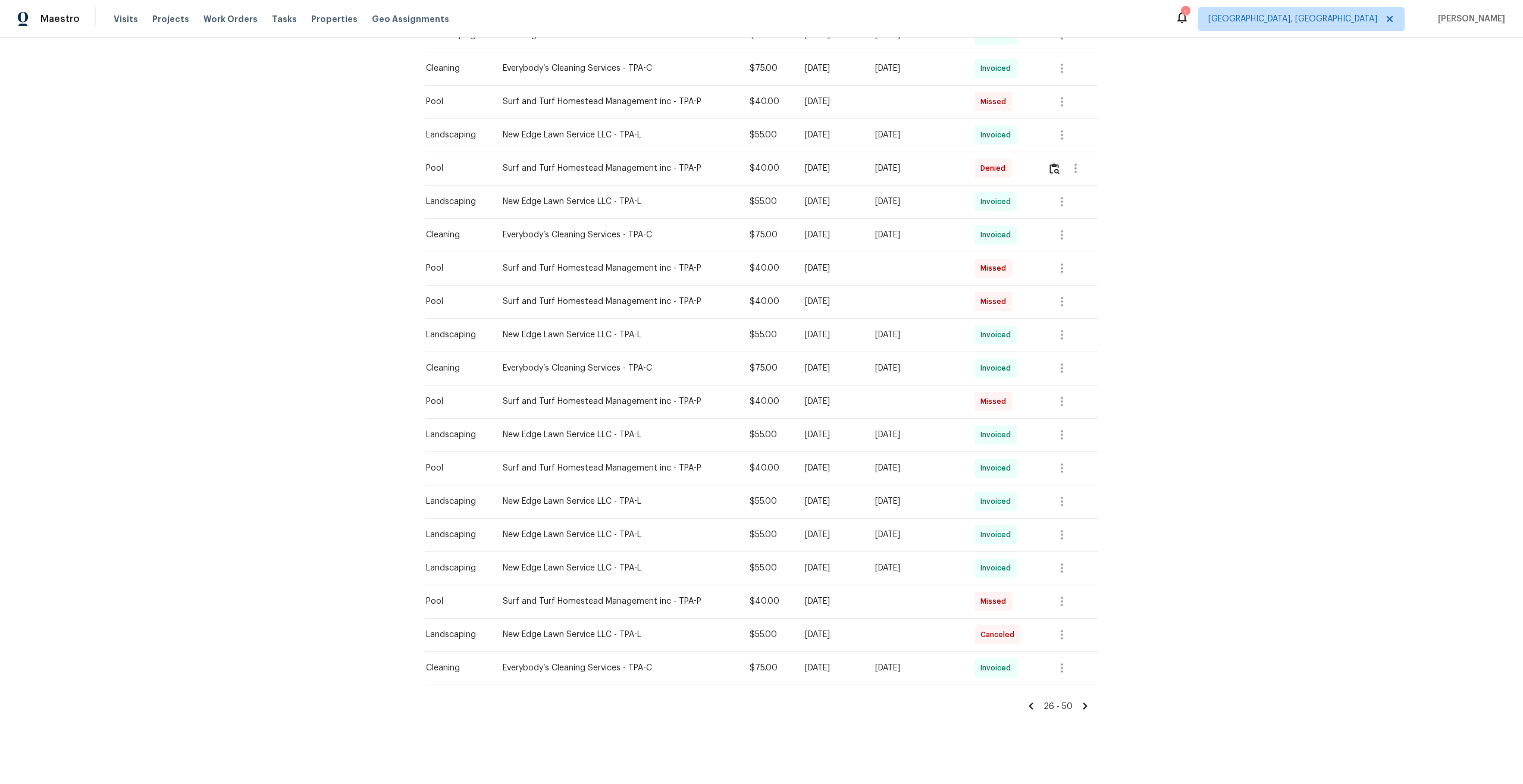
click at [1035, 707] on icon at bounding box center [1031, 706] width 11 height 11
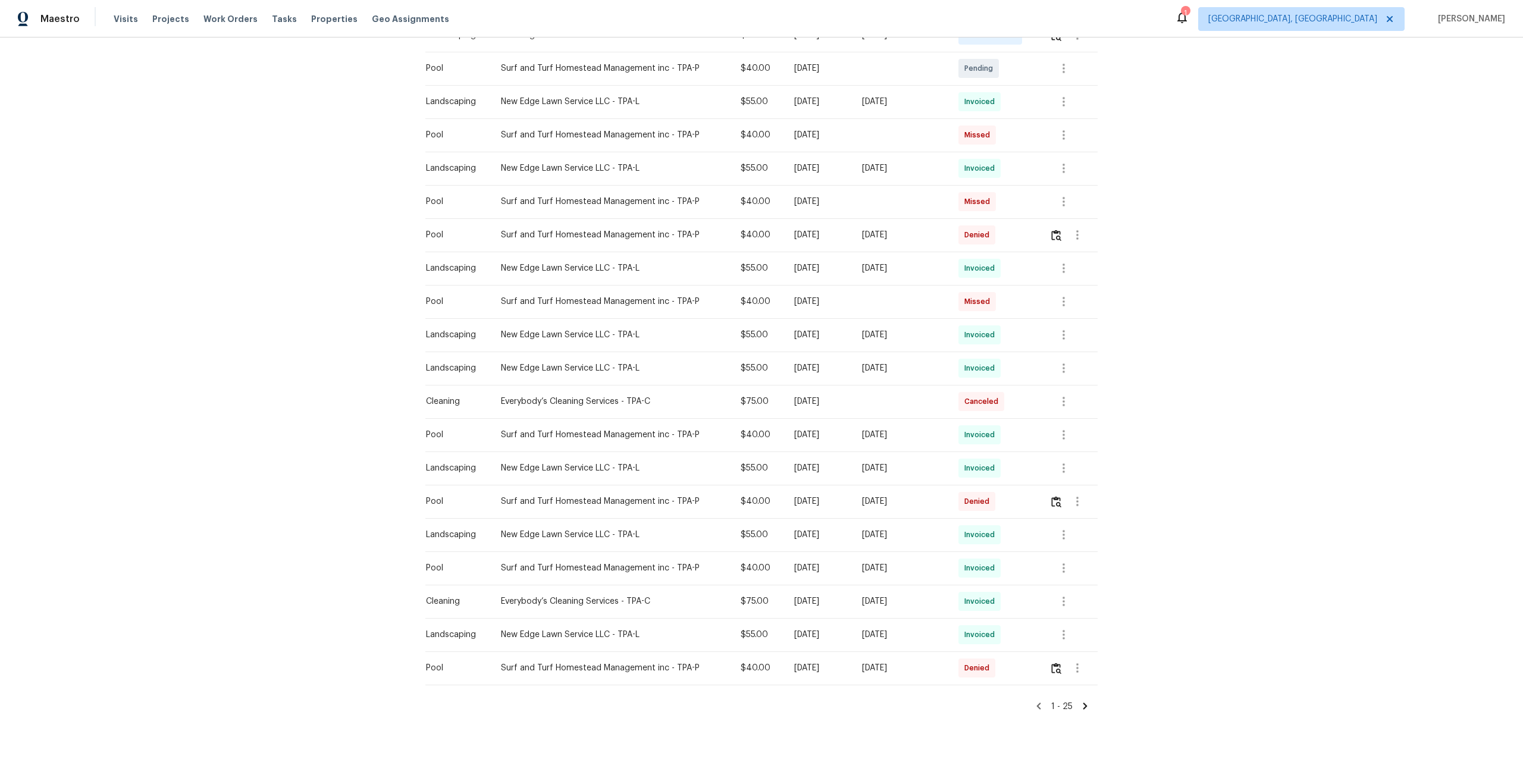
click at [1041, 708] on icon at bounding box center [1039, 706] width 4 height 6
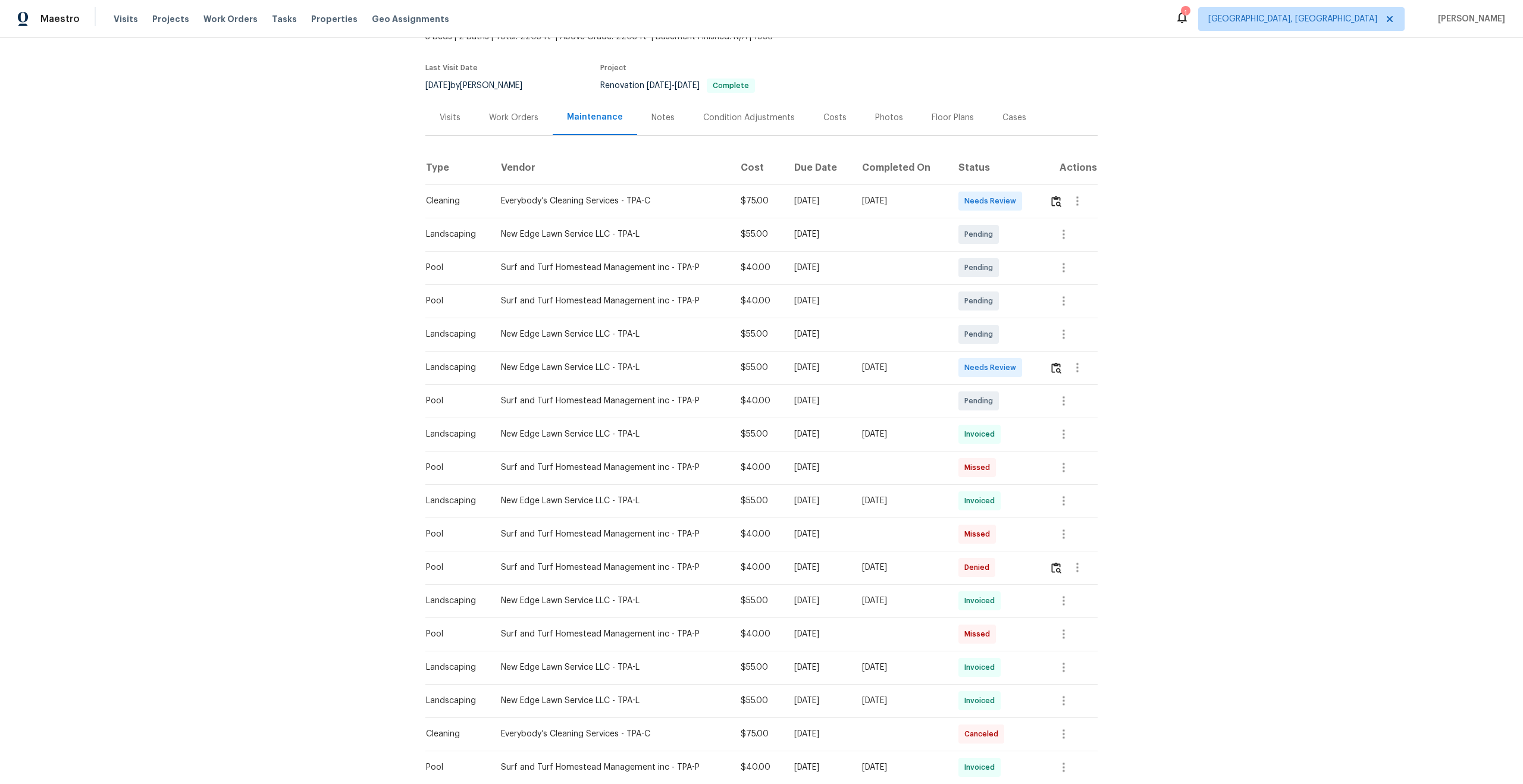
scroll to position [107, 0]
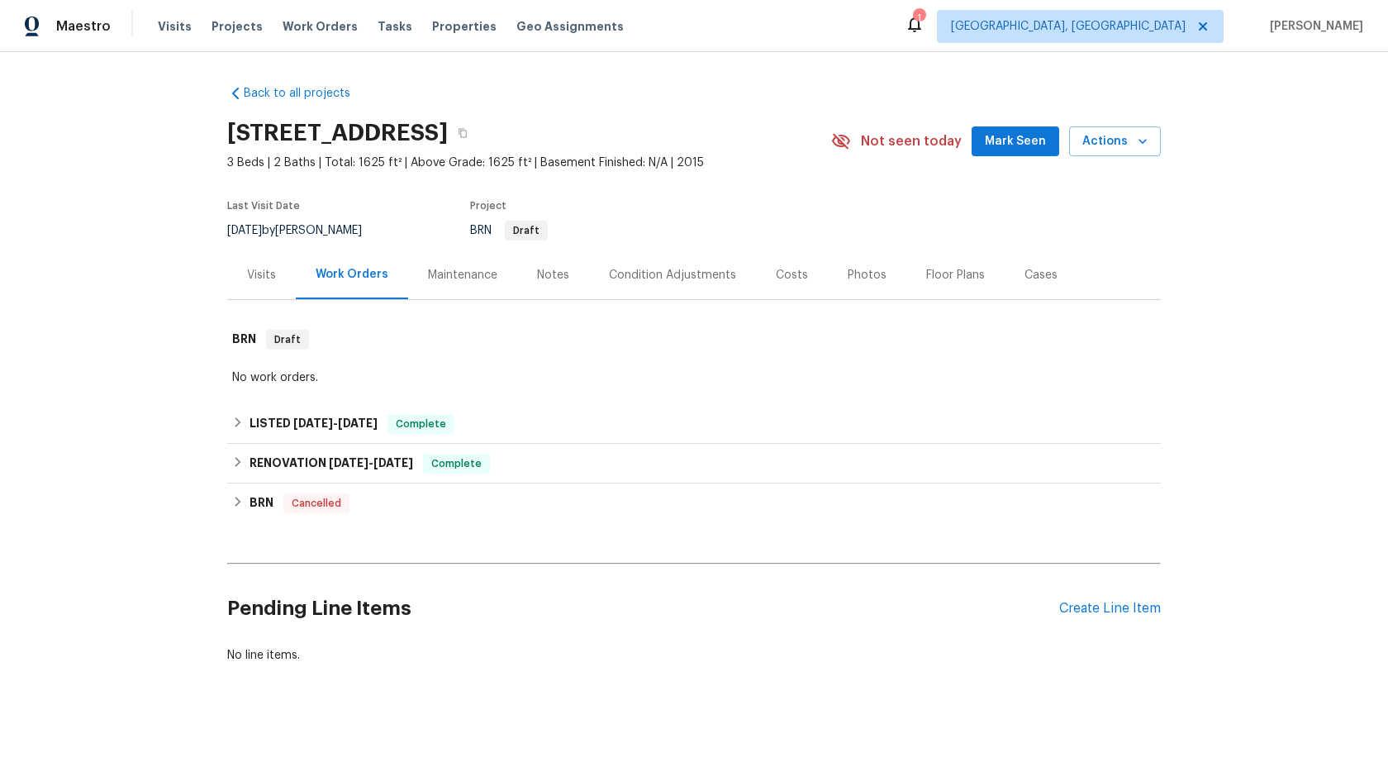
click at [448, 274] on div "Maintenance" at bounding box center [462, 275] width 69 height 17
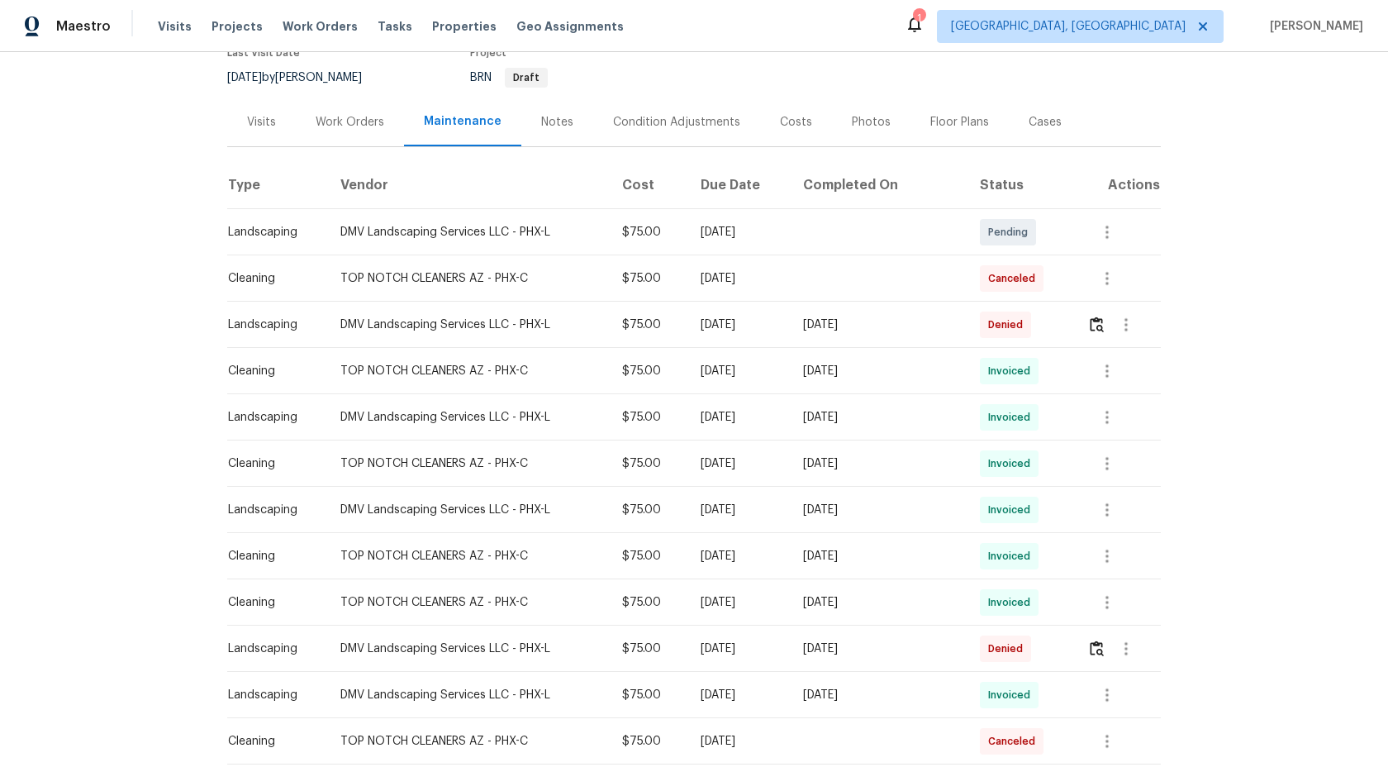
scroll to position [162, 0]
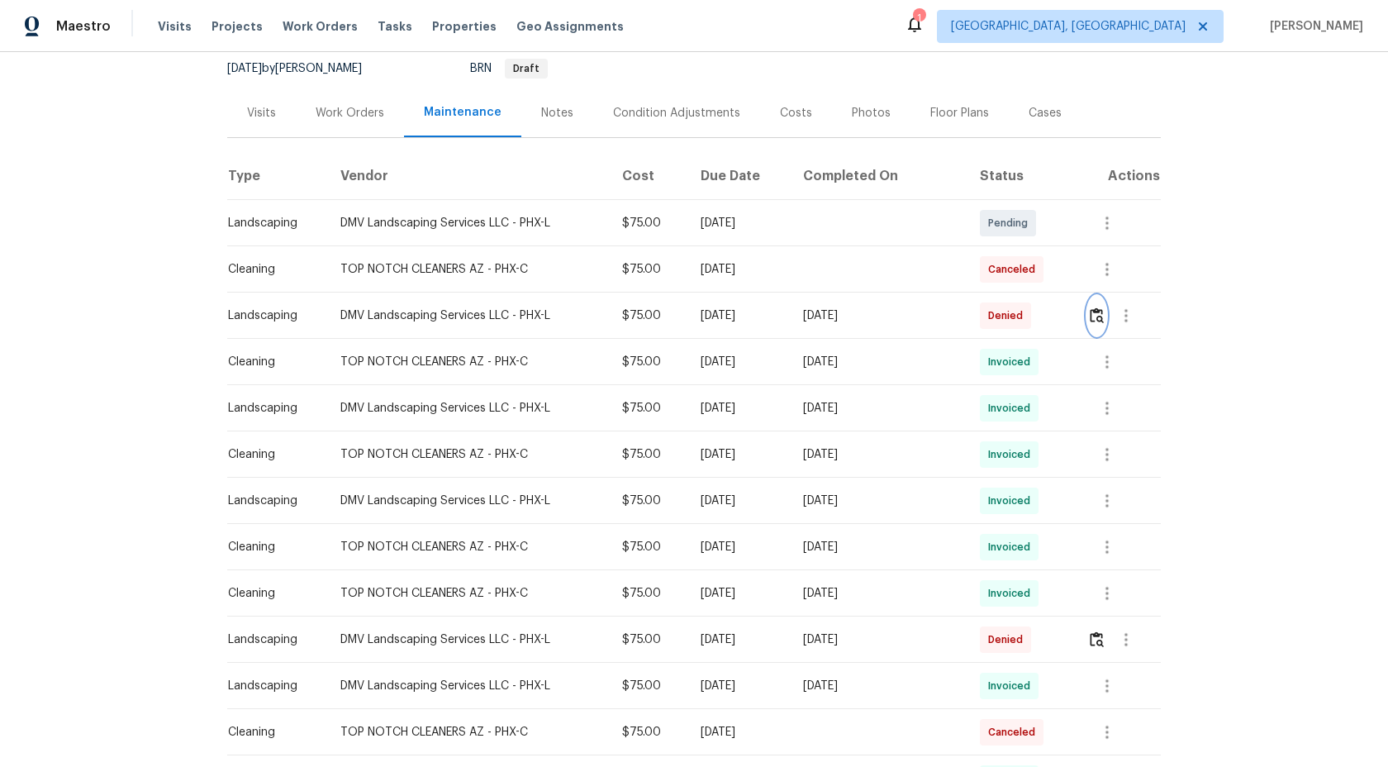
click at [1097, 314] on img "button" at bounding box center [1097, 315] width 14 height 16
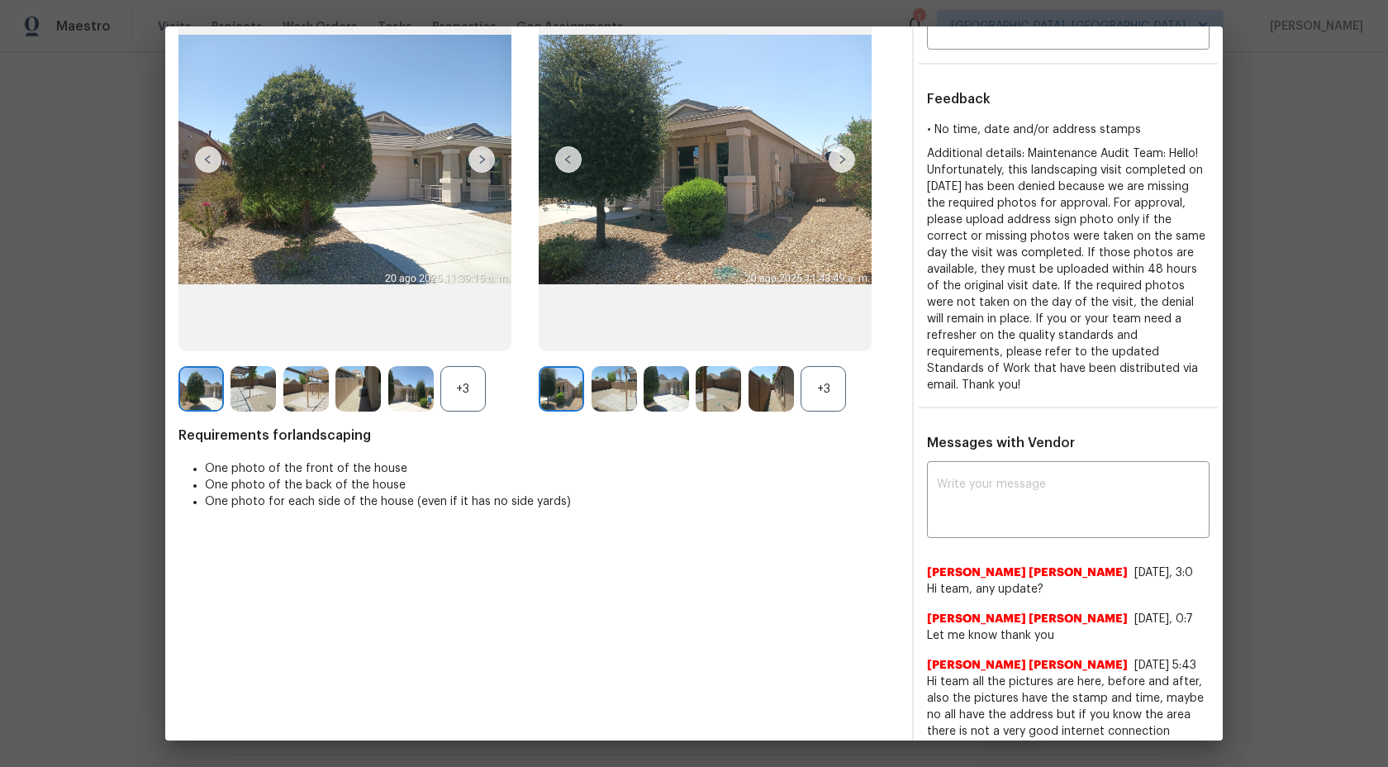
scroll to position [161, 0]
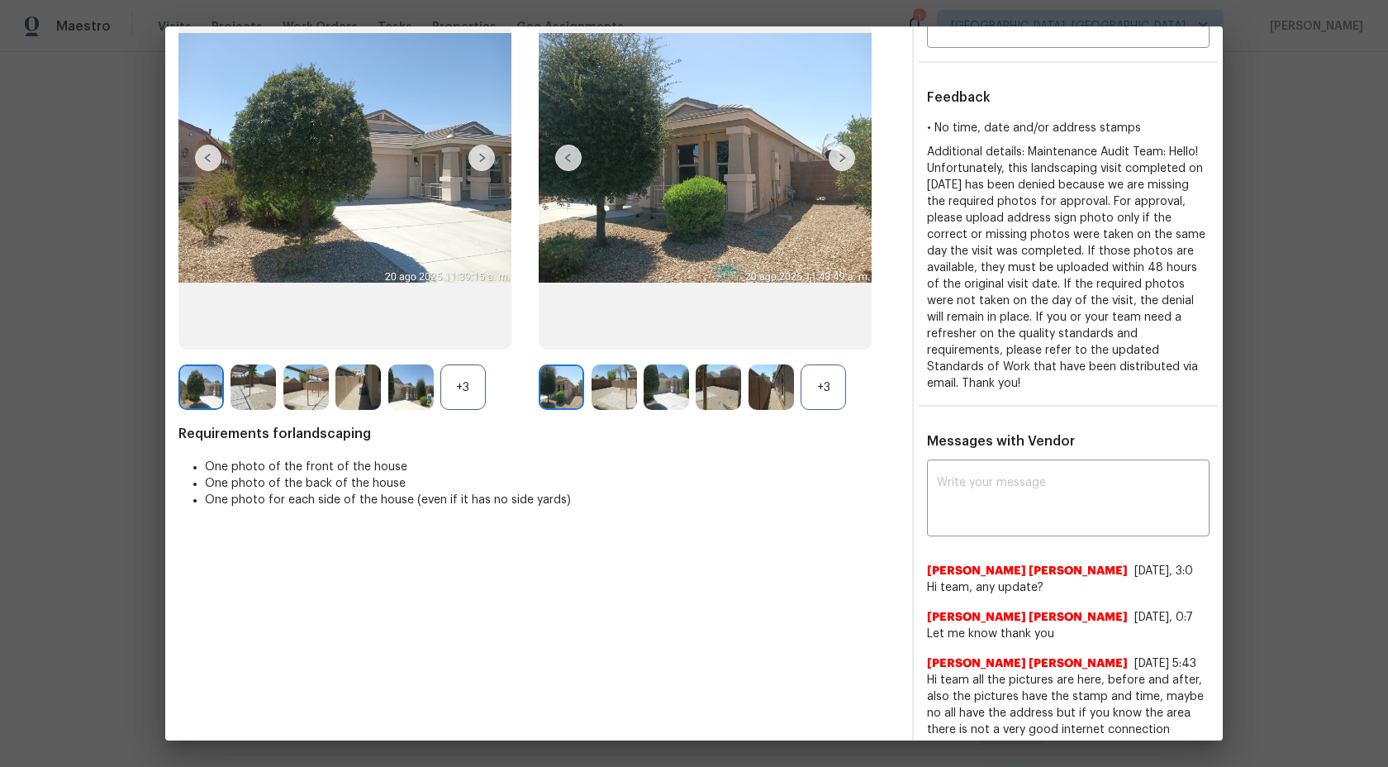
click at [456, 390] on div "+3" at bounding box center [462, 386] width 45 height 45
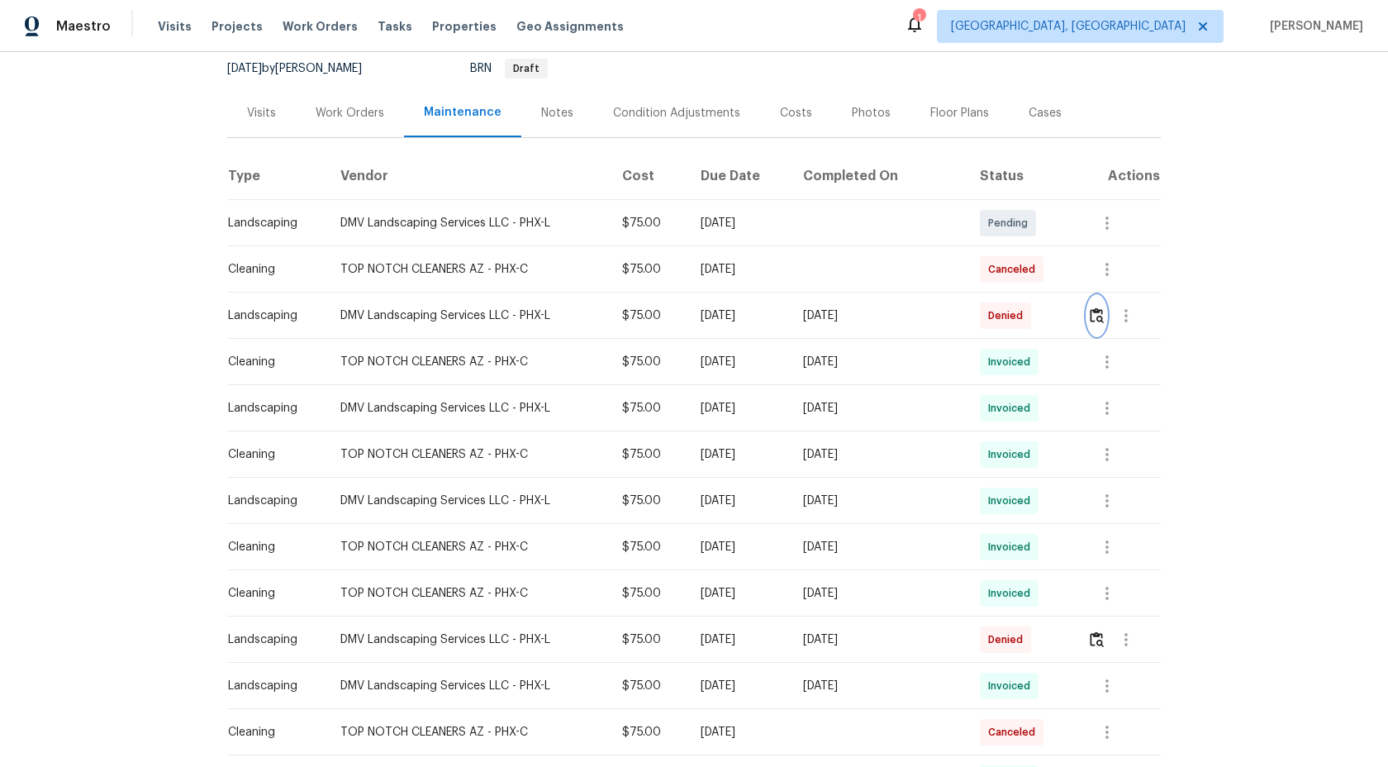
scroll to position [221, 0]
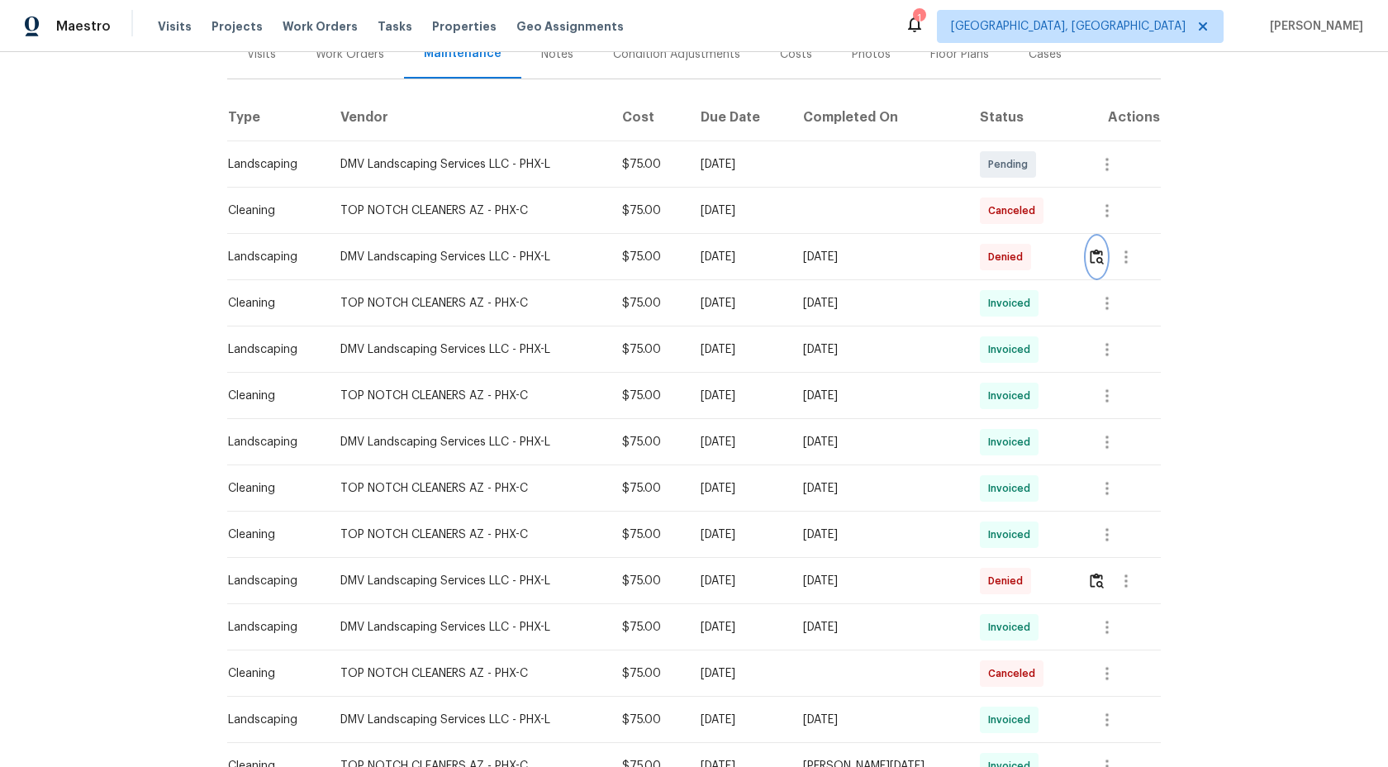
click at [1098, 255] on img "button" at bounding box center [1097, 257] width 14 height 16
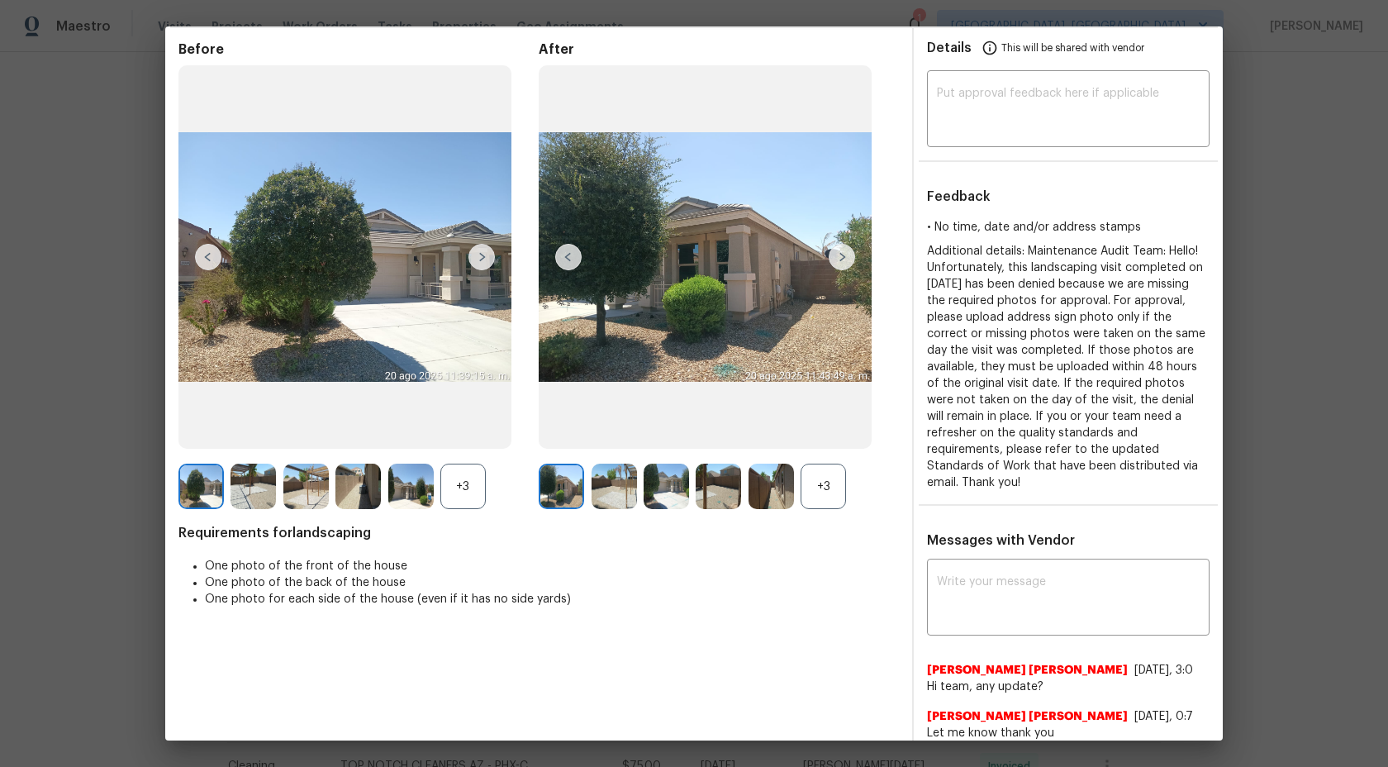
scroll to position [7, 0]
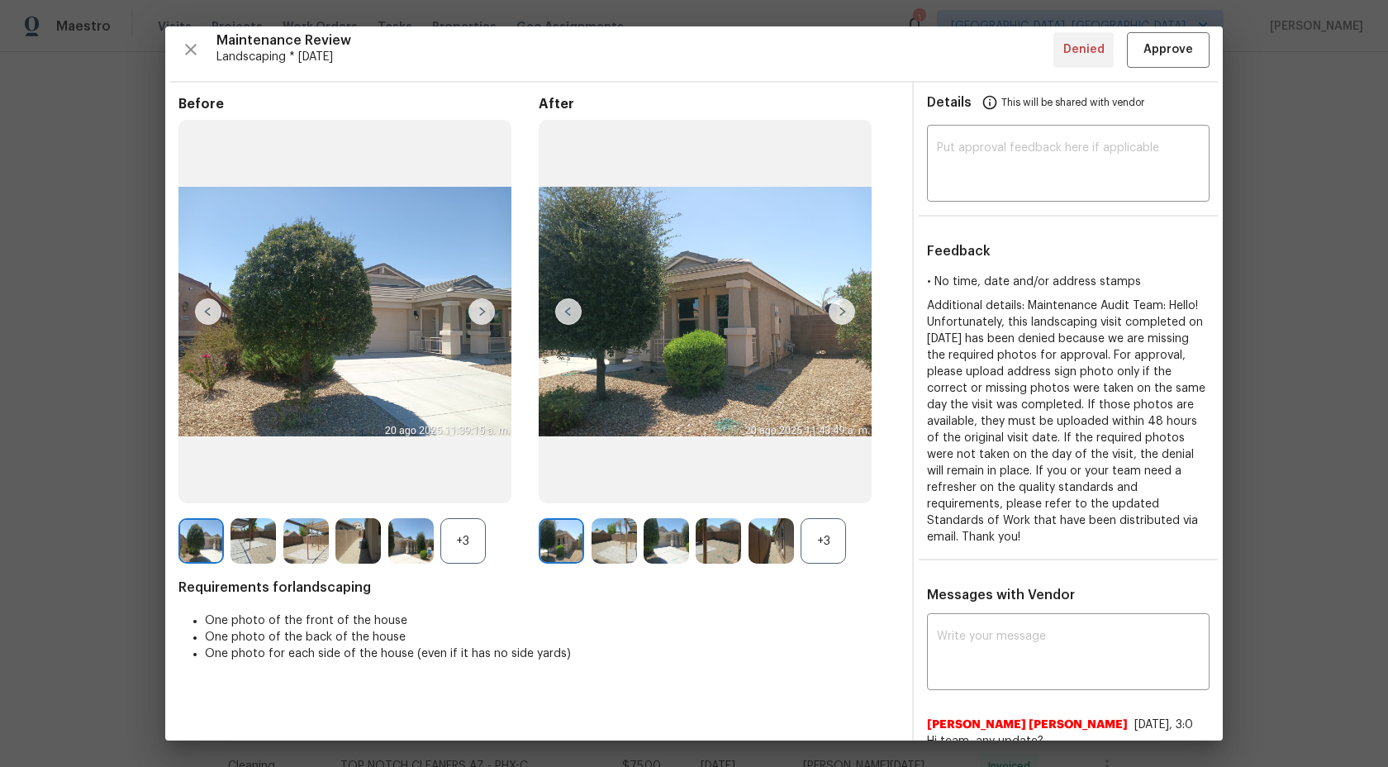
click at [815, 535] on div "+3" at bounding box center [823, 540] width 45 height 45
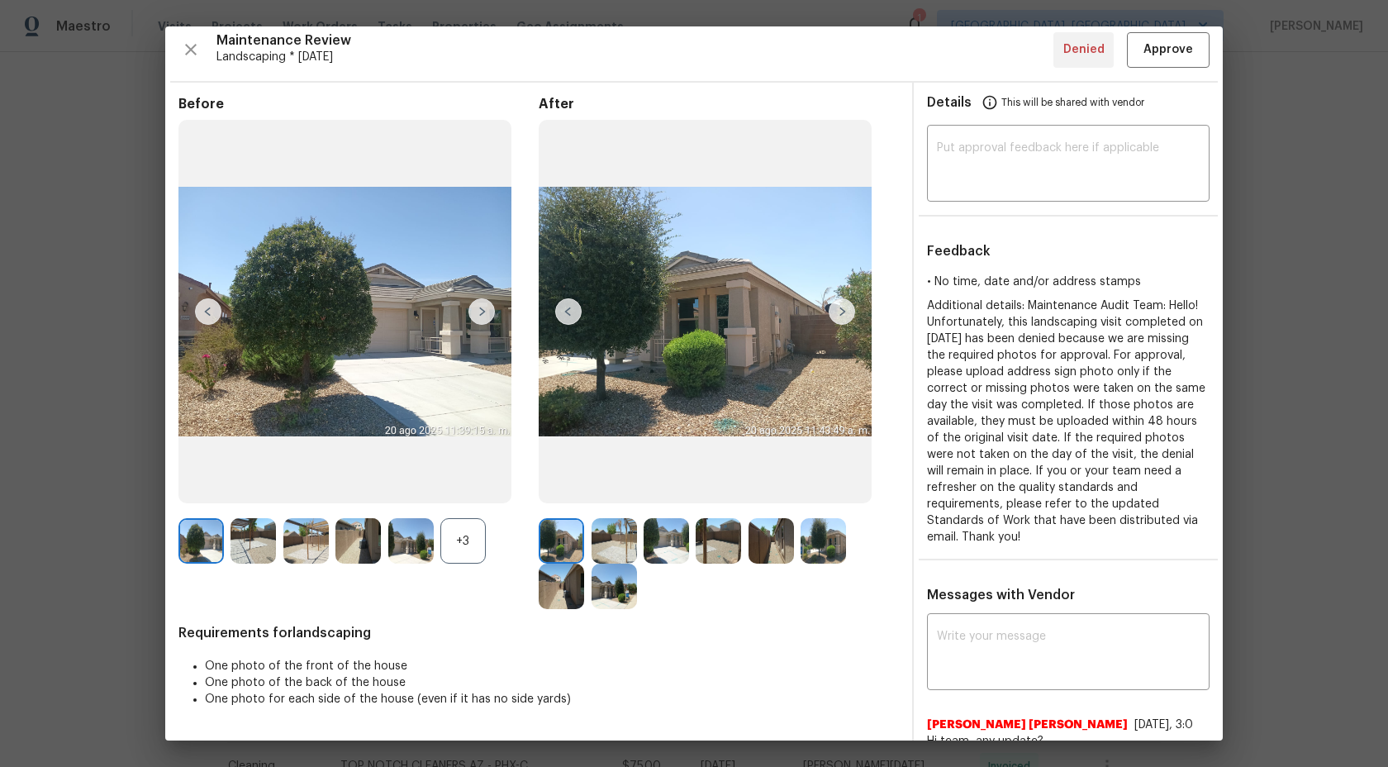
click at [385, 261] on img at bounding box center [344, 311] width 333 height 383
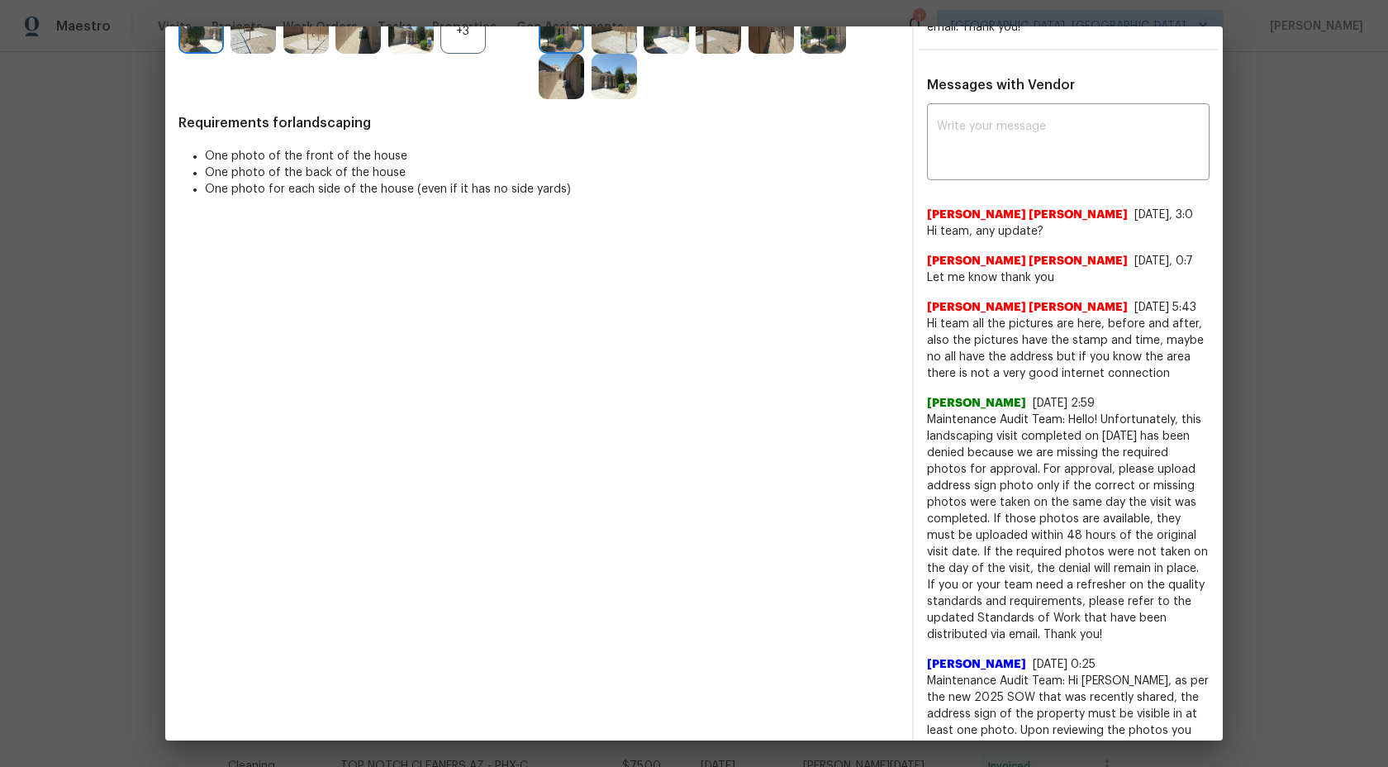
scroll to position [521, 0]
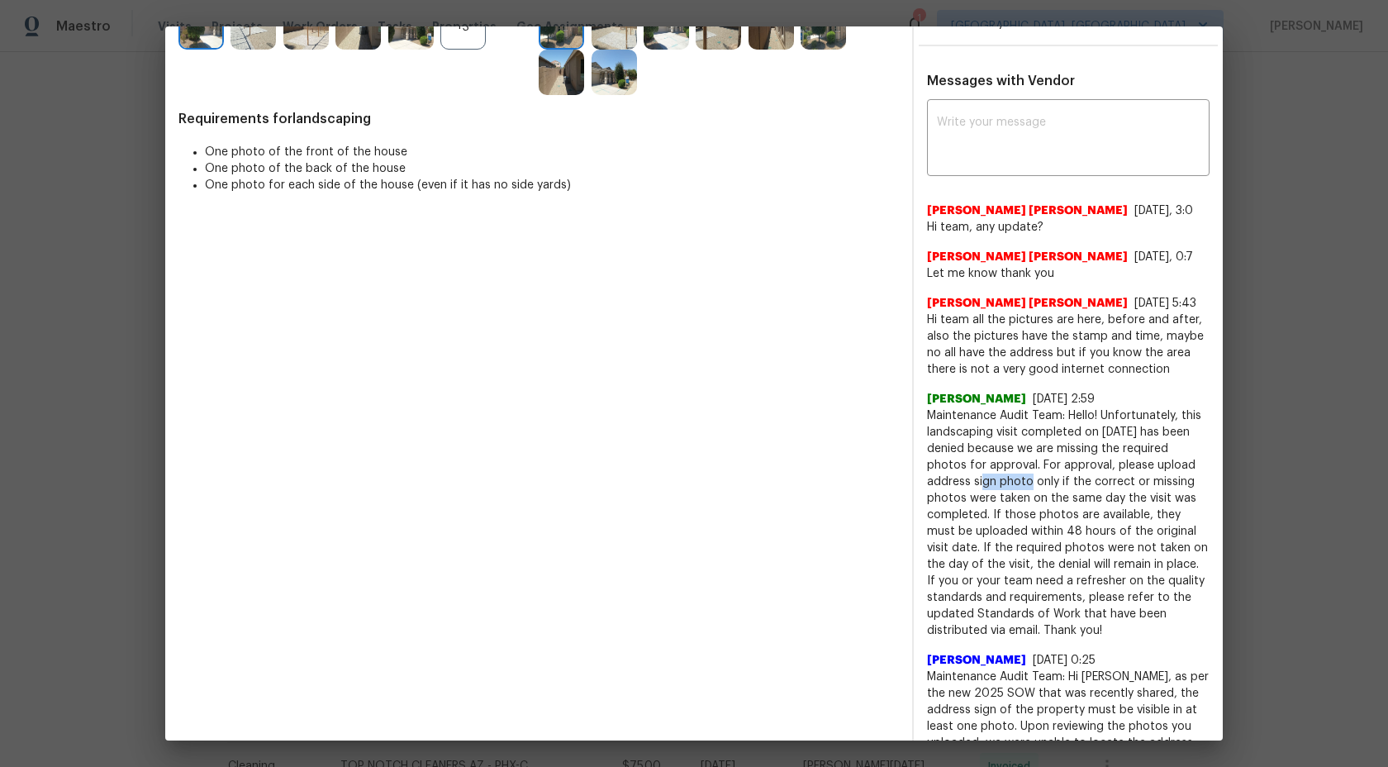
drag, startPoint x: 963, startPoint y: 483, endPoint x: 1004, endPoint y: 481, distance: 40.6
click at [1004, 481] on span "Maintenance Audit Team: Hello! Unfortunately, this landscaping visit completed …" at bounding box center [1068, 522] width 283 height 231
drag, startPoint x: 1115, startPoint y: 462, endPoint x: 1054, endPoint y: 484, distance: 64.3
click at [1054, 484] on span "Maintenance Audit Team: Hello! Unfortunately, this landscaping visit completed …" at bounding box center [1068, 522] width 283 height 231
drag, startPoint x: 847, startPoint y: 358, endPoint x: 847, endPoint y: 312, distance: 46.3
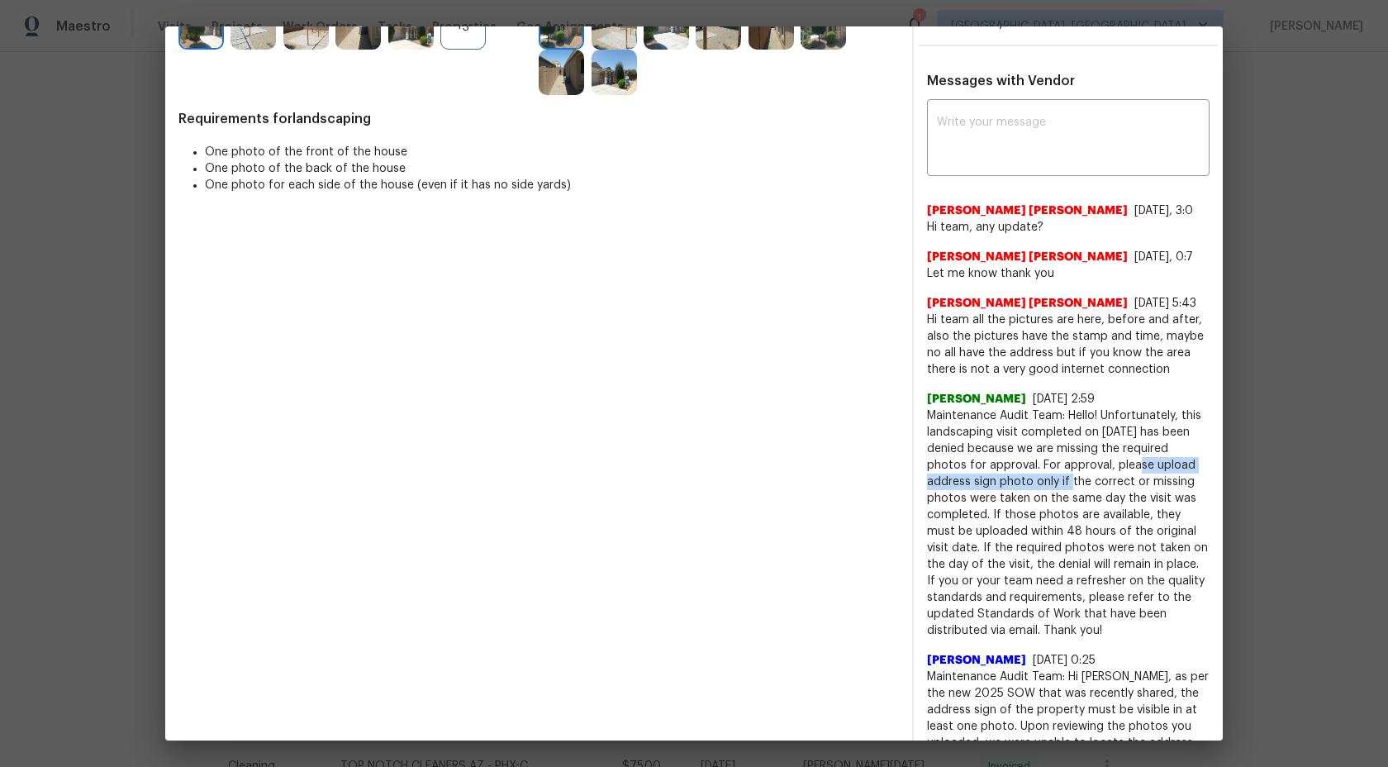
click at [847, 358] on div "Before +3 After Requirements for landscaping One photo of the front of the hous…" at bounding box center [538, 368] width 721 height 1572
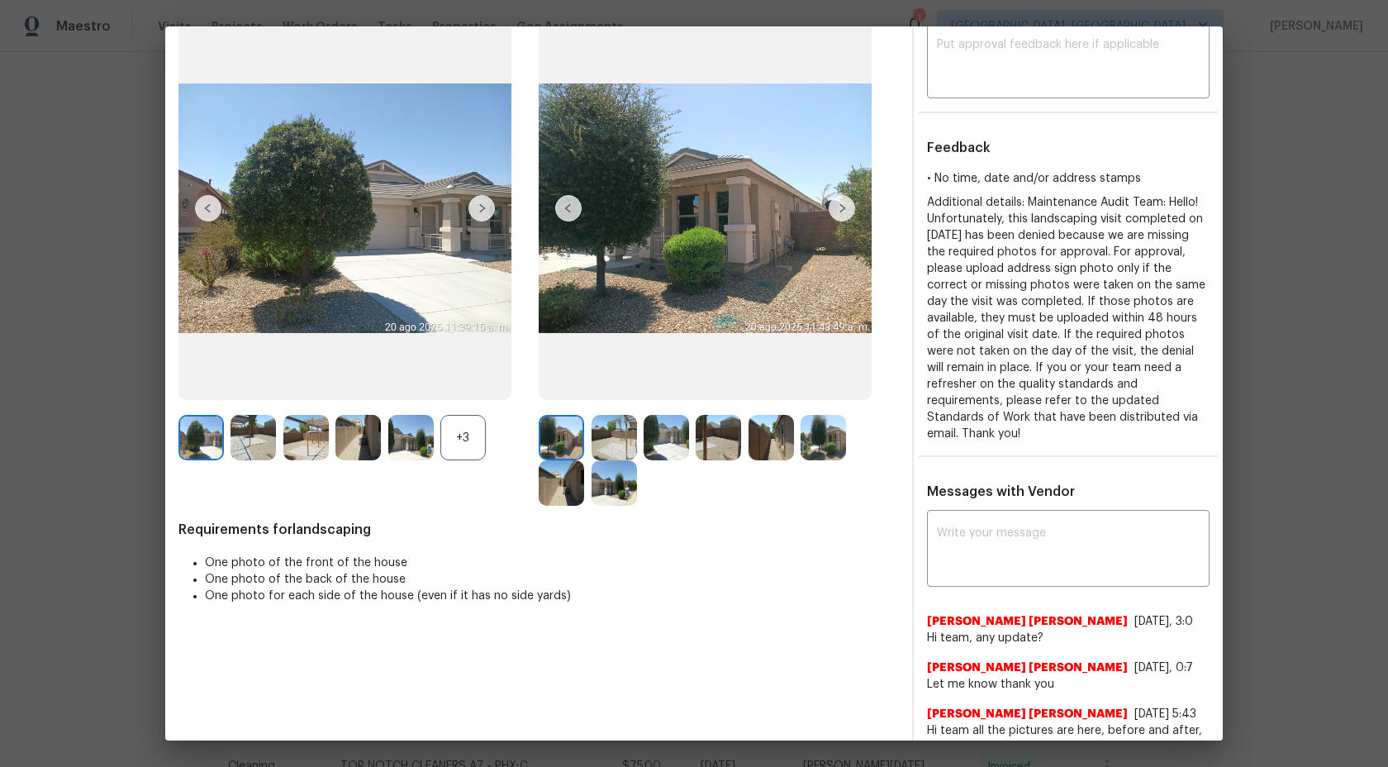
scroll to position [40, 0]
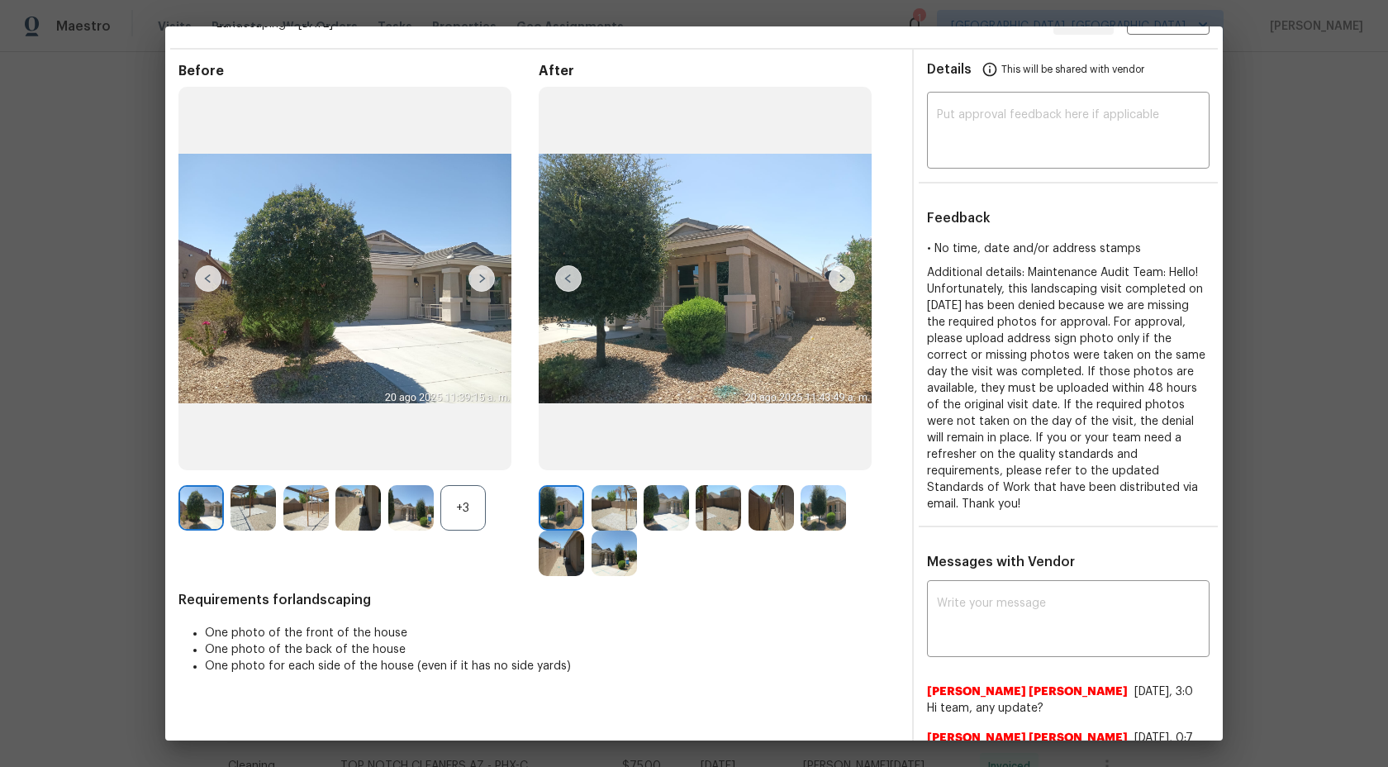
click at [842, 276] on img at bounding box center [842, 278] width 26 height 26
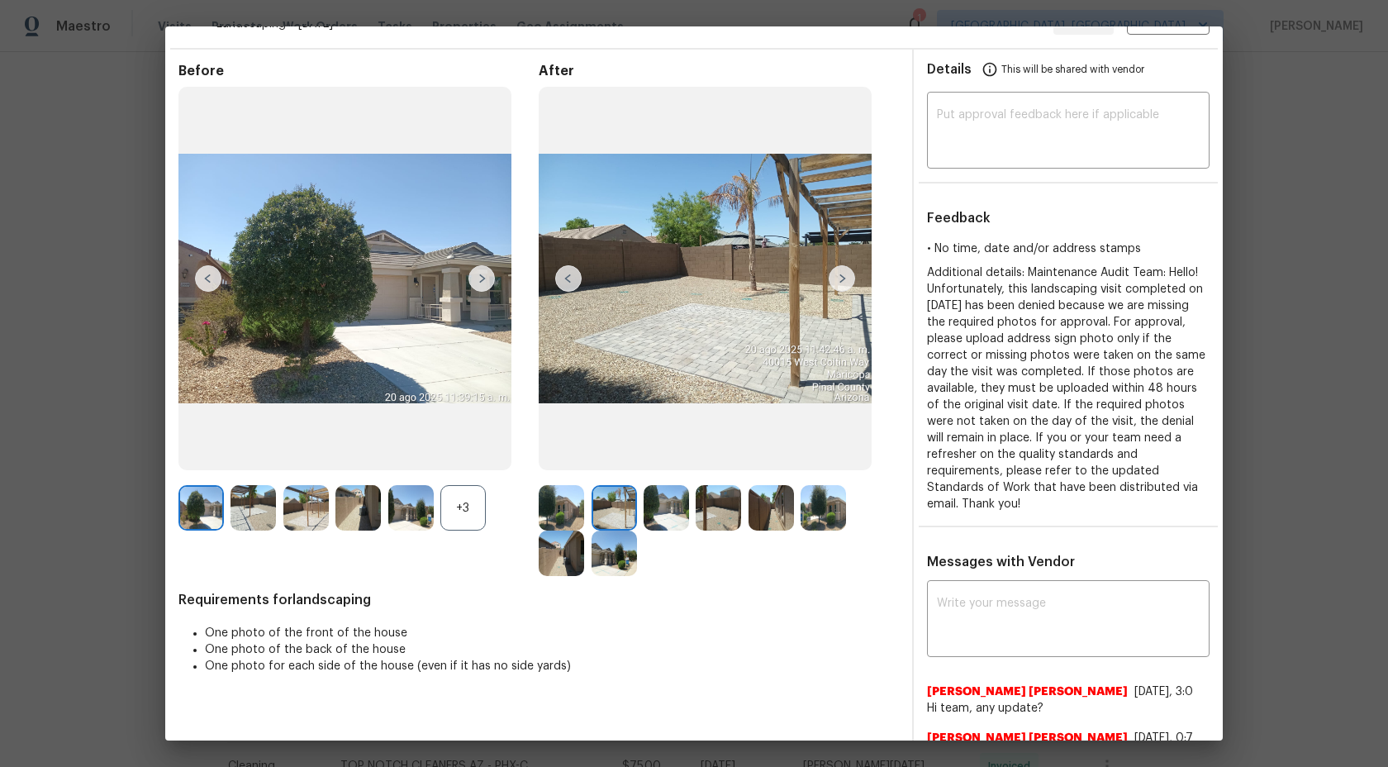
click at [843, 278] on img at bounding box center [842, 278] width 26 height 26
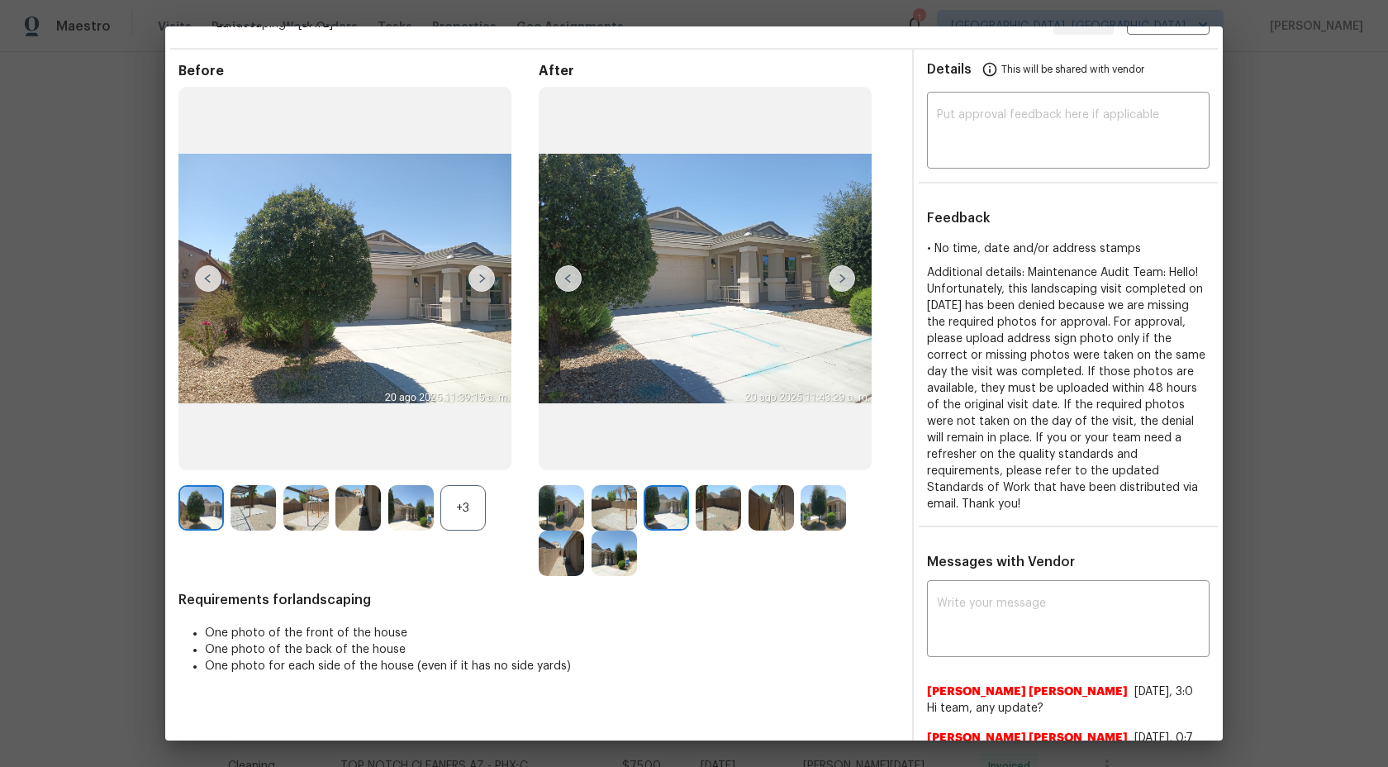
click at [843, 280] on img at bounding box center [842, 278] width 26 height 26
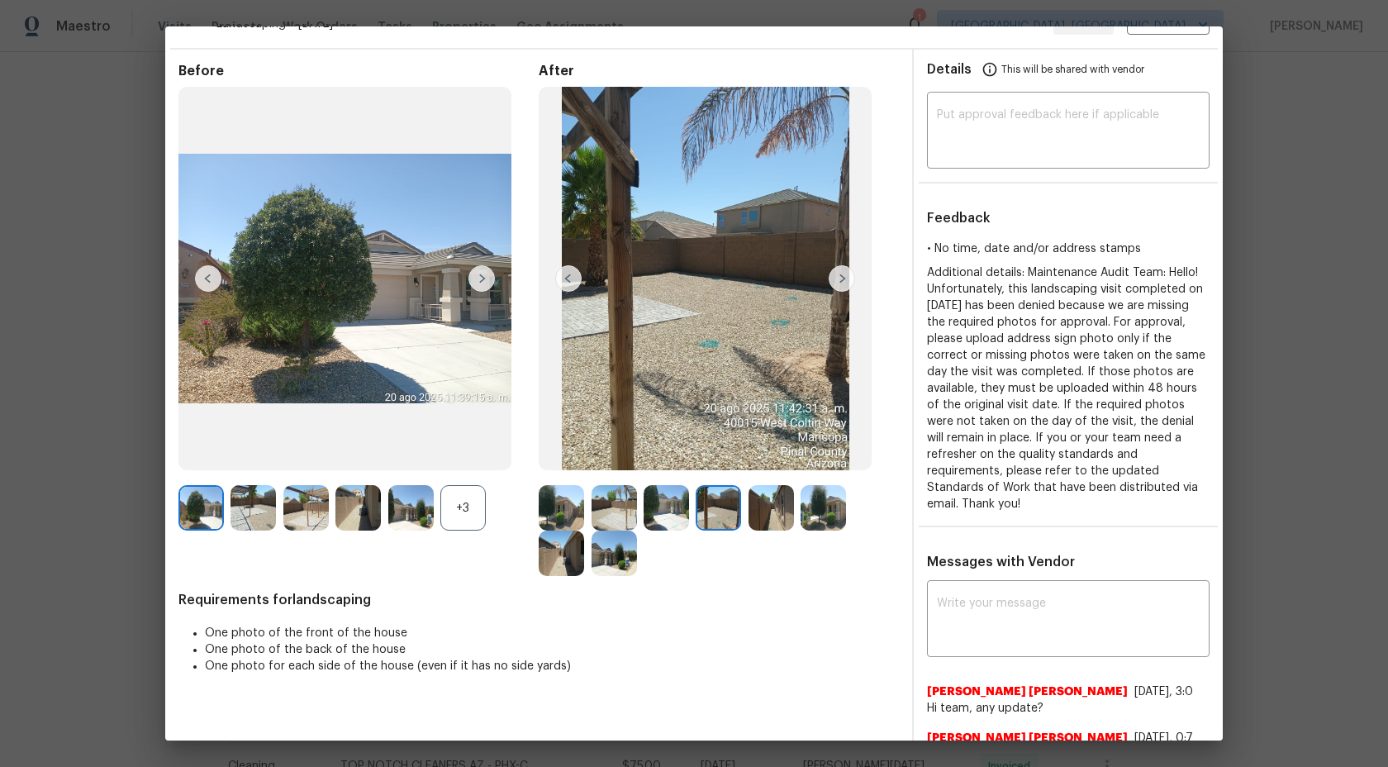
click at [567, 503] on img at bounding box center [561, 507] width 45 height 45
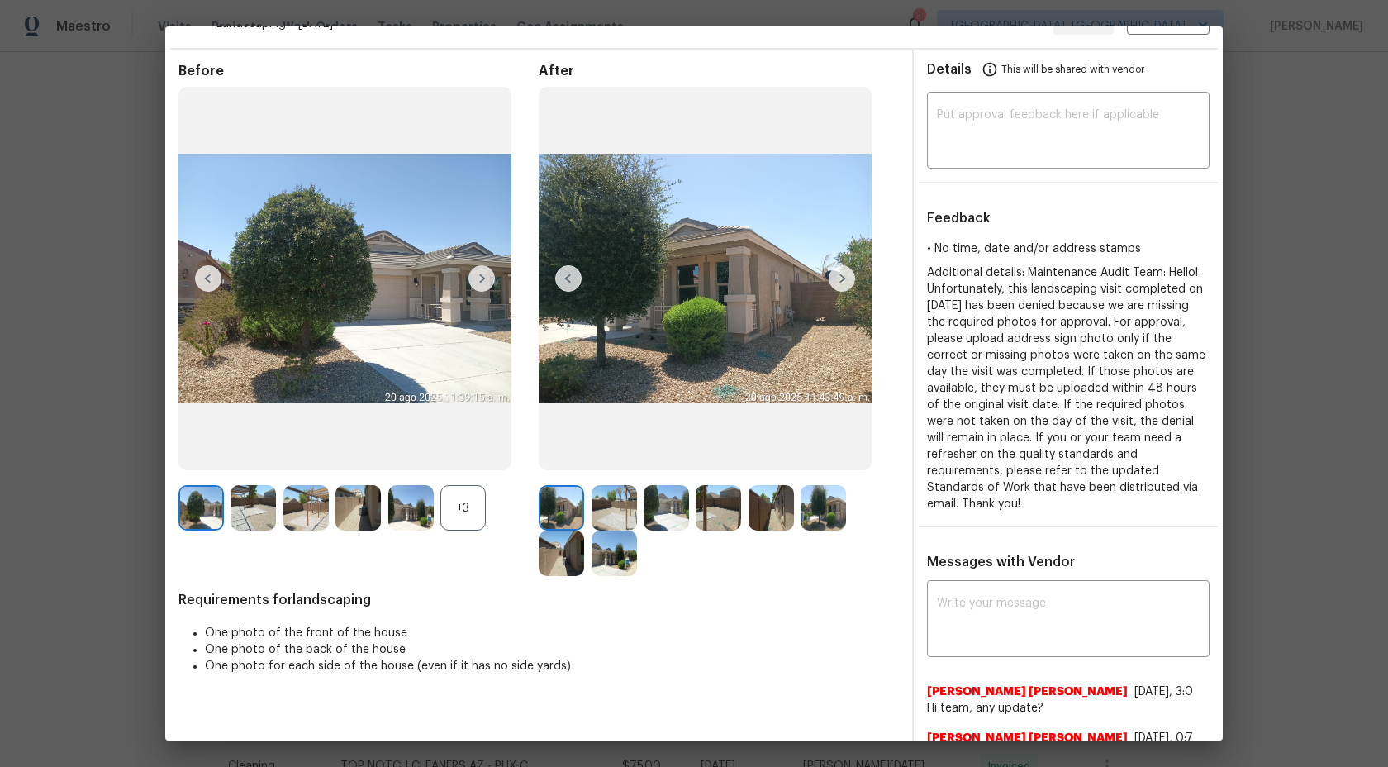
click at [461, 520] on div "+3" at bounding box center [462, 507] width 45 height 45
click at [183, 513] on img at bounding box center [200, 507] width 45 height 45
click at [253, 512] on img at bounding box center [253, 507] width 45 height 45
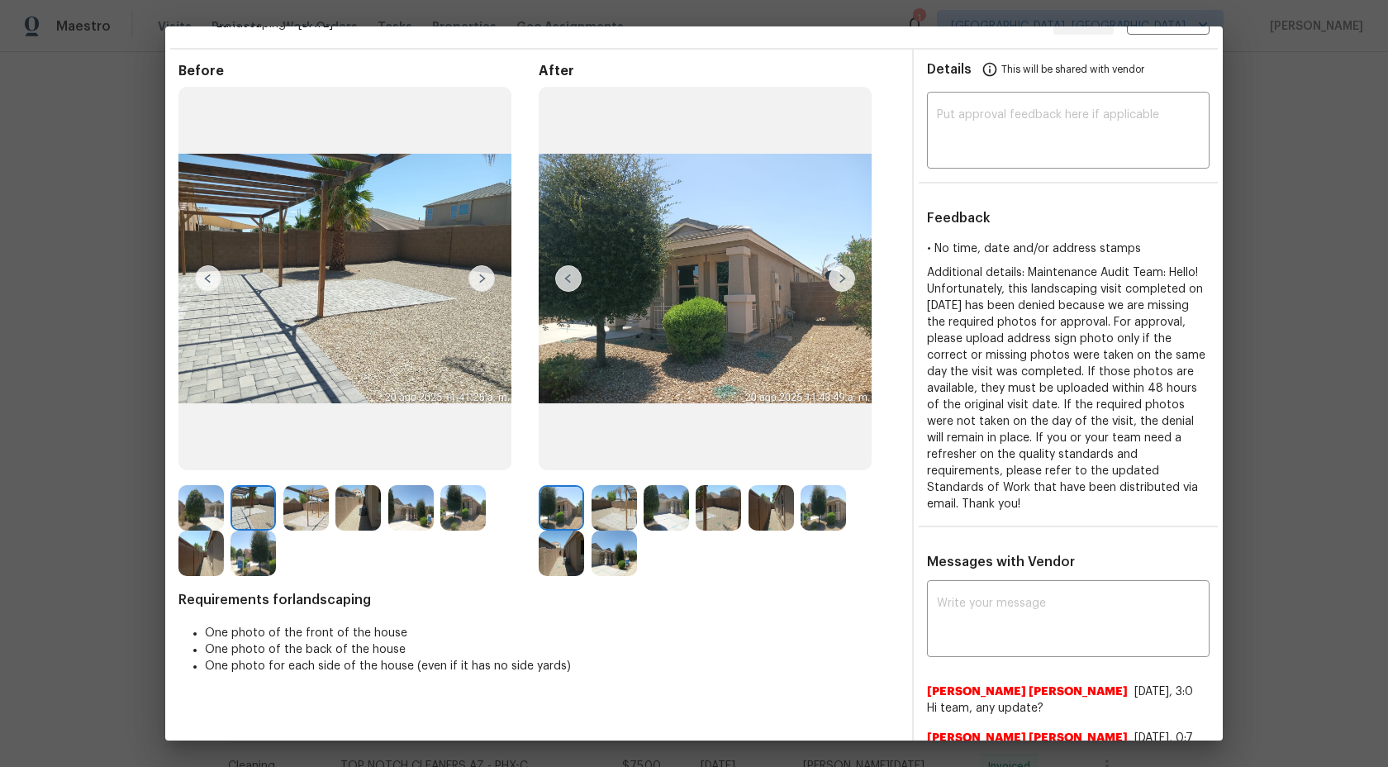
click at [306, 507] on img at bounding box center [305, 507] width 45 height 45
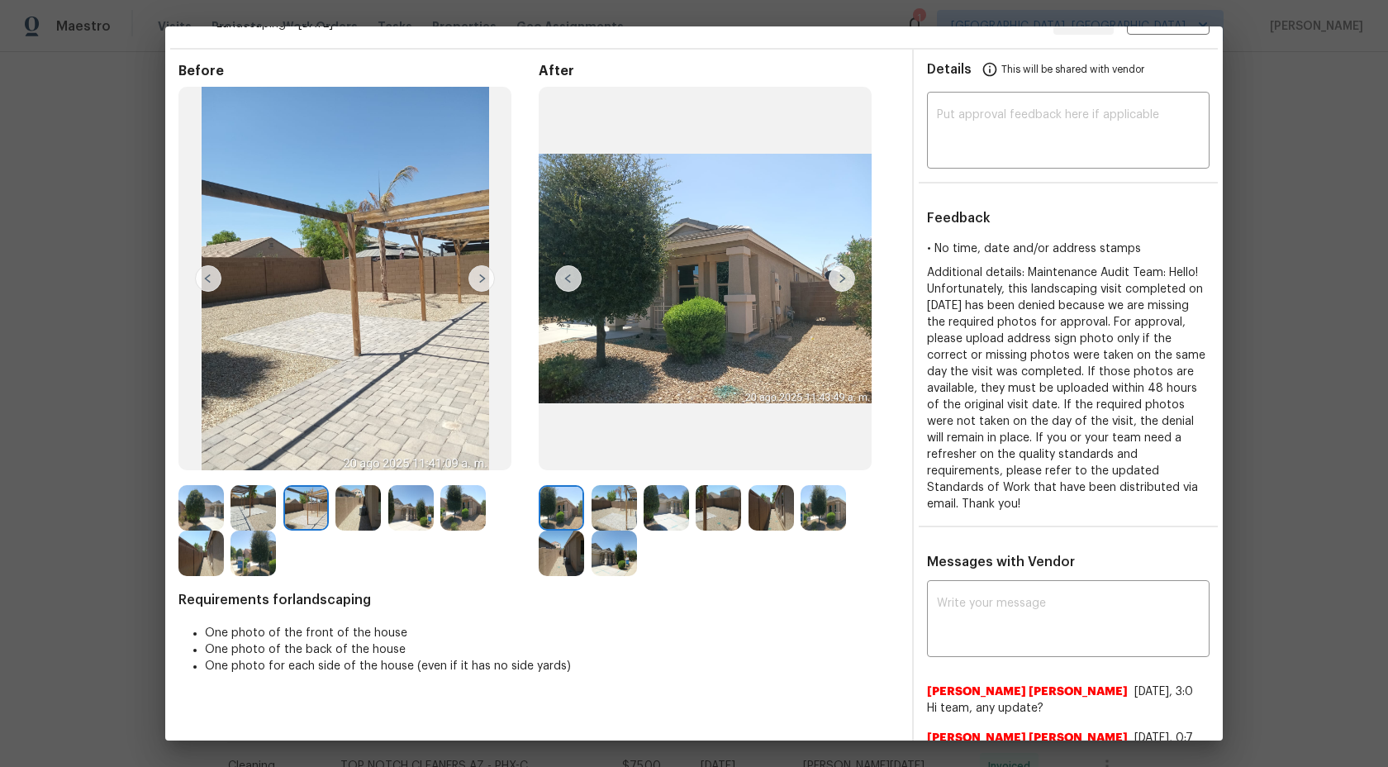
scroll to position [0, 0]
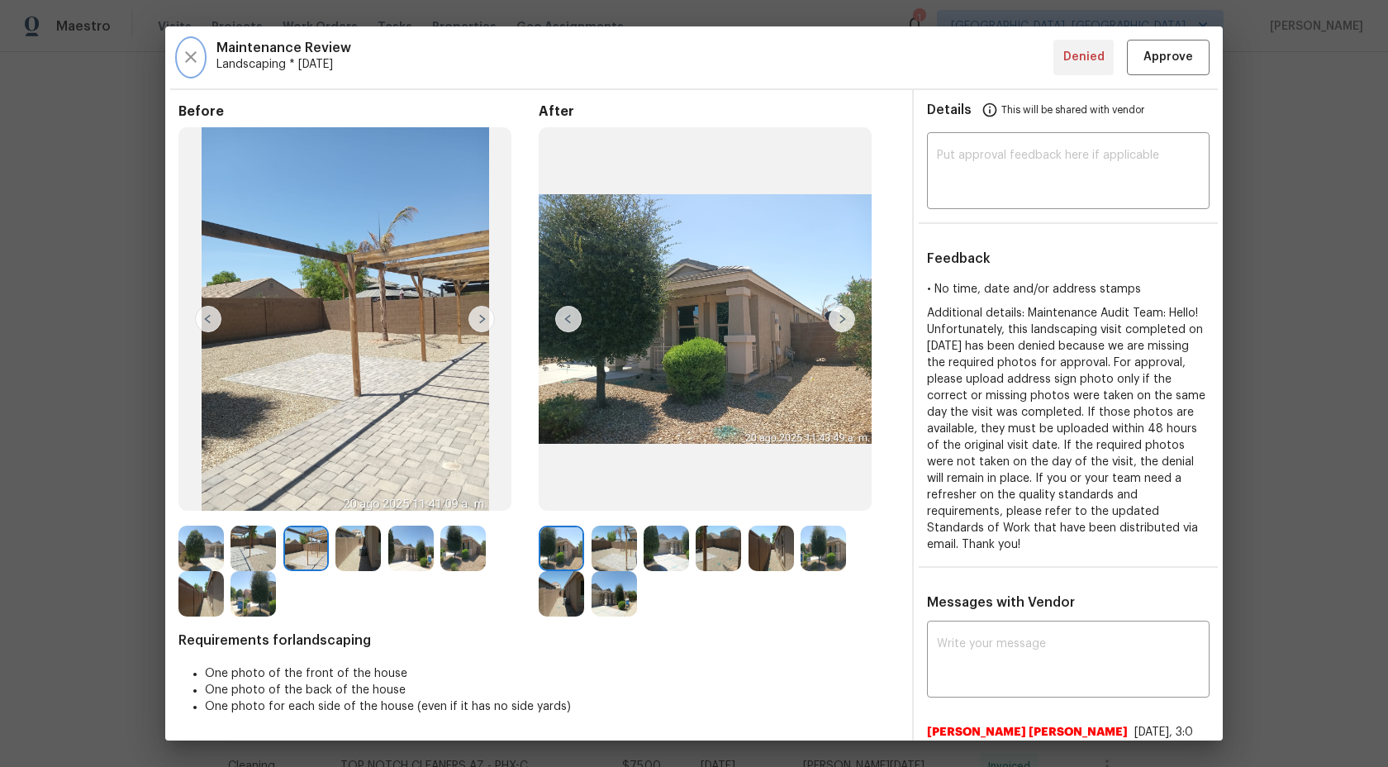
click at [193, 54] on icon "button" at bounding box center [191, 57] width 12 height 12
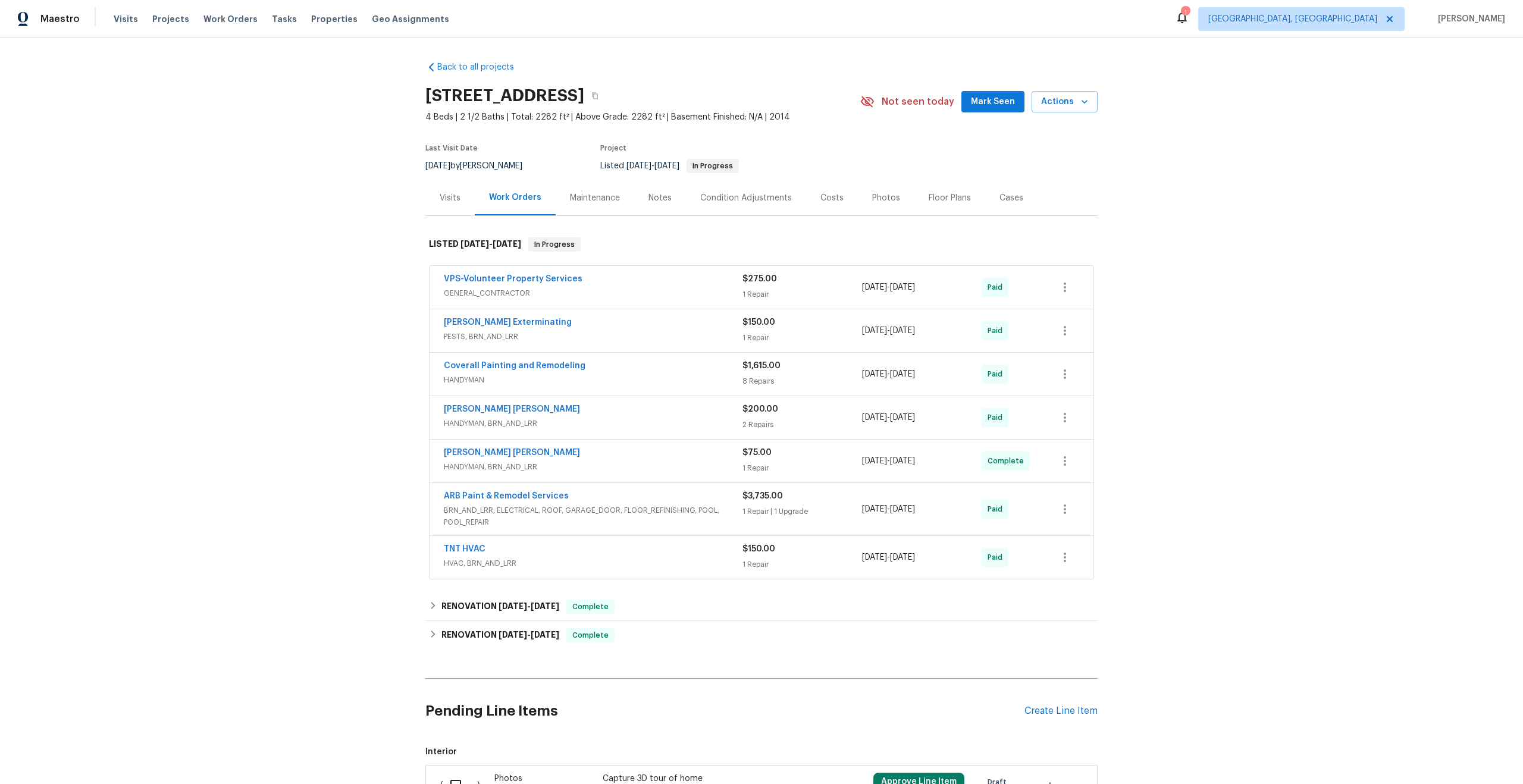
click at [562, 186] on div "Maintenance" at bounding box center [595, 197] width 78 height 35
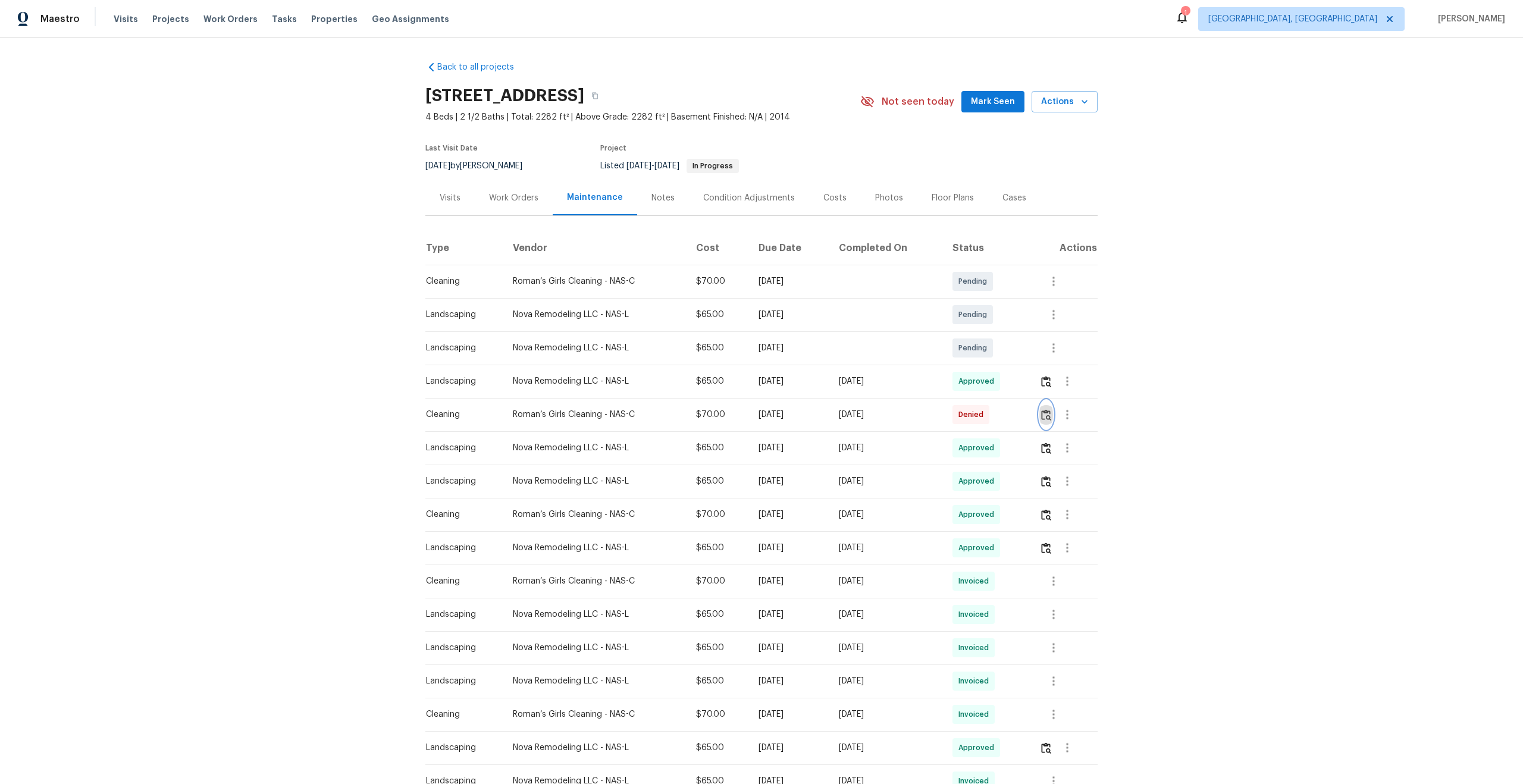
click at [1050, 415] on img "button" at bounding box center [1046, 415] width 10 height 12
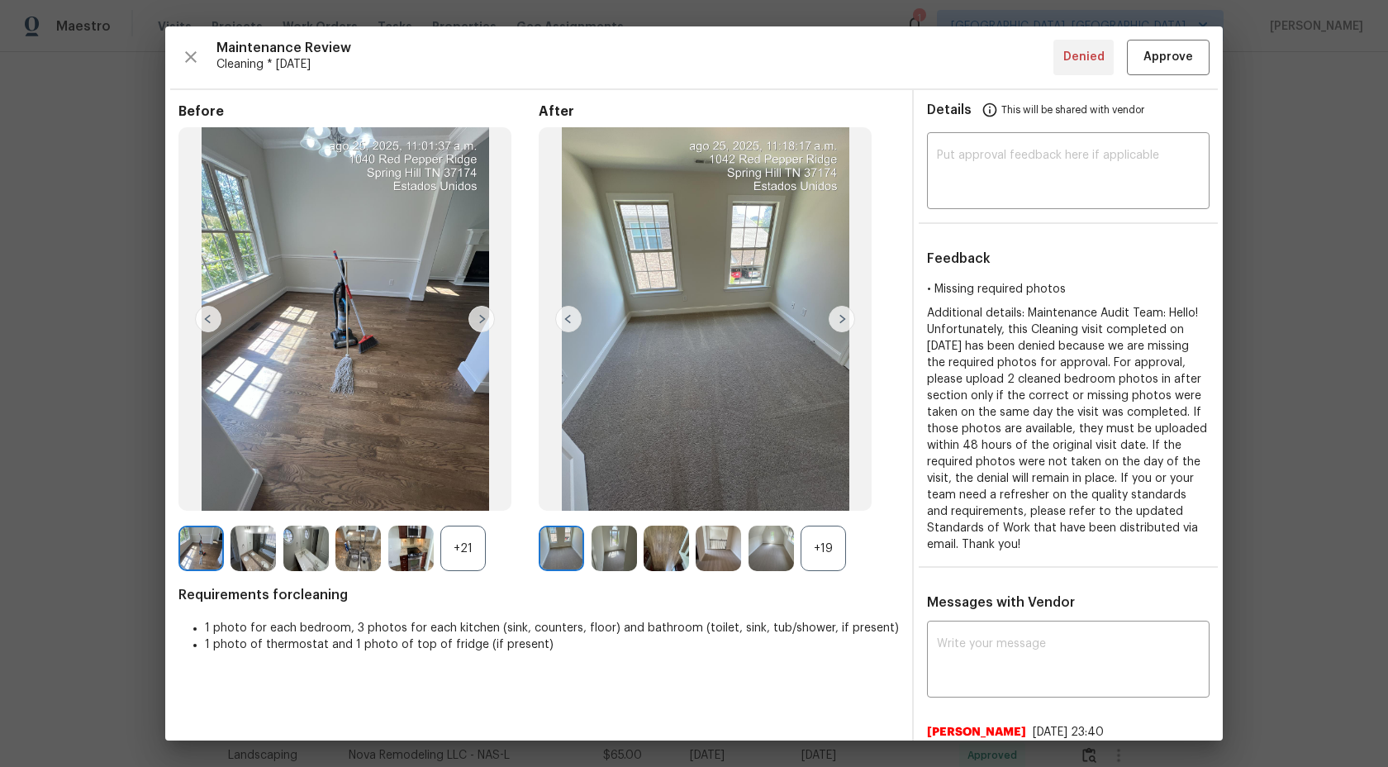
click at [473, 539] on div "+21" at bounding box center [462, 548] width 45 height 45
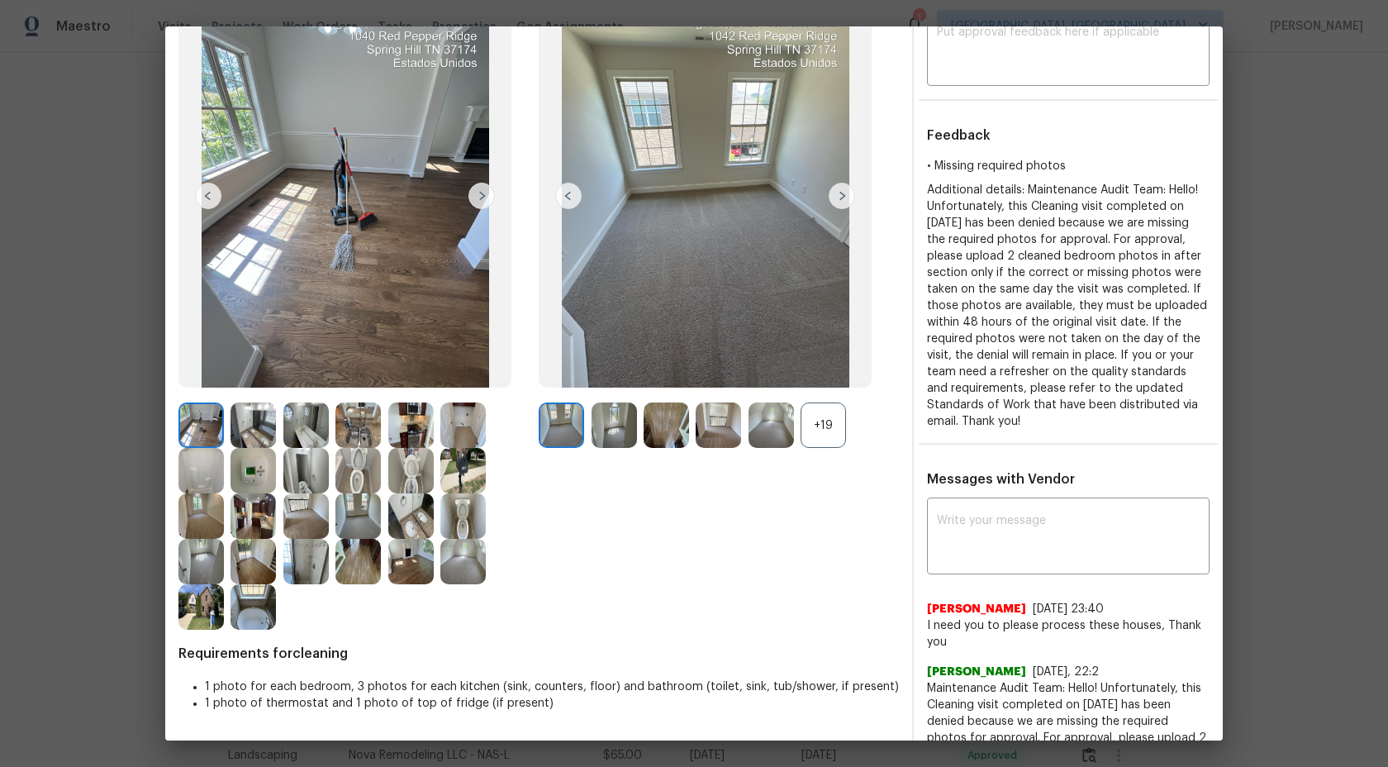
scroll to position [19, 0]
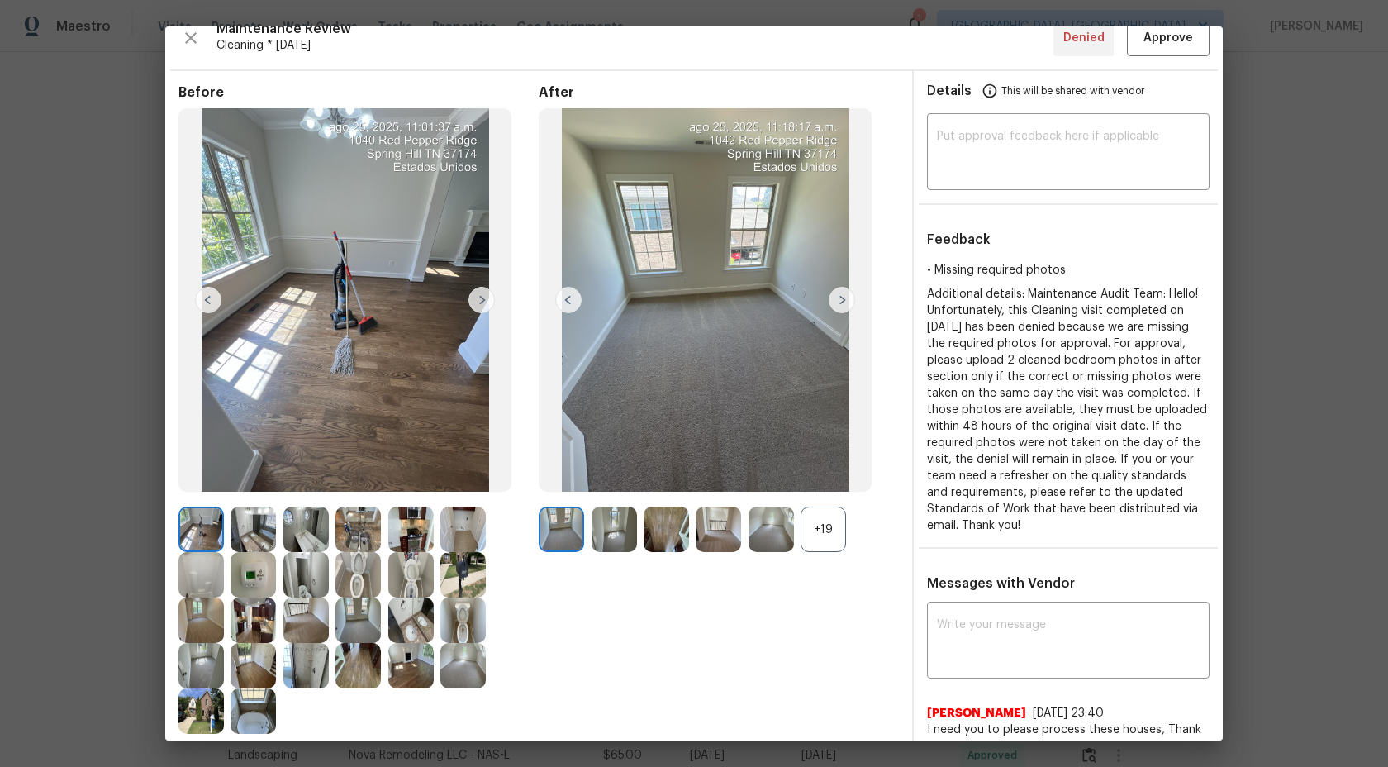
click at [806, 515] on div "+19" at bounding box center [823, 529] width 45 height 45
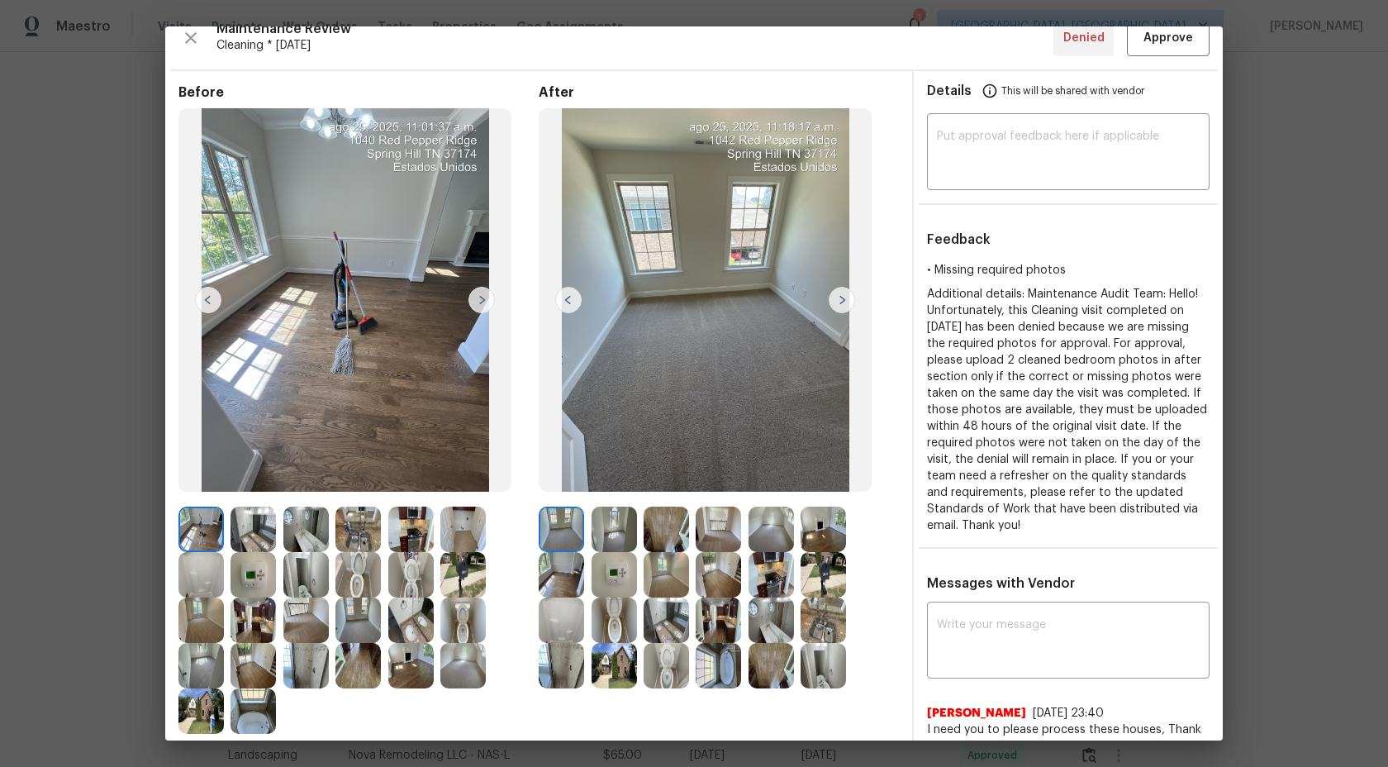
click at [673, 531] on img at bounding box center [666, 529] width 45 height 45
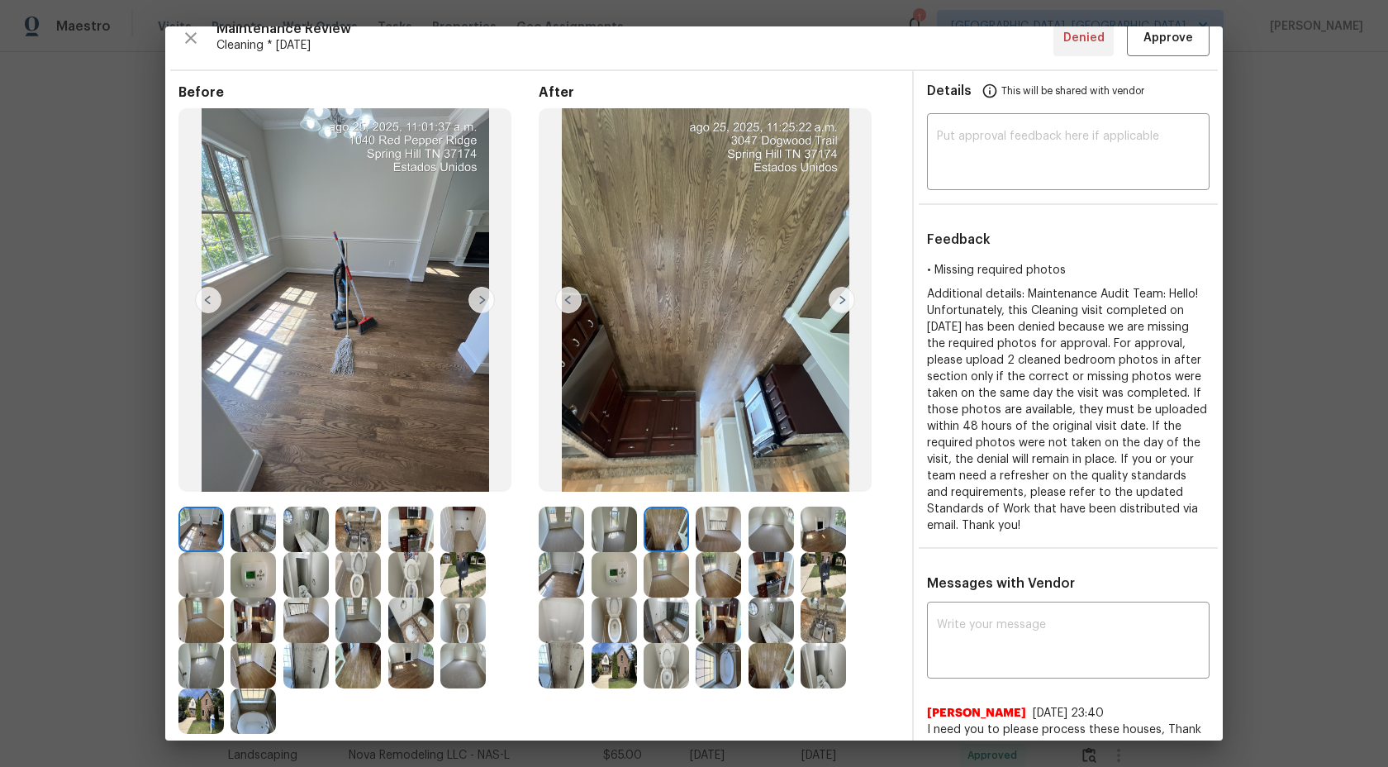
click at [713, 527] on img at bounding box center [718, 529] width 45 height 45
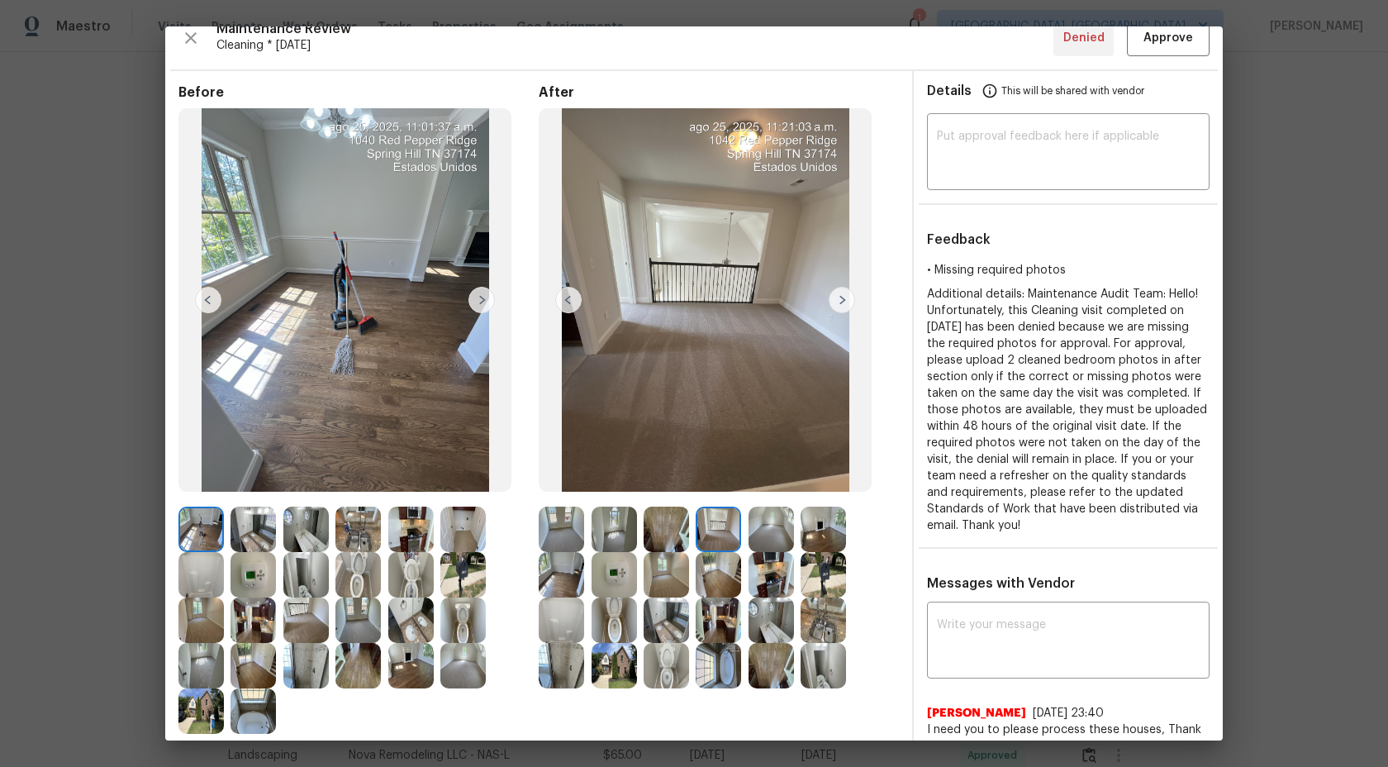
click at [759, 528] on img at bounding box center [771, 529] width 45 height 45
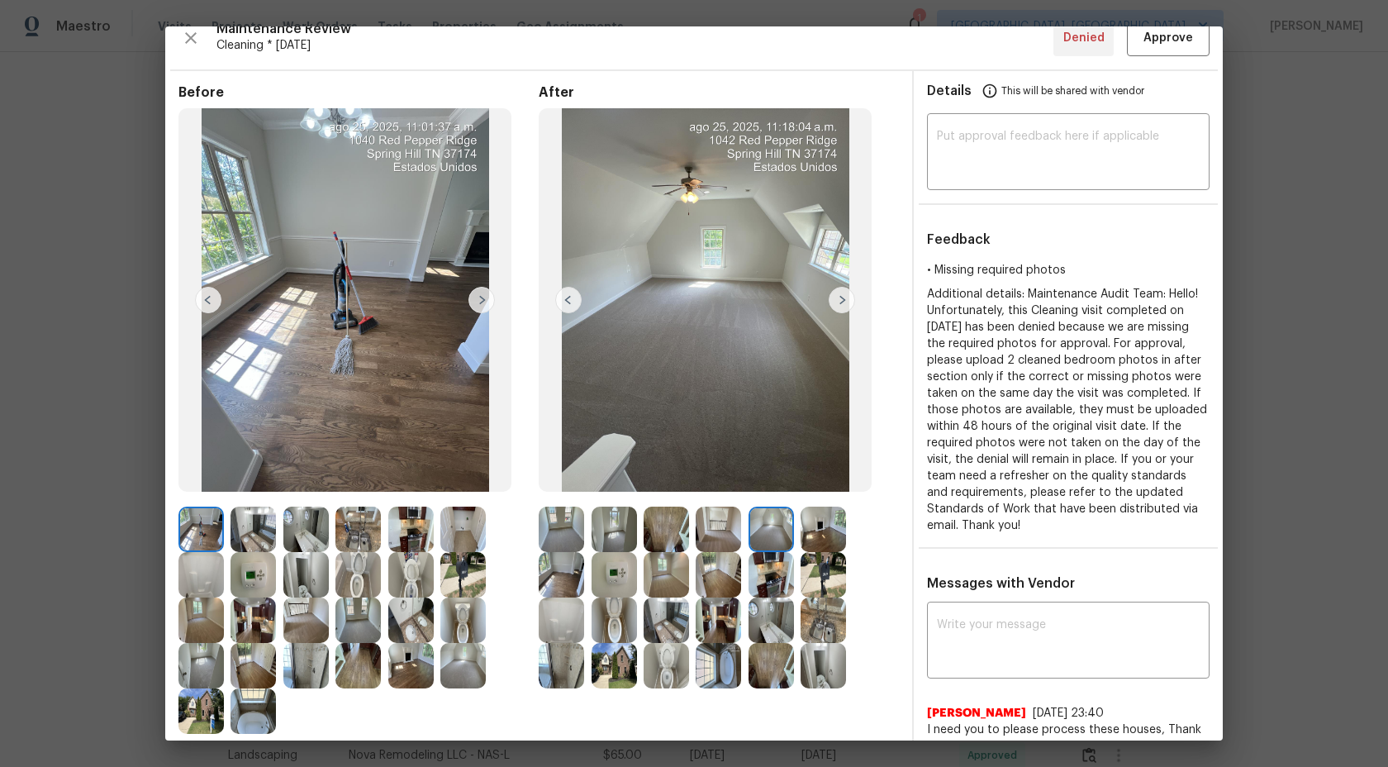
click at [824, 532] on img at bounding box center [823, 529] width 45 height 45
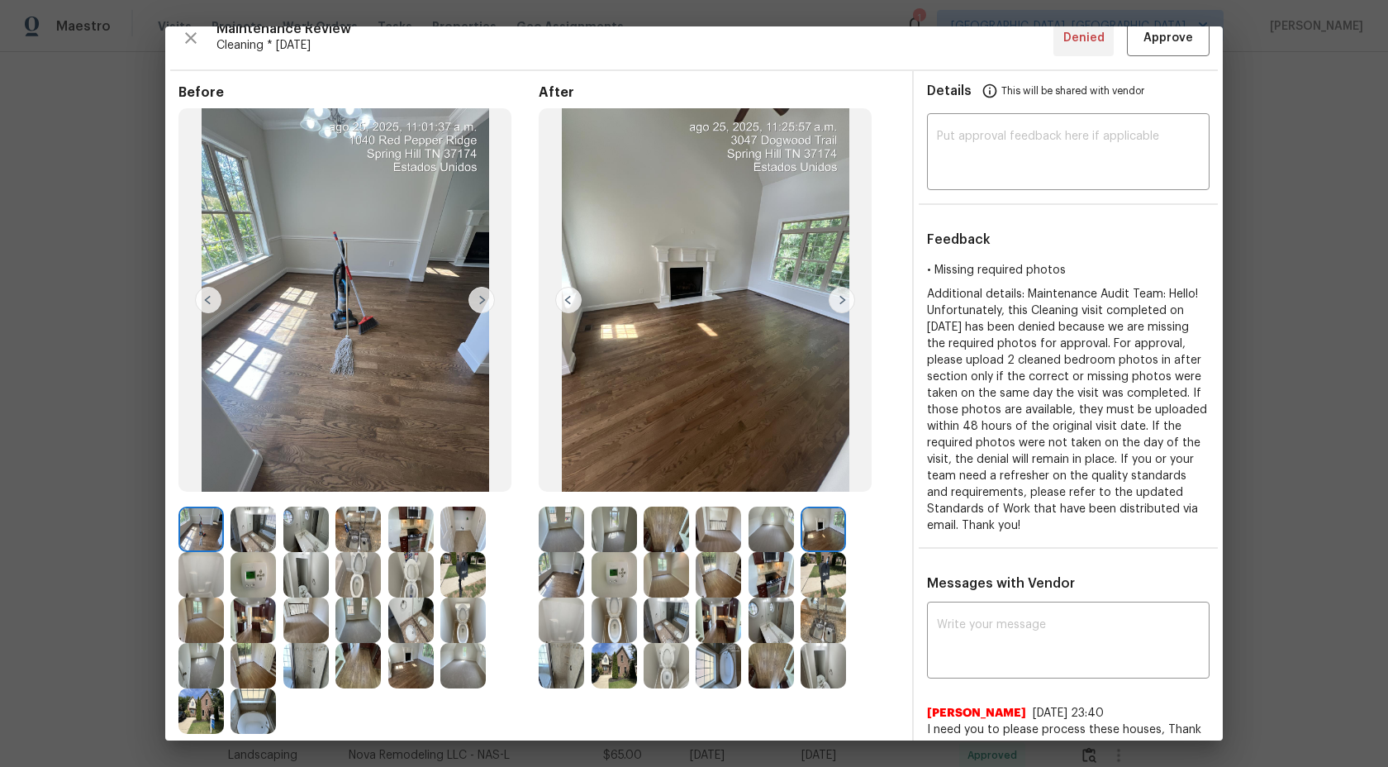
click at [814, 576] on img at bounding box center [823, 574] width 45 height 45
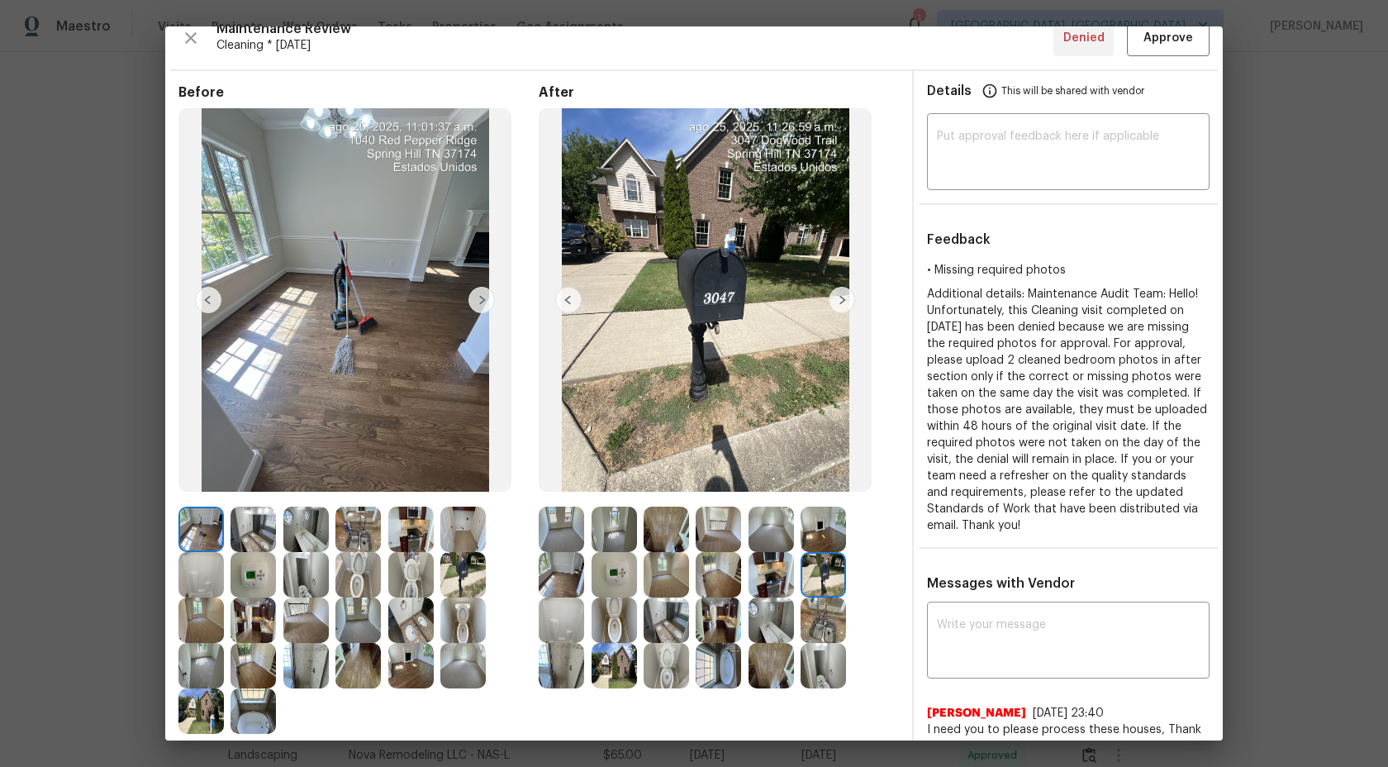
click at [780, 576] on img at bounding box center [771, 574] width 45 height 45
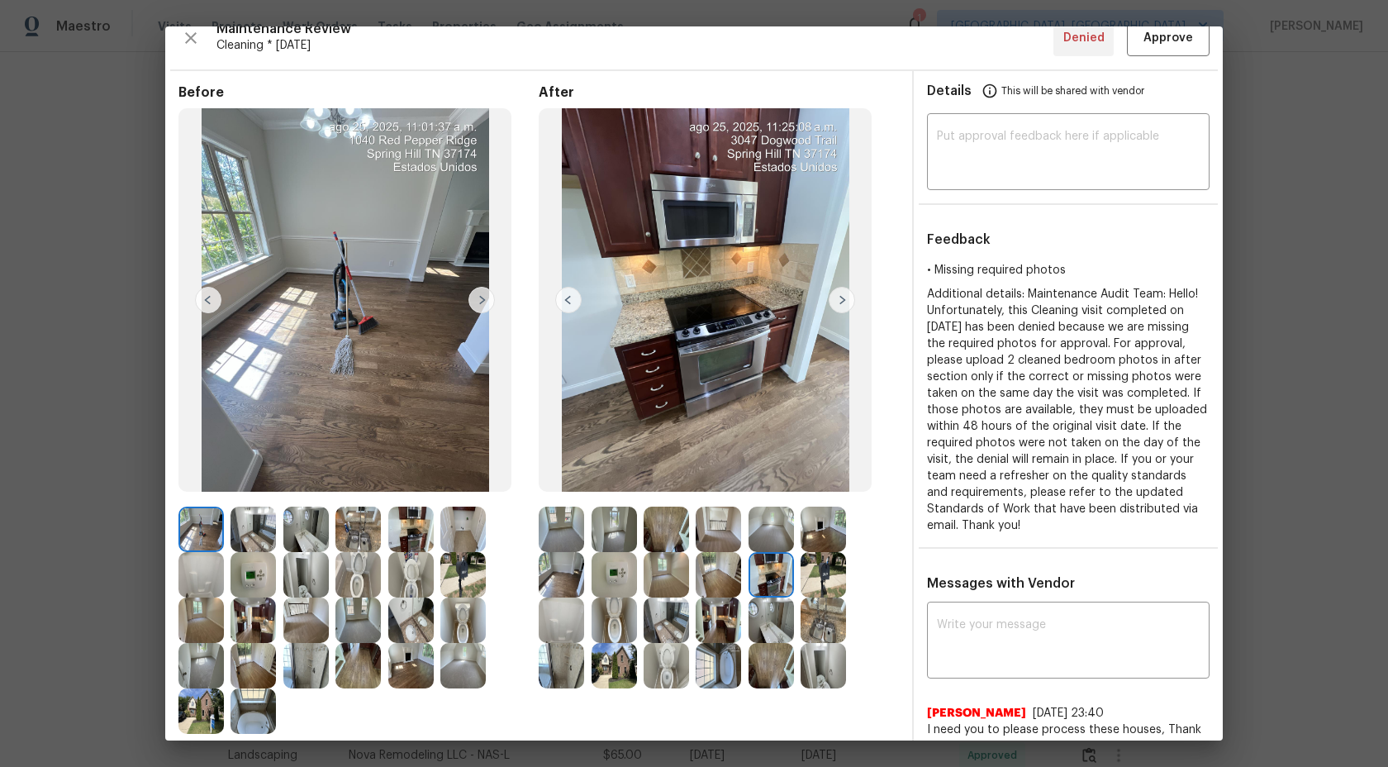
click at [714, 575] on img at bounding box center [718, 574] width 45 height 45
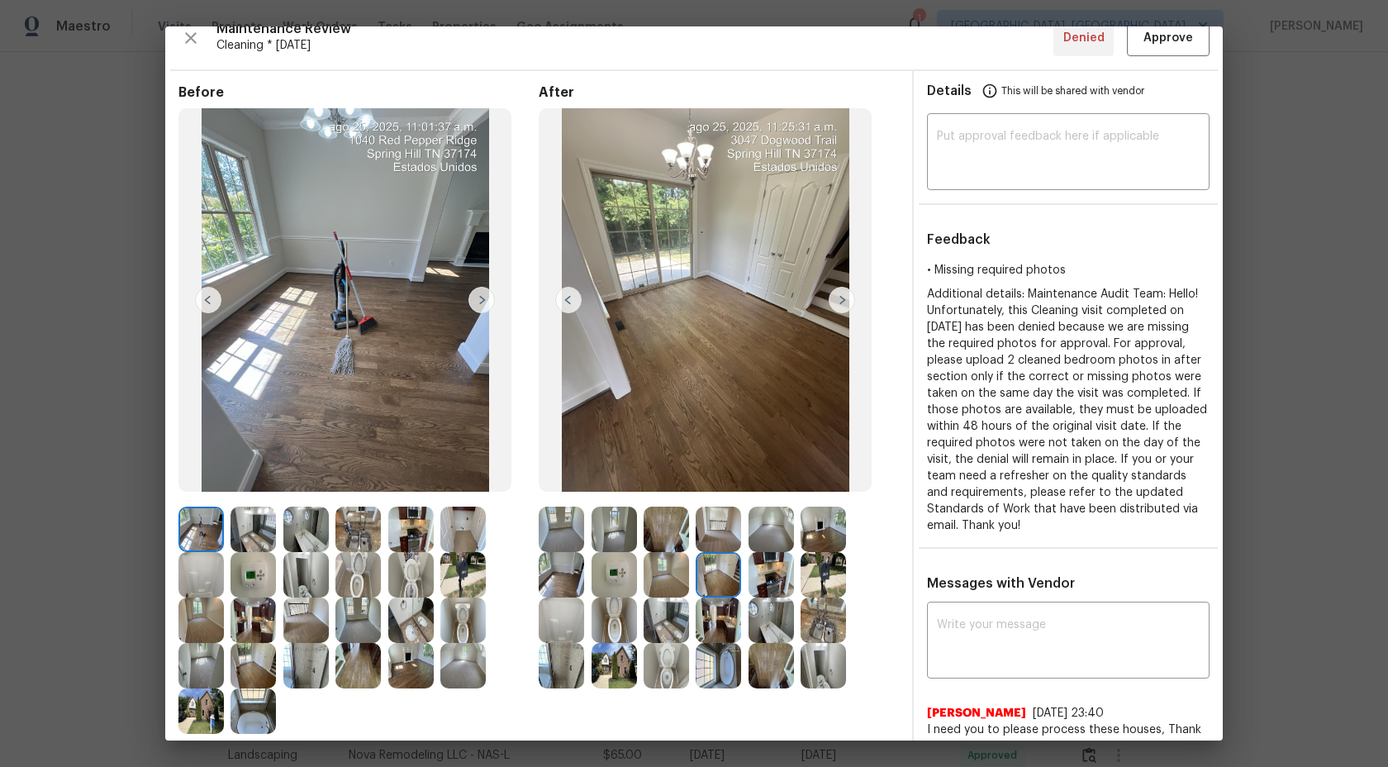
click at [641, 571] on div at bounding box center [618, 574] width 52 height 45
click at [603, 569] on img at bounding box center [614, 574] width 45 height 45
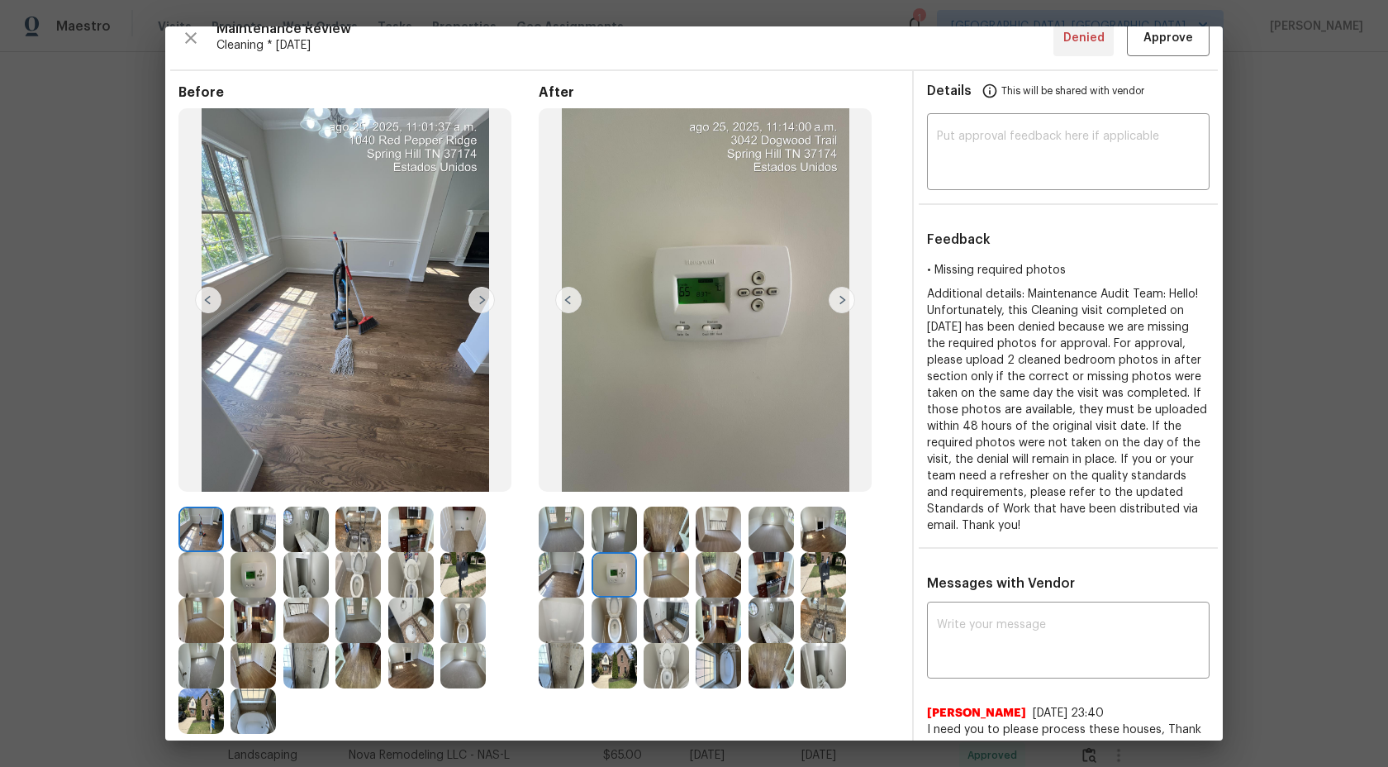
click at [569, 570] on img at bounding box center [561, 574] width 45 height 45
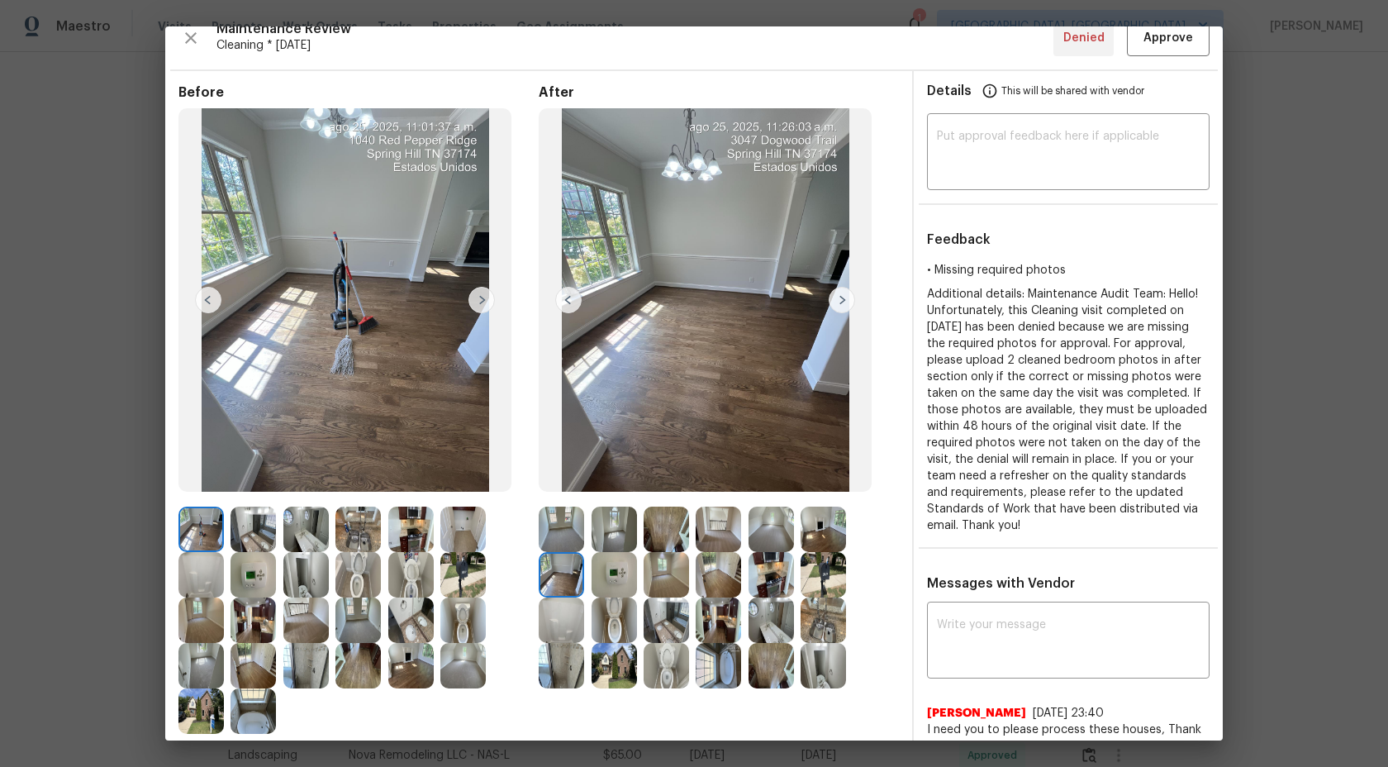
click at [561, 633] on img at bounding box center [561, 619] width 45 height 45
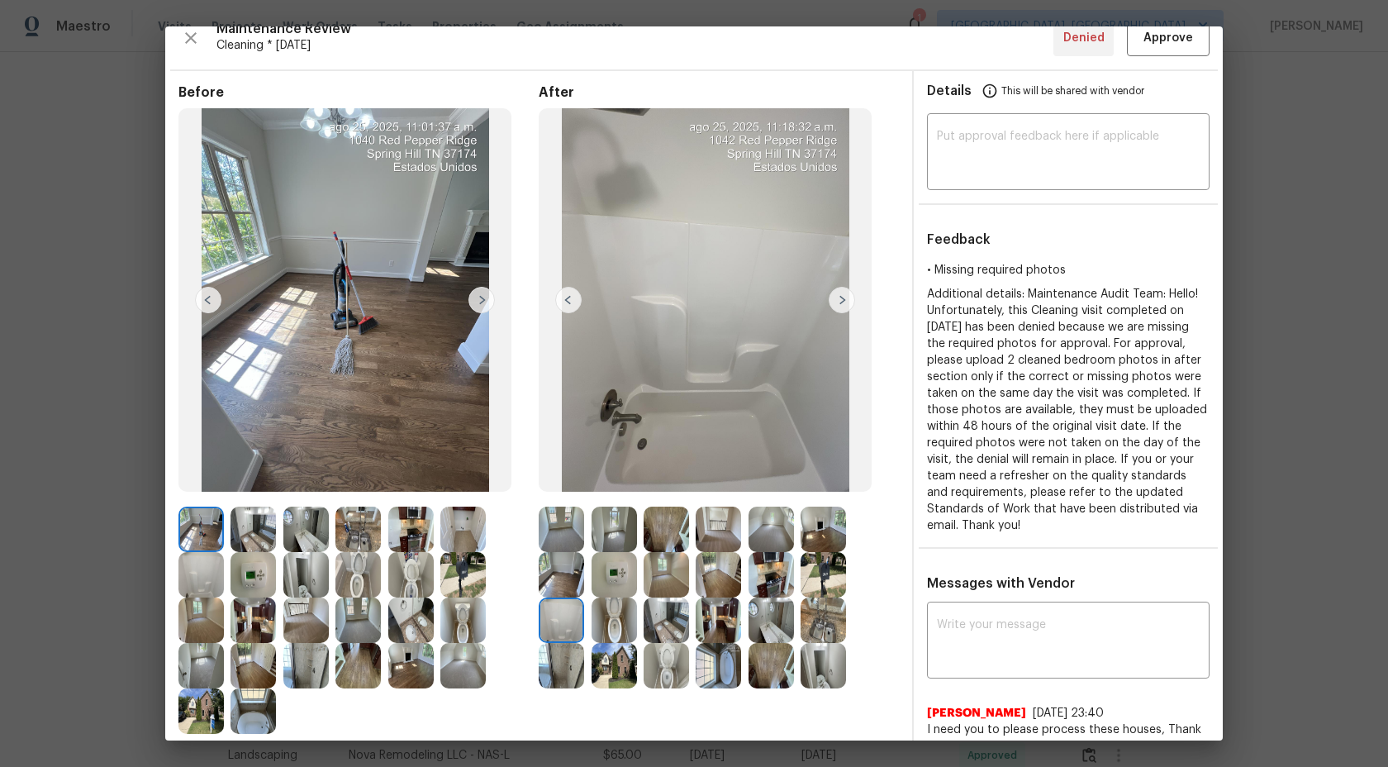
click at [604, 620] on img at bounding box center [614, 619] width 45 height 45
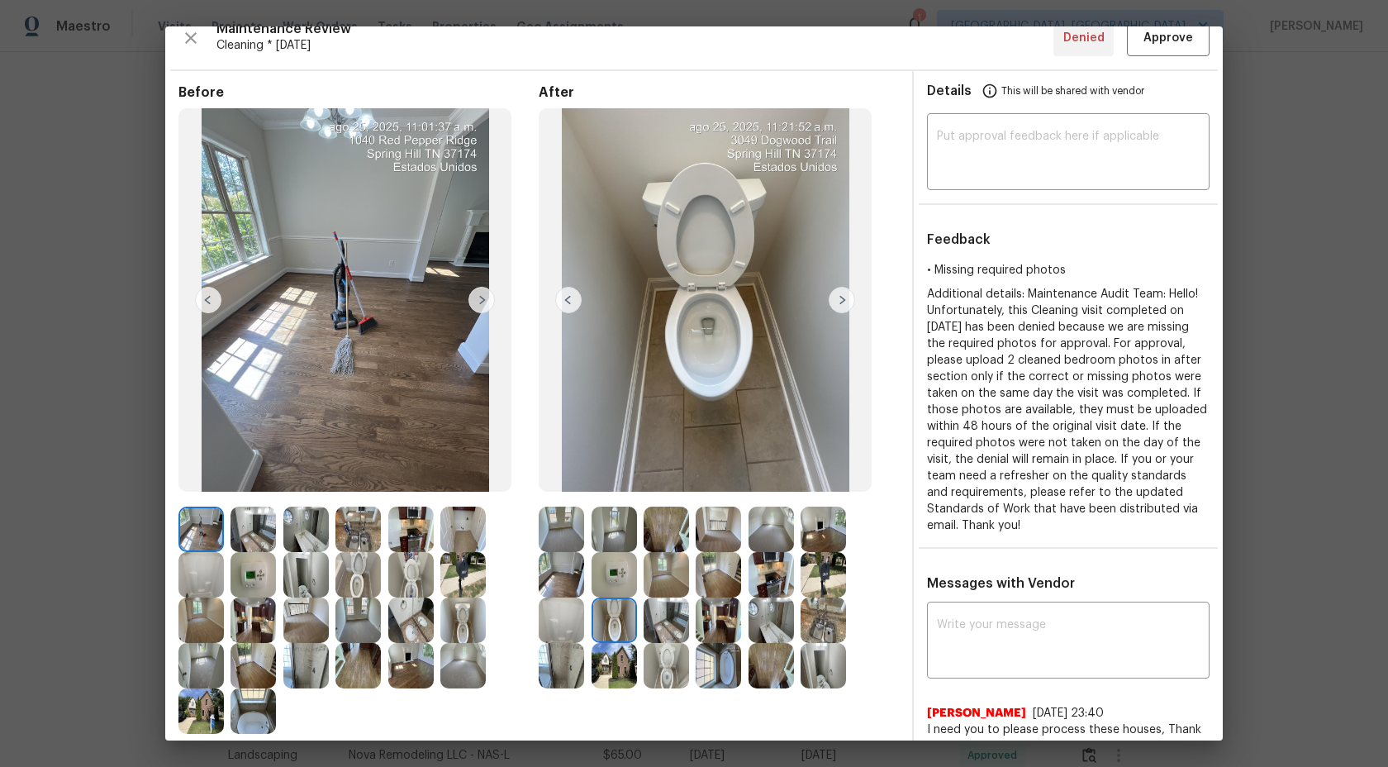
click at [554, 525] on img at bounding box center [561, 529] width 45 height 45
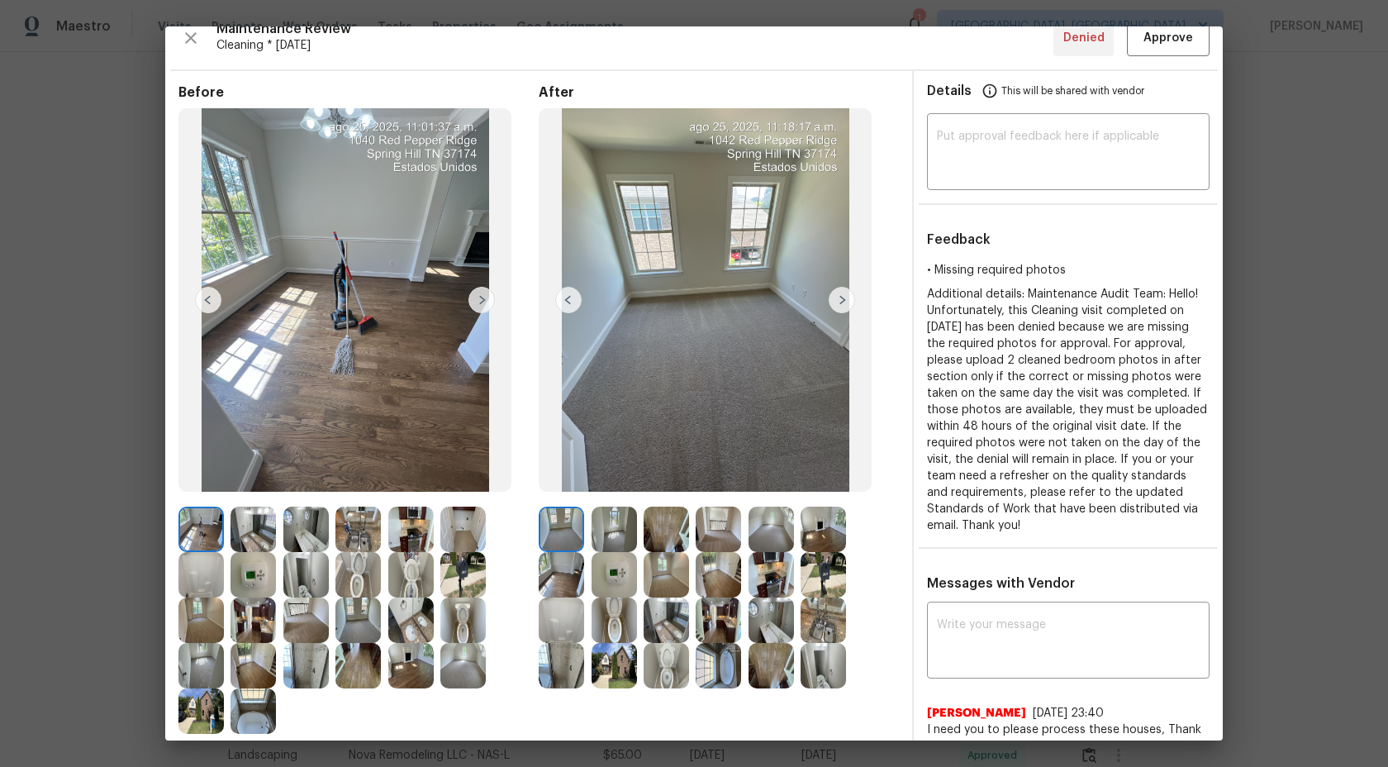
scroll to position [63, 0]
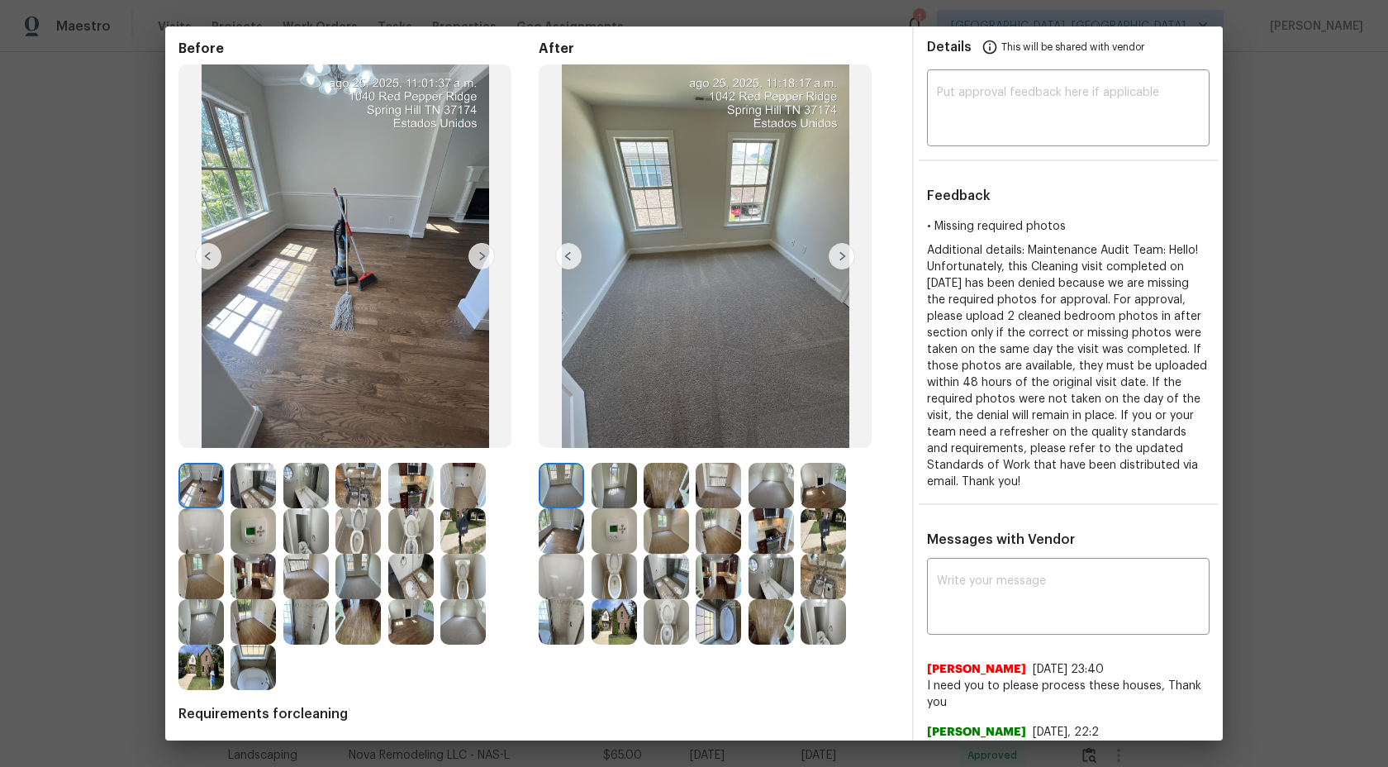
click at [355, 573] on img at bounding box center [357, 576] width 45 height 45
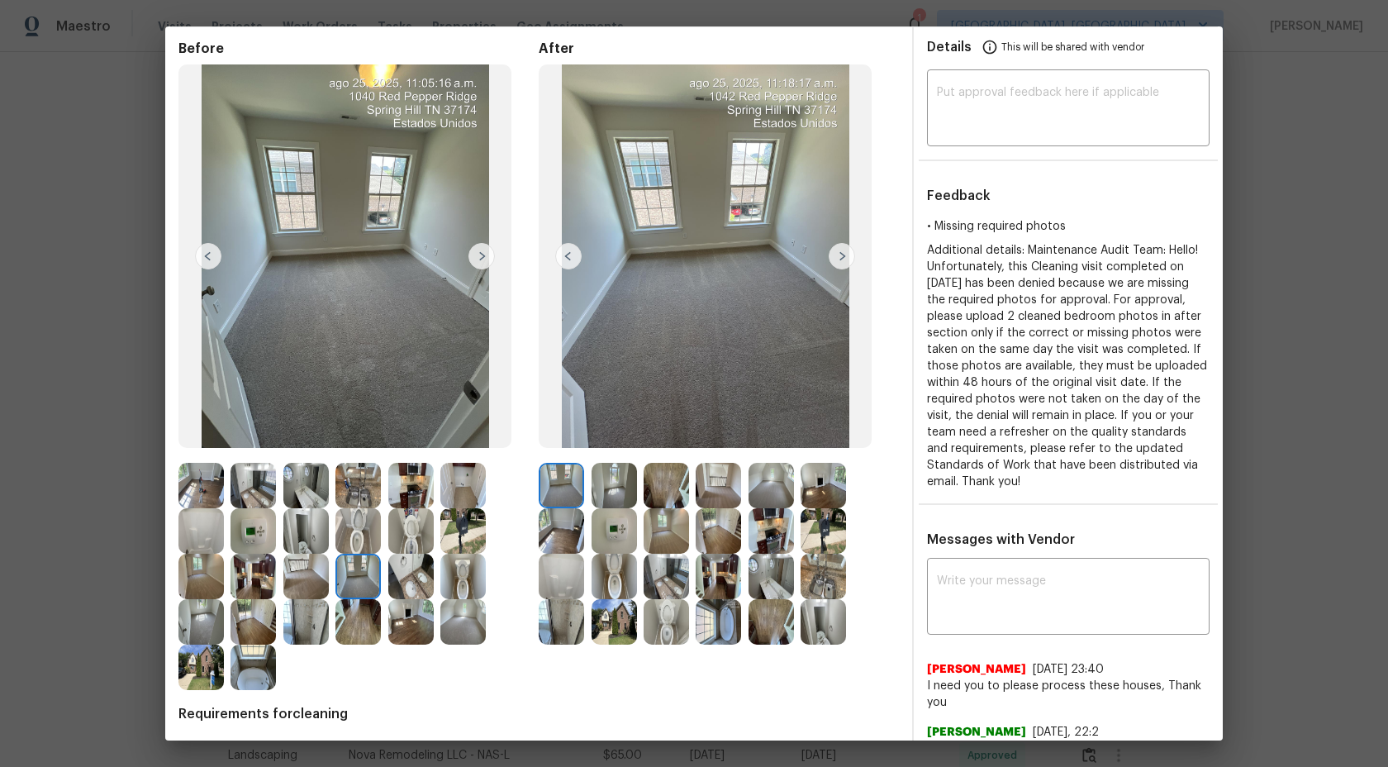
click at [613, 489] on img at bounding box center [614, 485] width 45 height 45
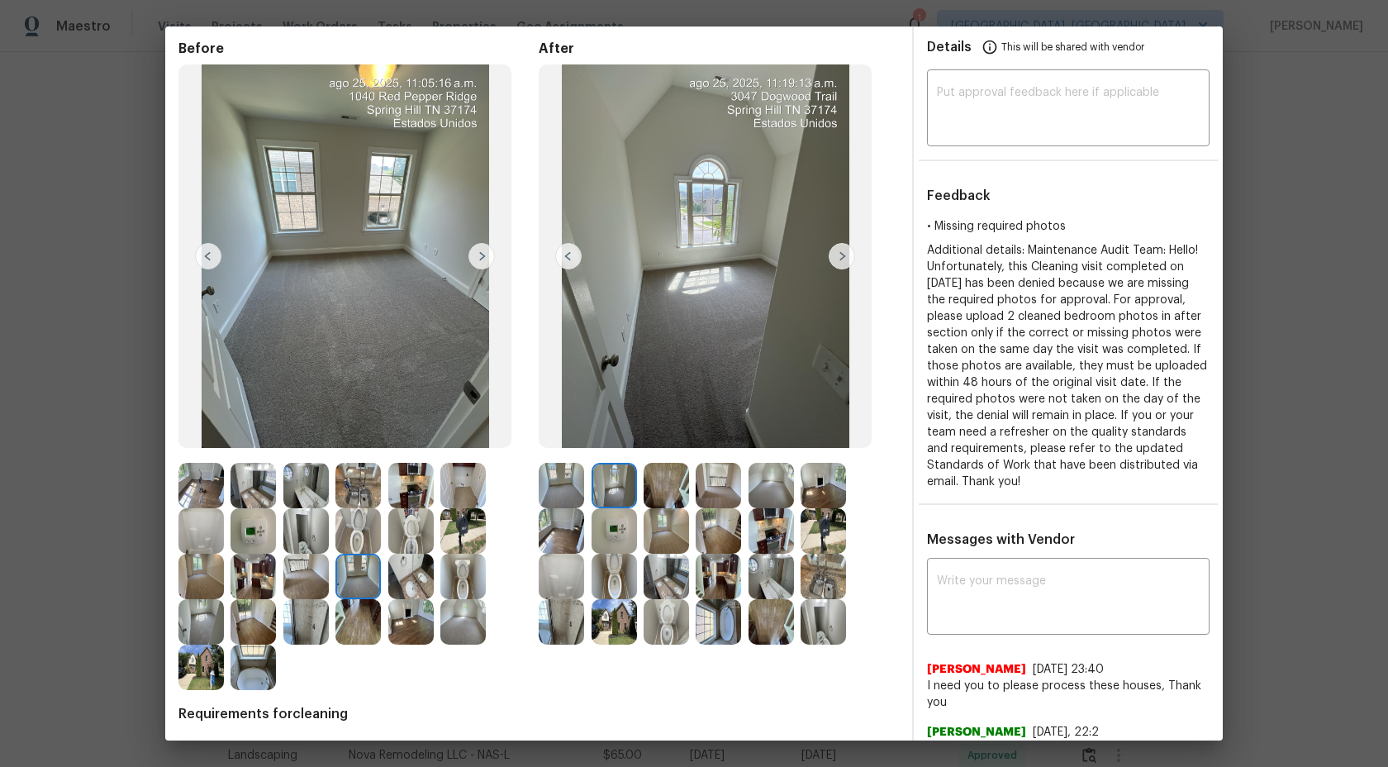
click at [180, 573] on img at bounding box center [200, 576] width 45 height 45
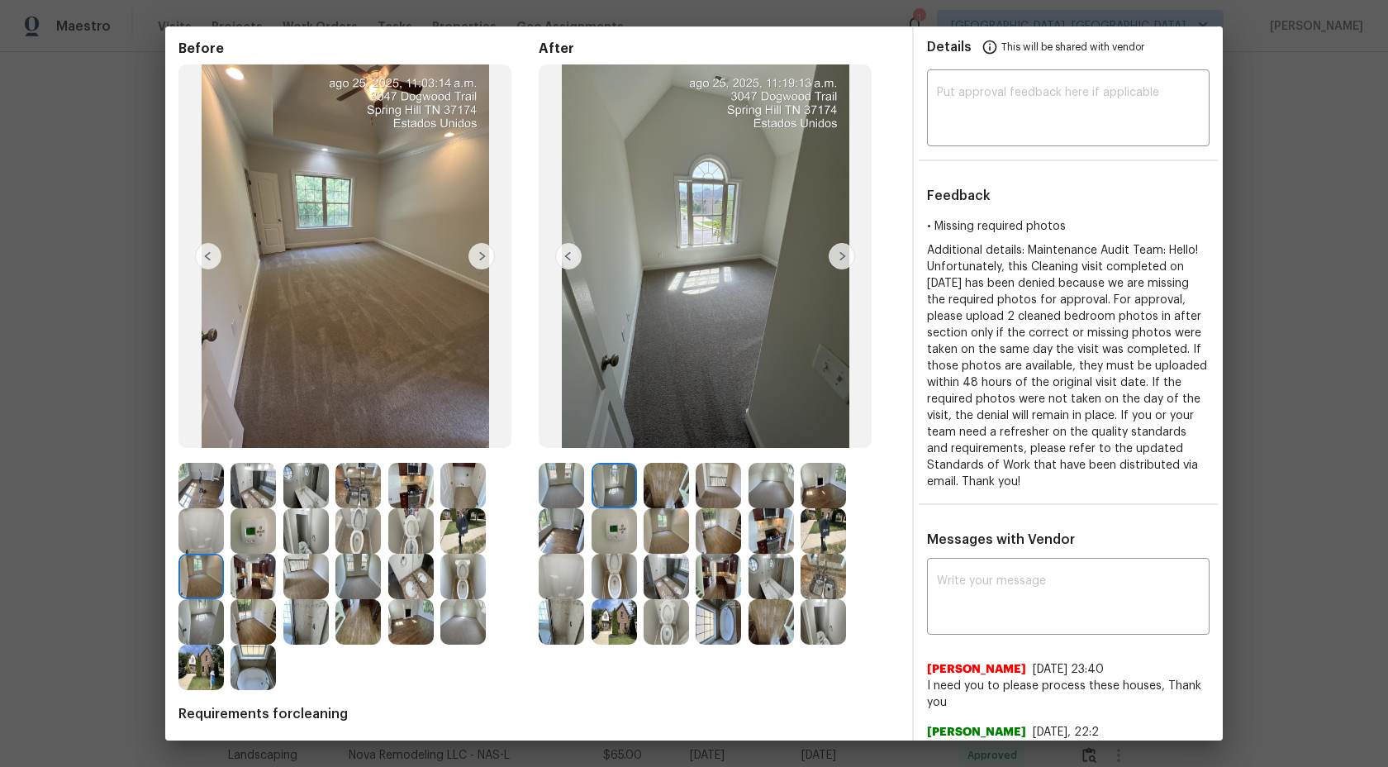
click at [255, 535] on img at bounding box center [253, 530] width 45 height 45
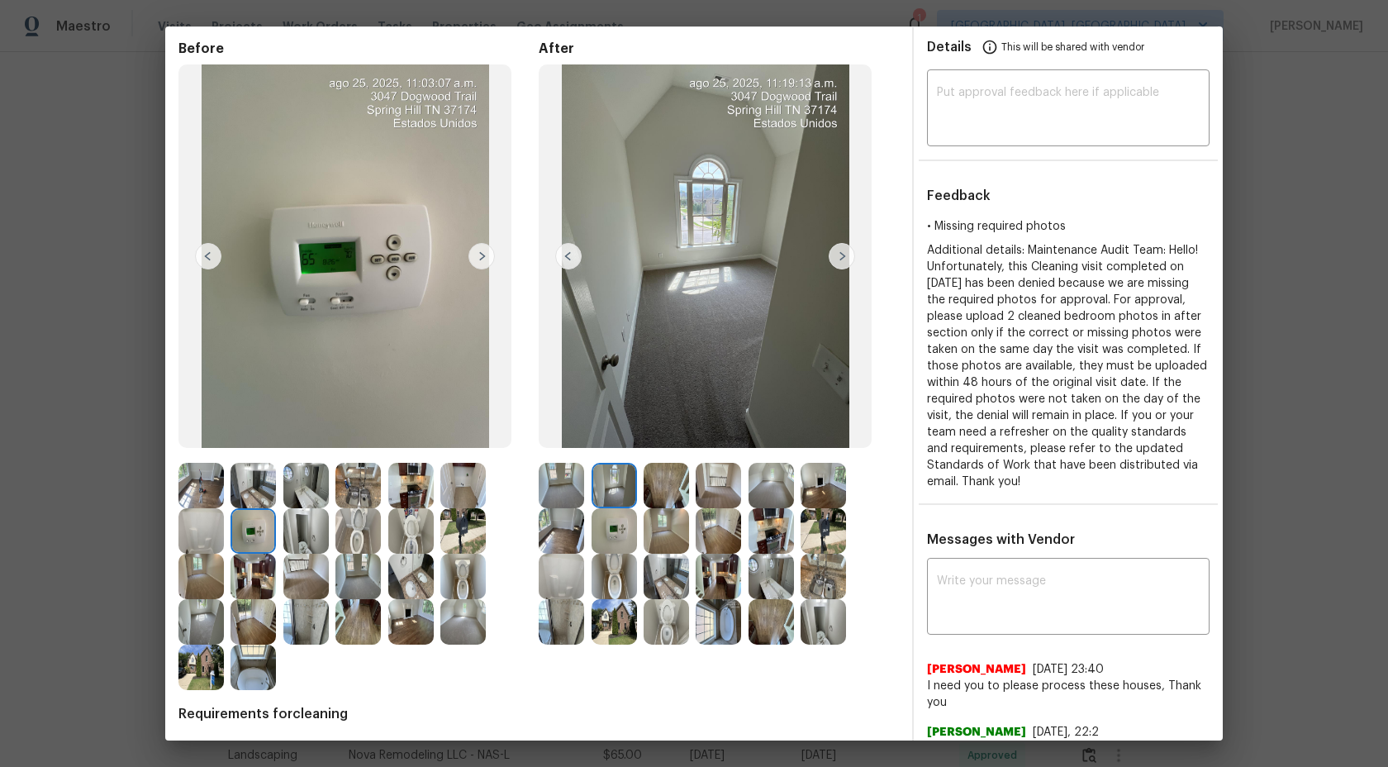
click at [316, 534] on img at bounding box center [305, 530] width 45 height 45
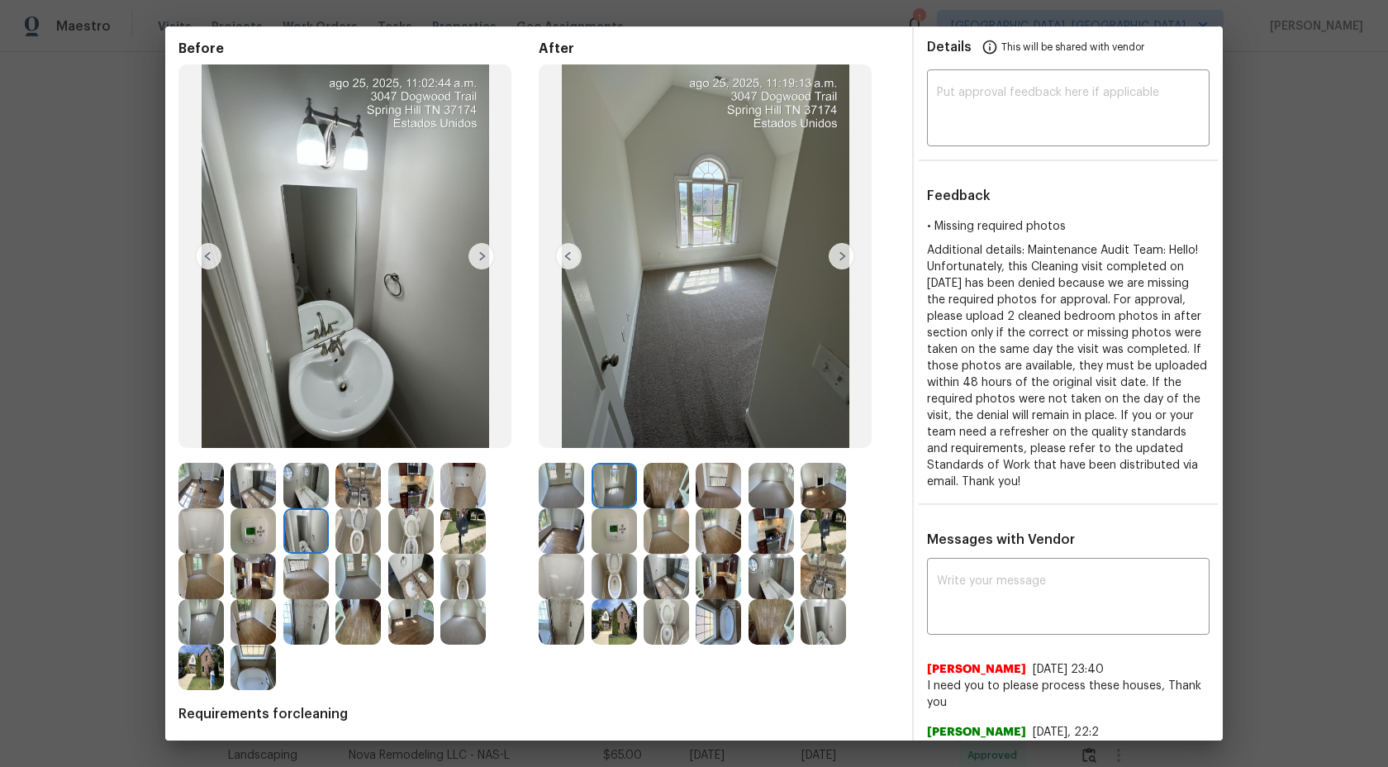
click at [352, 526] on img at bounding box center [357, 530] width 45 height 45
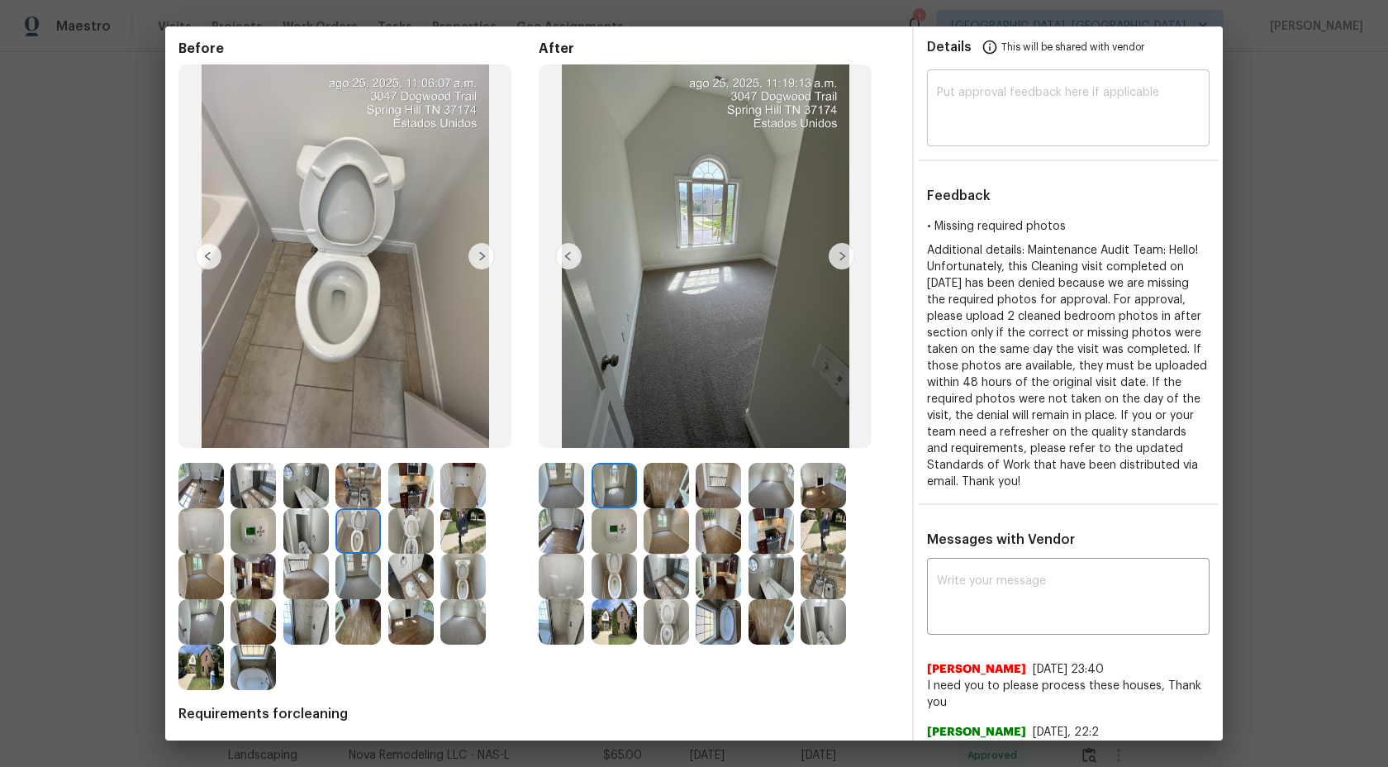
click at [1000, 98] on textarea at bounding box center [1068, 110] width 263 height 46
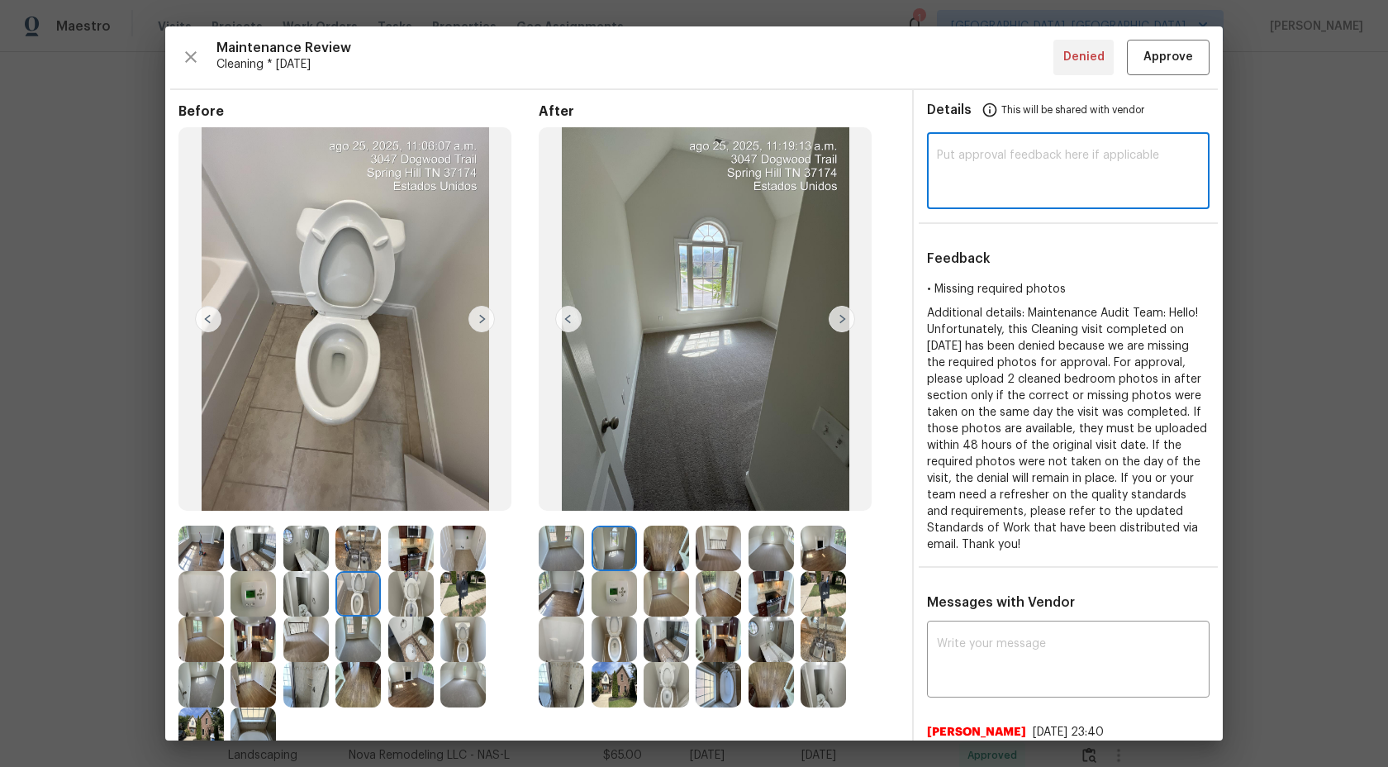
click at [992, 175] on textarea at bounding box center [1068, 173] width 263 height 46
type textarea "A"
type textarea "Maintenance Audit Team: We approve this visit after further review."
click at [1182, 44] on button "Approve" at bounding box center [1168, 58] width 83 height 36
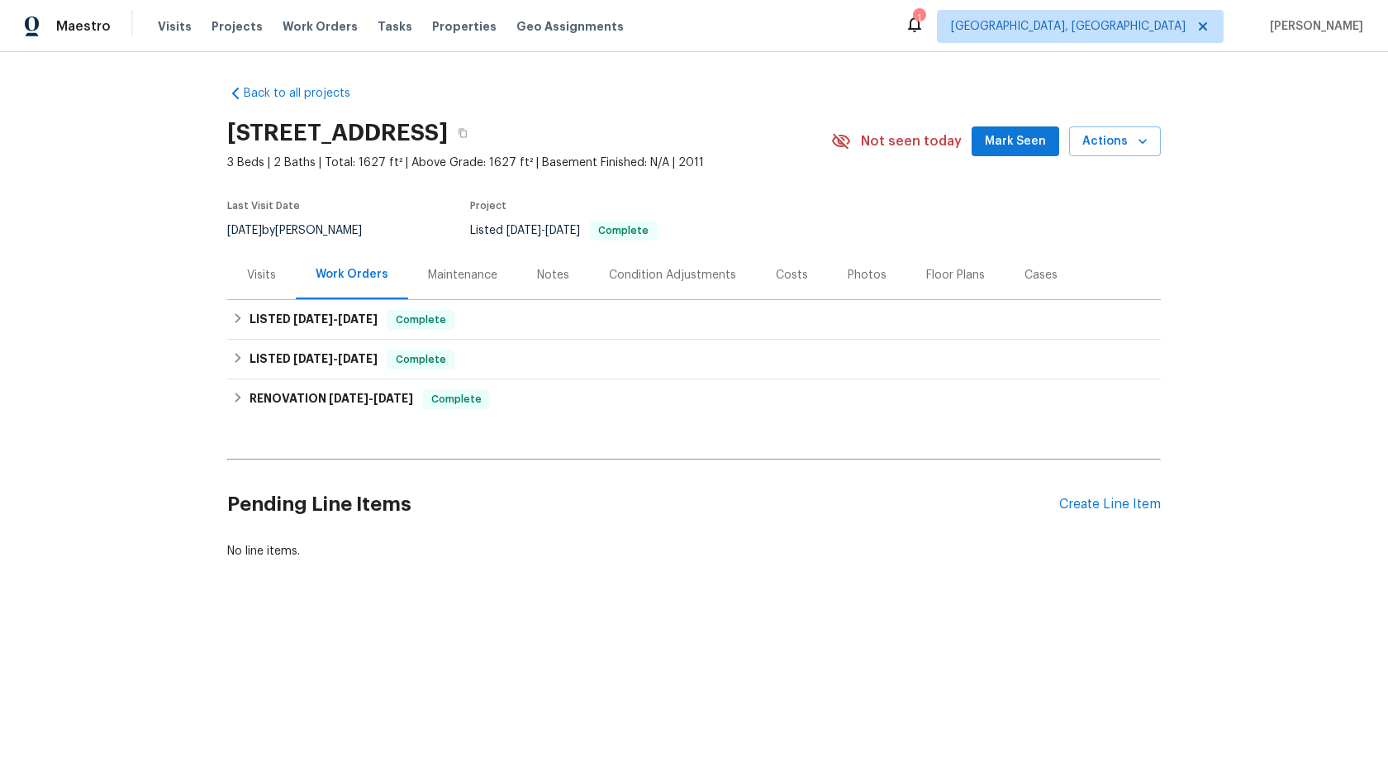
click at [464, 269] on div "Maintenance" at bounding box center [462, 275] width 69 height 17
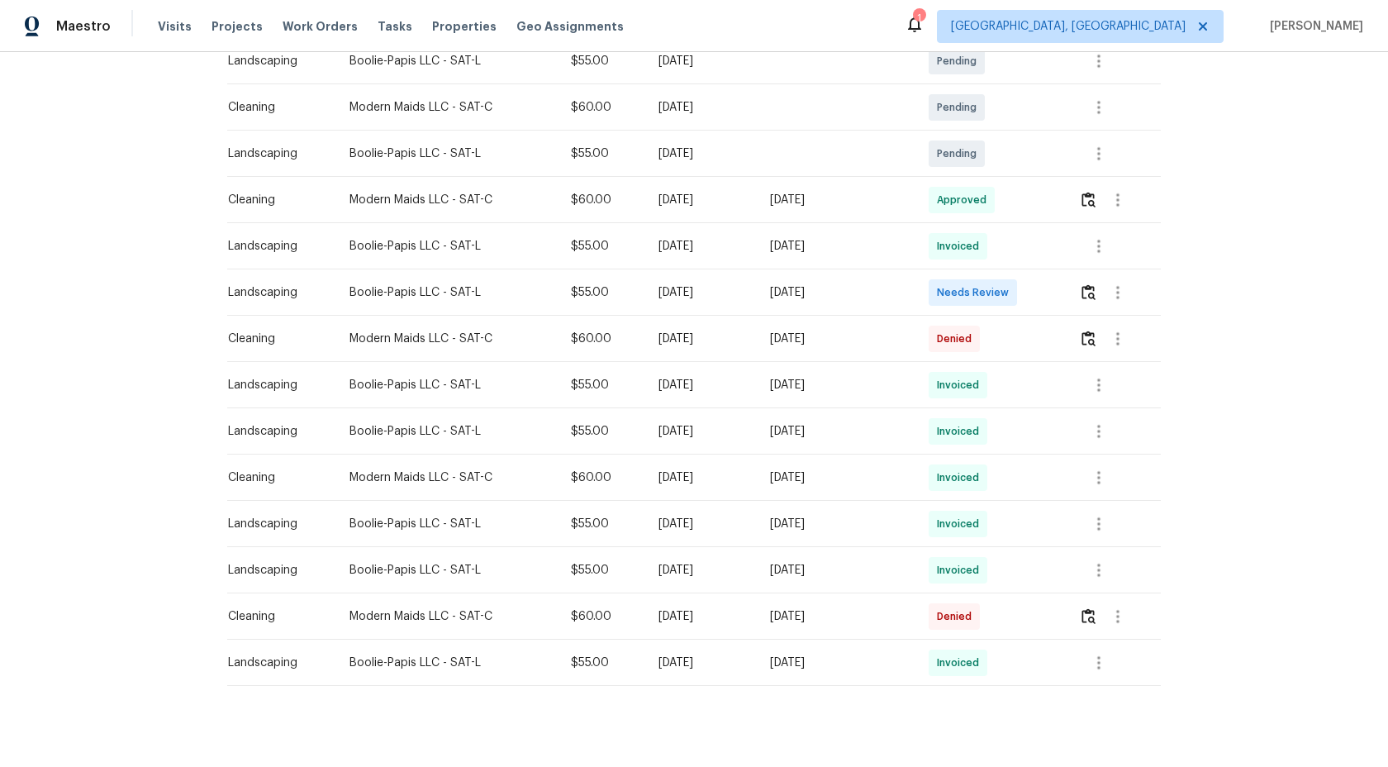
scroll to position [342, 0]
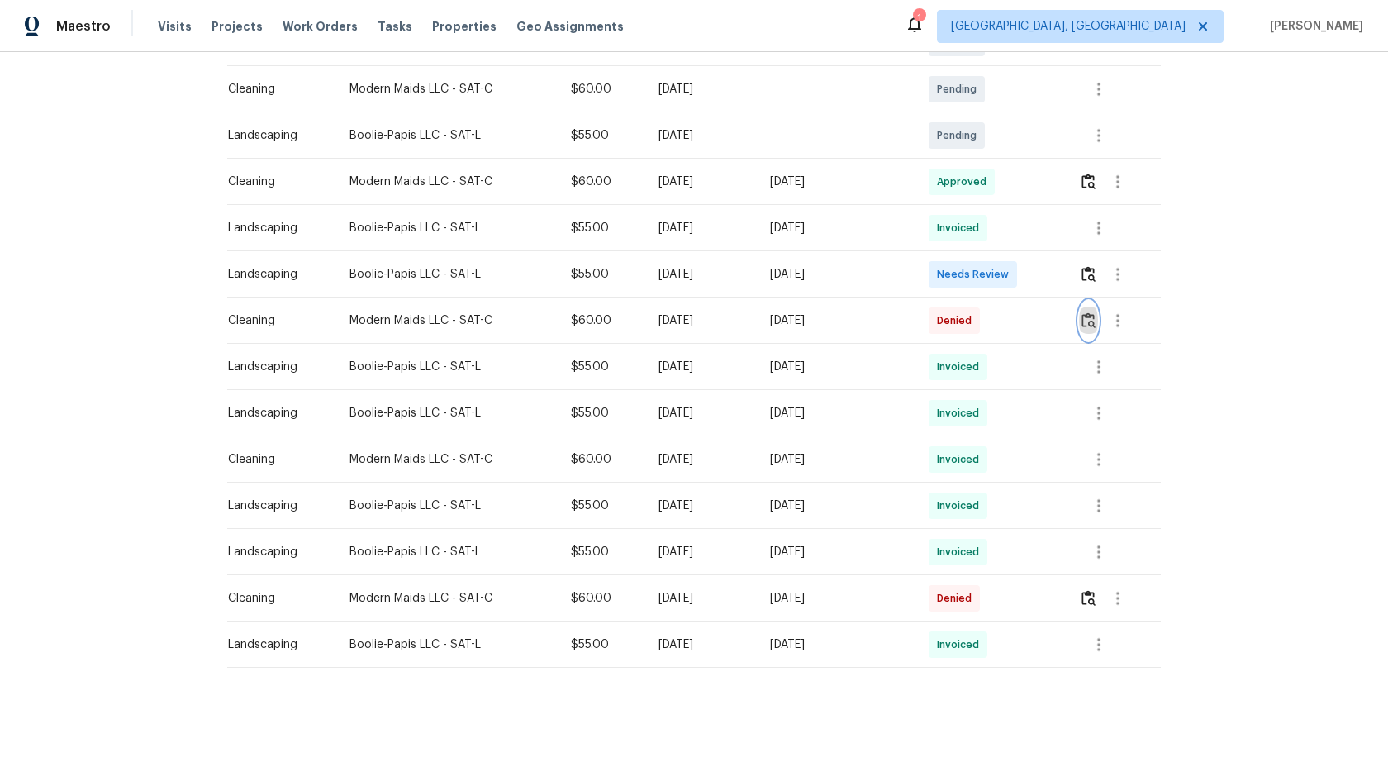
click at [1090, 321] on img "button" at bounding box center [1089, 320] width 14 height 16
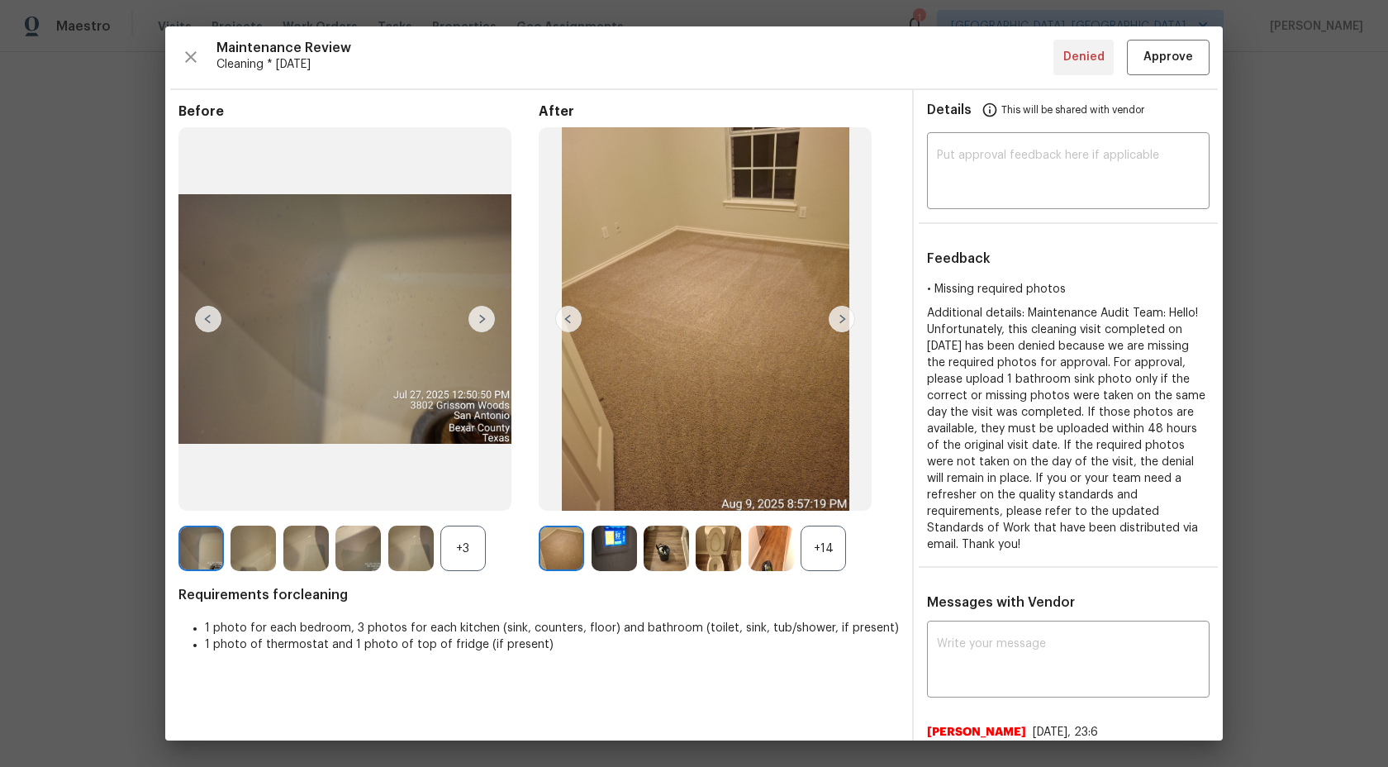
click at [445, 554] on div "+3" at bounding box center [462, 548] width 45 height 45
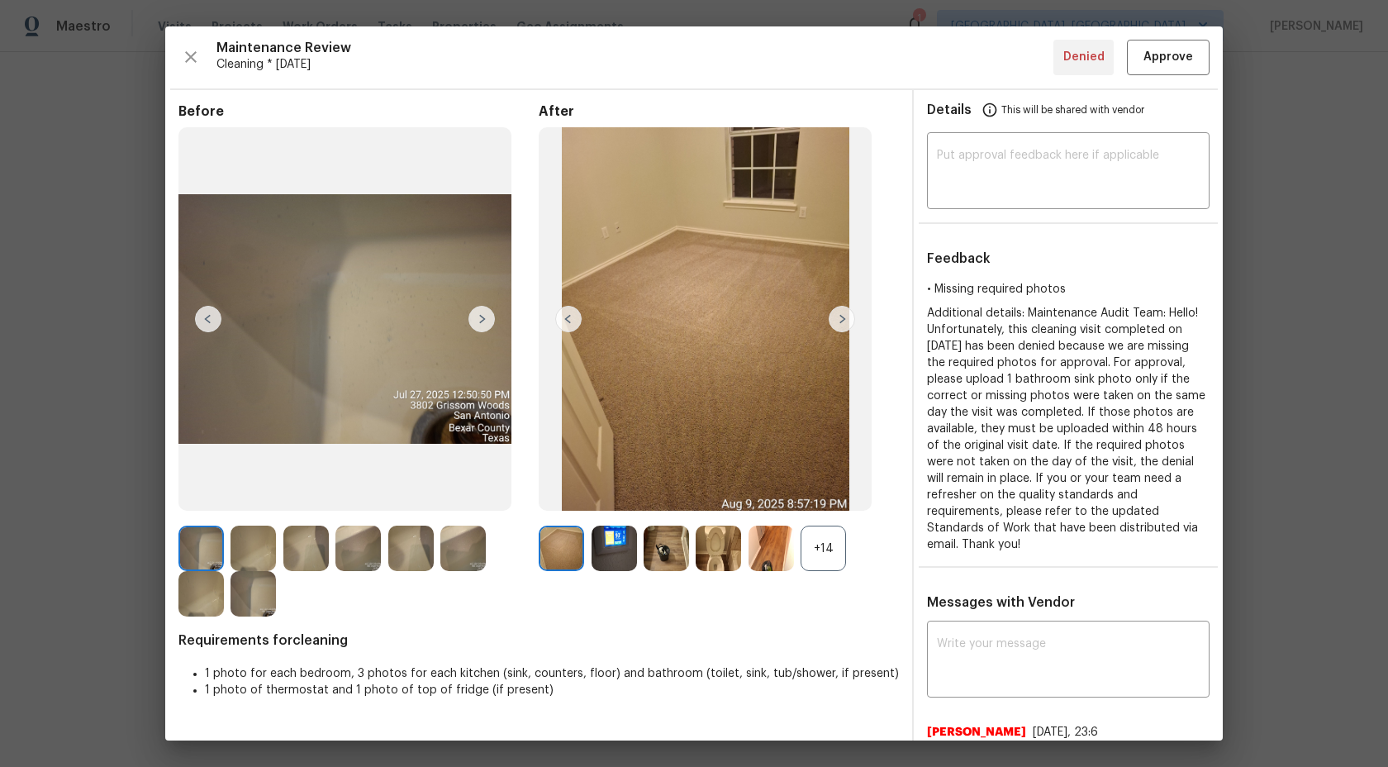
click at [818, 550] on div "+14" at bounding box center [823, 548] width 45 height 45
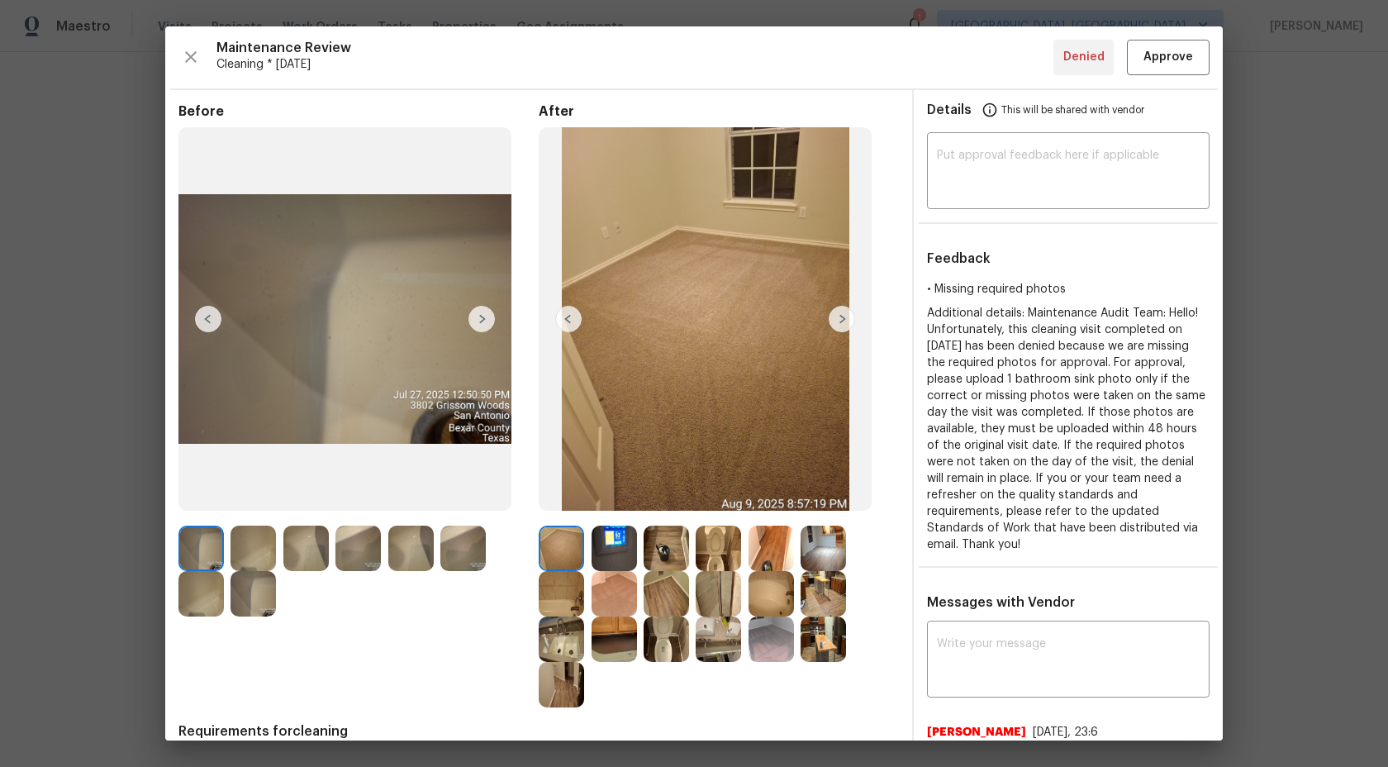
click at [607, 545] on img at bounding box center [614, 548] width 45 height 45
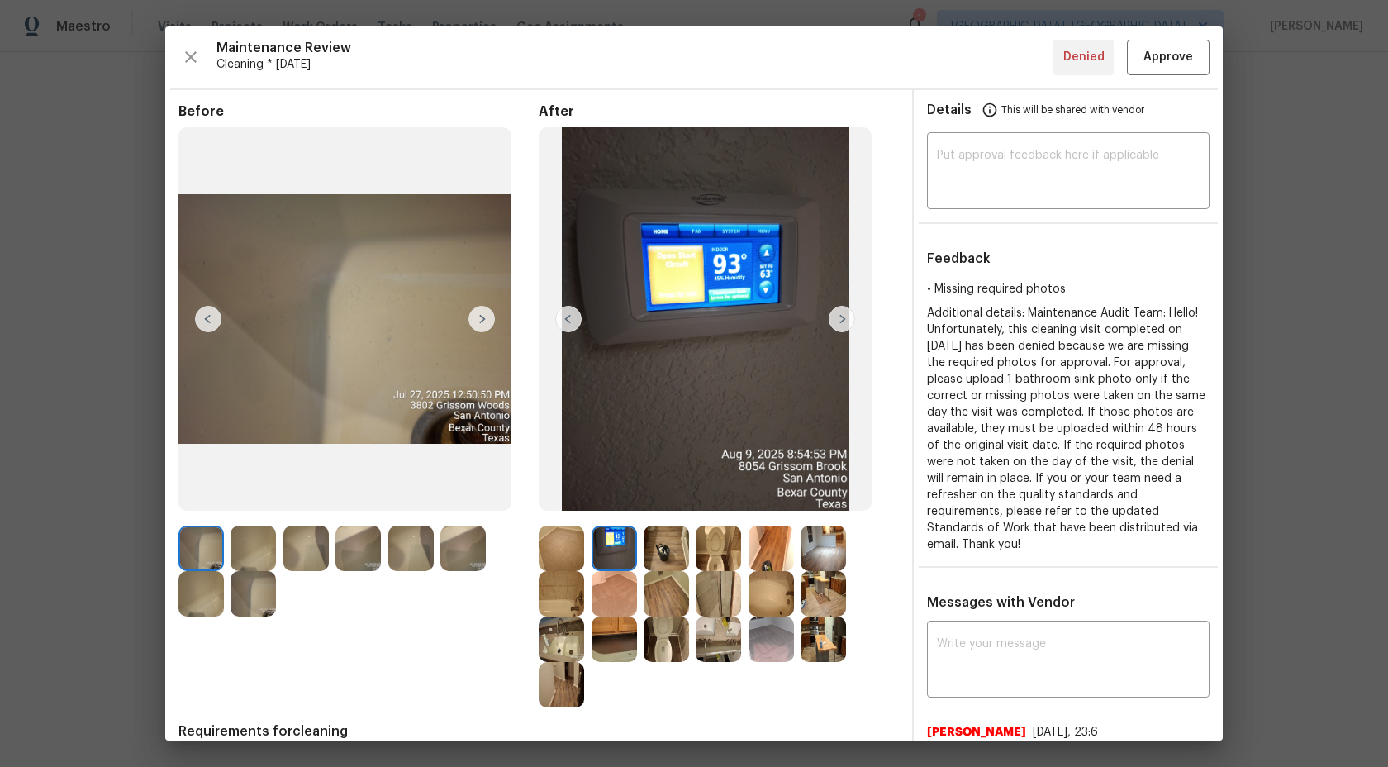
click at [545, 549] on img at bounding box center [561, 548] width 45 height 45
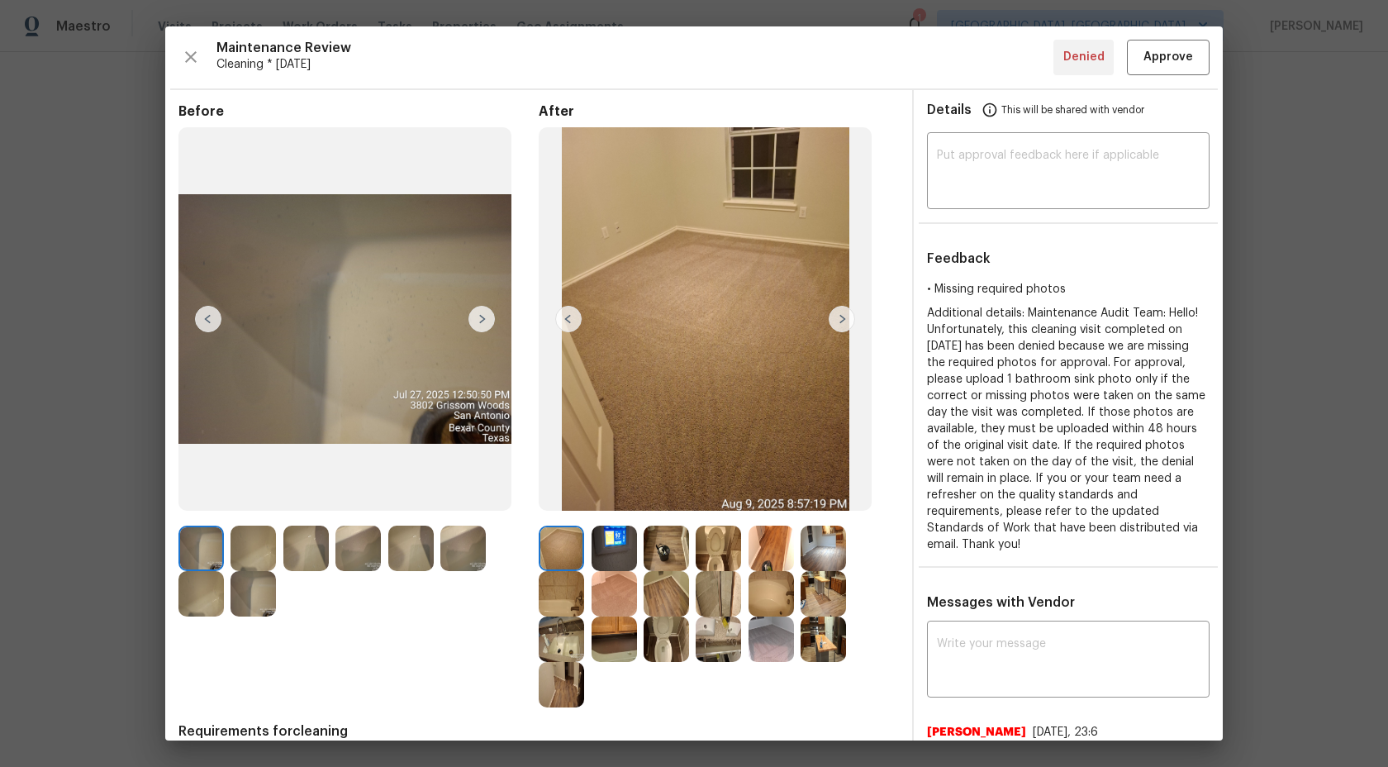
click at [616, 545] on img at bounding box center [614, 548] width 45 height 45
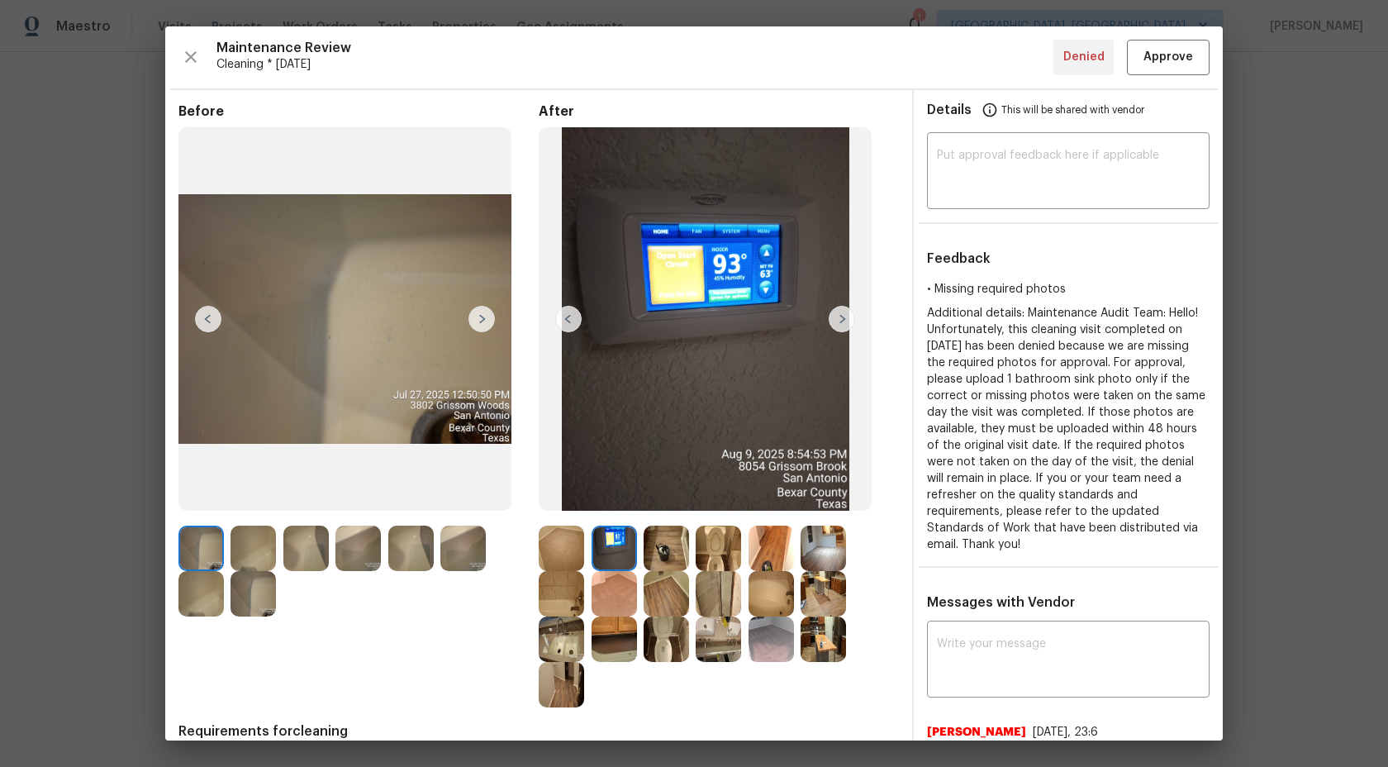
click at [668, 549] on img at bounding box center [666, 548] width 45 height 45
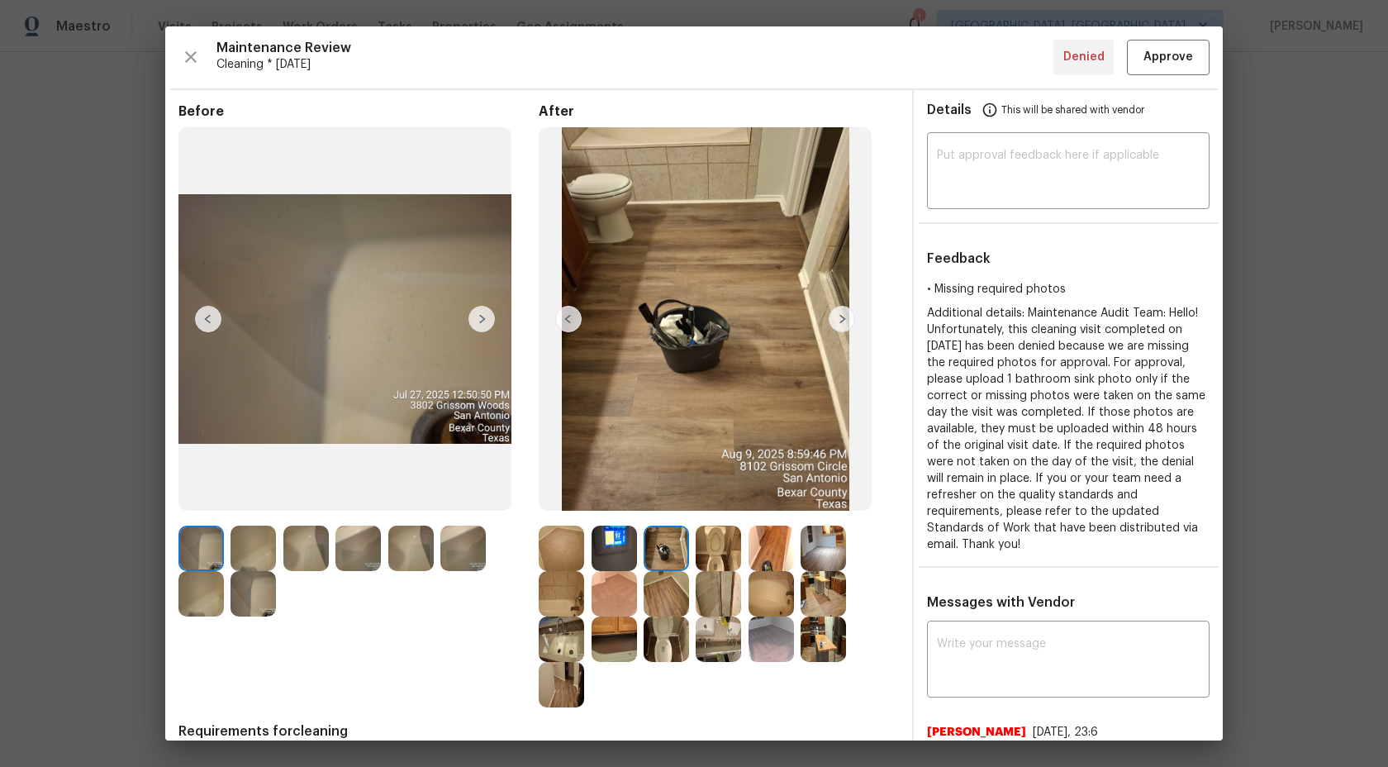
click at [621, 554] on img at bounding box center [614, 548] width 45 height 45
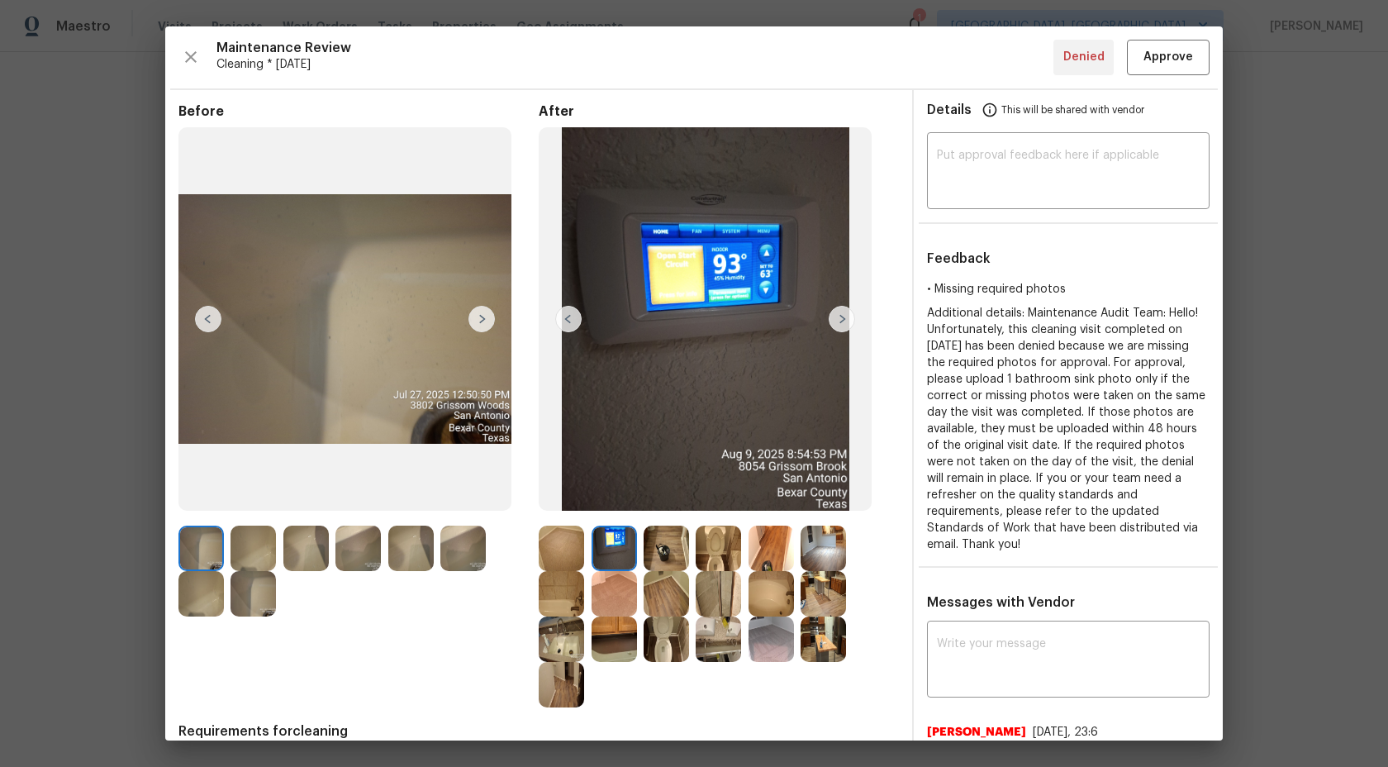
click at [660, 543] on img at bounding box center [666, 548] width 45 height 45
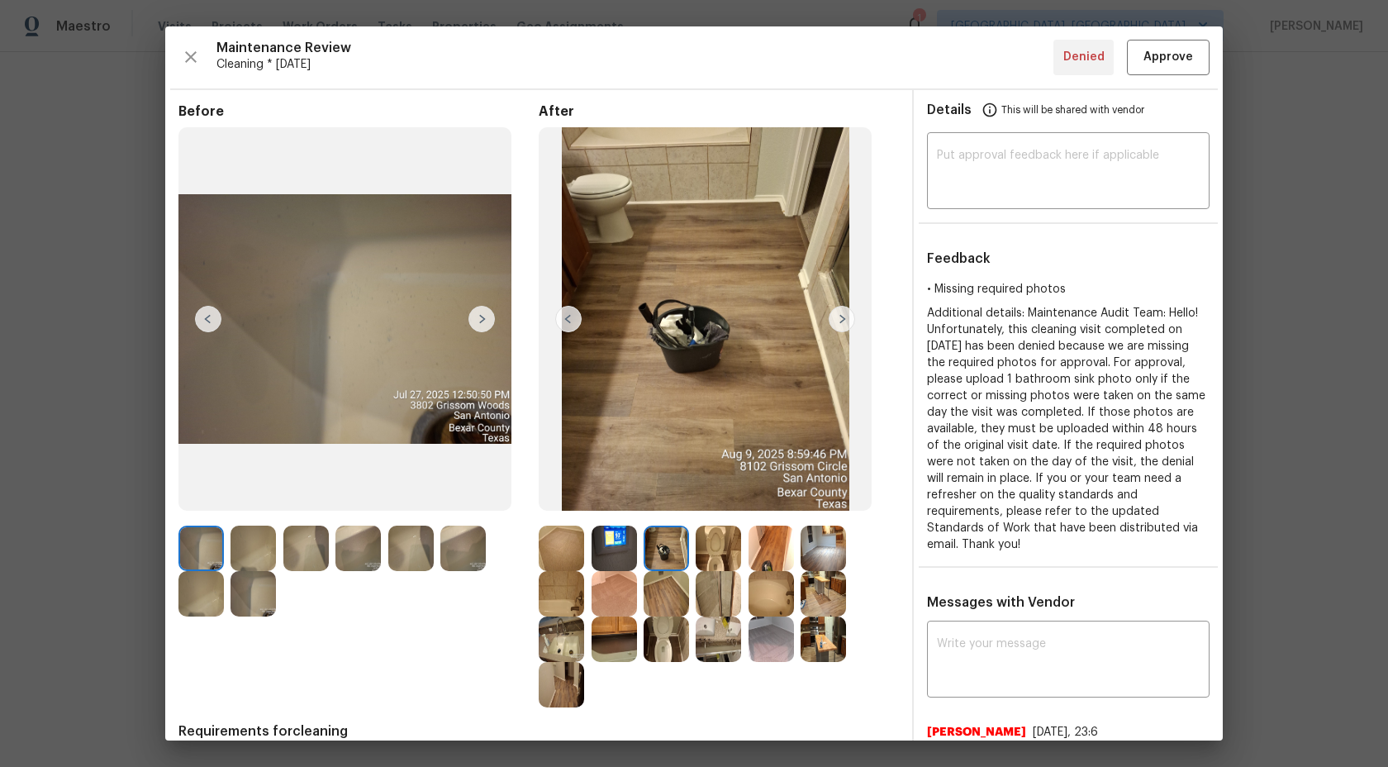
click at [701, 545] on img at bounding box center [718, 548] width 45 height 45
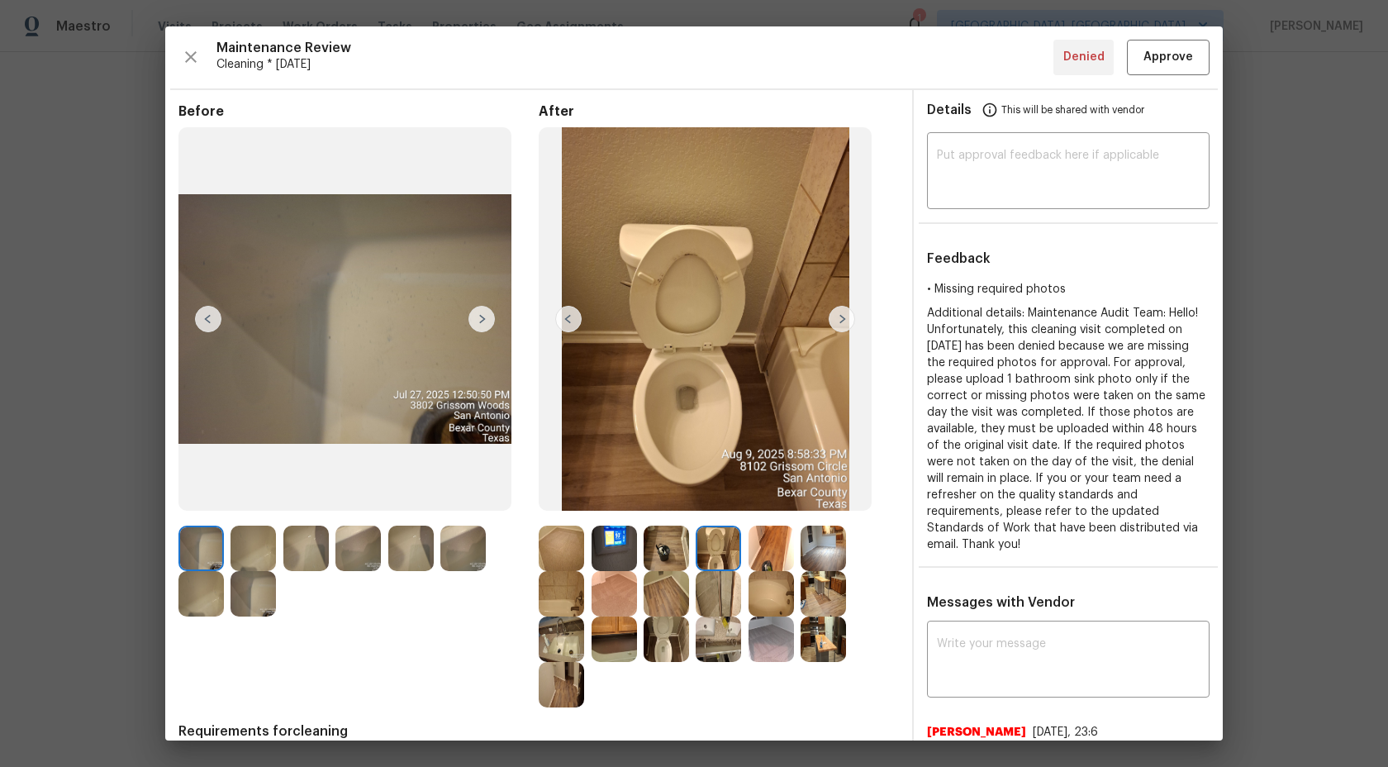
click at [726, 544] on img at bounding box center [718, 548] width 45 height 45
click at [768, 543] on img at bounding box center [771, 548] width 45 height 45
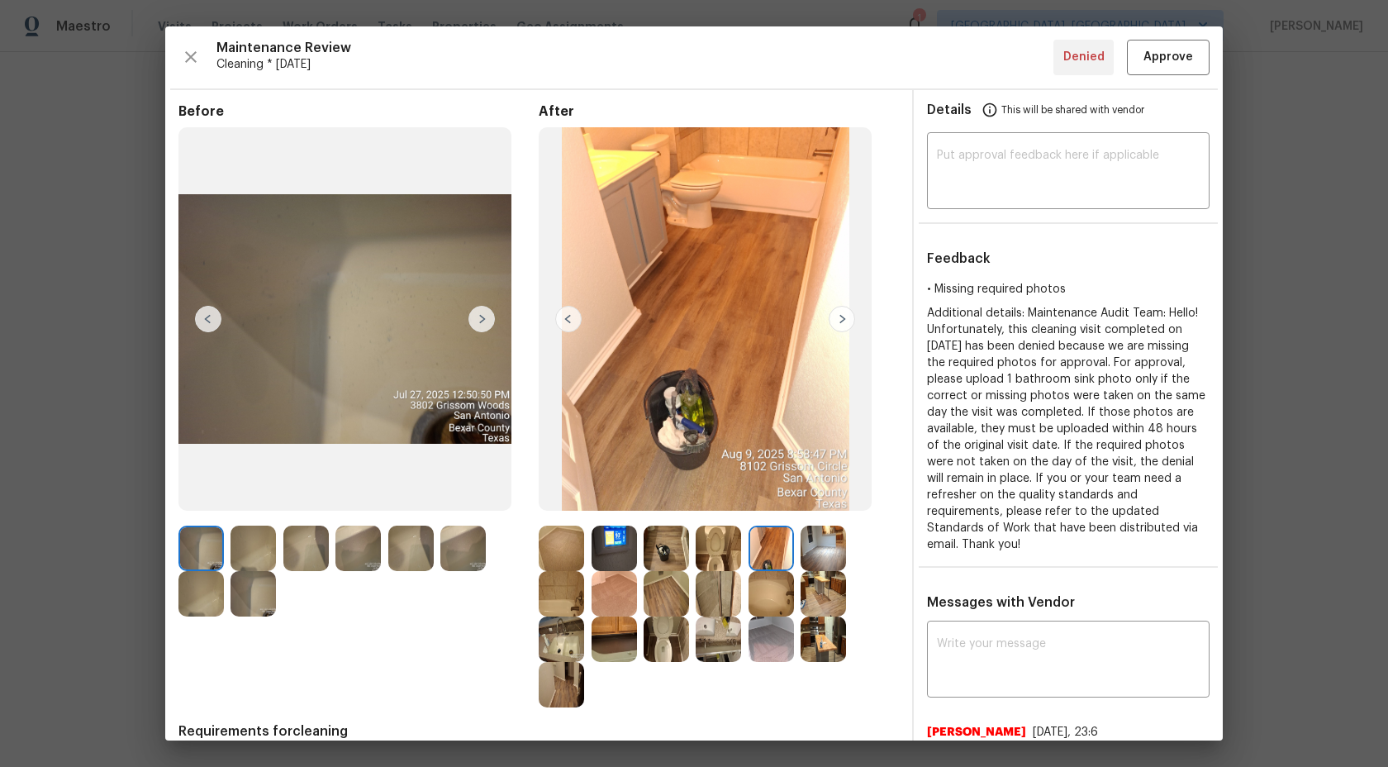
click at [814, 546] on img at bounding box center [823, 548] width 45 height 45
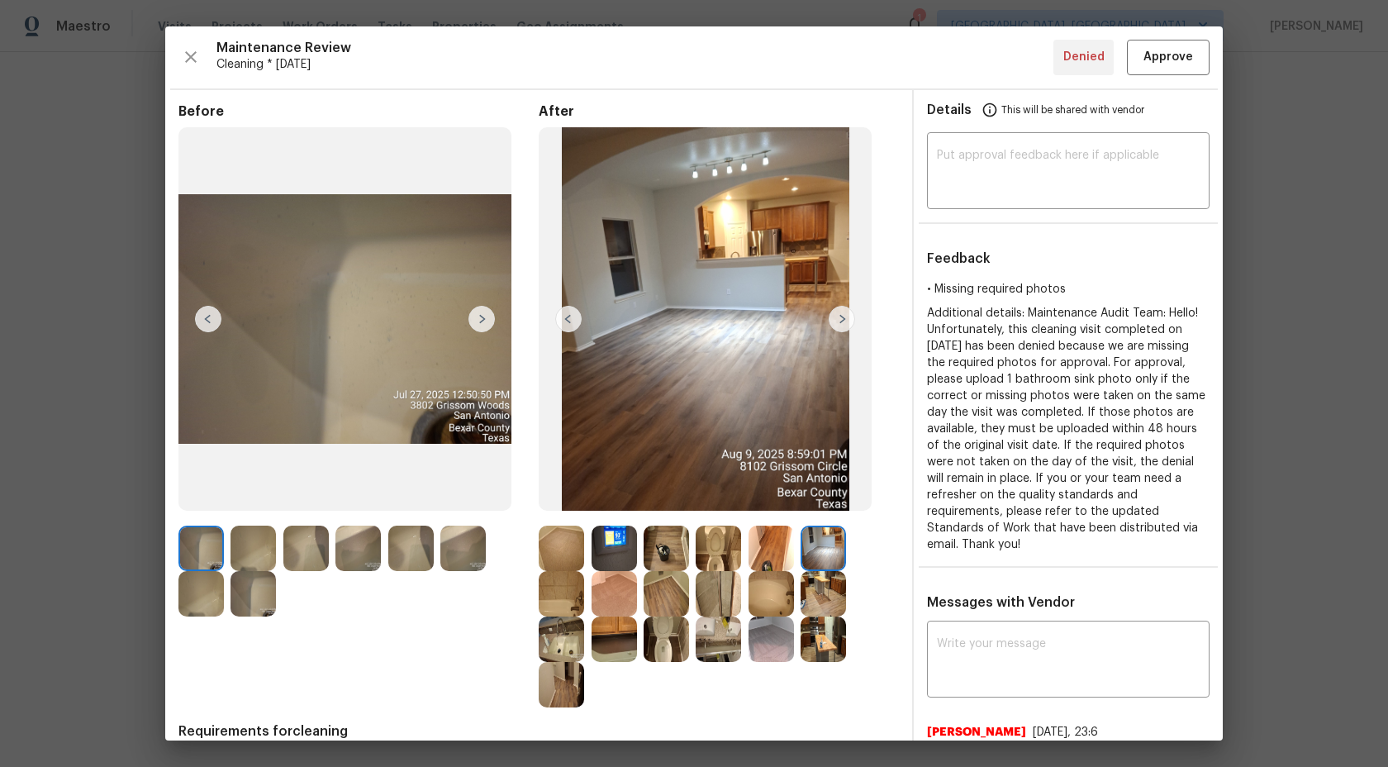
click at [831, 588] on img at bounding box center [823, 593] width 45 height 45
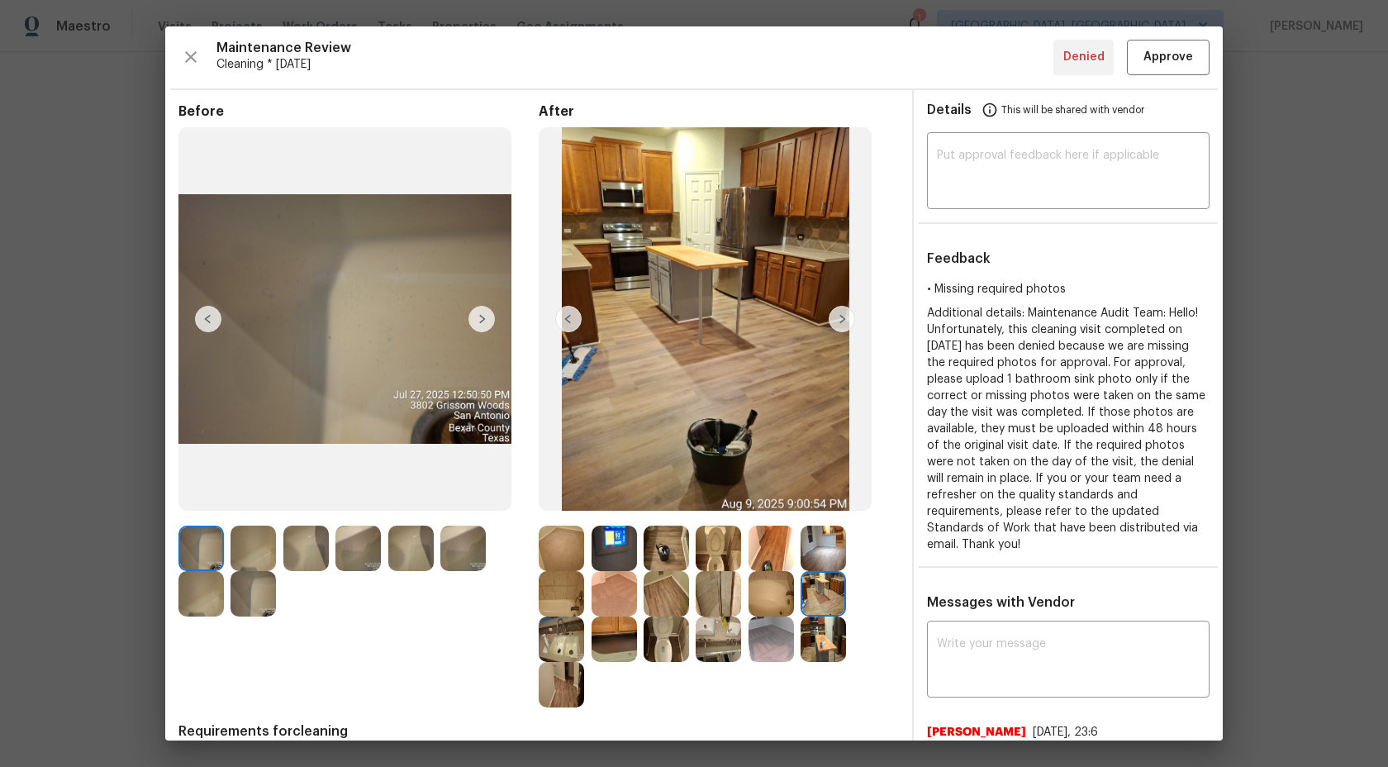
click at [793, 588] on img at bounding box center [771, 593] width 45 height 45
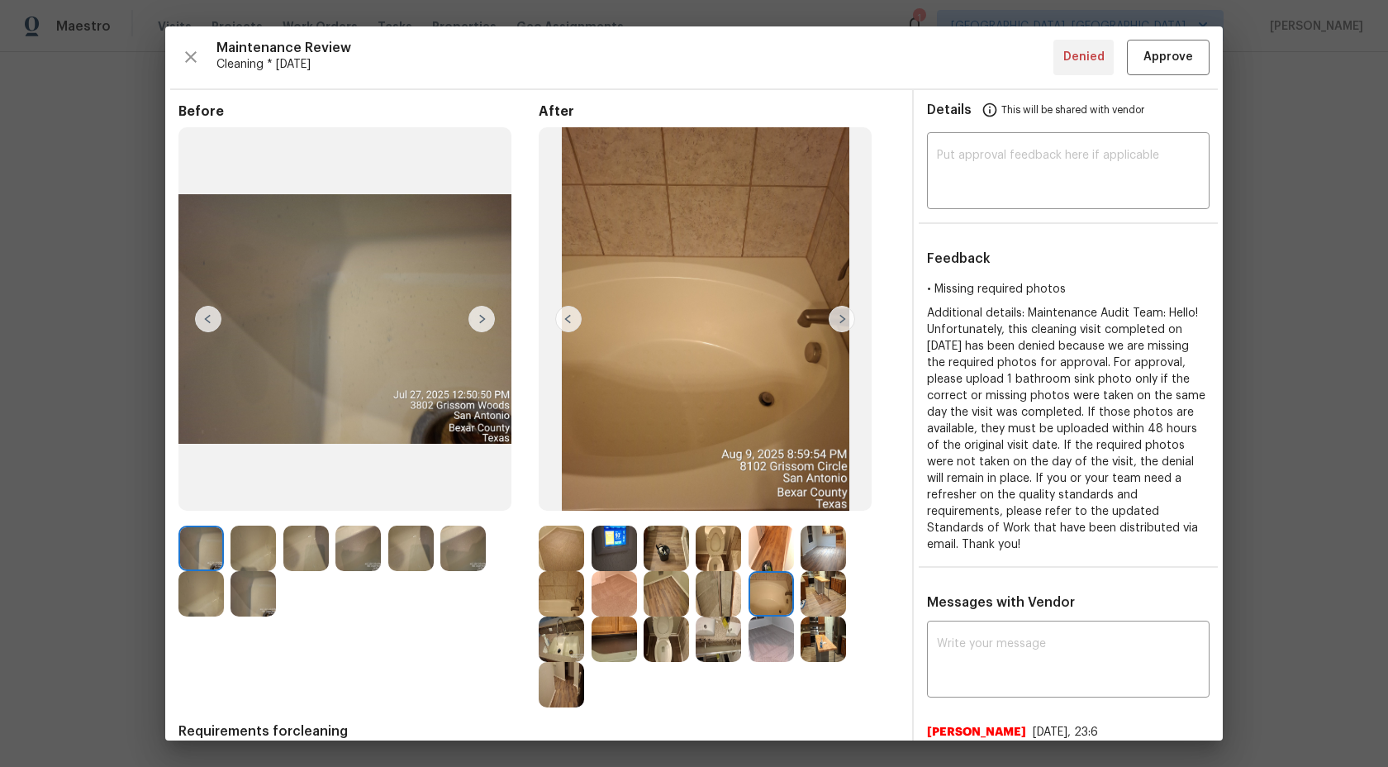
click at [712, 591] on img at bounding box center [718, 593] width 45 height 45
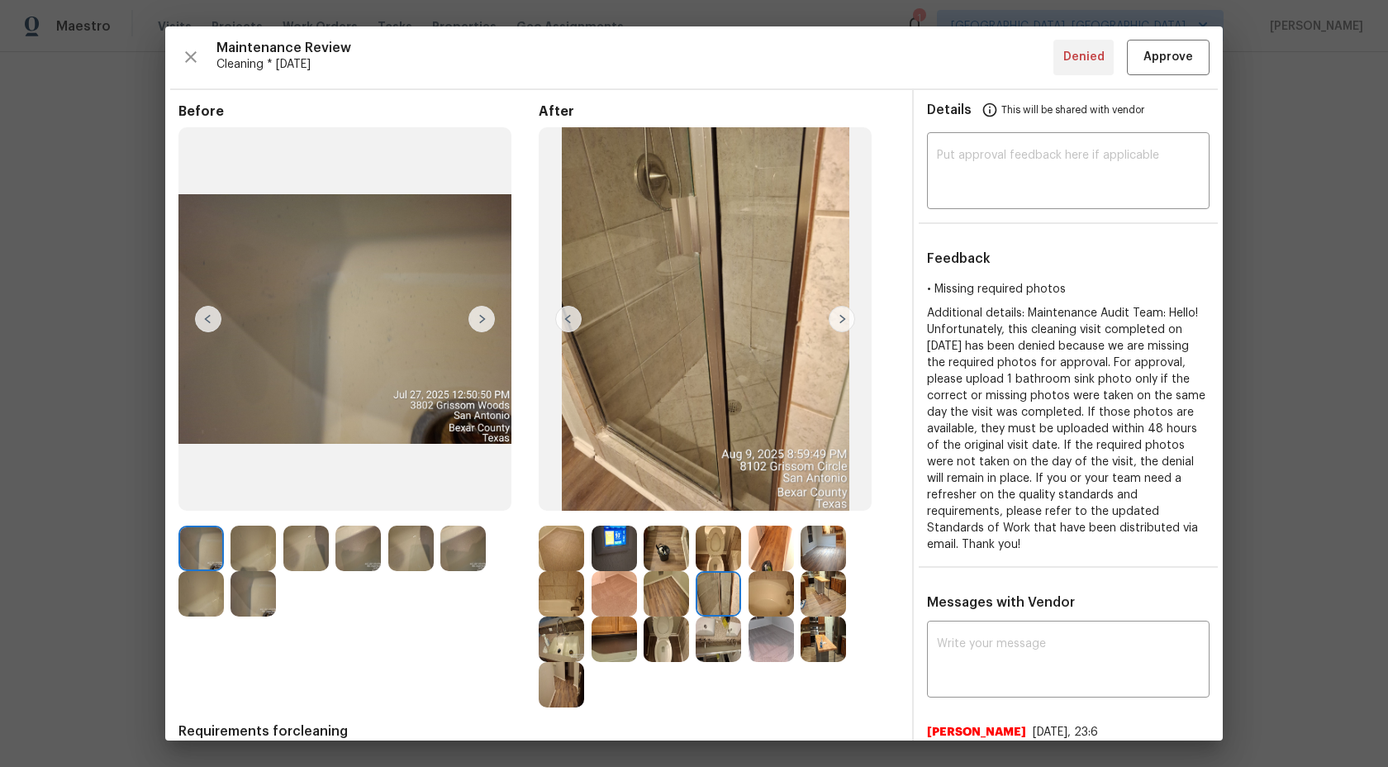
click at [664, 597] on img at bounding box center [666, 593] width 45 height 45
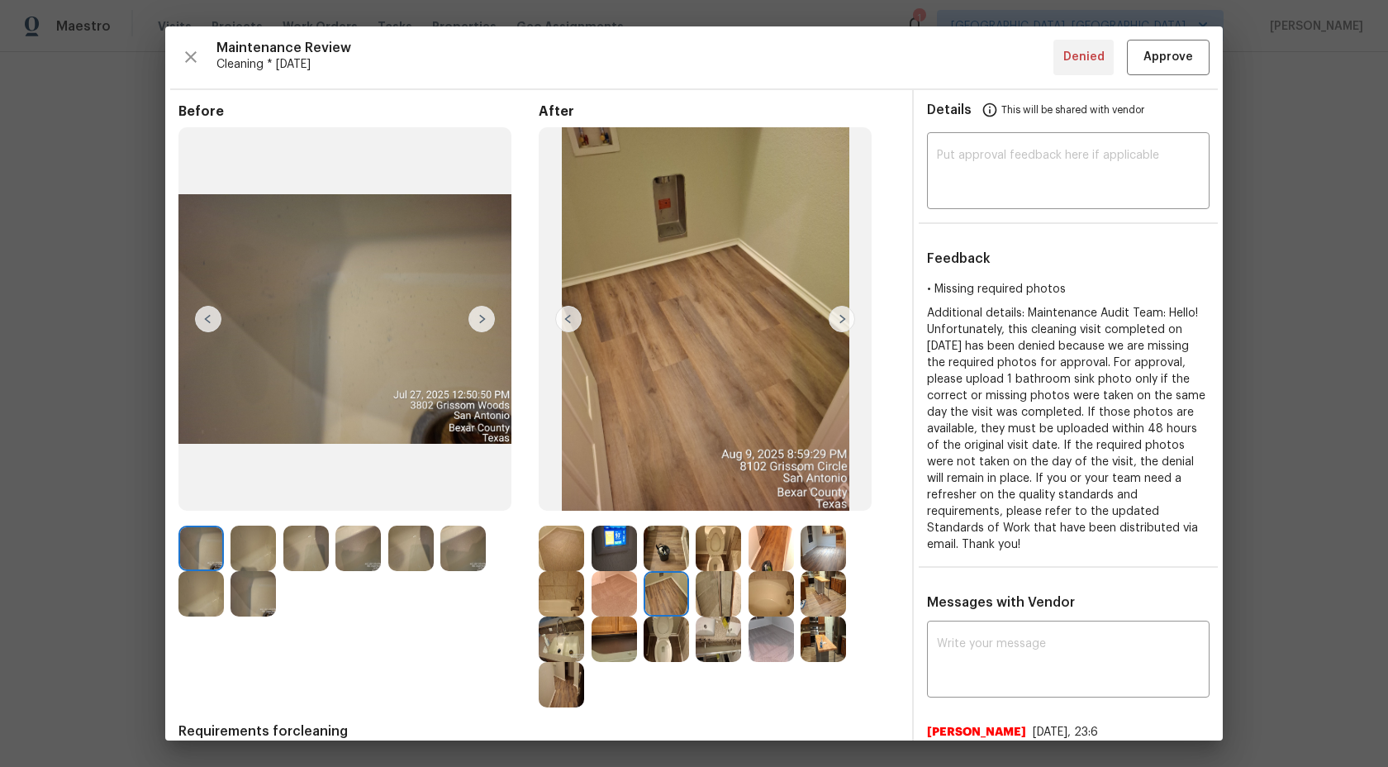
click at [616, 593] on img at bounding box center [614, 593] width 45 height 45
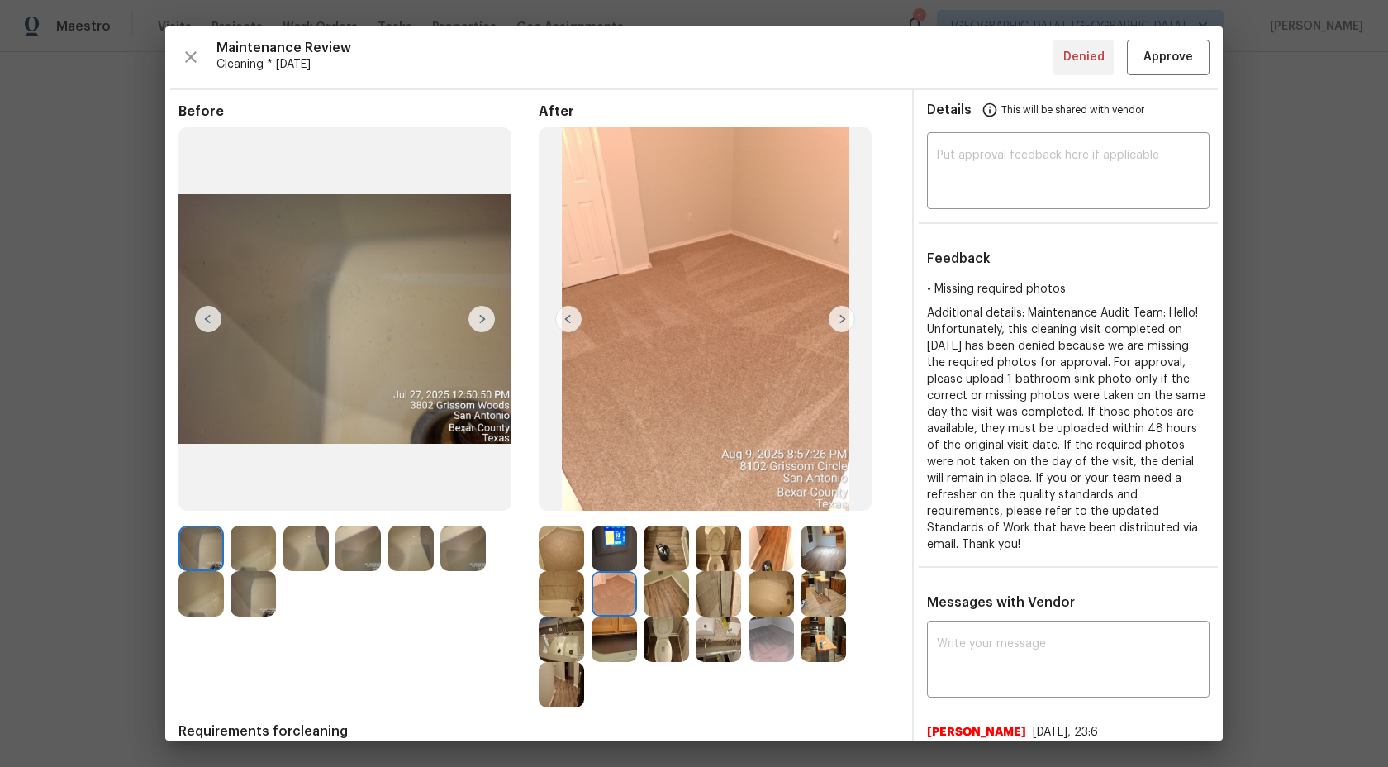
click at [553, 594] on img at bounding box center [561, 593] width 45 height 45
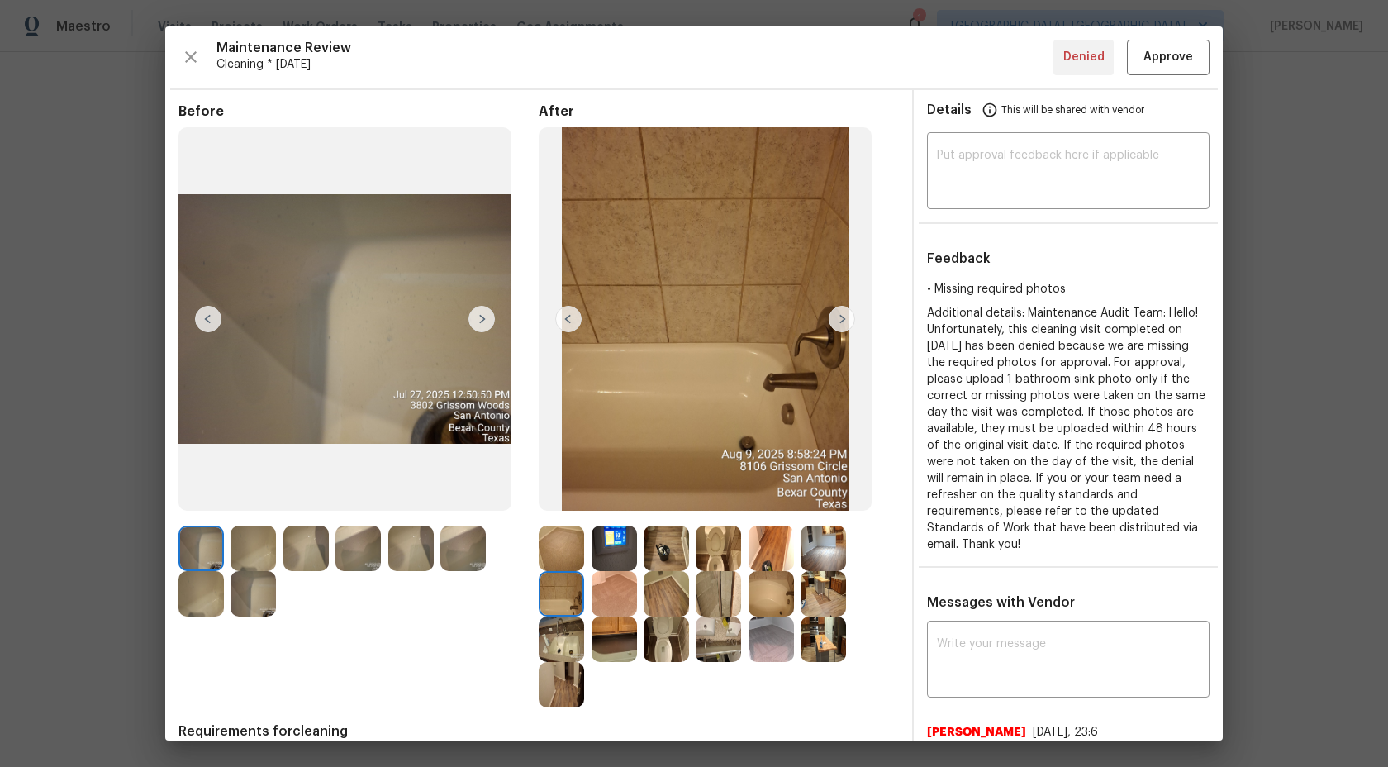
click at [569, 650] on img at bounding box center [561, 638] width 45 height 45
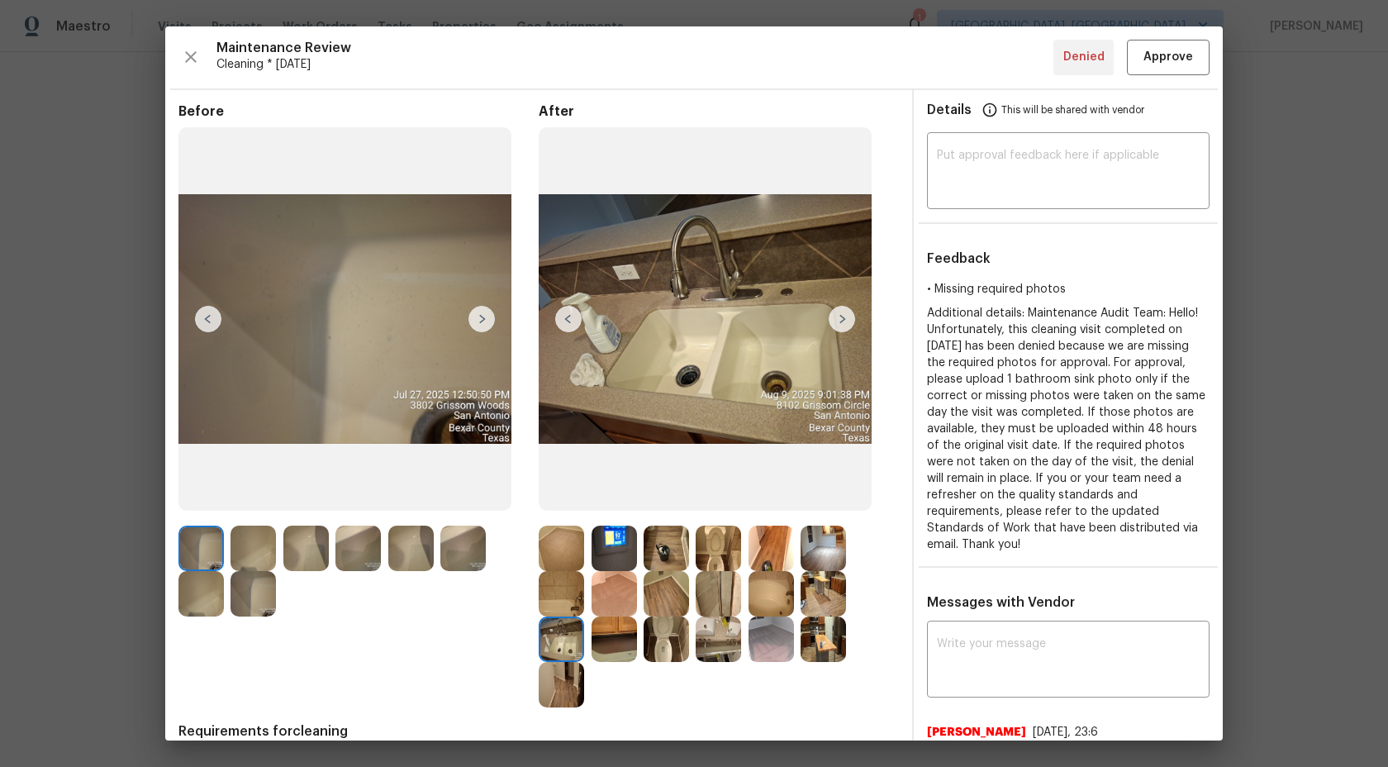
click at [618, 642] on img at bounding box center [614, 638] width 45 height 45
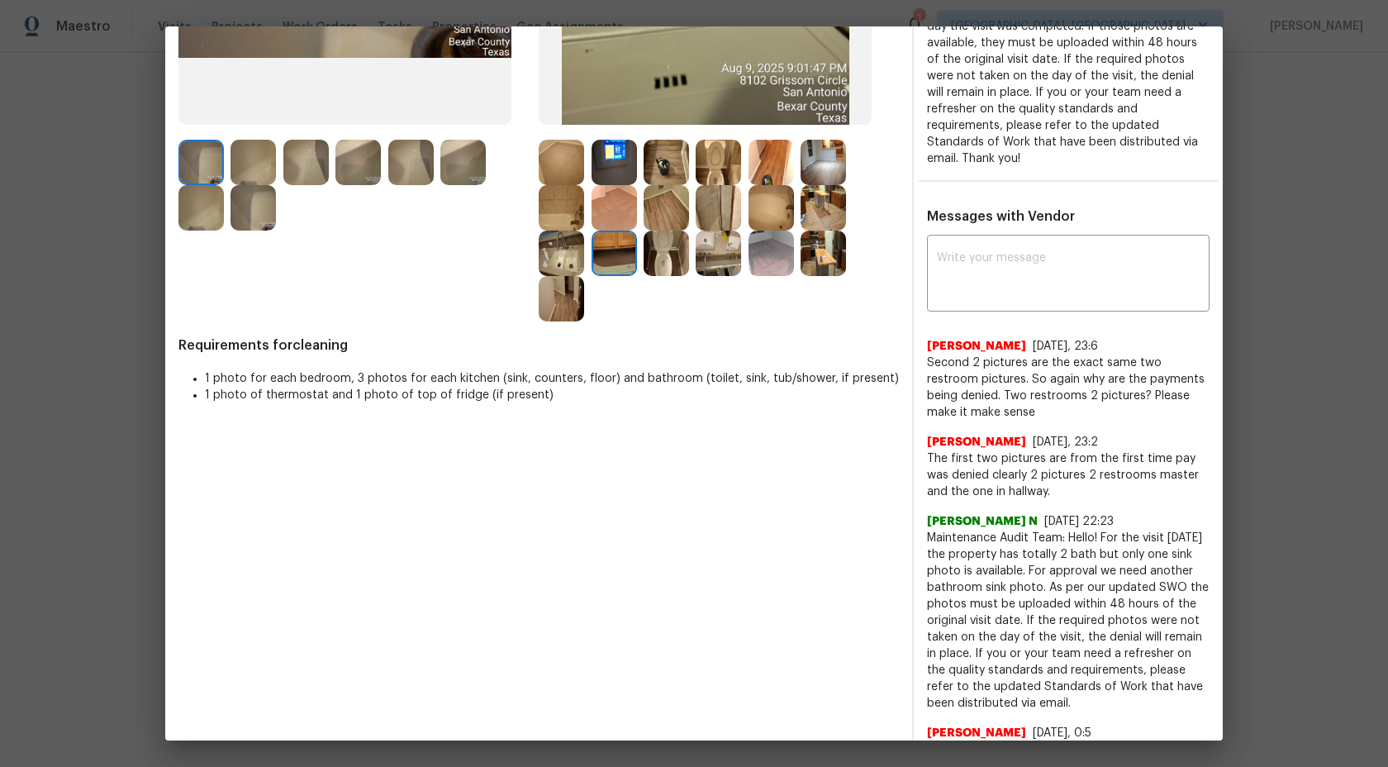
scroll to position [387, 0]
click at [1039, 392] on span "Second 2 pictures are the exact same two restroom pictures. So again why are th…" at bounding box center [1068, 387] width 283 height 66
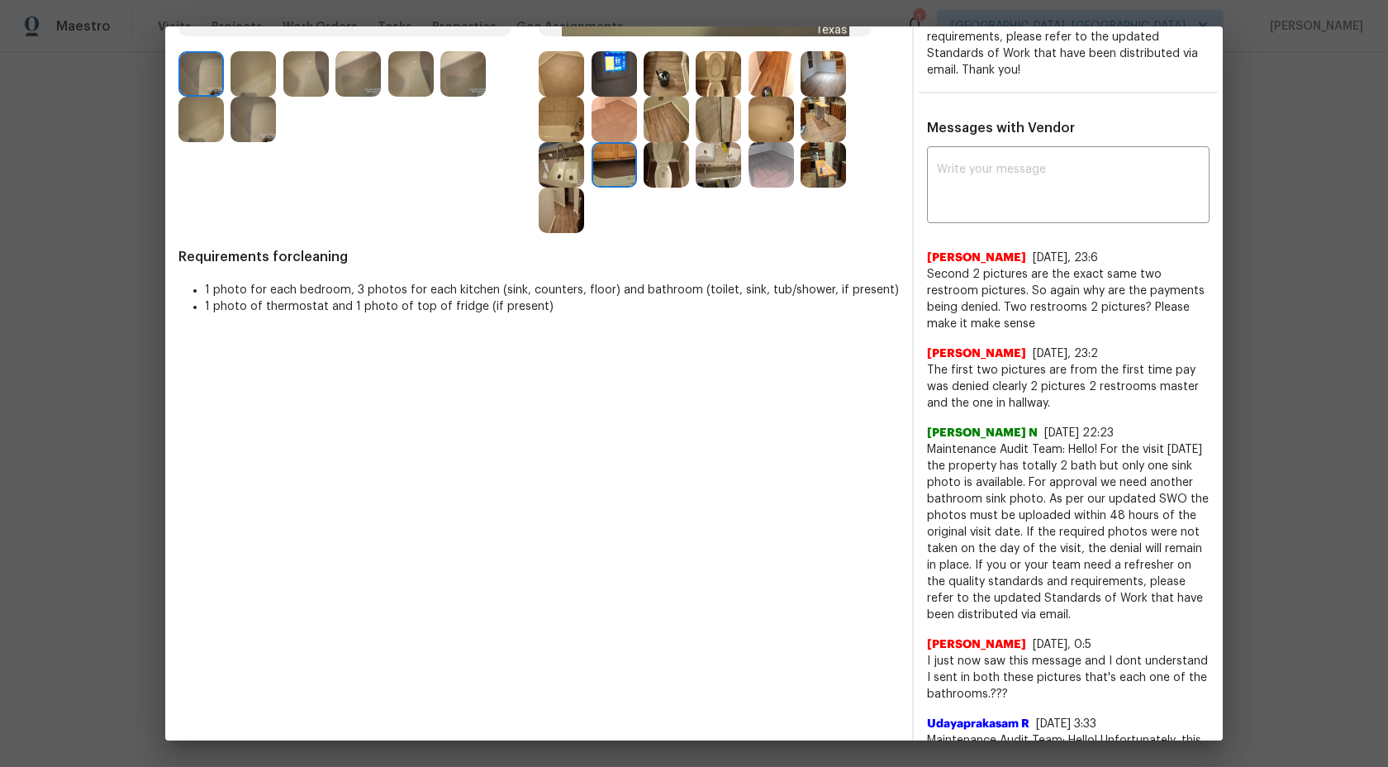
scroll to position [234, 0]
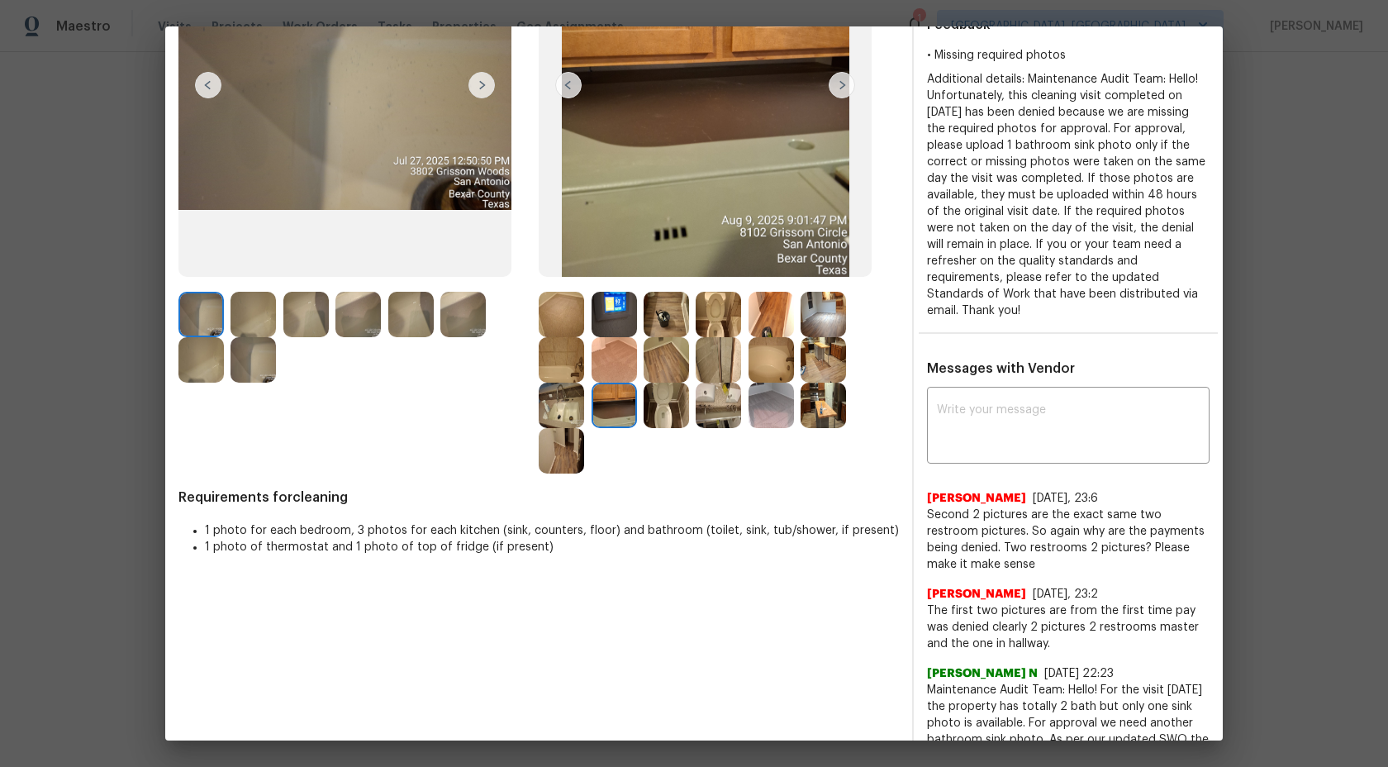
click at [608, 306] on img at bounding box center [614, 314] width 45 height 45
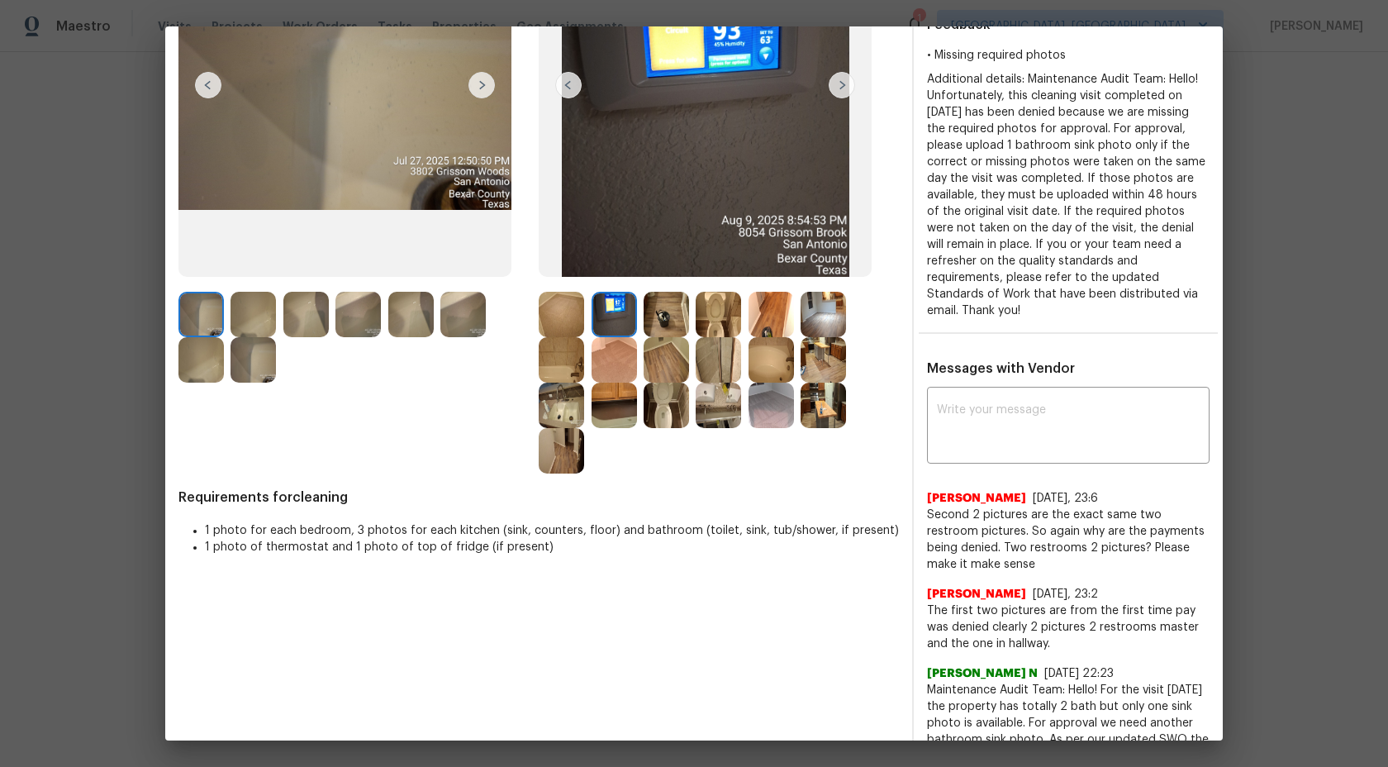
click at [667, 327] on img at bounding box center [666, 314] width 45 height 45
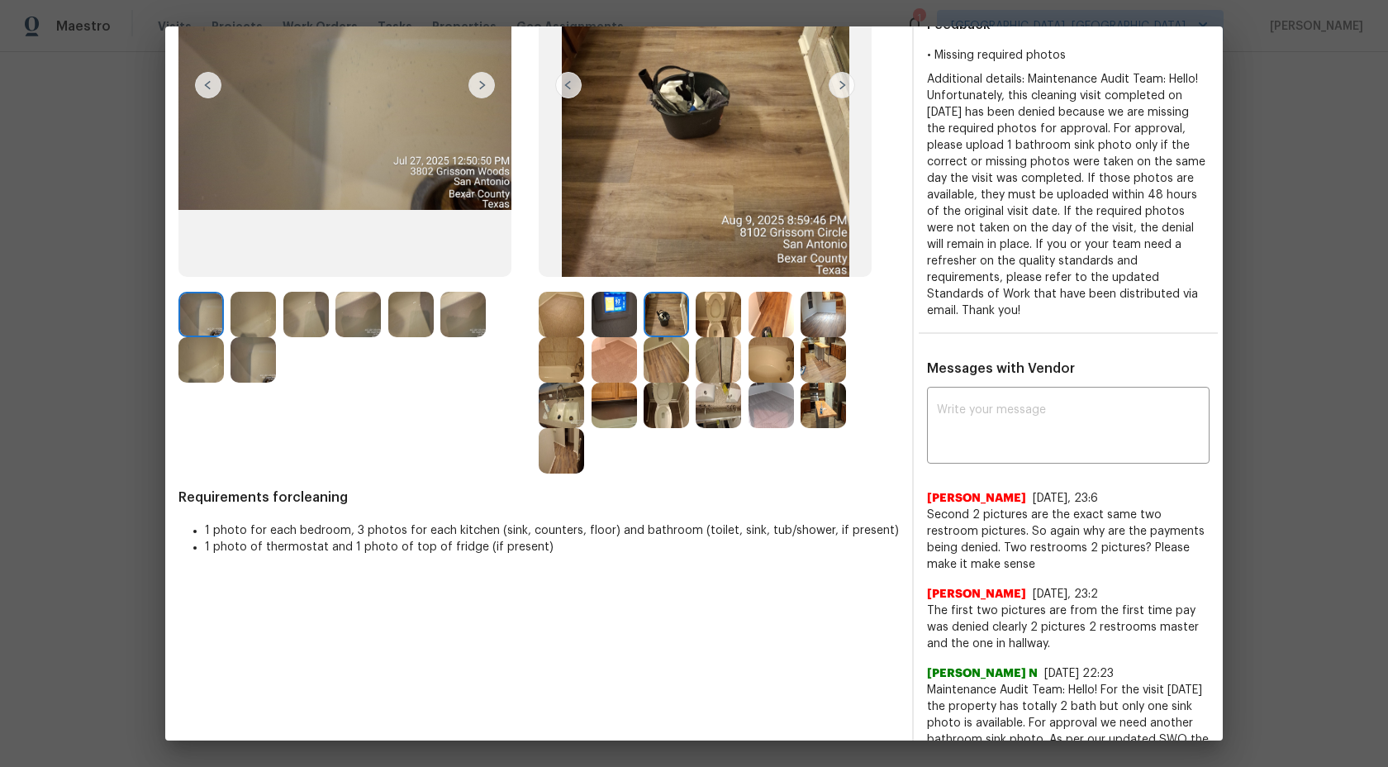
click at [710, 309] on img at bounding box center [718, 314] width 45 height 45
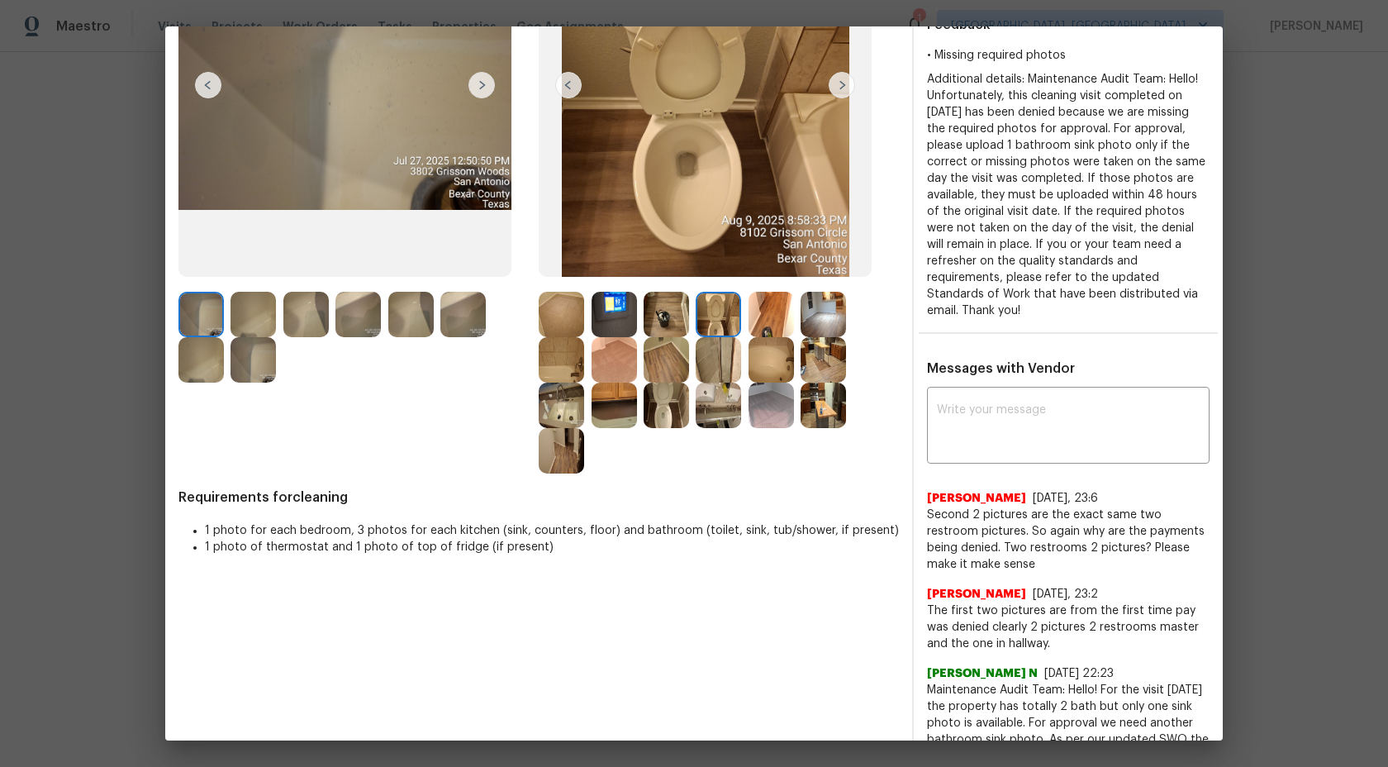
click at [549, 319] on img at bounding box center [561, 314] width 45 height 45
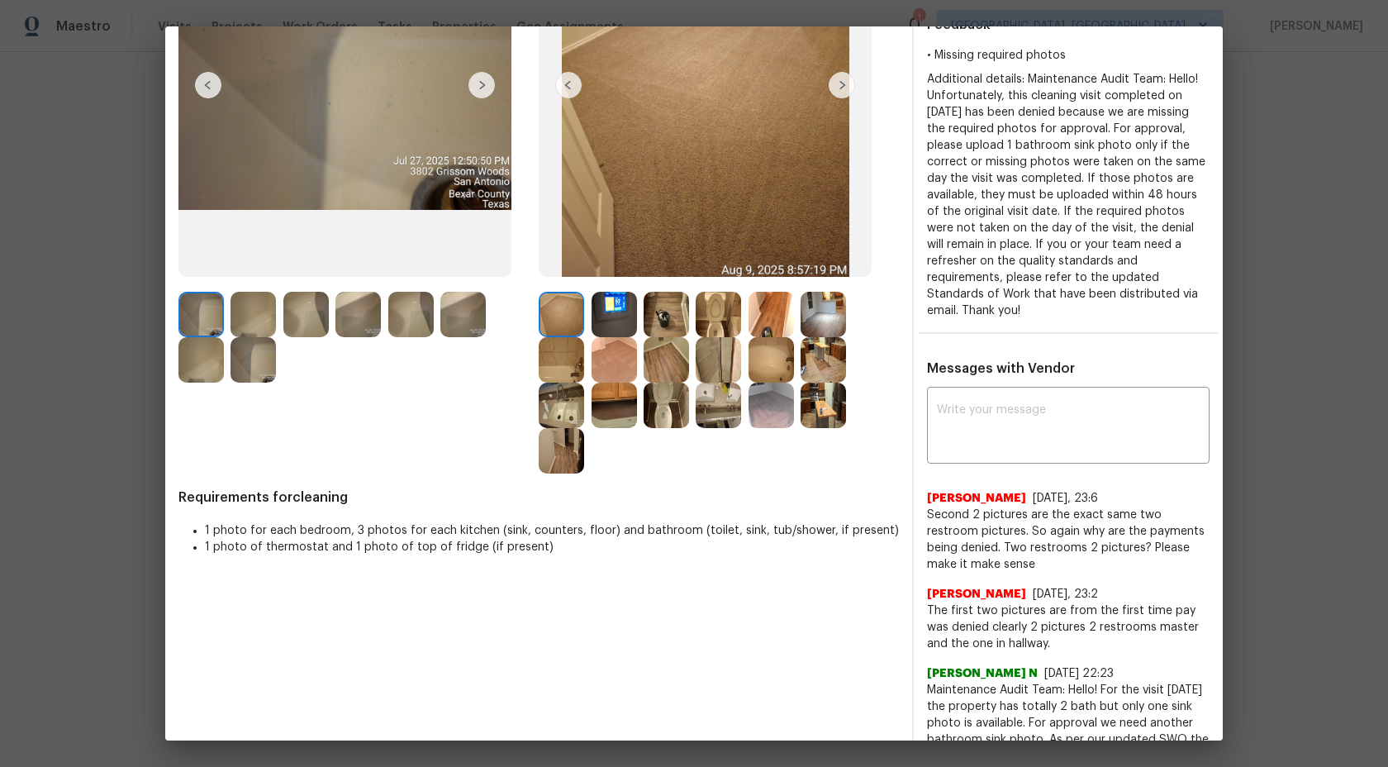
click at [638, 316] on div at bounding box center [618, 314] width 52 height 45
click at [611, 316] on img at bounding box center [614, 314] width 45 height 45
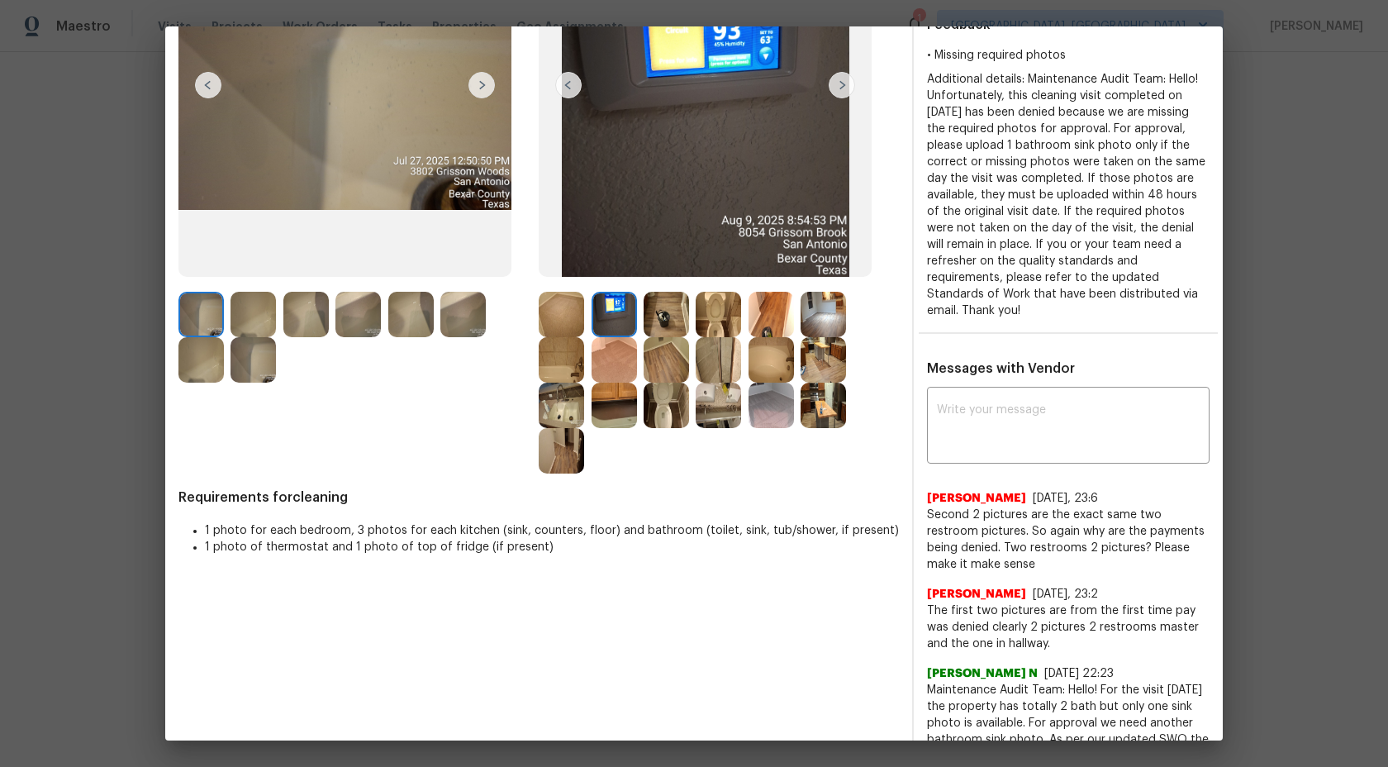
click at [656, 312] on img at bounding box center [666, 314] width 45 height 45
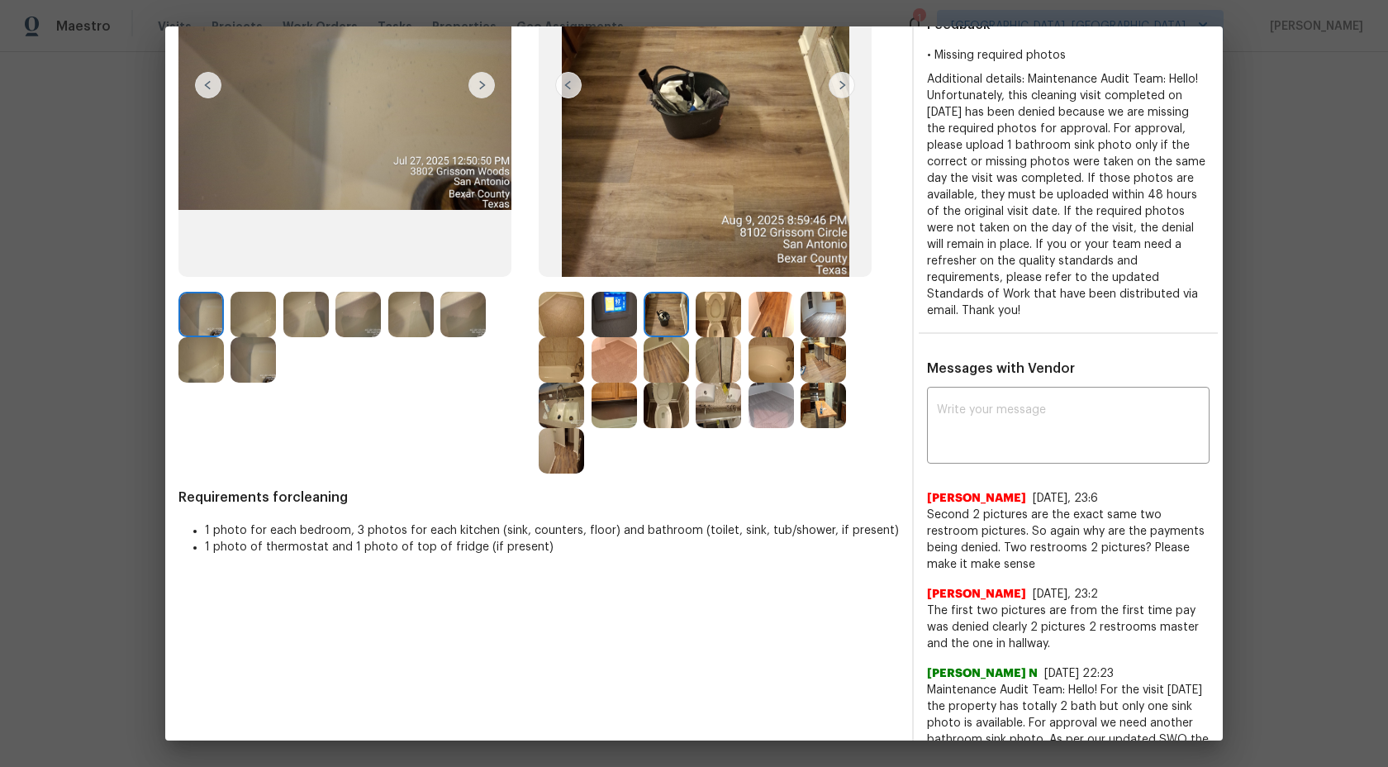
click at [715, 308] on img at bounding box center [718, 314] width 45 height 45
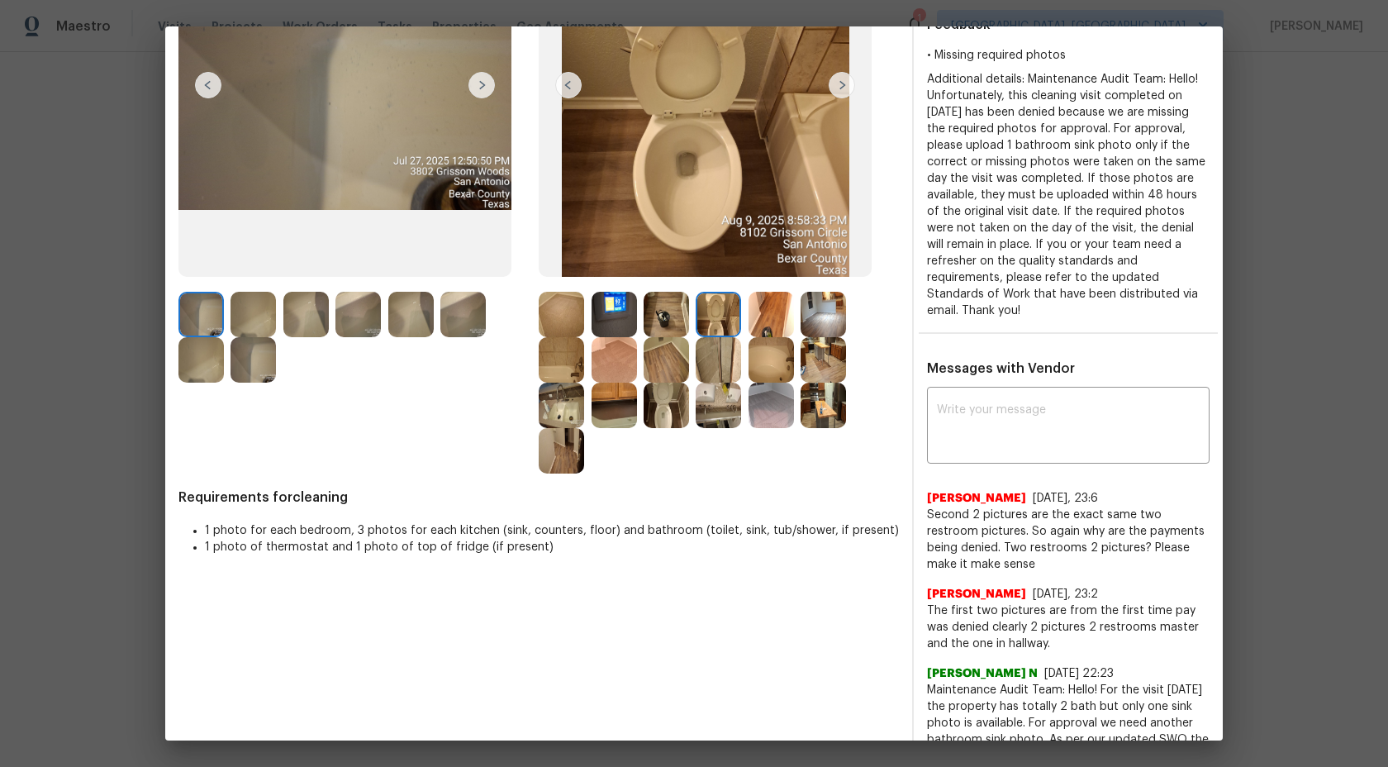
click at [599, 319] on img at bounding box center [614, 314] width 45 height 45
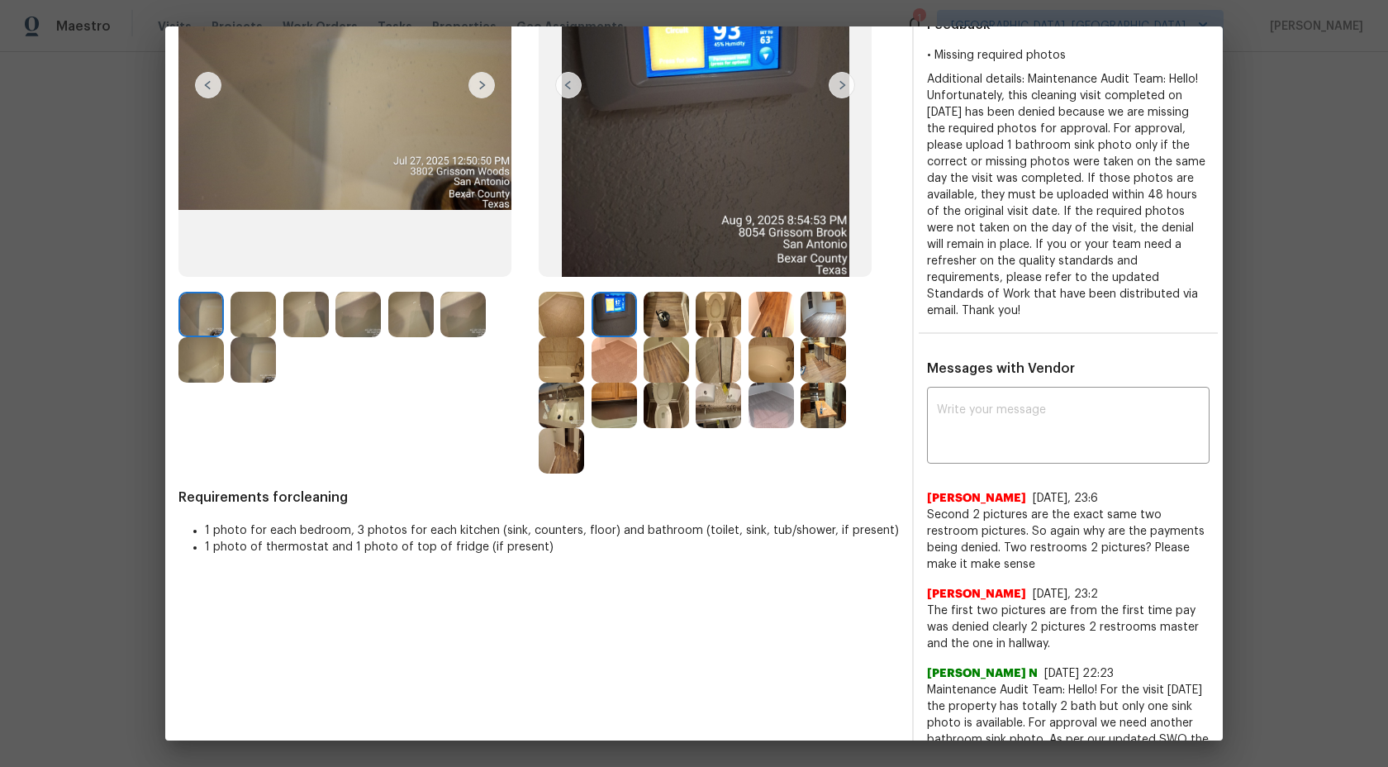
click at [567, 318] on img at bounding box center [561, 314] width 45 height 45
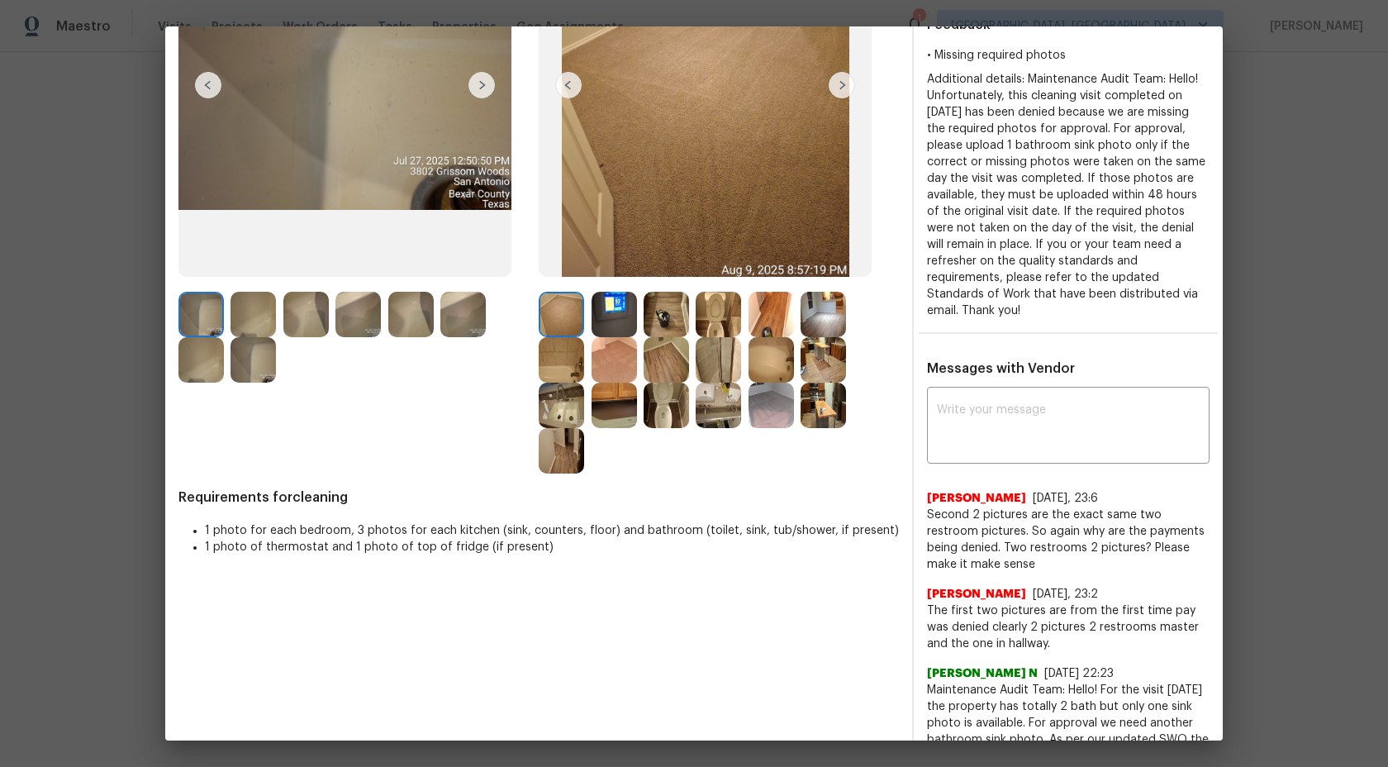
click at [668, 307] on img at bounding box center [666, 314] width 45 height 45
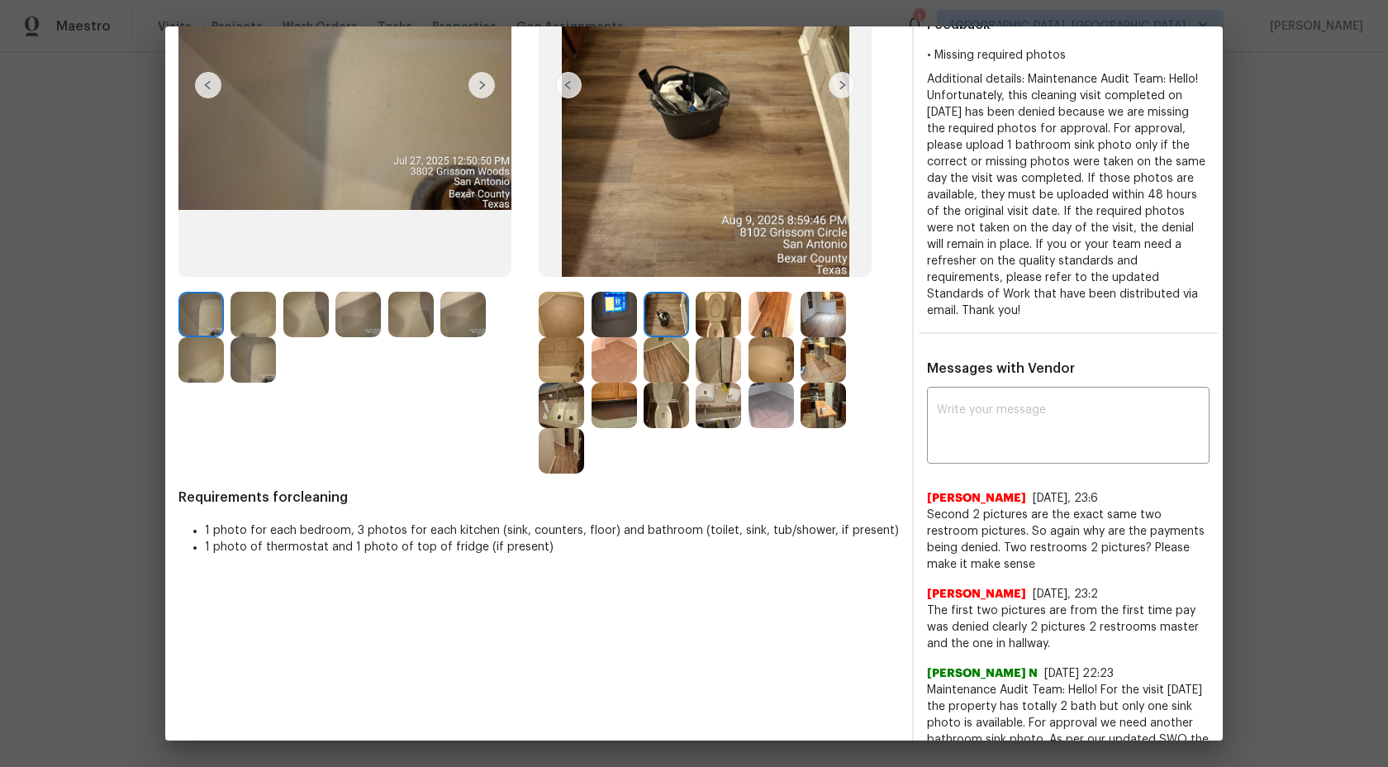
click at [671, 307] on img at bounding box center [666, 314] width 45 height 45
click at [721, 316] on img at bounding box center [718, 314] width 45 height 45
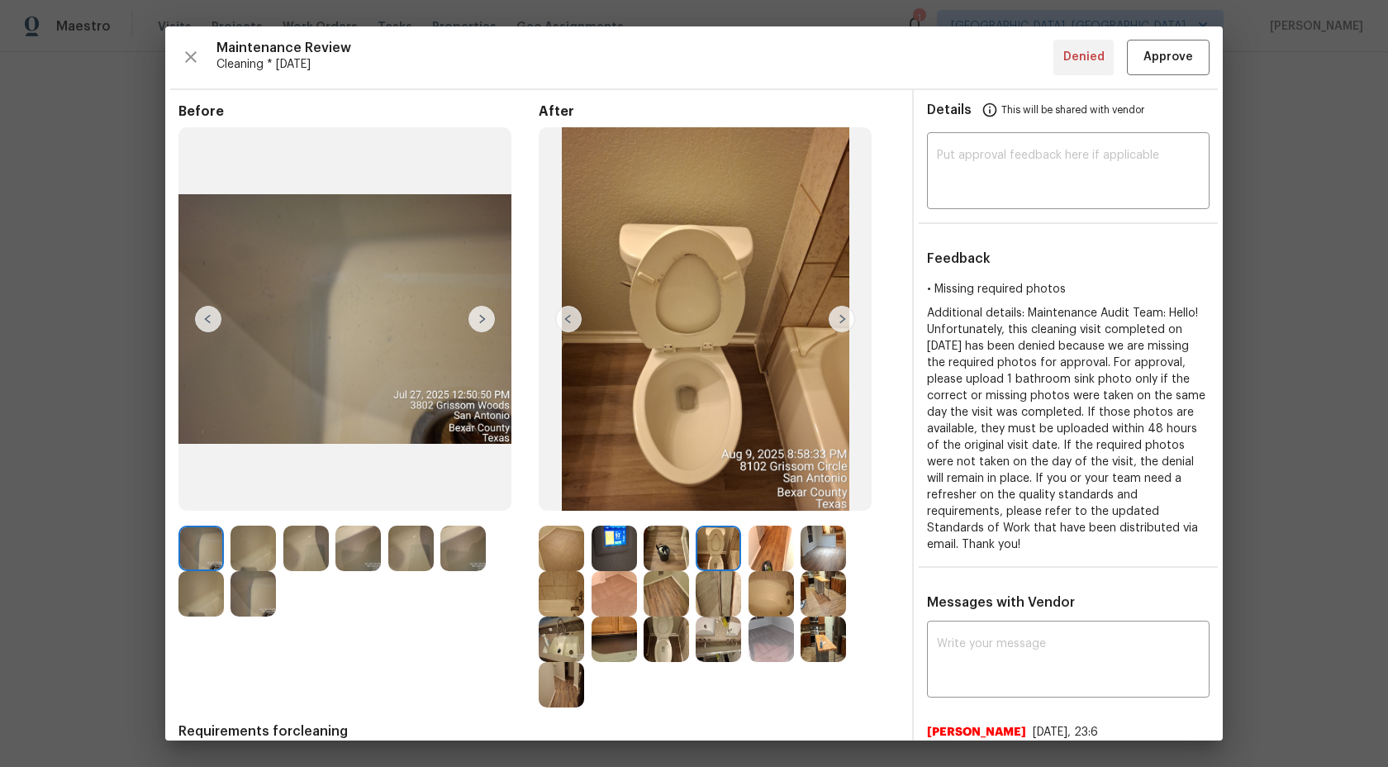
scroll to position [40, 0]
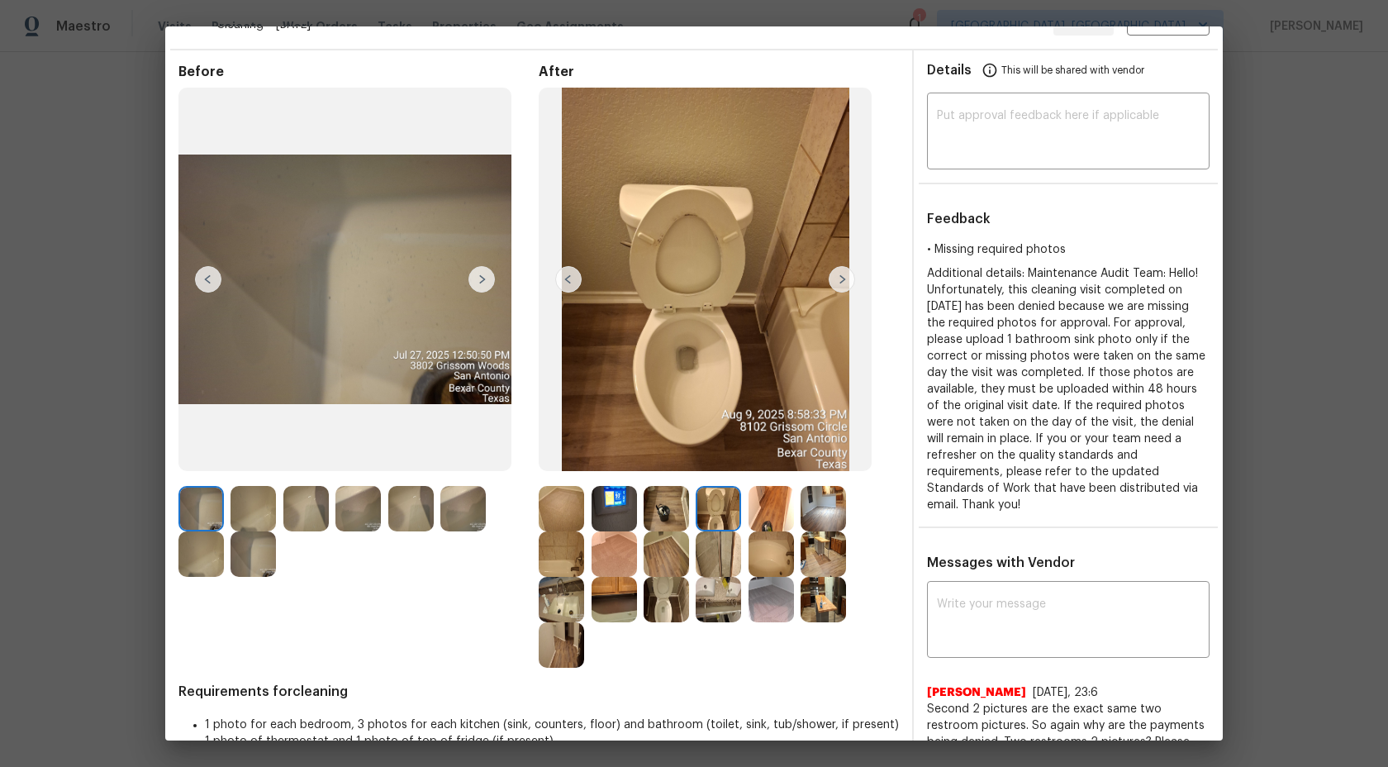
click at [761, 506] on img at bounding box center [771, 508] width 45 height 45
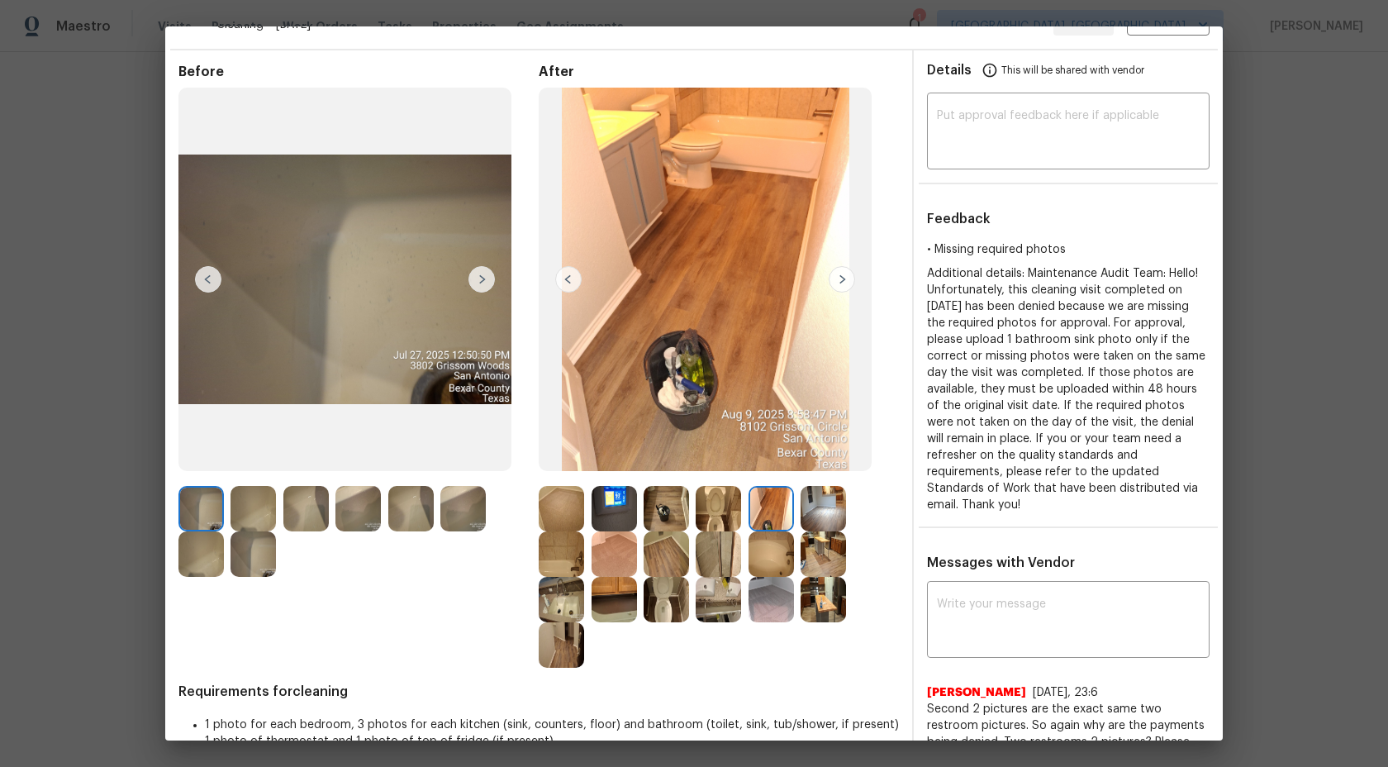
click at [821, 512] on img at bounding box center [823, 508] width 45 height 45
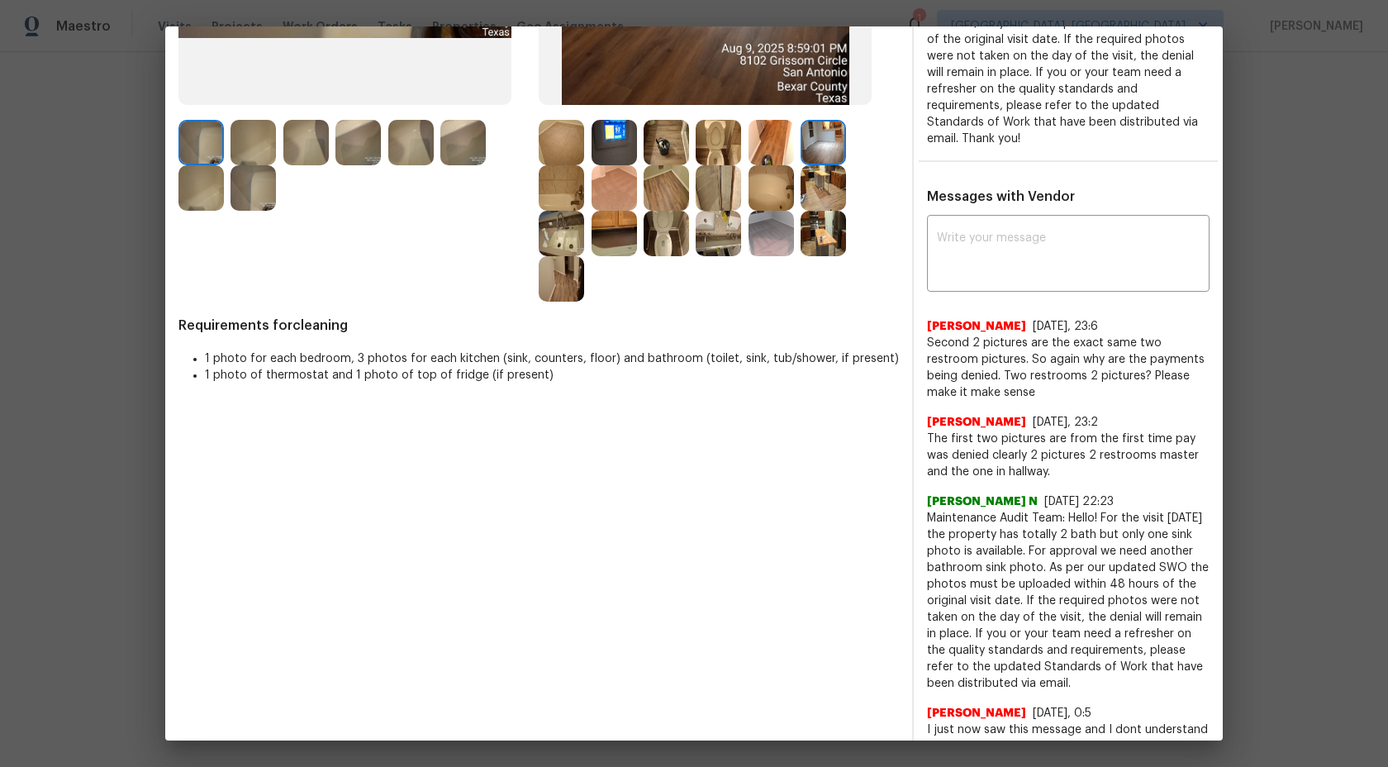
scroll to position [343, 0]
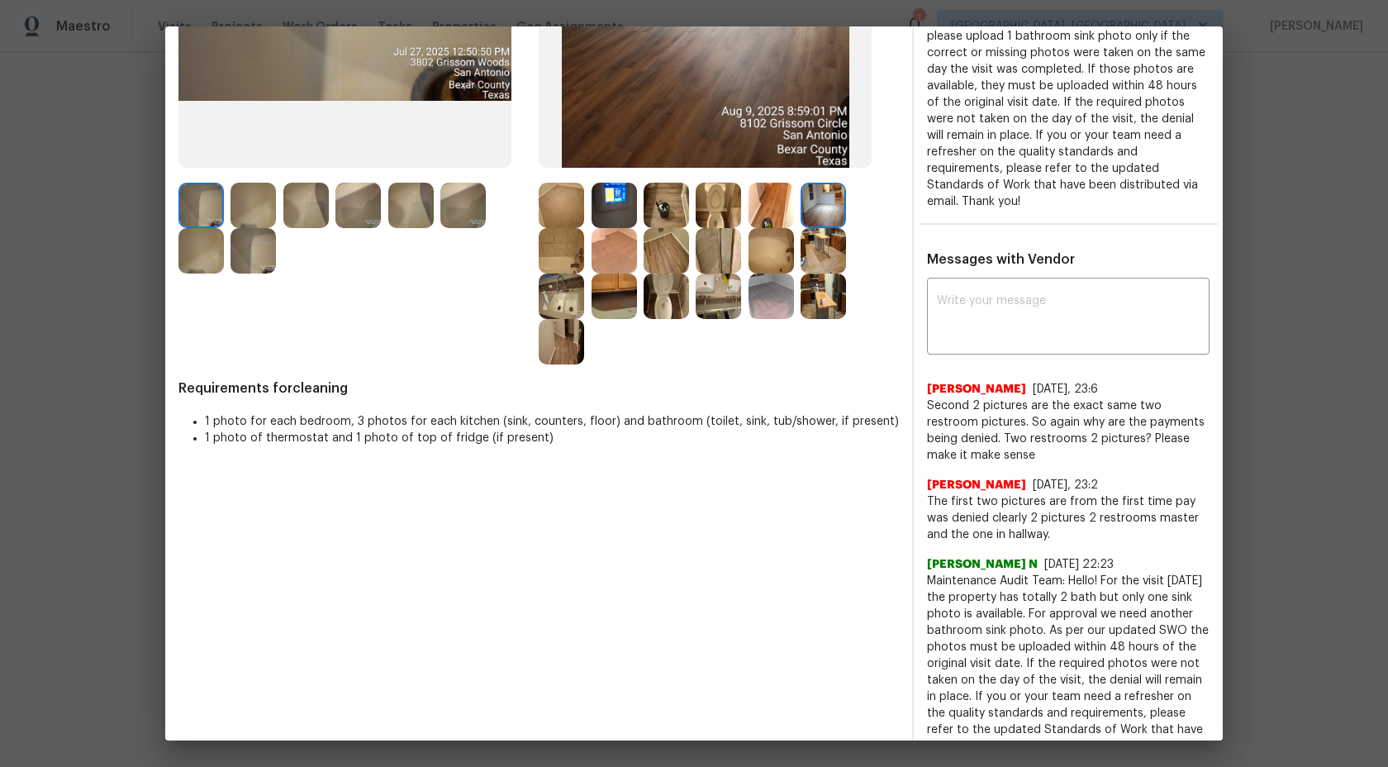
click at [573, 203] on img at bounding box center [561, 205] width 45 height 45
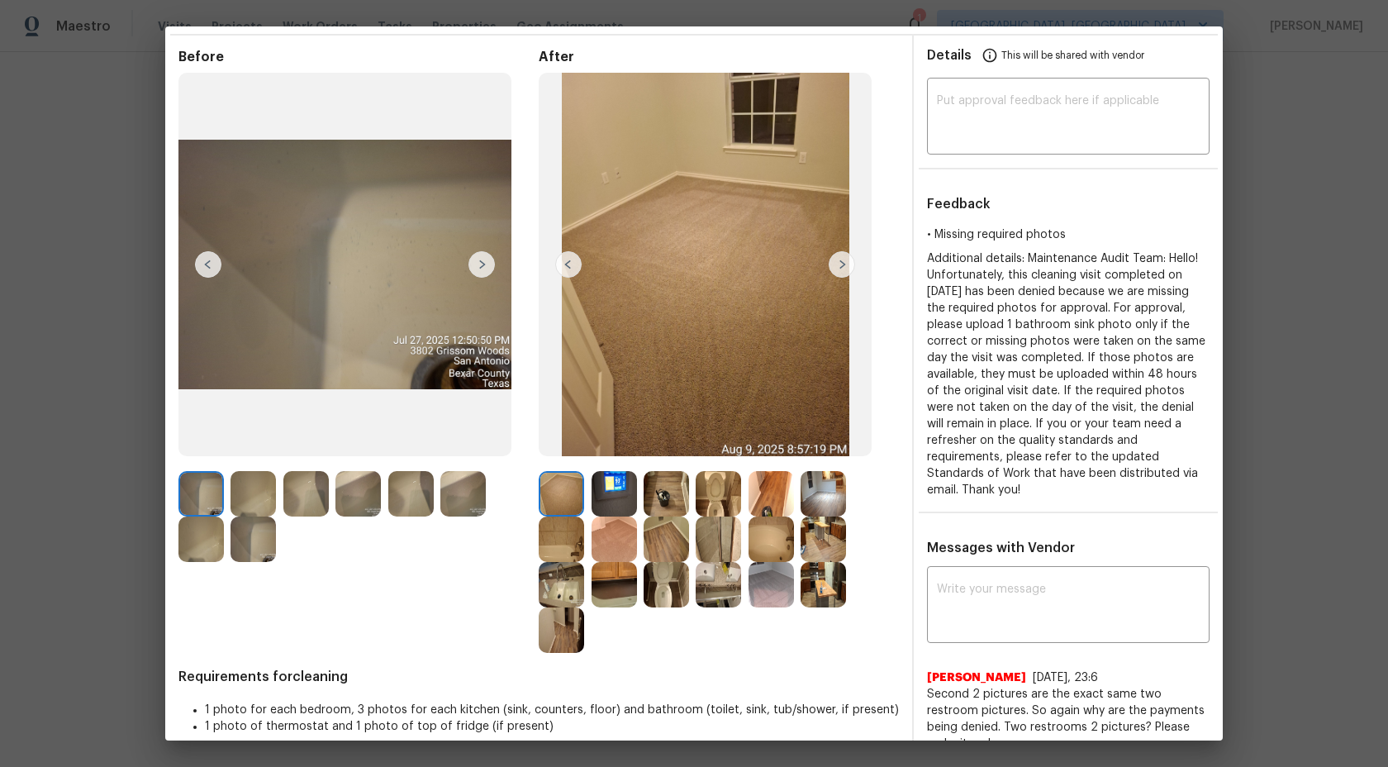
scroll to position [46, 0]
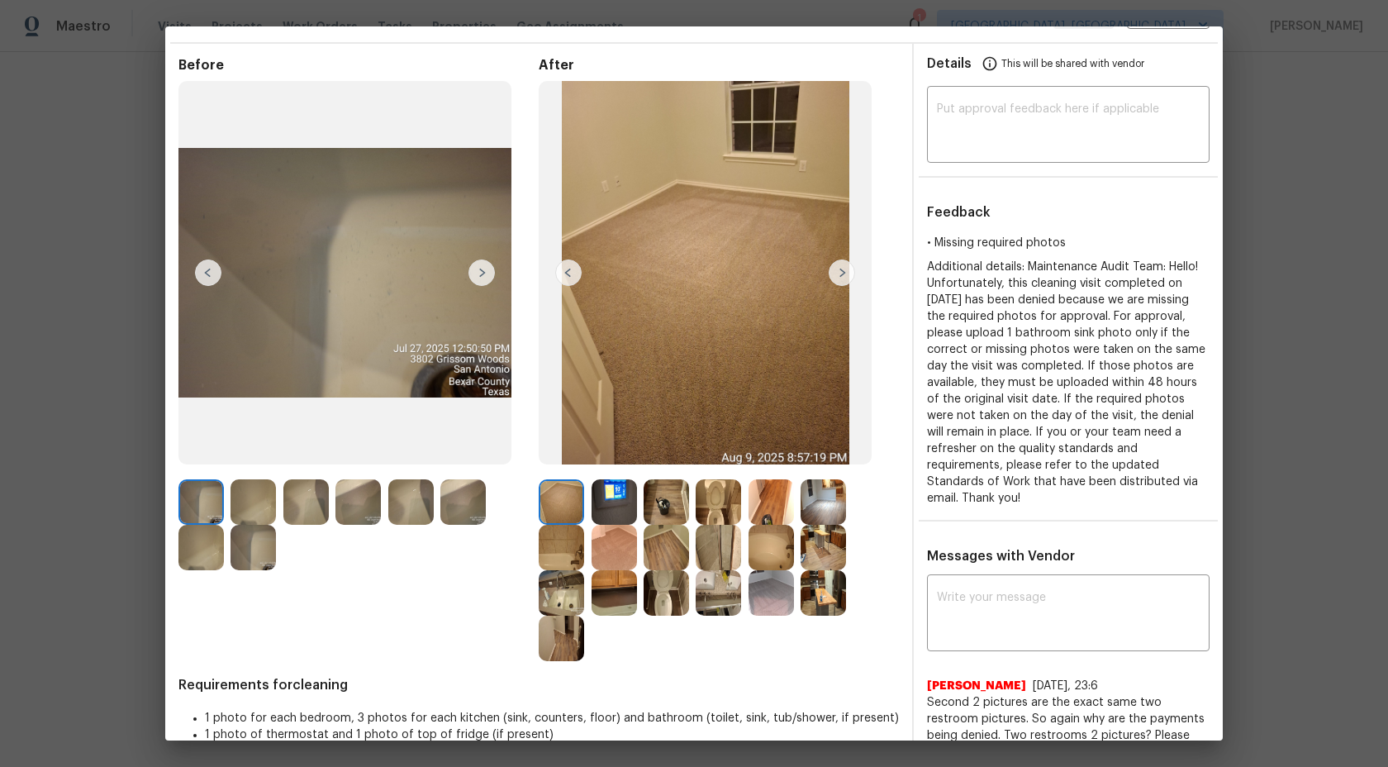
click at [612, 498] on img at bounding box center [614, 501] width 45 height 45
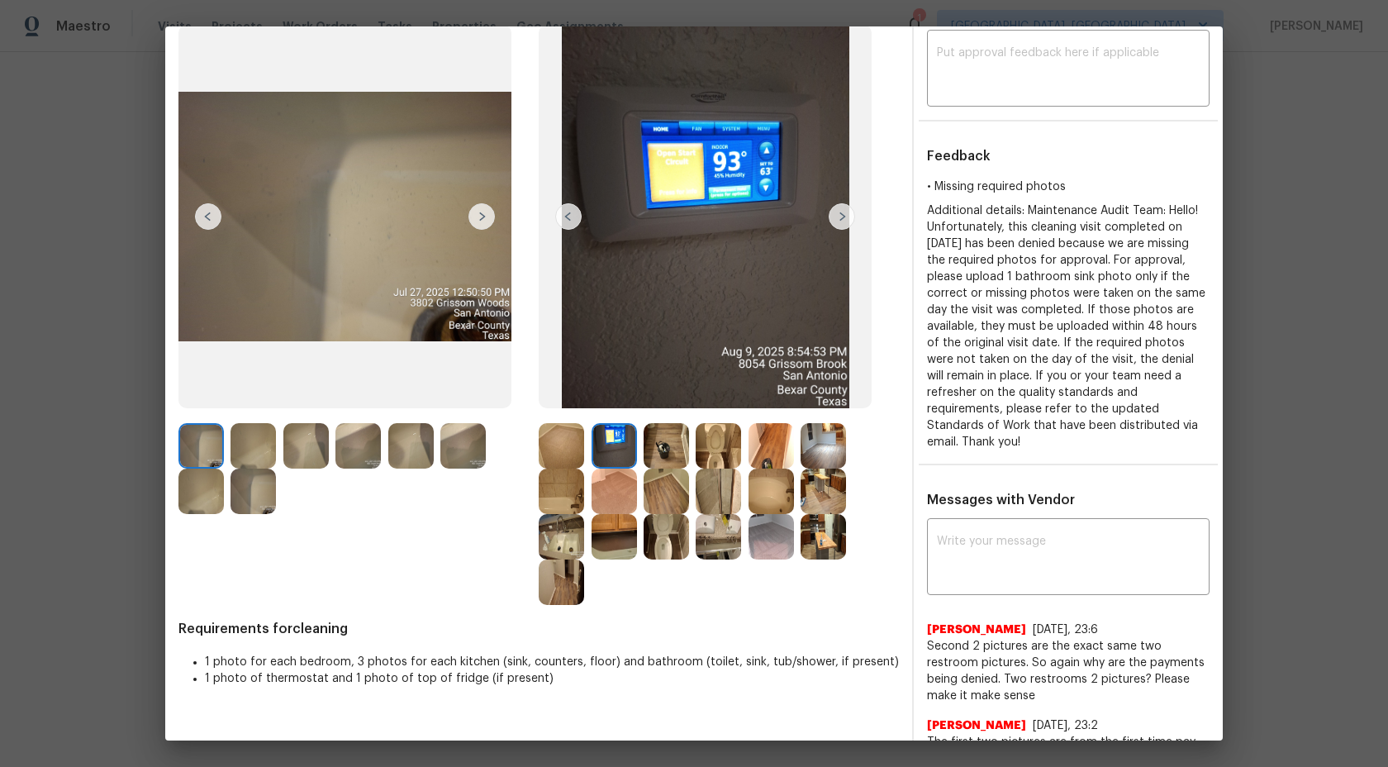
scroll to position [102, 0]
click at [659, 447] on img at bounding box center [666, 446] width 45 height 45
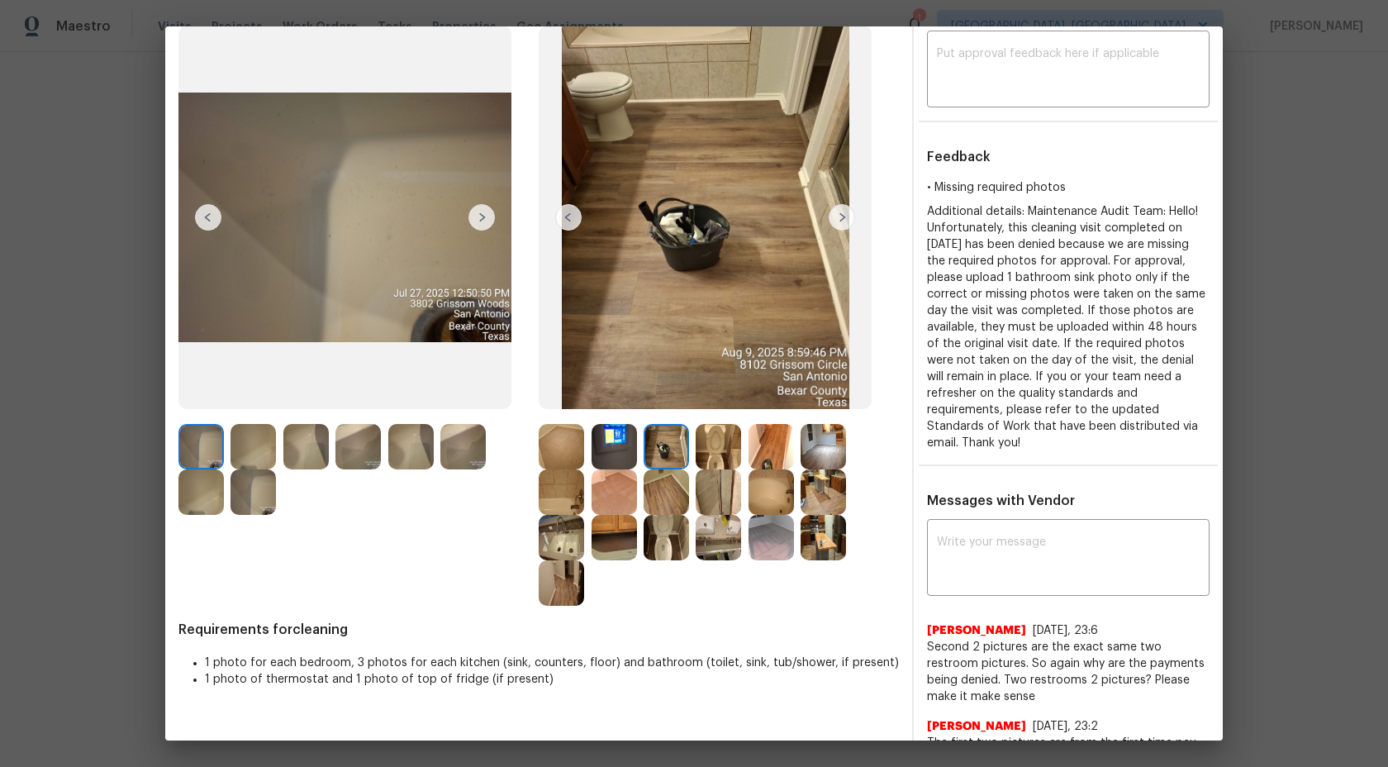
click at [714, 436] on img at bounding box center [718, 446] width 45 height 45
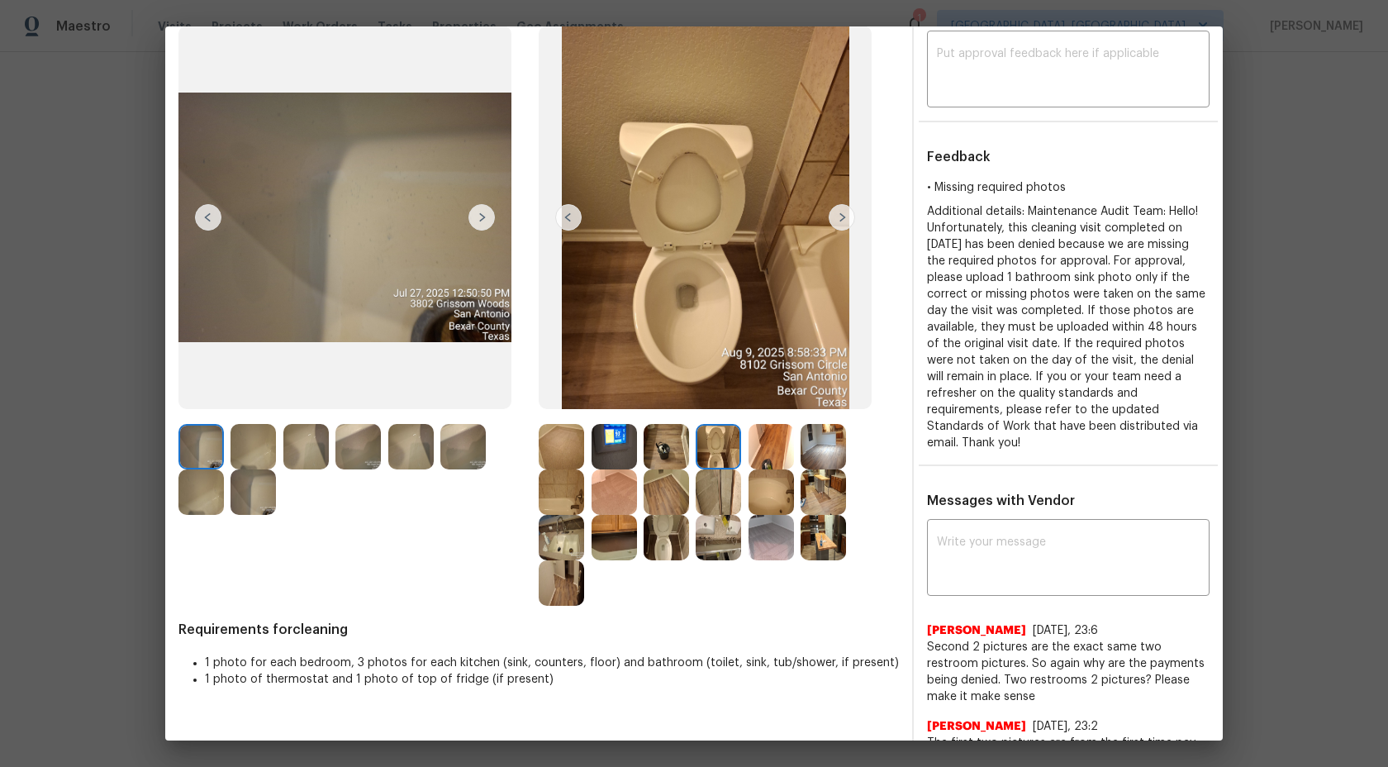
click at [673, 436] on img at bounding box center [666, 446] width 45 height 45
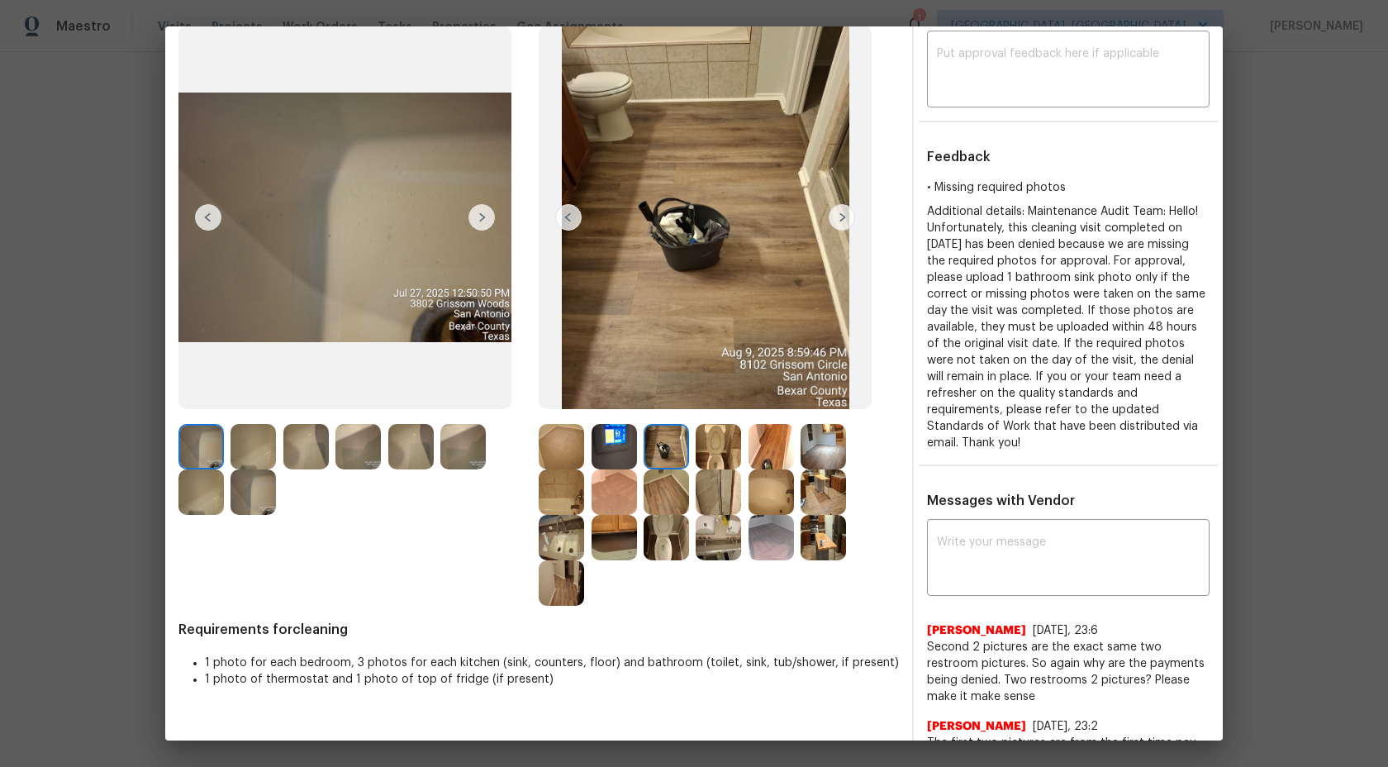
click at [717, 435] on img at bounding box center [718, 446] width 45 height 45
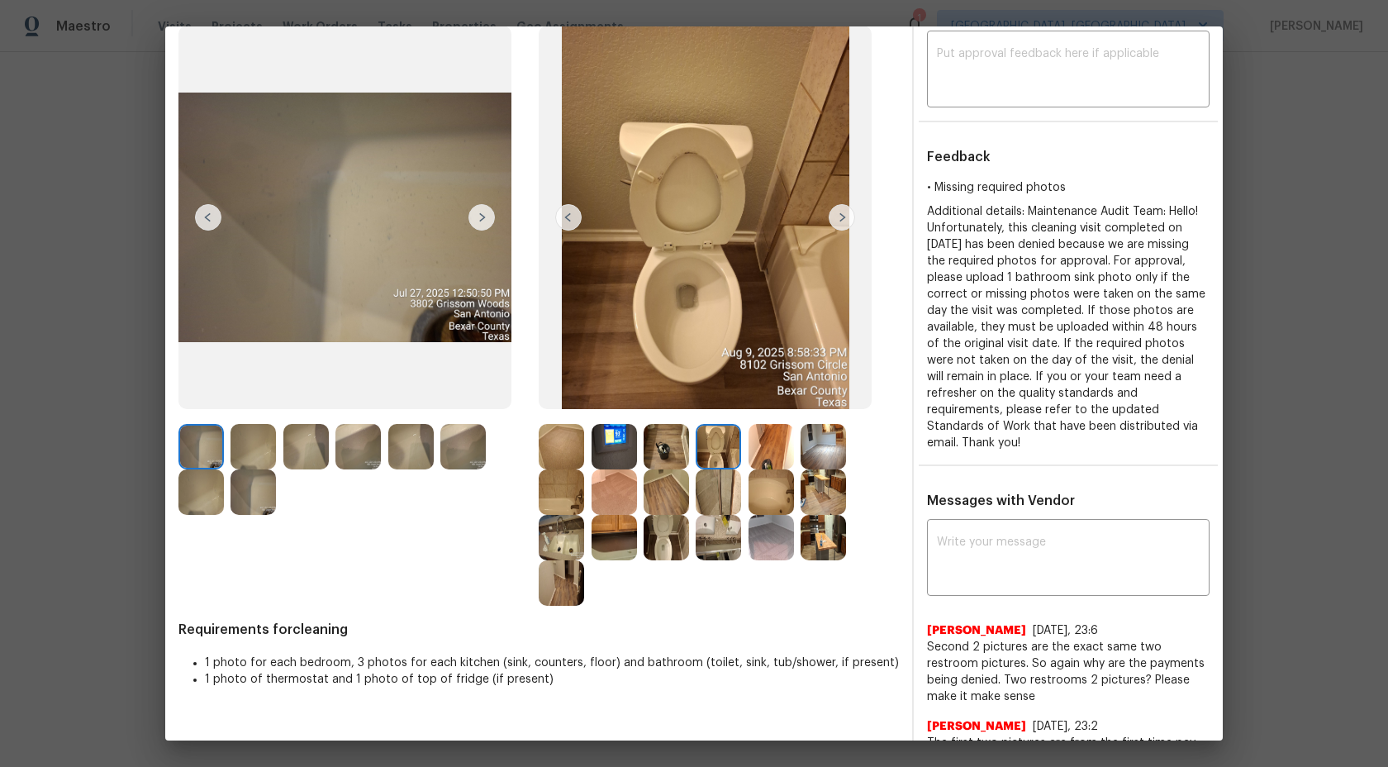
click at [767, 447] on img at bounding box center [771, 446] width 45 height 45
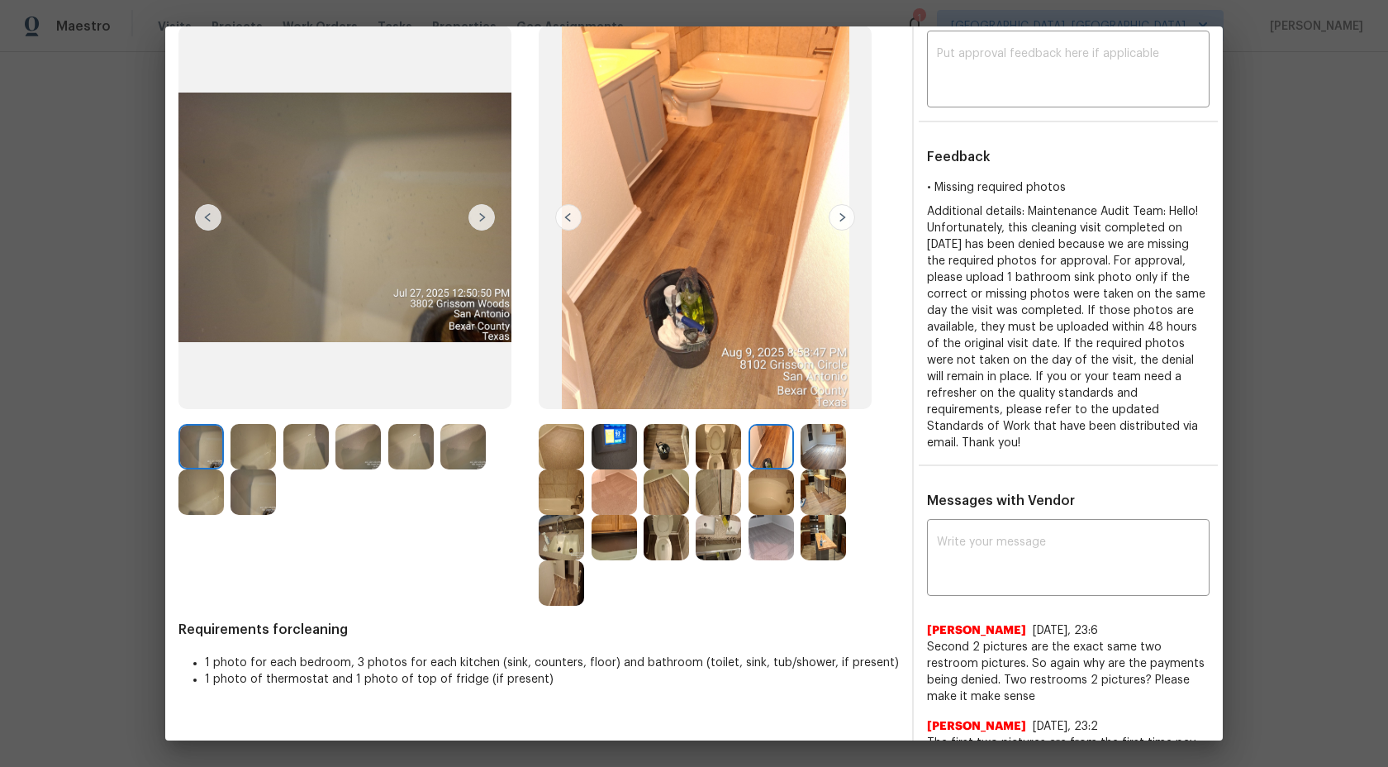
click at [825, 451] on img at bounding box center [823, 446] width 45 height 45
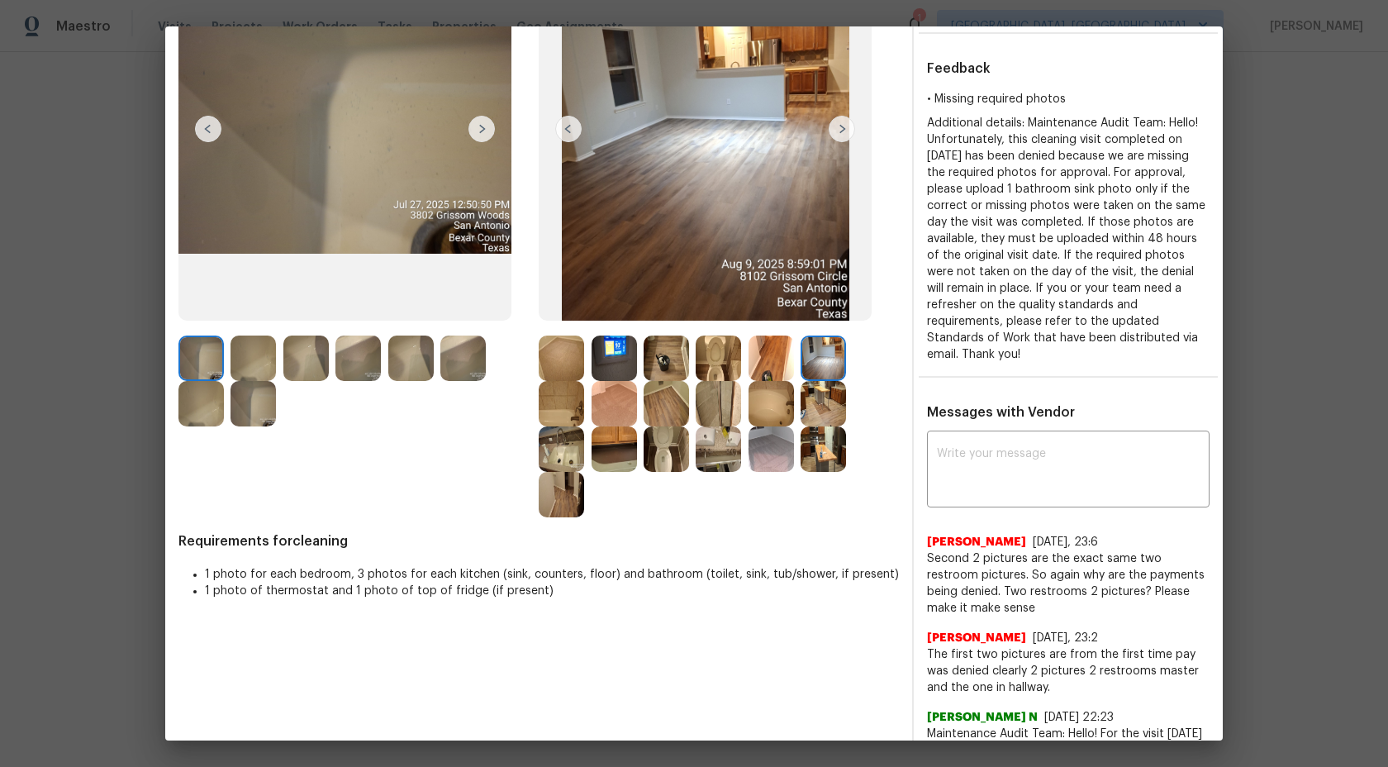
scroll to position [259, 0]
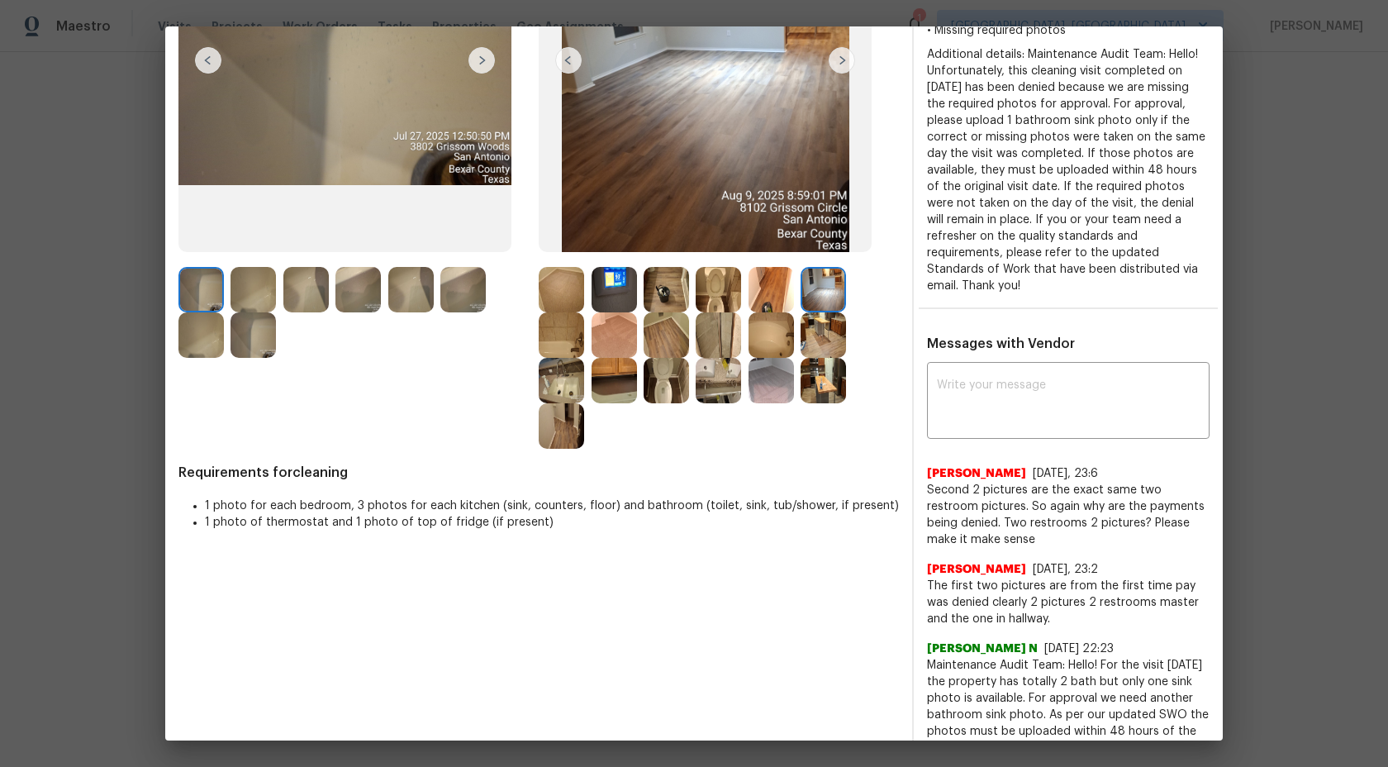
click at [564, 293] on img at bounding box center [561, 289] width 45 height 45
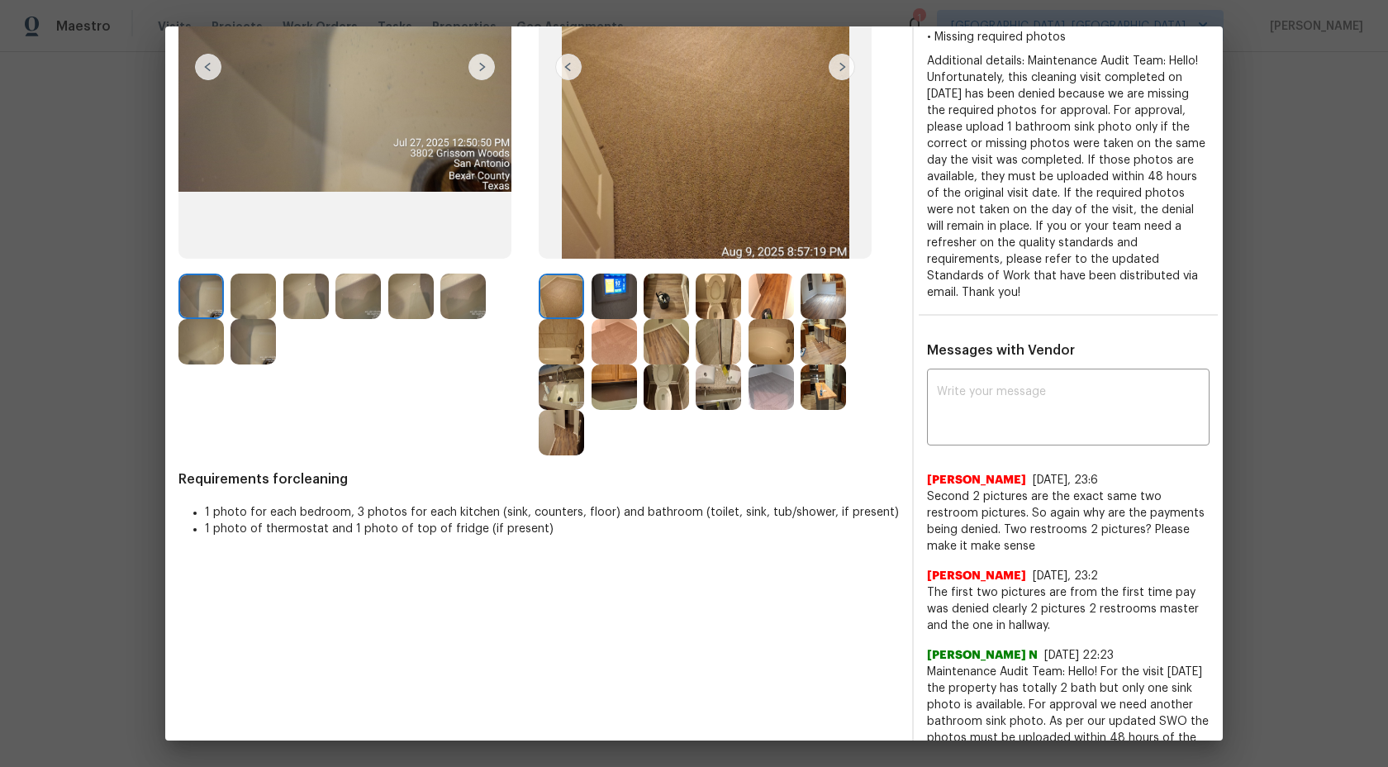
scroll to position [222, 0]
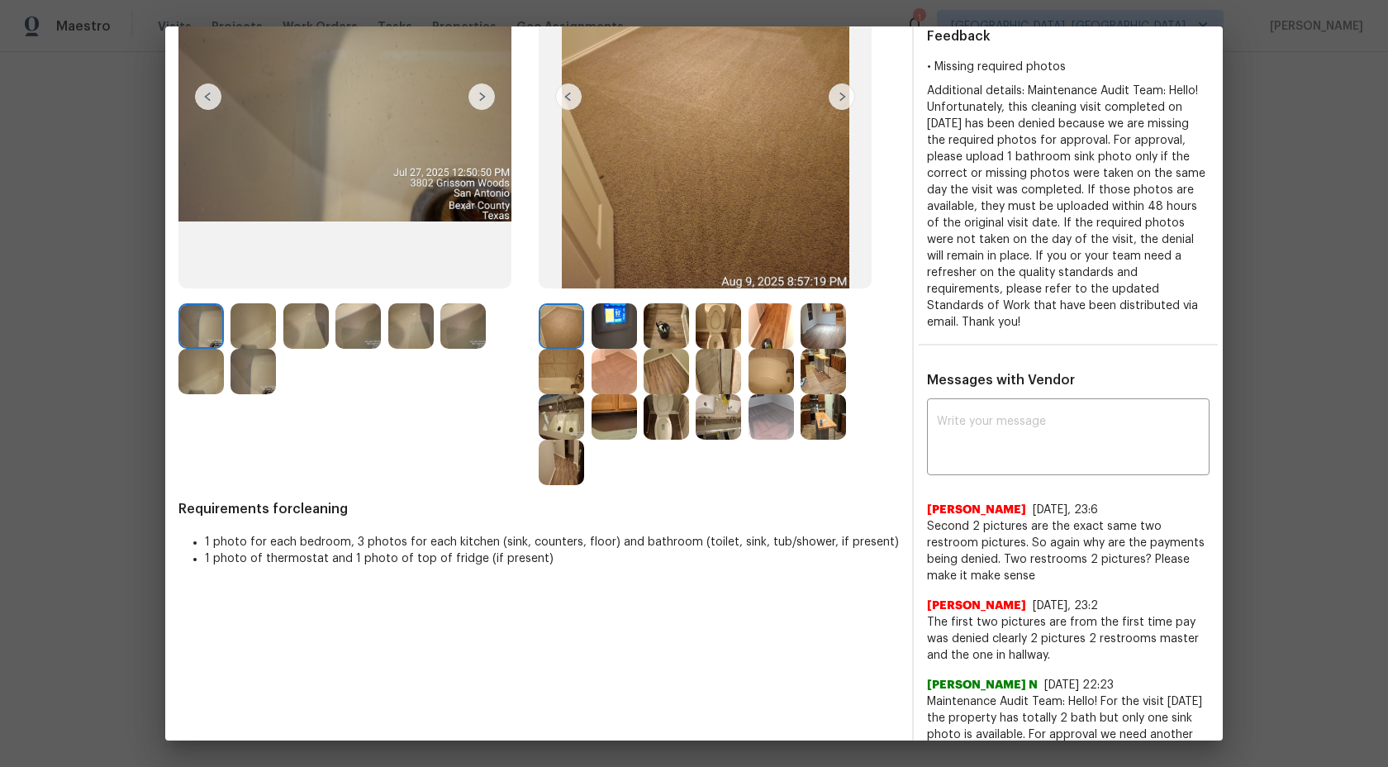
click at [616, 337] on img at bounding box center [614, 325] width 45 height 45
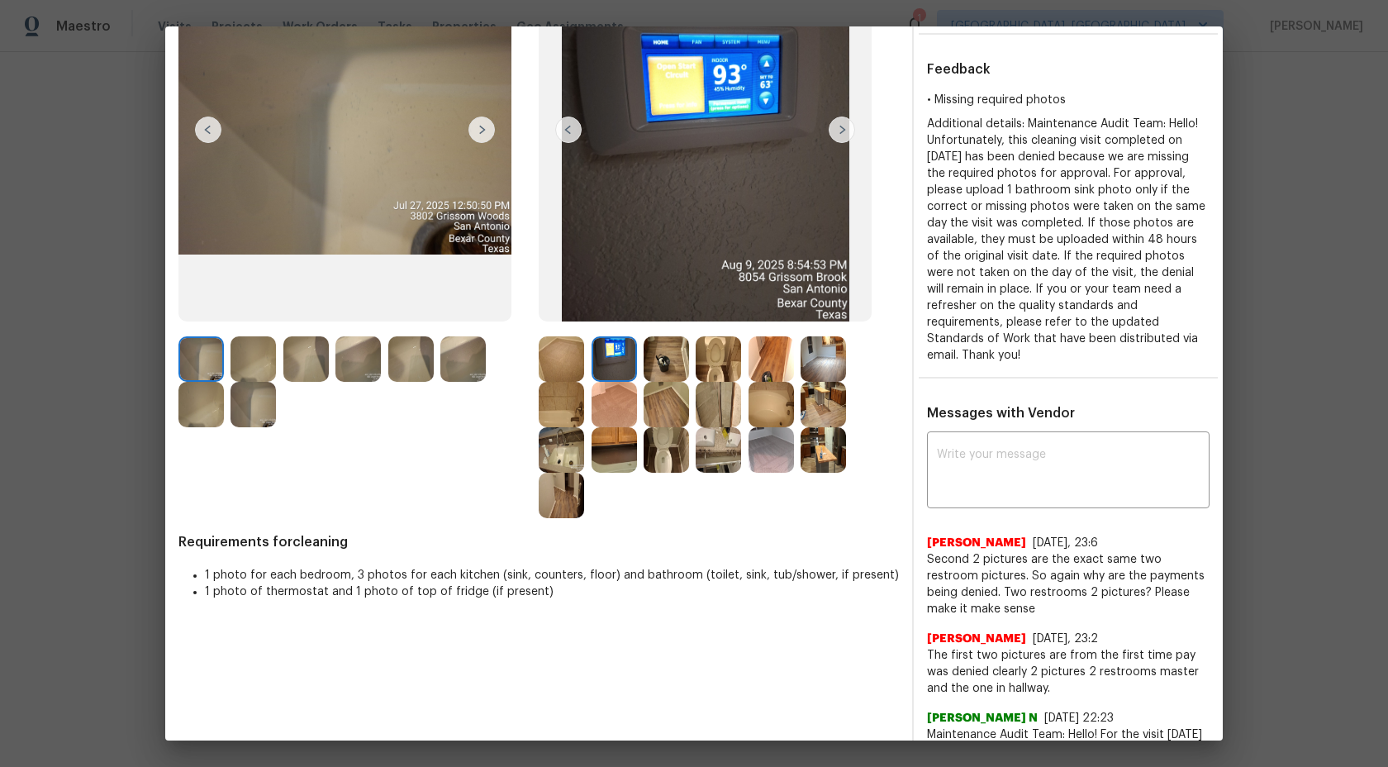
scroll to position [170, 0]
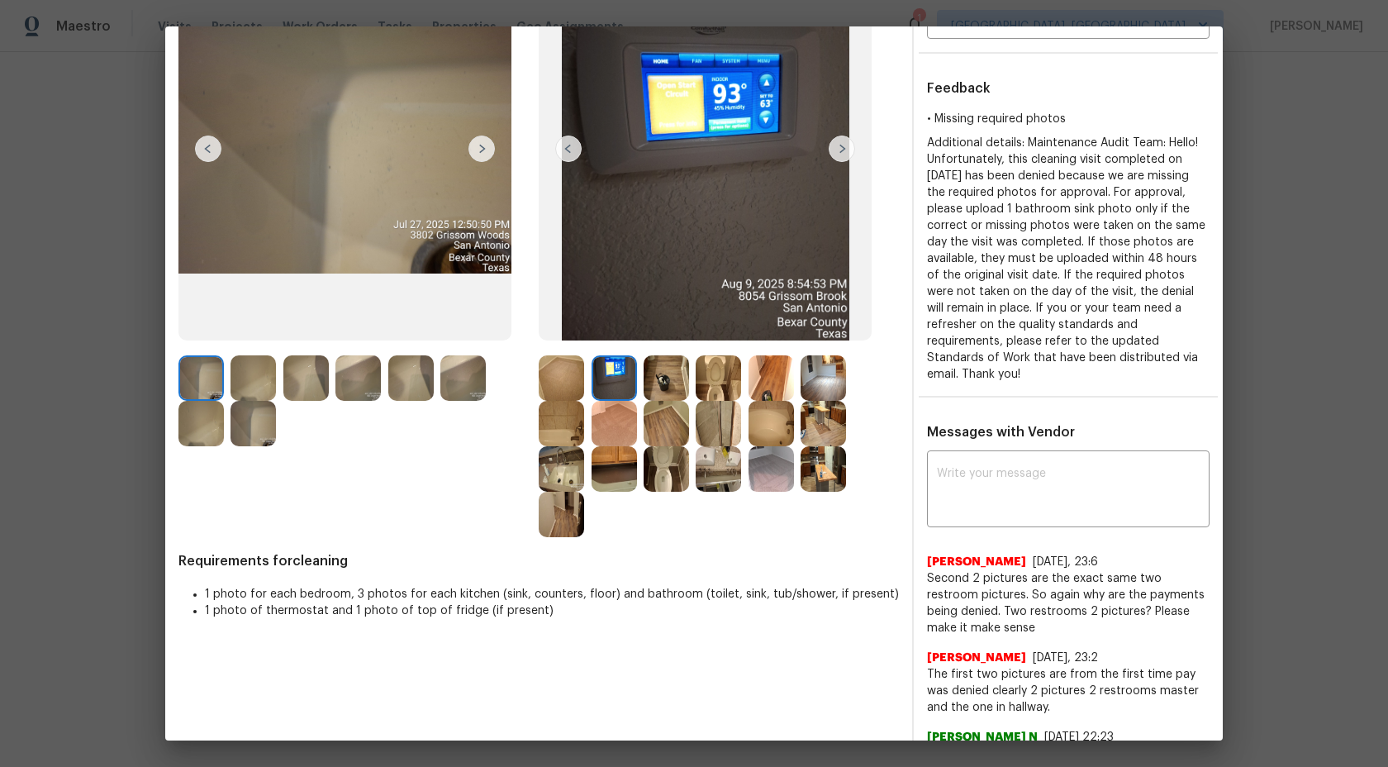
click at [655, 362] on img at bounding box center [666, 377] width 45 height 45
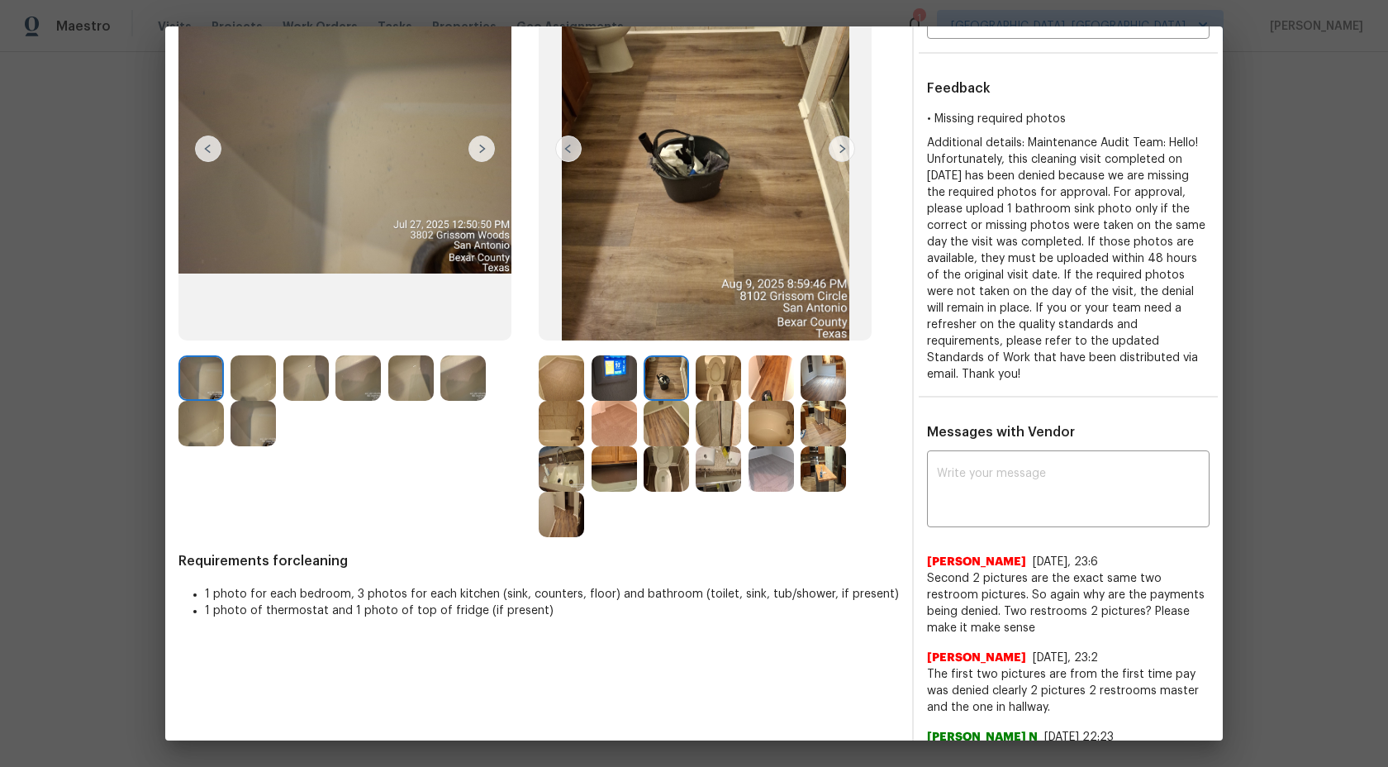
click at [248, 378] on img at bounding box center [253, 377] width 45 height 45
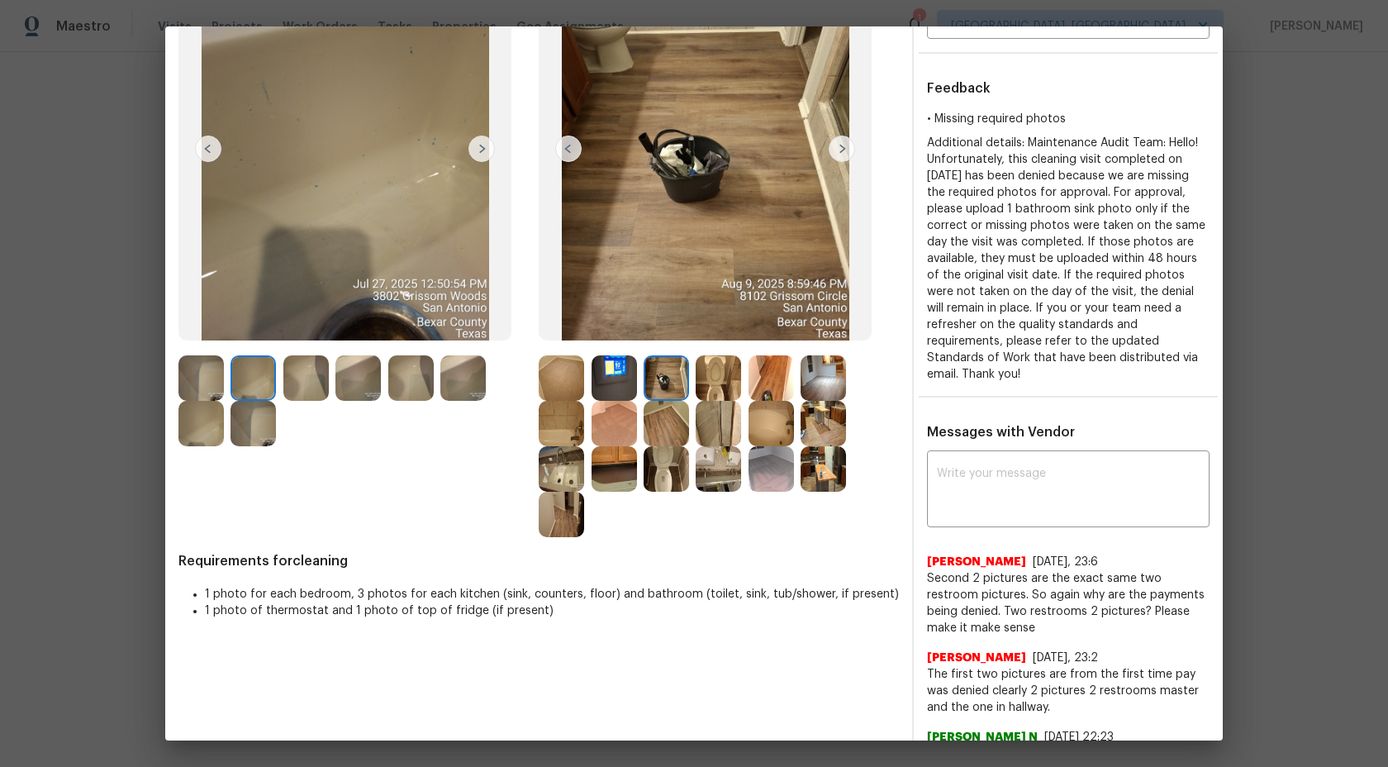
scroll to position [87, 0]
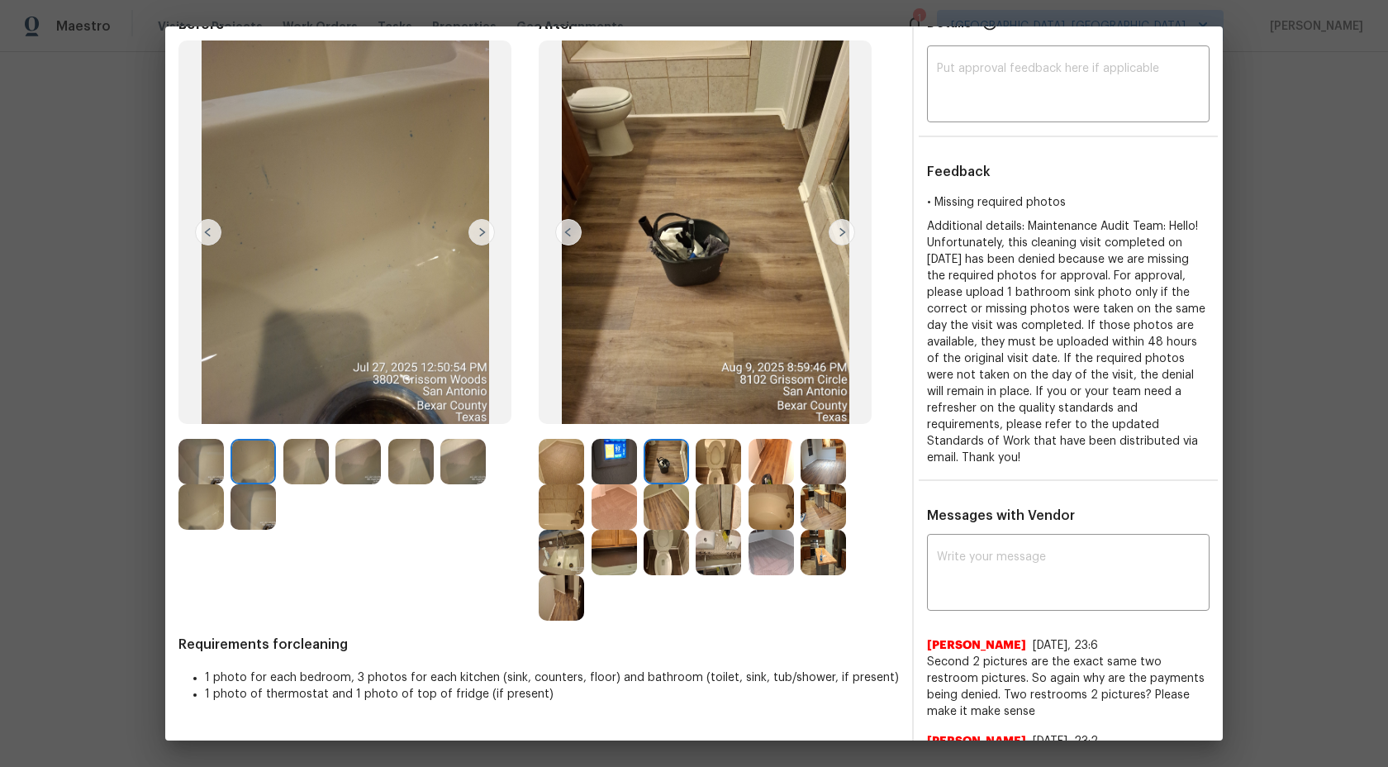
click at [252, 454] on img at bounding box center [253, 461] width 45 height 45
click at [312, 464] on img at bounding box center [305, 461] width 45 height 45
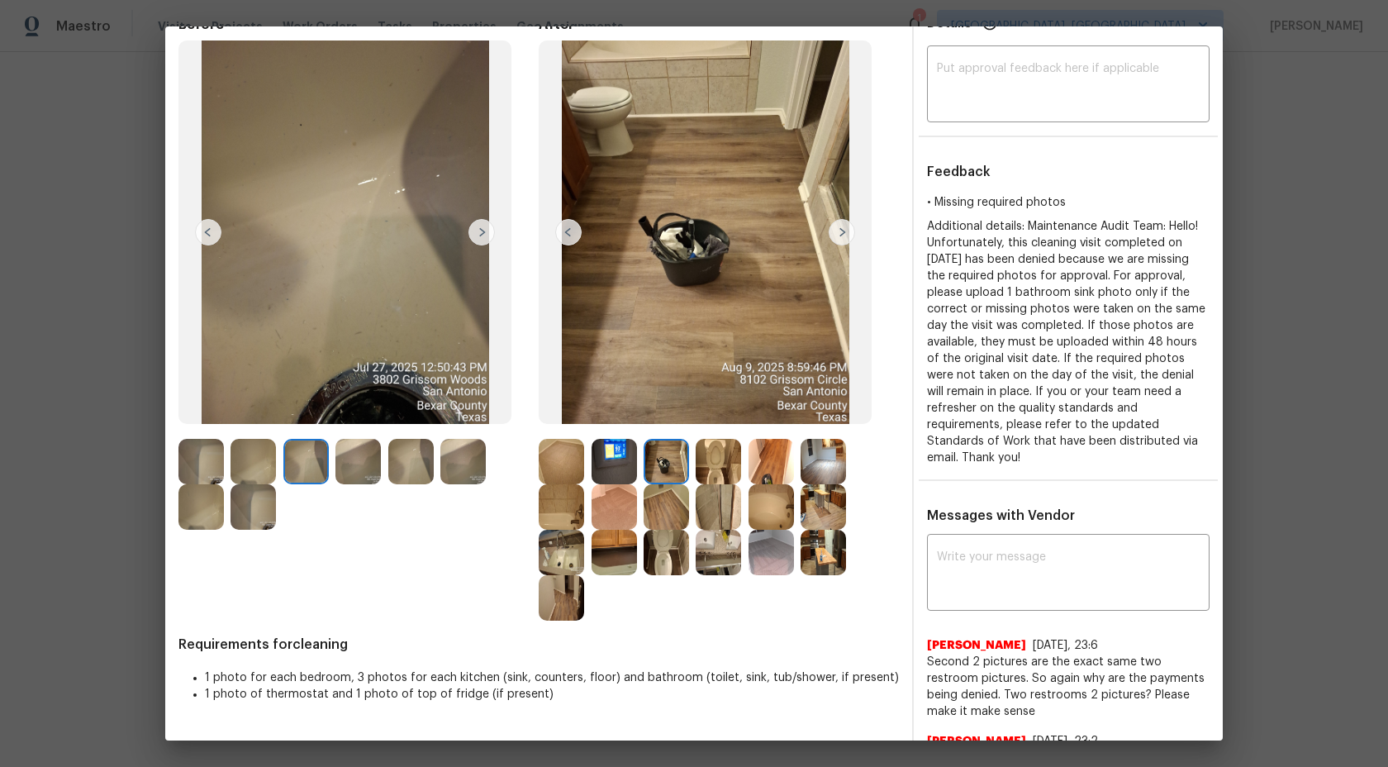
click at [312, 464] on img at bounding box center [305, 461] width 45 height 45
click at [254, 455] on img at bounding box center [253, 461] width 45 height 45
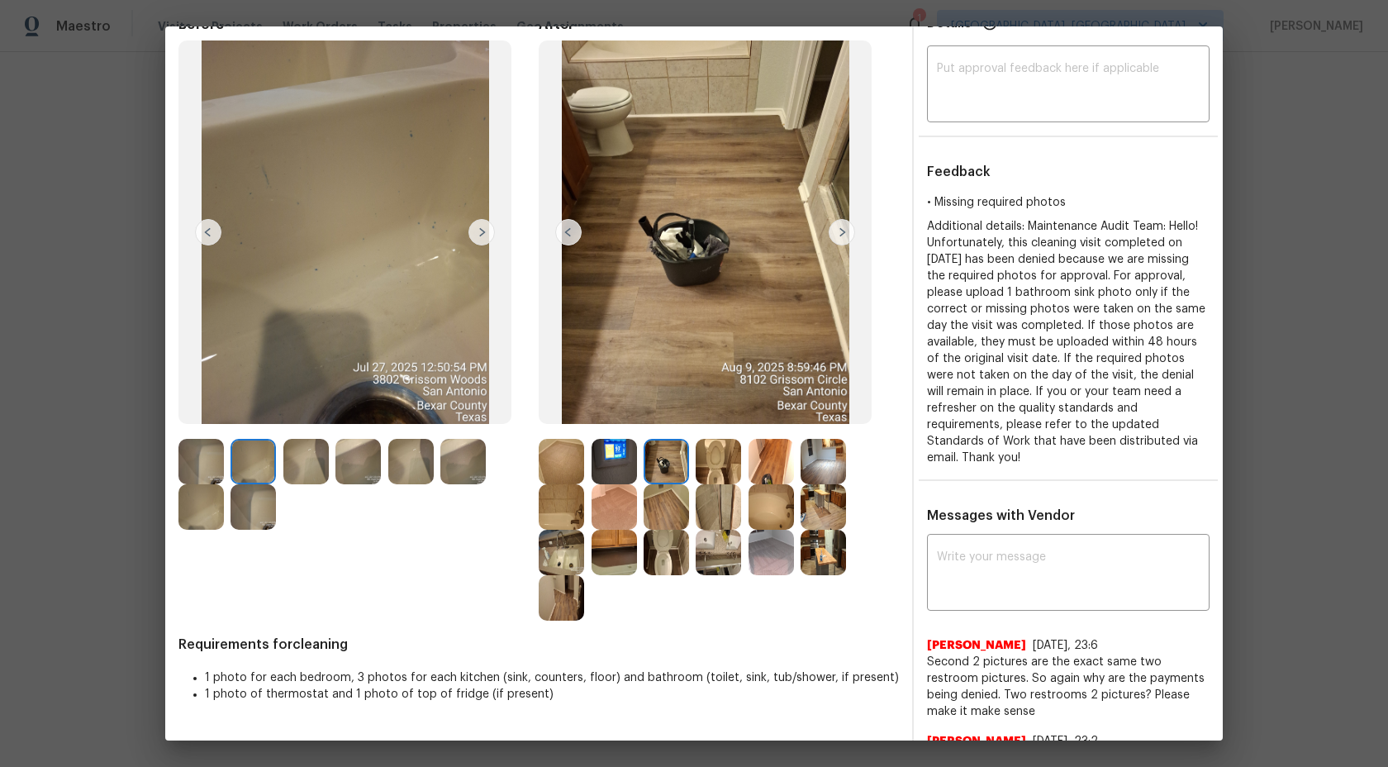
click at [214, 457] on img at bounding box center [200, 461] width 45 height 45
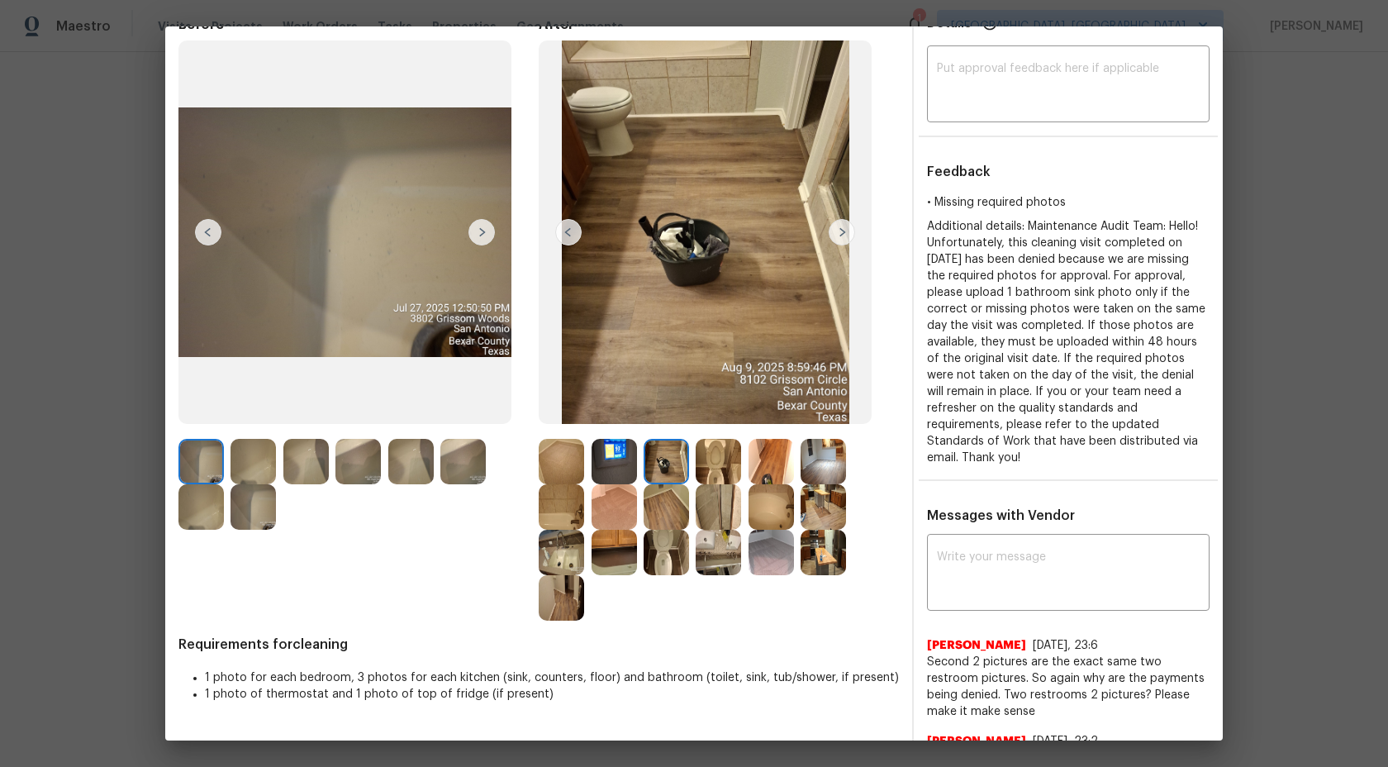
click at [211, 486] on img at bounding box center [200, 506] width 45 height 45
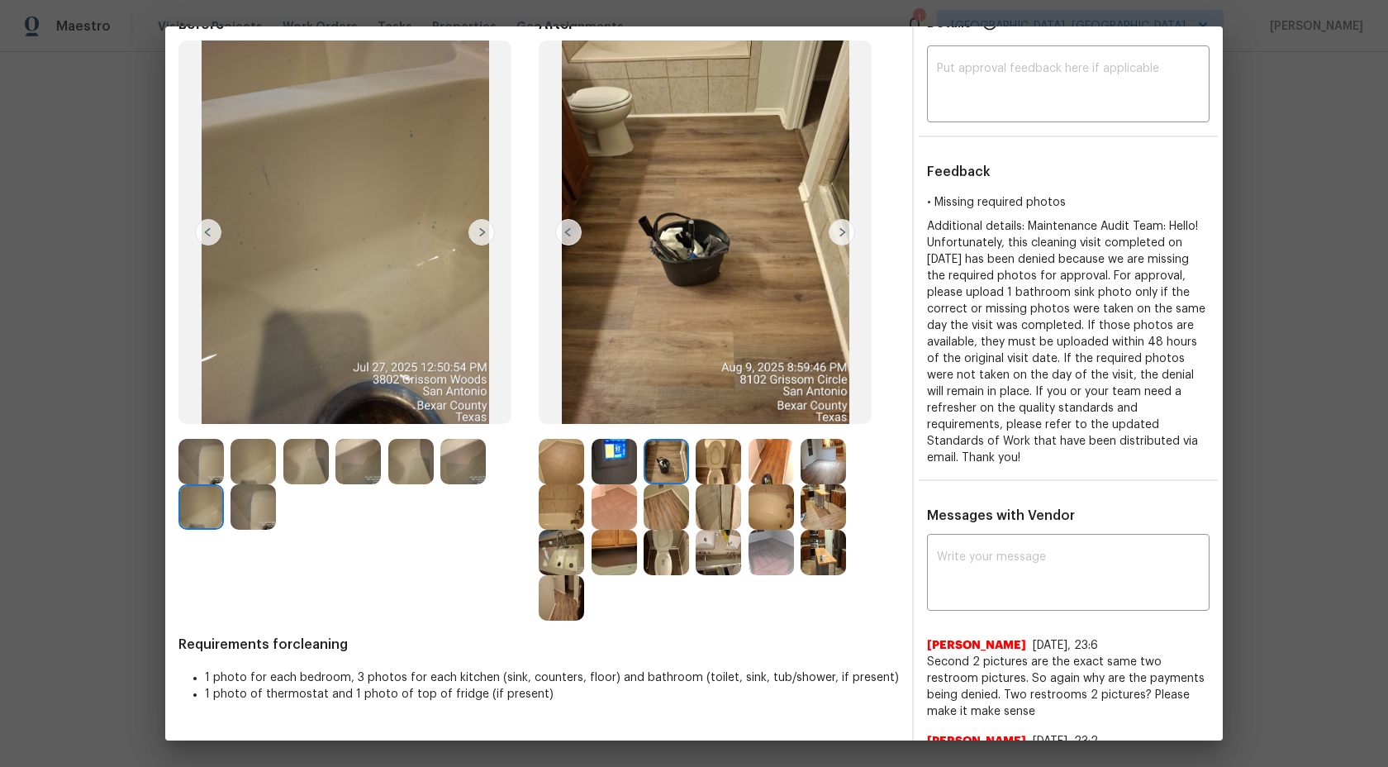
click at [288, 470] on img at bounding box center [305, 461] width 45 height 45
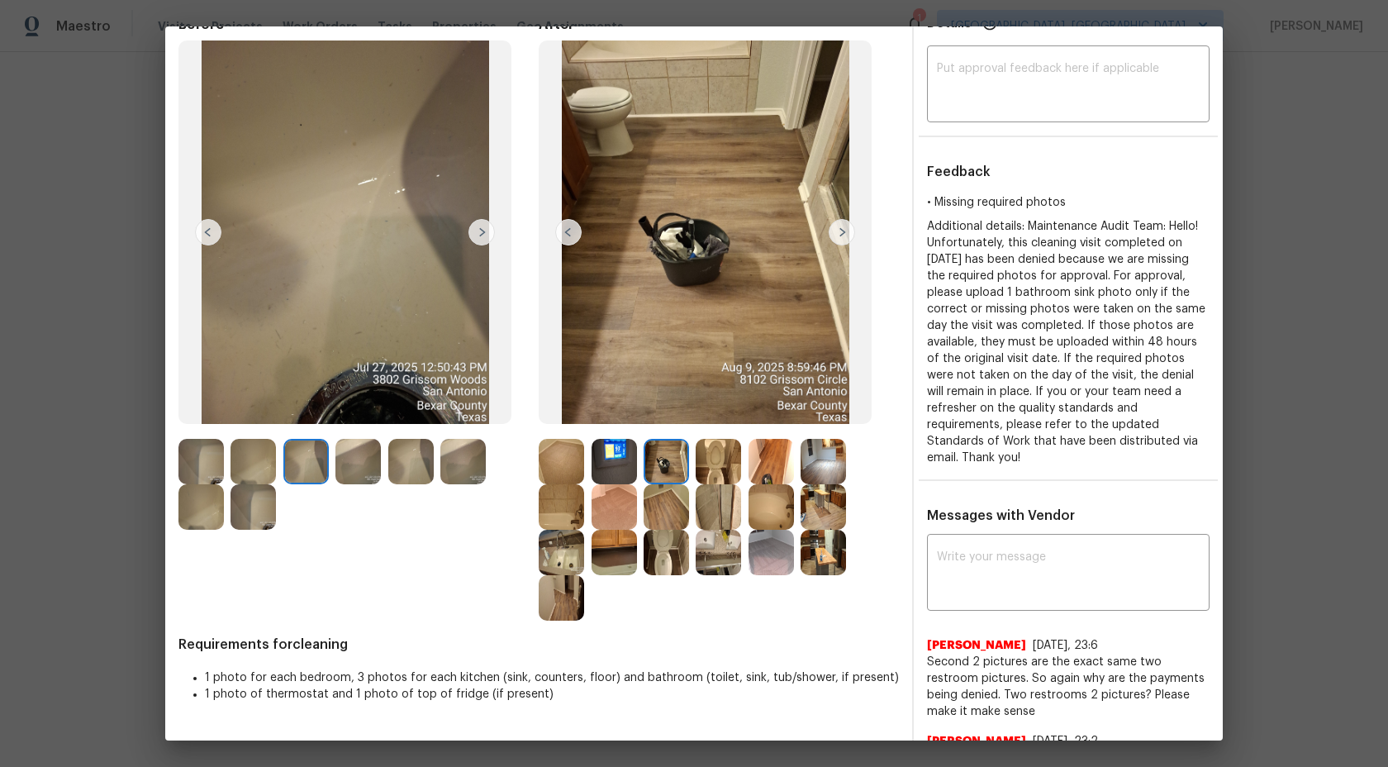
click at [683, 526] on img at bounding box center [666, 506] width 45 height 45
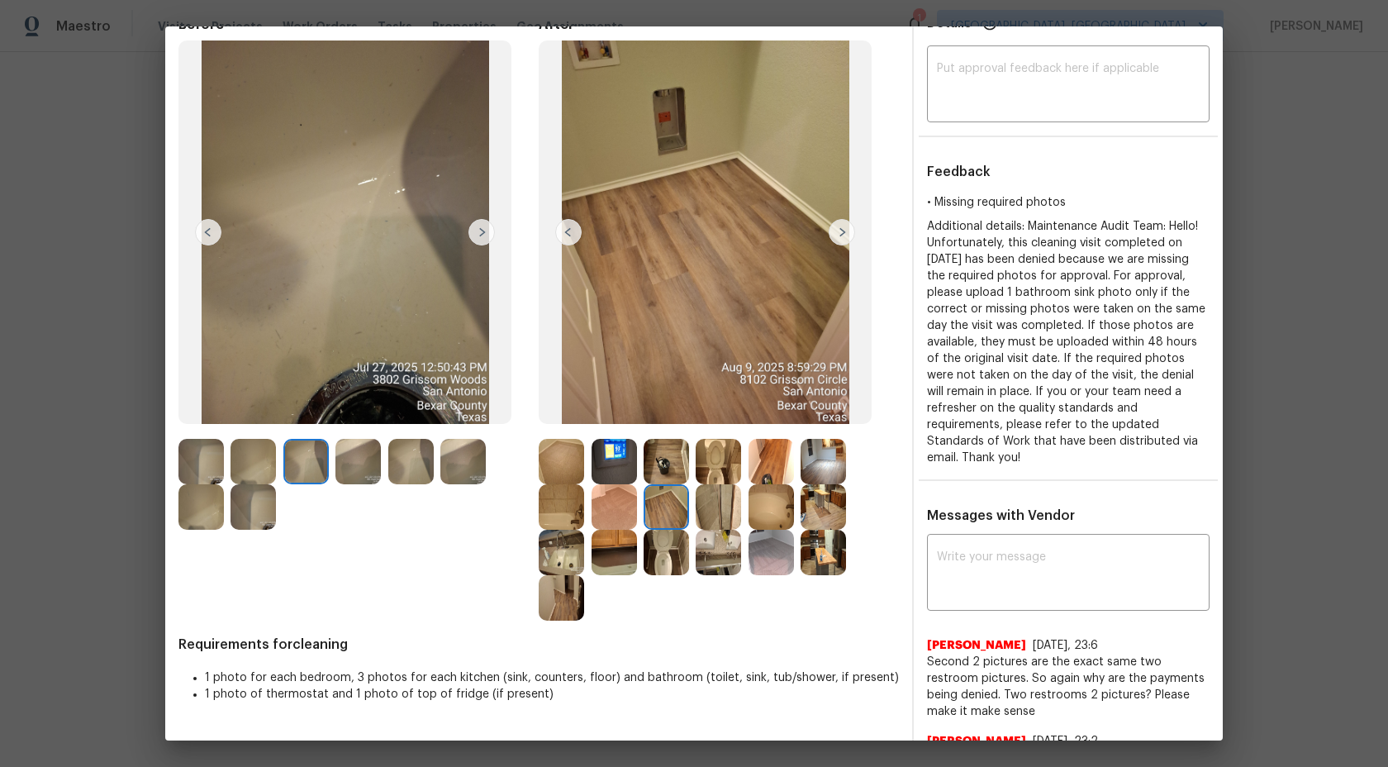
click at [674, 489] on img at bounding box center [666, 506] width 45 height 45
click at [724, 489] on img at bounding box center [718, 506] width 45 height 45
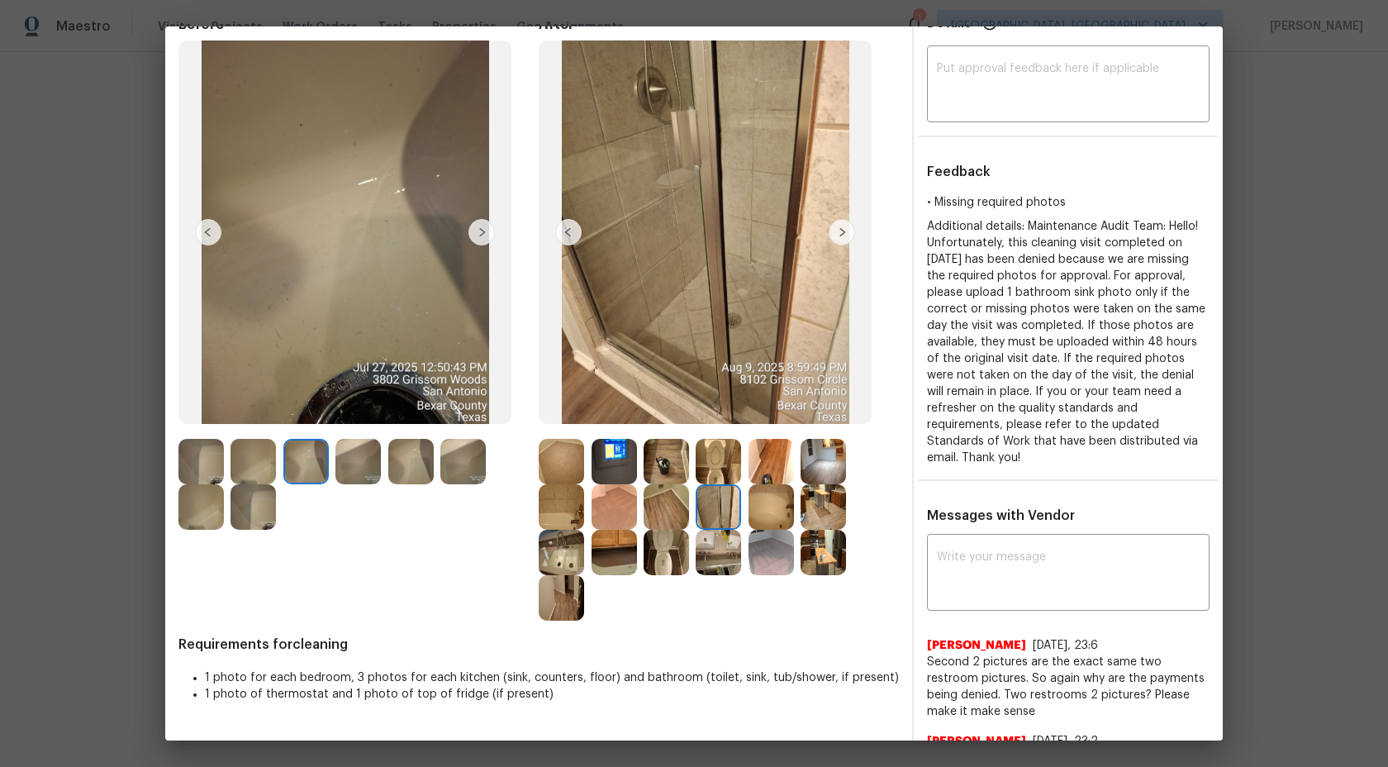
click at [776, 501] on img at bounding box center [771, 506] width 45 height 45
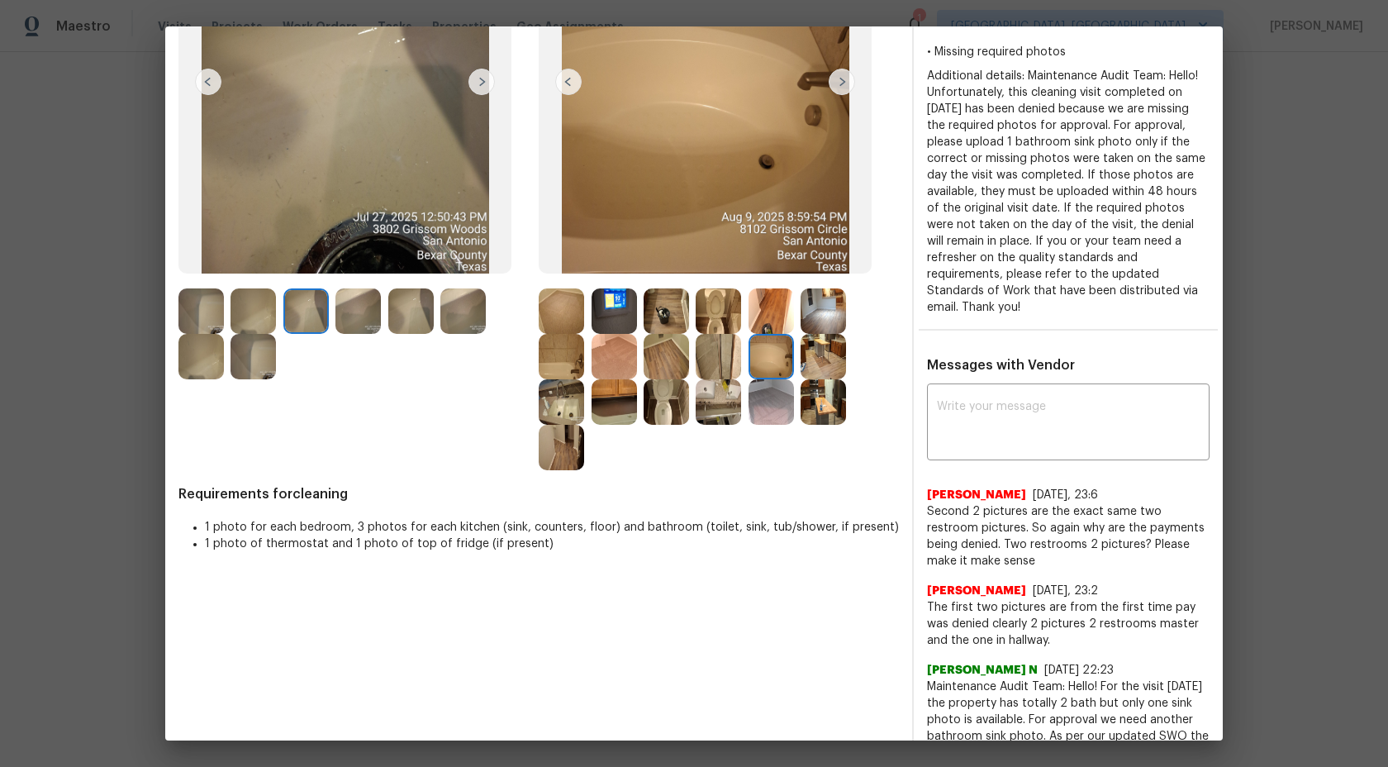
scroll to position [0, 0]
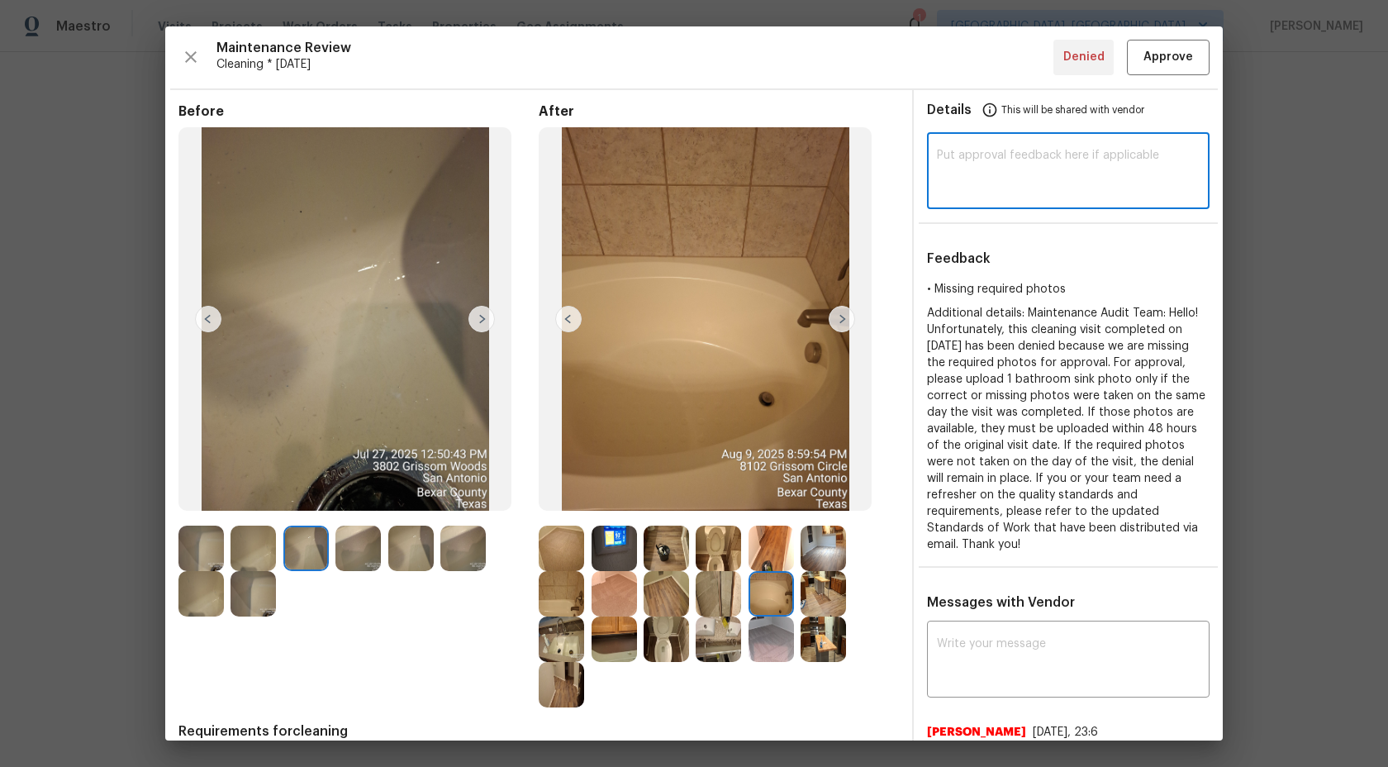
click at [1003, 173] on textarea at bounding box center [1068, 173] width 263 height 46
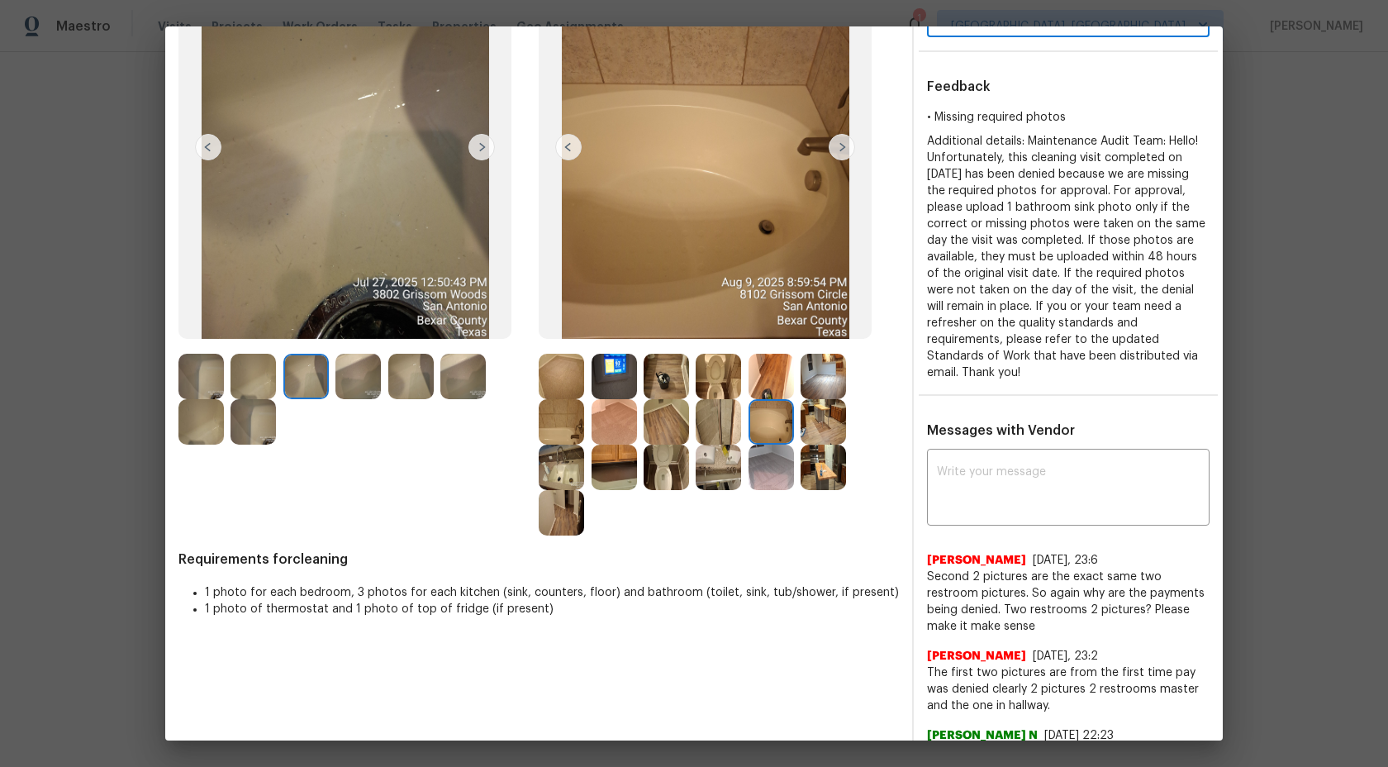
scroll to position [171, 0]
type textarea "Maintenance audit Team: We approve this visit now"
click at [617, 373] on img at bounding box center [614, 376] width 45 height 45
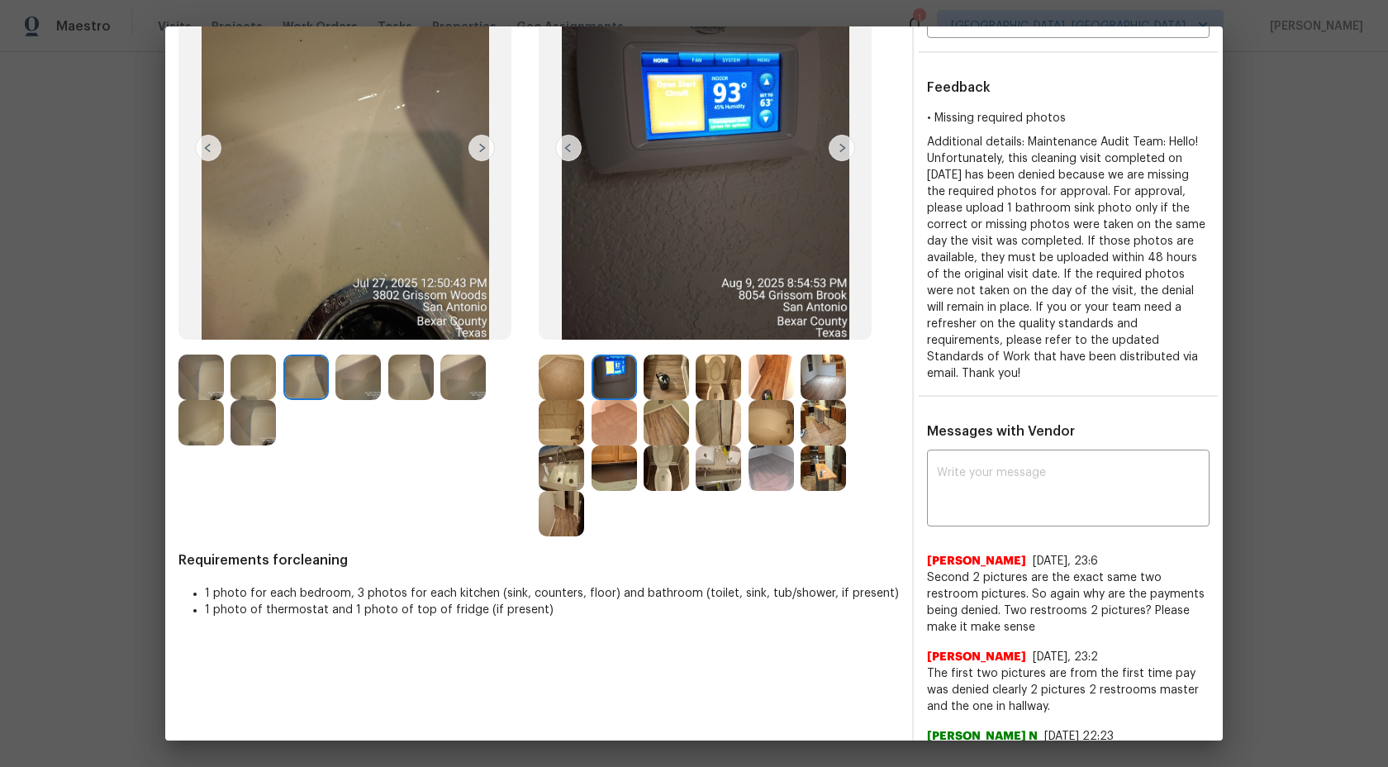
click at [567, 373] on img at bounding box center [561, 376] width 45 height 45
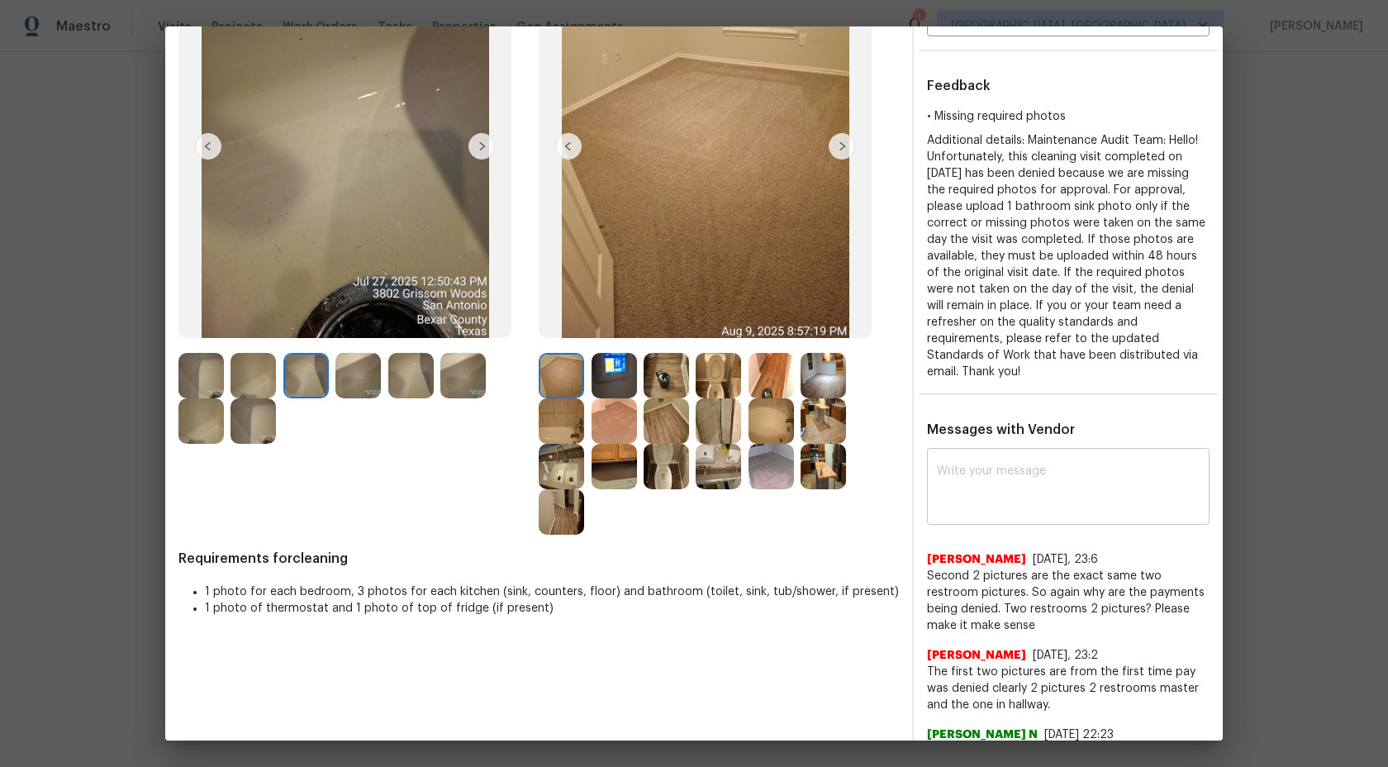
scroll to position [174, 0]
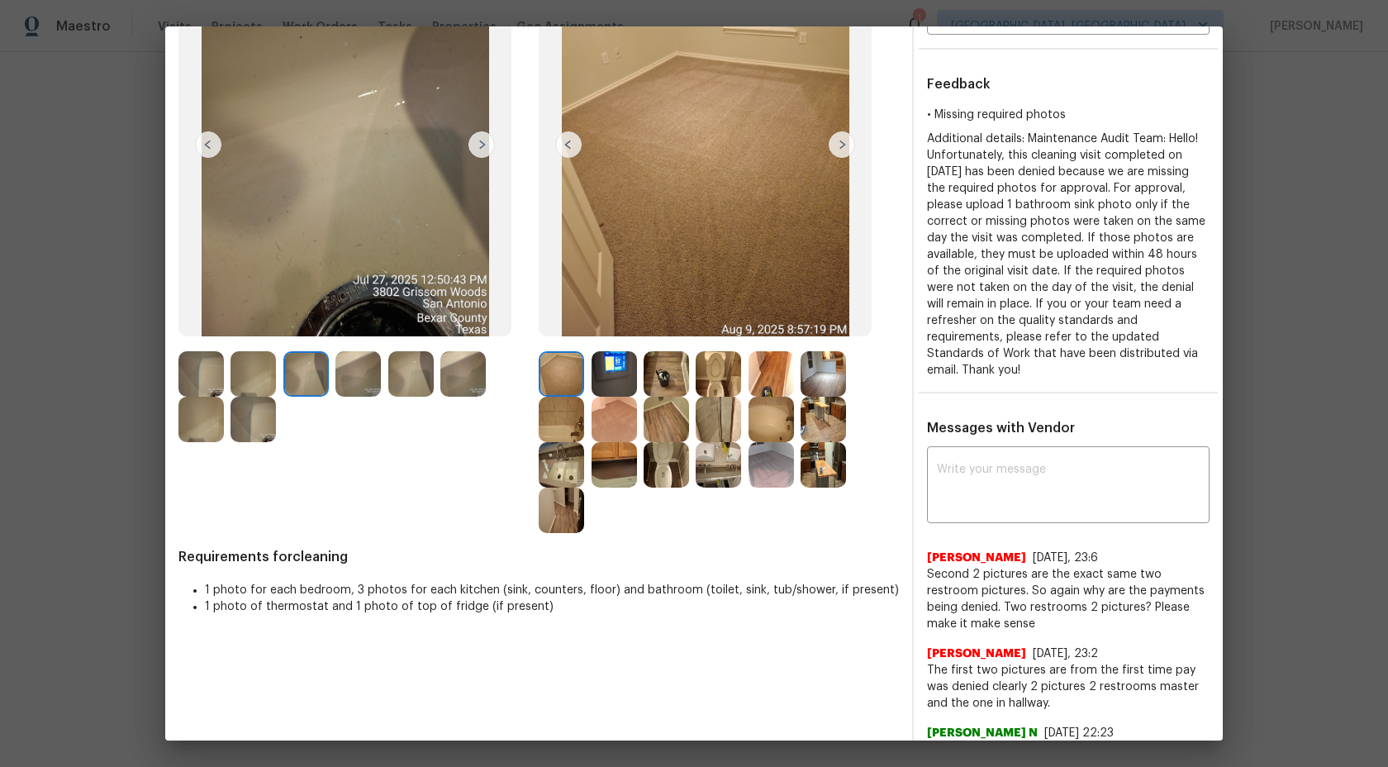
click at [305, 377] on img at bounding box center [305, 373] width 45 height 45
click at [305, 378] on img at bounding box center [305, 373] width 45 height 45
click at [355, 378] on img at bounding box center [357, 373] width 45 height 45
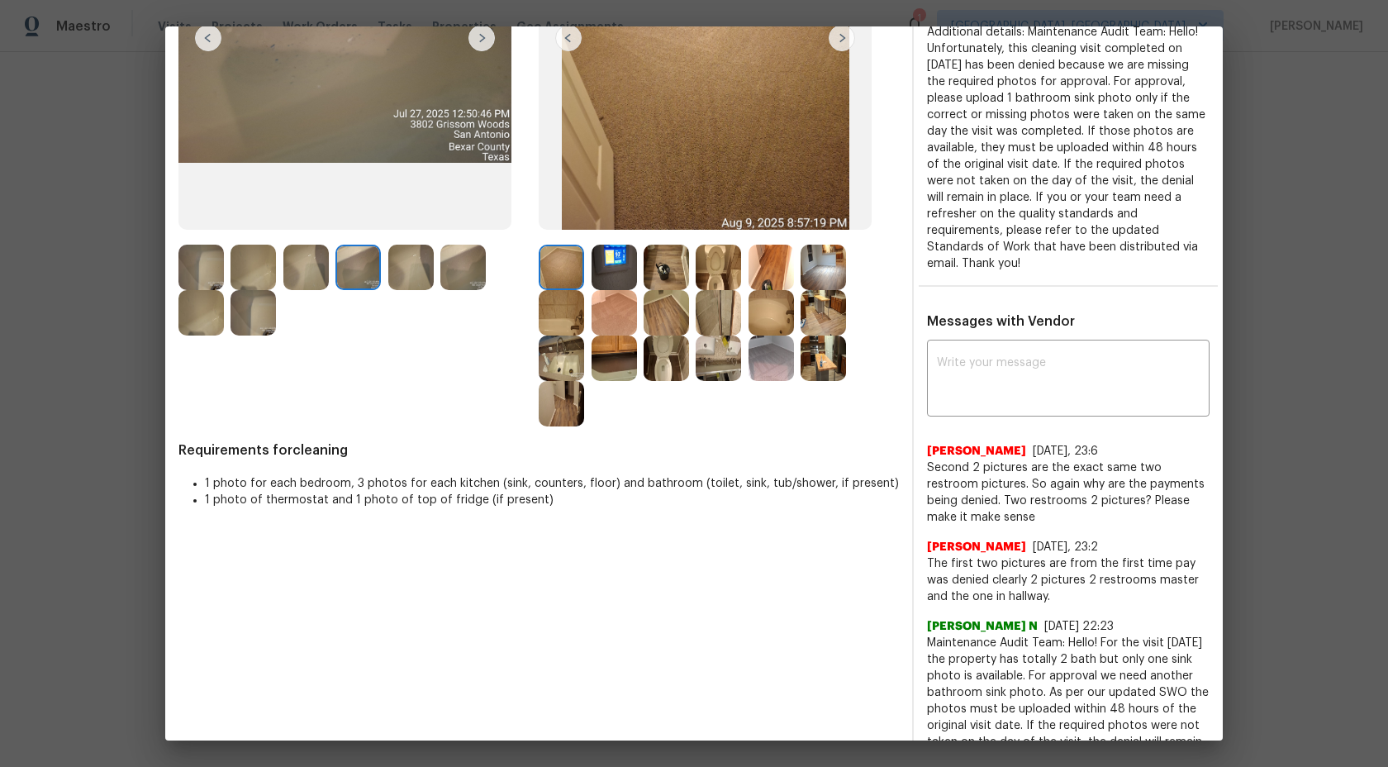
scroll to position [280, 0]
click at [613, 263] on img at bounding box center [614, 267] width 45 height 45
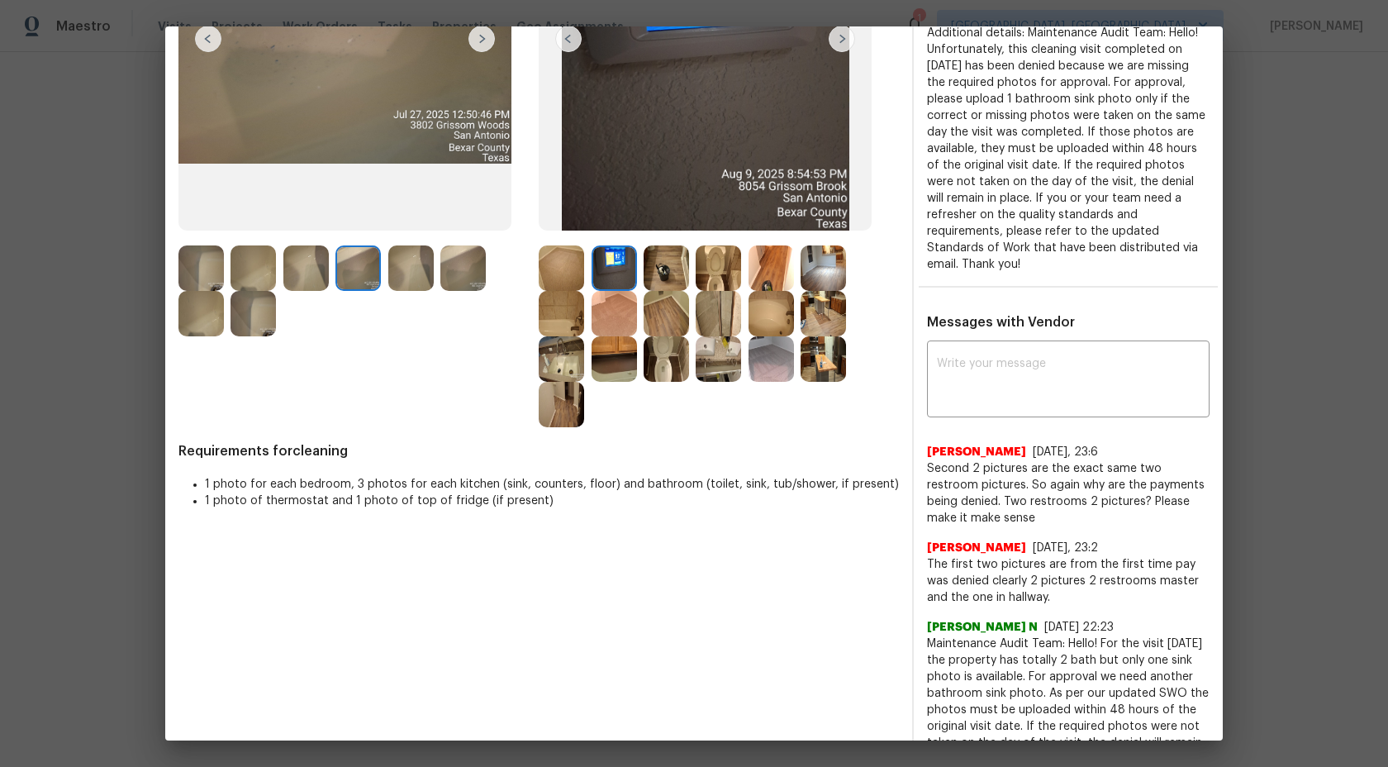
click at [663, 263] on img at bounding box center [666, 267] width 45 height 45
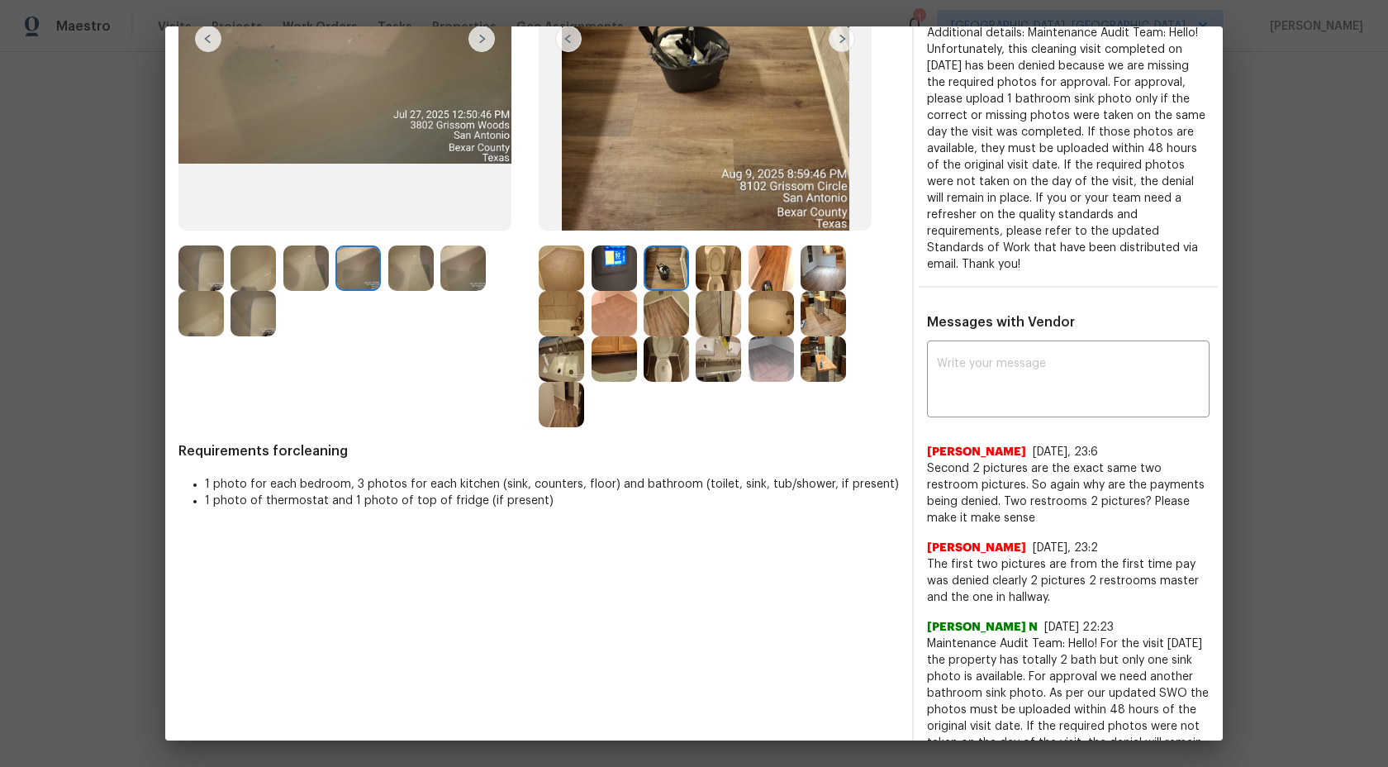
click at [719, 273] on img at bounding box center [718, 267] width 45 height 45
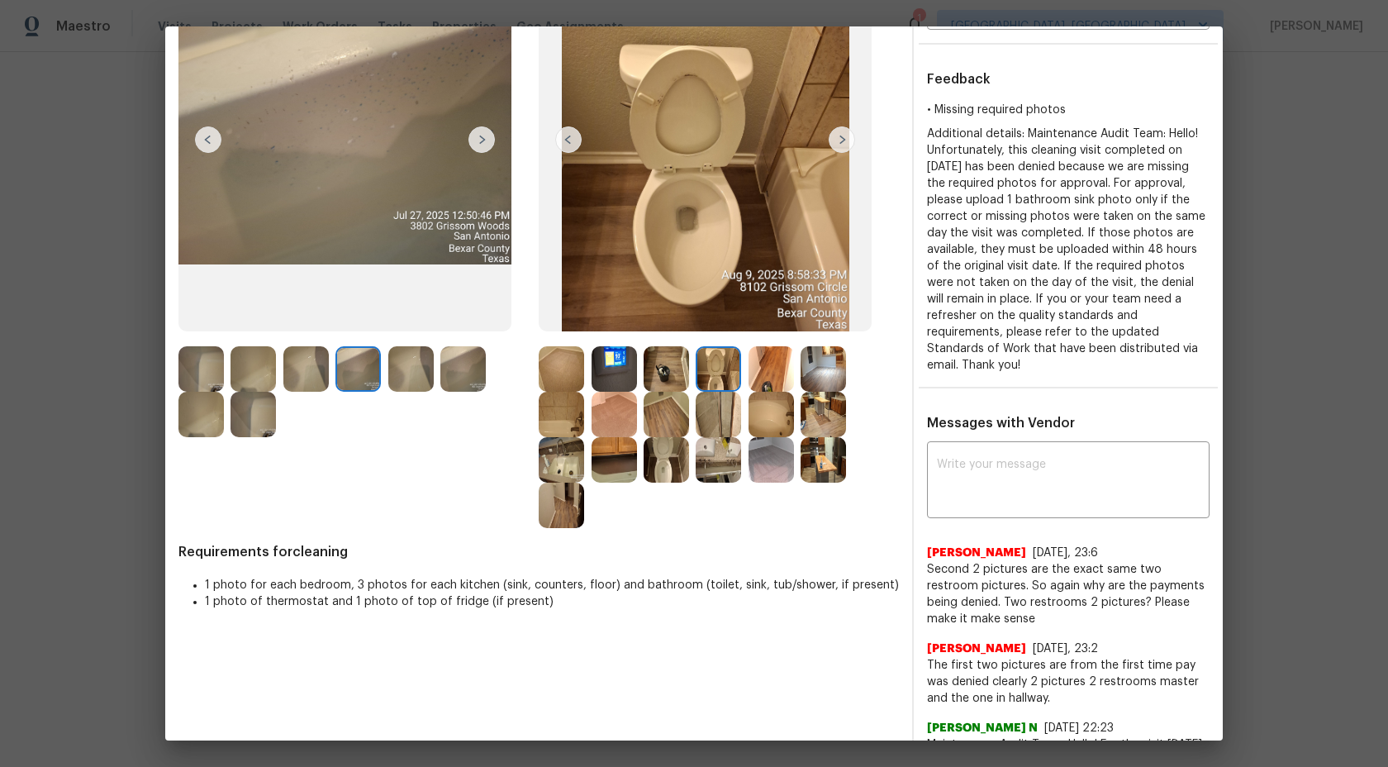
scroll to position [144, 0]
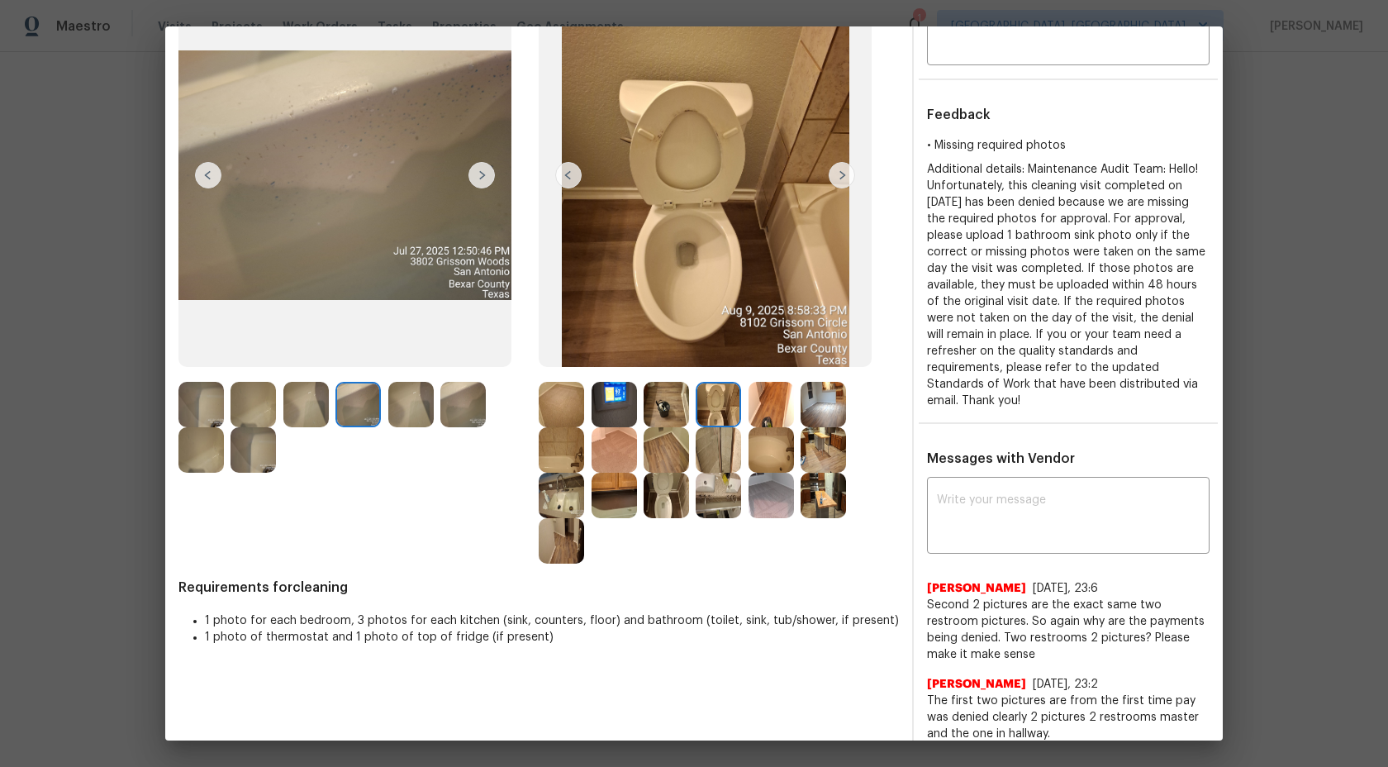
click at [761, 391] on img at bounding box center [771, 404] width 45 height 45
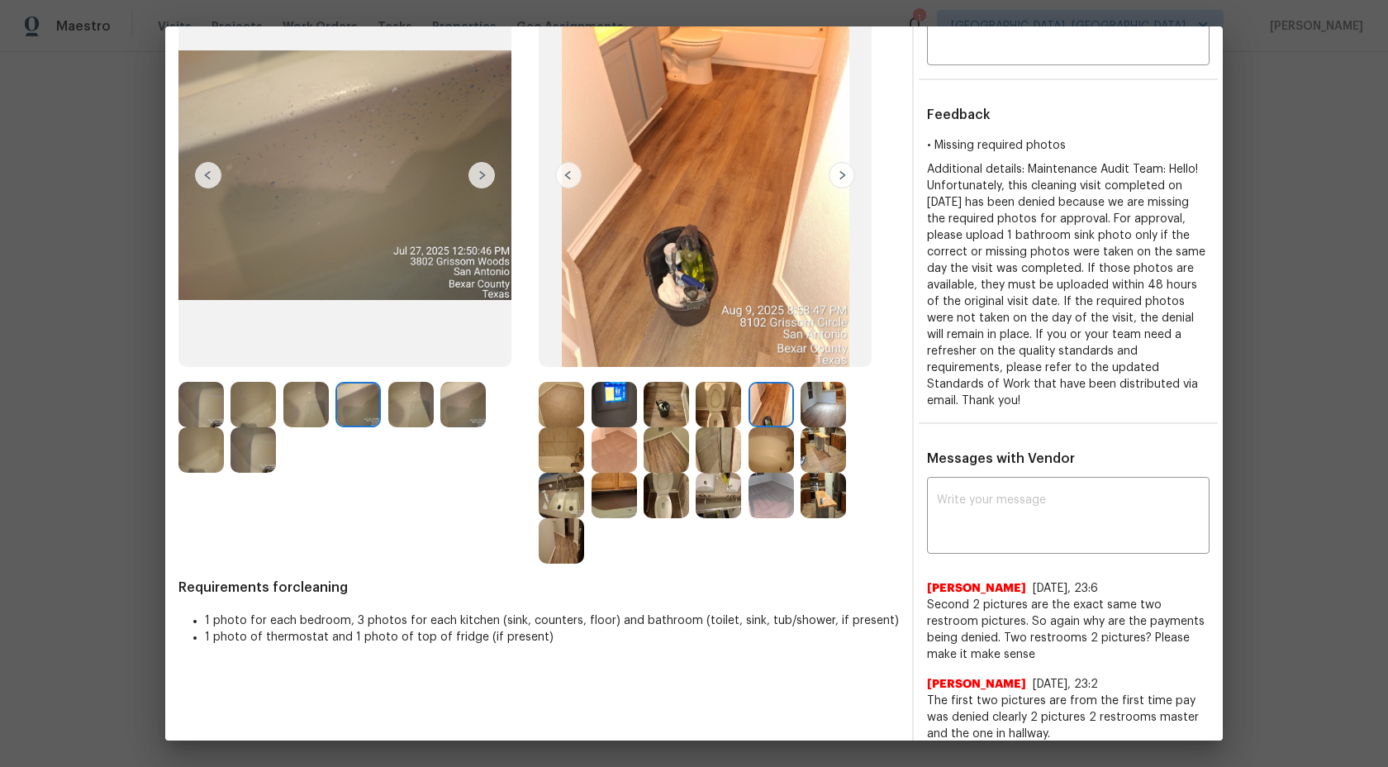
click at [832, 393] on img at bounding box center [823, 404] width 45 height 45
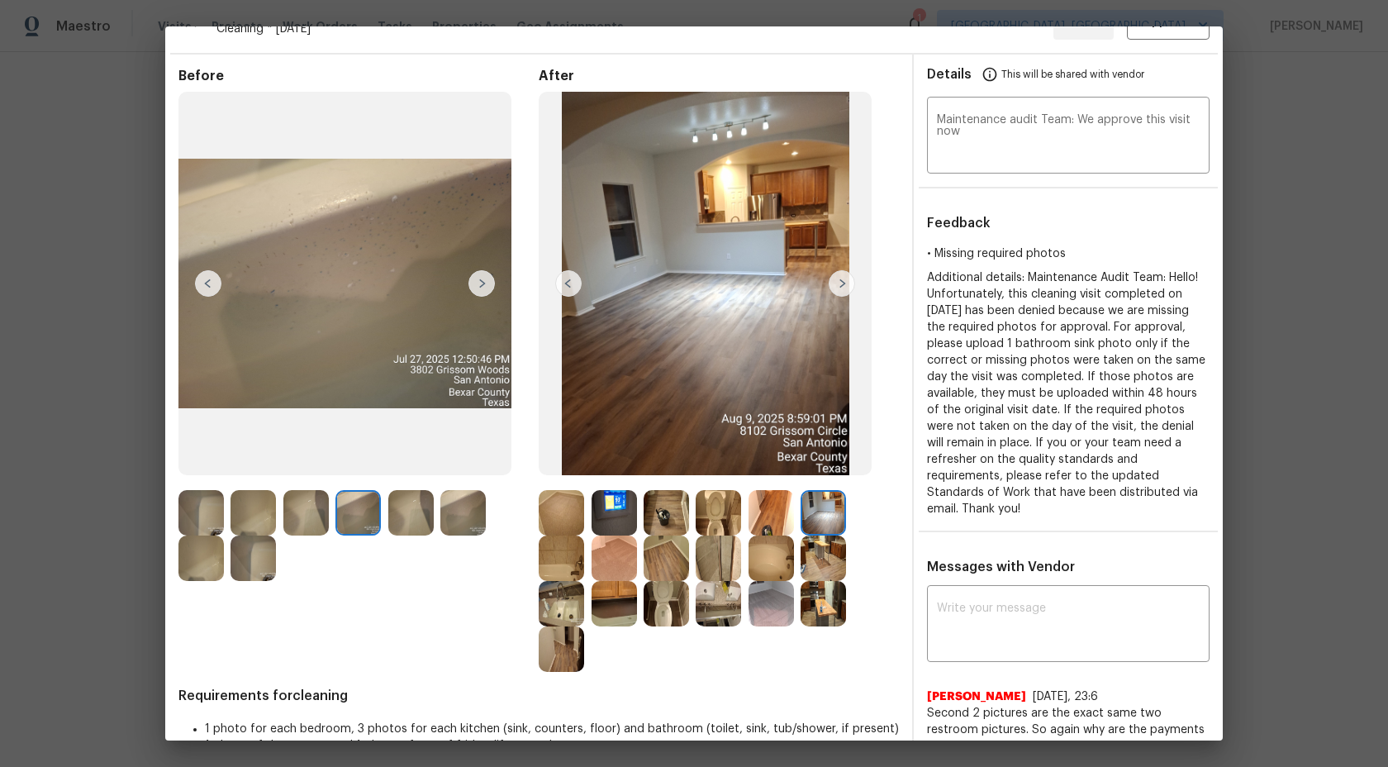
scroll to position [0, 0]
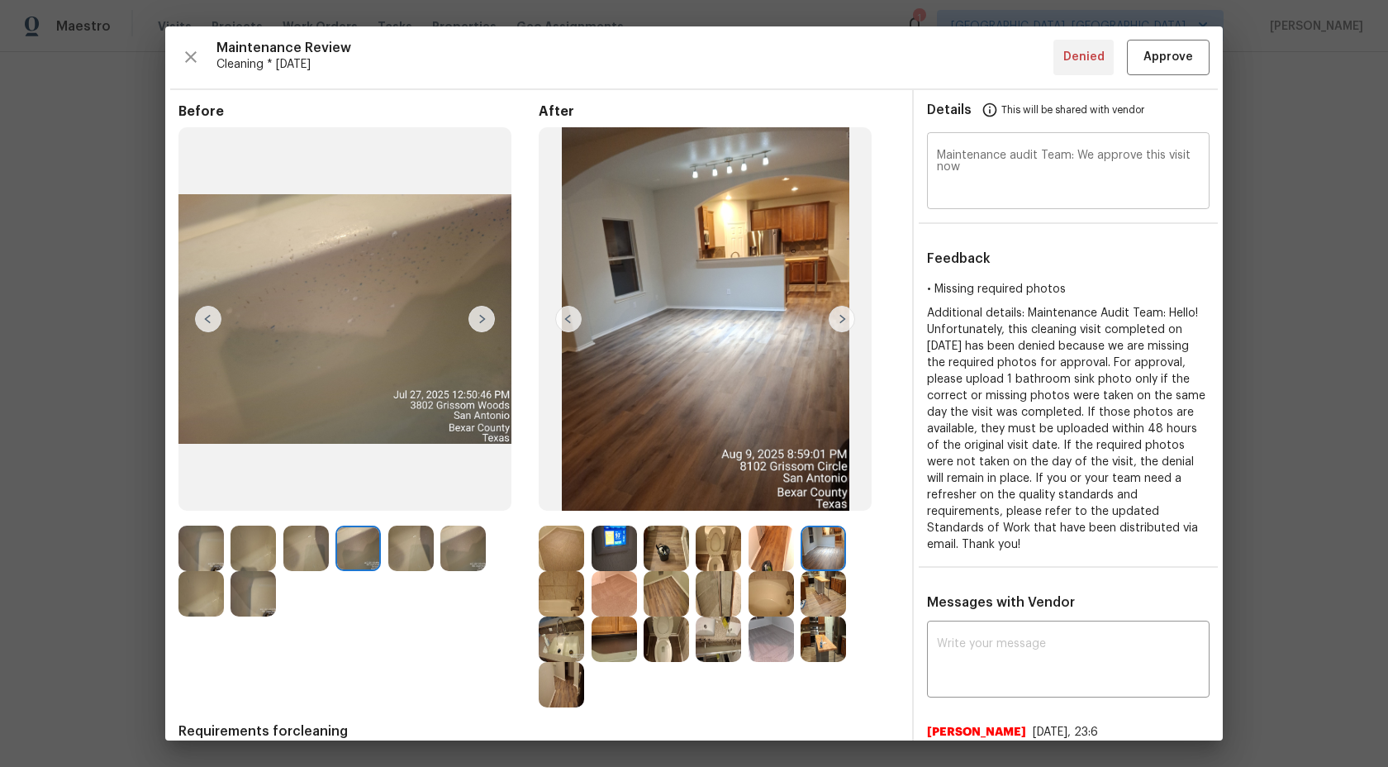
click at [1015, 183] on textarea "Maintenance audit Team: We approve this visit now" at bounding box center [1068, 173] width 263 height 46
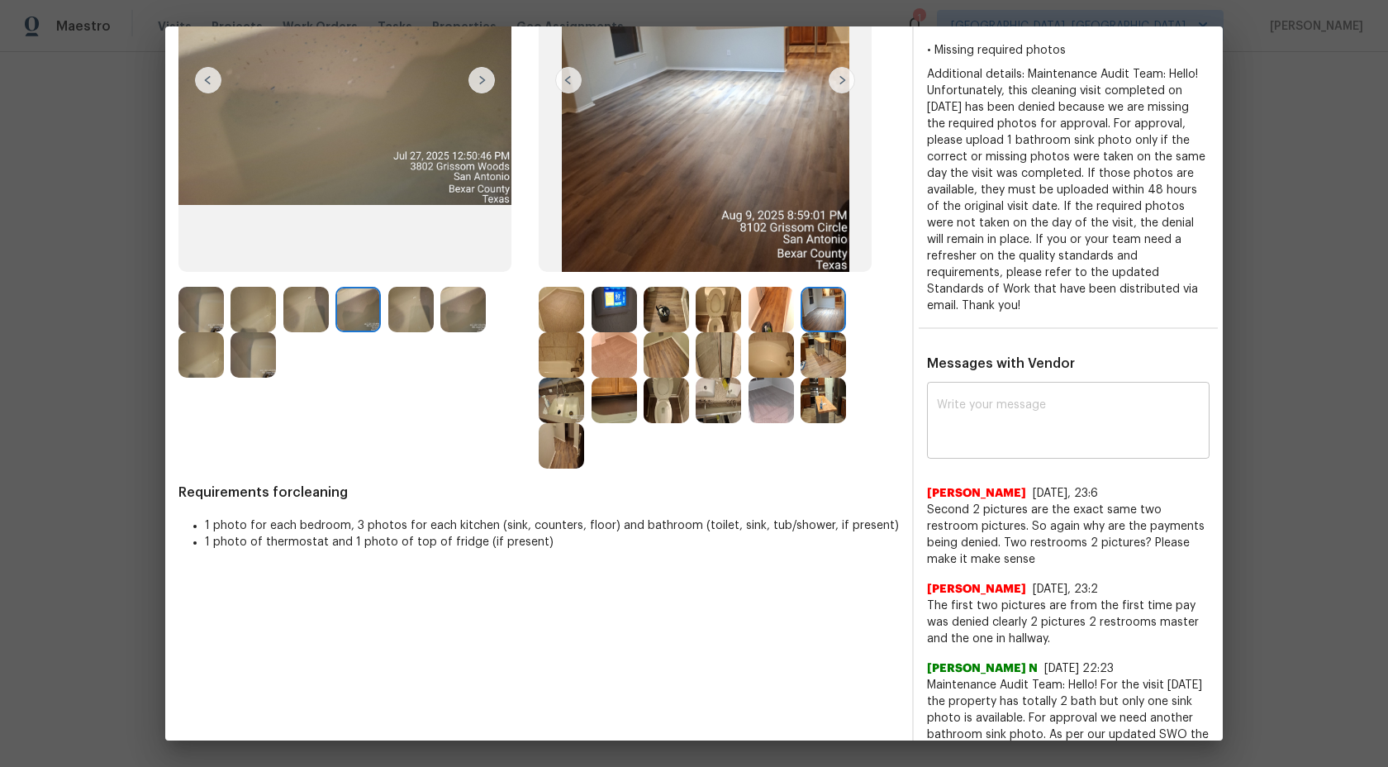
scroll to position [7, 0]
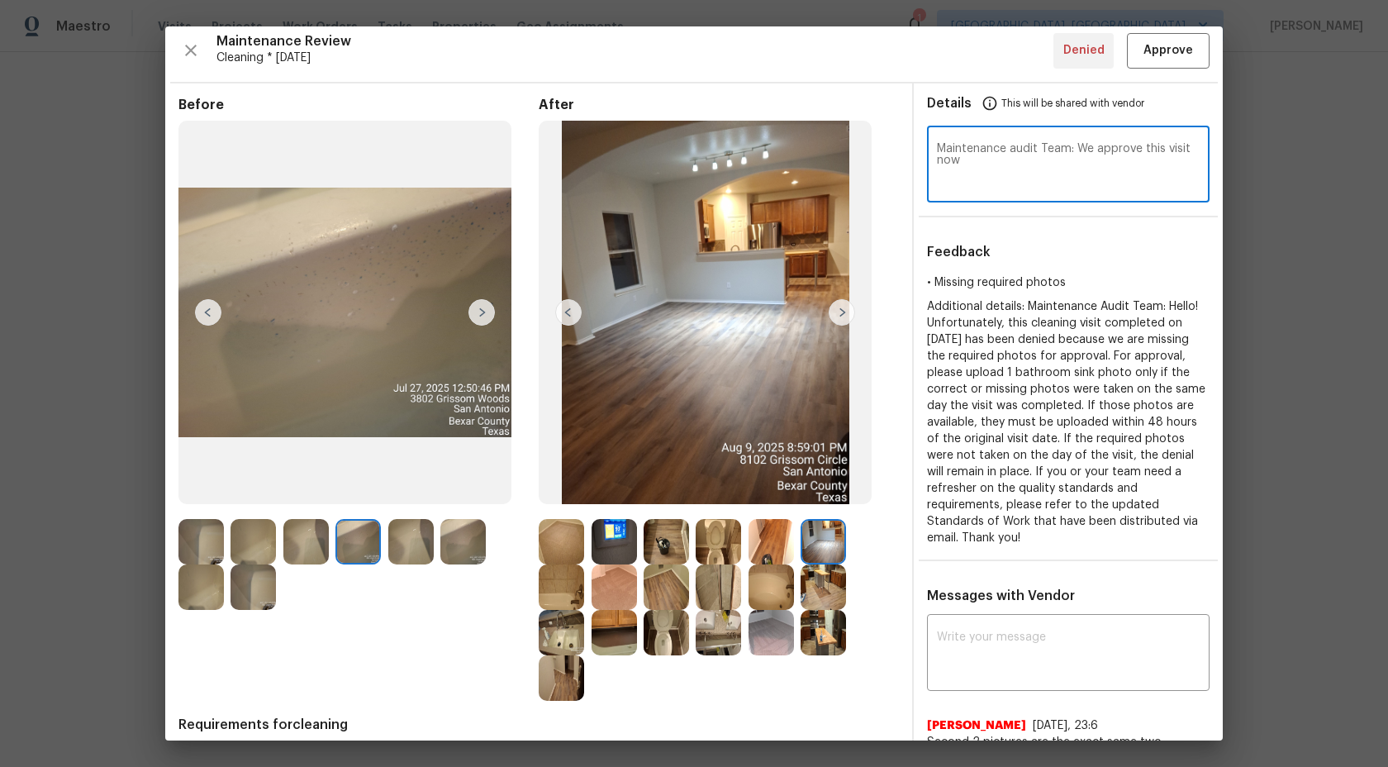
drag, startPoint x: 978, startPoint y: 166, endPoint x: 939, endPoint y: 144, distance: 44.8
click at [939, 144] on textarea "Maintenance audit Team: We approve this visit now" at bounding box center [1068, 166] width 263 height 46
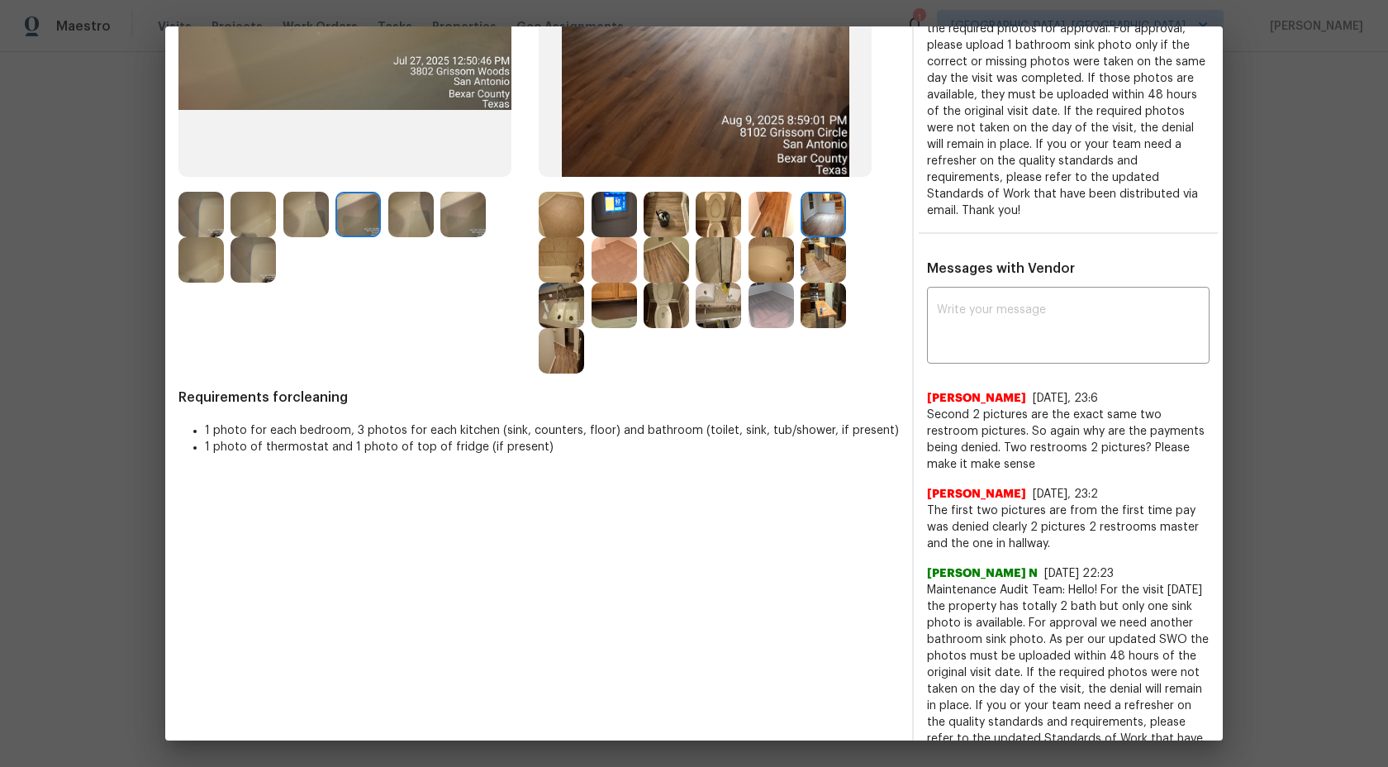
scroll to position [384, 0]
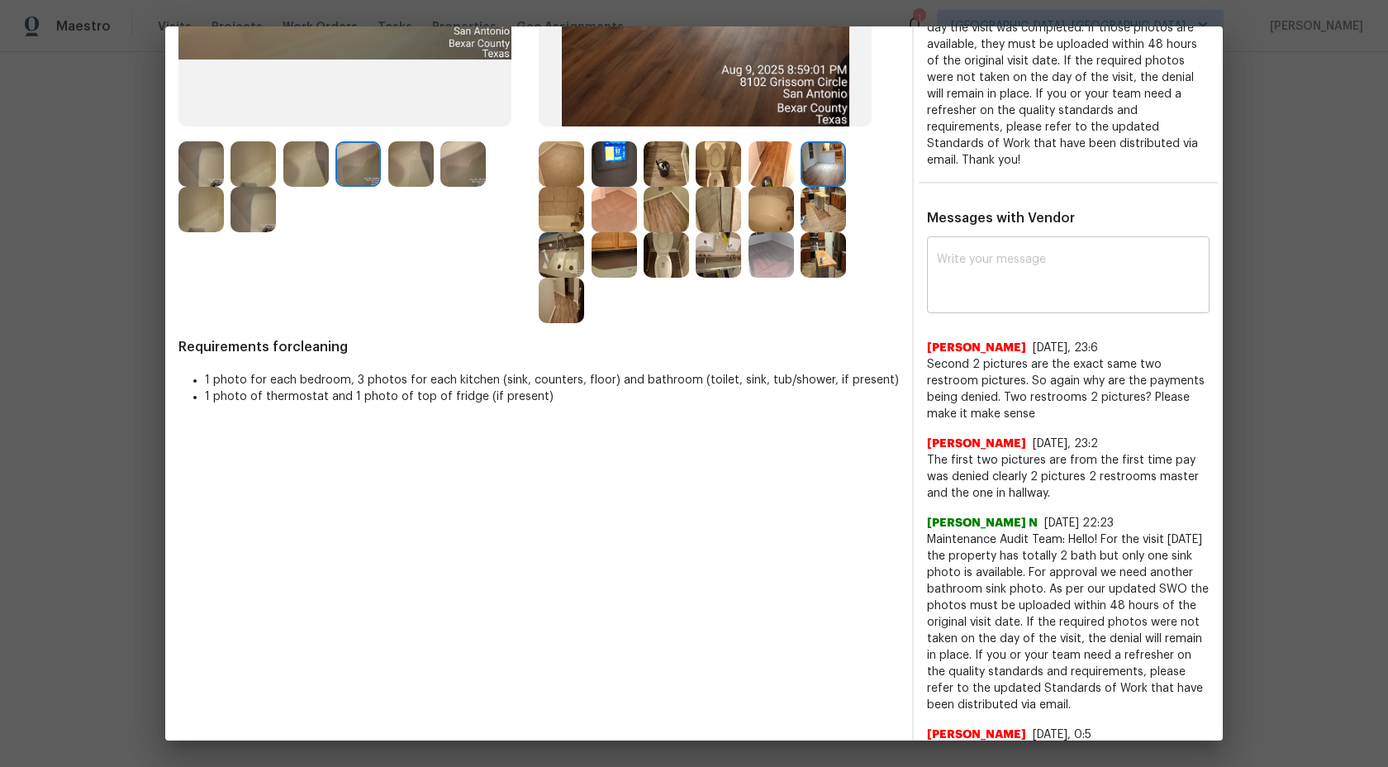
click at [1014, 288] on textarea at bounding box center [1068, 277] width 263 height 46
click at [1013, 285] on textarea at bounding box center [1068, 277] width 263 height 46
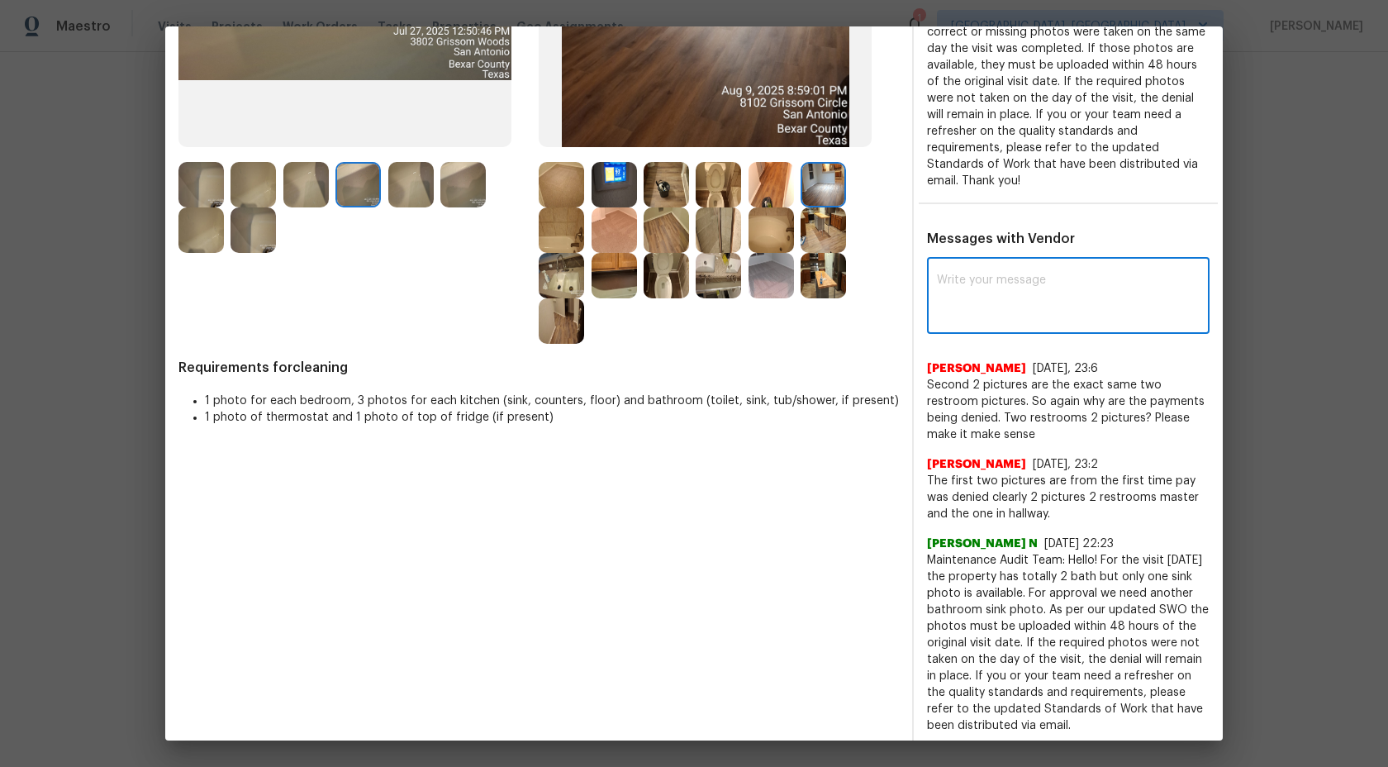
scroll to position [275, 0]
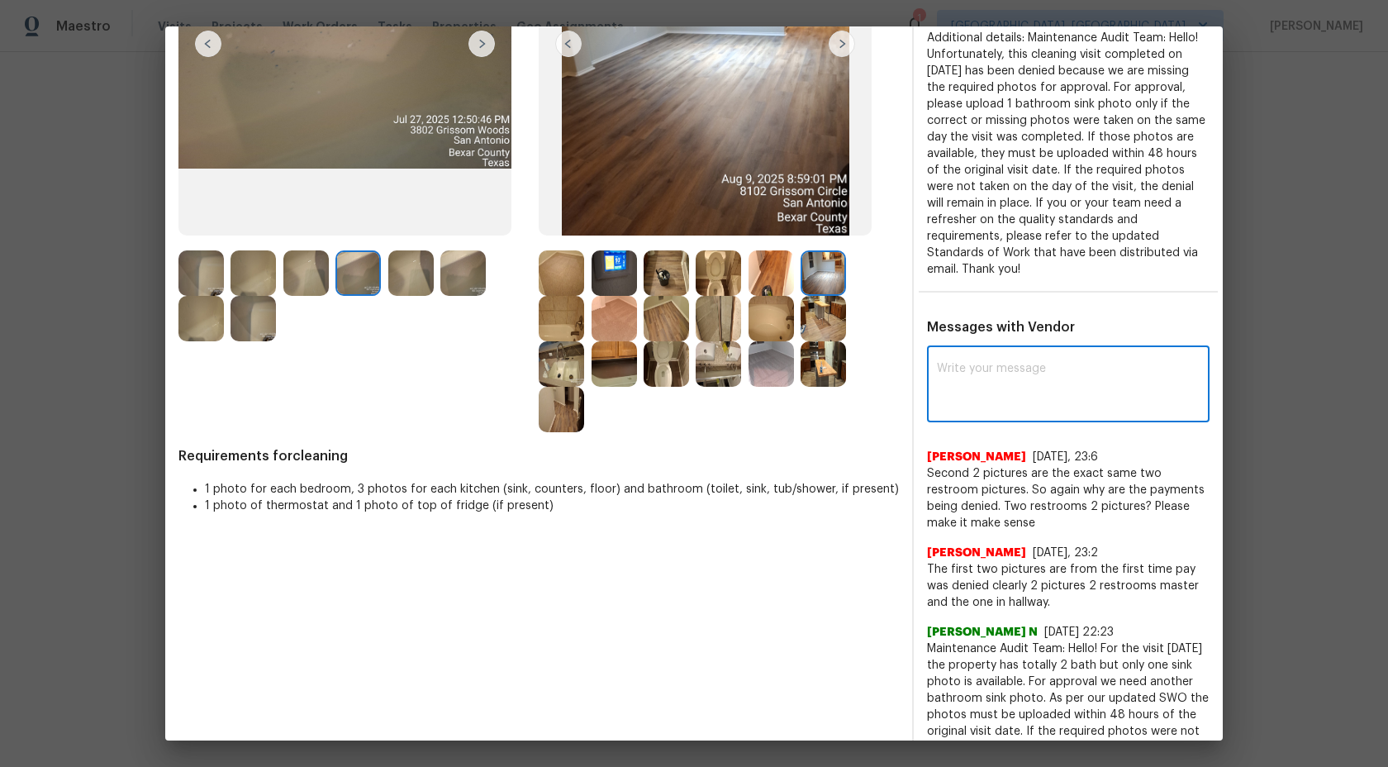
click at [541, 268] on img at bounding box center [561, 272] width 45 height 45
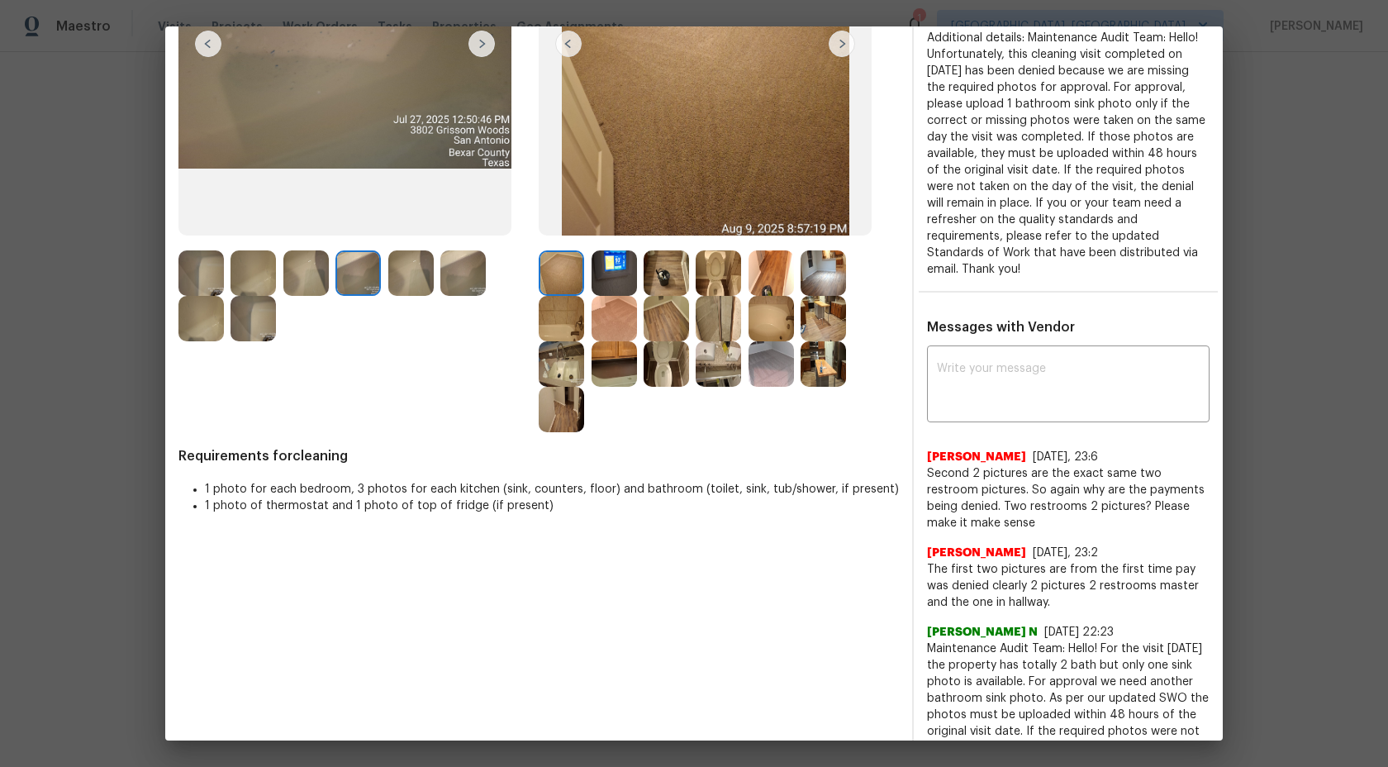
click at [606, 276] on img at bounding box center [614, 272] width 45 height 45
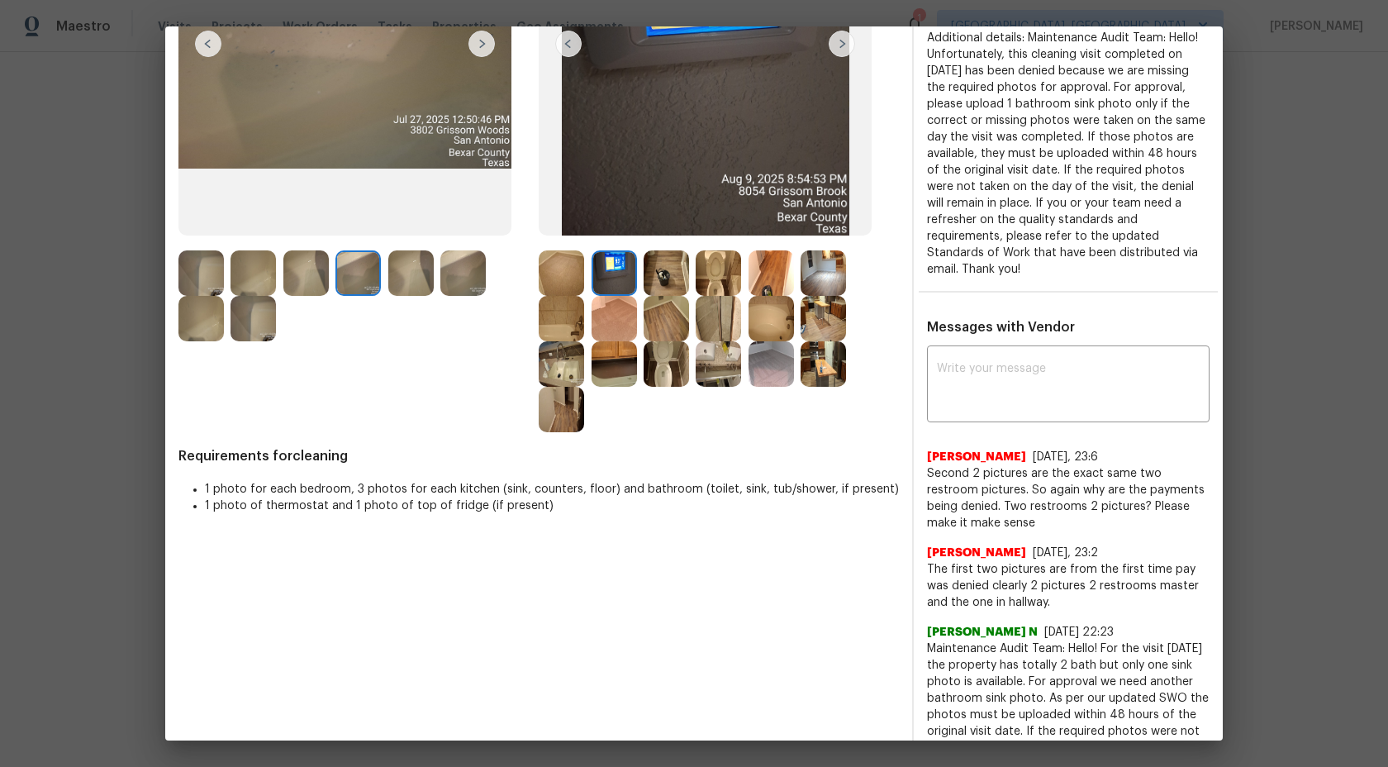
click at [690, 275] on div at bounding box center [670, 272] width 52 height 45
click at [718, 275] on img at bounding box center [718, 272] width 45 height 45
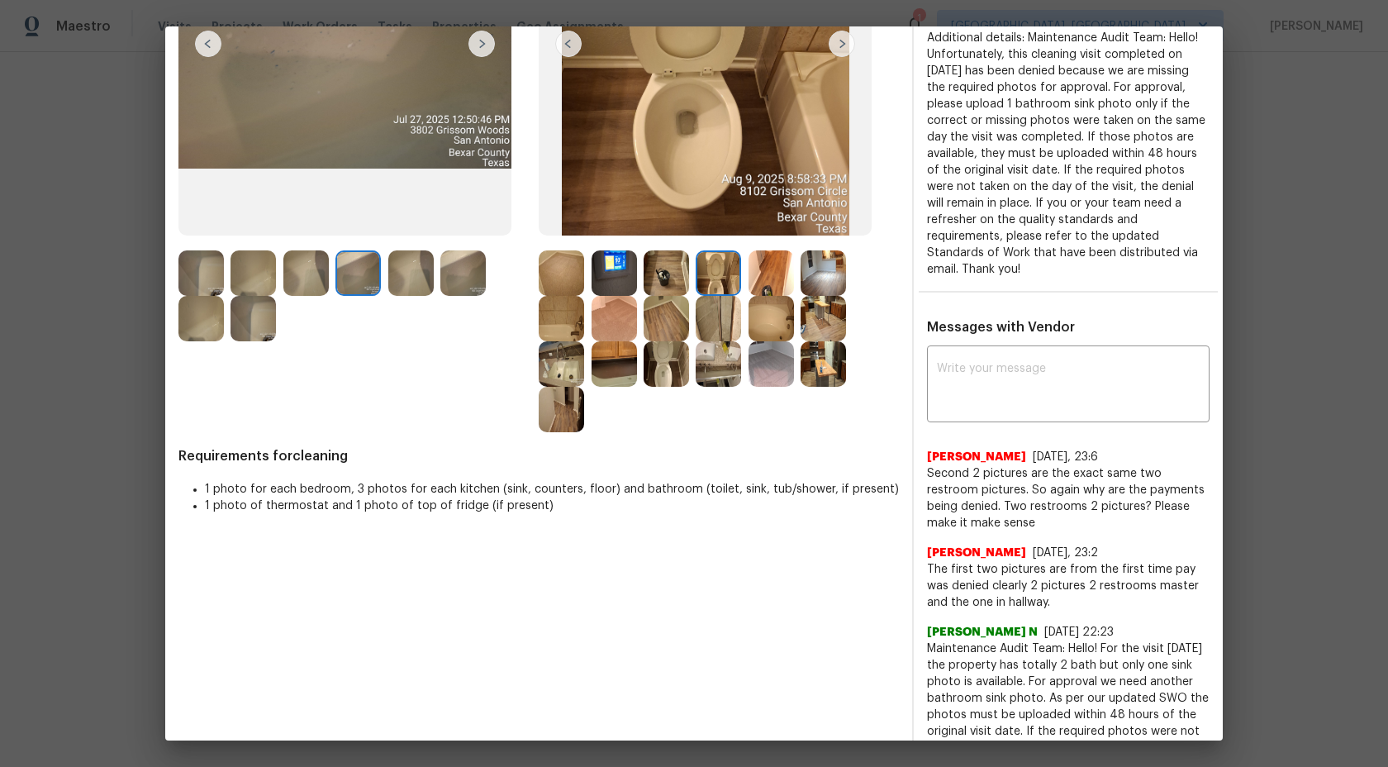
click at [768, 282] on img at bounding box center [771, 272] width 45 height 45
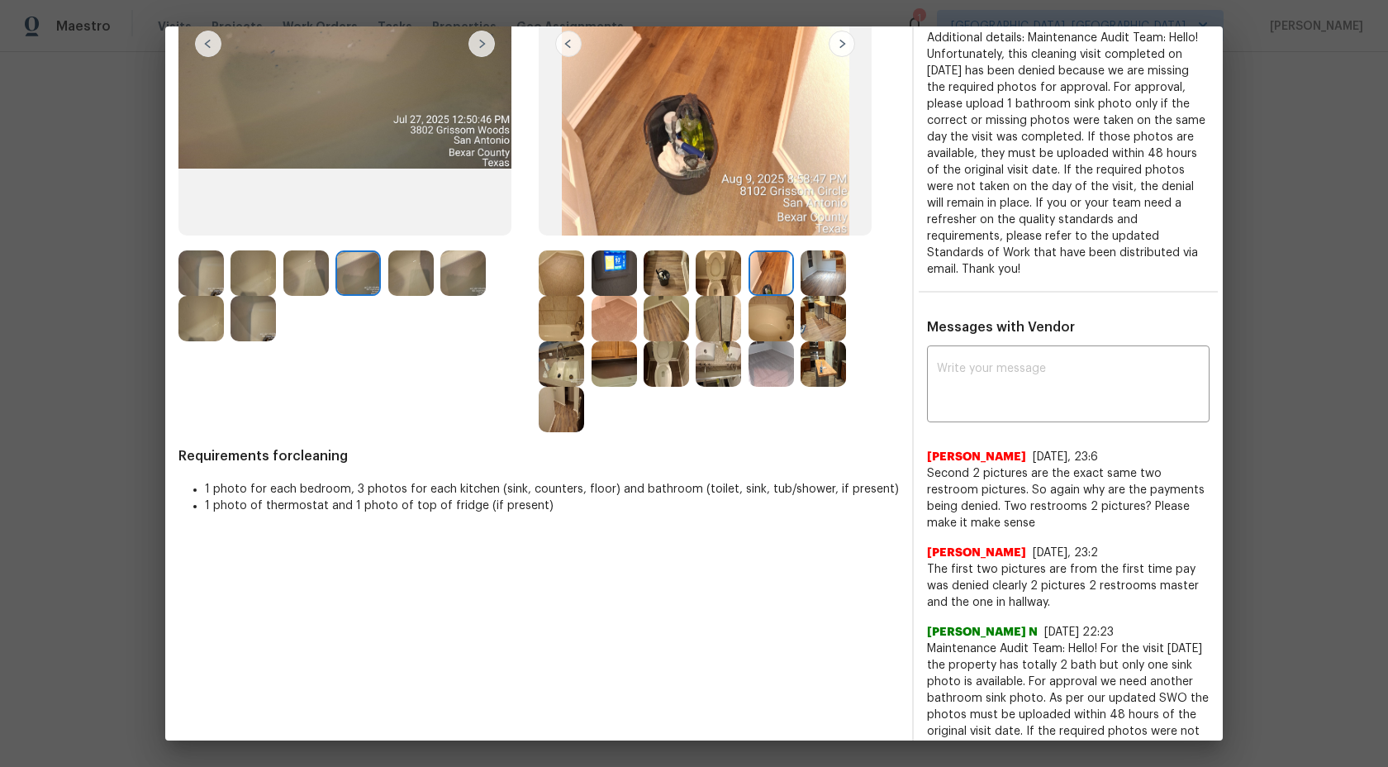
click at [816, 282] on img at bounding box center [823, 272] width 45 height 45
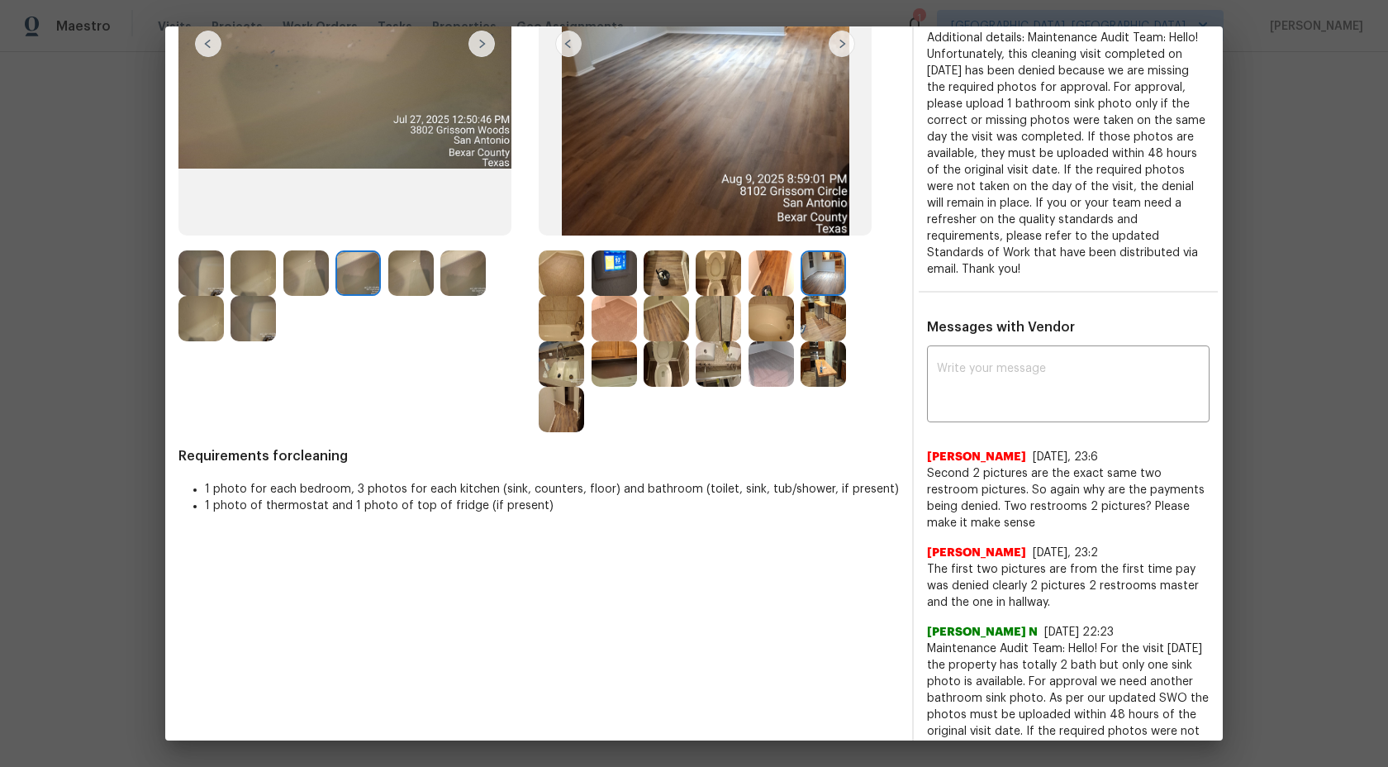
click at [817, 345] on img at bounding box center [823, 363] width 45 height 45
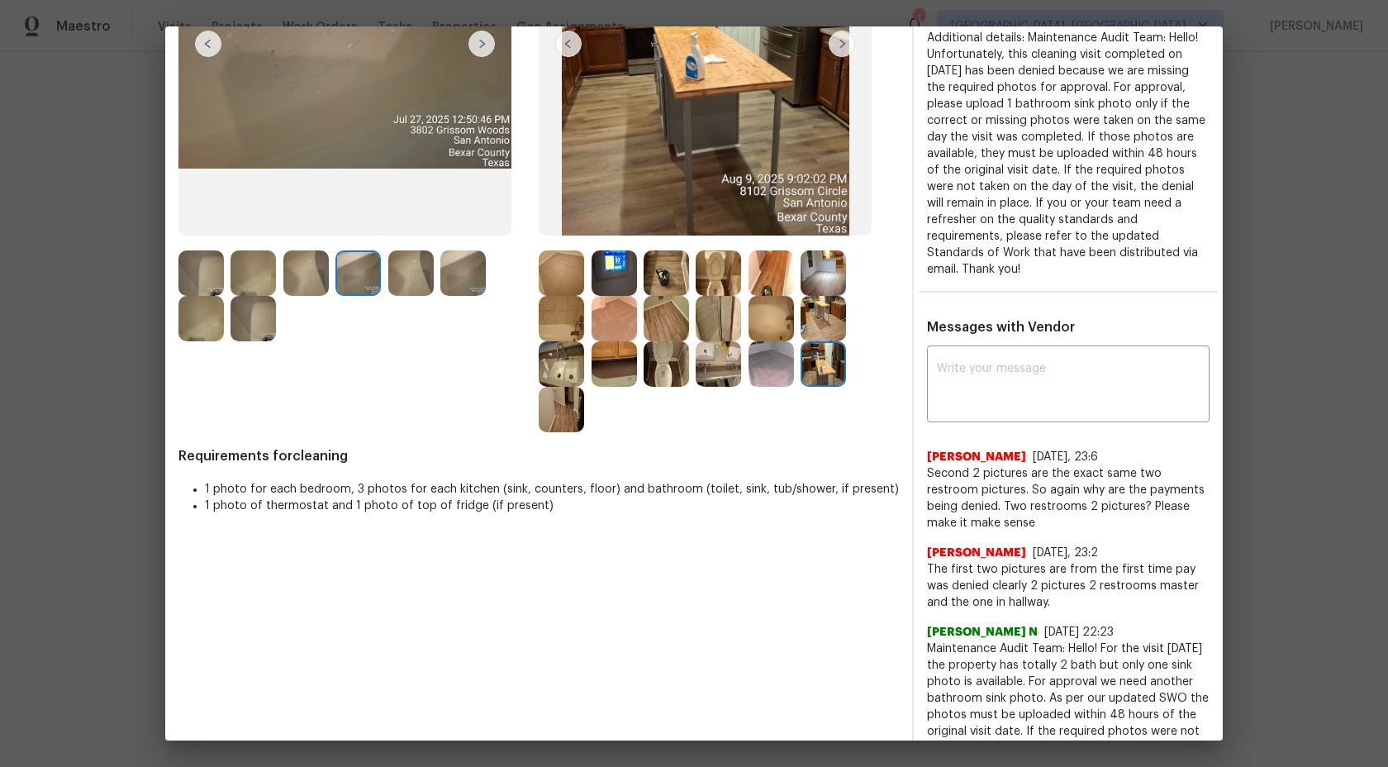
click at [773, 337] on img at bounding box center [771, 318] width 45 height 45
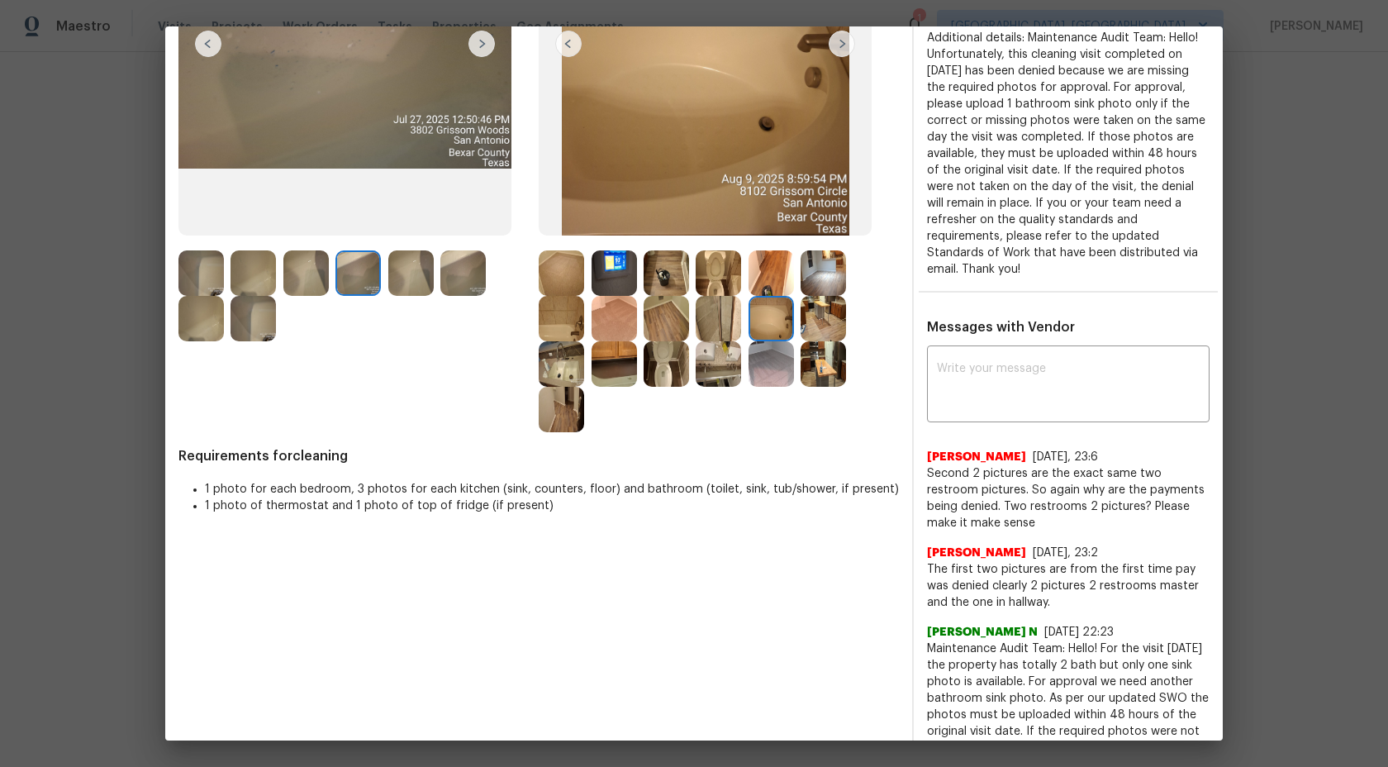
click at [697, 322] on img at bounding box center [718, 318] width 45 height 45
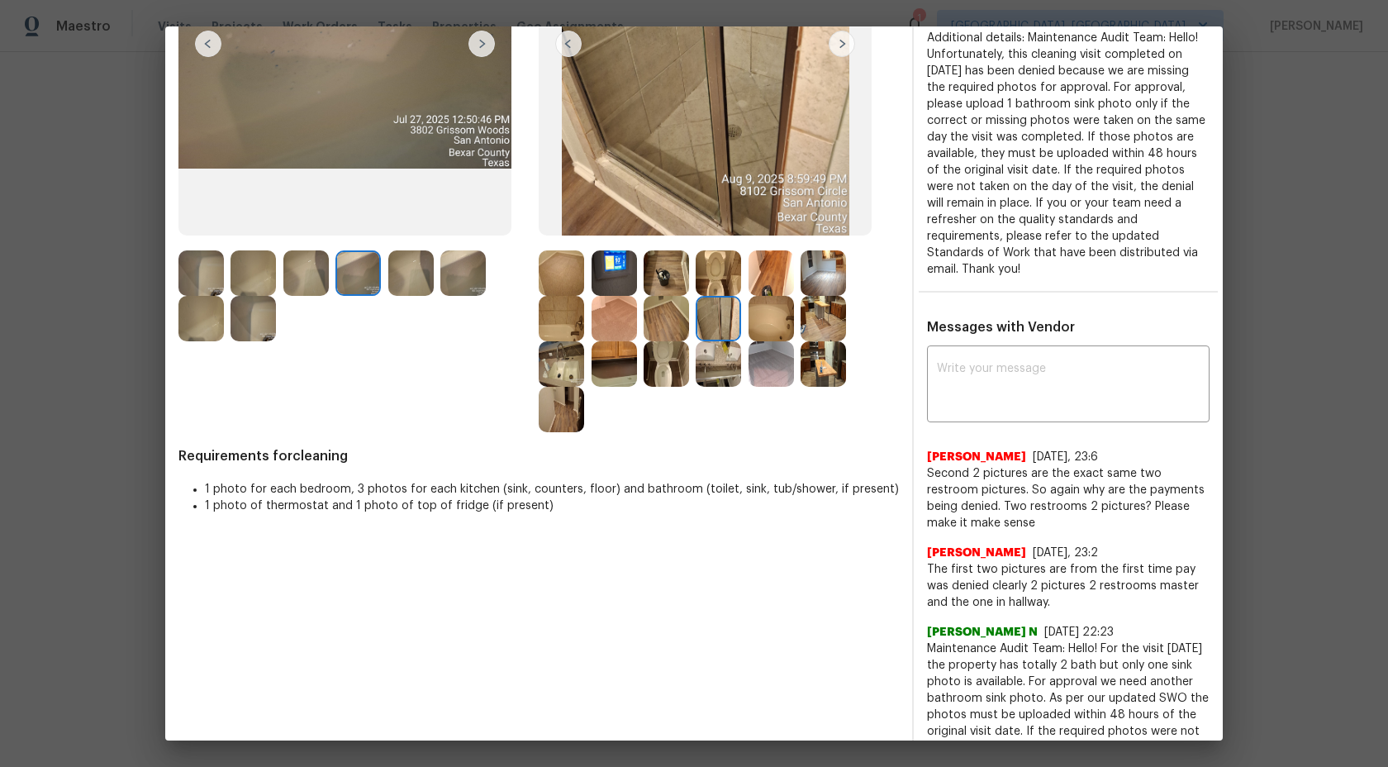
click at [659, 324] on img at bounding box center [666, 318] width 45 height 45
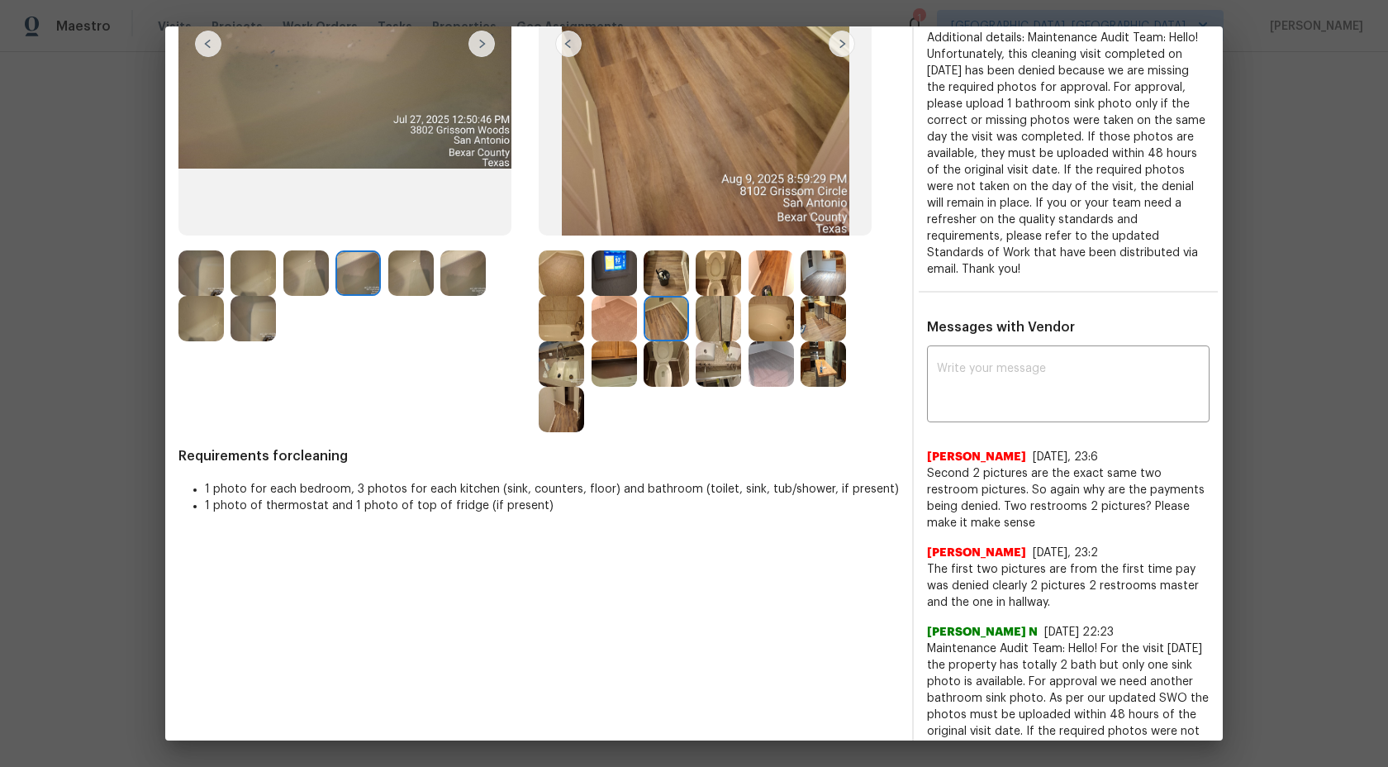
click at [624, 316] on img at bounding box center [614, 318] width 45 height 45
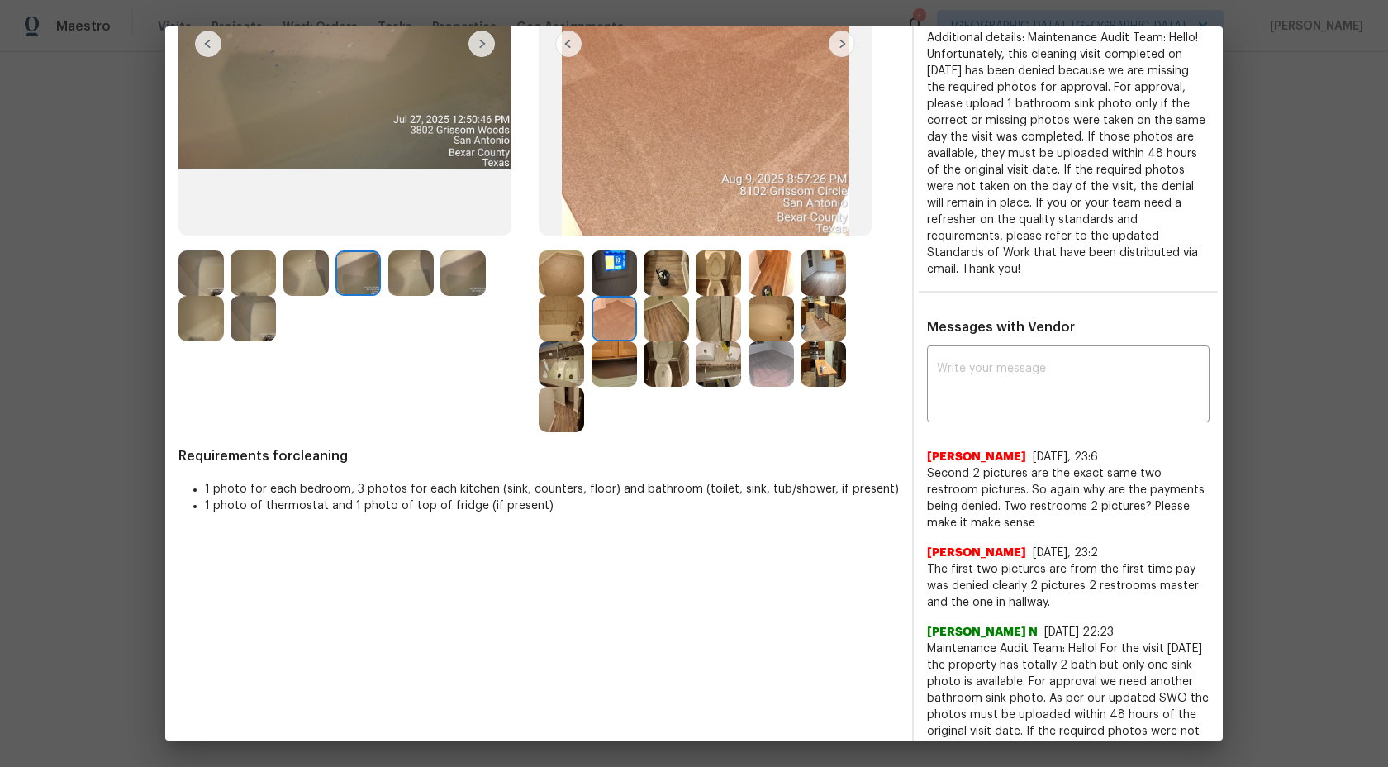
click at [564, 315] on img at bounding box center [561, 318] width 45 height 45
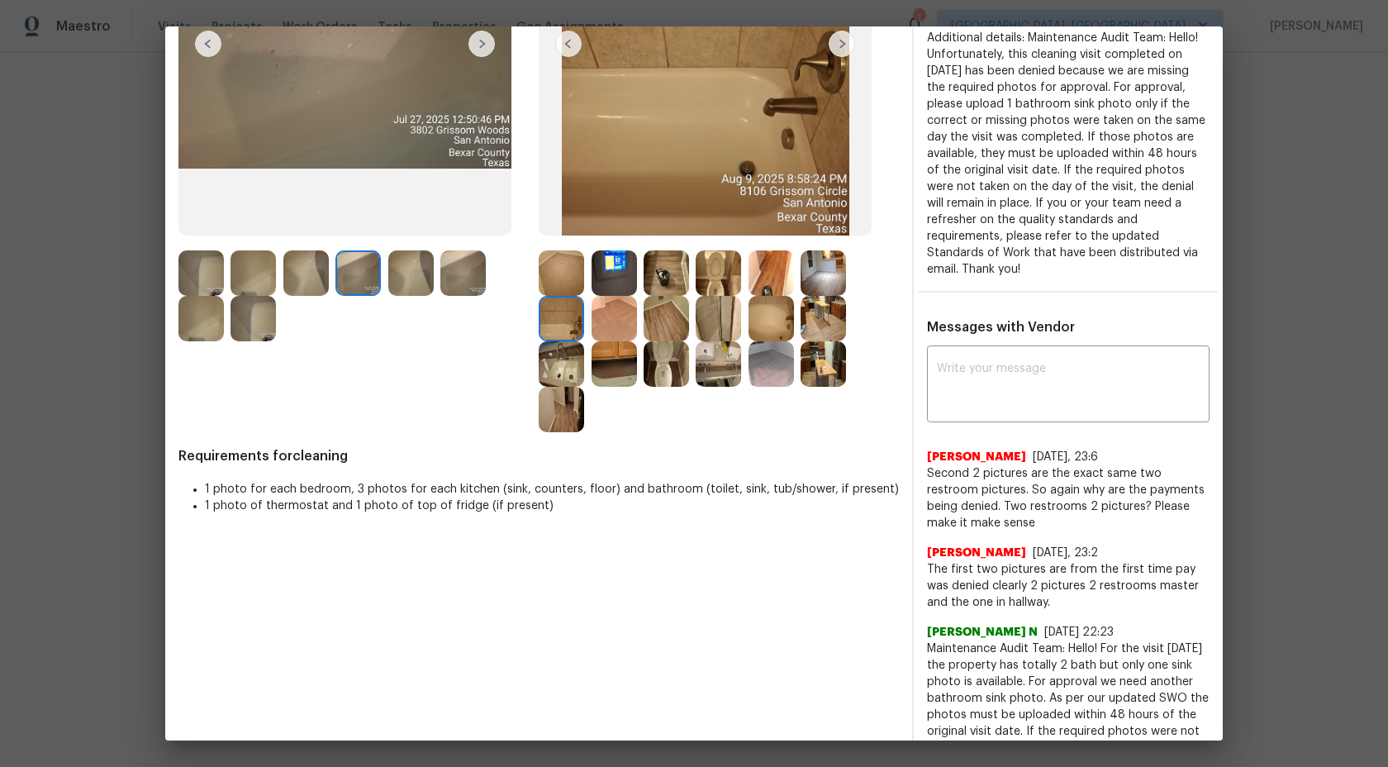
click at [564, 361] on img at bounding box center [561, 363] width 45 height 45
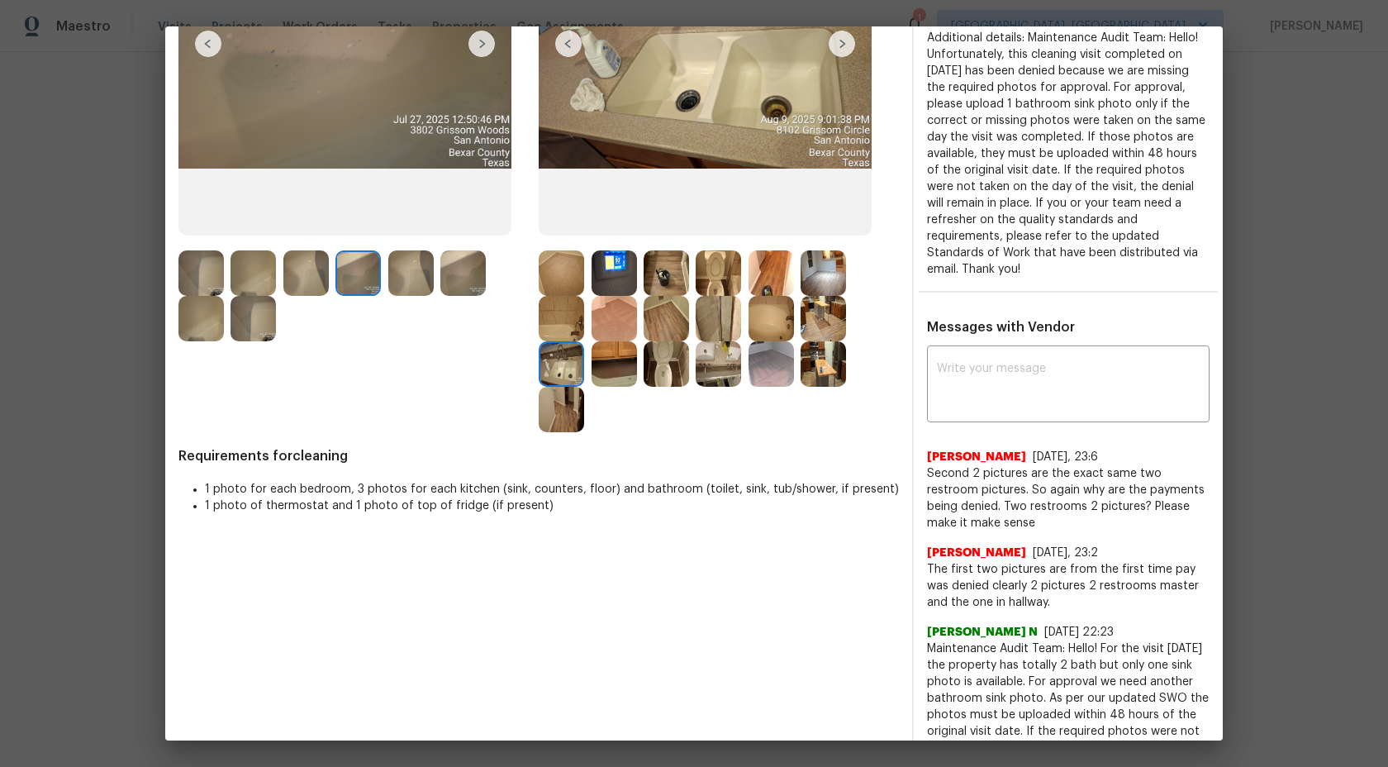
click at [610, 359] on img at bounding box center [614, 363] width 45 height 45
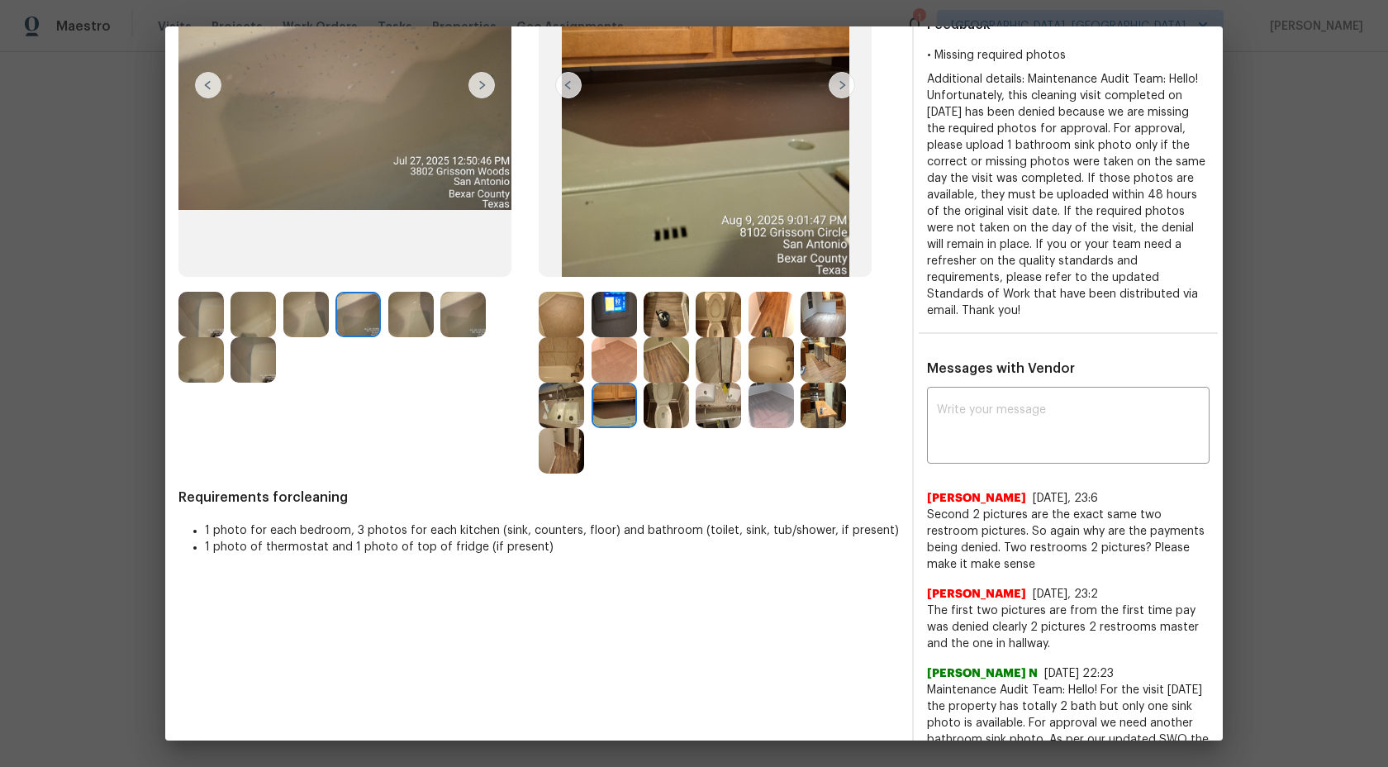
scroll to position [204, 0]
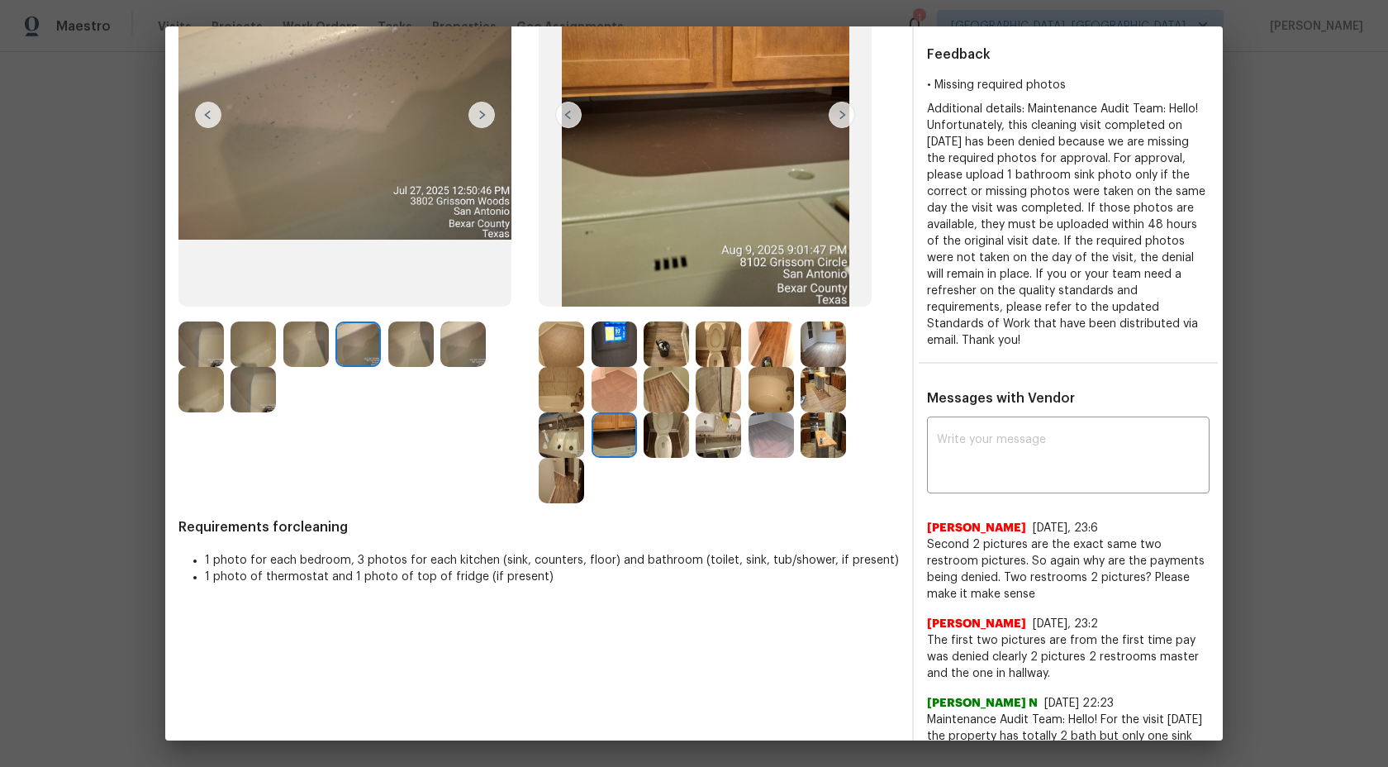
click at [557, 435] on img at bounding box center [561, 434] width 45 height 45
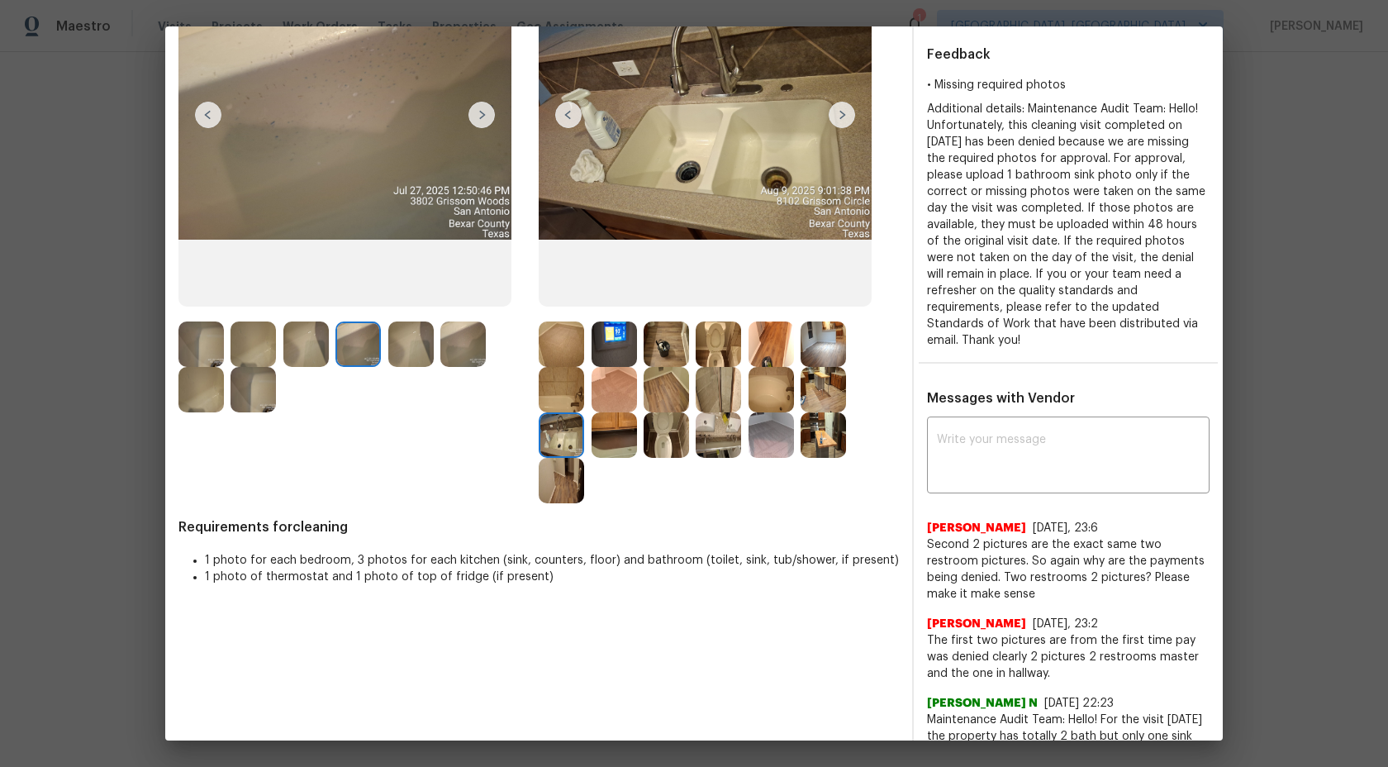
click at [663, 440] on img at bounding box center [666, 434] width 45 height 45
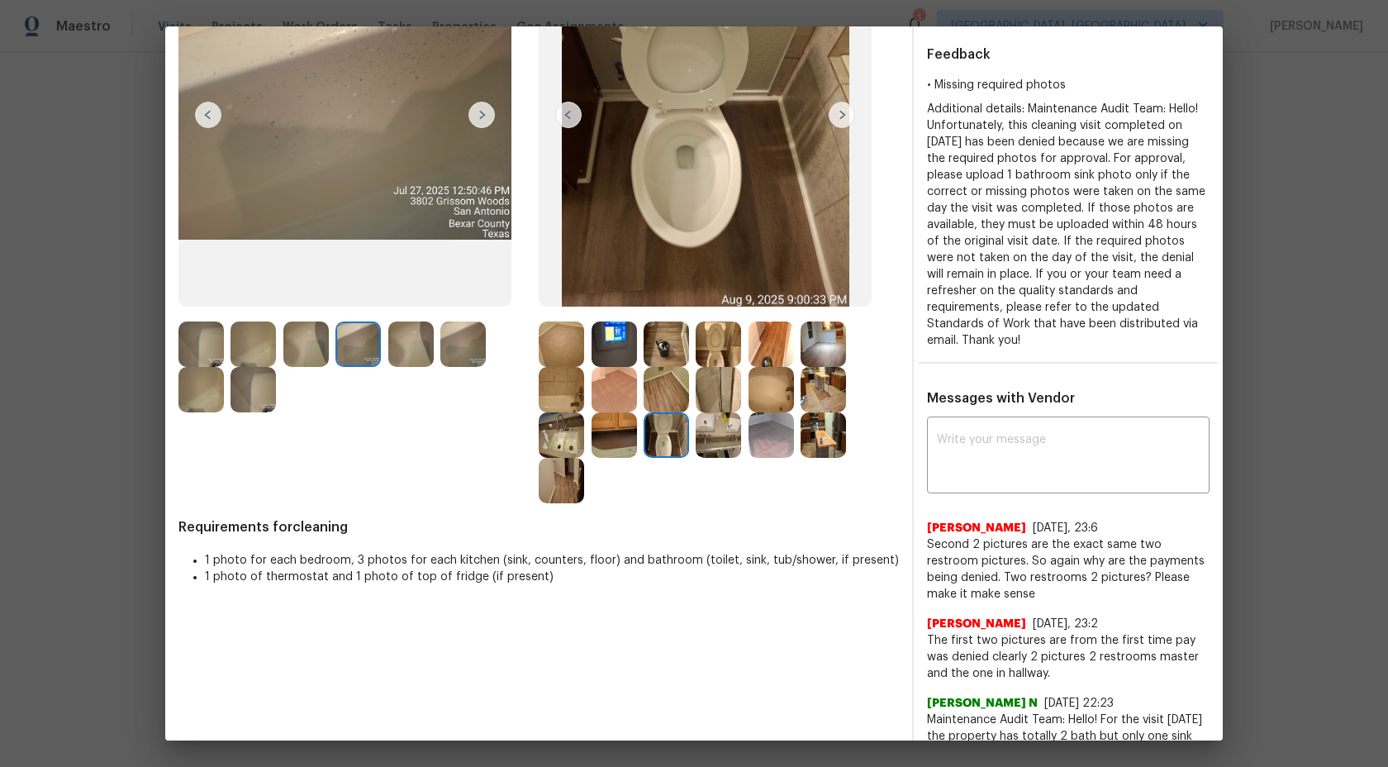
click at [714, 440] on img at bounding box center [718, 434] width 45 height 45
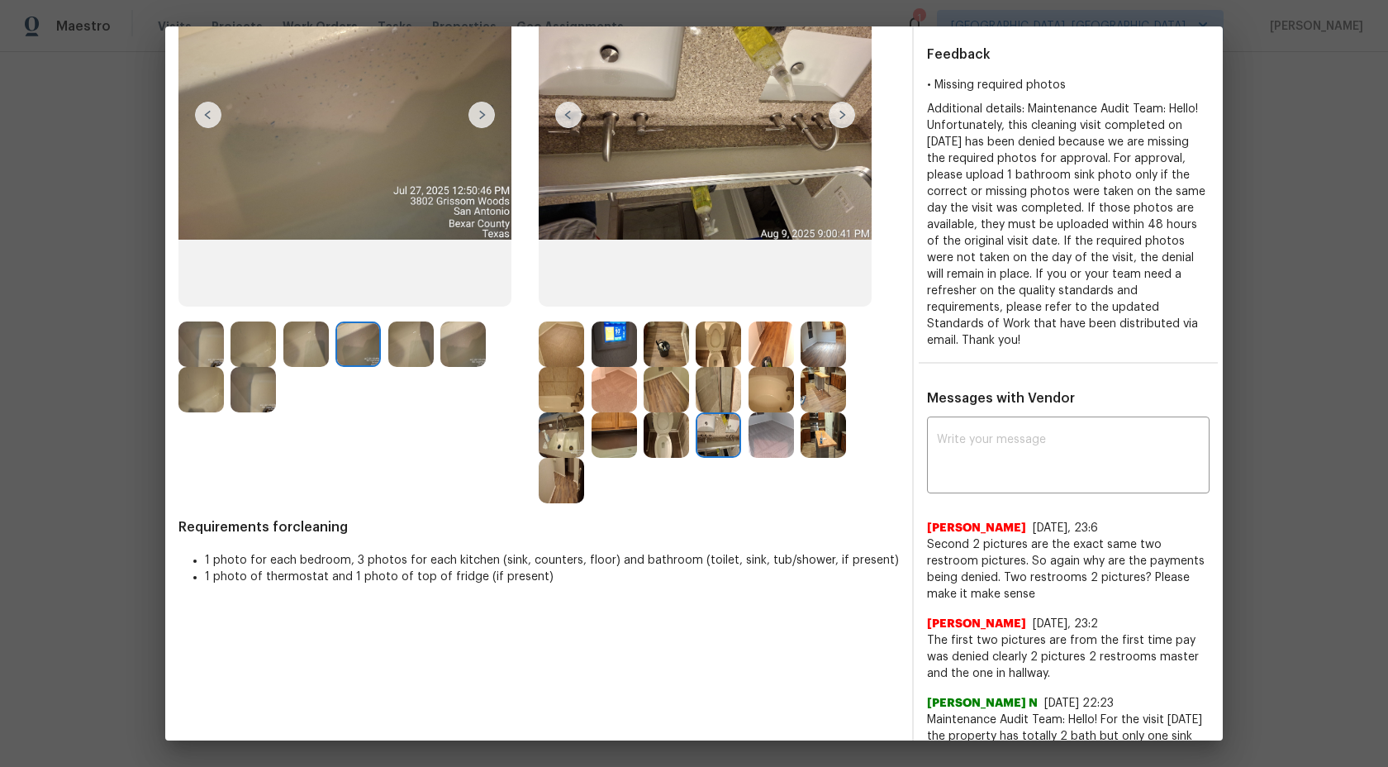
click at [768, 437] on img at bounding box center [771, 434] width 45 height 45
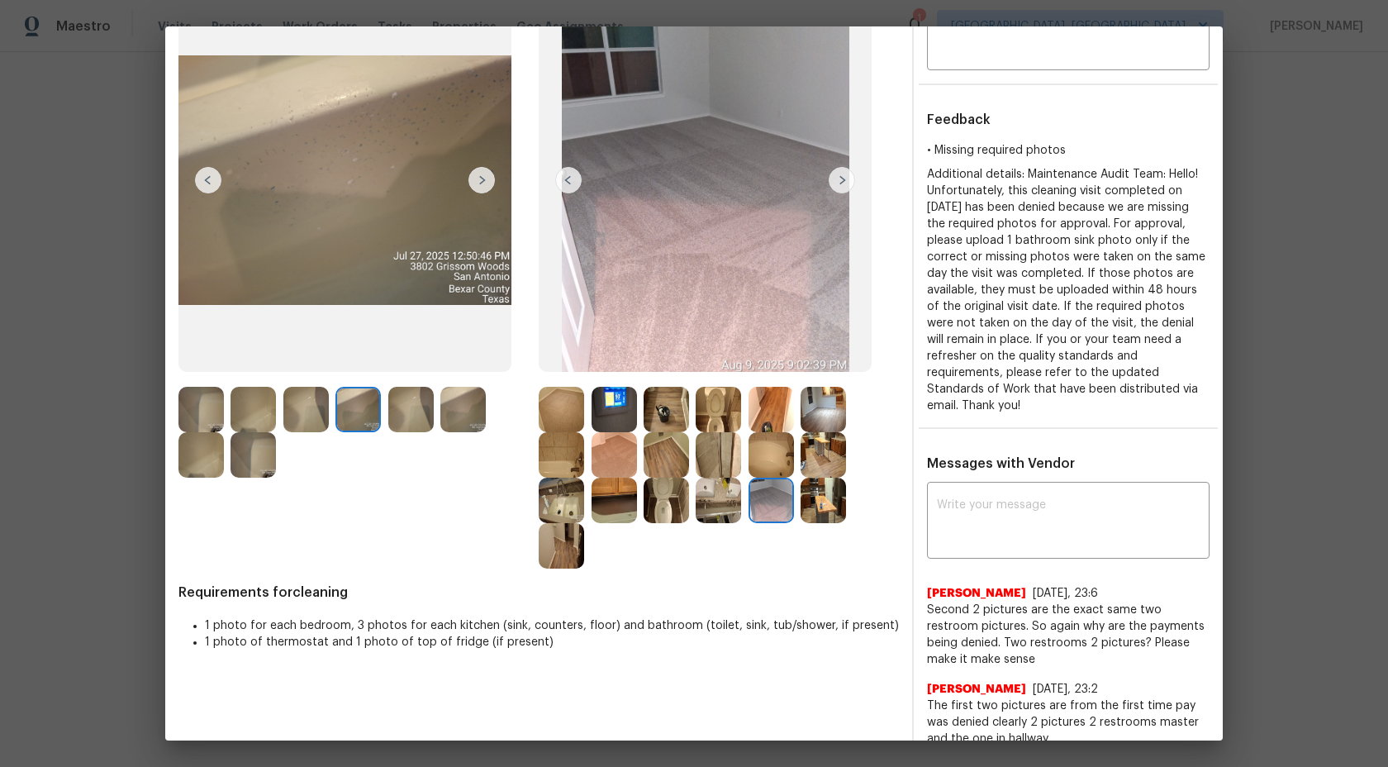
scroll to position [255, 0]
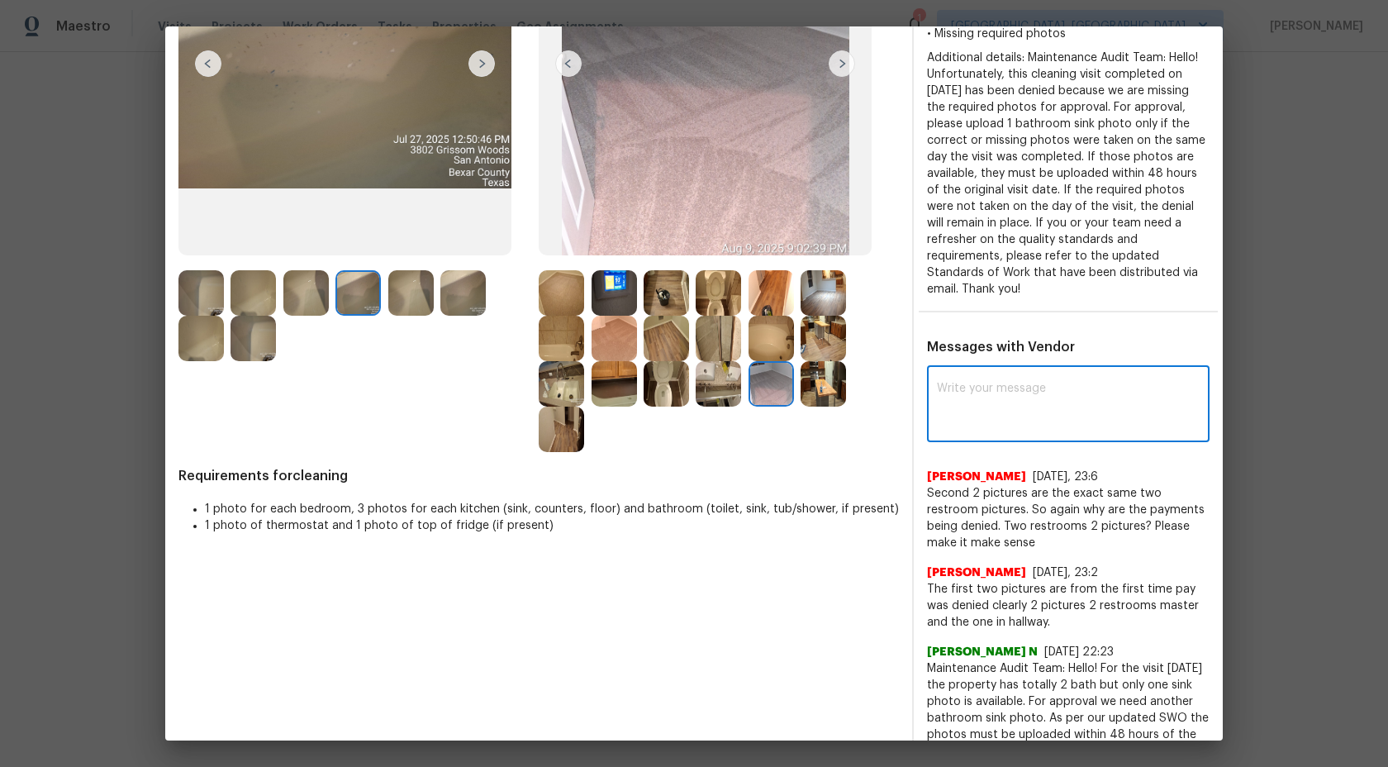
click at [1012, 409] on textarea at bounding box center [1068, 406] width 263 height 46
type textarea "H"
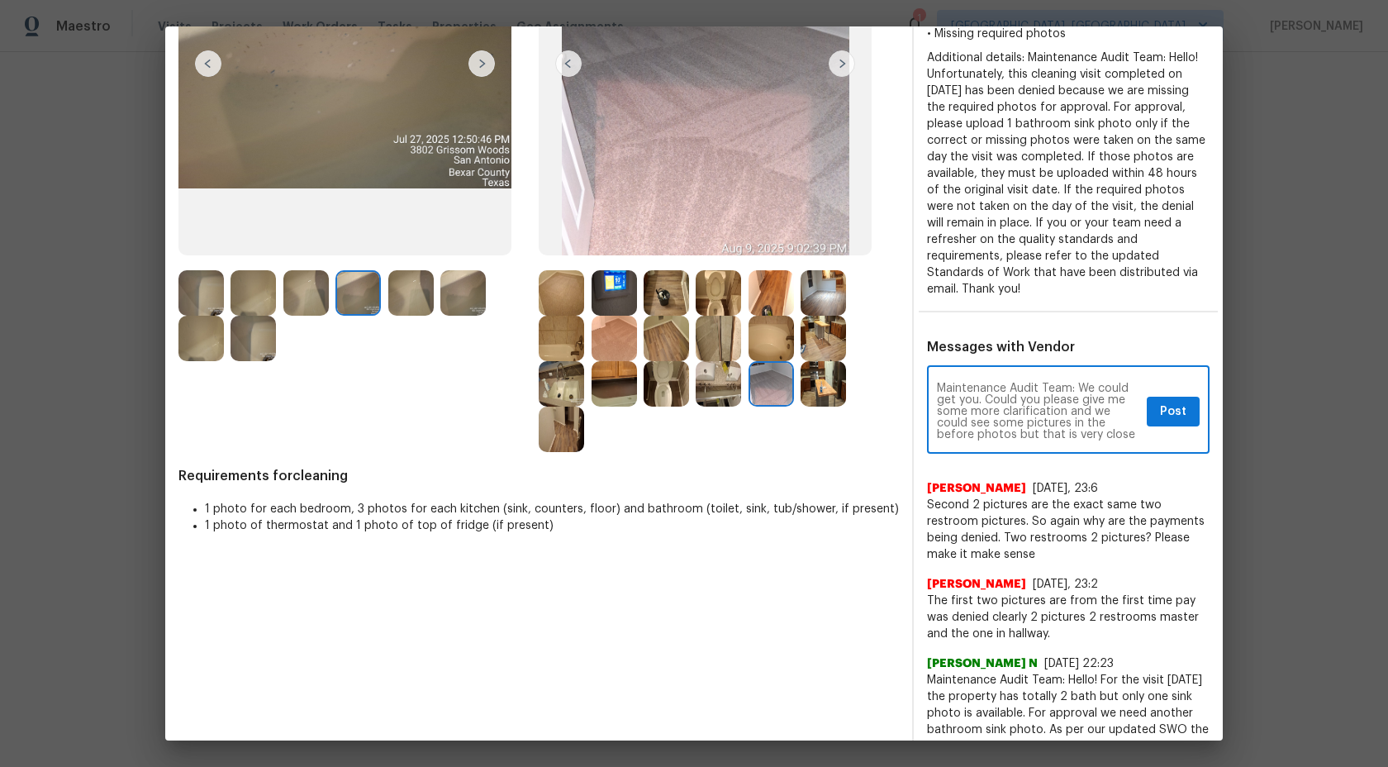
scroll to position [12, 0]
type textarea "Maintenance Audit Team: We could get you. Could you please give me some more cl…"
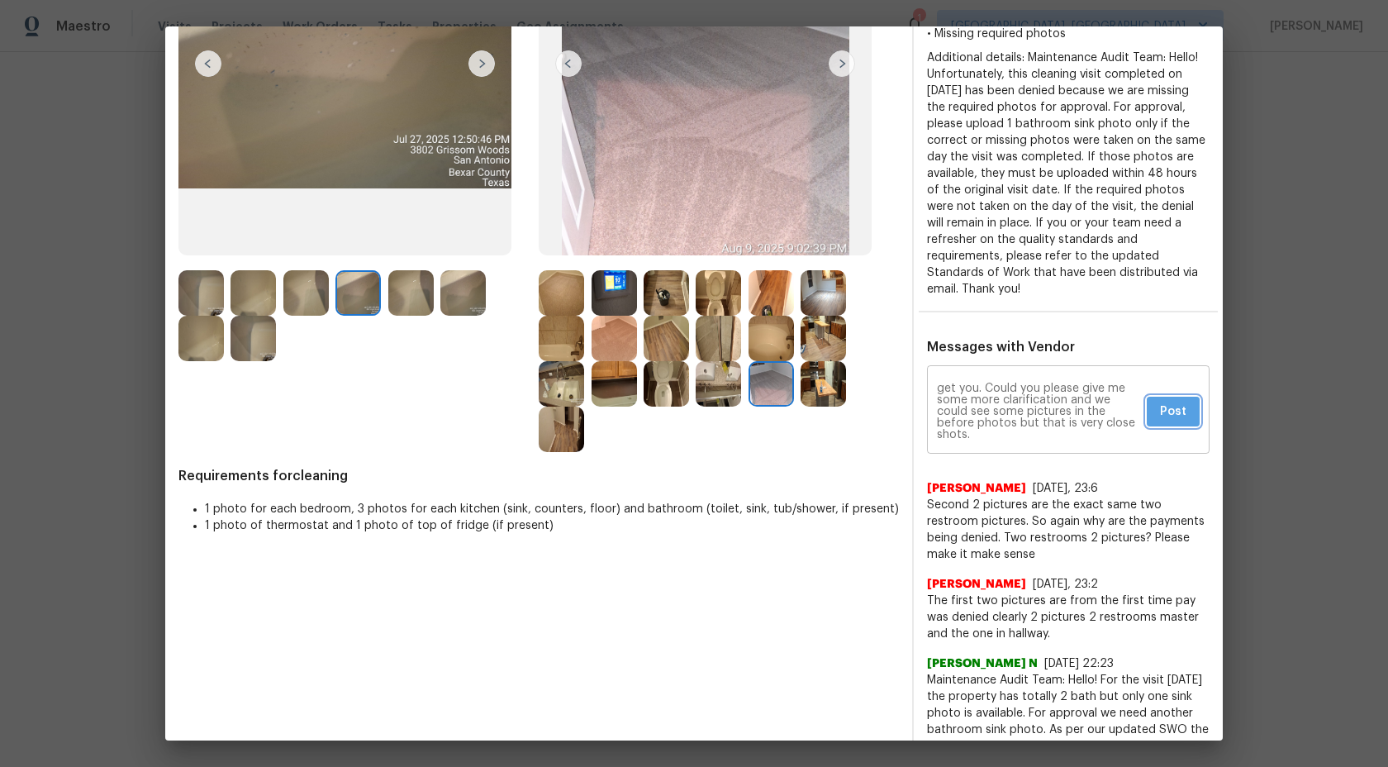
click at [1191, 408] on button "Post" at bounding box center [1173, 412] width 53 height 31
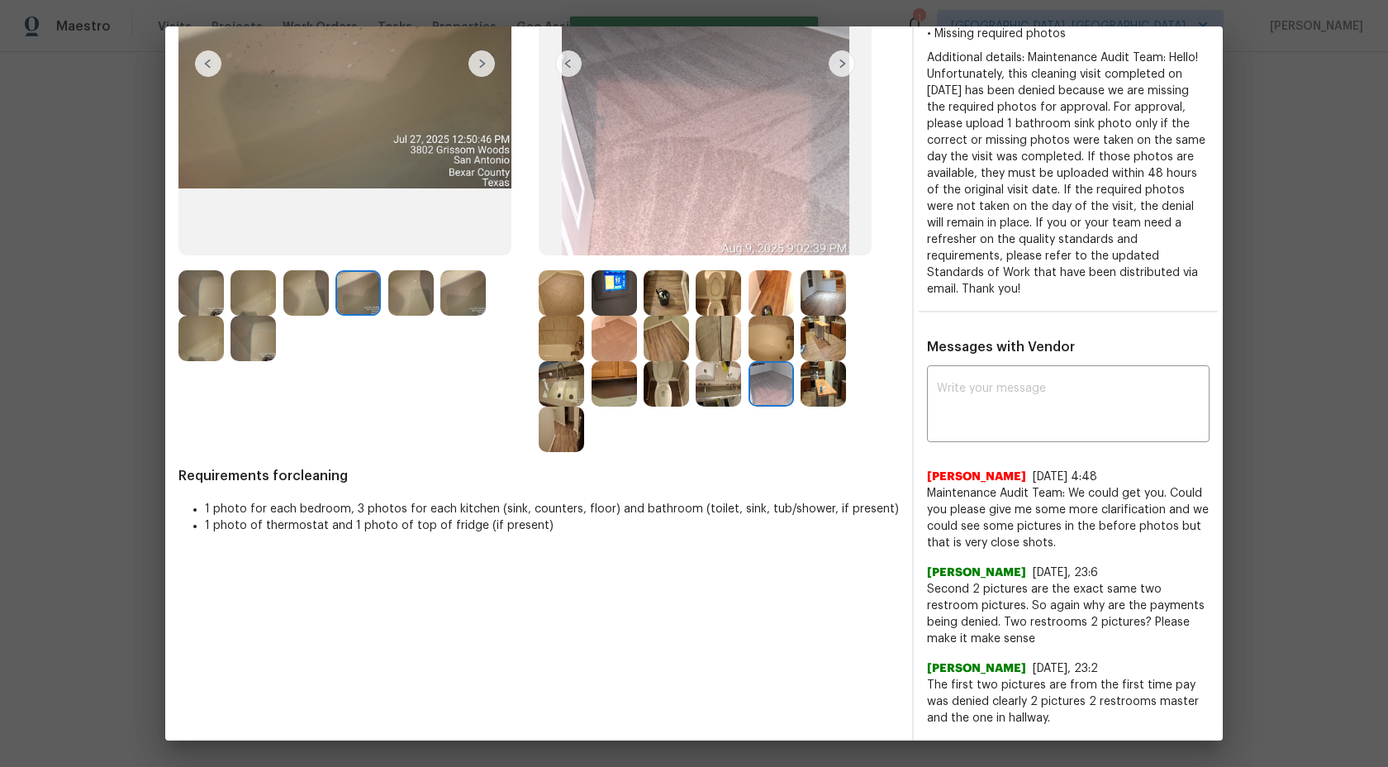
scroll to position [0, 0]
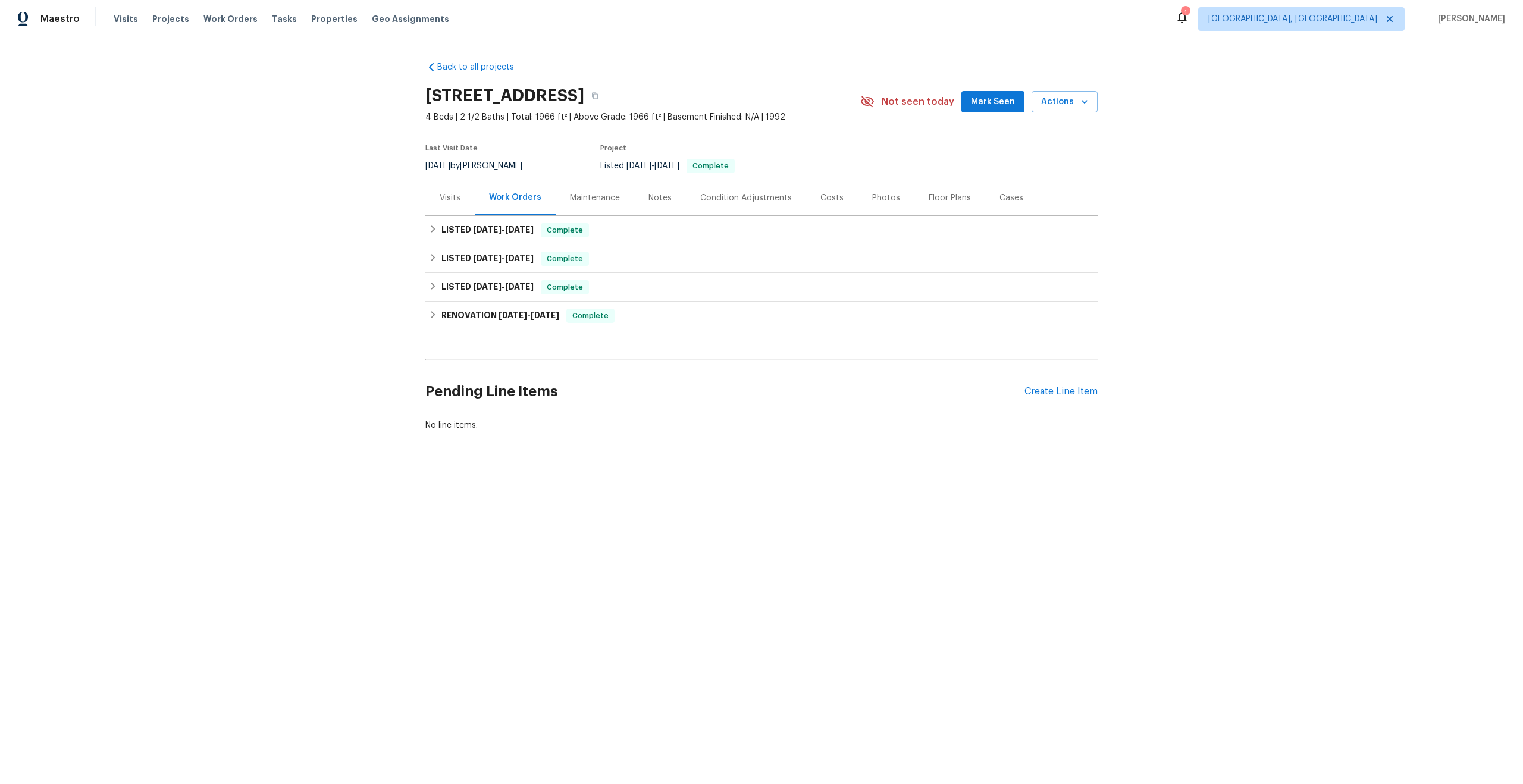
click at [595, 204] on div "Maintenance" at bounding box center [595, 197] width 78 height 35
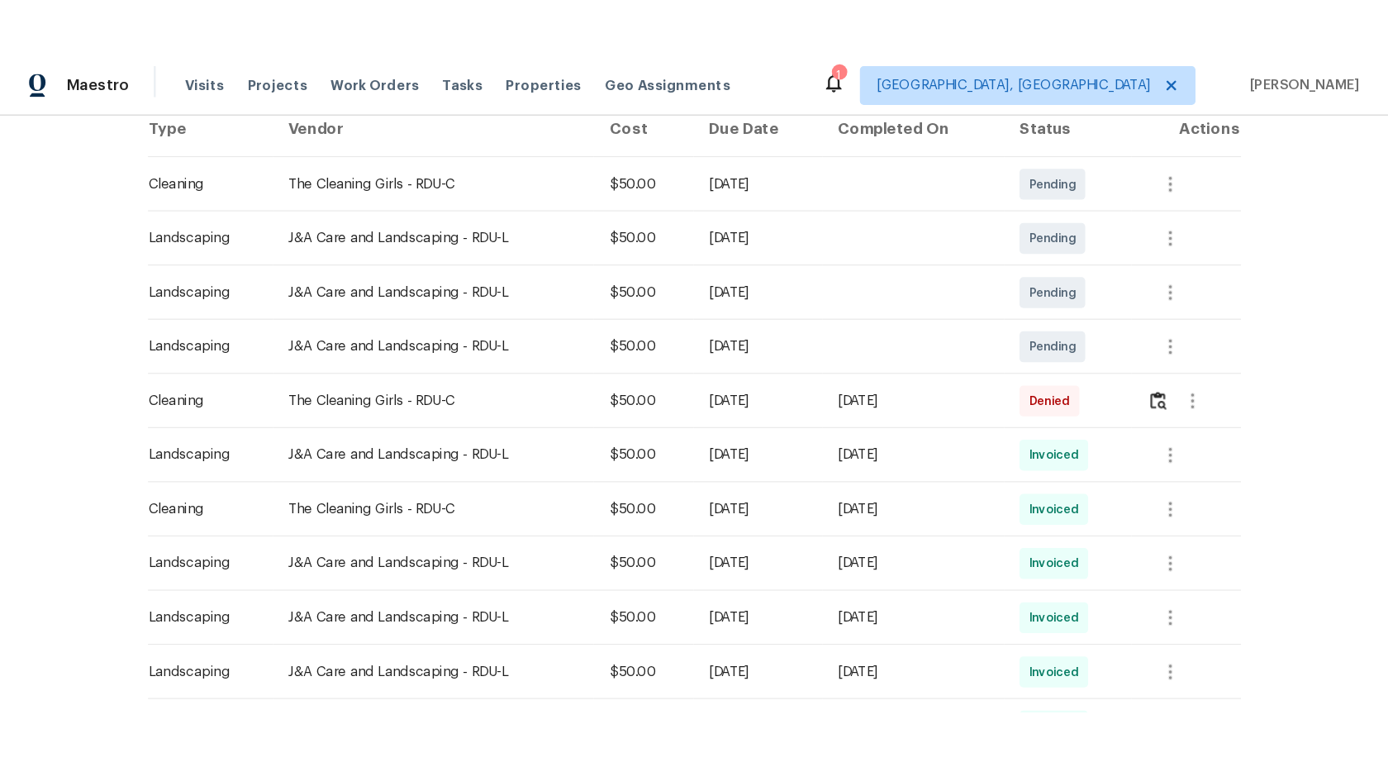
scroll to position [270, 0]
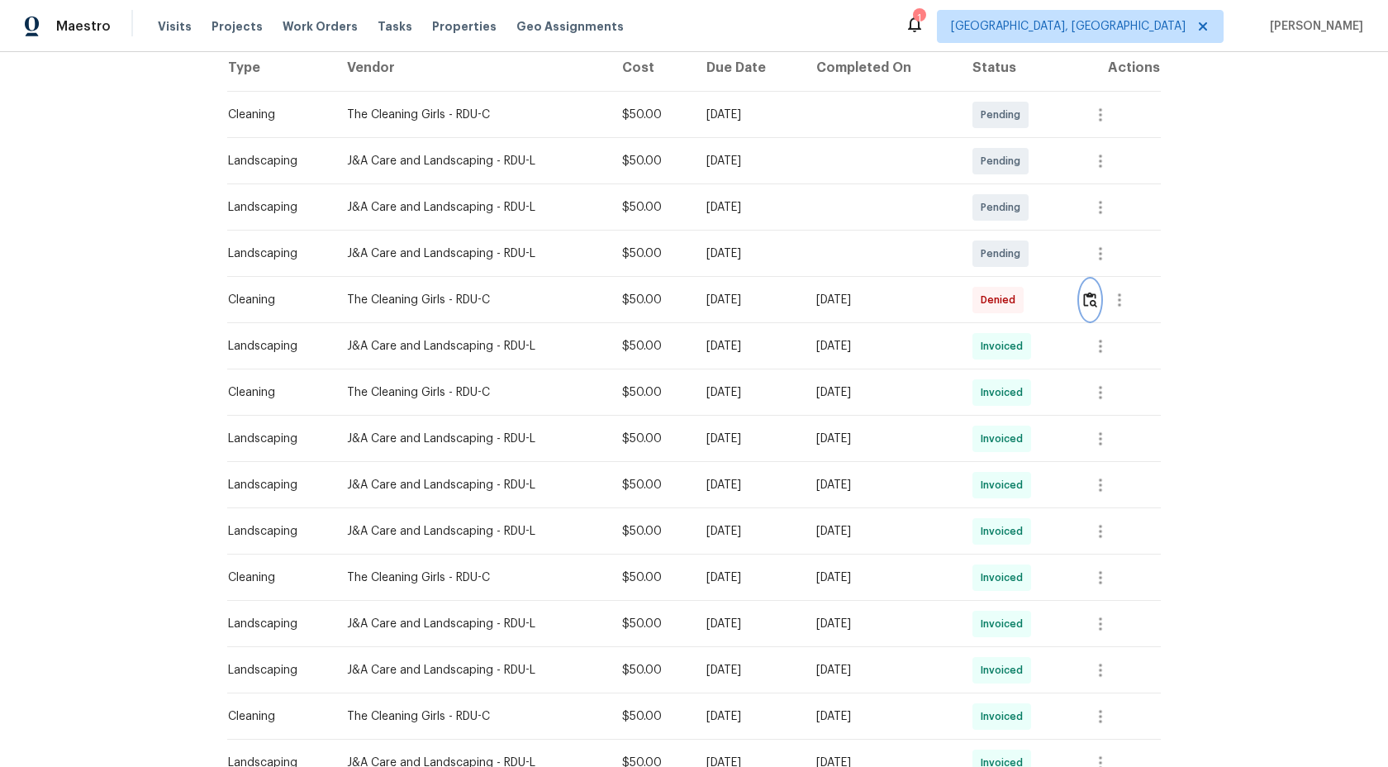
click at [1097, 294] on img "button" at bounding box center [1090, 300] width 14 height 16
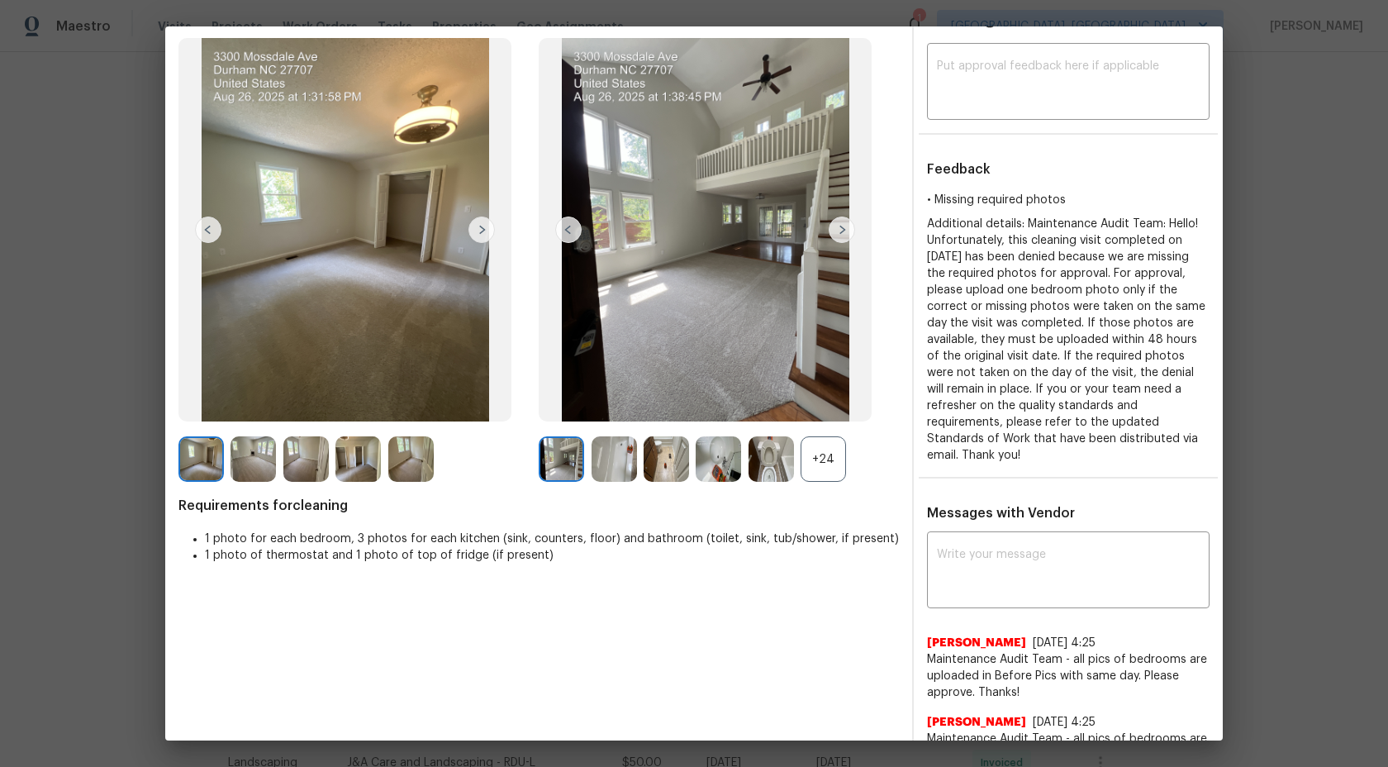
scroll to position [255, 0]
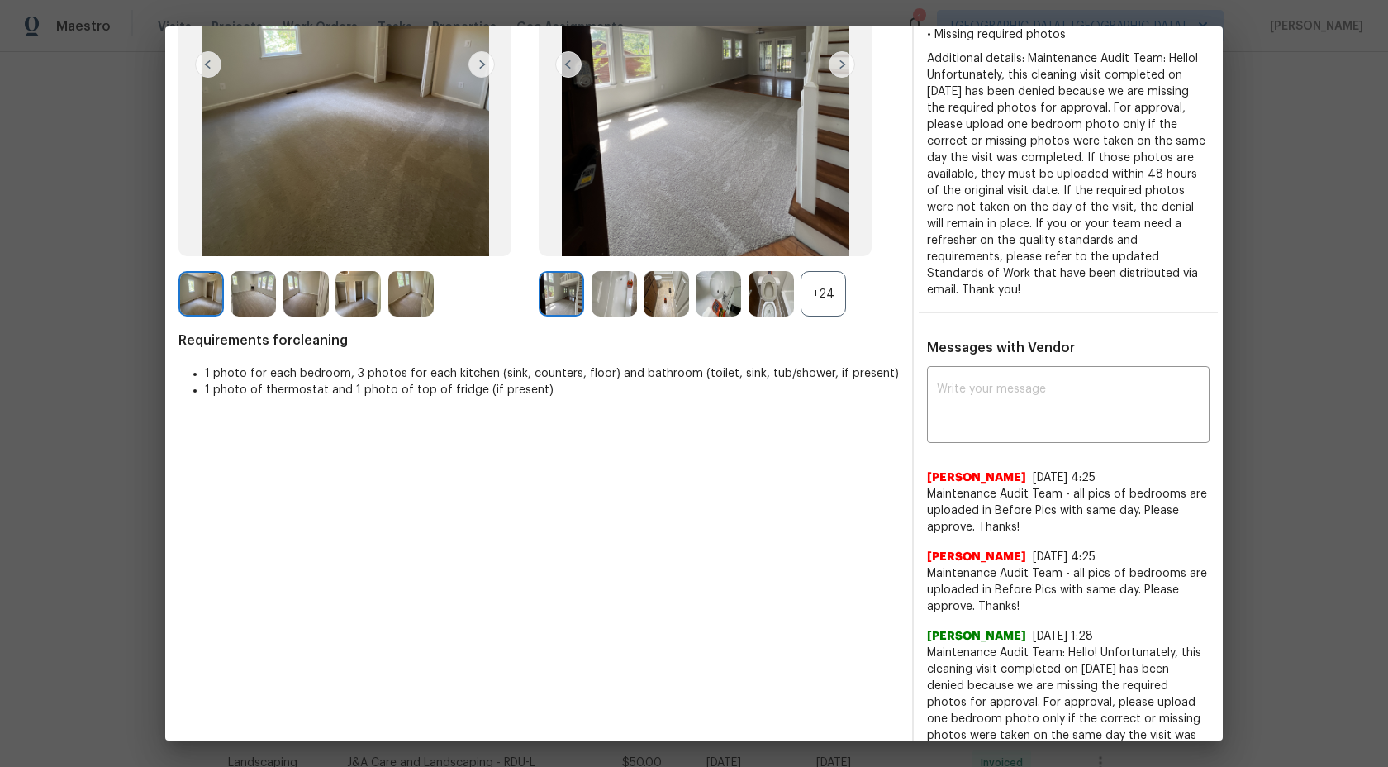
click at [824, 294] on div "+24" at bounding box center [823, 293] width 45 height 45
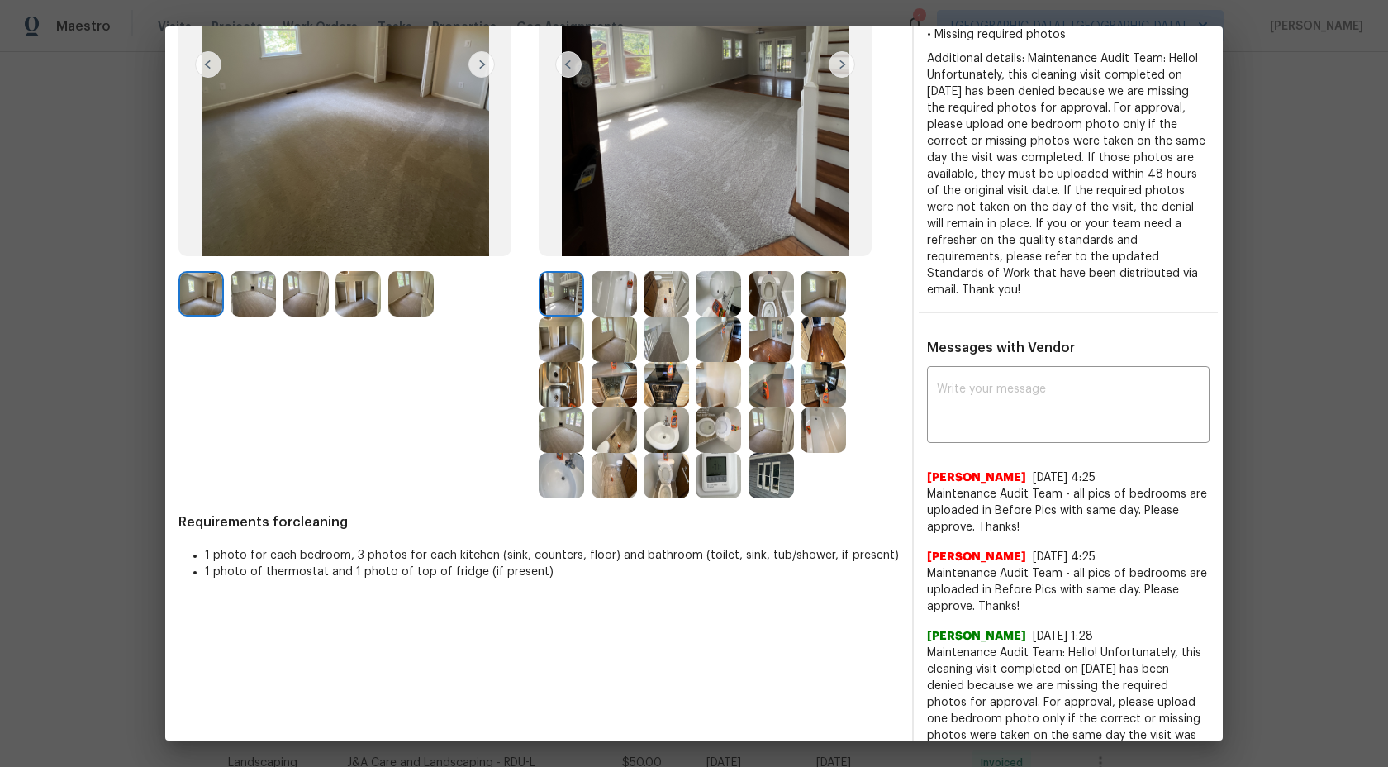
click at [569, 297] on img at bounding box center [561, 293] width 45 height 45
click at [588, 297] on div at bounding box center [565, 293] width 52 height 45
click at [616, 296] on img at bounding box center [614, 293] width 45 height 45
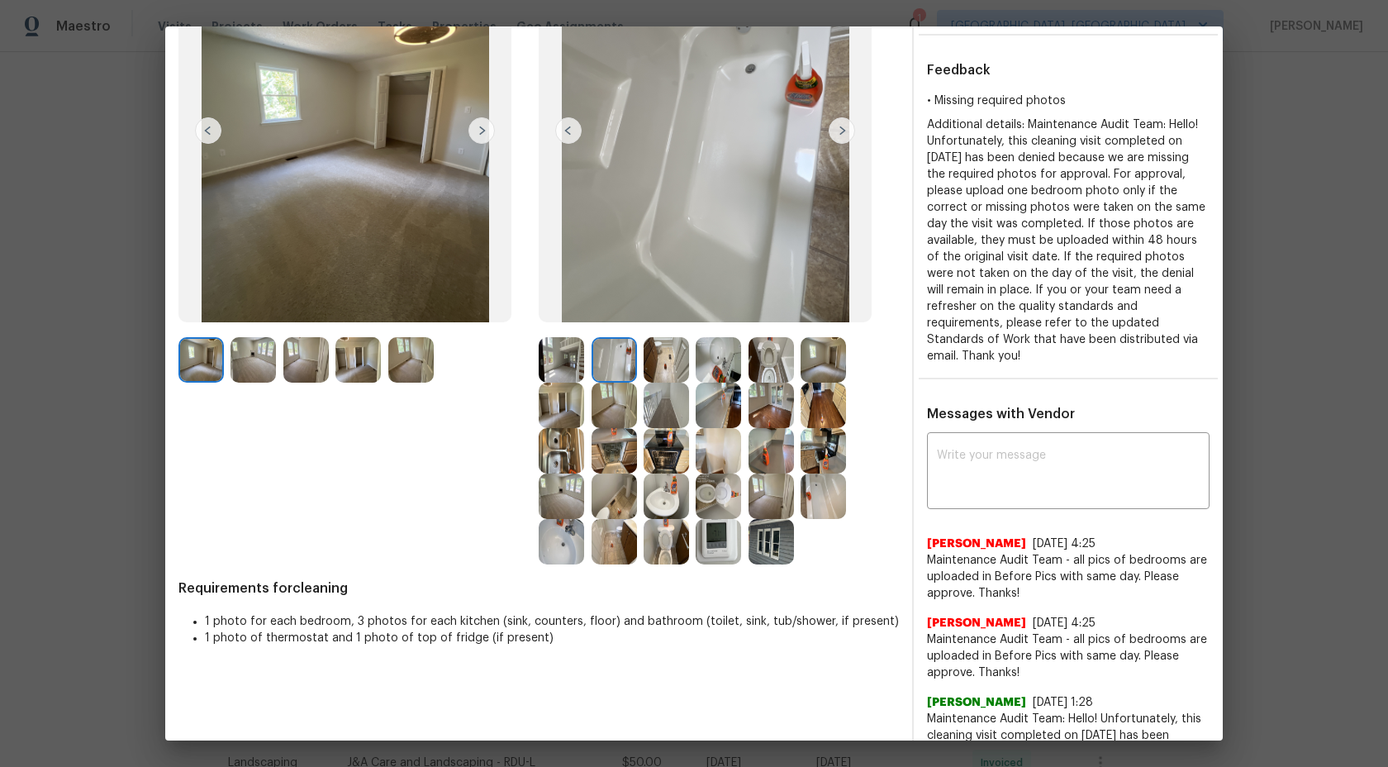
scroll to position [164, 0]
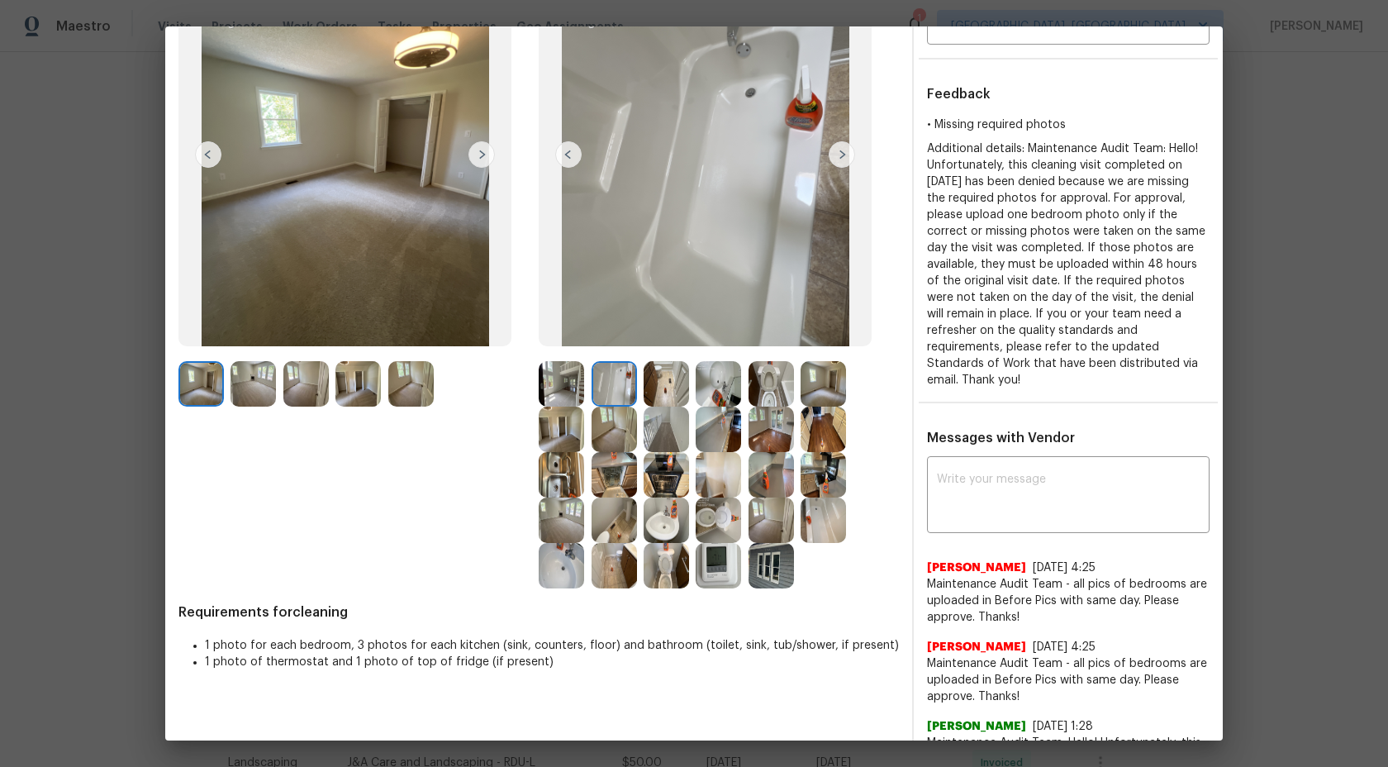
click at [669, 379] on img at bounding box center [666, 383] width 45 height 45
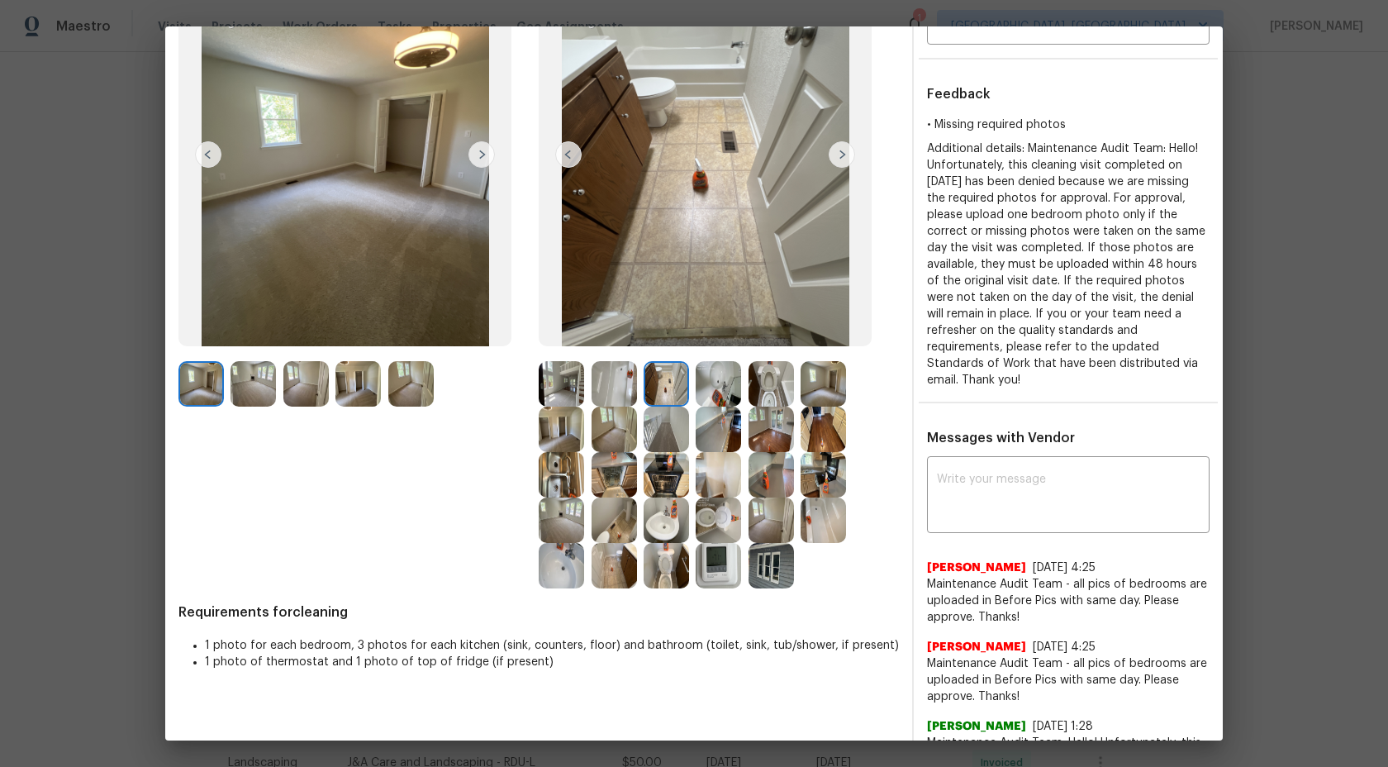
click at [744, 388] on div at bounding box center [722, 383] width 52 height 45
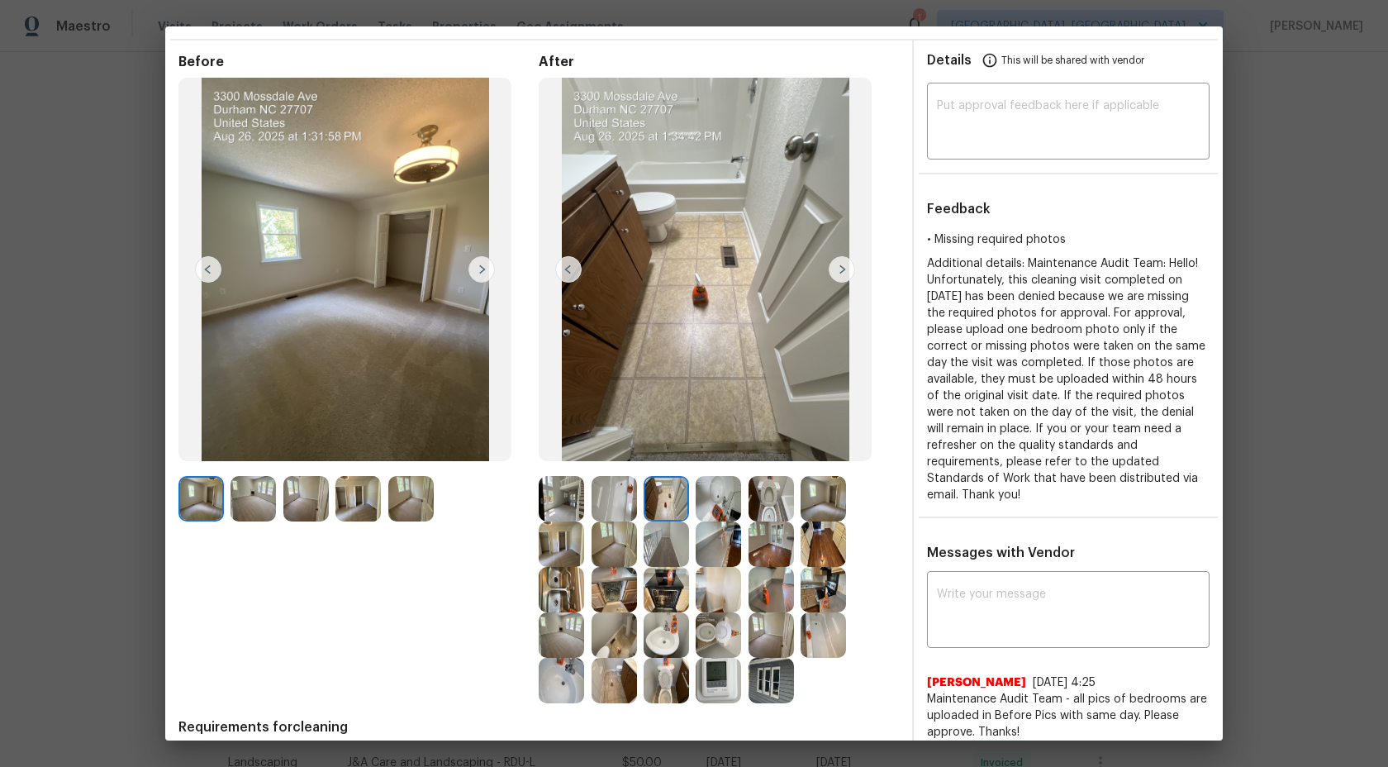
scroll to position [40, 0]
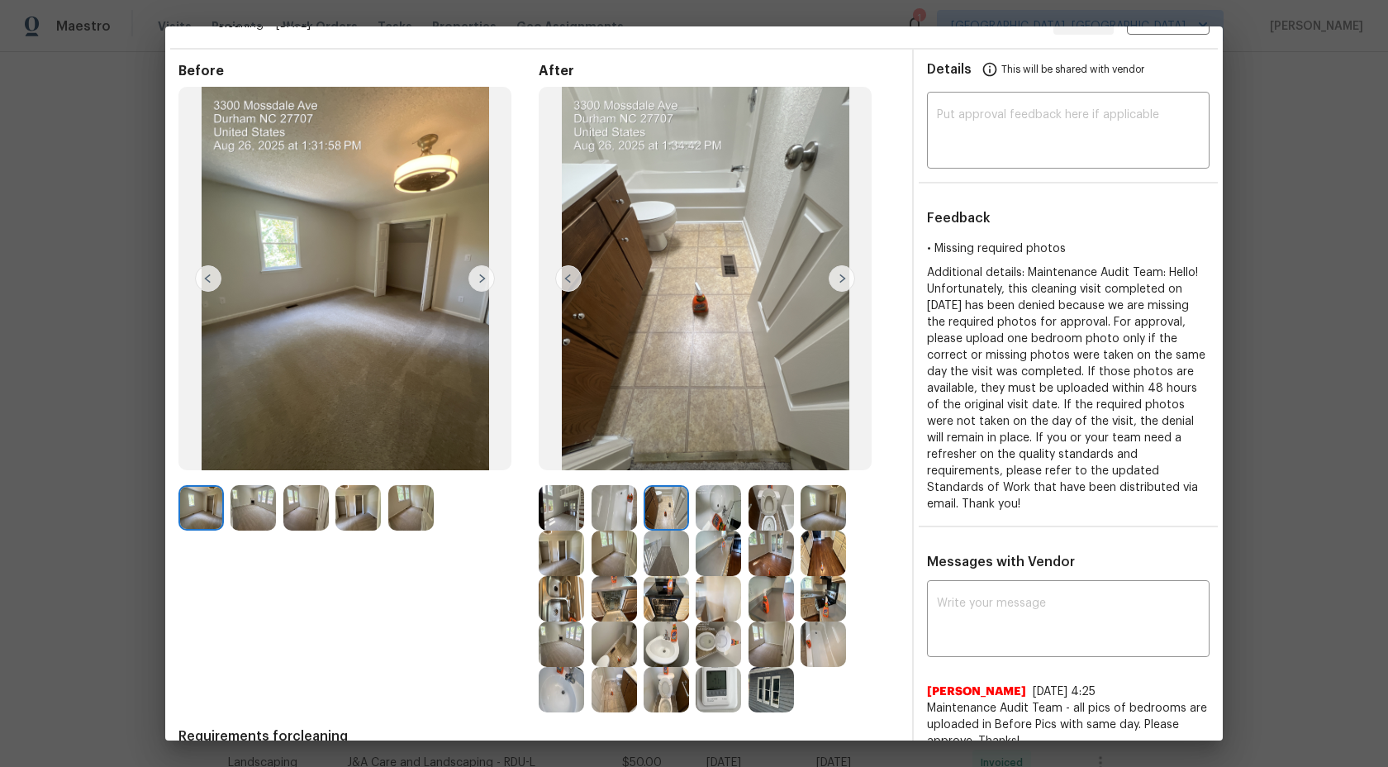
click at [561, 504] on img at bounding box center [561, 507] width 45 height 45
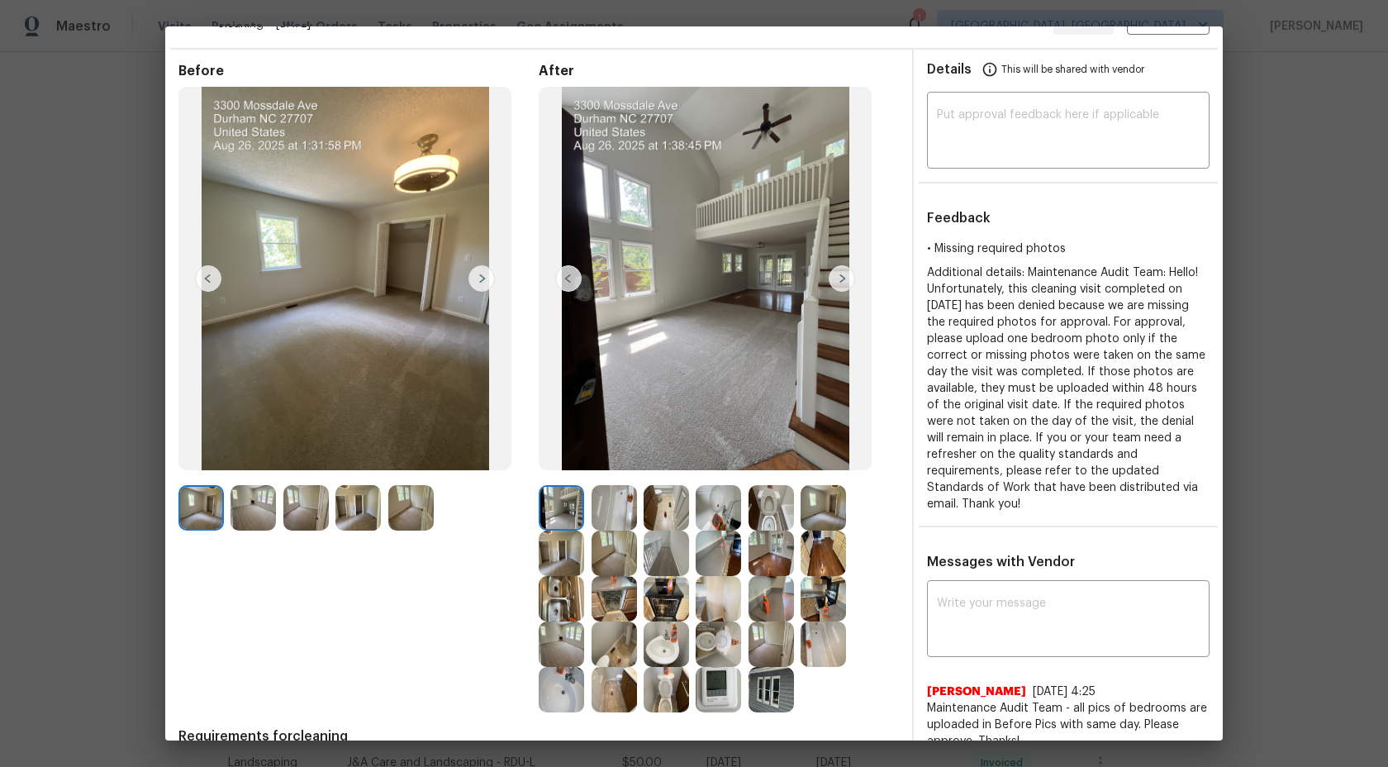
click at [620, 504] on img at bounding box center [614, 507] width 45 height 45
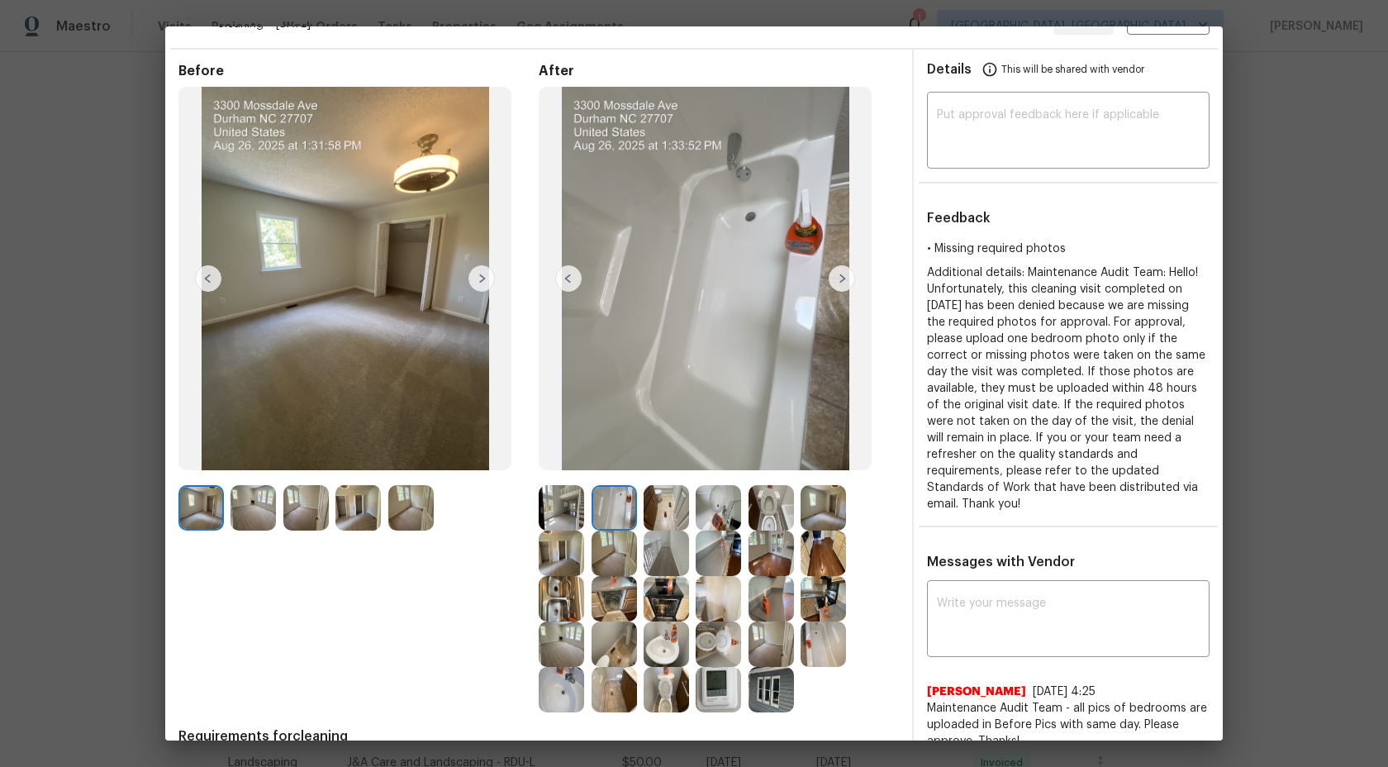
click at [682, 501] on img at bounding box center [666, 507] width 45 height 45
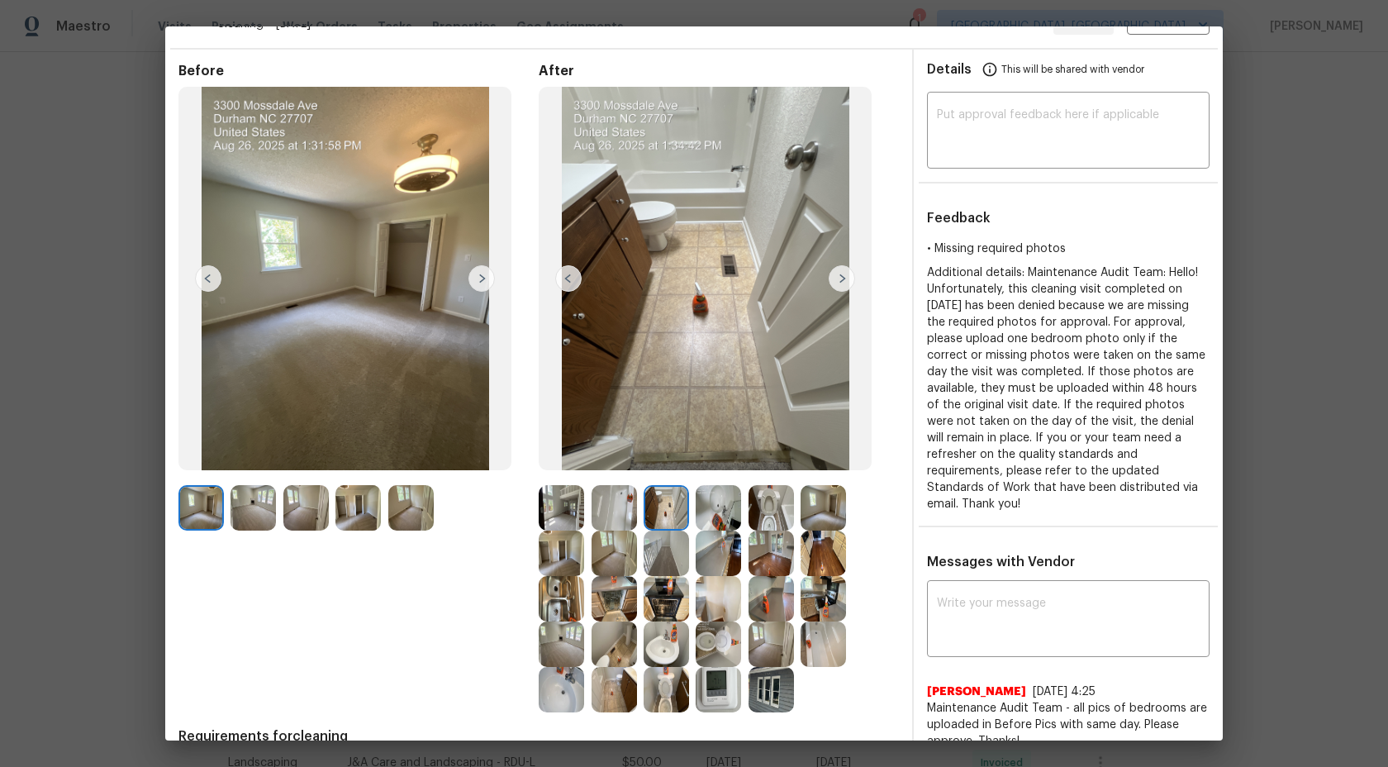
click at [719, 506] on img at bounding box center [718, 507] width 45 height 45
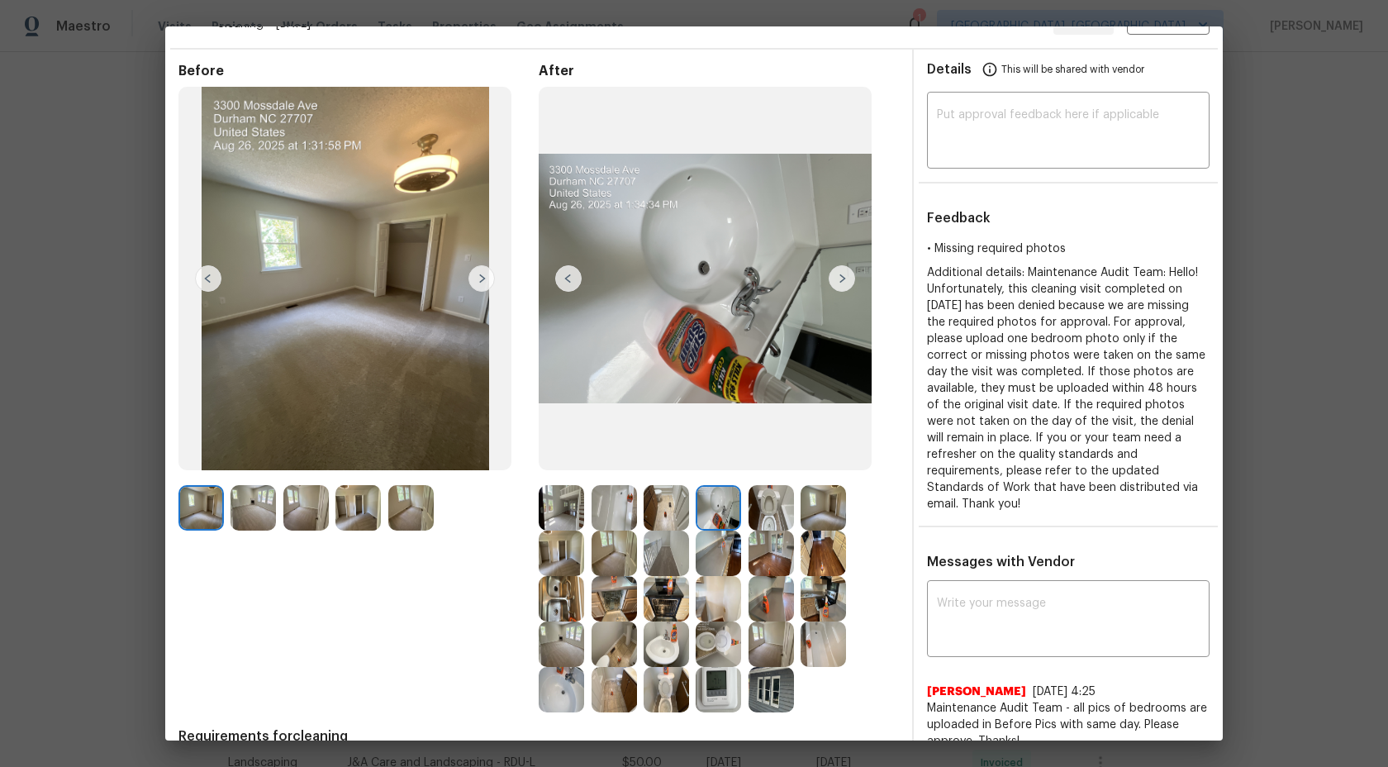
click at [773, 507] on img at bounding box center [771, 507] width 45 height 45
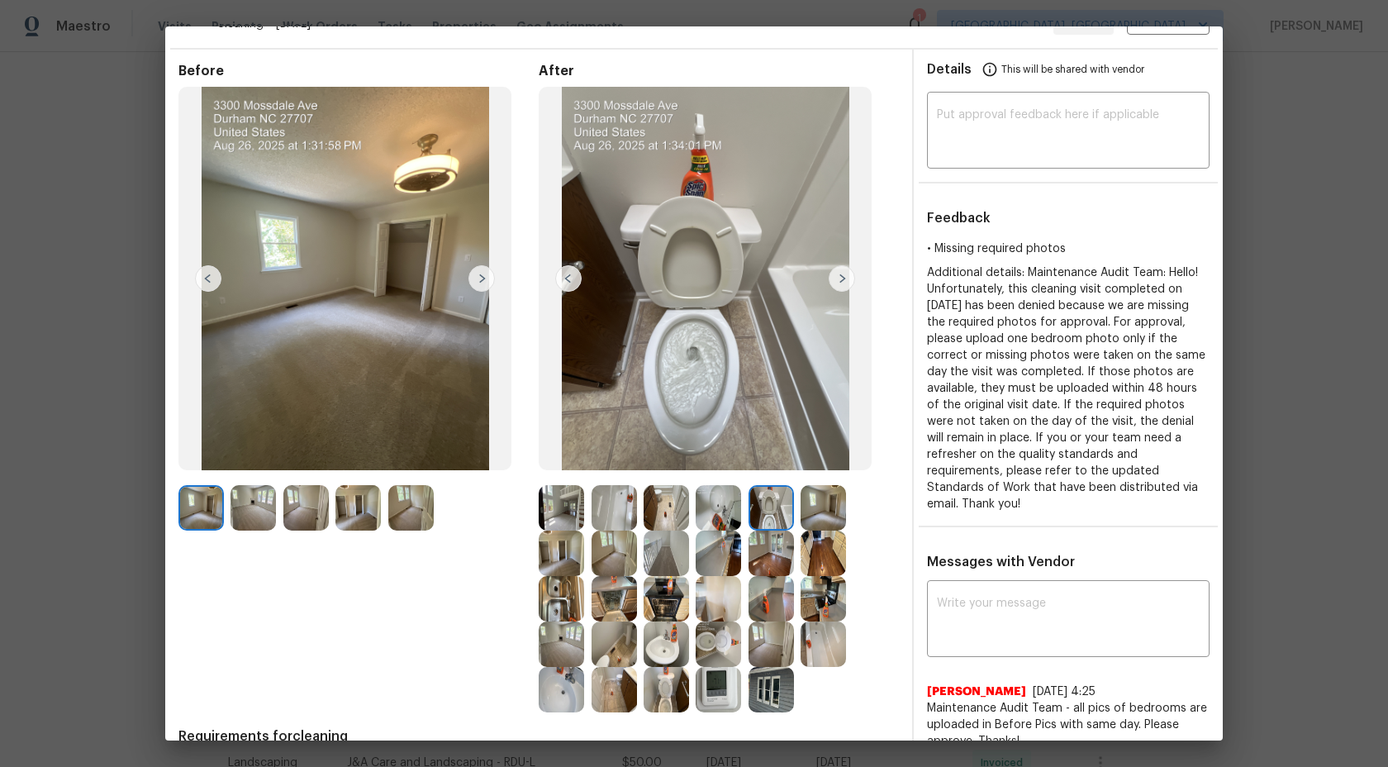
click at [825, 506] on img at bounding box center [823, 507] width 45 height 45
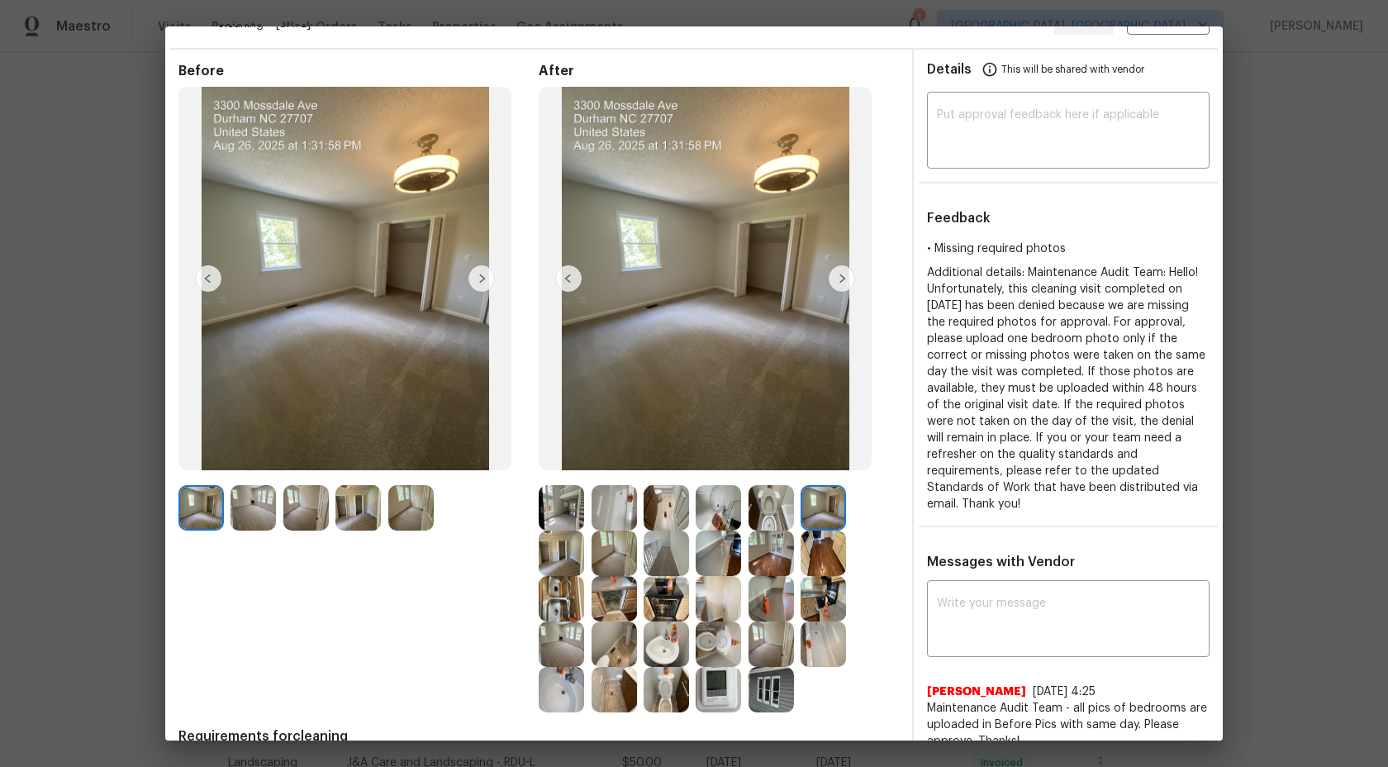
click at [578, 540] on img at bounding box center [561, 552] width 45 height 45
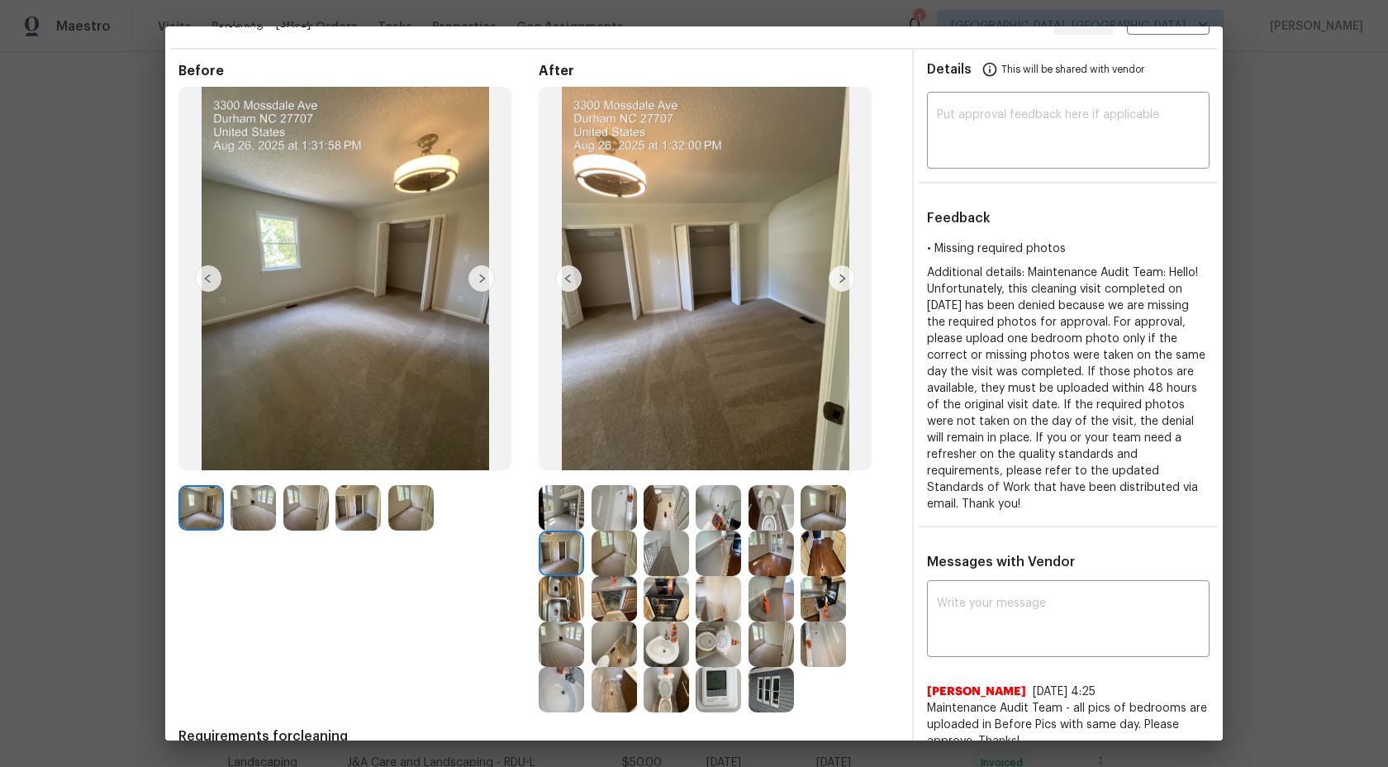
click at [623, 545] on img at bounding box center [614, 552] width 45 height 45
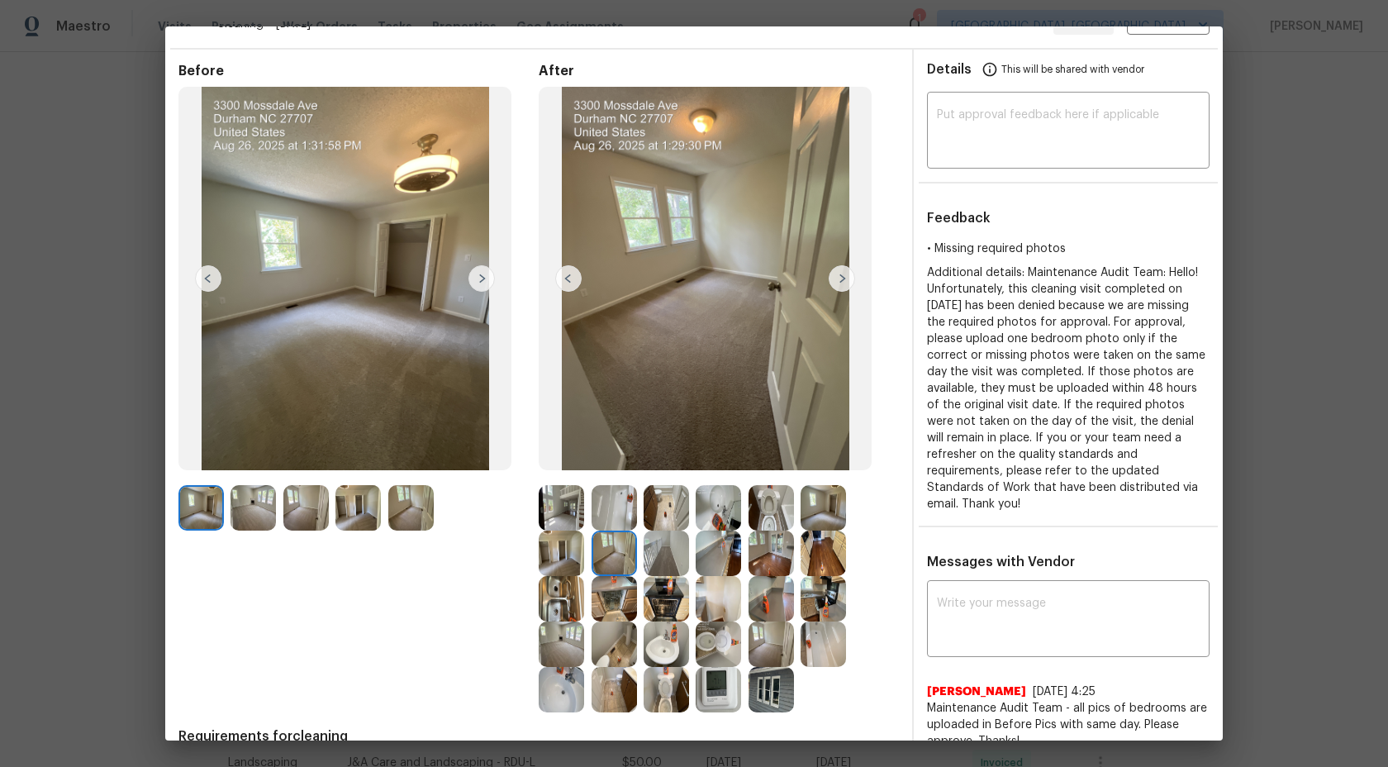
click at [645, 551] on img at bounding box center [666, 552] width 45 height 45
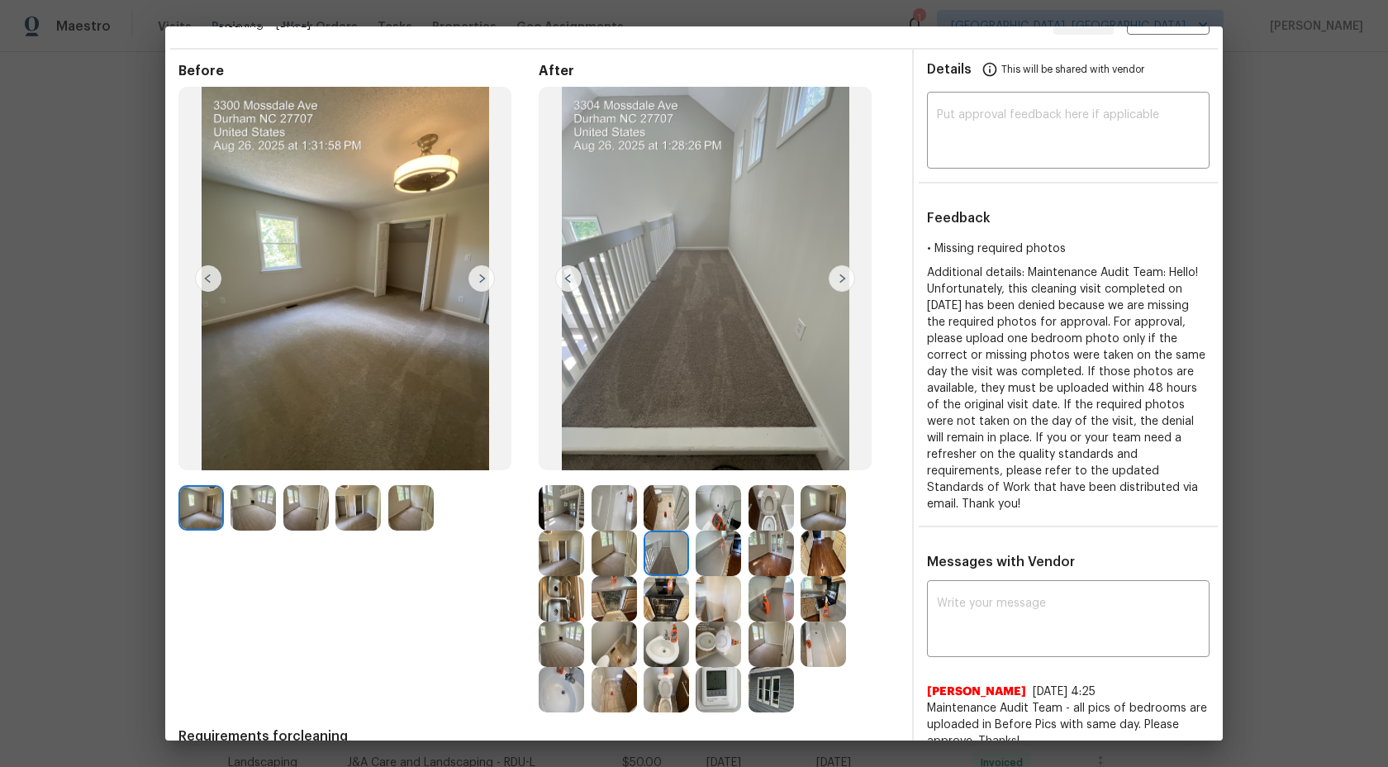
click at [706, 539] on img at bounding box center [718, 552] width 45 height 45
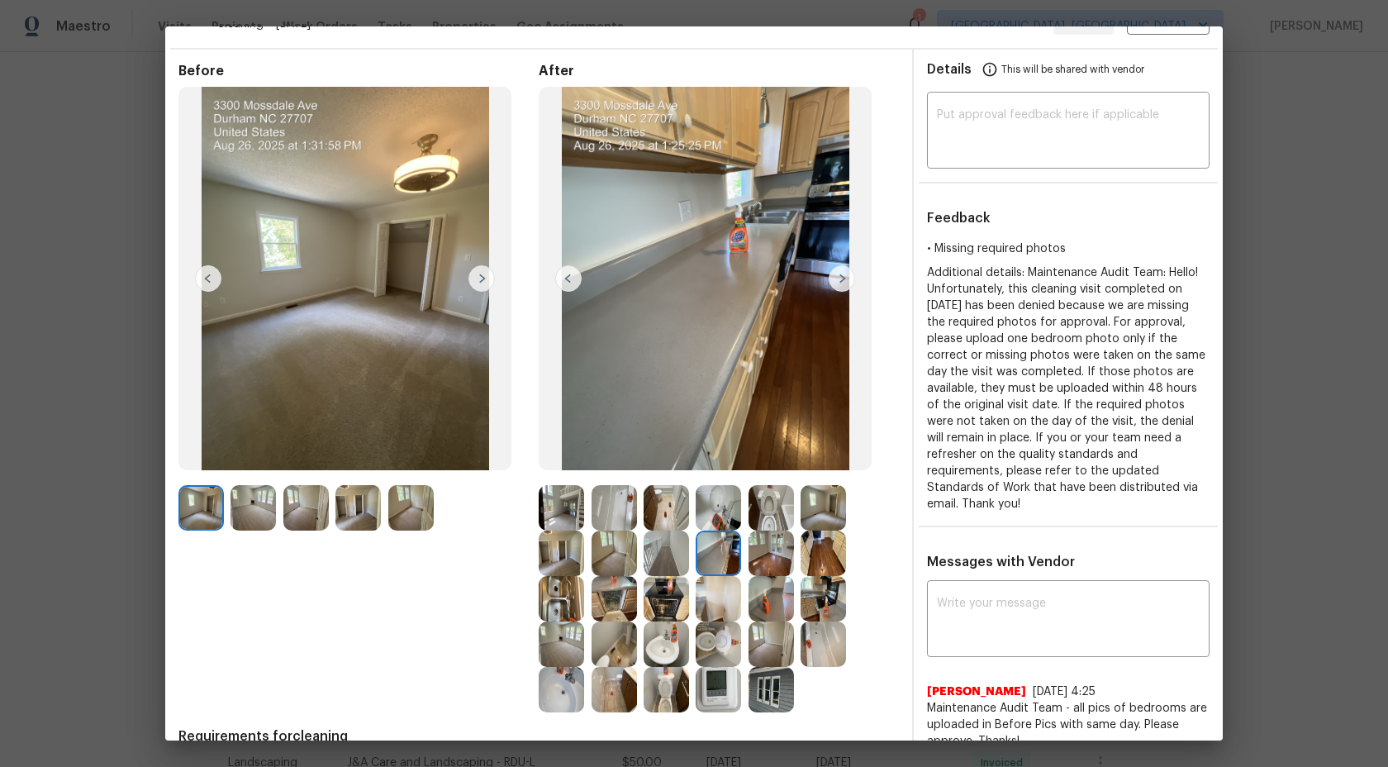
click at [765, 561] on img at bounding box center [771, 552] width 45 height 45
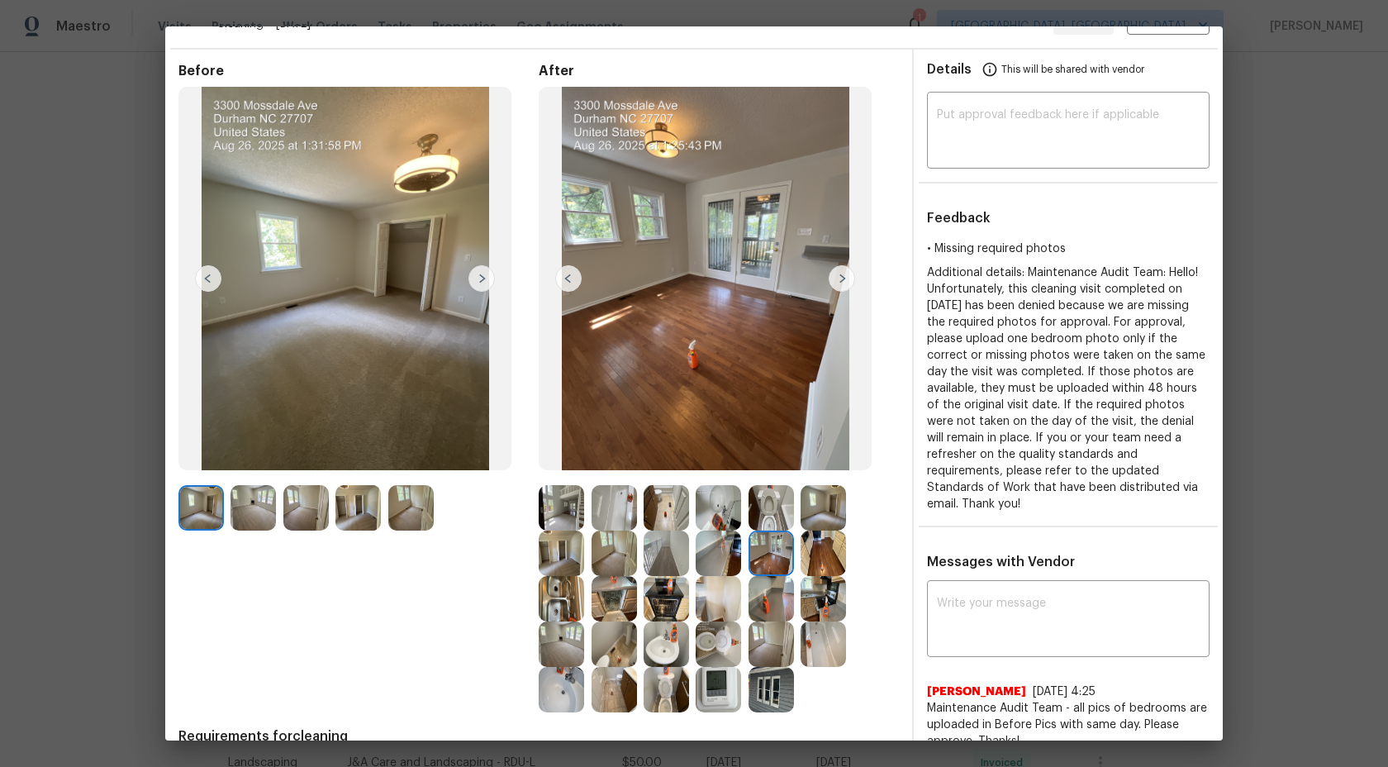
click at [818, 554] on img at bounding box center [823, 552] width 45 height 45
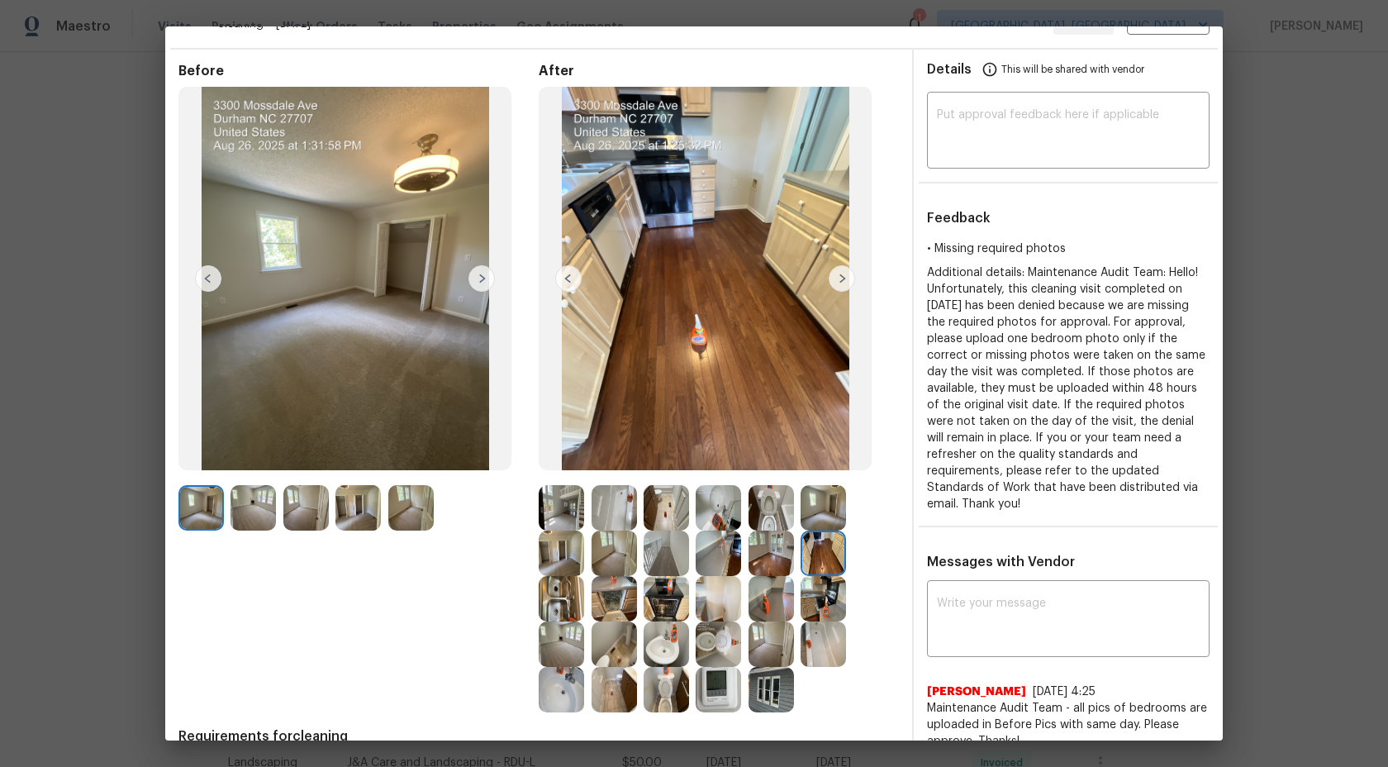
click at [618, 505] on img at bounding box center [614, 507] width 45 height 45
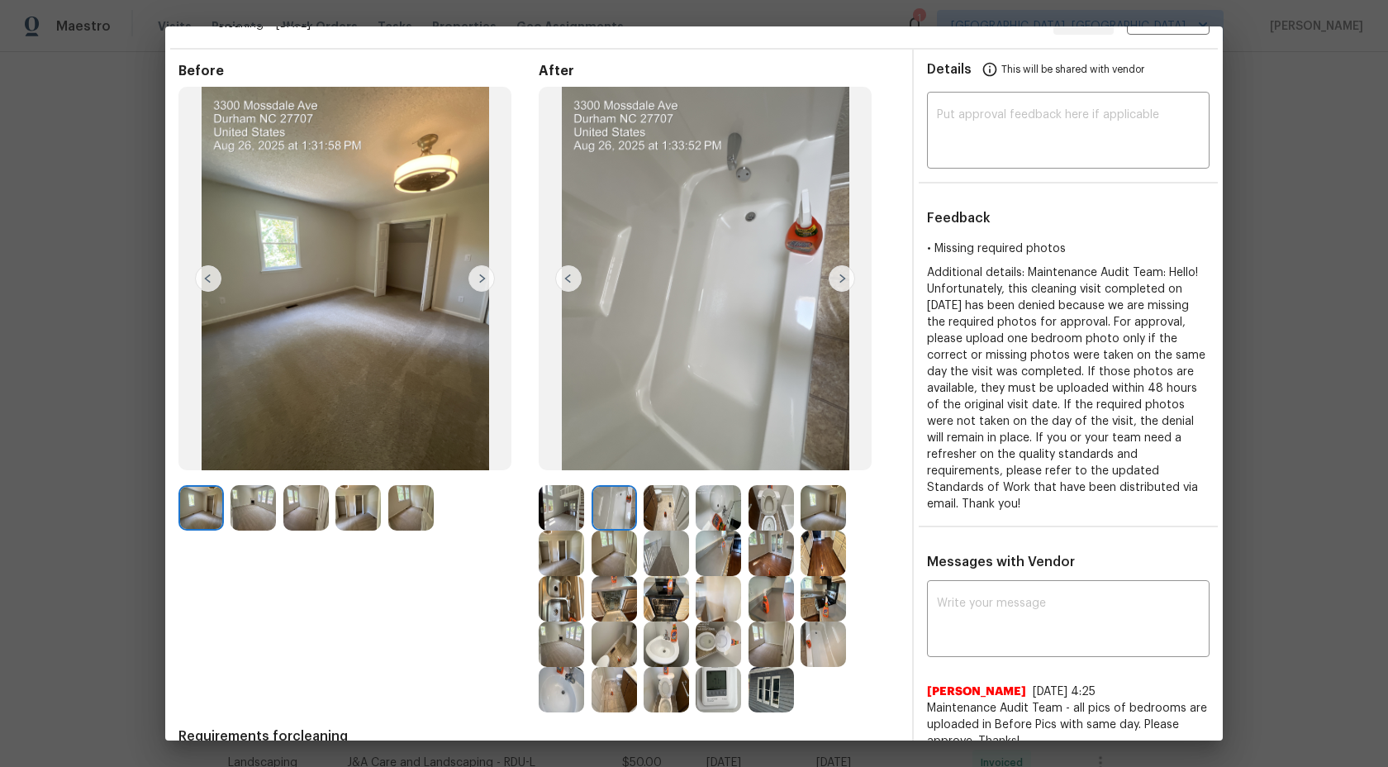
click at [568, 505] on img at bounding box center [561, 507] width 45 height 45
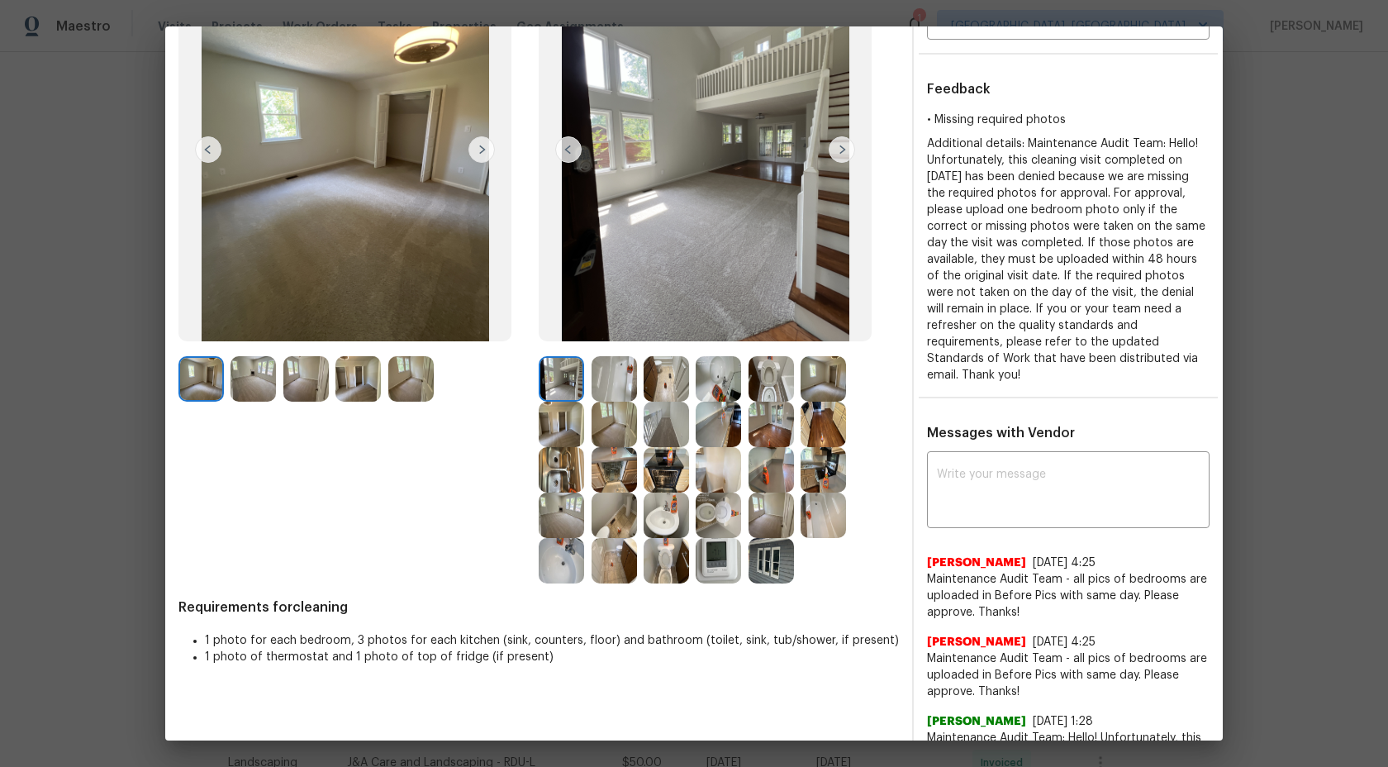
scroll to position [0, 0]
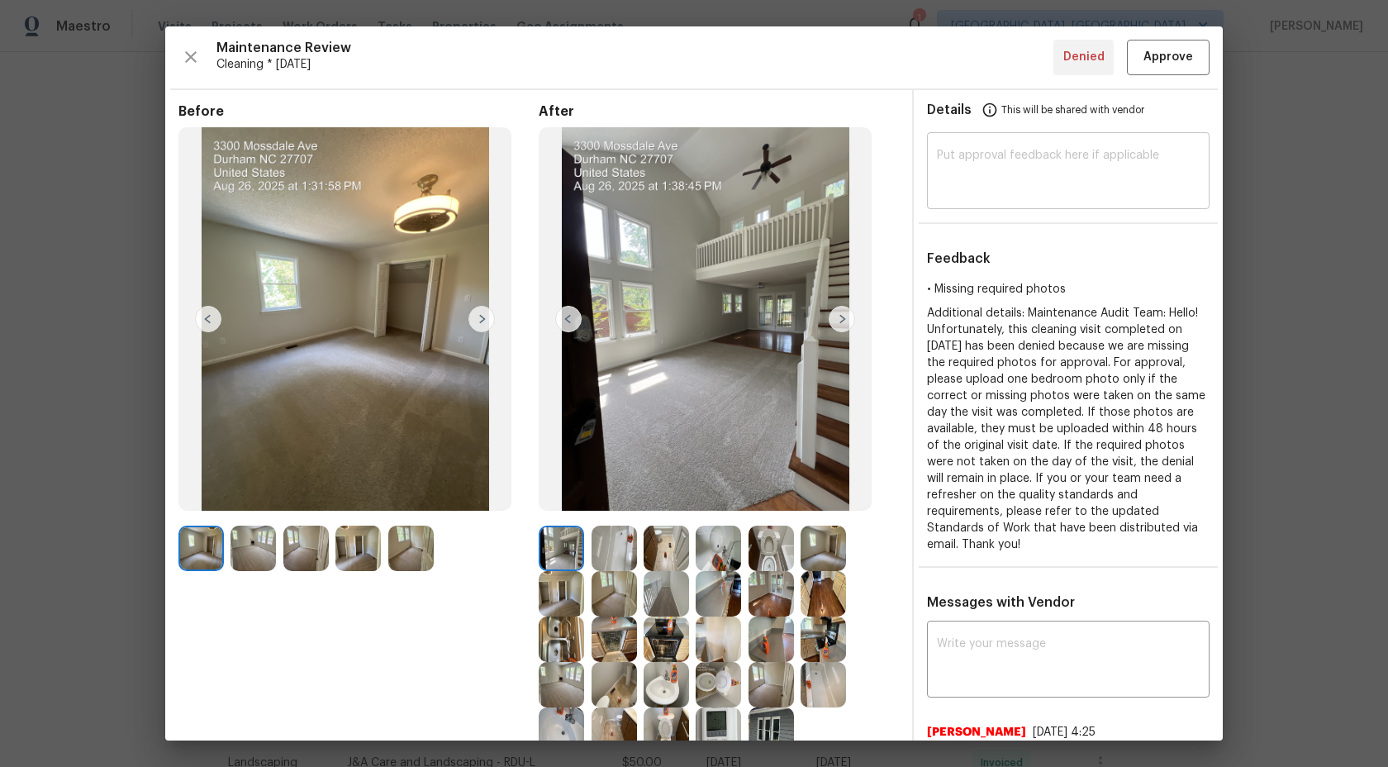
click at [1016, 170] on textarea at bounding box center [1068, 173] width 263 height 46
type textarea "A"
type textarea "Maintenance Audit Team: After further review we approve this visit now."
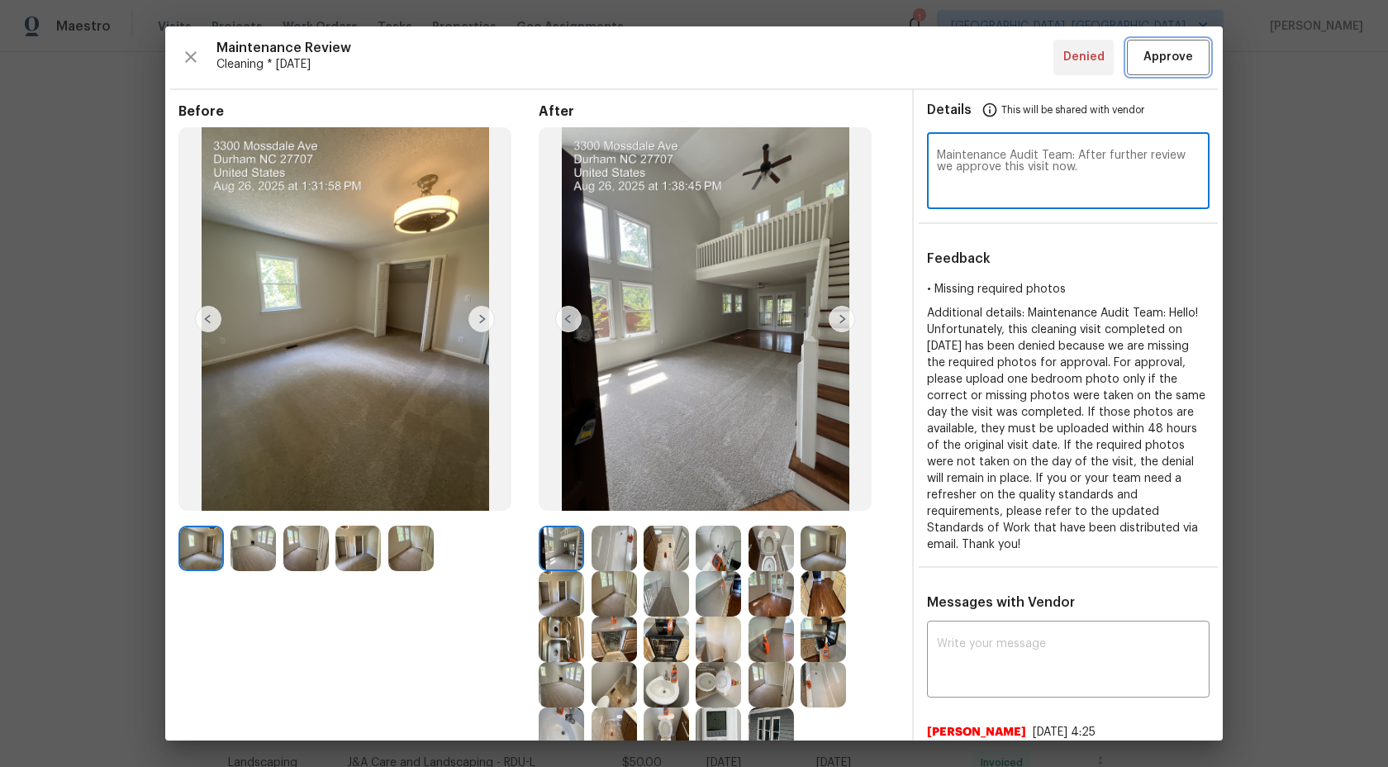
click at [1172, 65] on span "Approve" at bounding box center [1169, 57] width 50 height 21
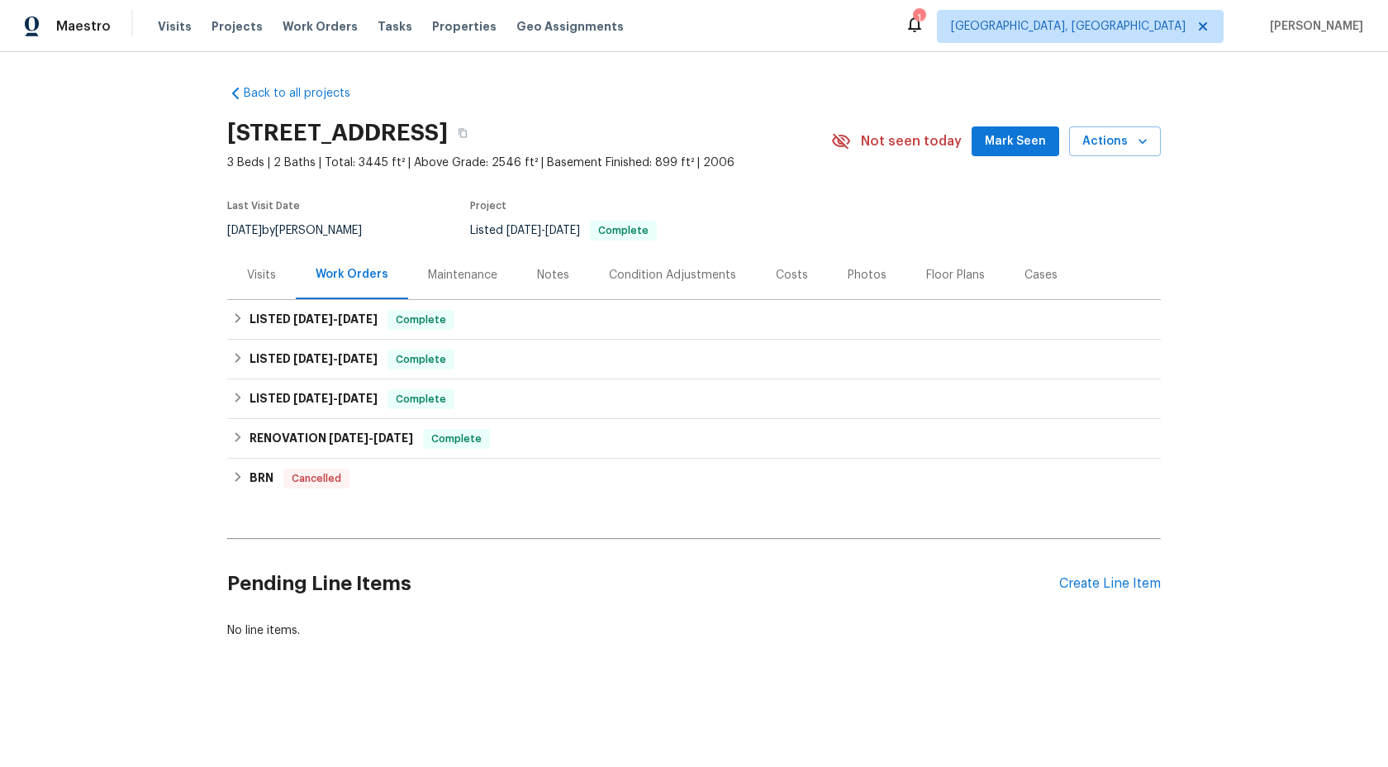
click at [469, 280] on div "Maintenance" at bounding box center [462, 275] width 69 height 17
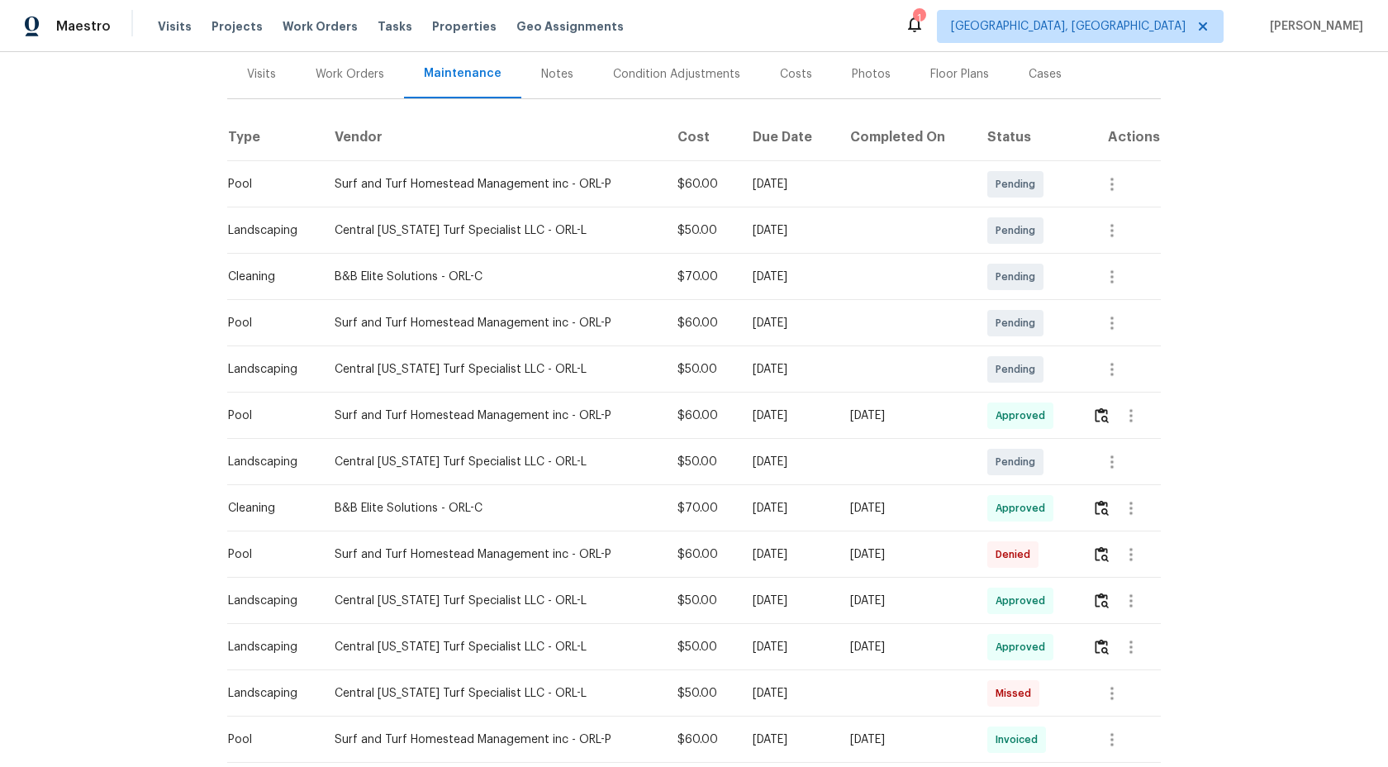
scroll to position [263, 0]
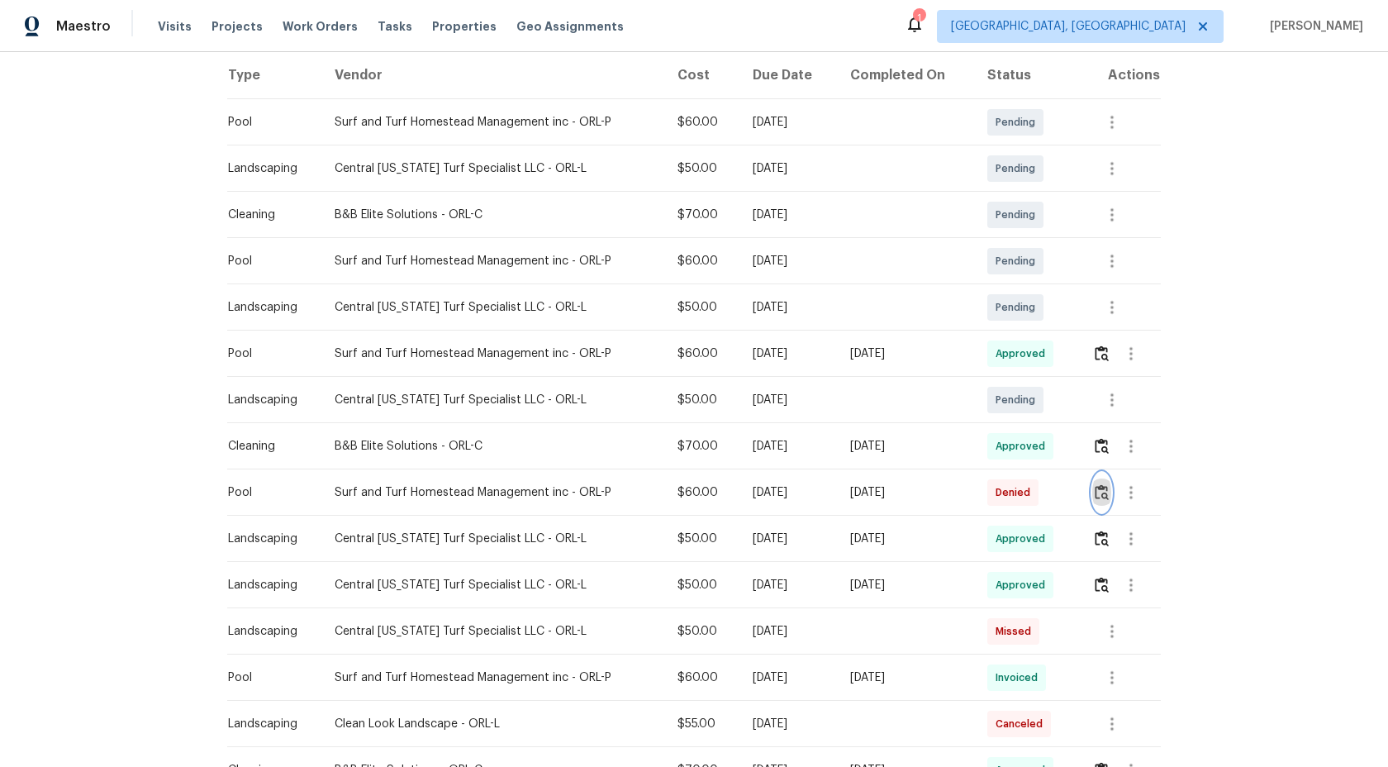
click at [1103, 488] on img "button" at bounding box center [1102, 492] width 14 height 16
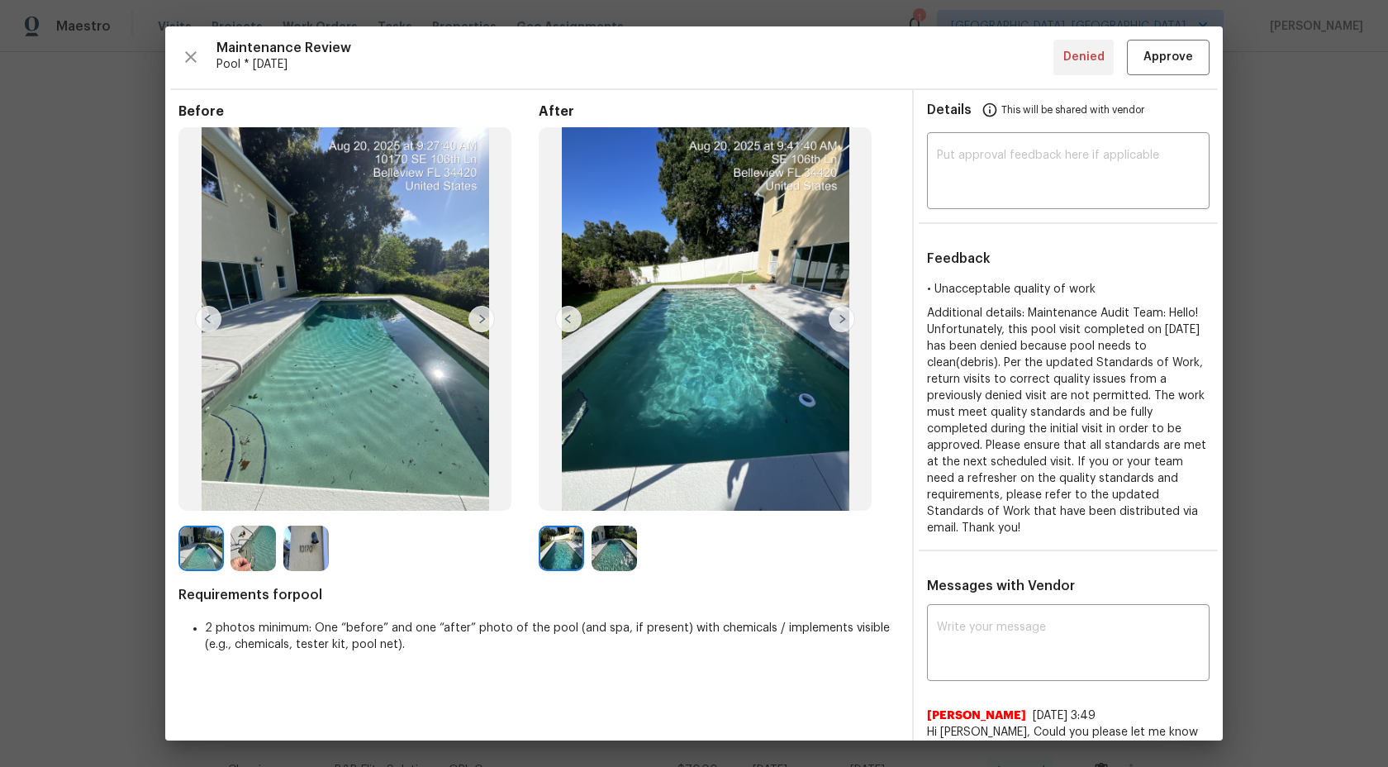
click at [189, 553] on img at bounding box center [200, 548] width 45 height 45
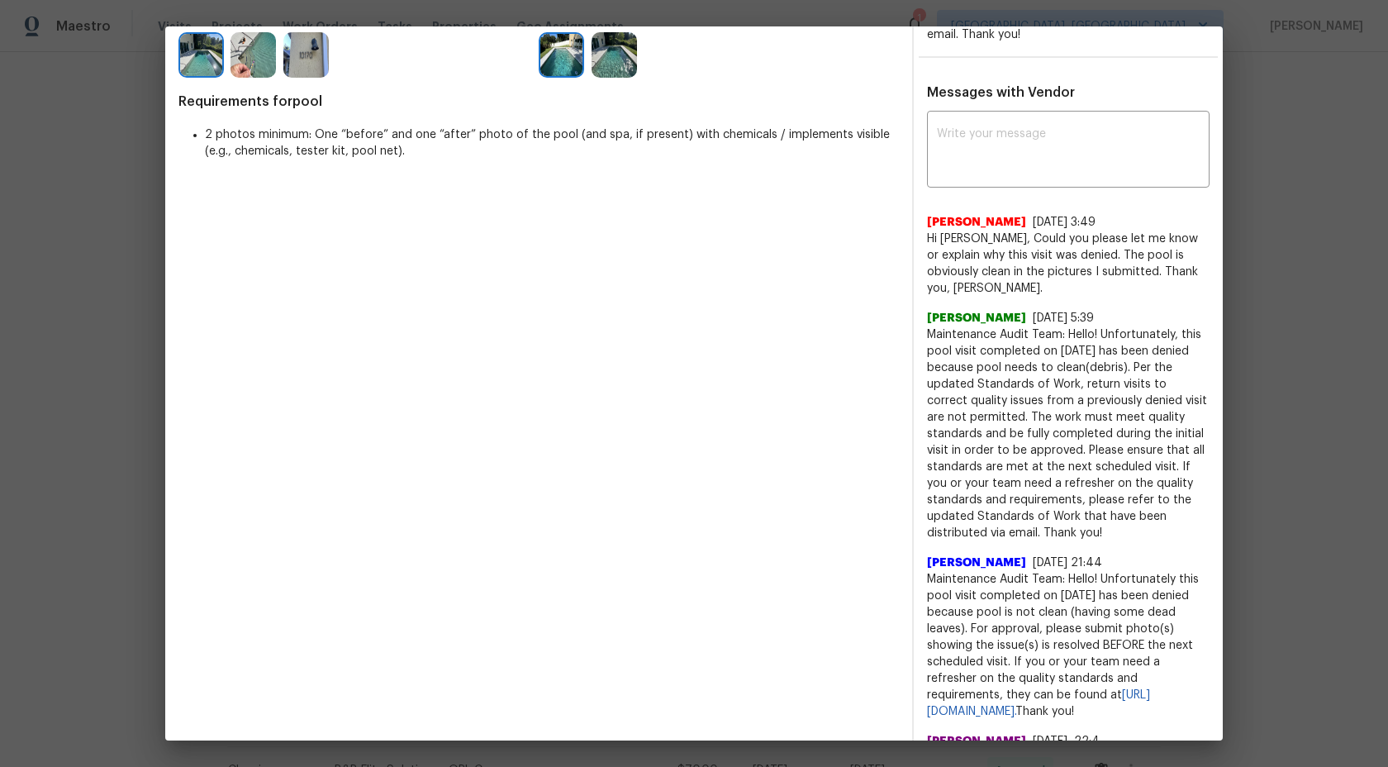
scroll to position [0, 0]
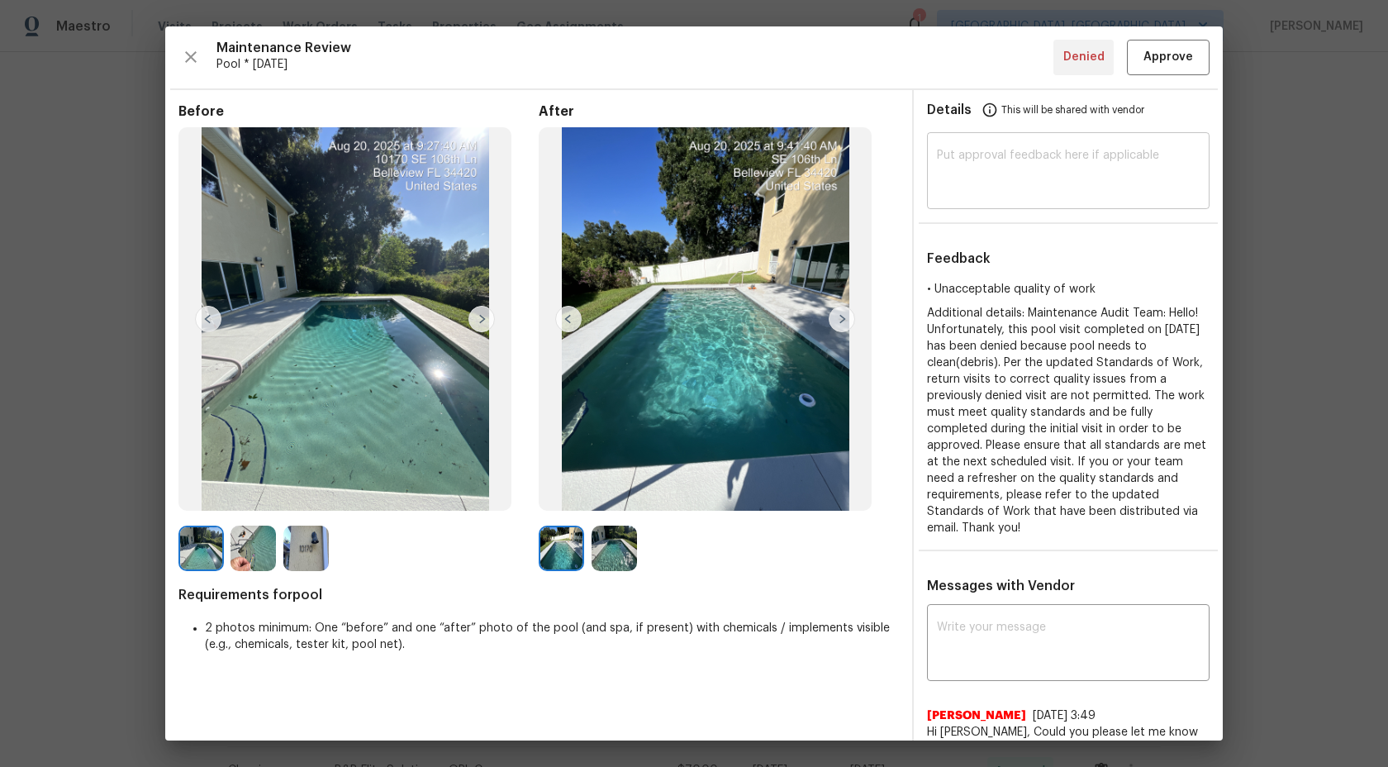
click at [1035, 167] on textarea at bounding box center [1068, 173] width 263 height 46
type textarea "H"
type textarea "Maintenance Audit Team: We approve this visit now."
click at [1168, 58] on span "Approve" at bounding box center [1169, 57] width 50 height 21
